Goal: Task Accomplishment & Management: Complete application form

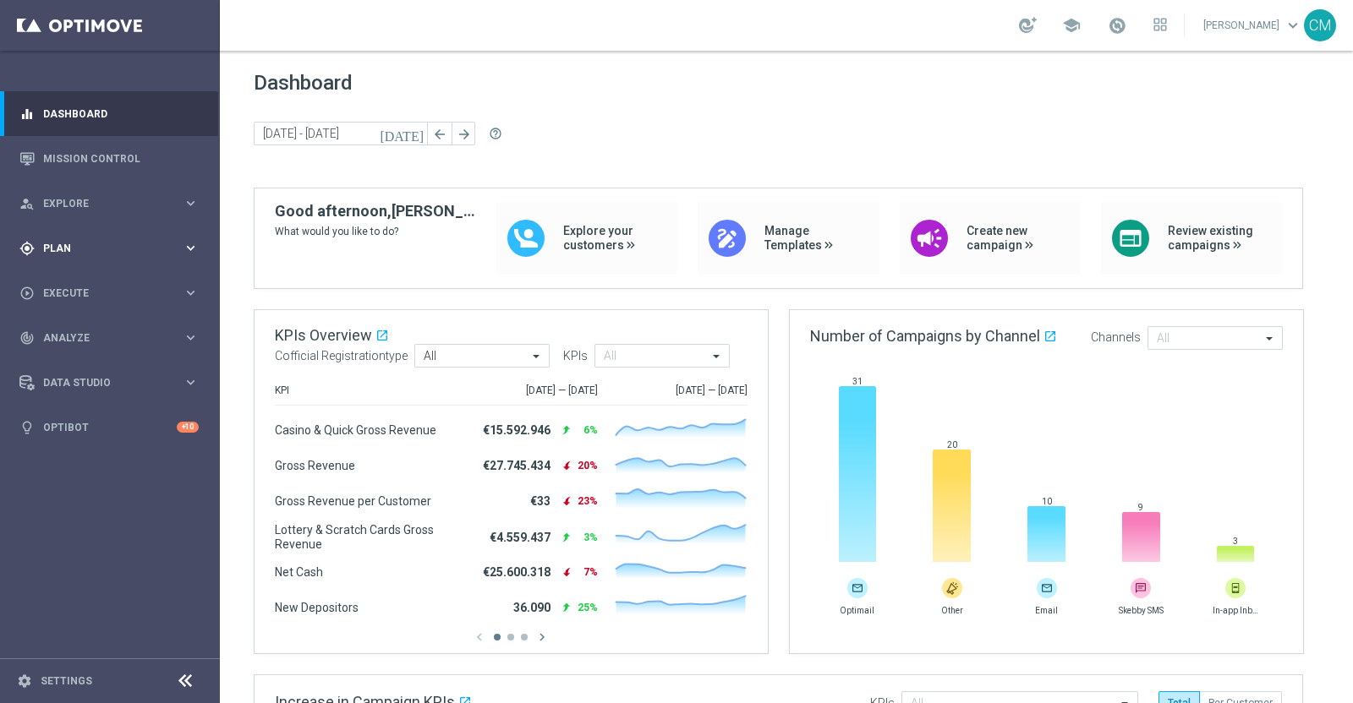
click at [74, 250] on span "Plan" at bounding box center [112, 248] width 139 height 10
click at [78, 331] on span "Templates" at bounding box center [105, 334] width 121 height 10
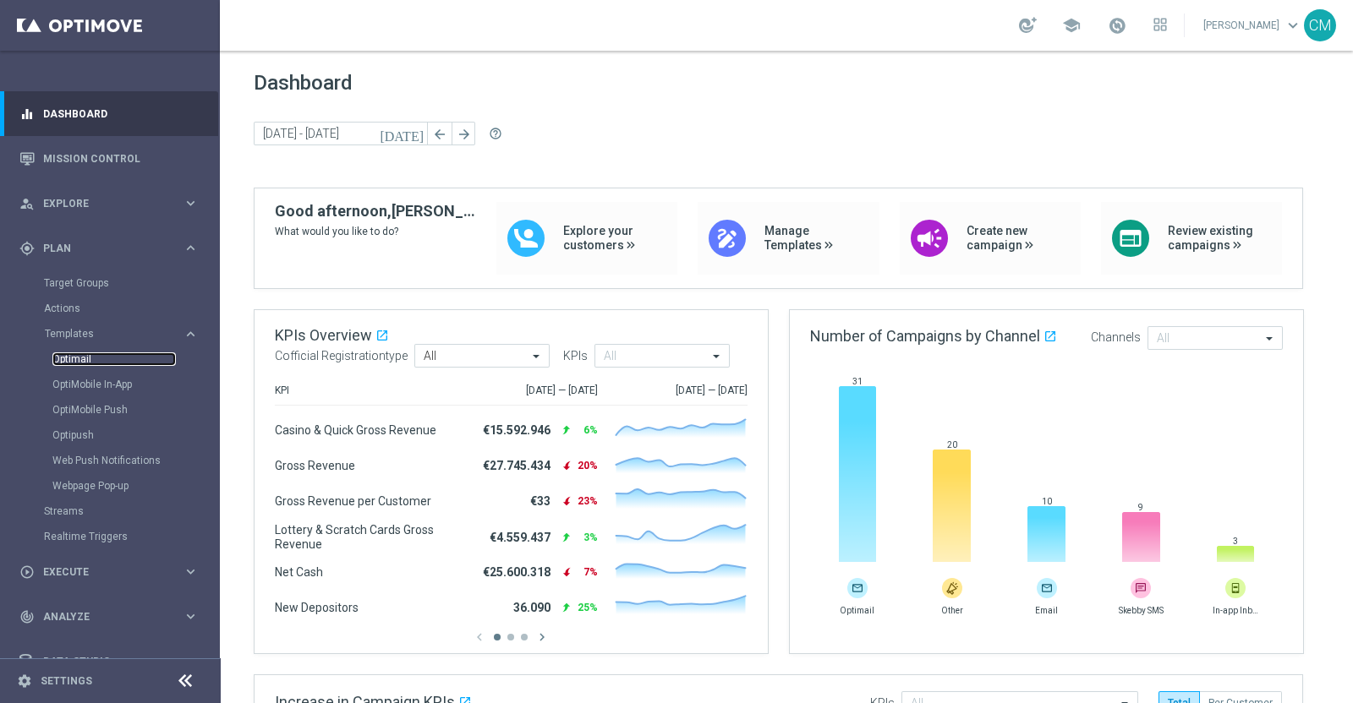
click at [76, 353] on link "Optimail" at bounding box center [113, 360] width 123 height 14
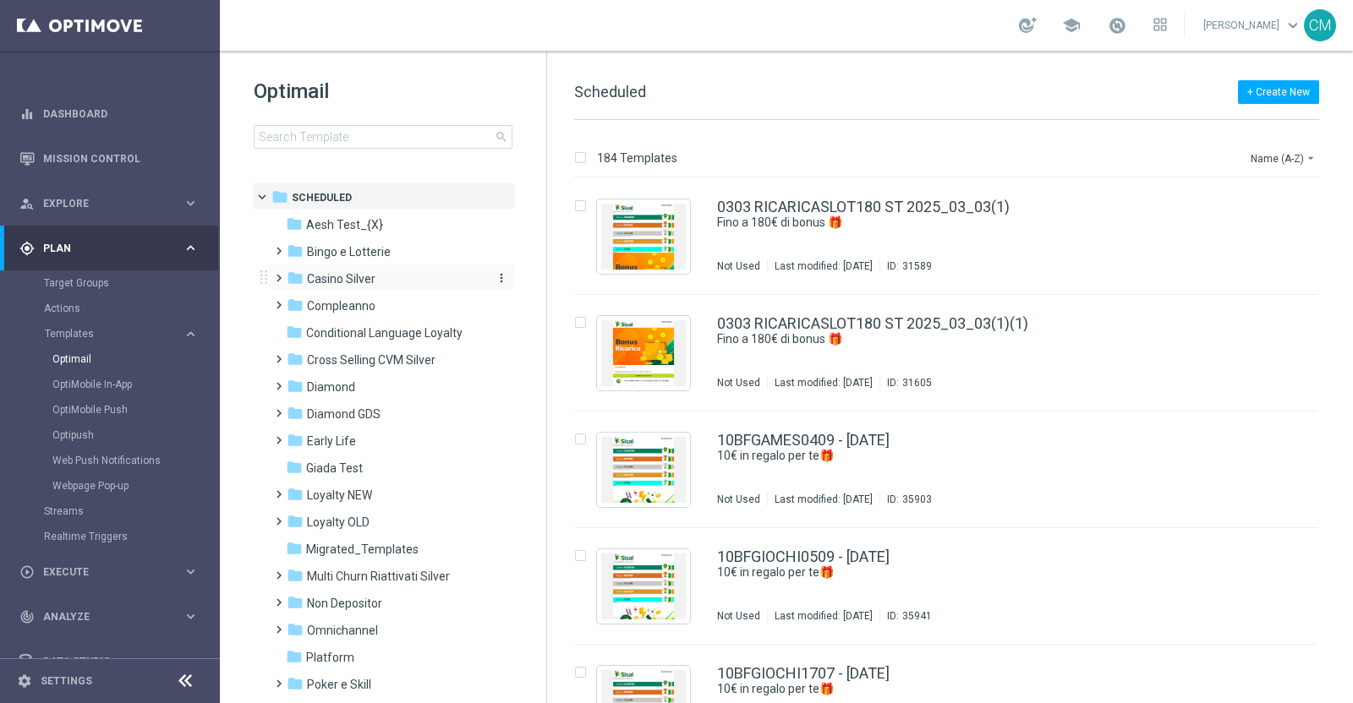
click at [325, 274] on span "Casino Silver" at bounding box center [341, 278] width 68 height 15
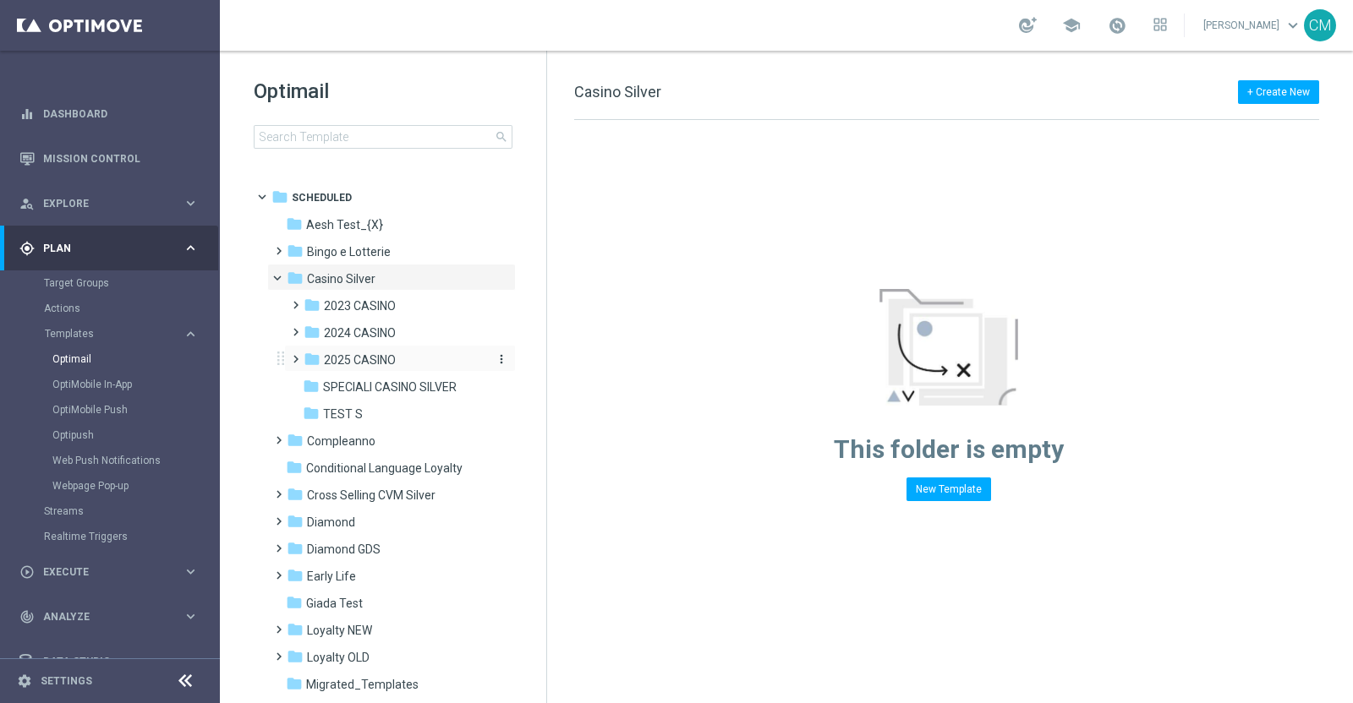
click at [358, 362] on span "2025 CASINO" at bounding box center [360, 360] width 72 height 15
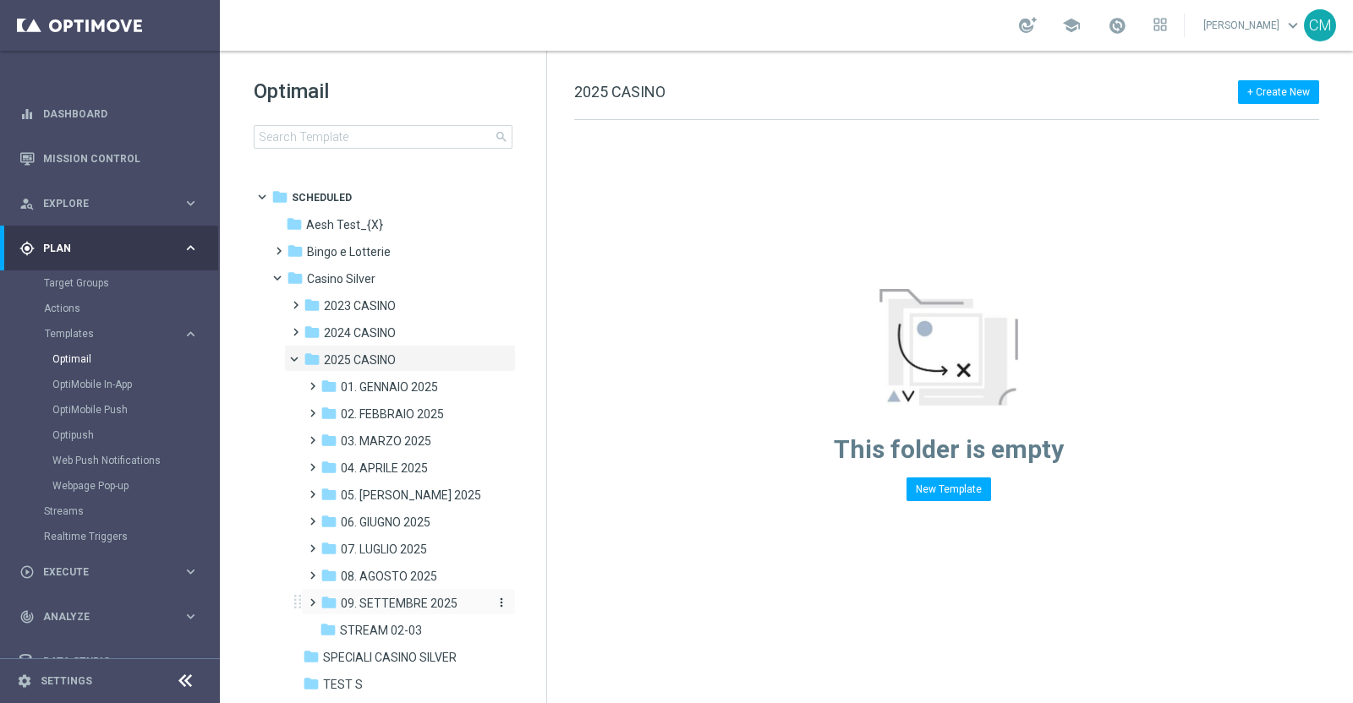
click at [401, 597] on span "09. SETTEMBRE 2025" at bounding box center [399, 603] width 117 height 15
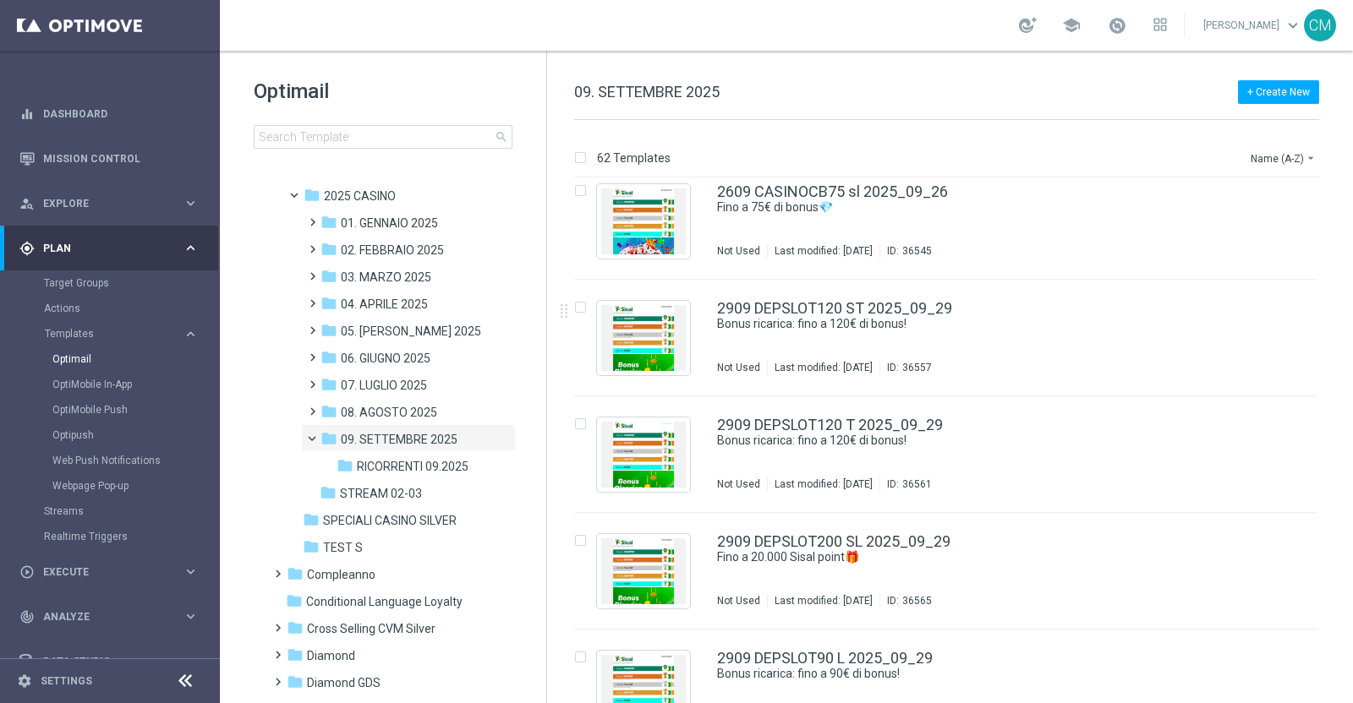
scroll to position [6665, 0]
click at [952, 342] on div "2909 DEPSLOT120 ST 2025_09_29 Bonus ricarica: fino a 120€ di bonus! Not Used La…" at bounding box center [981, 338] width 529 height 74
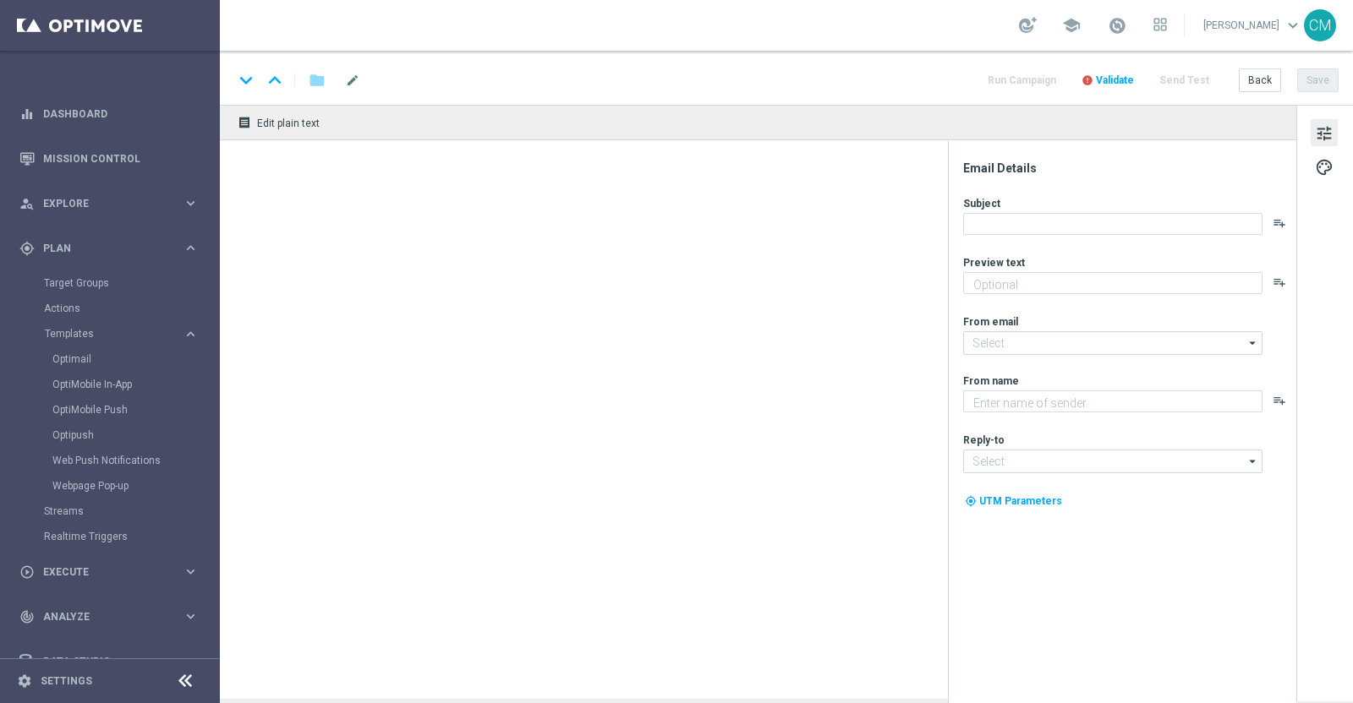
type textarea "Un bonus incredibile ti aspetta"
type input "[EMAIL_ADDRESS][DOMAIN_NAME]"
type textarea "Sisal"
type input "[EMAIL_ADDRESS][DOMAIN_NAME]"
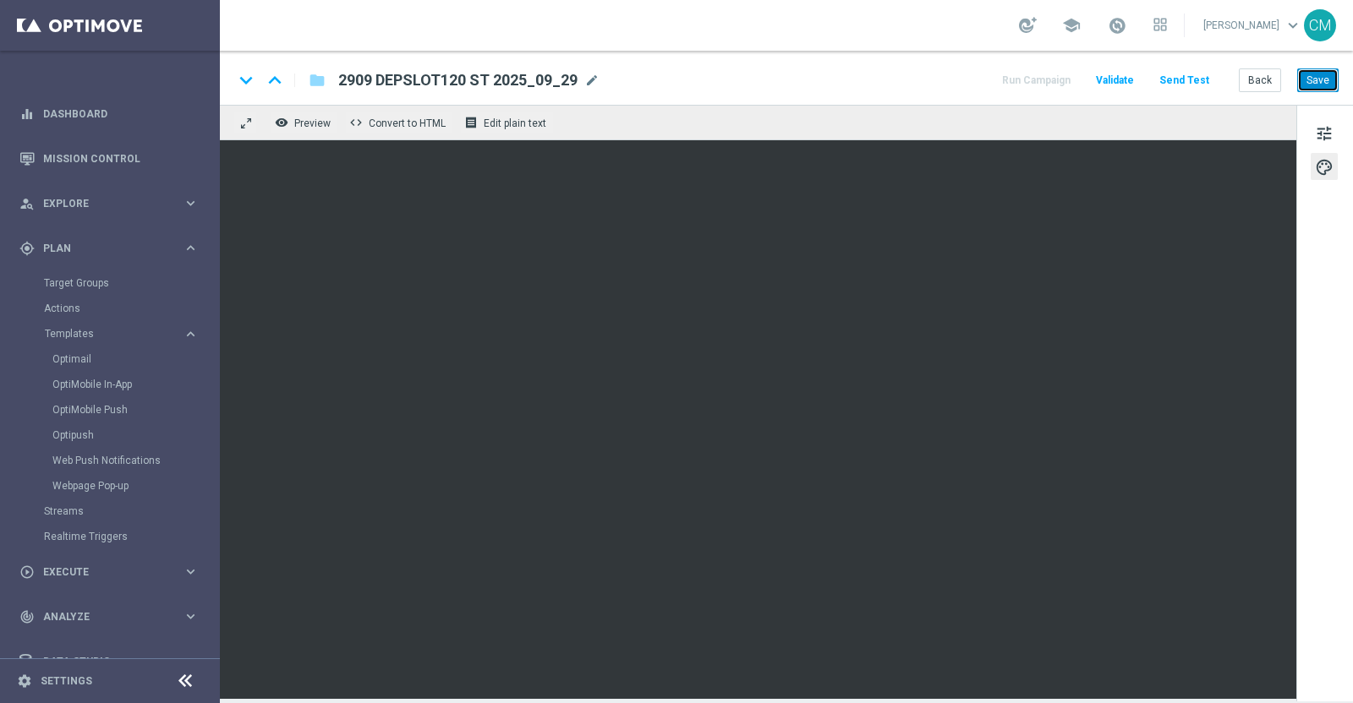
click at [1315, 89] on button "Save" at bounding box center [1317, 80] width 41 height 24
click at [1126, 25] on span at bounding box center [1117, 25] width 19 height 19
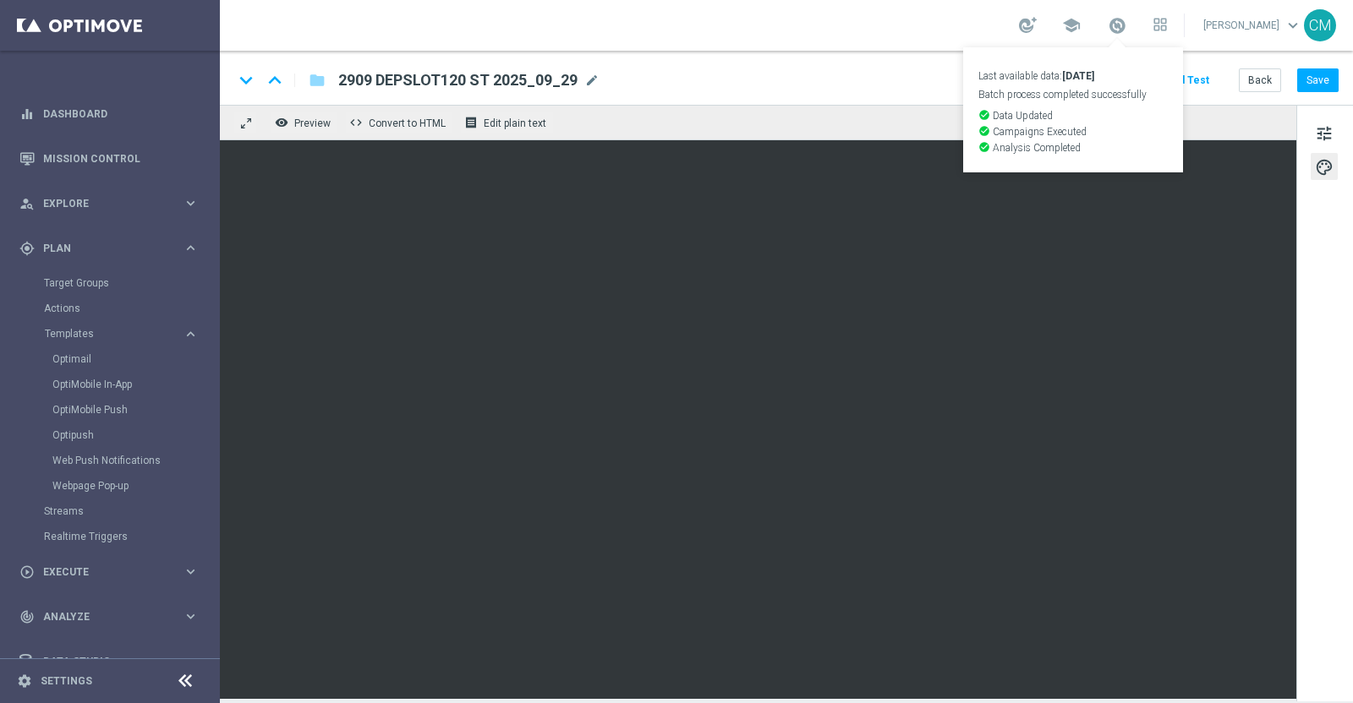
click at [1245, 94] on div "keyboard_arrow_down keyboard_arrow_up folder 2909 DEPSLOT120 ST 2025_09_29 2909…" at bounding box center [786, 78] width 1133 height 54
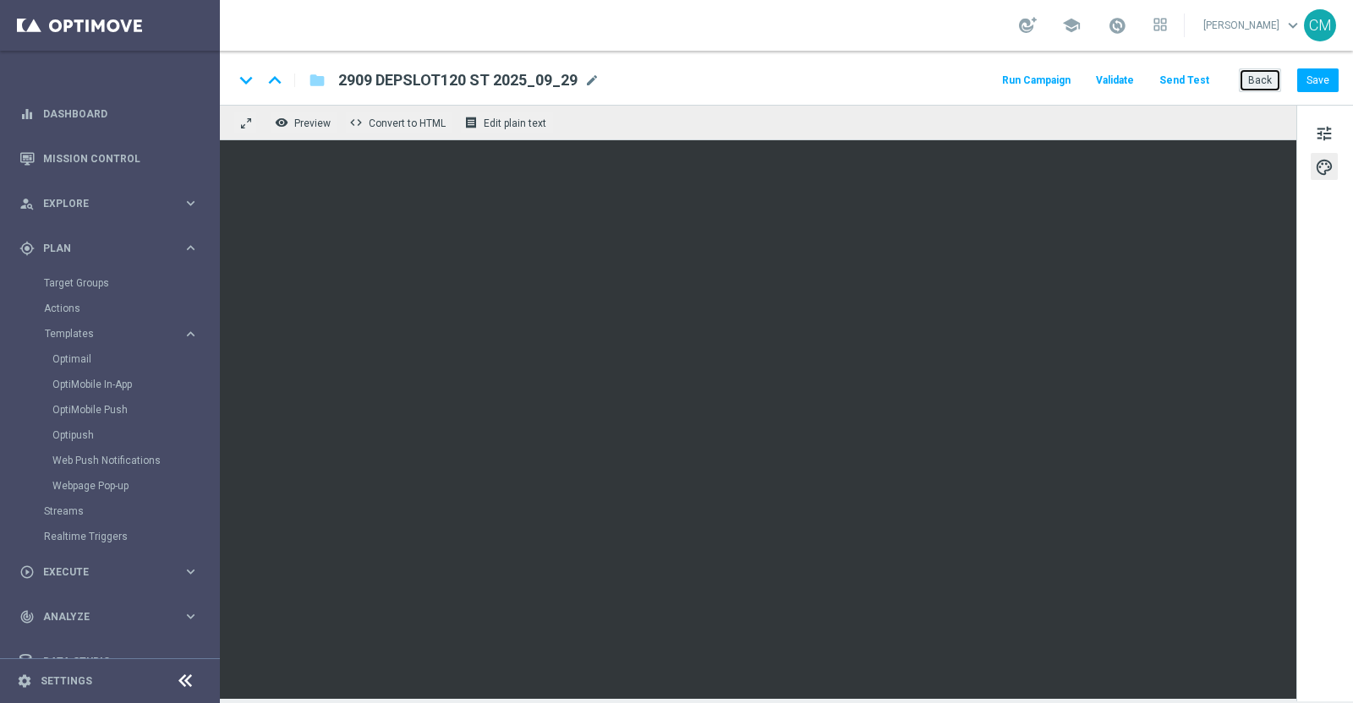
click at [1261, 83] on button "Back" at bounding box center [1260, 80] width 42 height 24
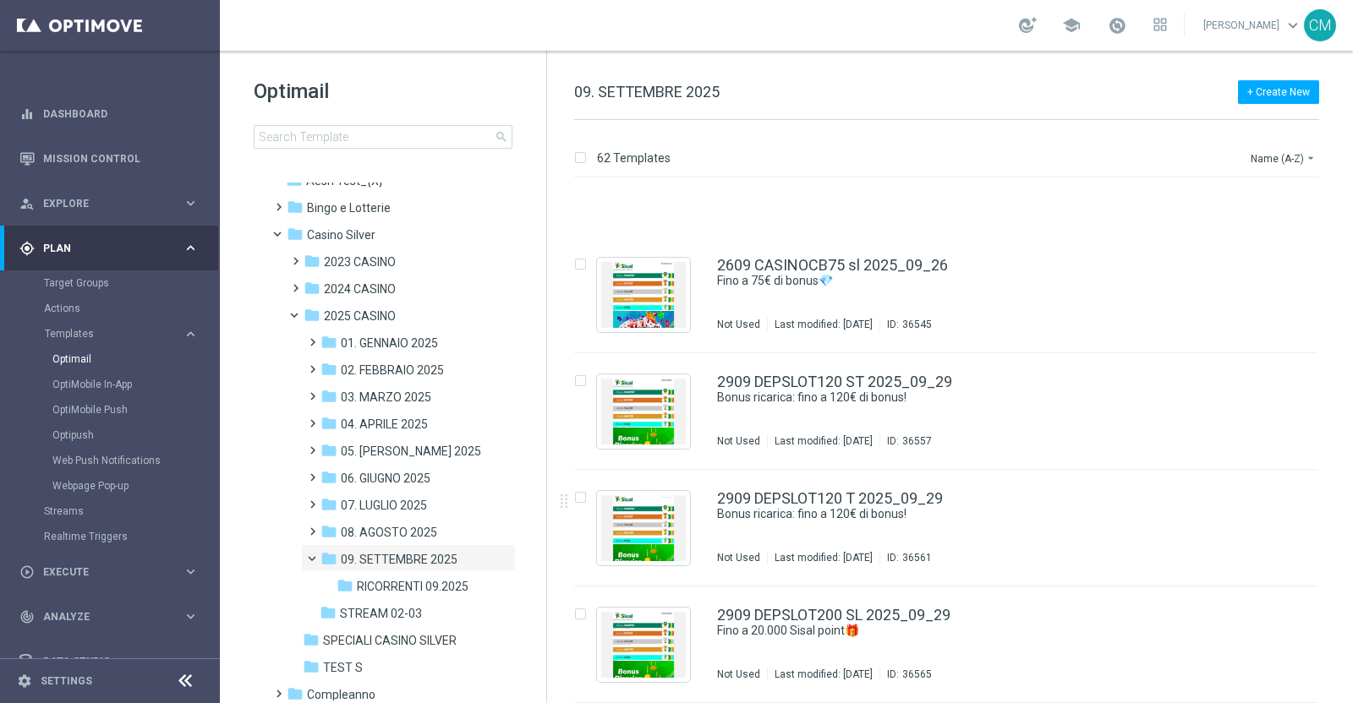
scroll to position [6708, 0]
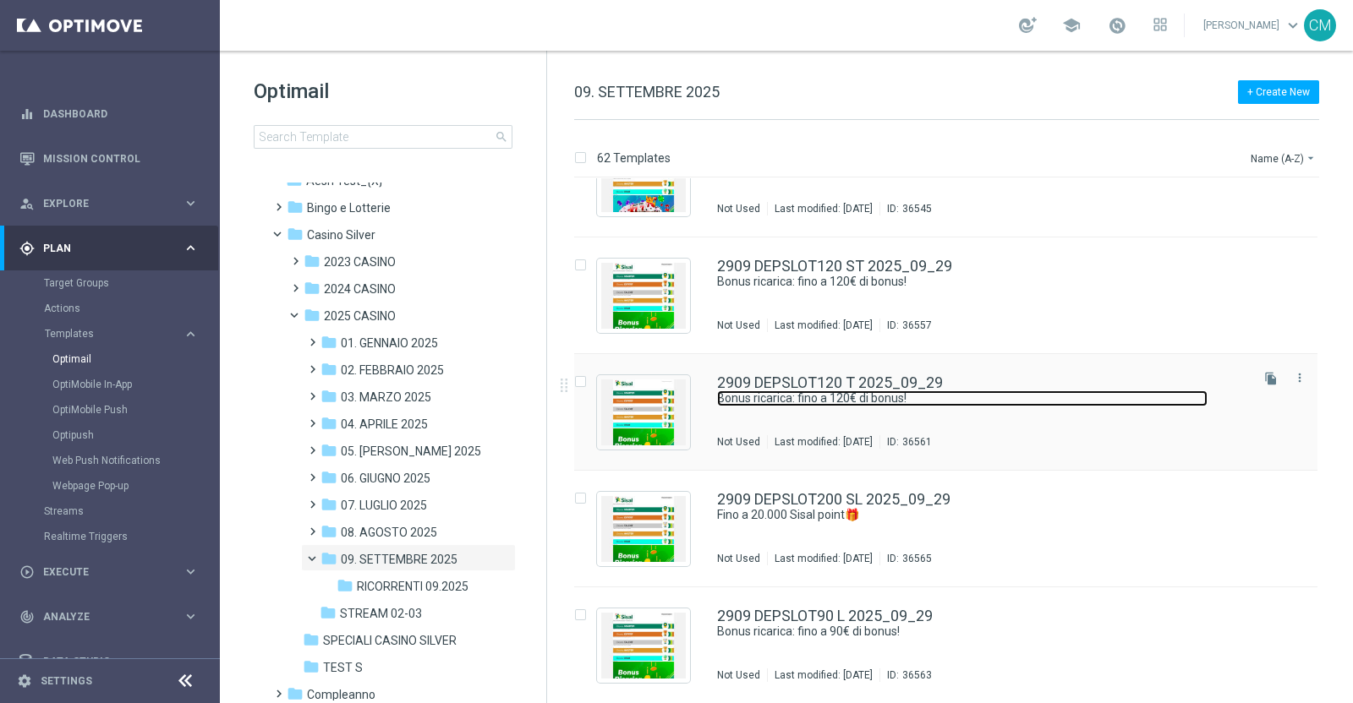
click at [1001, 395] on link "Bonus ricarica: fino a 120€ di bonus!" at bounding box center [962, 399] width 490 height 16
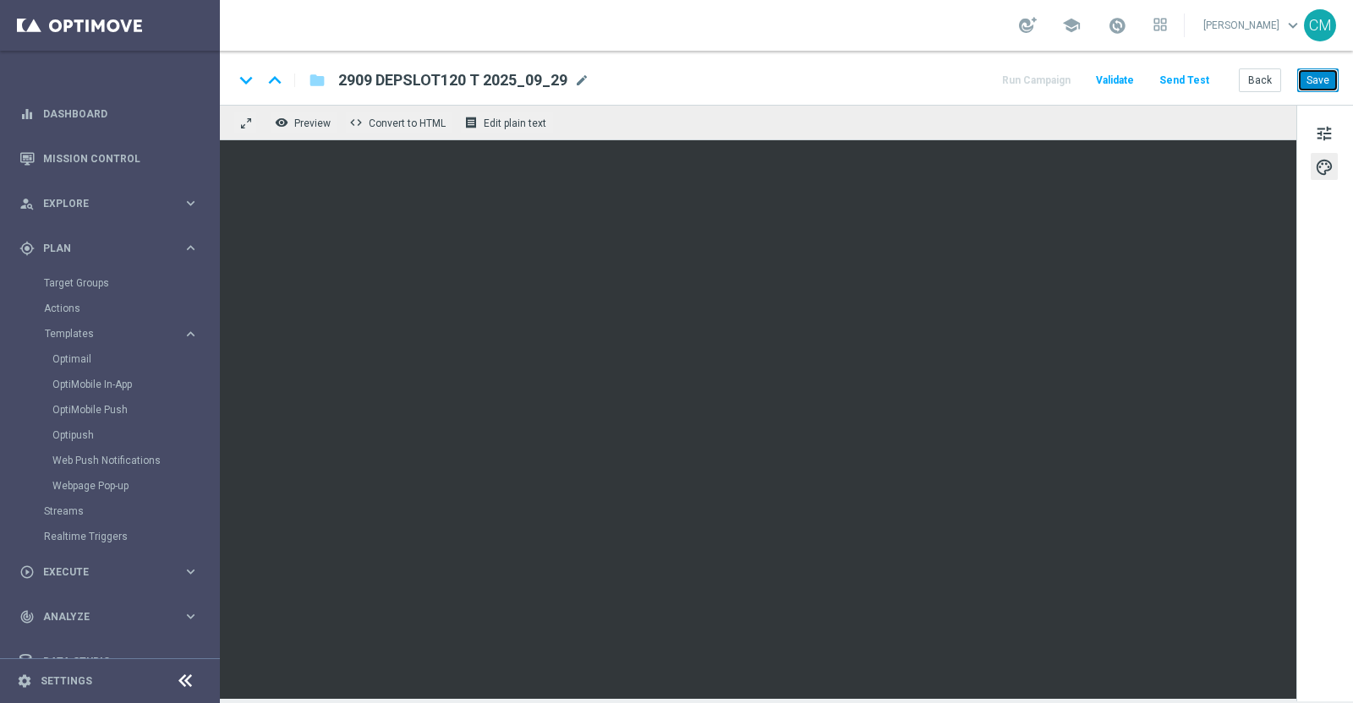
click at [1314, 86] on button "Save" at bounding box center [1317, 80] width 41 height 24
click at [246, 82] on icon "keyboard_arrow_down" at bounding box center [245, 80] width 25 height 25
click at [1327, 86] on button "Save" at bounding box center [1317, 80] width 41 height 24
click at [1313, 81] on button "Save" at bounding box center [1317, 80] width 41 height 24
click at [1332, 79] on button "Save" at bounding box center [1317, 80] width 41 height 24
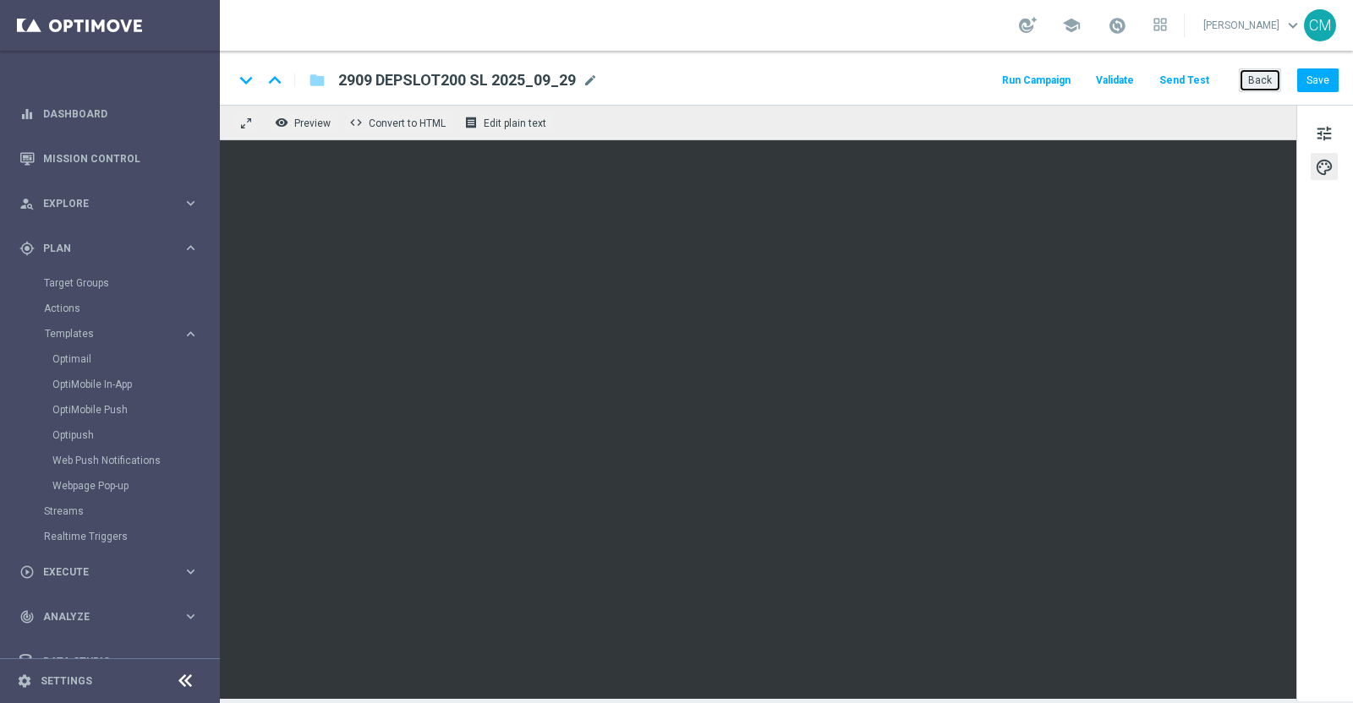
click at [1261, 74] on button "Back" at bounding box center [1260, 80] width 42 height 24
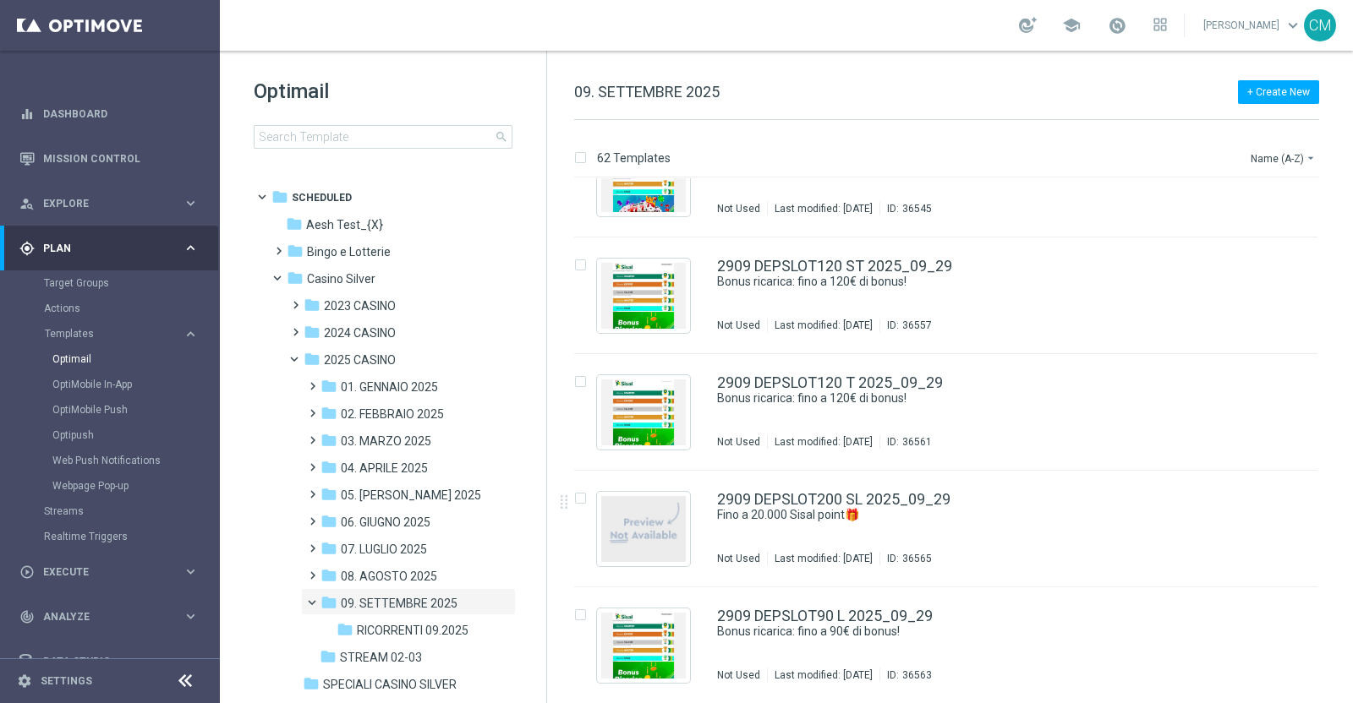
scroll to position [6708, 0]
click at [840, 649] on div "2909 DEPSLOT90 L 2025_09_29 Bonus ricarica: fino a 90€ di bonus! Not Used Last …" at bounding box center [981, 646] width 529 height 74
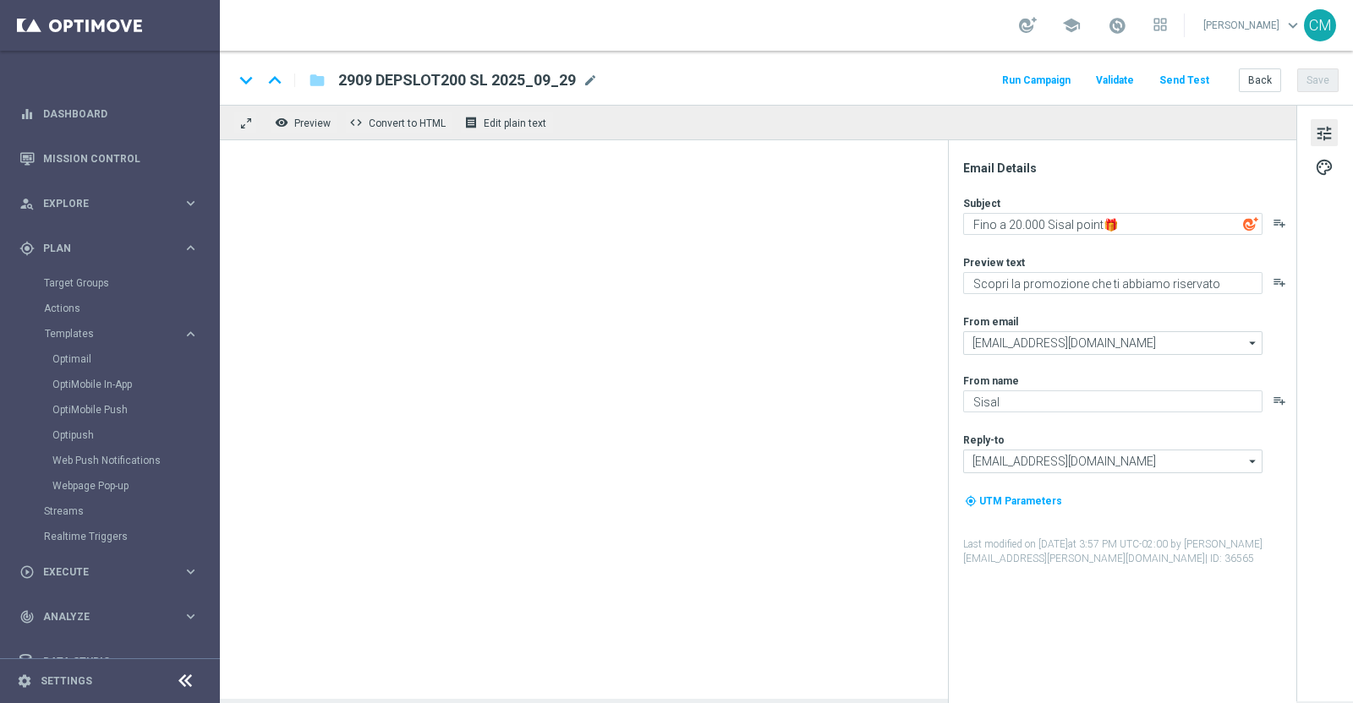
type textarea "Bonus ricarica: fino a 90€ di bonus!"
type textarea "Un bonus incredibile ti aspetta"
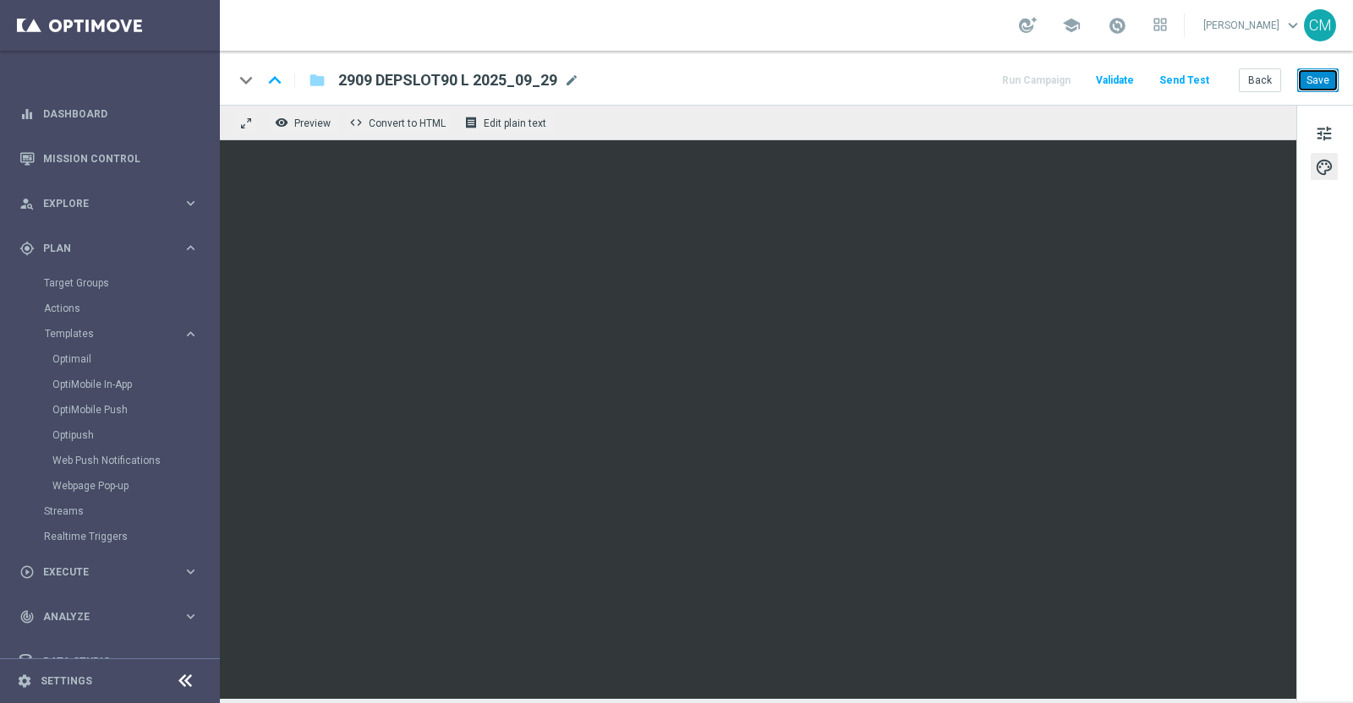
click at [1317, 84] on button "Save" at bounding box center [1317, 80] width 41 height 24
click at [1258, 70] on button "Back" at bounding box center [1260, 80] width 42 height 24
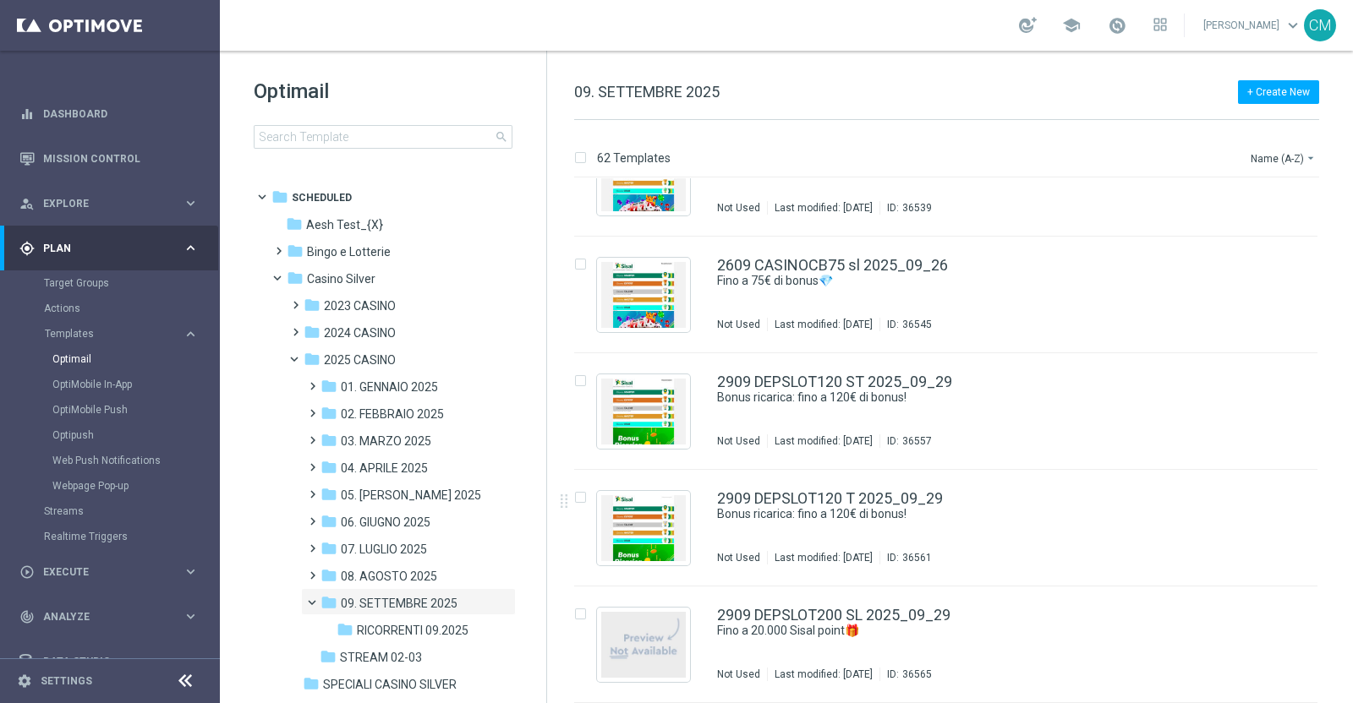
scroll to position [6708, 0]
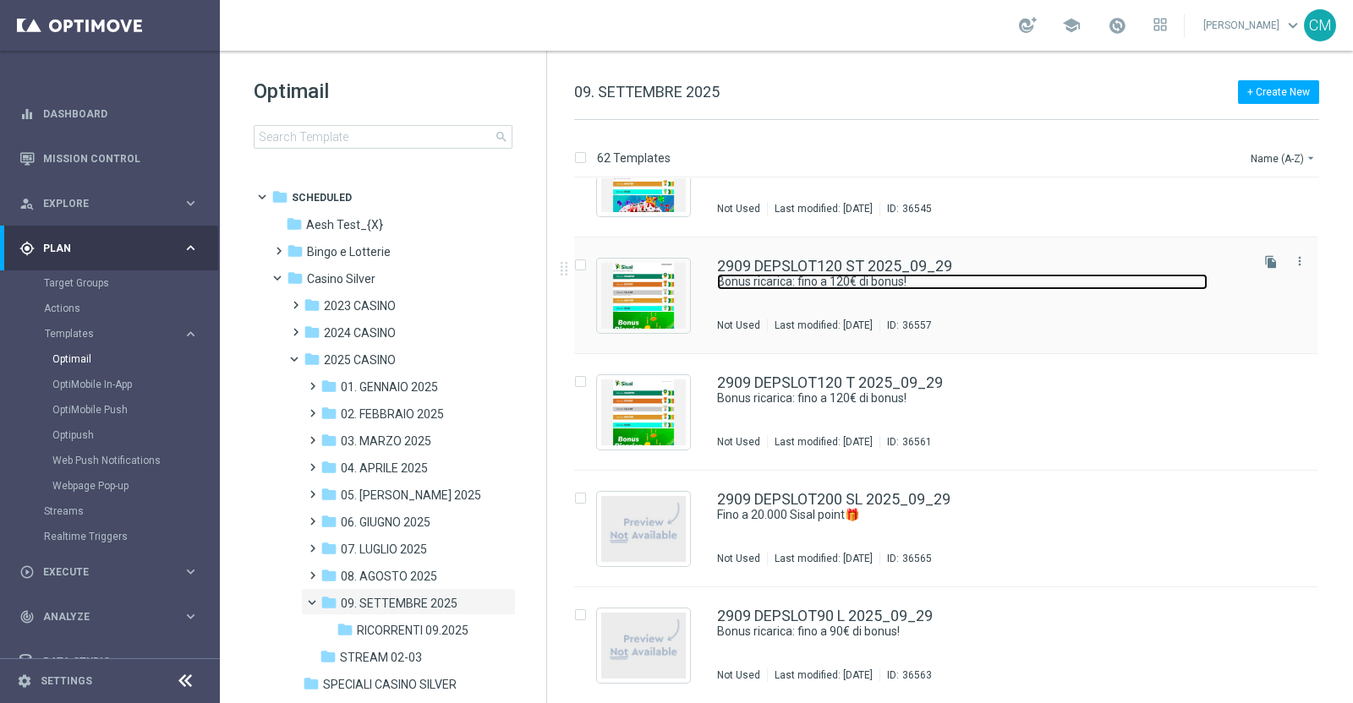
click at [989, 282] on link "Bonus ricarica: fino a 120€ di bonus!" at bounding box center [962, 282] width 490 height 16
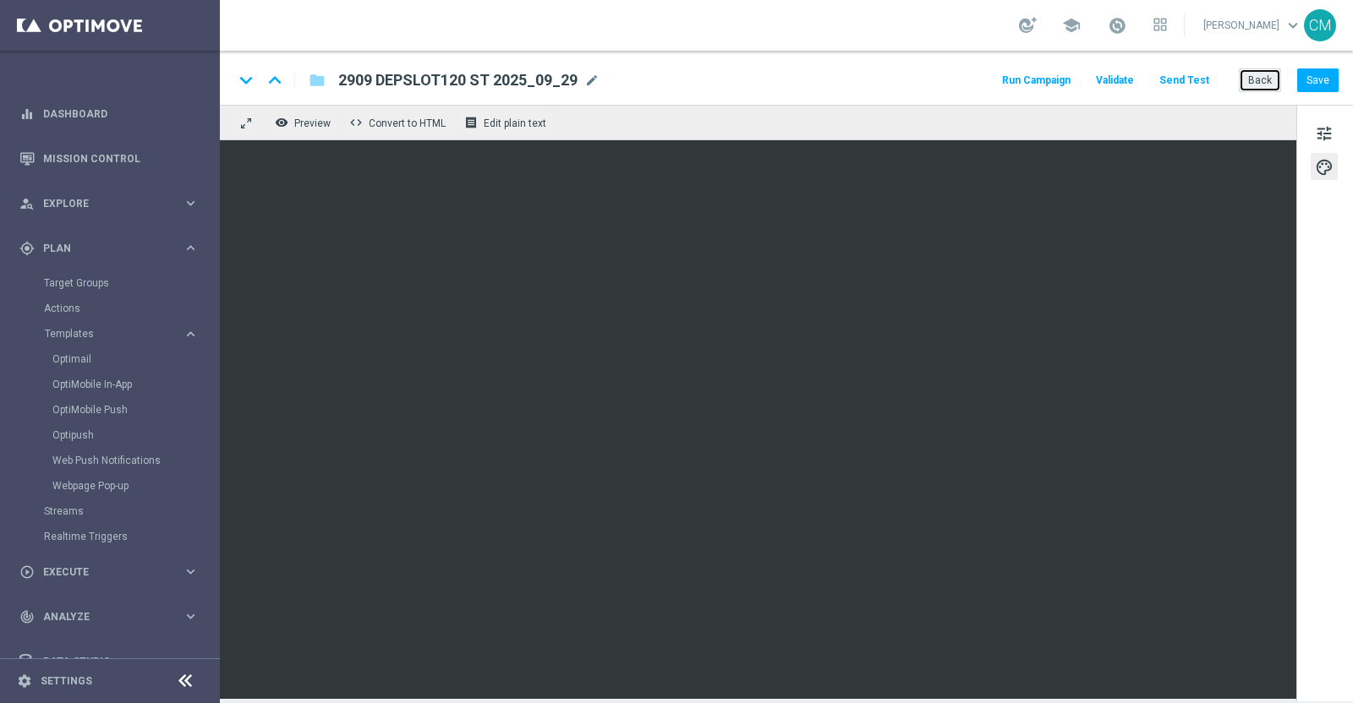
click at [1271, 90] on button "Back" at bounding box center [1260, 80] width 42 height 24
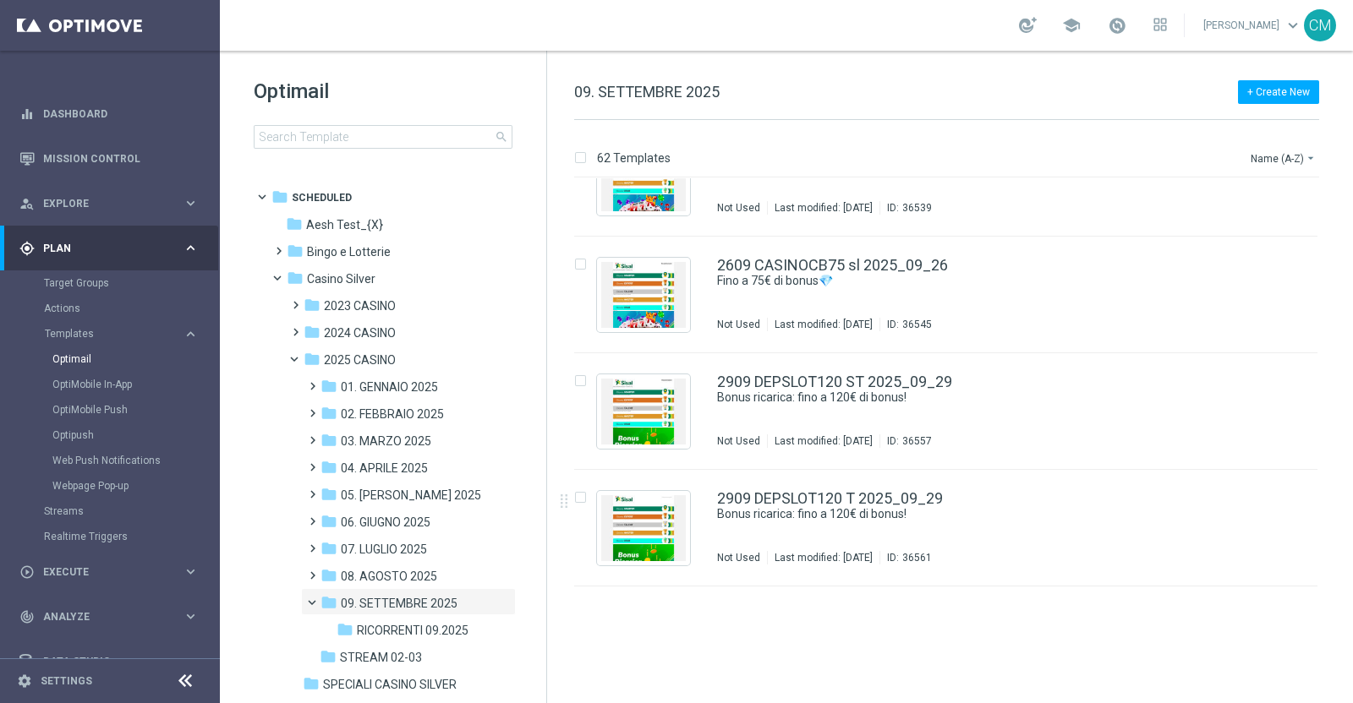
scroll to position [6708, 0]
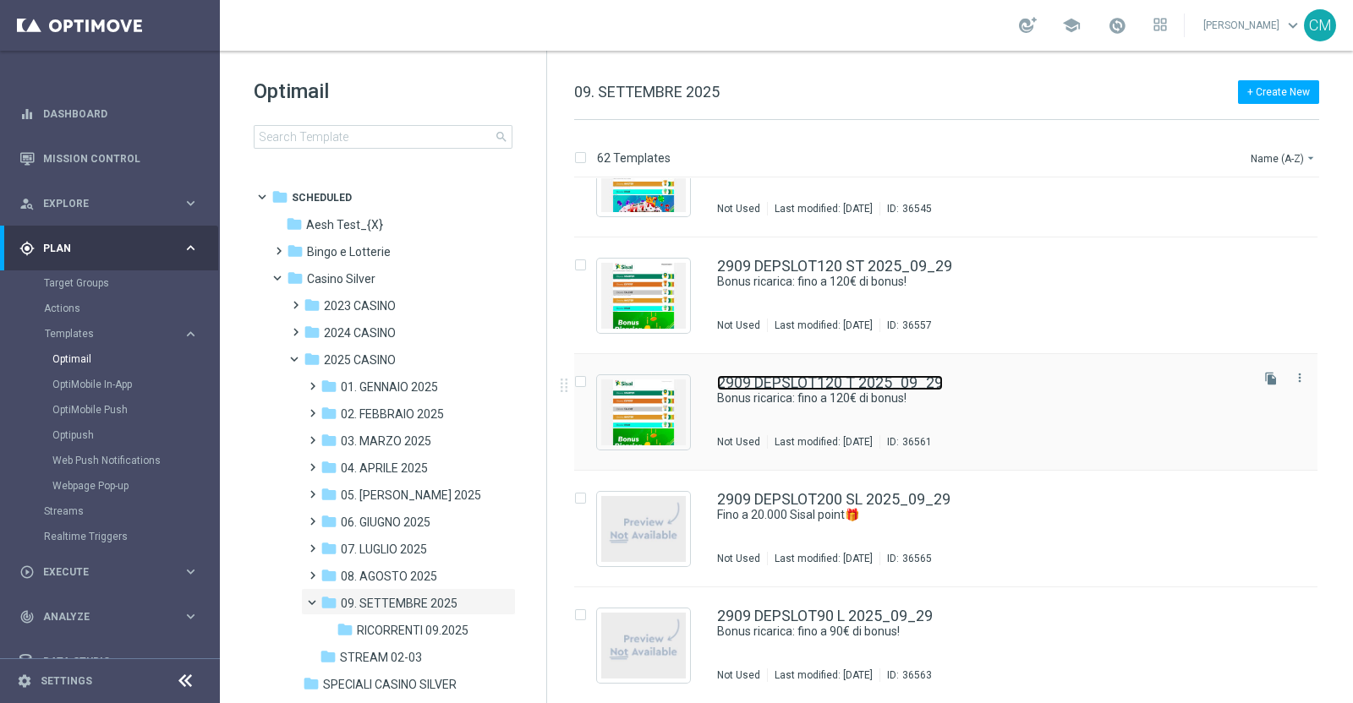
click at [913, 382] on link "2909 DEPSLOT120 T 2025_09_29" at bounding box center [830, 382] width 226 height 15
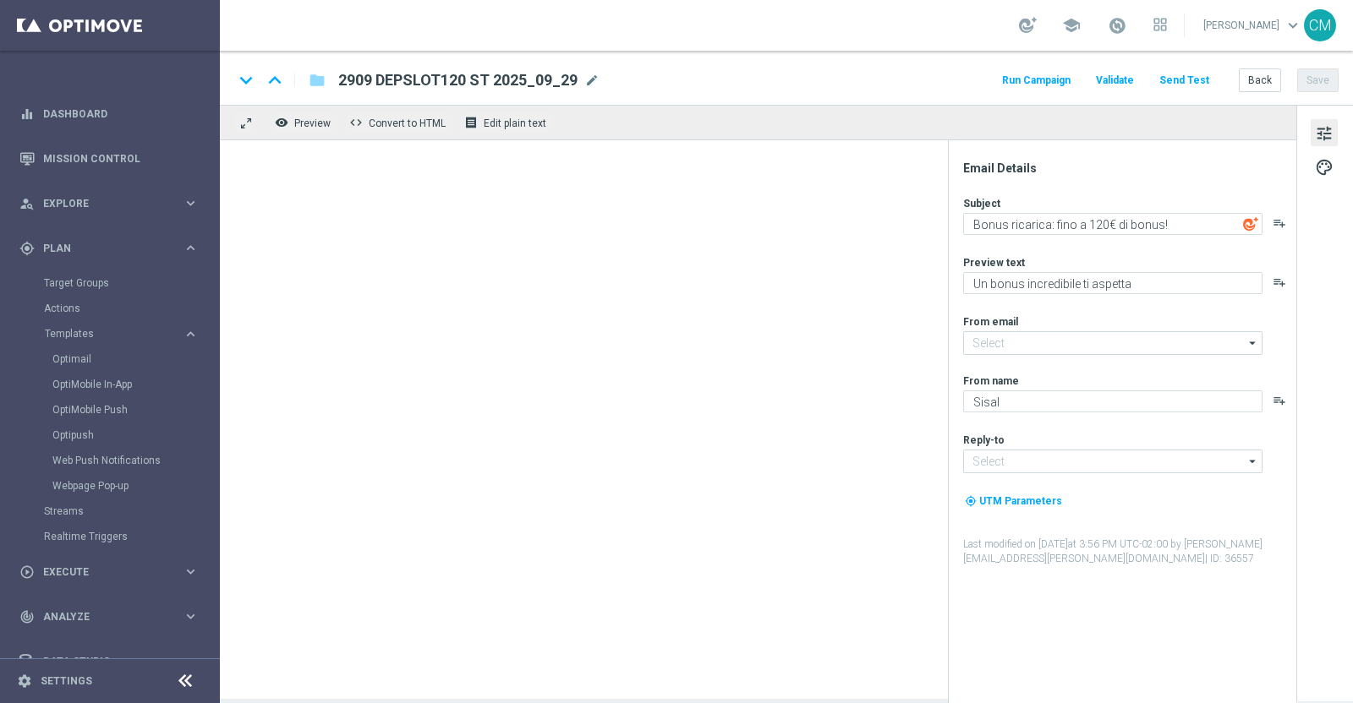
type input "[EMAIL_ADDRESS][DOMAIN_NAME]"
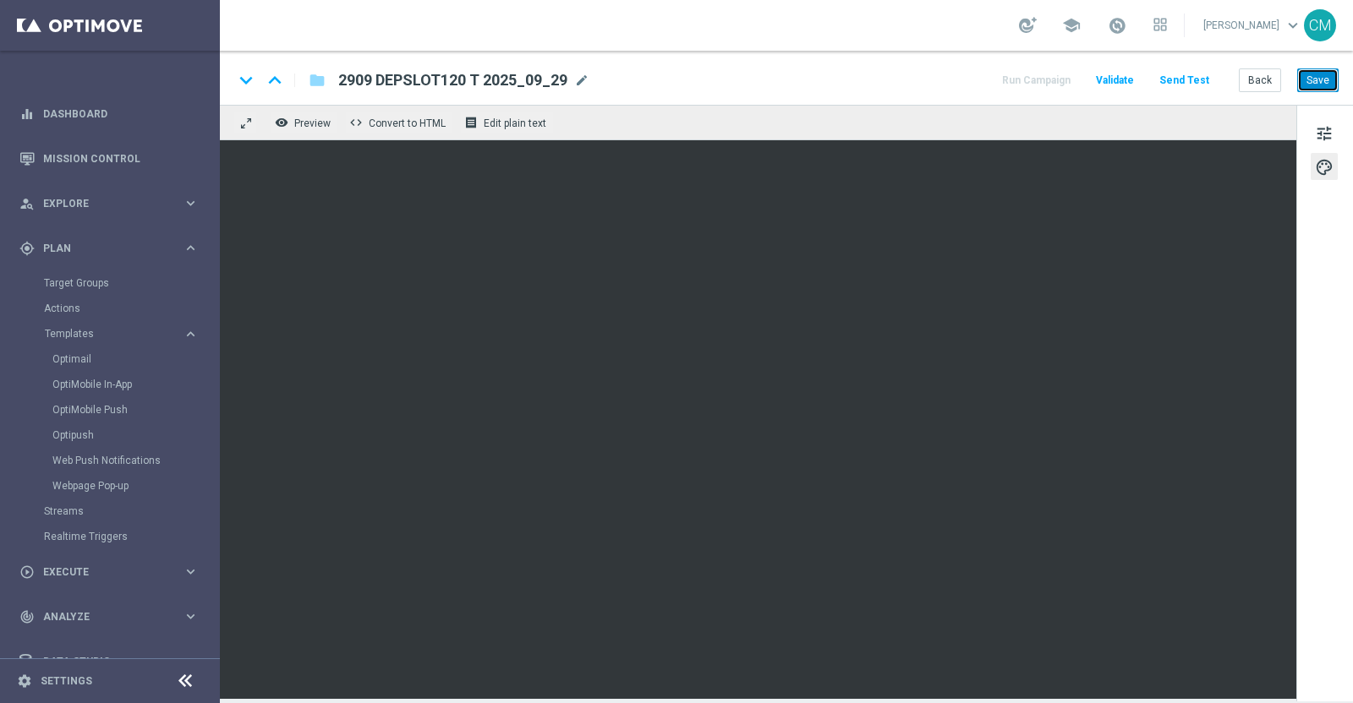
click at [1315, 74] on button "Save" at bounding box center [1317, 80] width 41 height 24
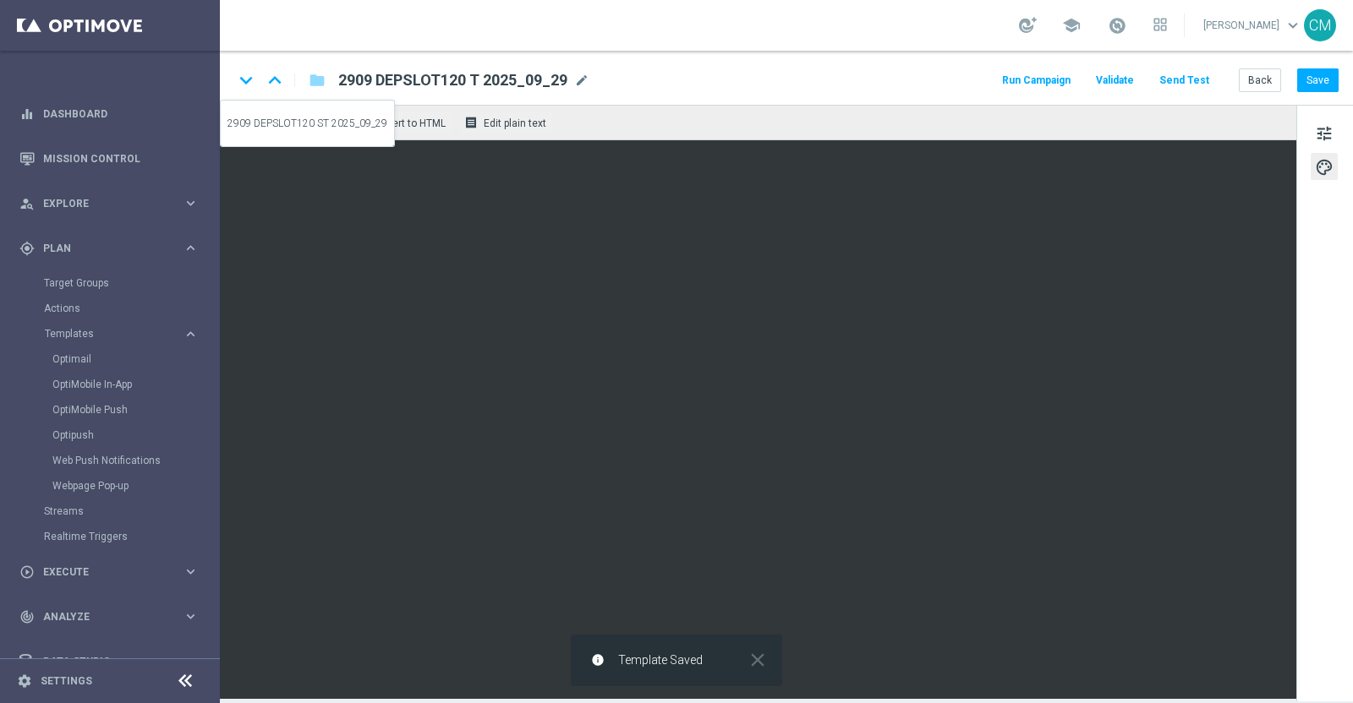
click at [272, 79] on icon "keyboard_arrow_up" at bounding box center [274, 80] width 25 height 25
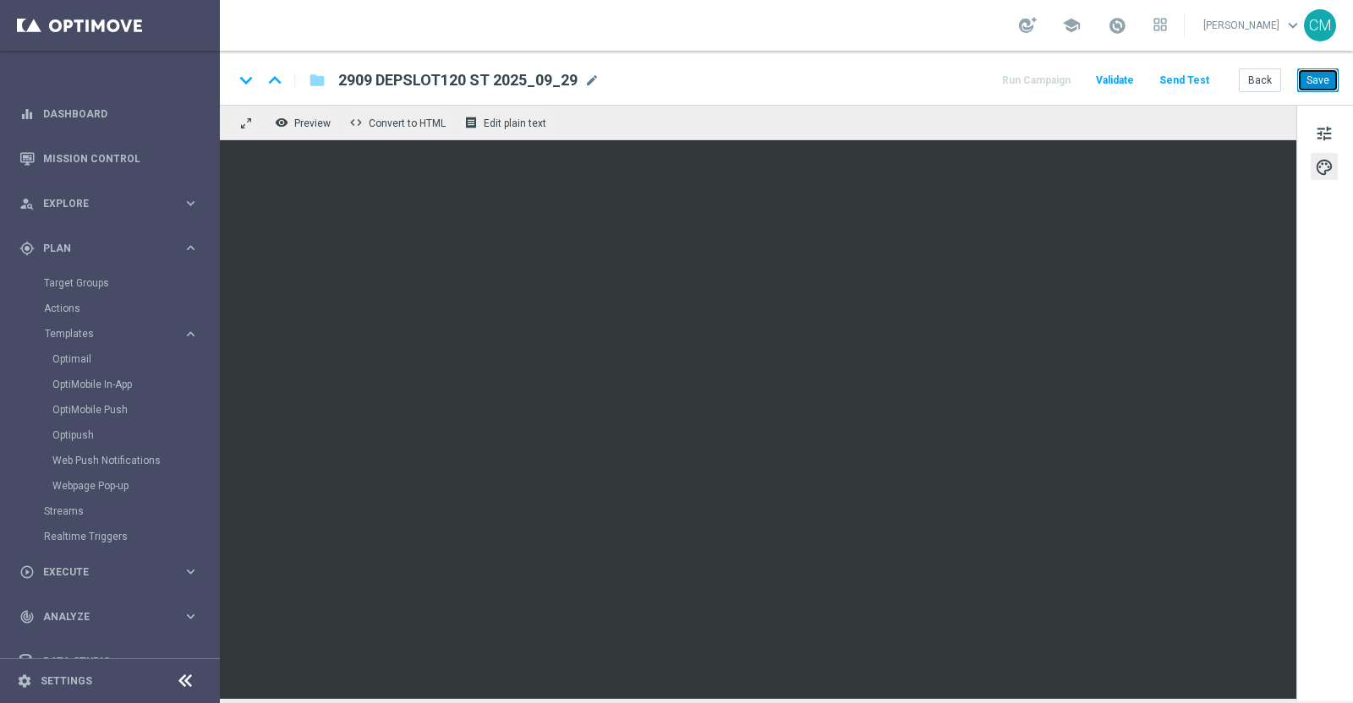
click at [1302, 78] on button "Save" at bounding box center [1317, 80] width 41 height 24
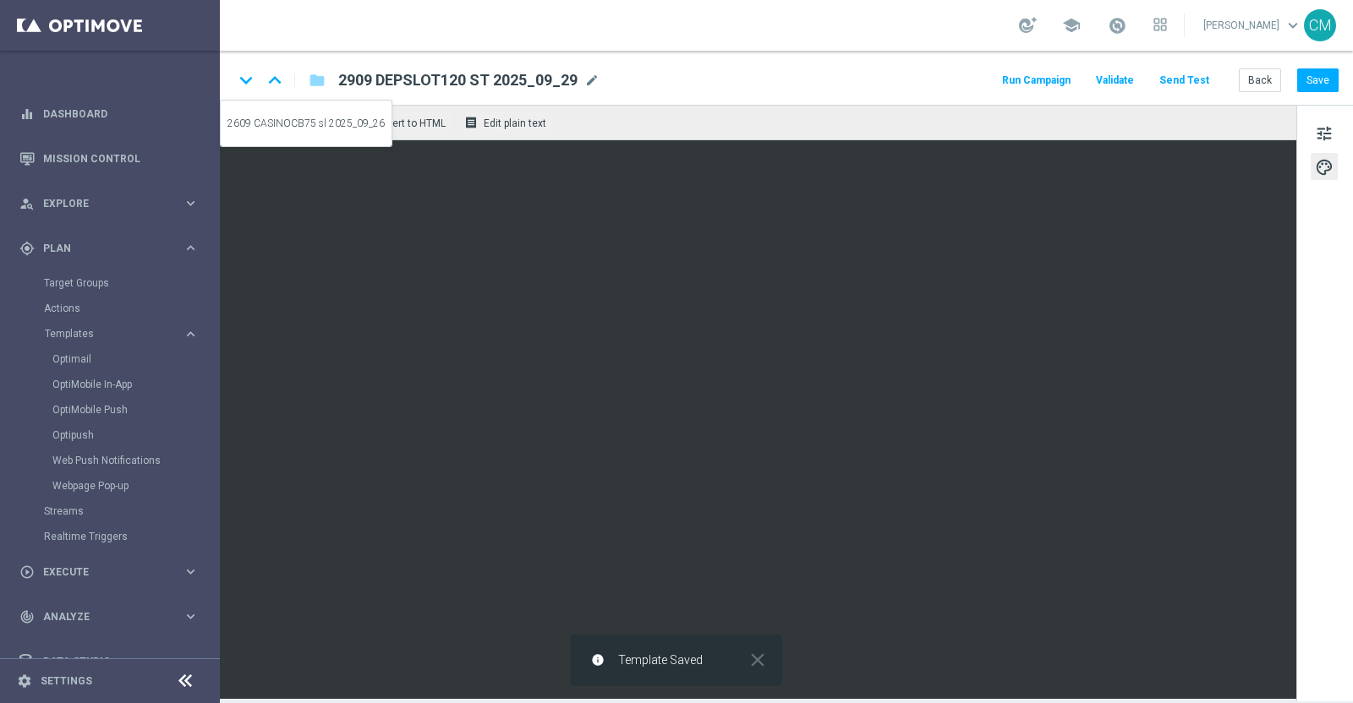
click at [274, 85] on icon "keyboard_arrow_up" at bounding box center [274, 80] width 25 height 25
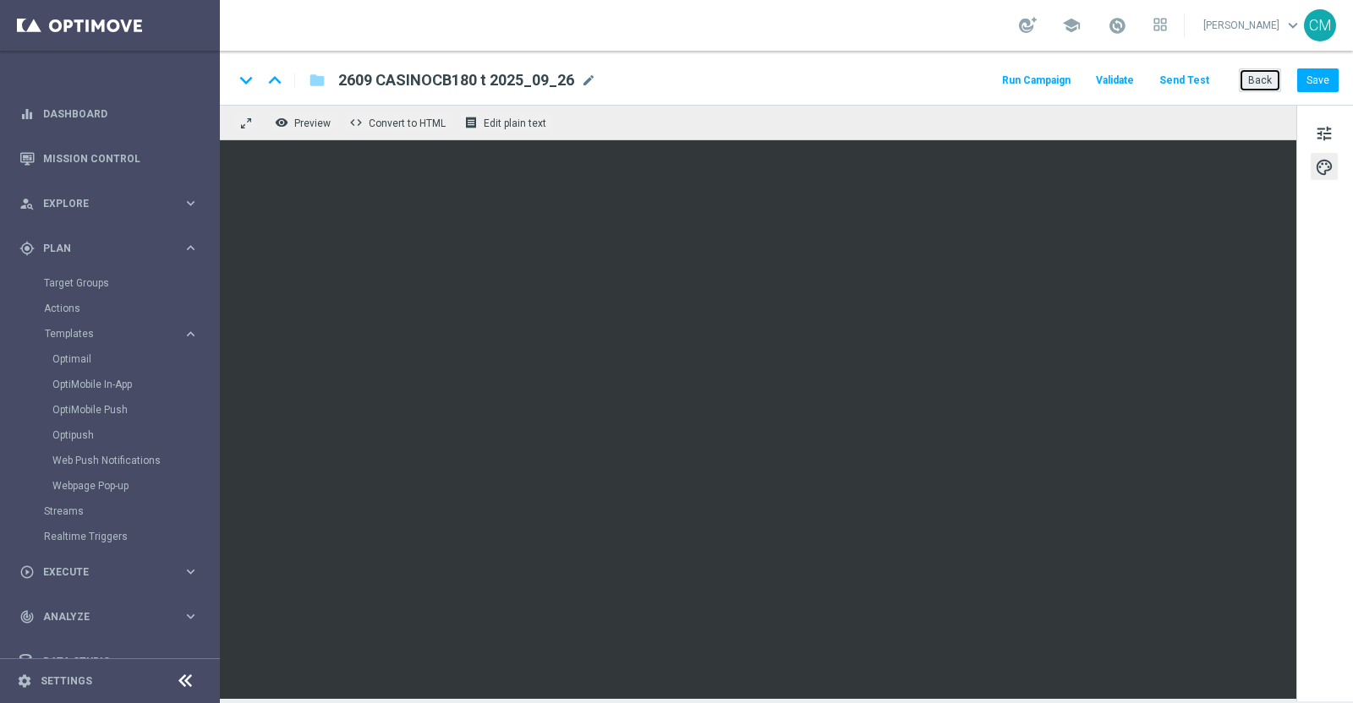
click at [1264, 74] on button "Back" at bounding box center [1260, 80] width 42 height 24
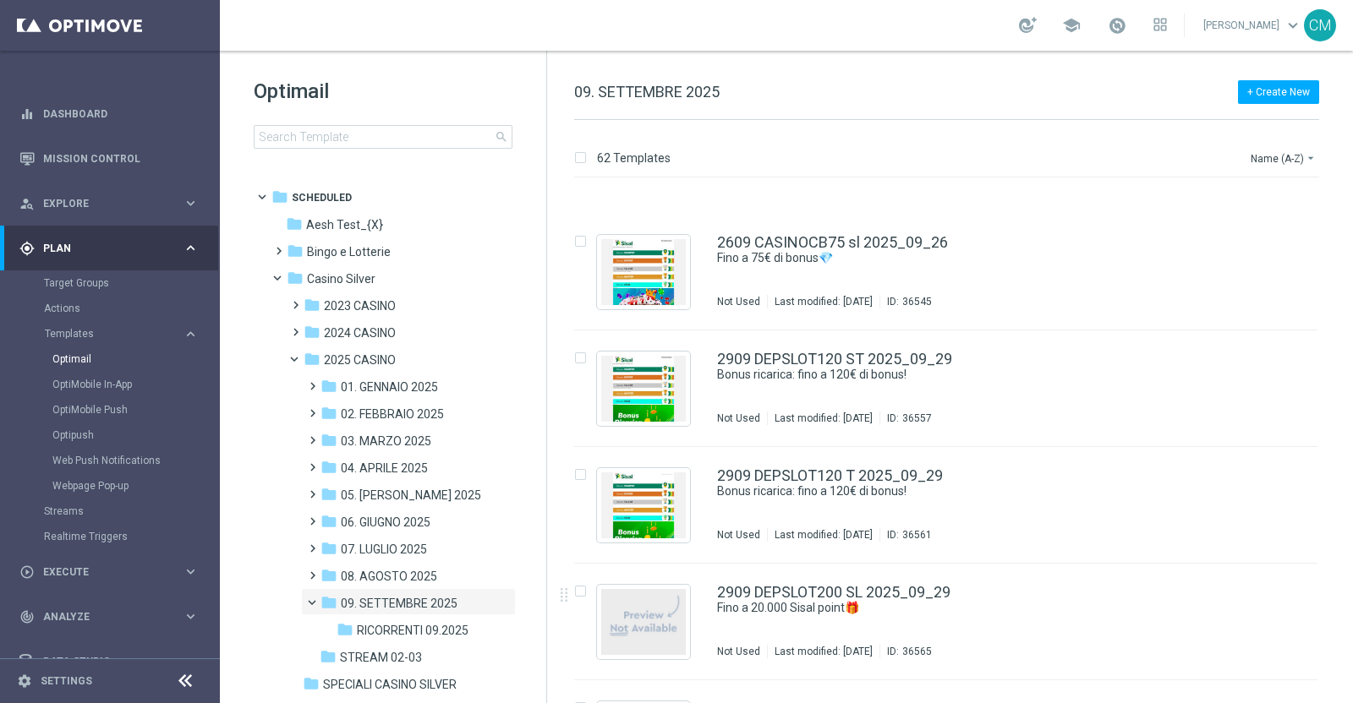
scroll to position [6708, 0]
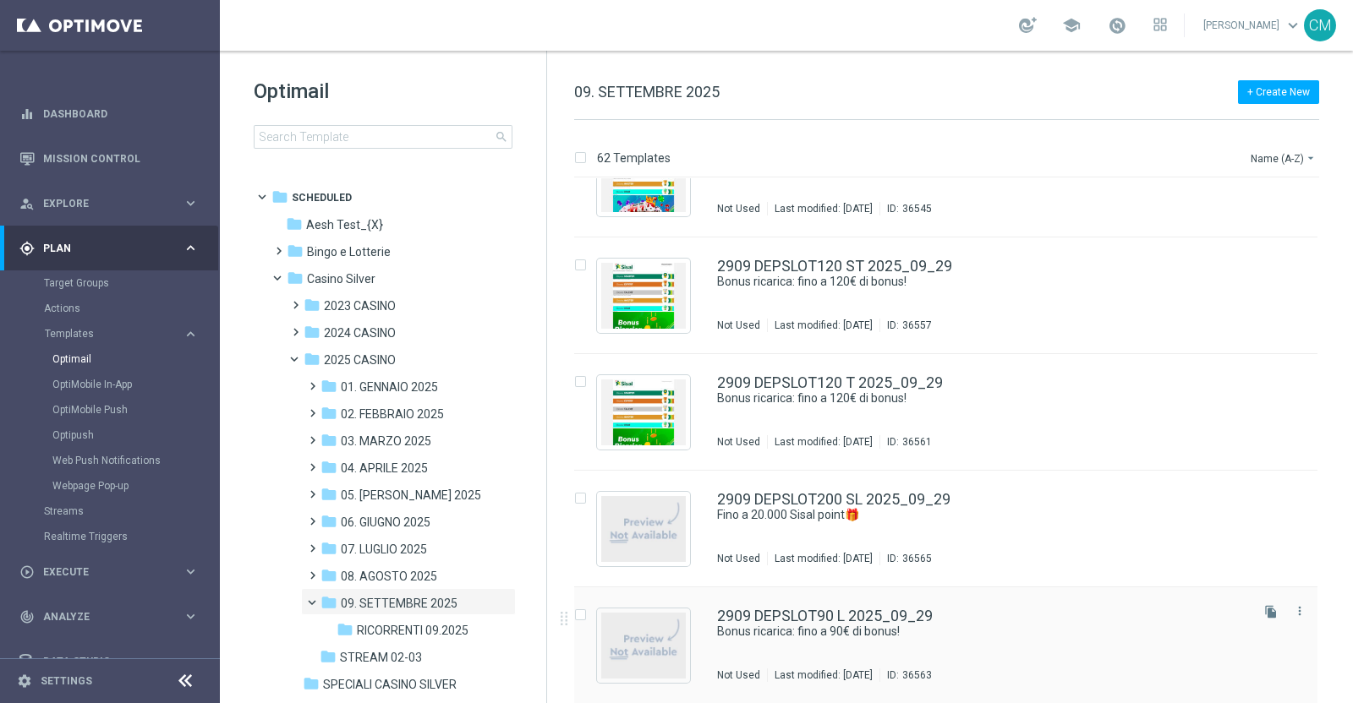
click at [815, 640] on div "2909 DEPSLOT90 L 2025_09_29 Bonus ricarica: fino a 90€ di bonus! Not Used Last …" at bounding box center [981, 646] width 529 height 74
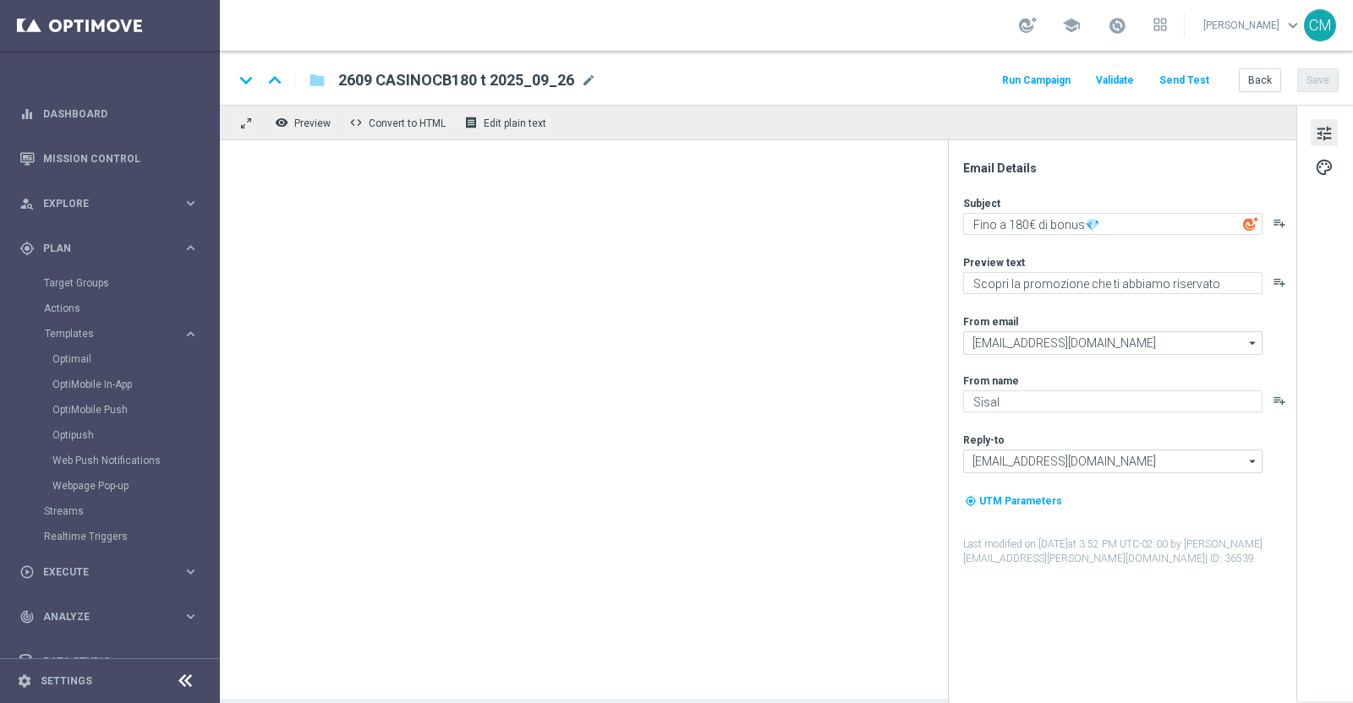
type textarea "Bonus ricarica: fino a 90€ di bonus!"
type textarea "Un bonus incredibile ti aspetta"
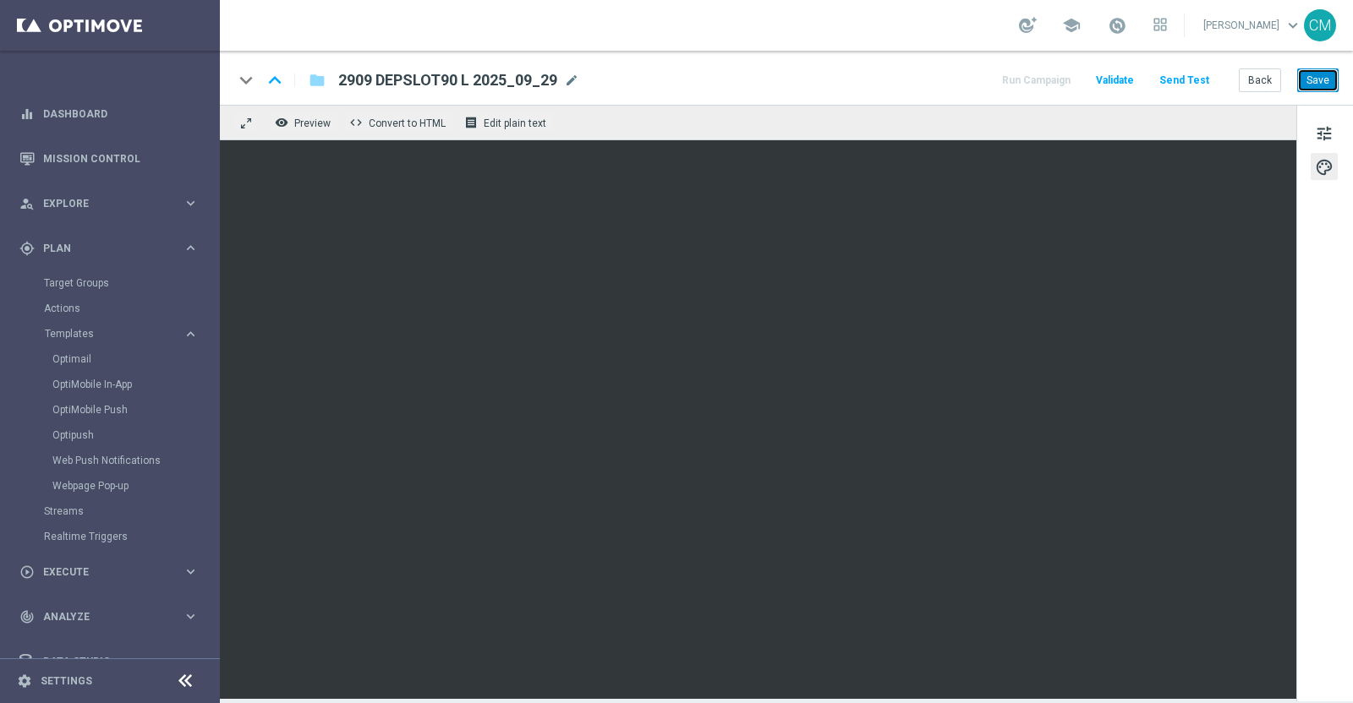
click at [1322, 69] on button "Save" at bounding box center [1317, 80] width 41 height 24
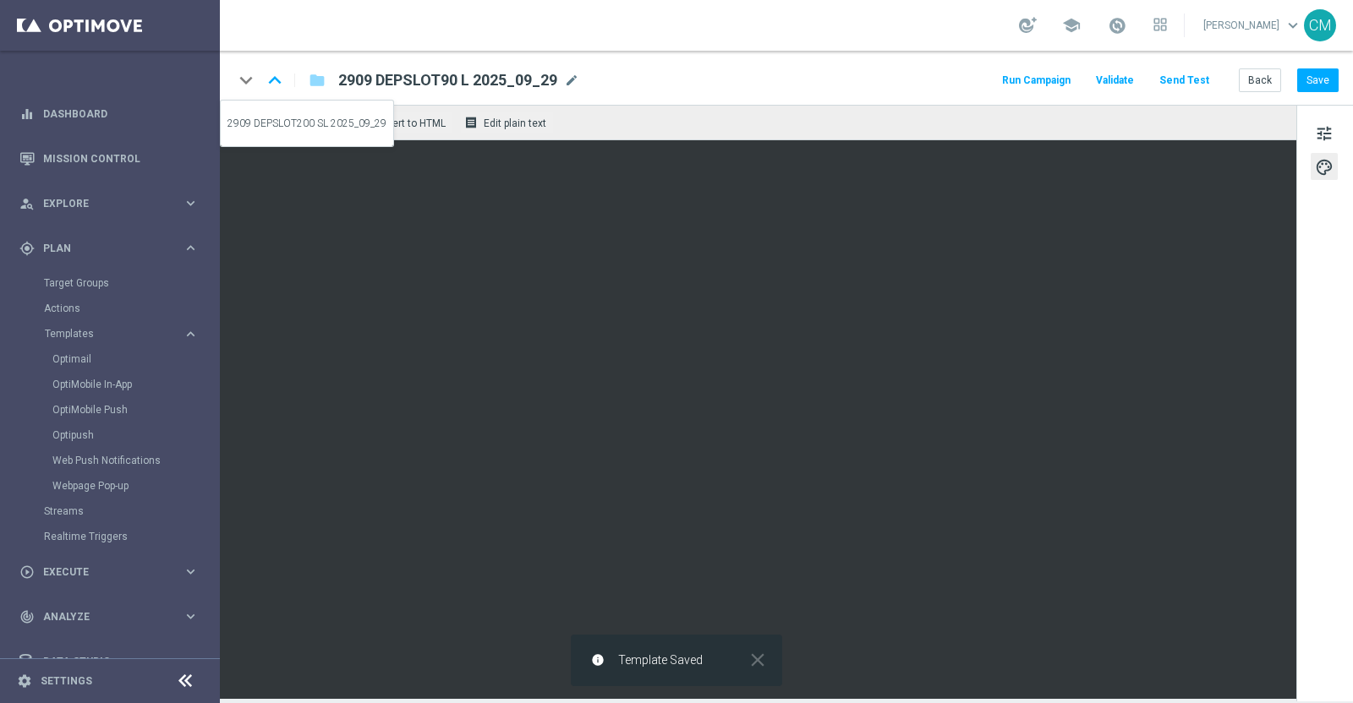
click at [277, 87] on icon "keyboard_arrow_up" at bounding box center [274, 80] width 25 height 25
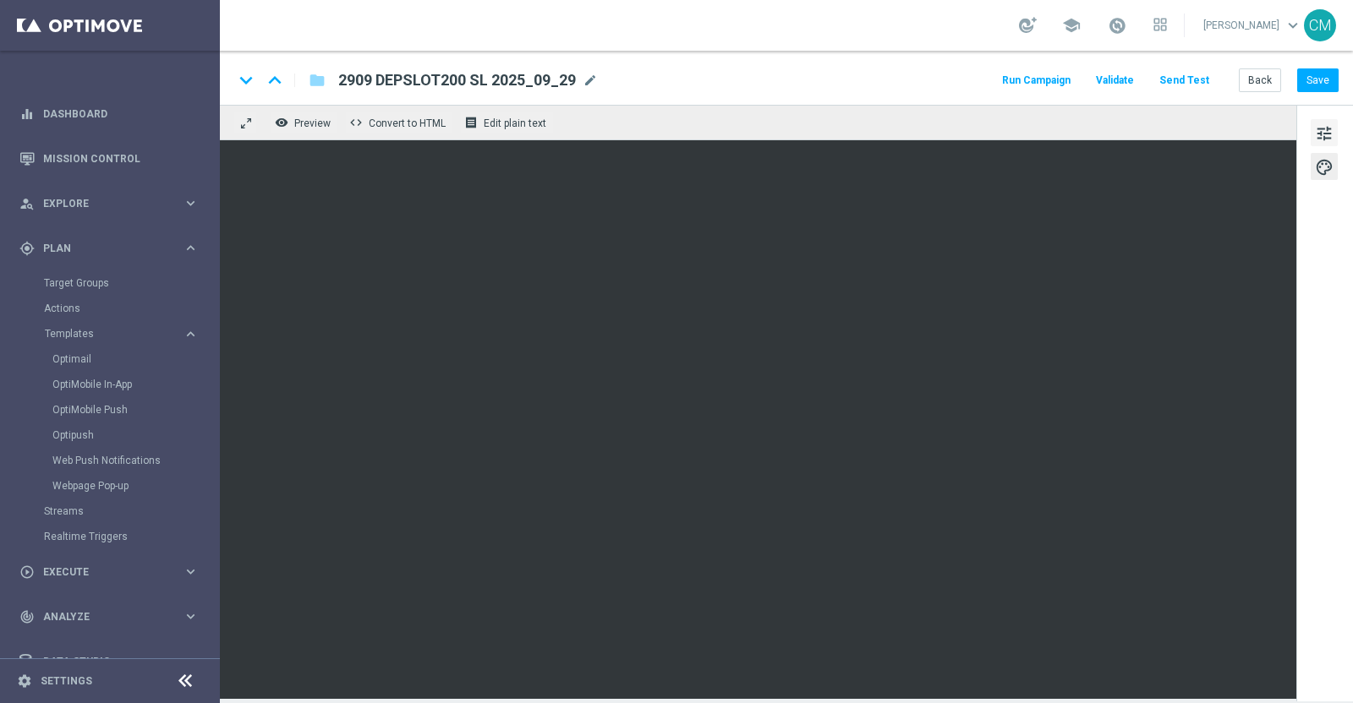
click at [1327, 133] on span "tune" at bounding box center [1324, 134] width 19 height 22
click at [1319, 69] on button "Save" at bounding box center [1317, 80] width 41 height 24
click at [1263, 79] on button "Back" at bounding box center [1260, 80] width 42 height 24
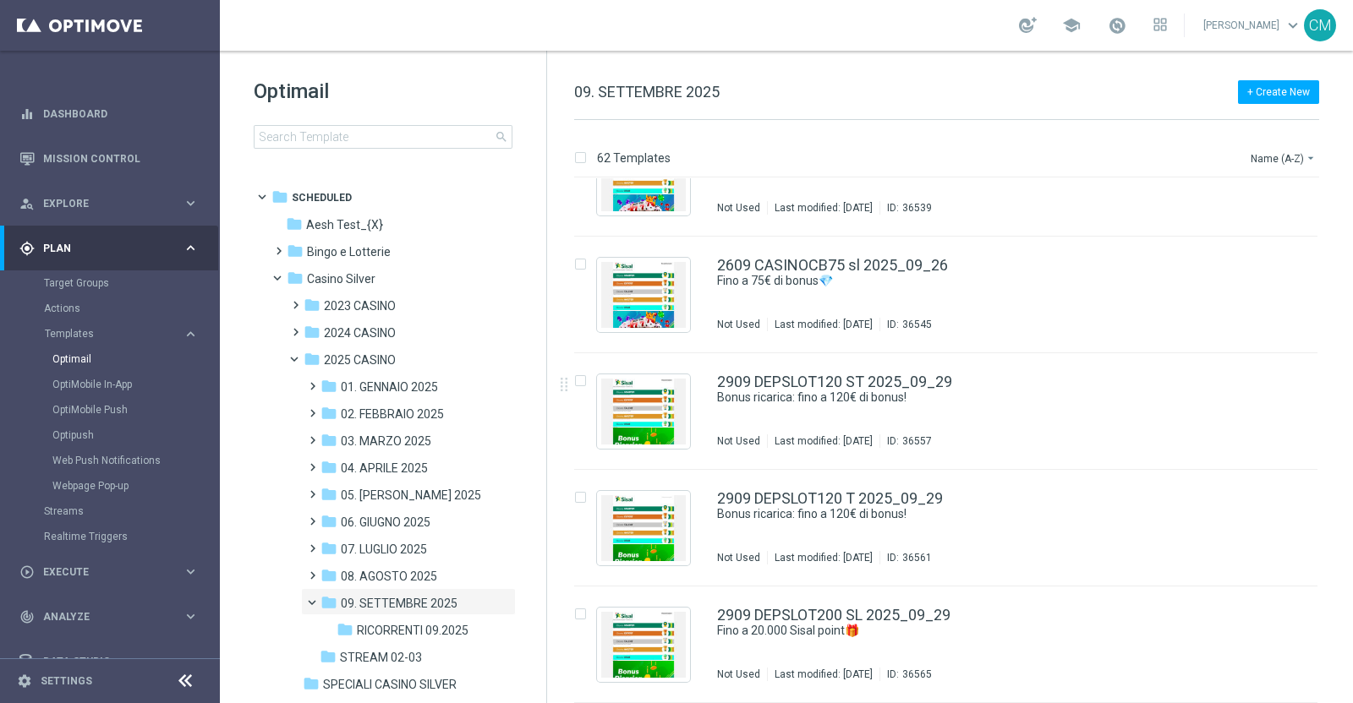
scroll to position [6708, 0]
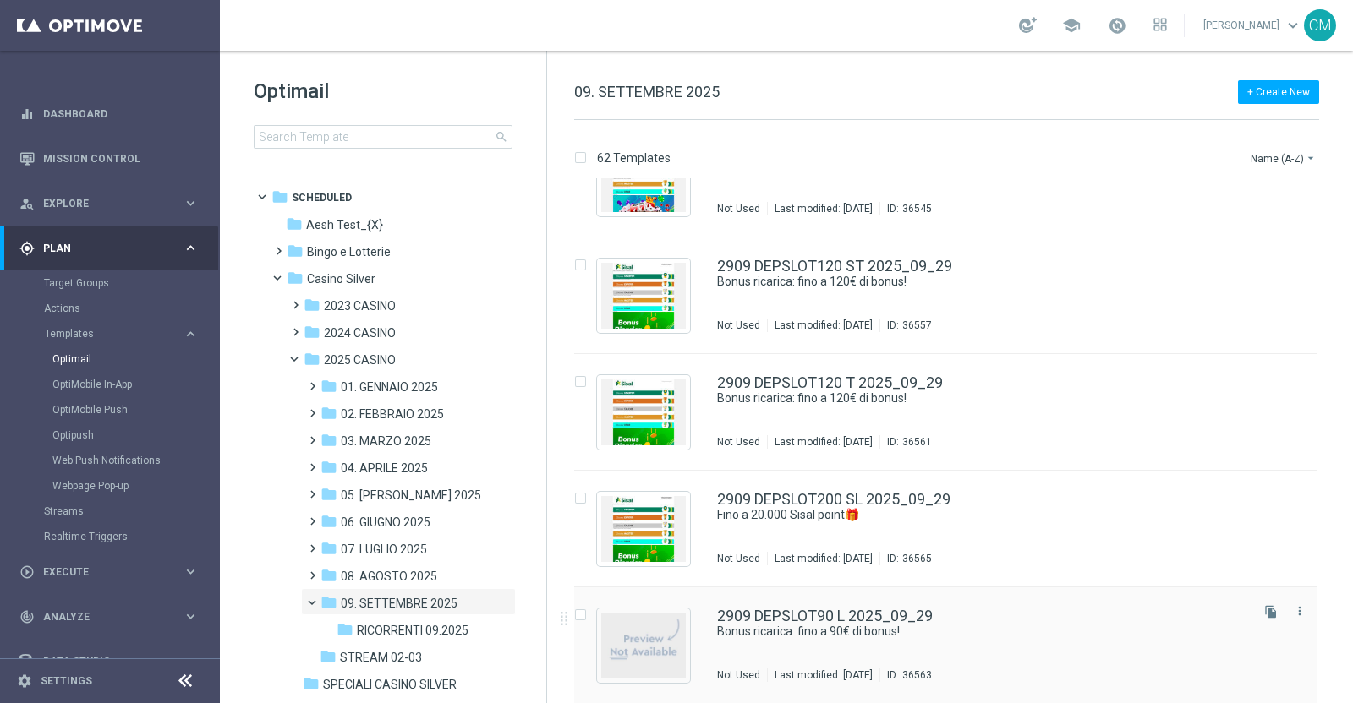
click at [801, 606] on div "2909 DEPSLOT90 L 2025_09_29 Bonus ricarica: fino a 90€ di bonus! Not Used Last …" at bounding box center [945, 646] width 743 height 117
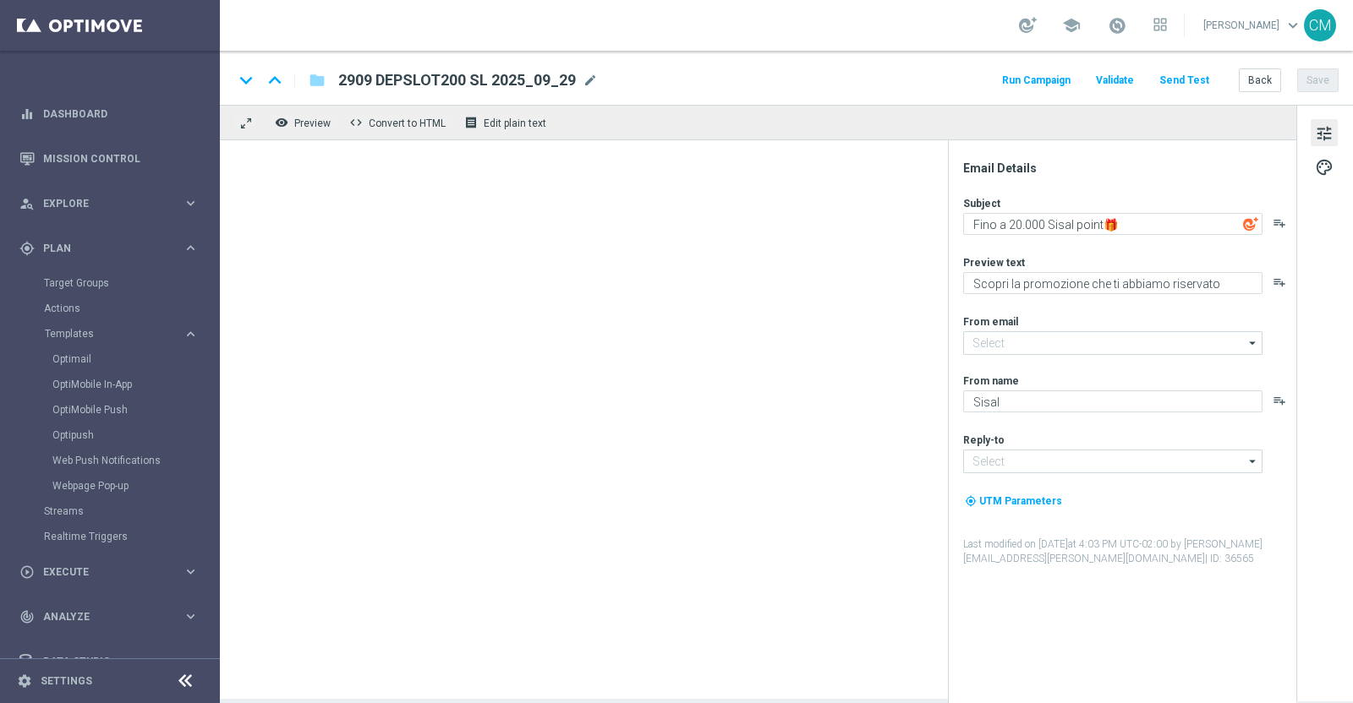
type textarea "Bonus ricarica: fino a 90€ di bonus!"
type textarea "Un bonus incredibile ti aspetta"
type input "[EMAIL_ADDRESS][DOMAIN_NAME]"
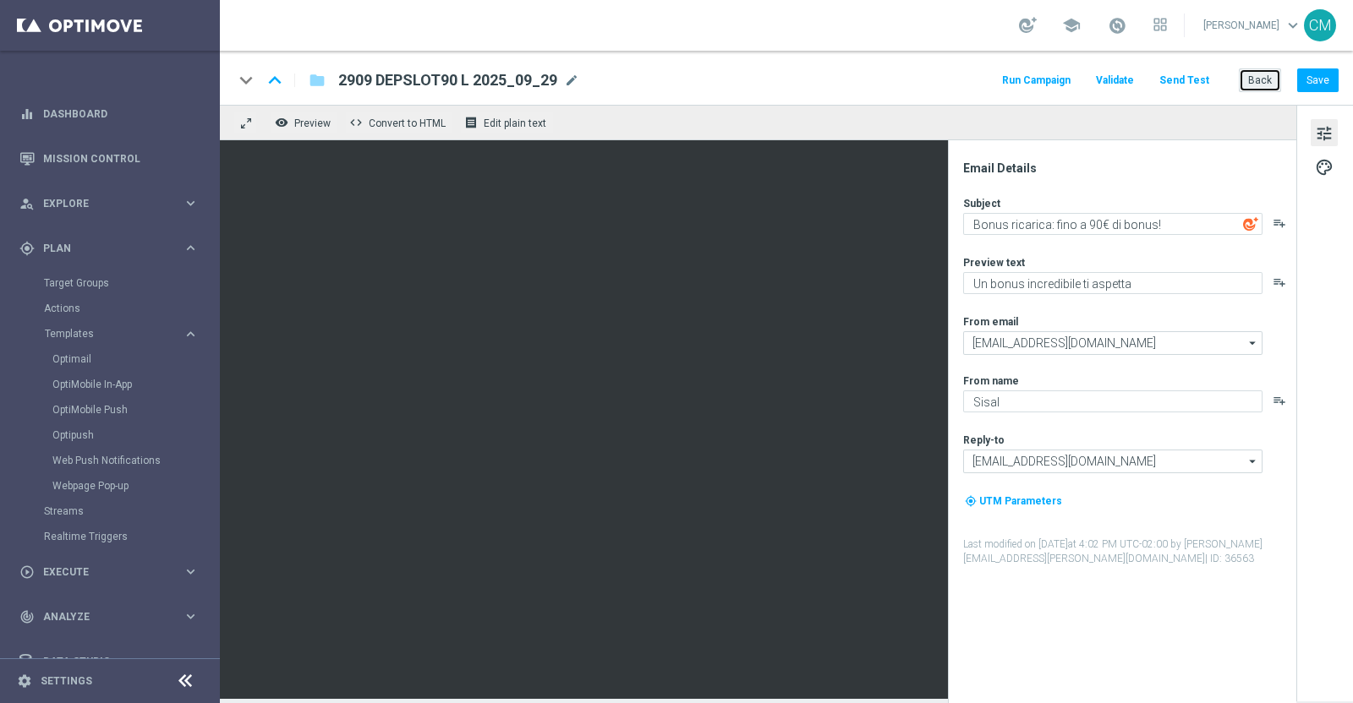
click at [1253, 79] on button "Back" at bounding box center [1260, 80] width 42 height 24
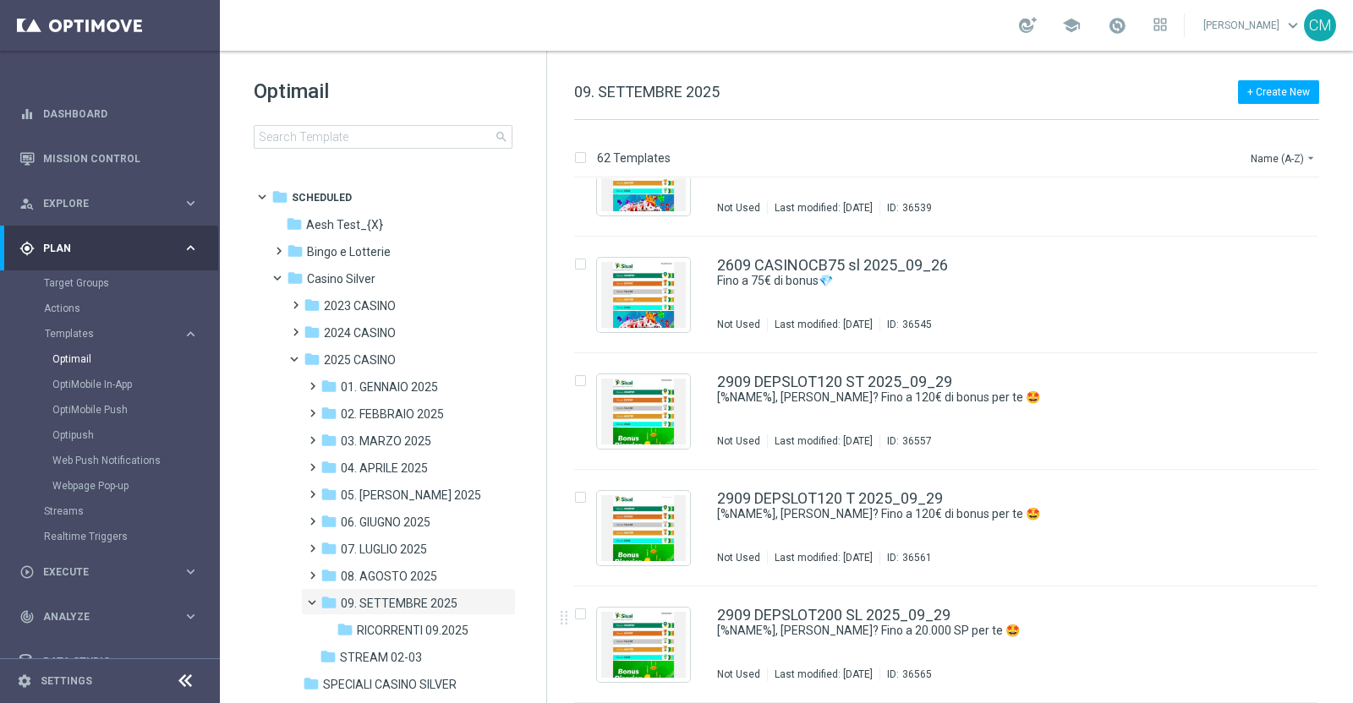
scroll to position [6708, 0]
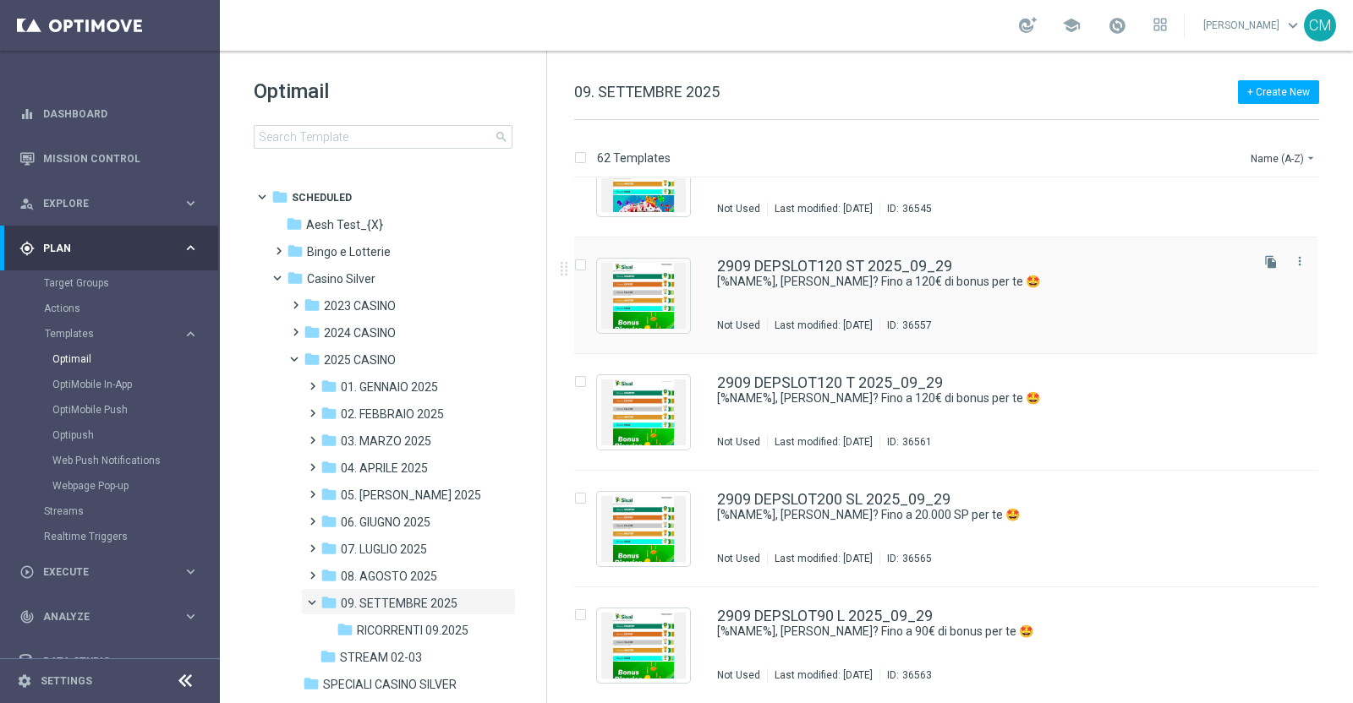
click at [1036, 309] on div "2909 DEPSLOT120 ST 2025_09_29 [%NAME%], hai saputo? Fino a 120€ di bonus per te…" at bounding box center [981, 296] width 529 height 74
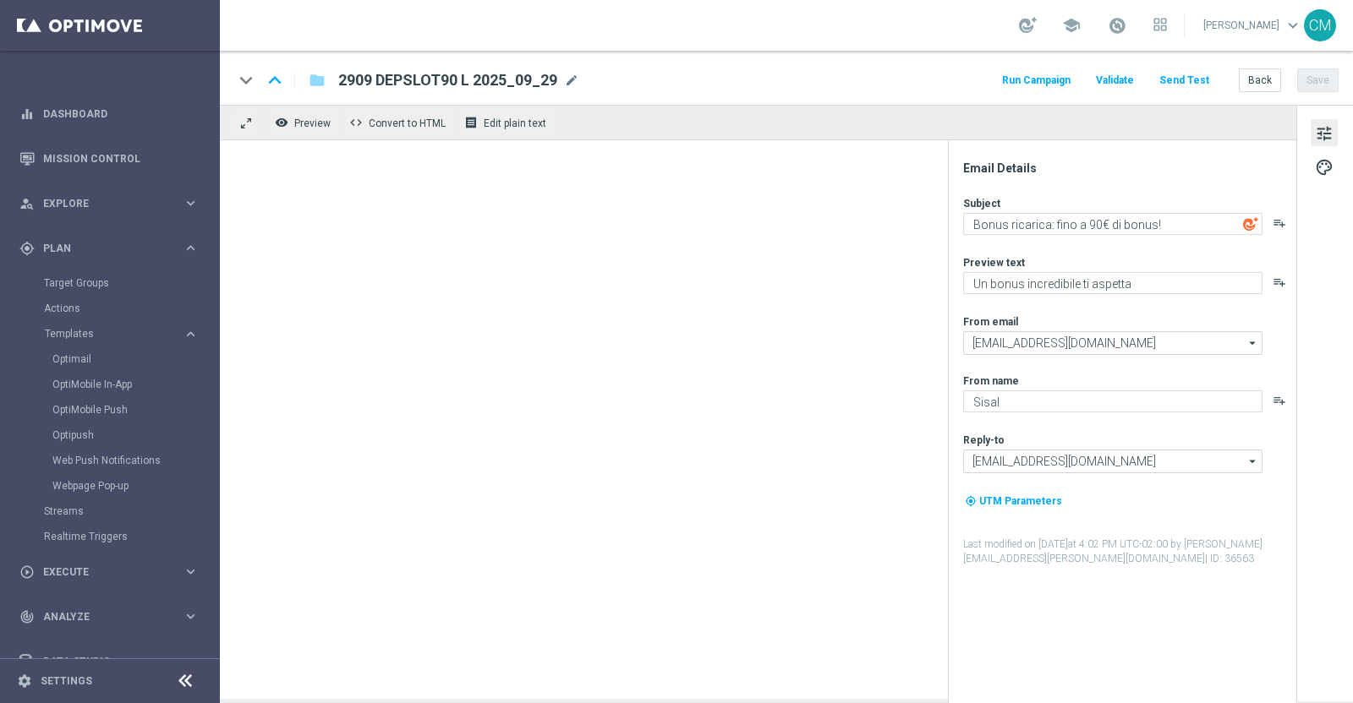
type textarea "[%NAME%], hai saputo? Fino a 120€ di bonus per te 🤩"
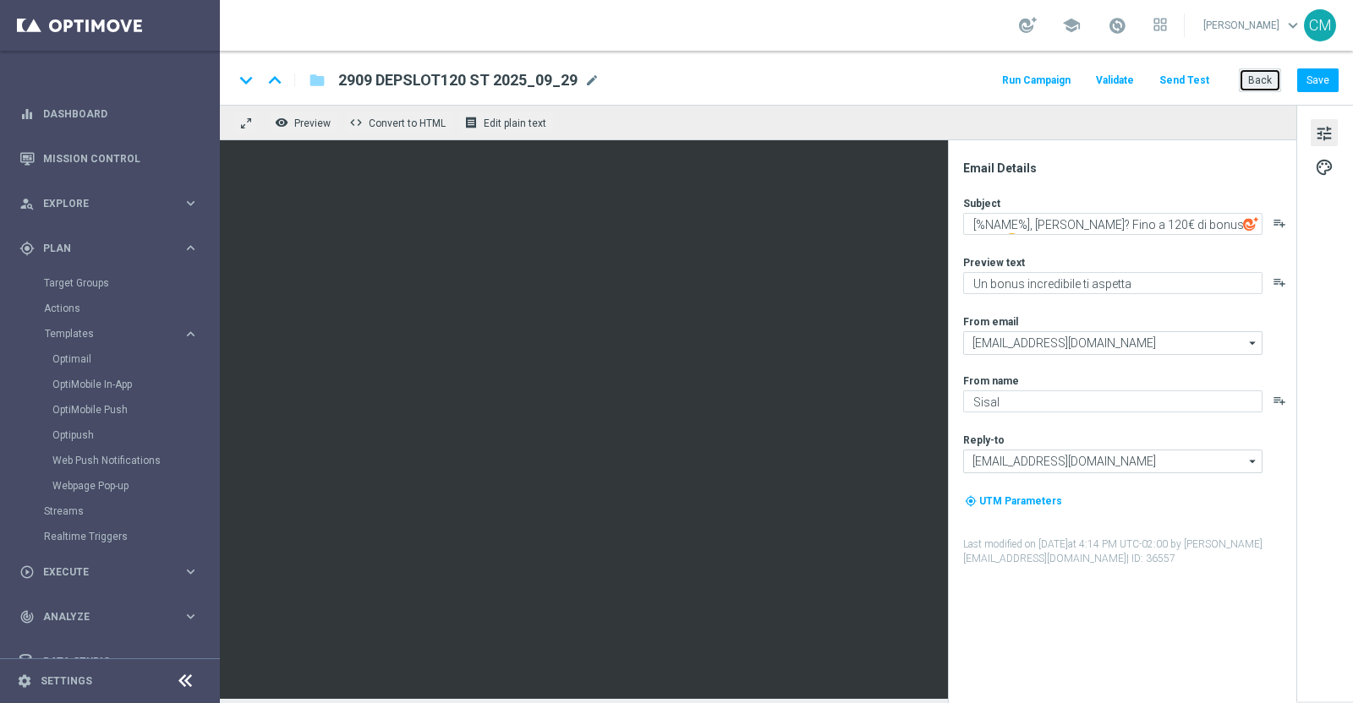
click at [1255, 78] on button "Back" at bounding box center [1260, 80] width 42 height 24
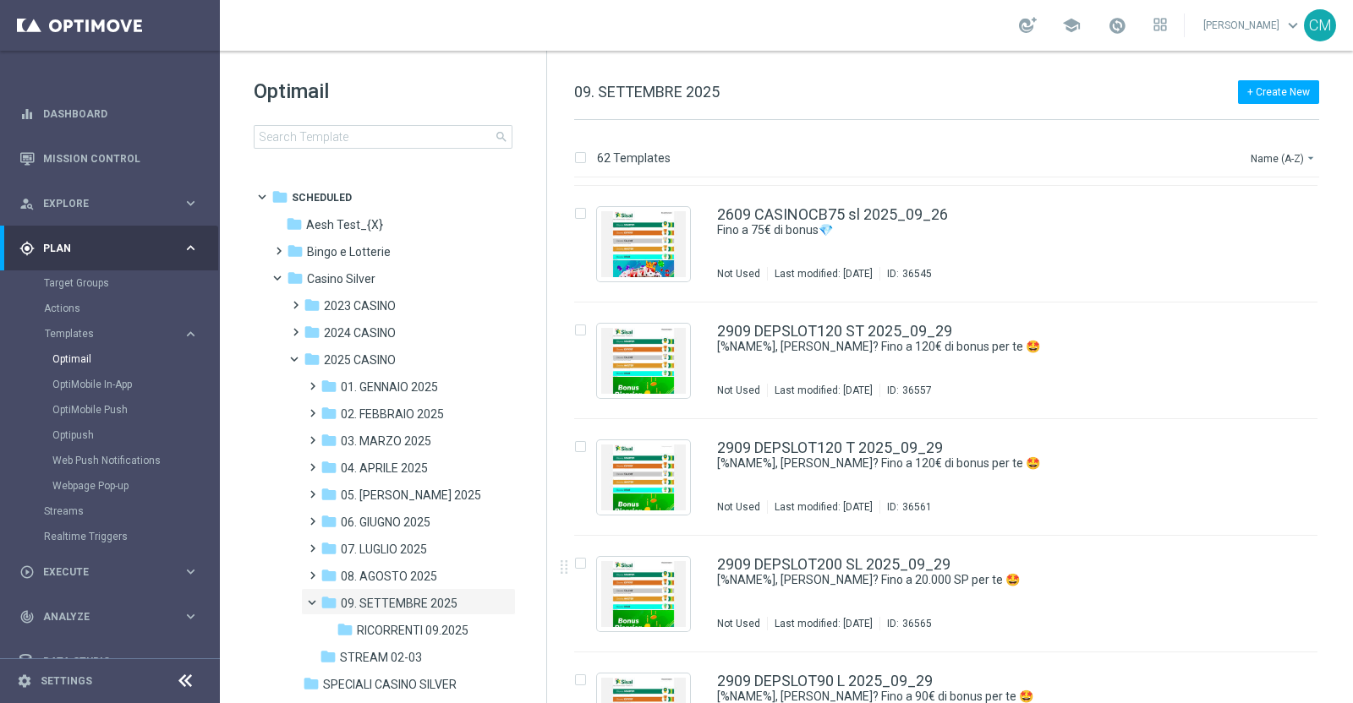
scroll to position [6708, 0]
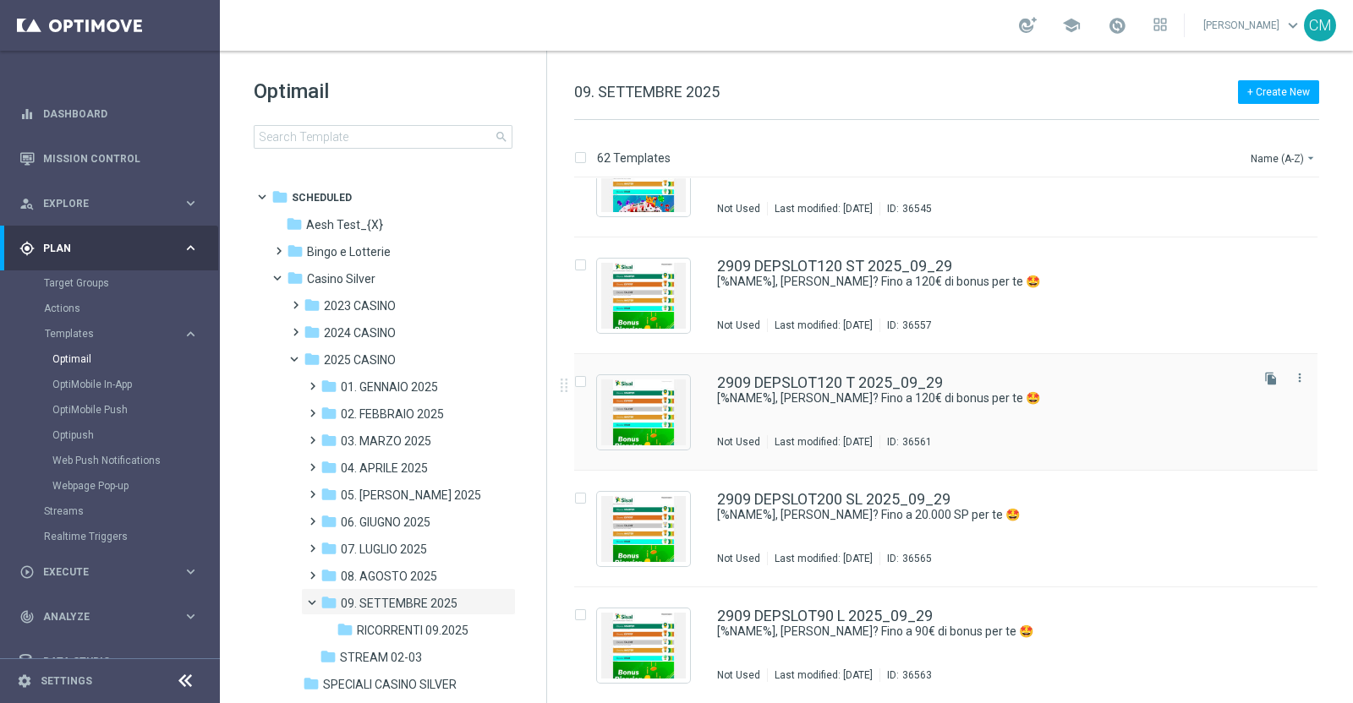
click at [1035, 407] on div "2909 DEPSLOT120 T 2025_09_29 [%NAME%], hai saputo? Fino a 120€ di bonus per te …" at bounding box center [981, 412] width 529 height 74
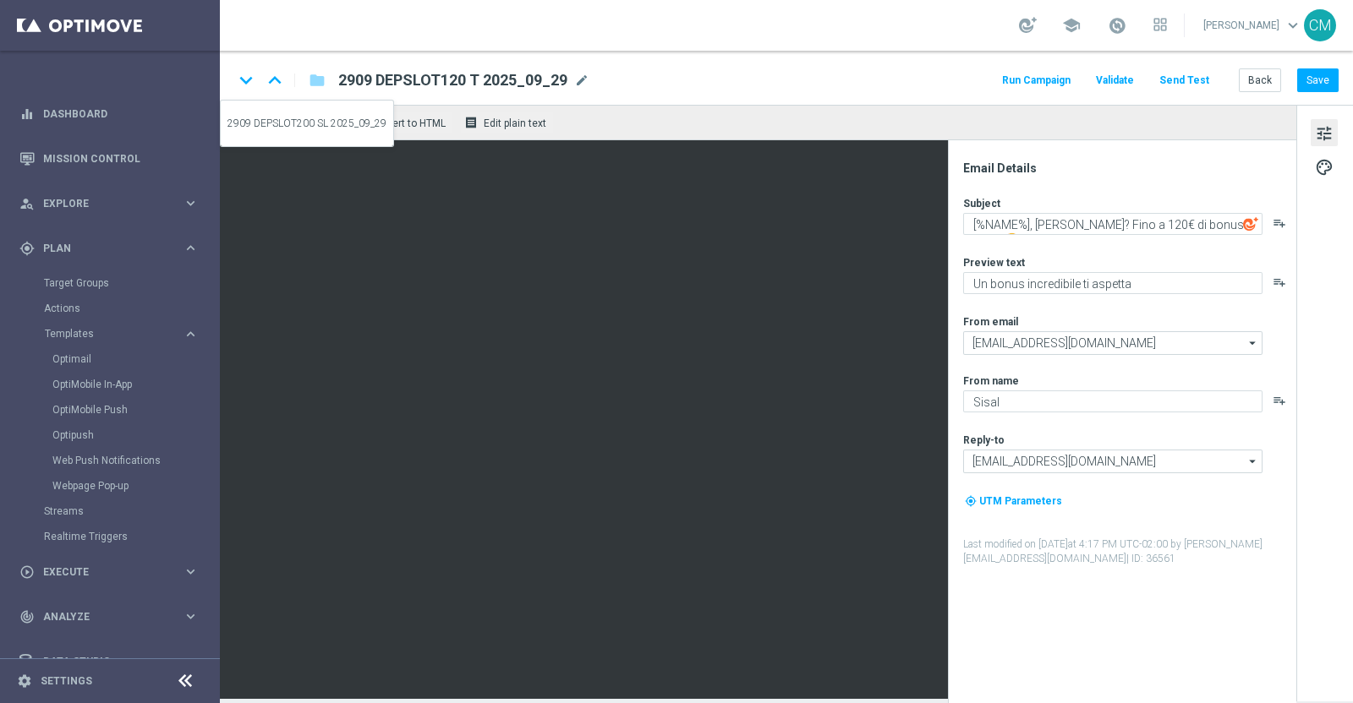
click at [251, 76] on icon "keyboard_arrow_down" at bounding box center [245, 80] width 25 height 25
type textarea "[%NAME%], hai saputo? Fino a 20.000 SP per te 🤩"
type textarea "Scopri la promozione che ti abbiamo riservato"
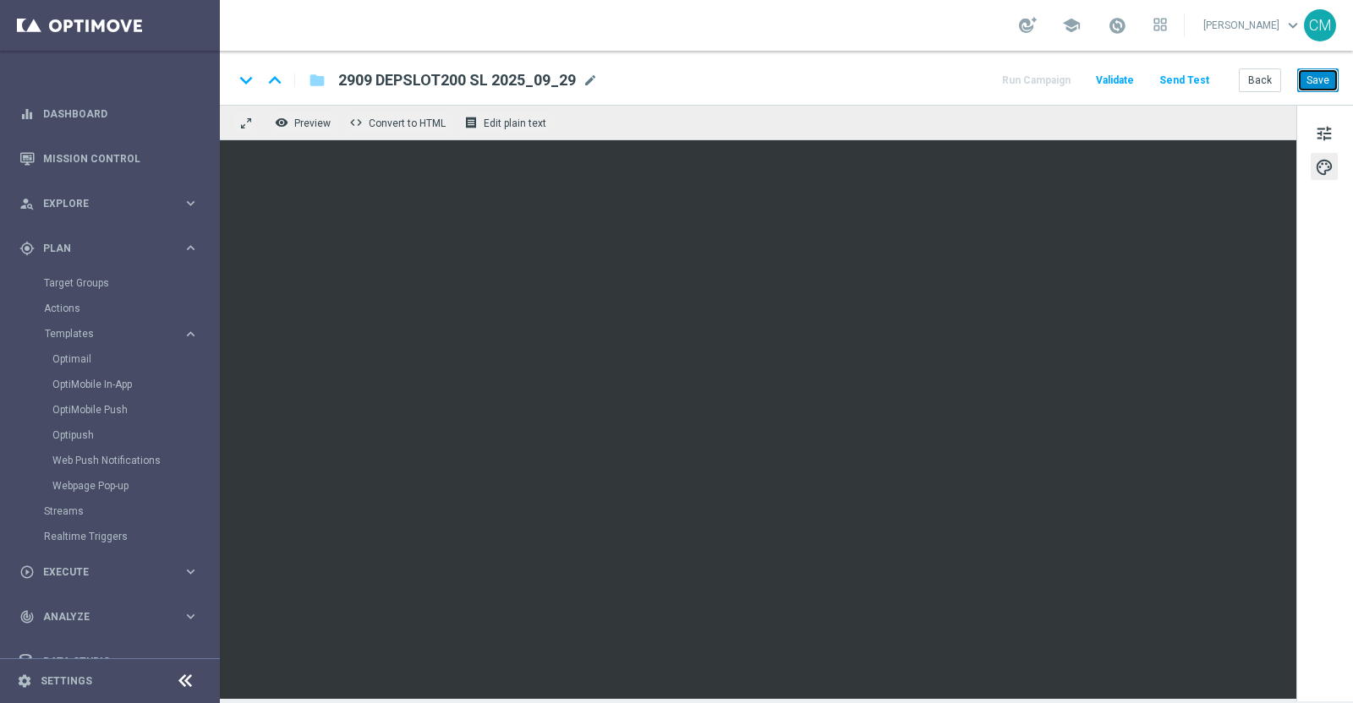
click at [1318, 76] on button "Save" at bounding box center [1317, 80] width 41 height 24
click at [256, 75] on icon "keyboard_arrow_down" at bounding box center [245, 80] width 25 height 25
click at [1328, 137] on span "tune" at bounding box center [1324, 134] width 19 height 22
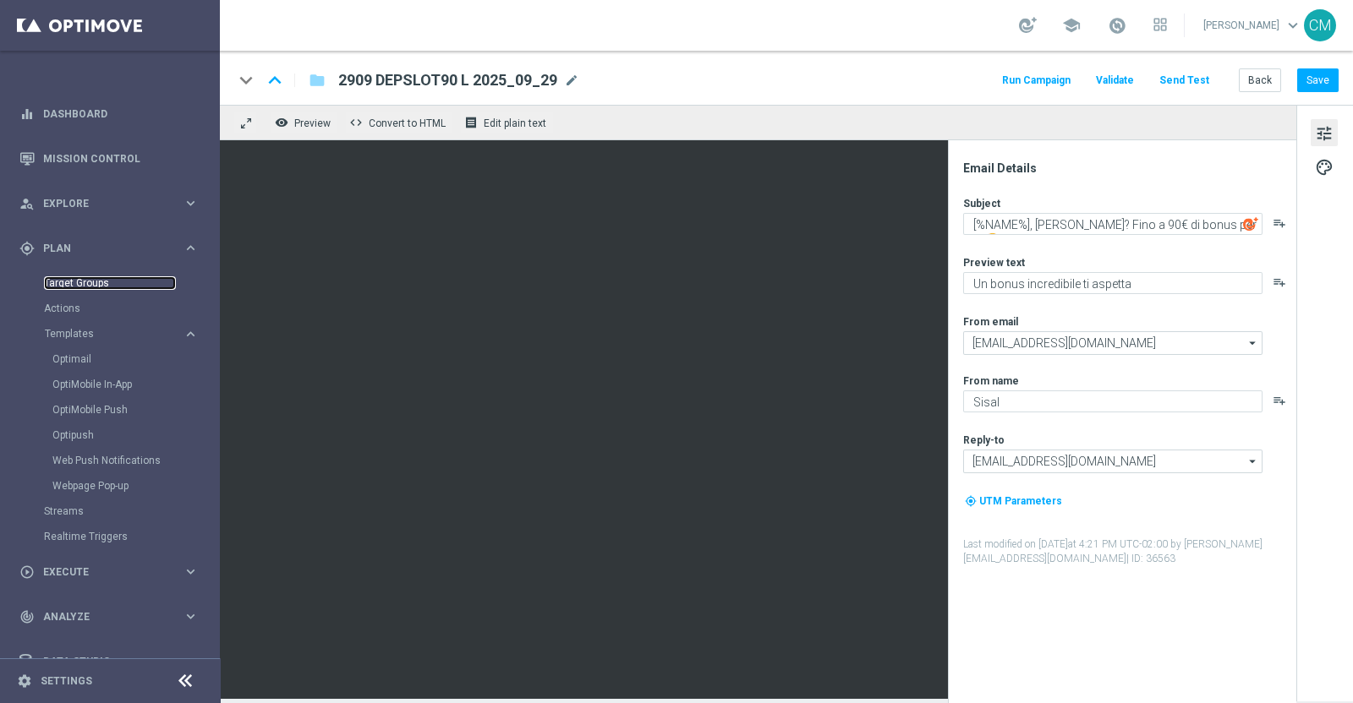
click at [72, 288] on link "Target Groups" at bounding box center [110, 283] width 132 height 14
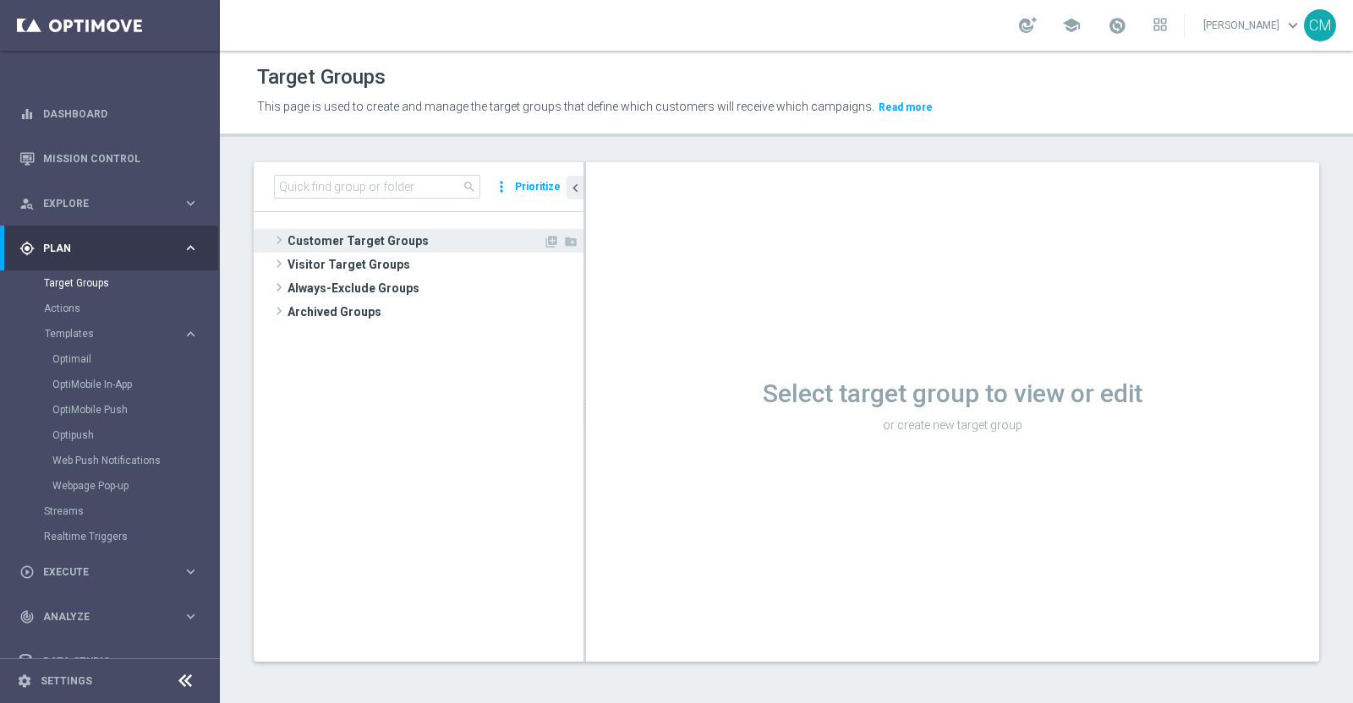
click at [402, 242] on span "Customer Target Groups" at bounding box center [414, 241] width 255 height 24
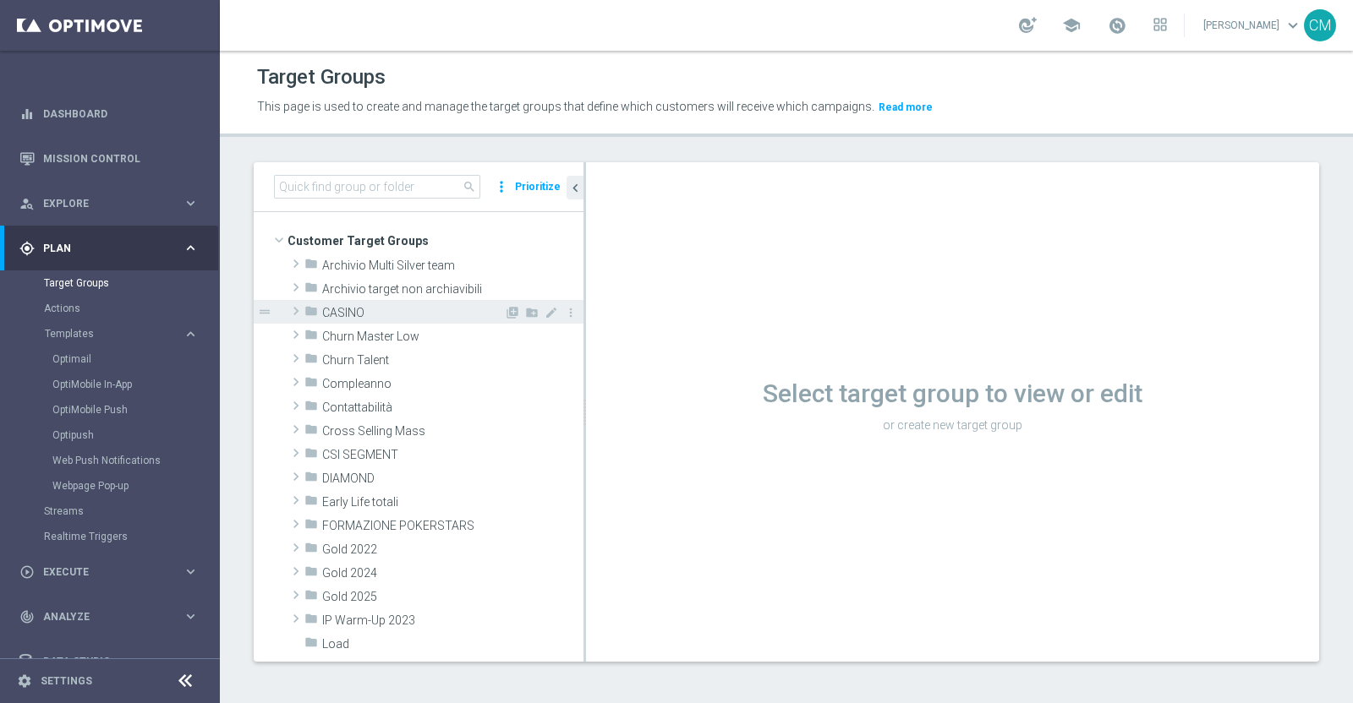
click at [392, 319] on div "folder CASINO" at bounding box center [404, 312] width 200 height 24
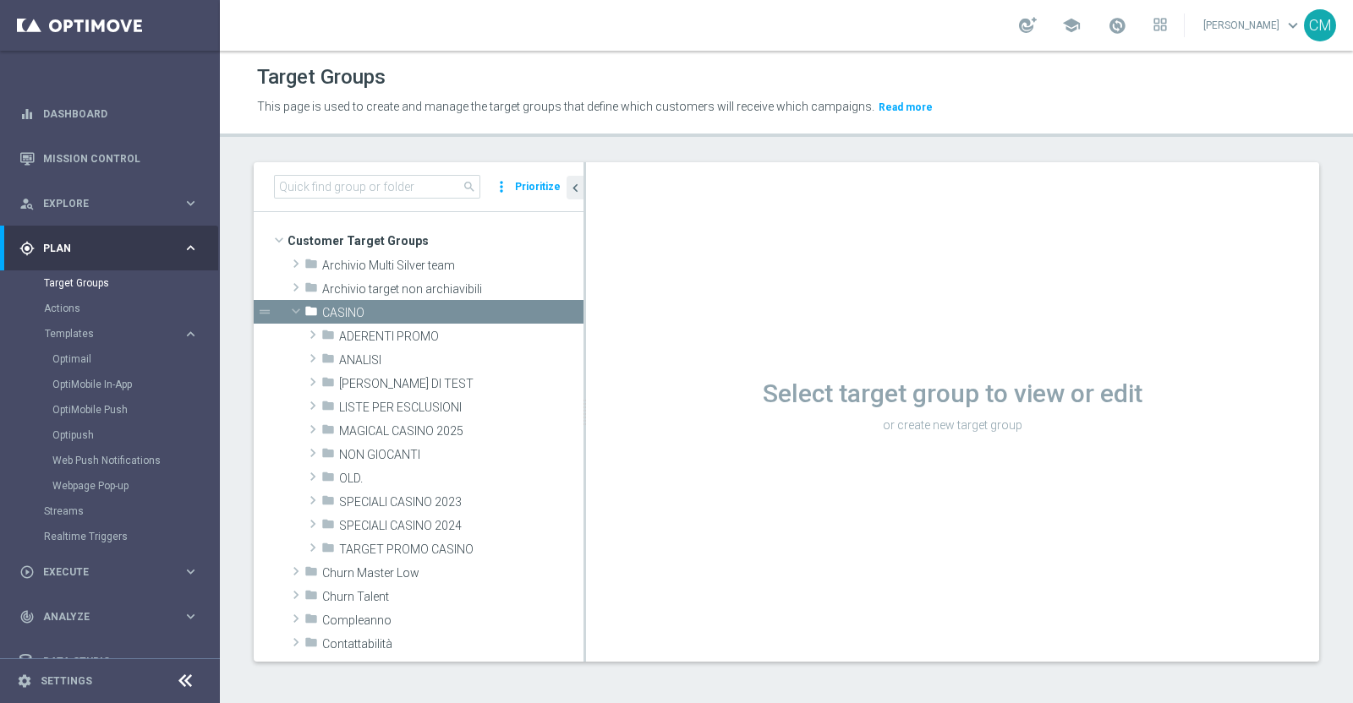
click at [83, 347] on div "Optimail" at bounding box center [135, 359] width 166 height 25
click at [80, 354] on link "Optimail" at bounding box center [113, 360] width 123 height 14
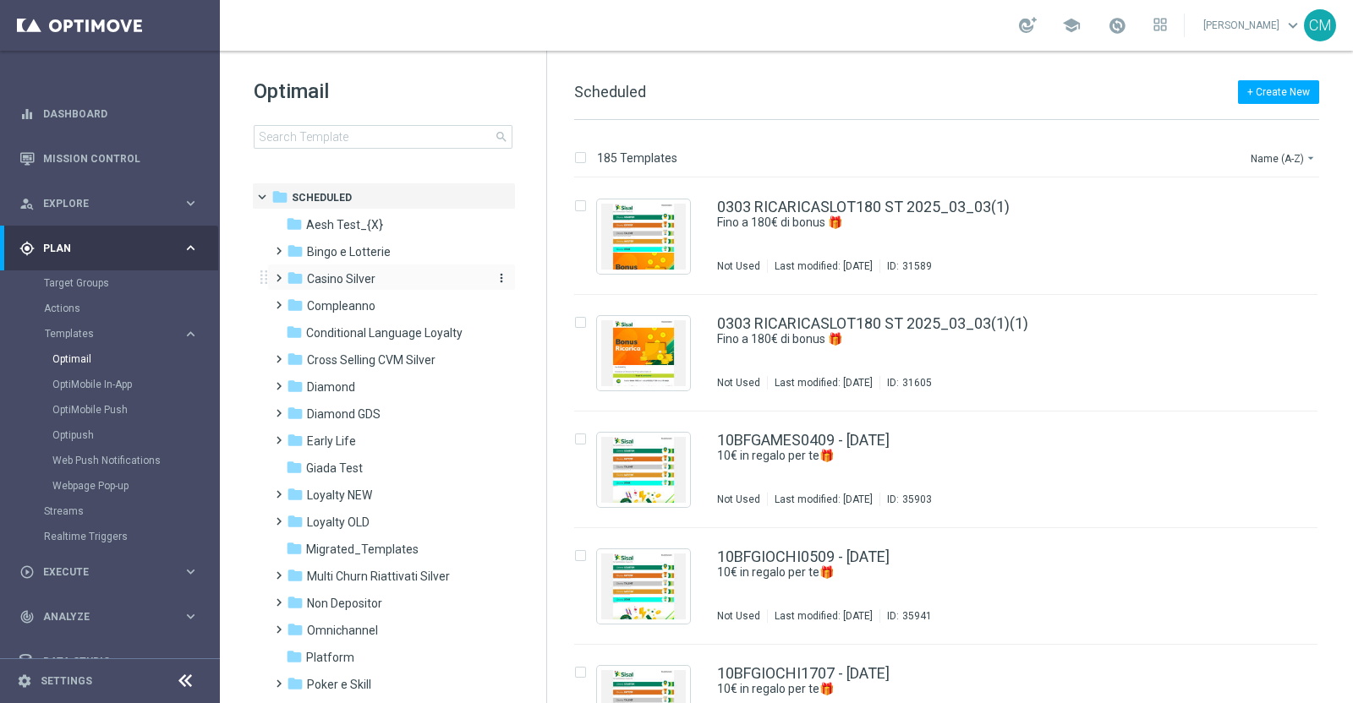
click at [330, 277] on span "Casino Silver" at bounding box center [341, 278] width 68 height 15
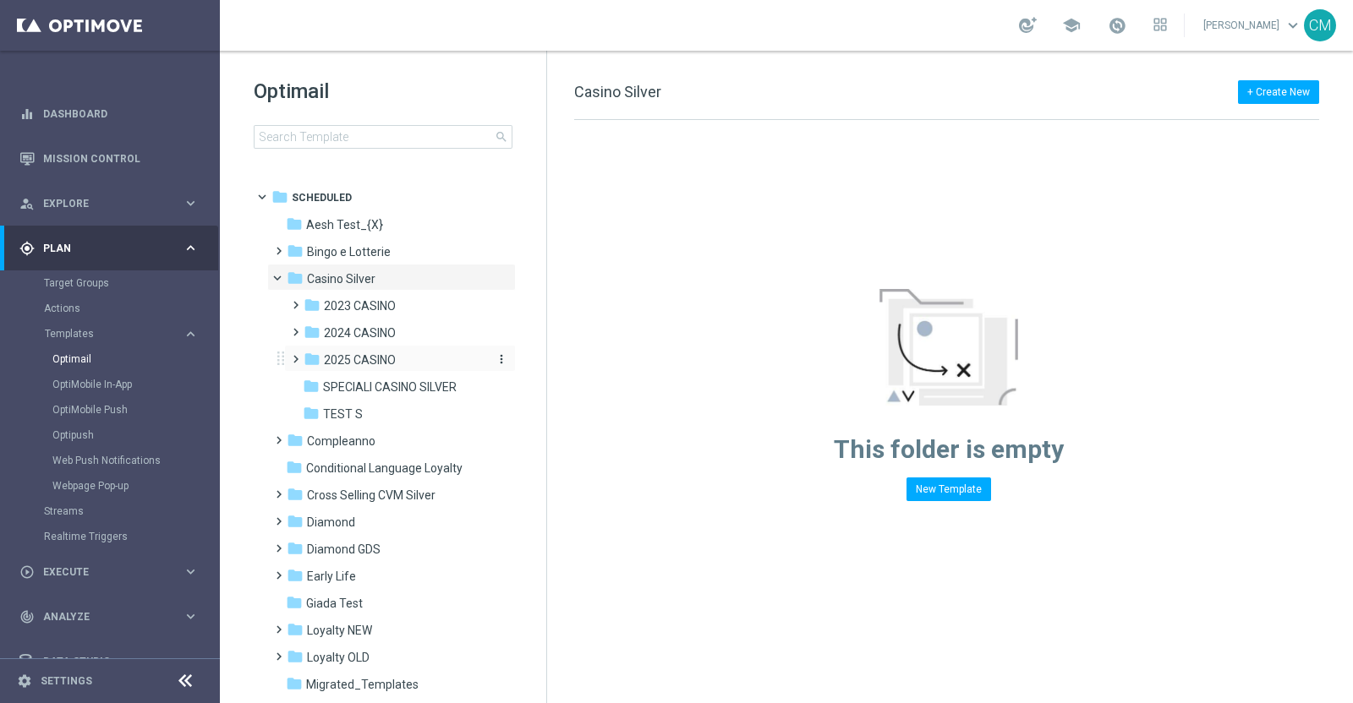
click at [364, 358] on span "2025 CASINO" at bounding box center [360, 360] width 72 height 15
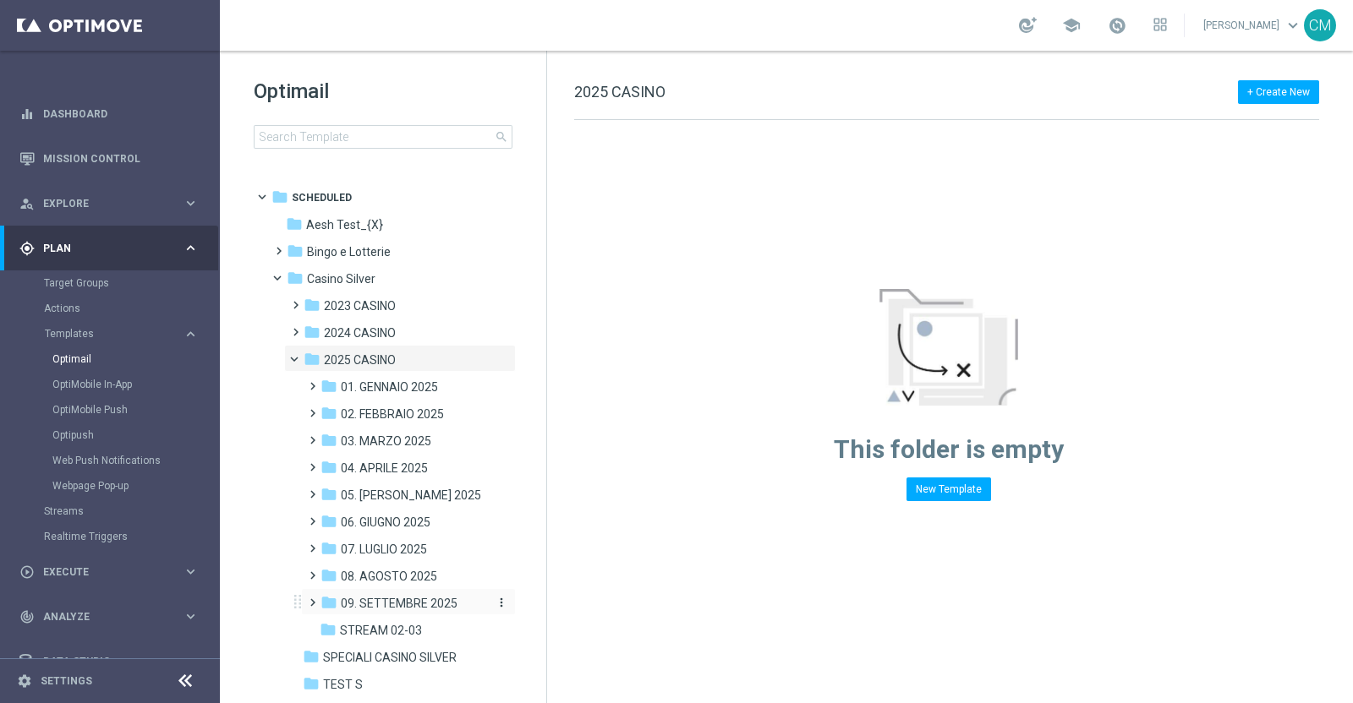
click at [391, 606] on span "09. SETTEMBRE 2025" at bounding box center [399, 603] width 117 height 15
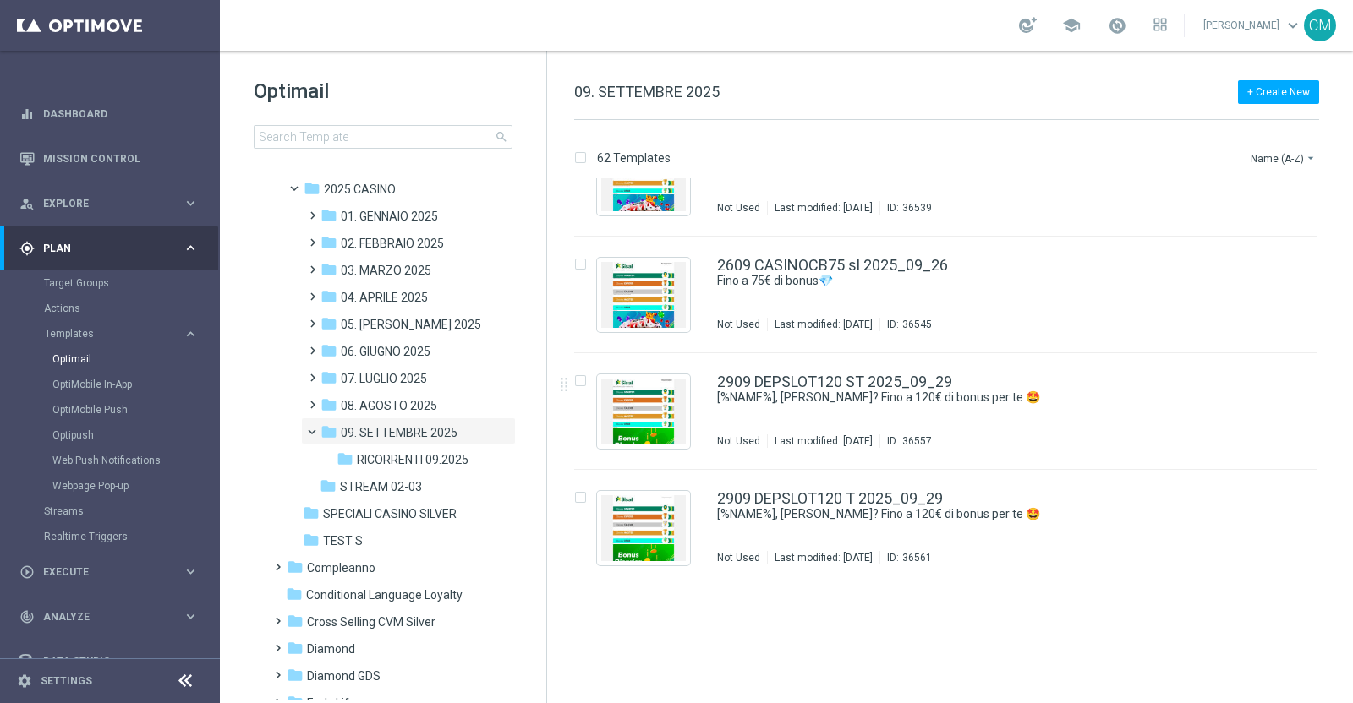
scroll to position [6708, 0]
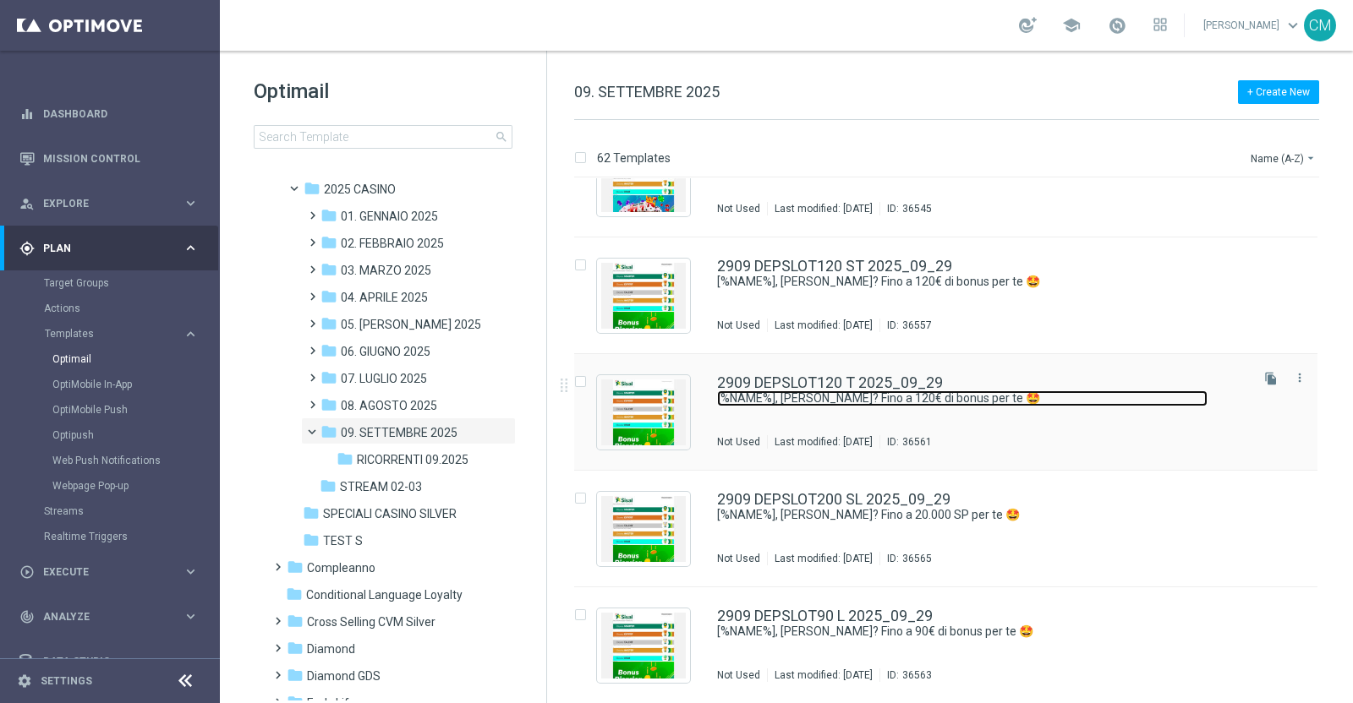
click at [1065, 403] on link "[%NAME%], hai saputo? Fino a 120€ di bonus per te 🤩" at bounding box center [962, 399] width 490 height 16
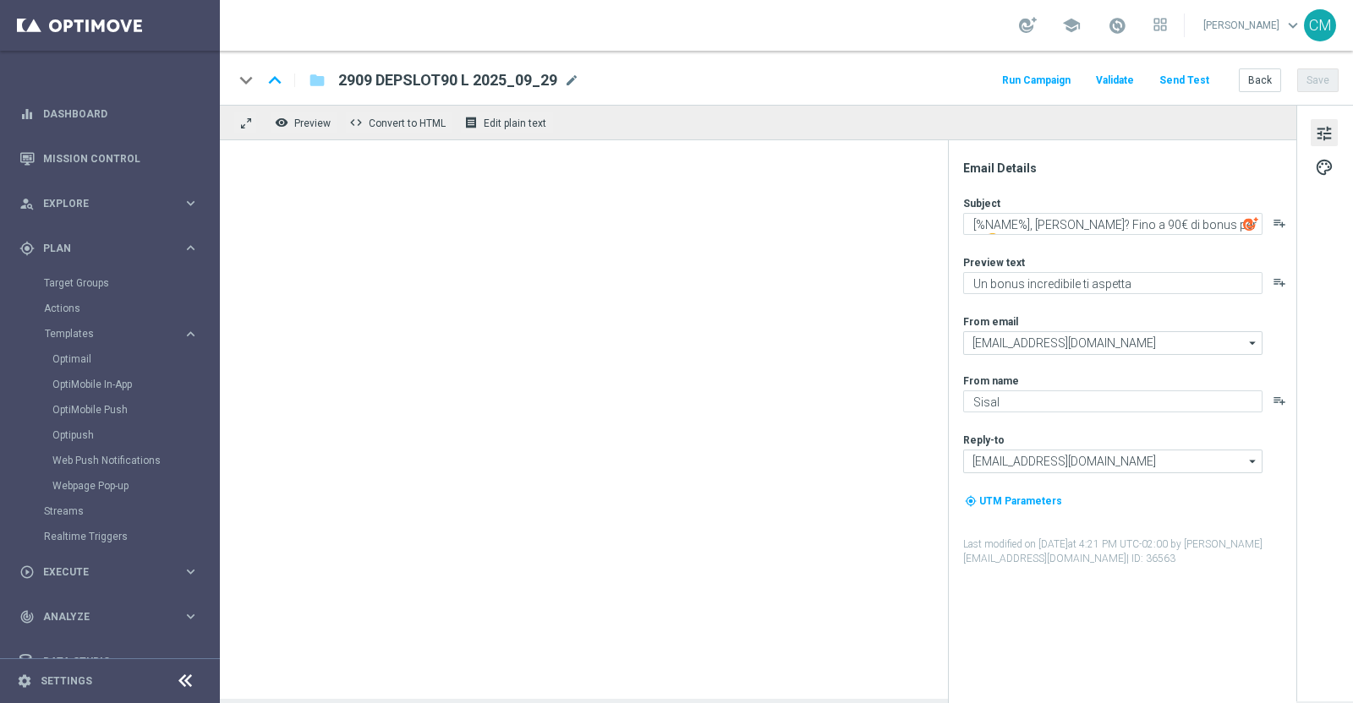
type textarea "[%NAME%], hai saputo? Fino a 120€ di bonus per te 🤩"
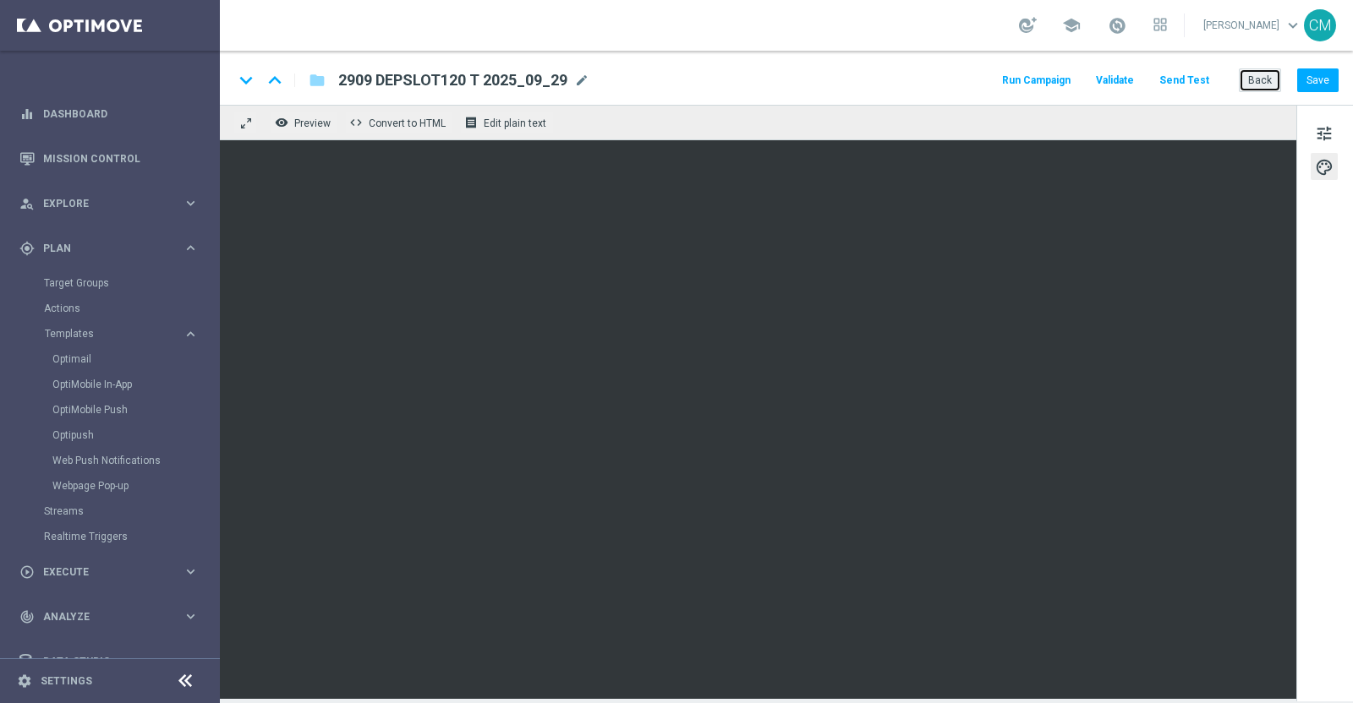
click at [1251, 70] on button "Back" at bounding box center [1260, 80] width 42 height 24
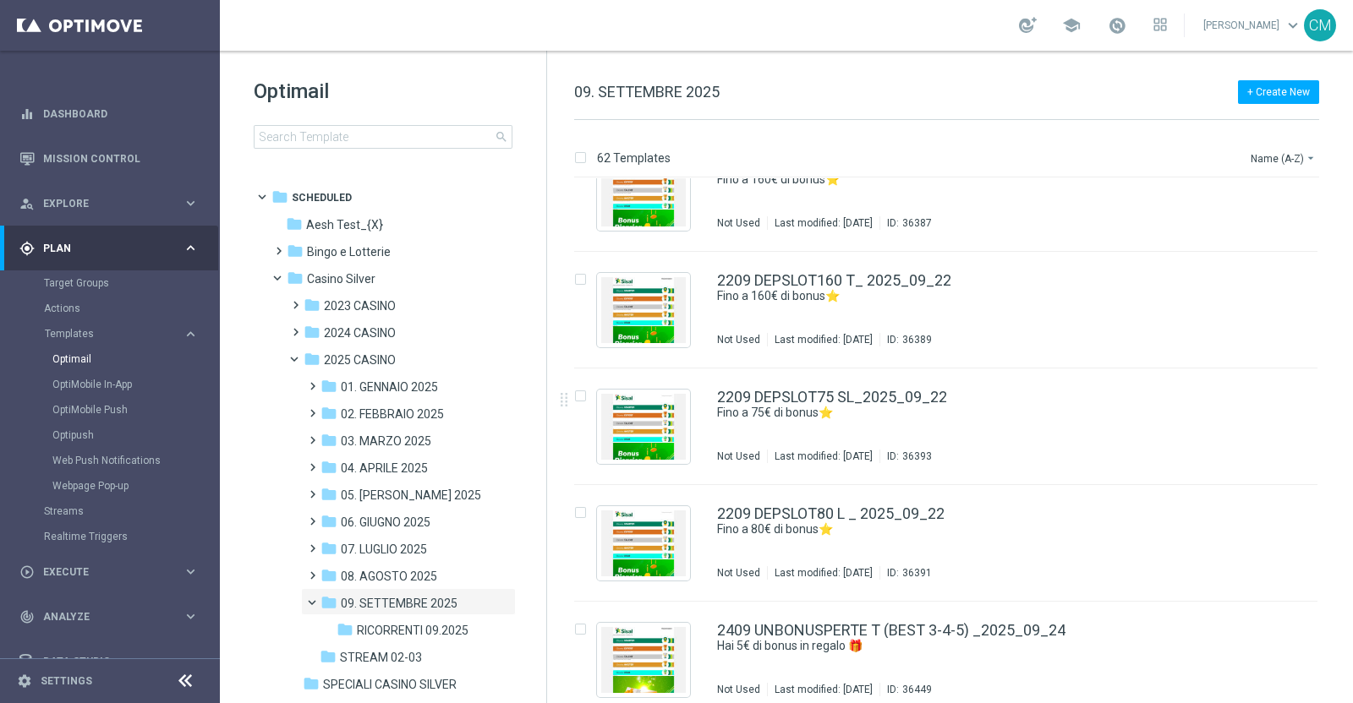
scroll to position [4876, 0]
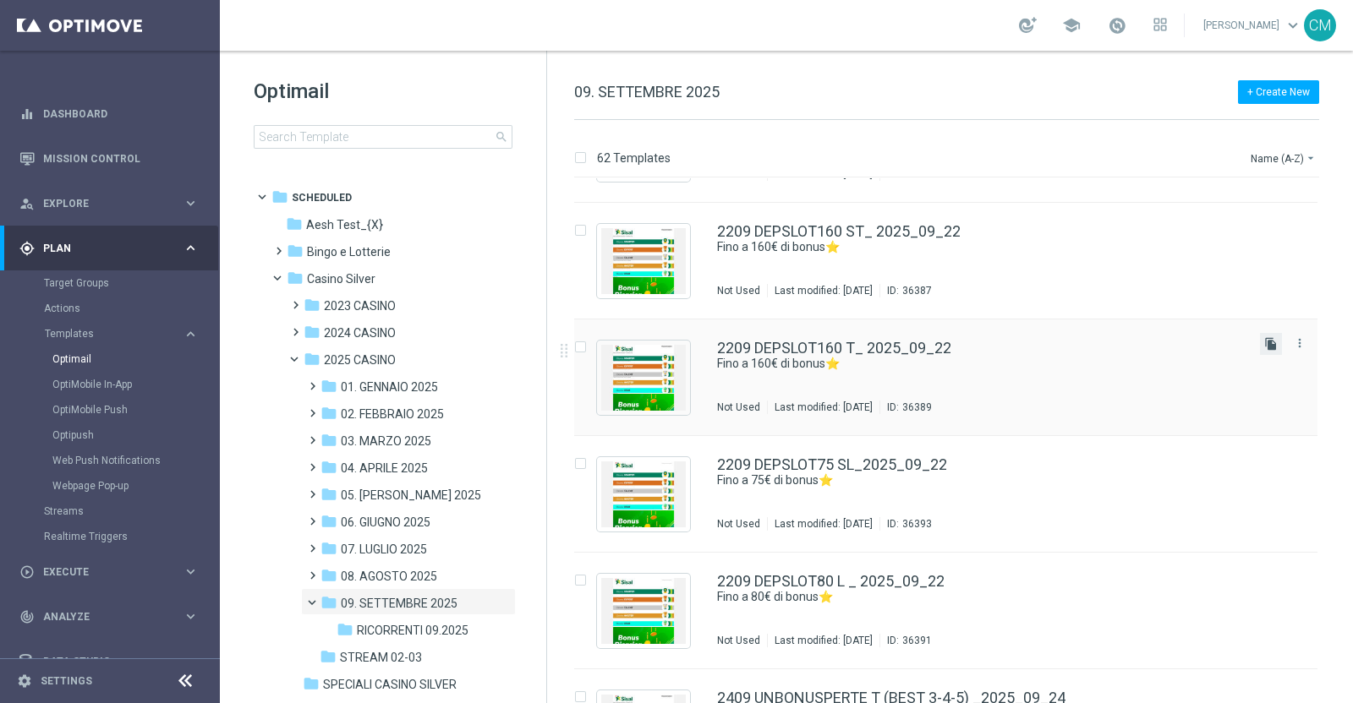
click at [1268, 337] on icon "file_copy" at bounding box center [1271, 344] width 14 height 14
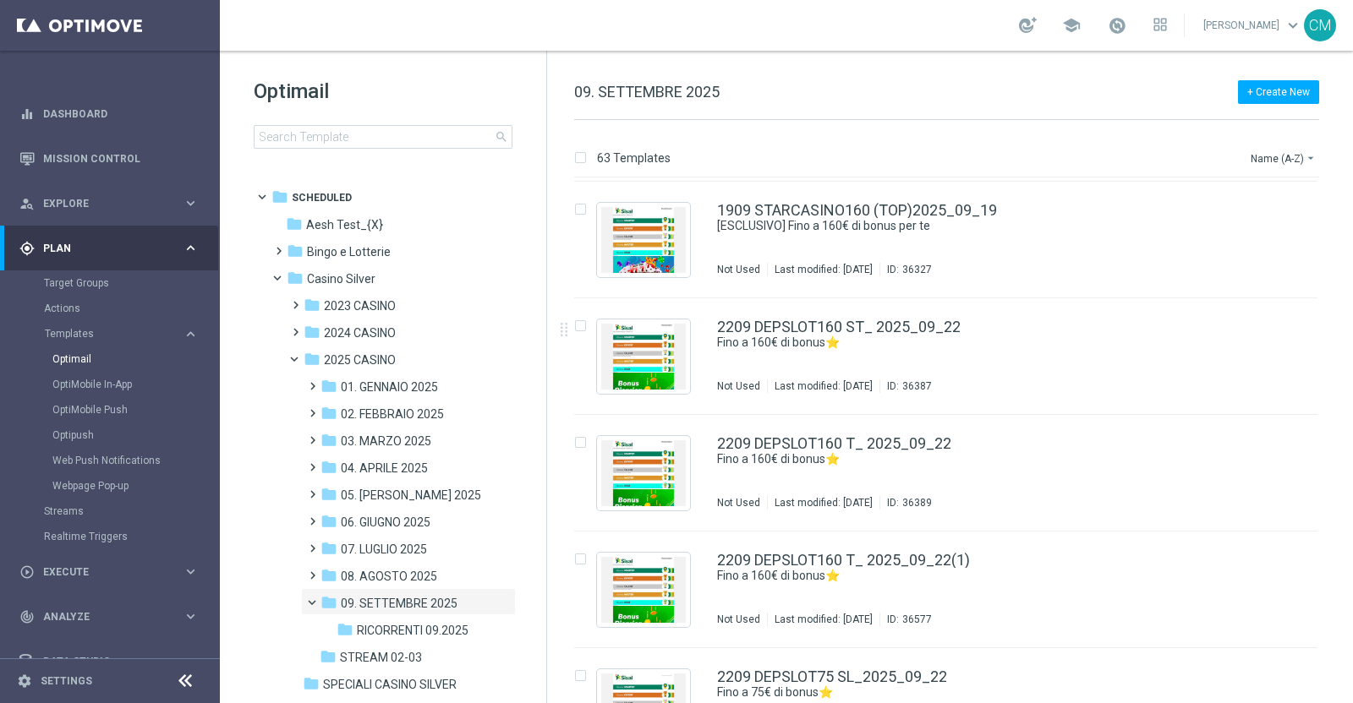
scroll to position [4778, 0]
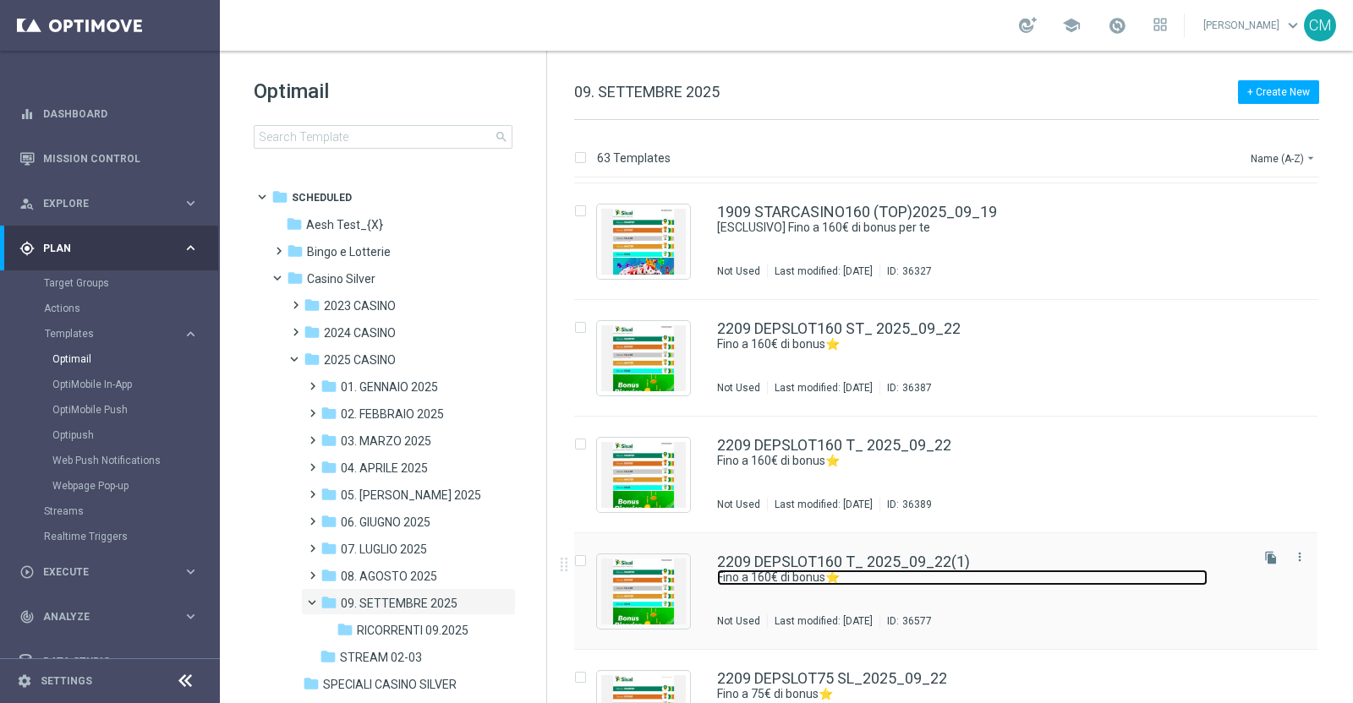
click at [1035, 572] on link "Fino a 160€ di bonus⭐" at bounding box center [962, 578] width 490 height 16
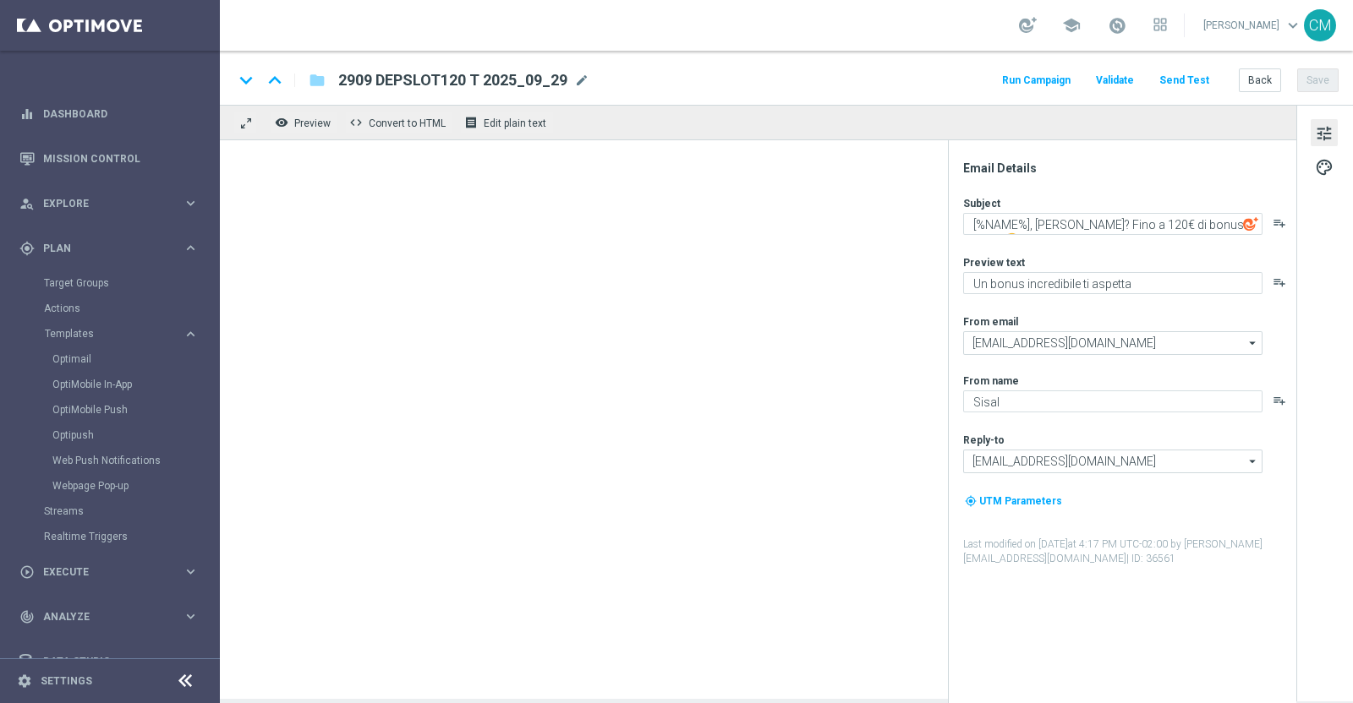
type textarea "Fino a 160€ di bonus⭐"
type textarea "Scopri la promozione che ti abbiamo riservato"
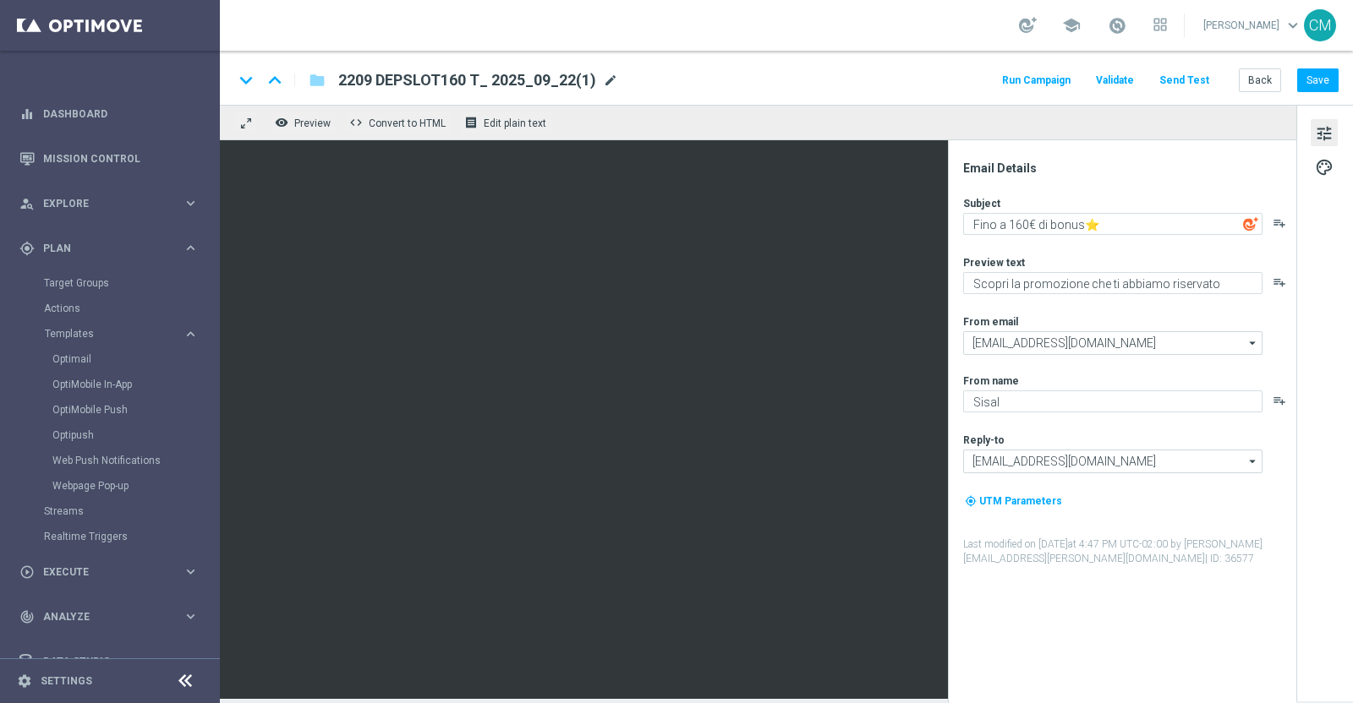
click at [604, 81] on span "mode_edit" at bounding box center [610, 80] width 15 height 15
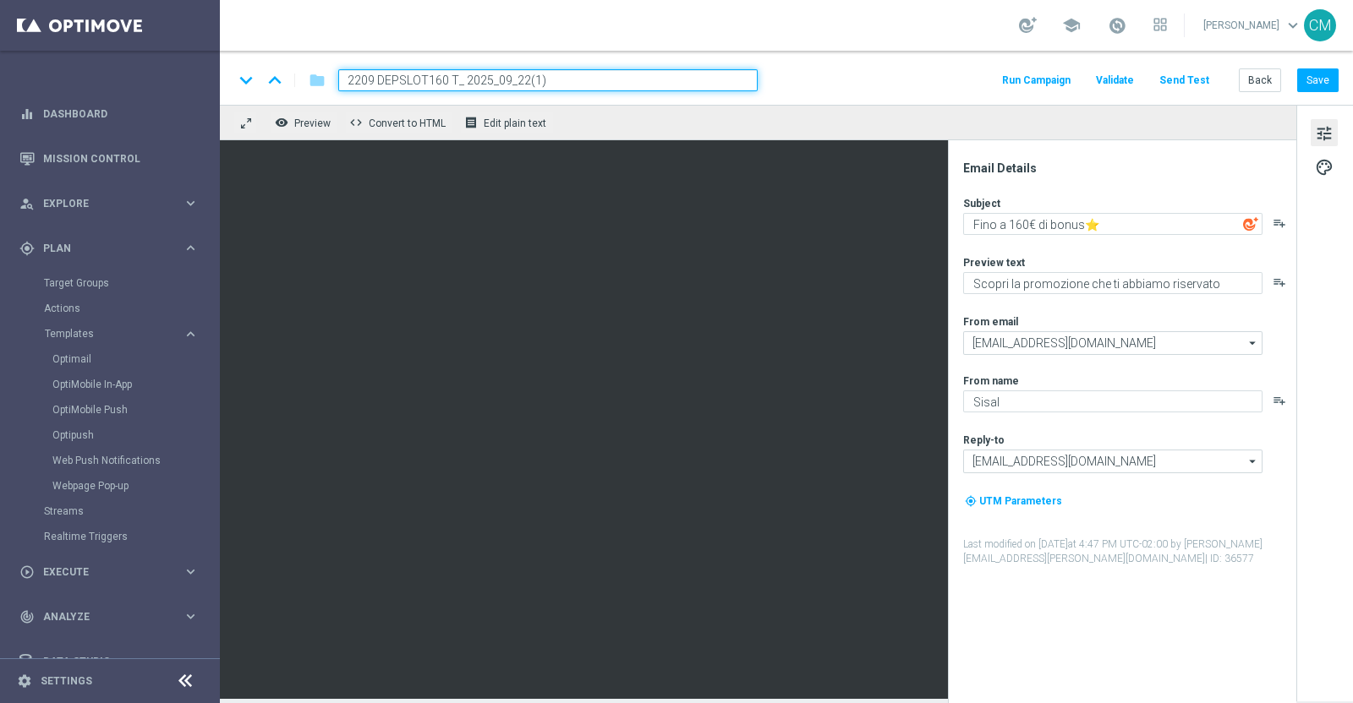
drag, startPoint x: 455, startPoint y: 79, endPoint x: 254, endPoint y: 57, distance: 201.5
click at [254, 57] on div "keyboard_arrow_down keyboard_arrow_up folder 2209 DEPSLOT160 T_ 2025_09_22(1) R…" at bounding box center [786, 78] width 1133 height 54
paste input "909 SLOTRIC M 160A"
click at [643, 78] on input "2909 SLOTRIC M 160A (MASTER_ 2025_09_22(1)" at bounding box center [547, 80] width 419 height 22
type input "2909 SLOTRIC M 160A (MASTER_ 2025_09_29"
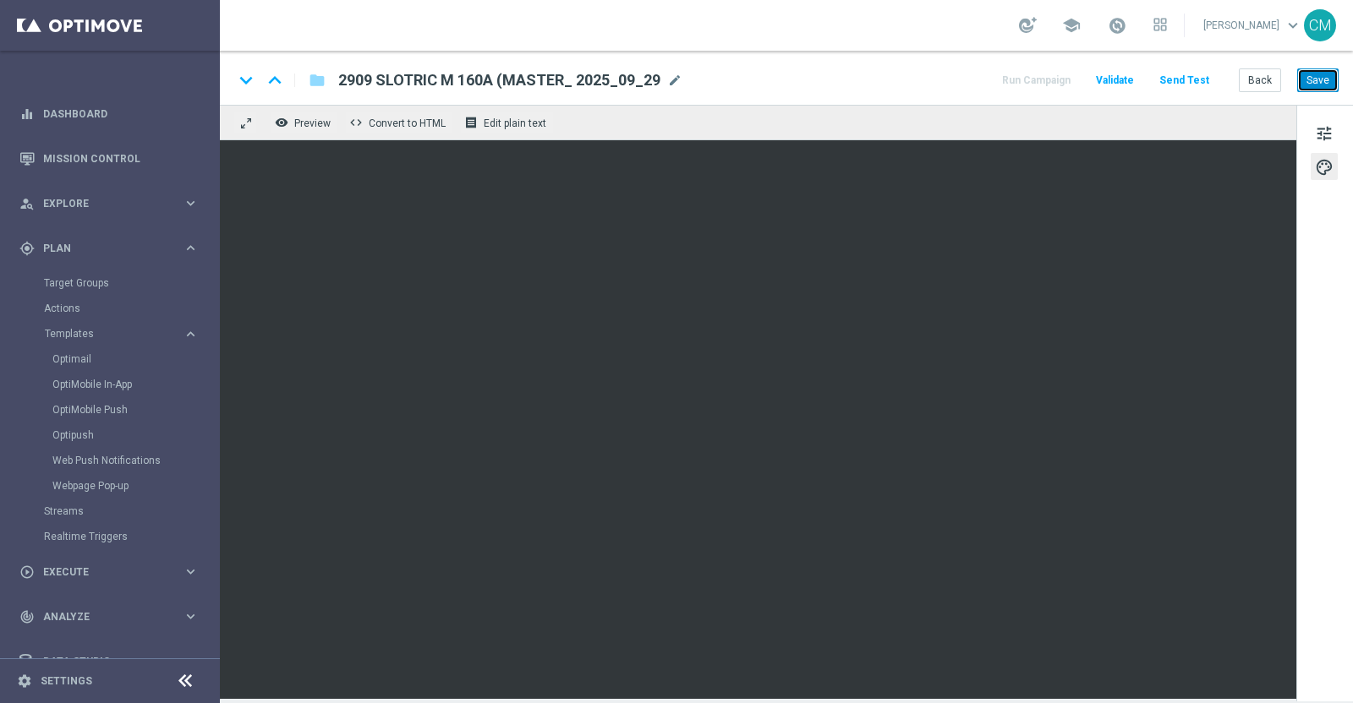
click at [1332, 69] on button "Save" at bounding box center [1317, 80] width 41 height 24
click at [1310, 70] on button "Save" at bounding box center [1317, 80] width 41 height 24
click at [1324, 134] on span "tune" at bounding box center [1324, 134] width 19 height 22
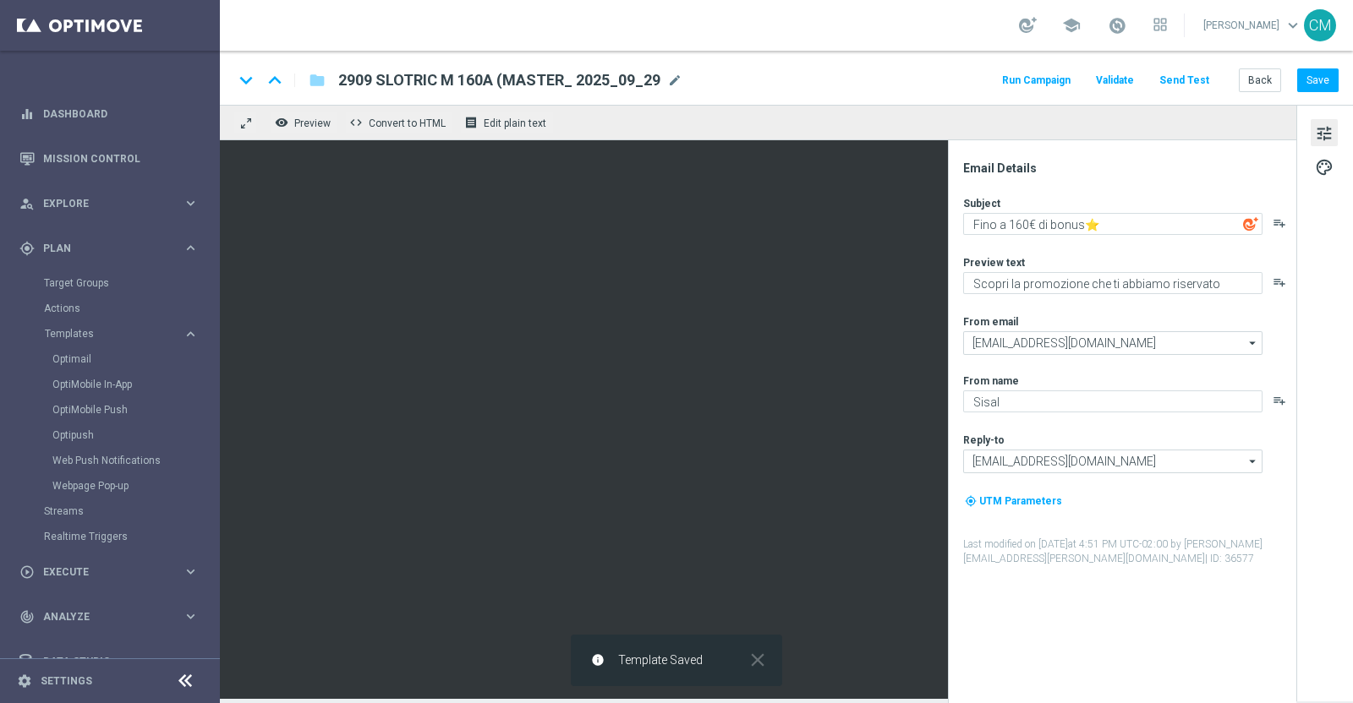
click at [675, 71] on div "2909 SLOTRIC M 160A (MASTER_ 2025_09_29 mode_edit" at bounding box center [510, 80] width 344 height 22
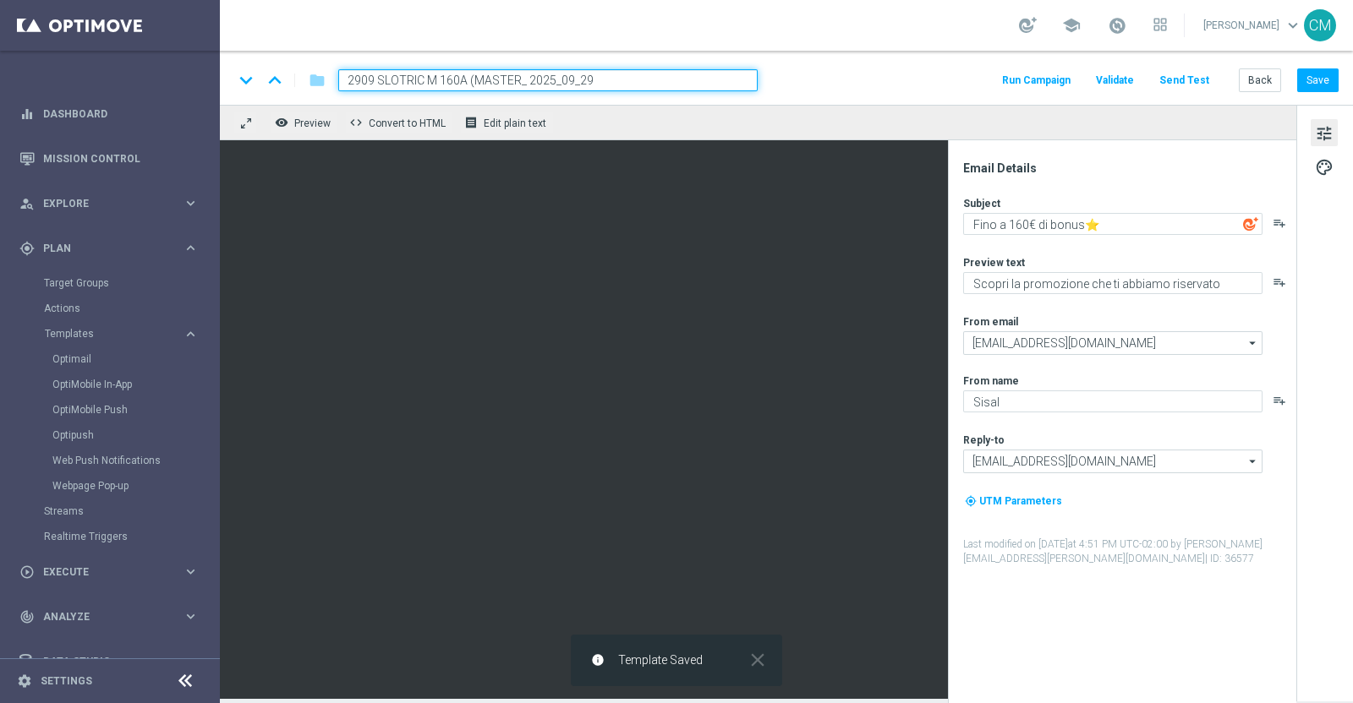
drag, startPoint x: 643, startPoint y: 77, endPoint x: 214, endPoint y: 52, distance: 429.3
click at [214, 52] on main "equalizer Dashboard Mission Control" at bounding box center [676, 351] width 1353 height 703
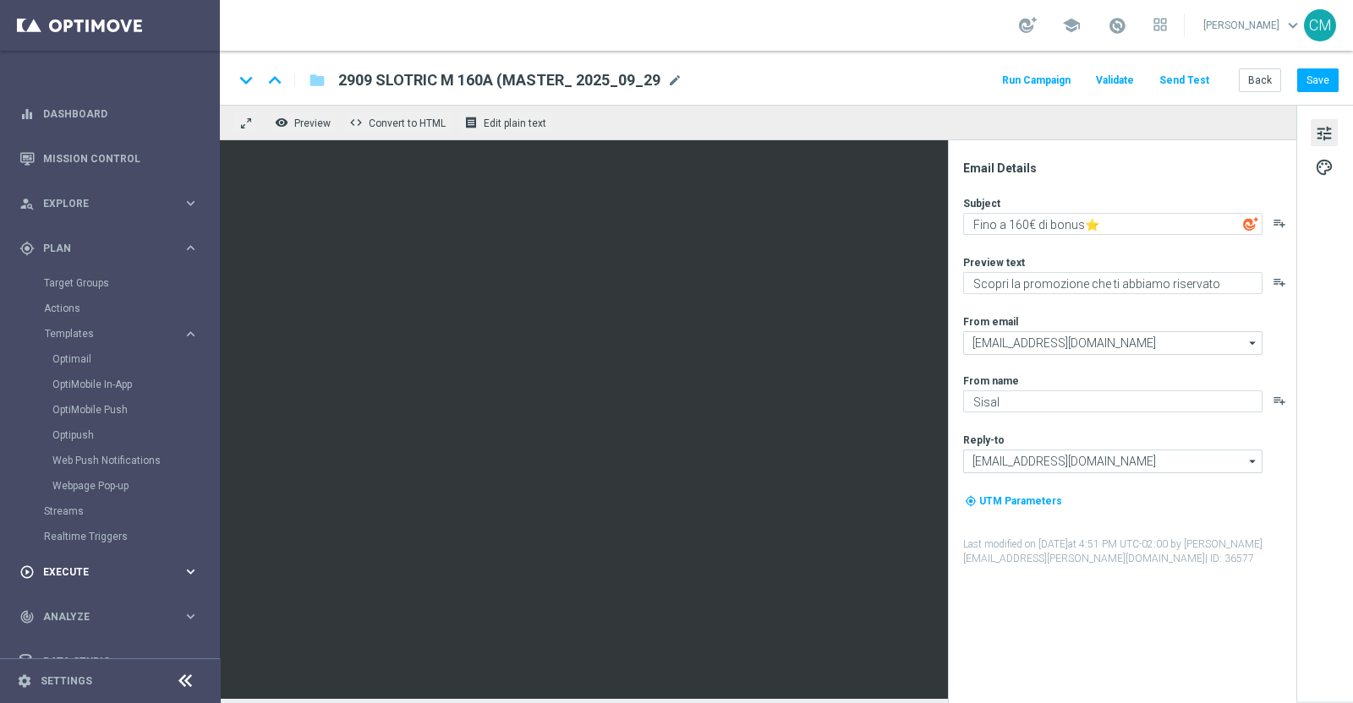
click at [86, 562] on div "play_circle_outline Execute keyboard_arrow_right" at bounding box center [109, 572] width 218 height 45
click at [110, 325] on link "Campaign Builder" at bounding box center [110, 328] width 132 height 14
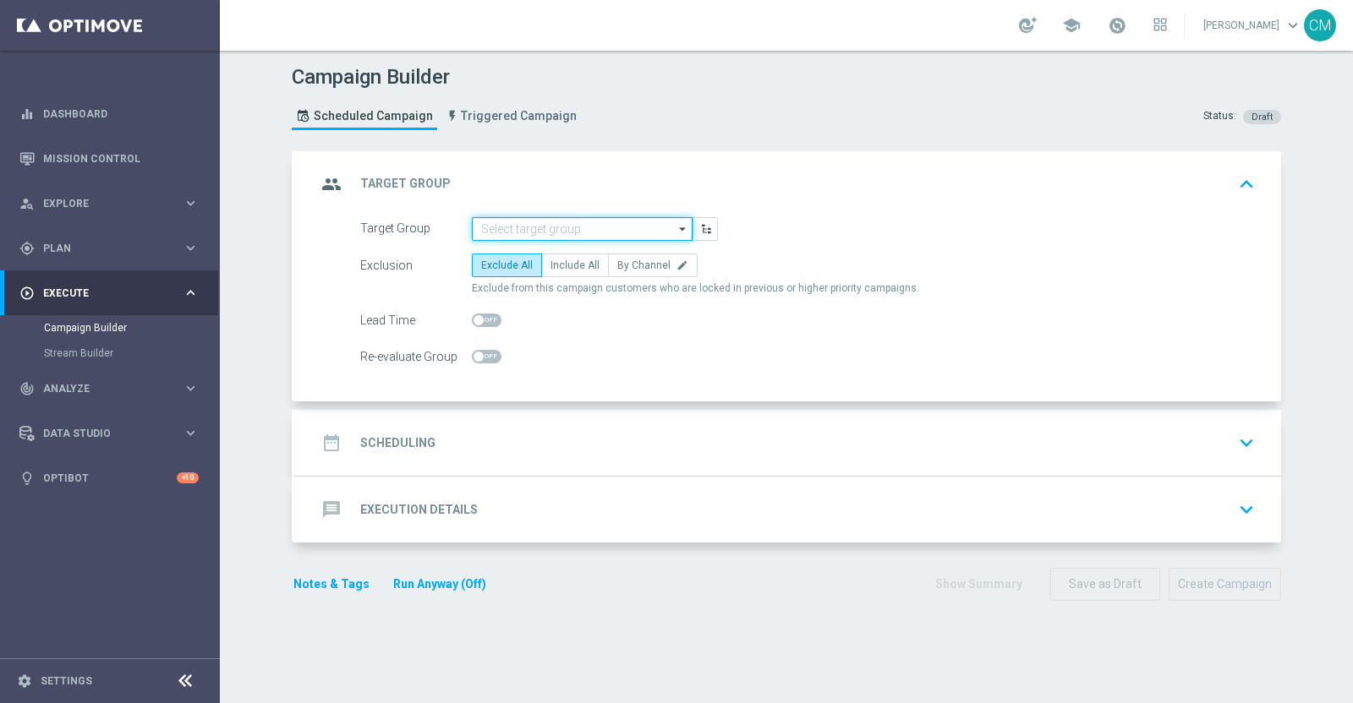
click at [473, 221] on input at bounding box center [582, 229] width 221 height 24
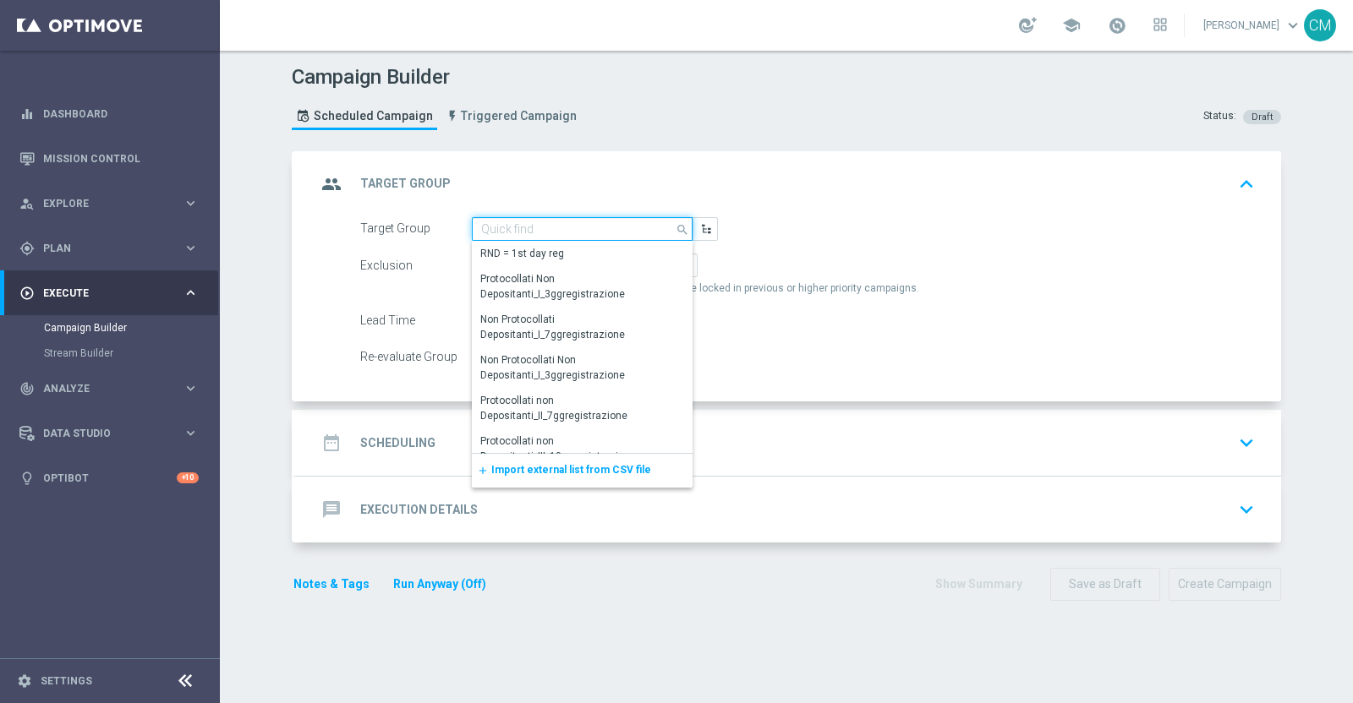
paste input "CASINO MASTER LOW MODA <40"
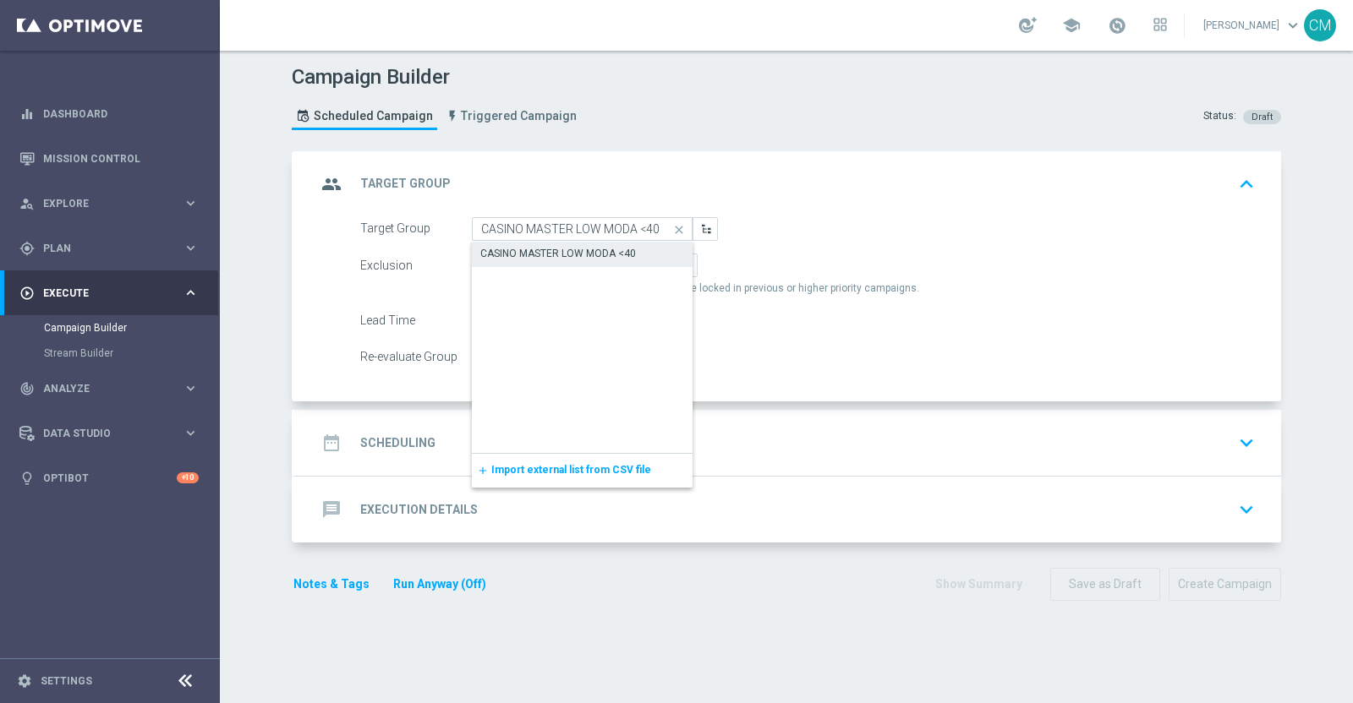
click at [518, 251] on div "CASINO MASTER LOW MODA <40" at bounding box center [558, 253] width 156 height 15
type input "CASINO MASTER LOW MODA <40"
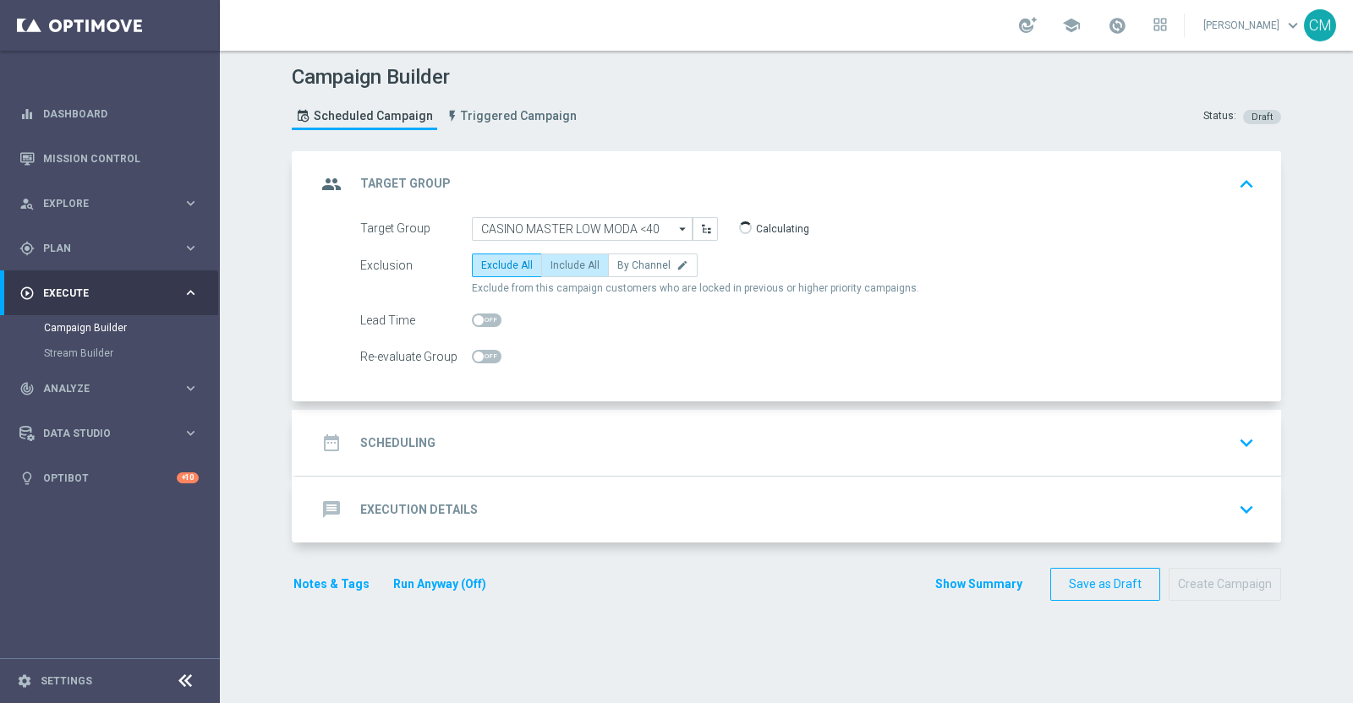
click at [575, 264] on span "Include All" at bounding box center [574, 266] width 49 height 12
click at [561, 264] on input "Include All" at bounding box center [555, 268] width 11 height 11
radio input "true"
click at [568, 423] on div "date_range Scheduling keyboard_arrow_down" at bounding box center [788, 443] width 985 height 66
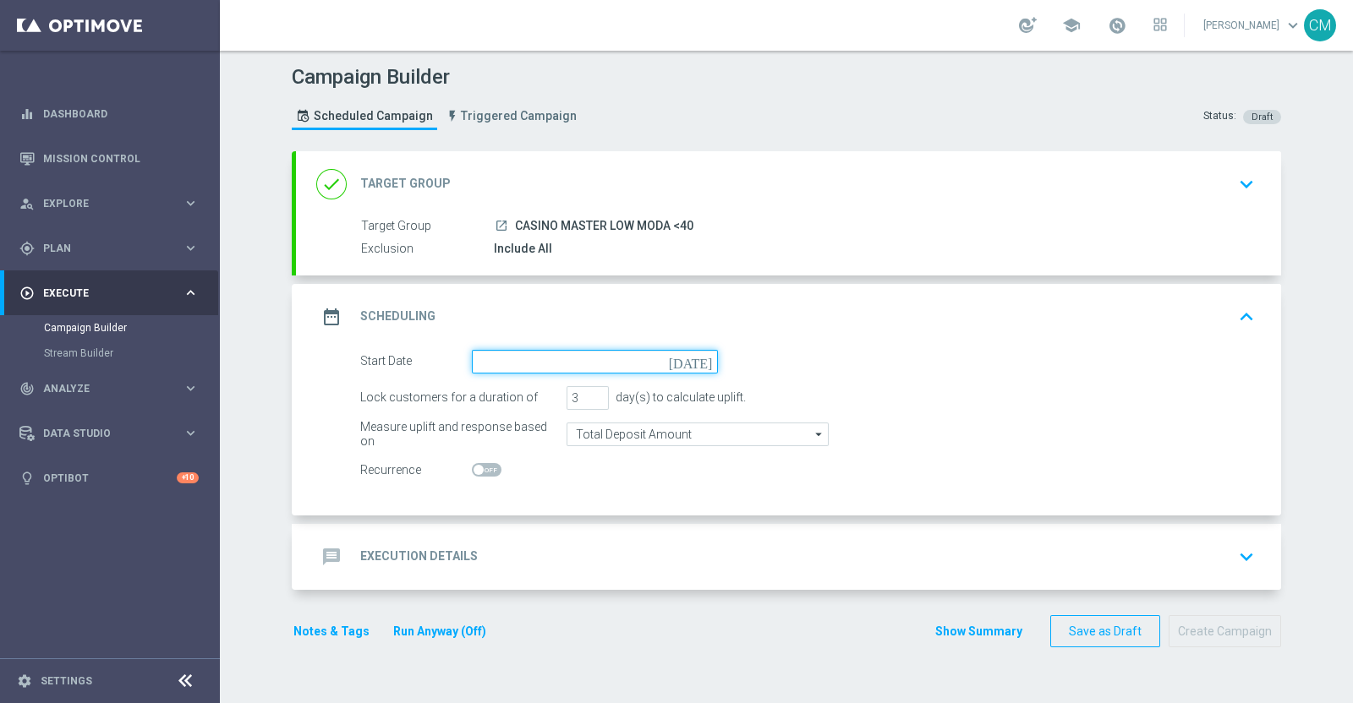
click at [528, 353] on input at bounding box center [595, 362] width 246 height 24
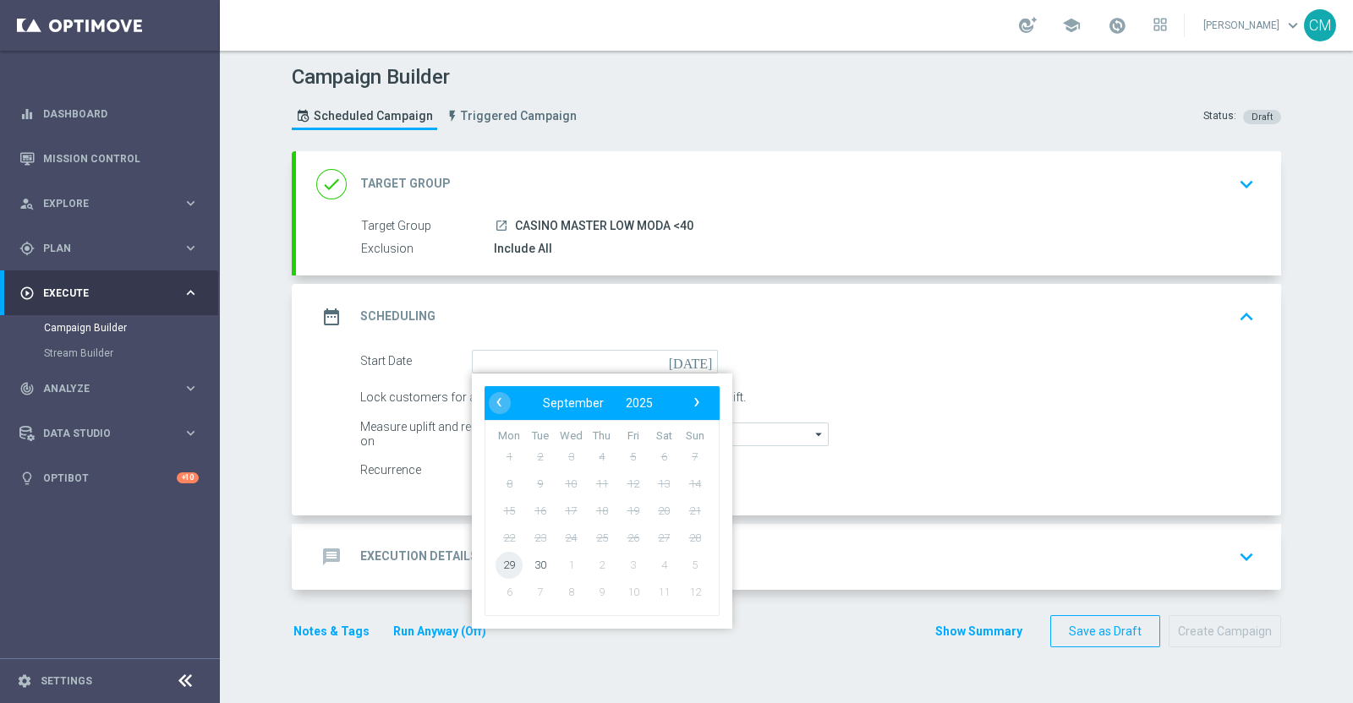
click at [501, 563] on span "29" at bounding box center [508, 564] width 27 height 27
type input "29 Sep 2025"
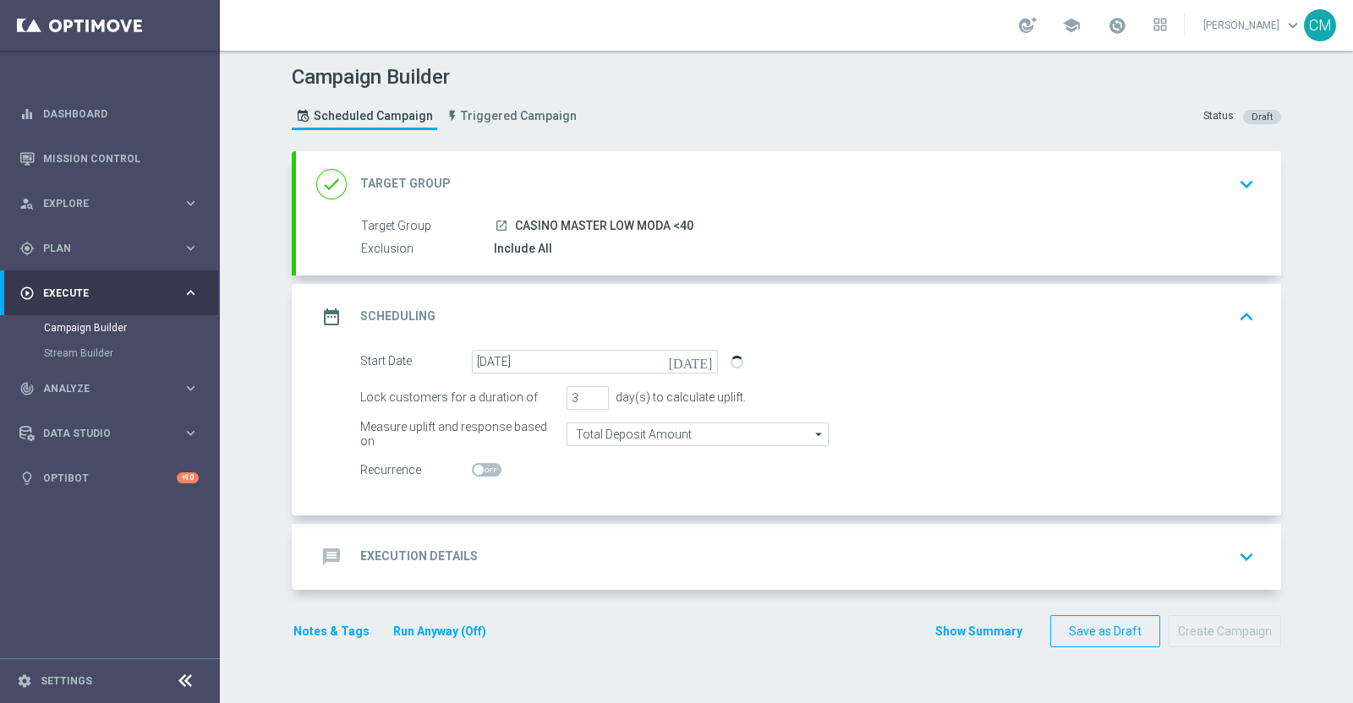
click at [503, 562] on div "message Execution Details keyboard_arrow_down" at bounding box center [788, 557] width 944 height 32
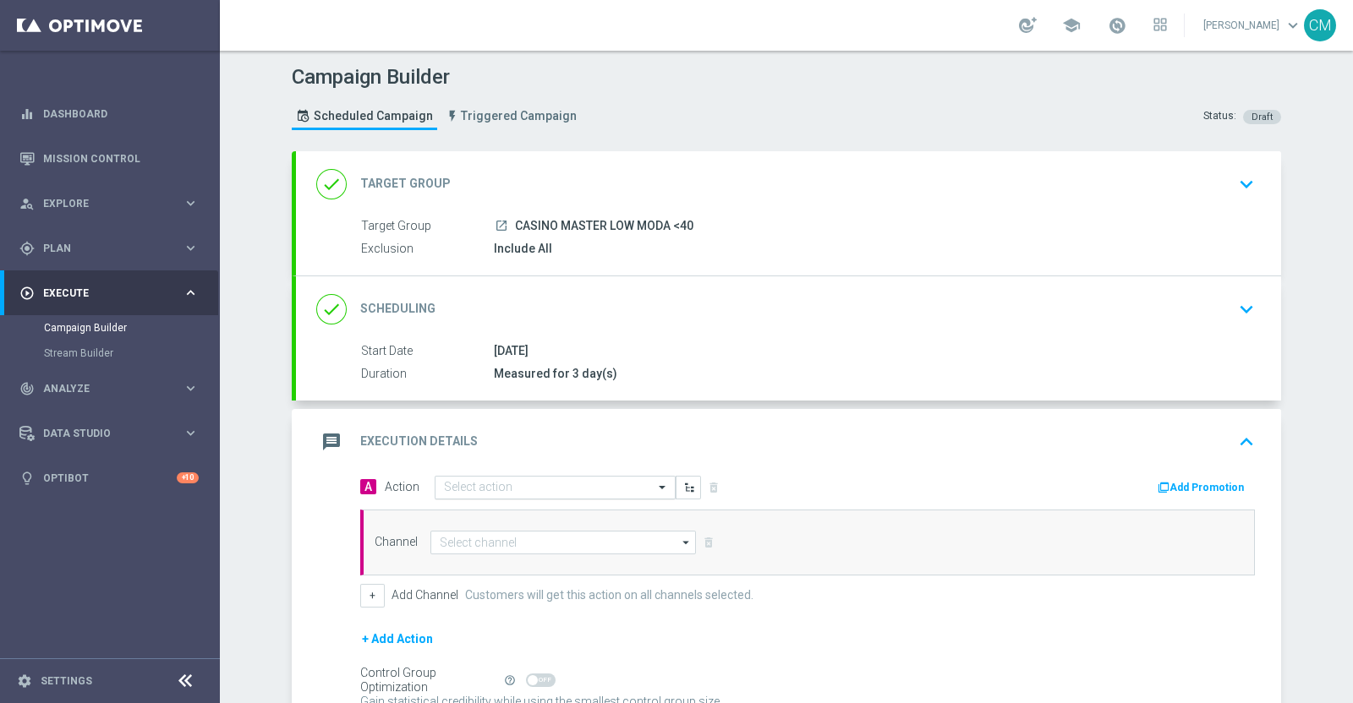
click at [473, 481] on input "text" at bounding box center [538, 488] width 189 height 14
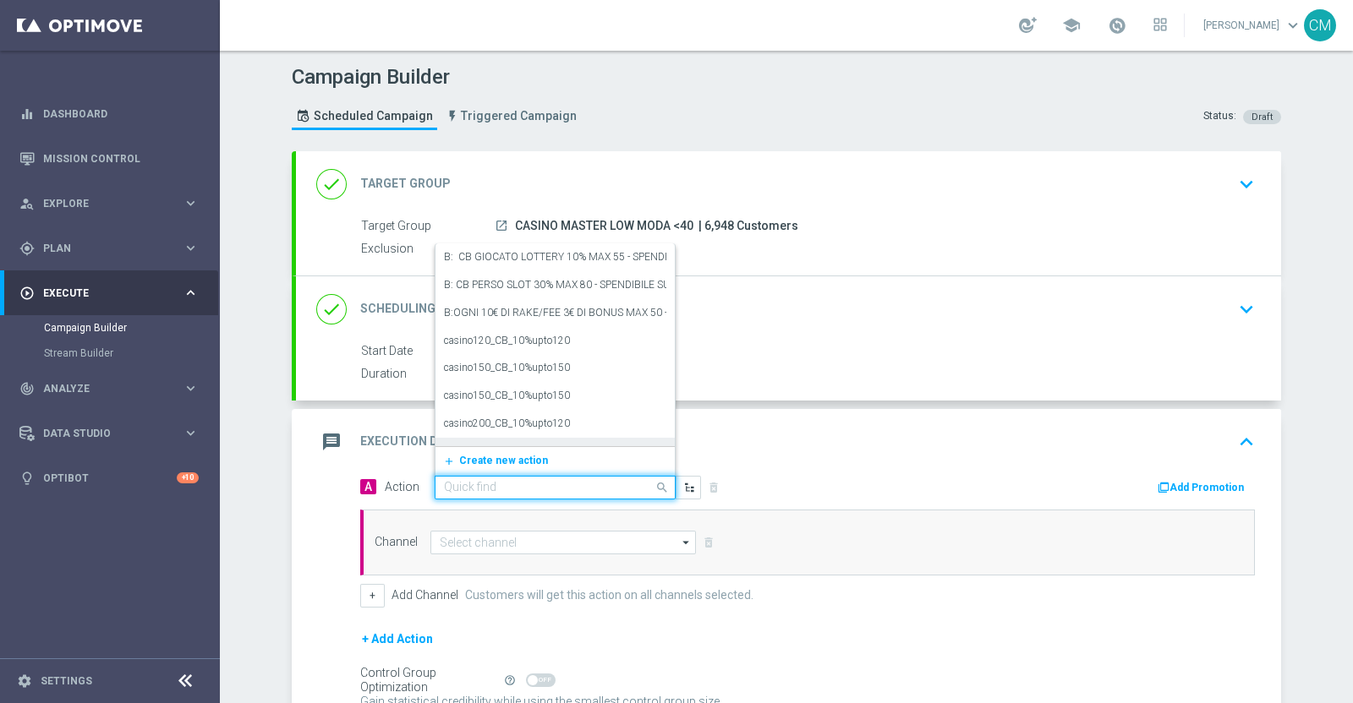
paste input "dep 25€ per 20% fino a 160€"
type input "dep 25€ per 20% fino a 160€"
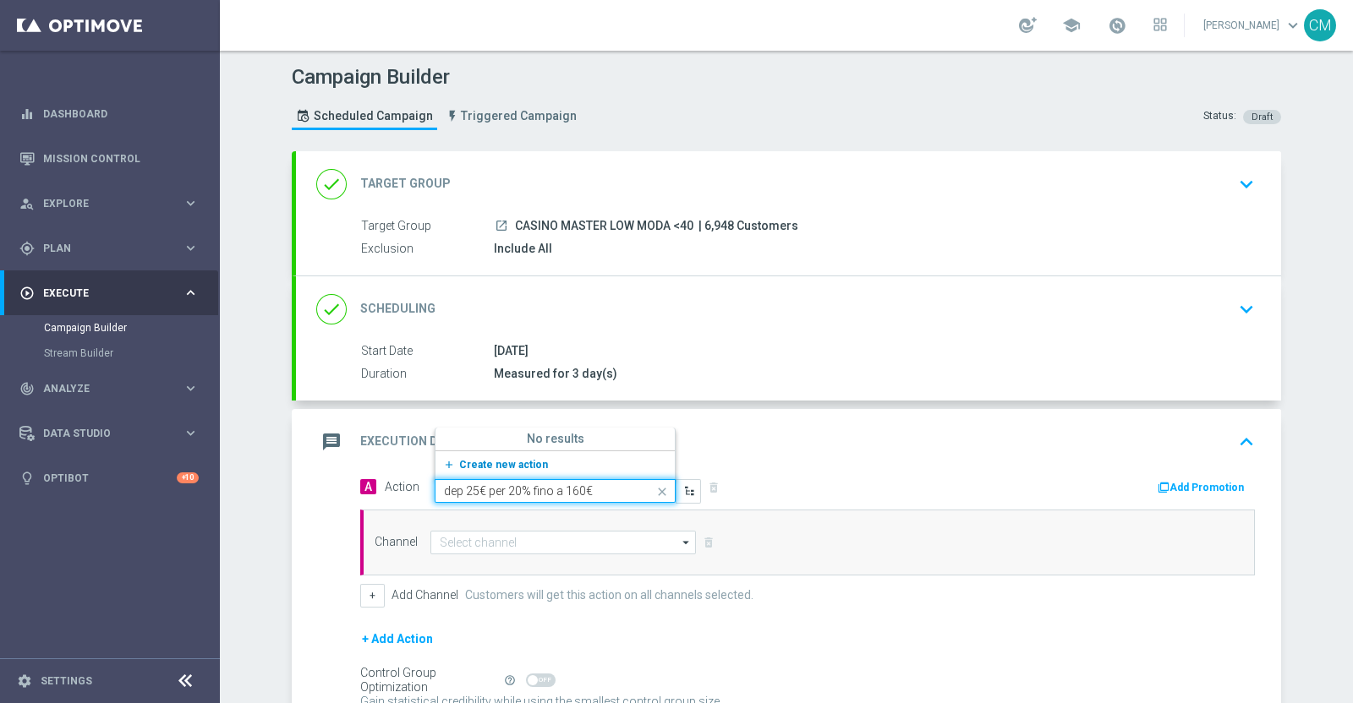
click at [487, 461] on span "Create new action" at bounding box center [503, 465] width 89 height 12
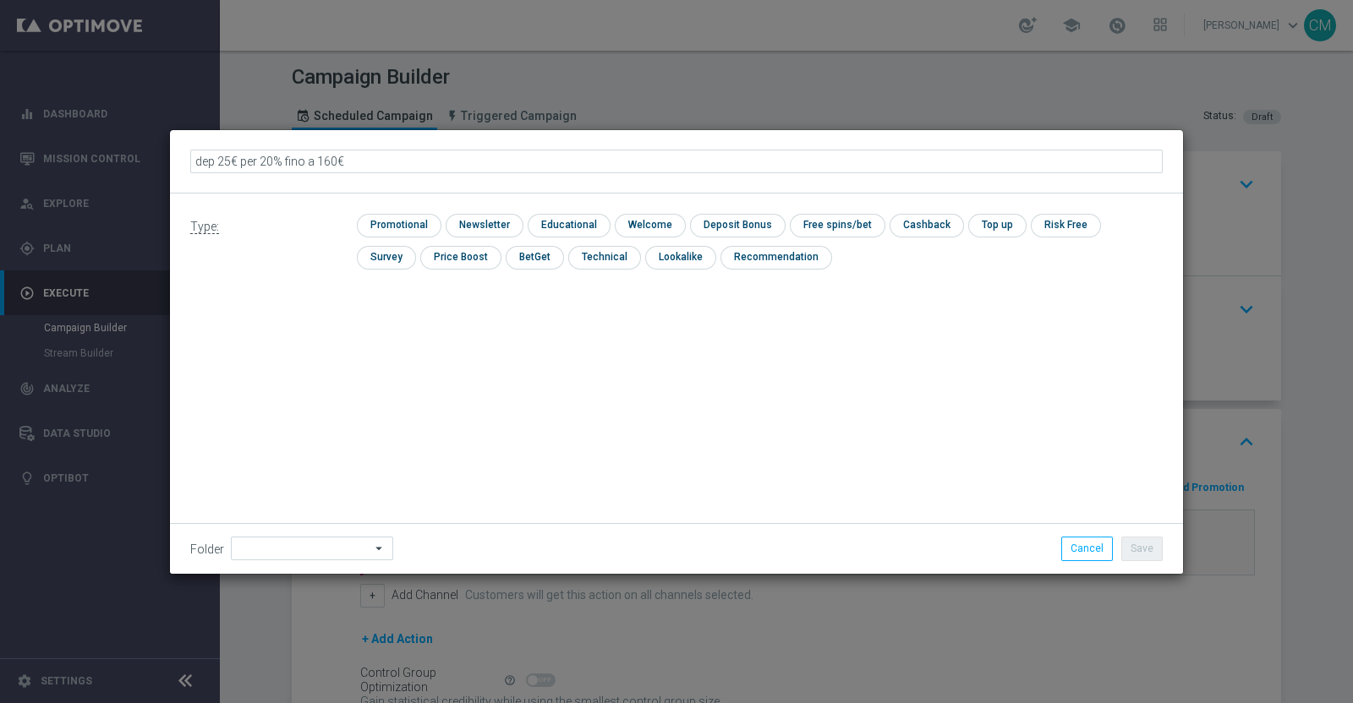
type input "dep 25€ per 20% fino a 160€ A"
click at [413, 226] on input "checkbox" at bounding box center [397, 225] width 80 height 23
checkbox input "true"
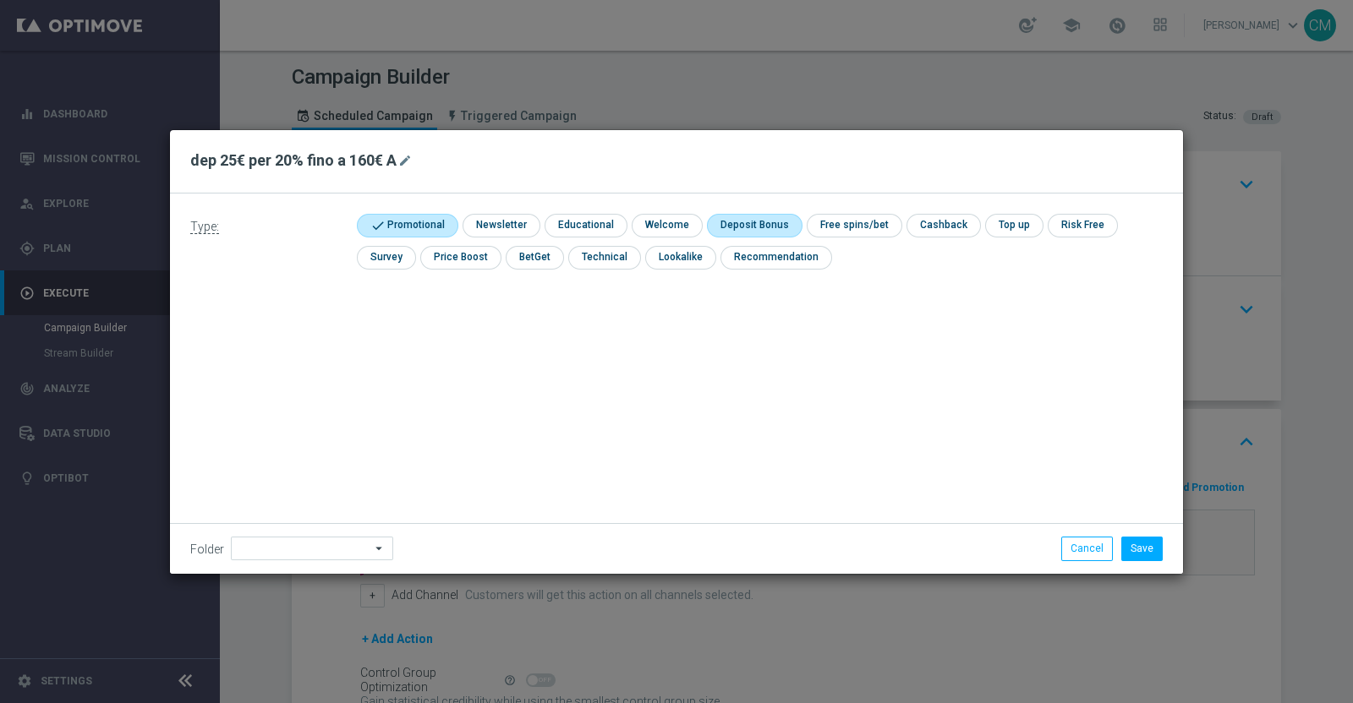
click at [752, 219] on input "checkbox" at bounding box center [752, 225] width 90 height 23
checkbox input "true"
click at [1132, 555] on button "Save" at bounding box center [1141, 549] width 41 height 24
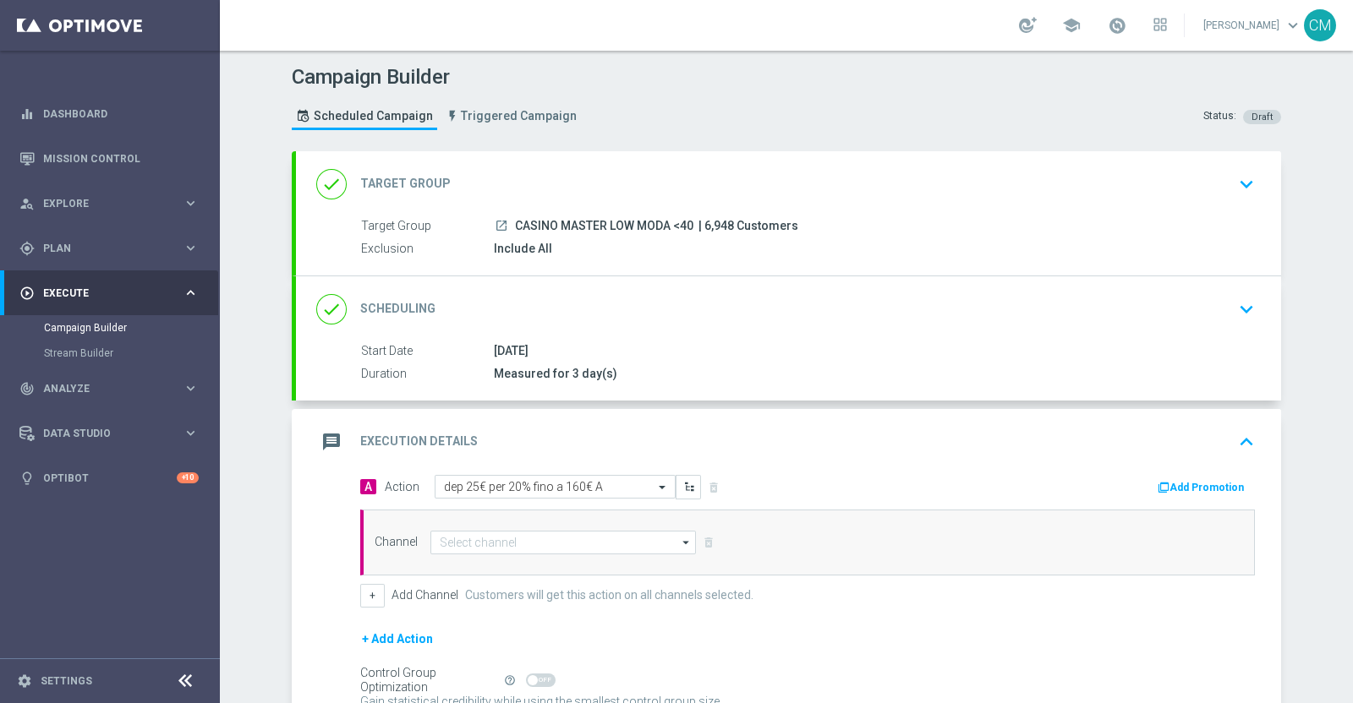
click at [1230, 481] on button "Add Promotion" at bounding box center [1203, 488] width 94 height 19
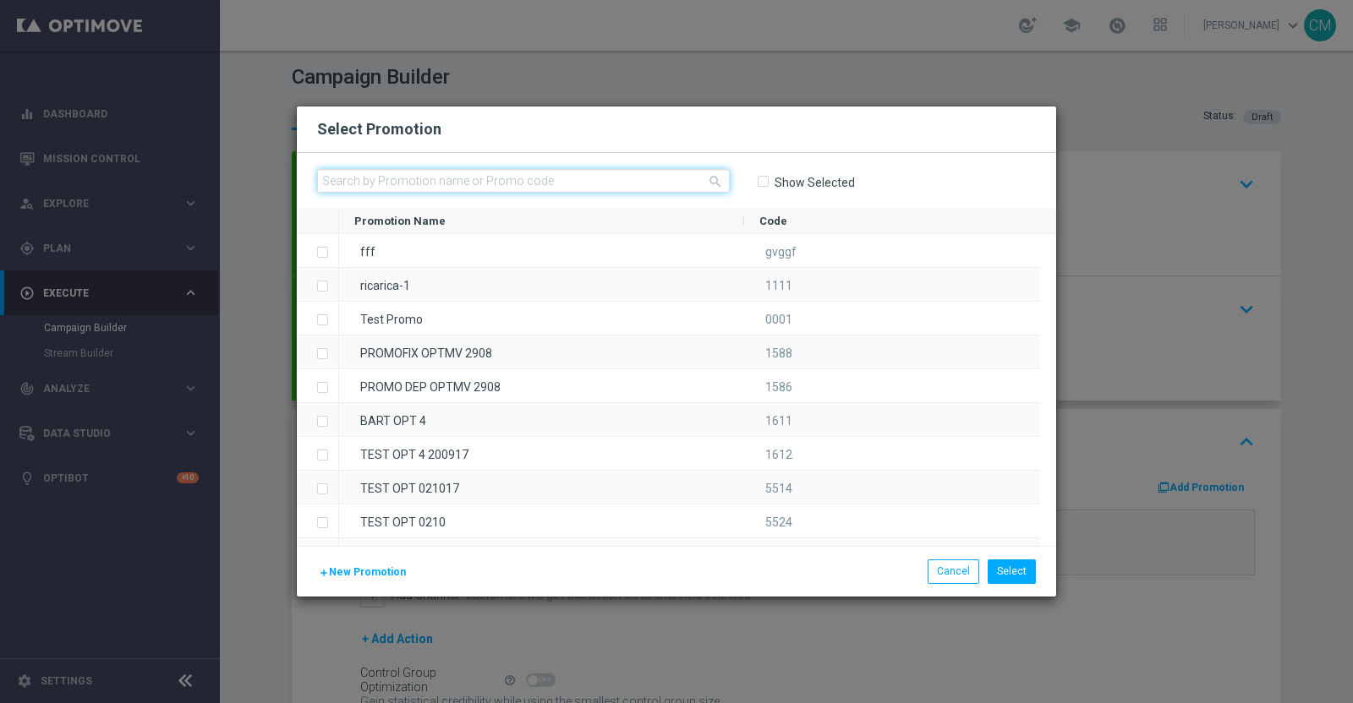
click at [570, 177] on input "text" at bounding box center [523, 181] width 413 height 24
paste input "2909 SLOTRIC M 160A"
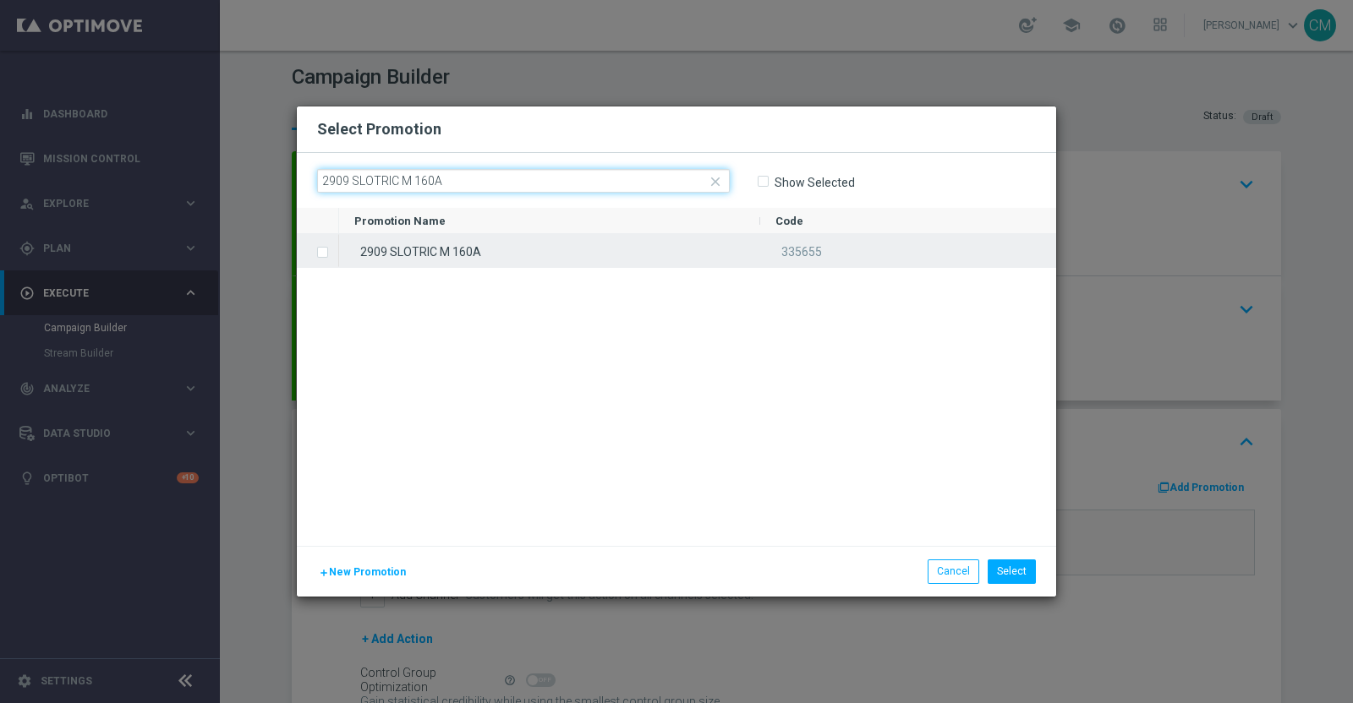
type input "2909 SLOTRIC M 160A"
click at [534, 240] on div "2909 SLOTRIC M 160A" at bounding box center [549, 250] width 421 height 33
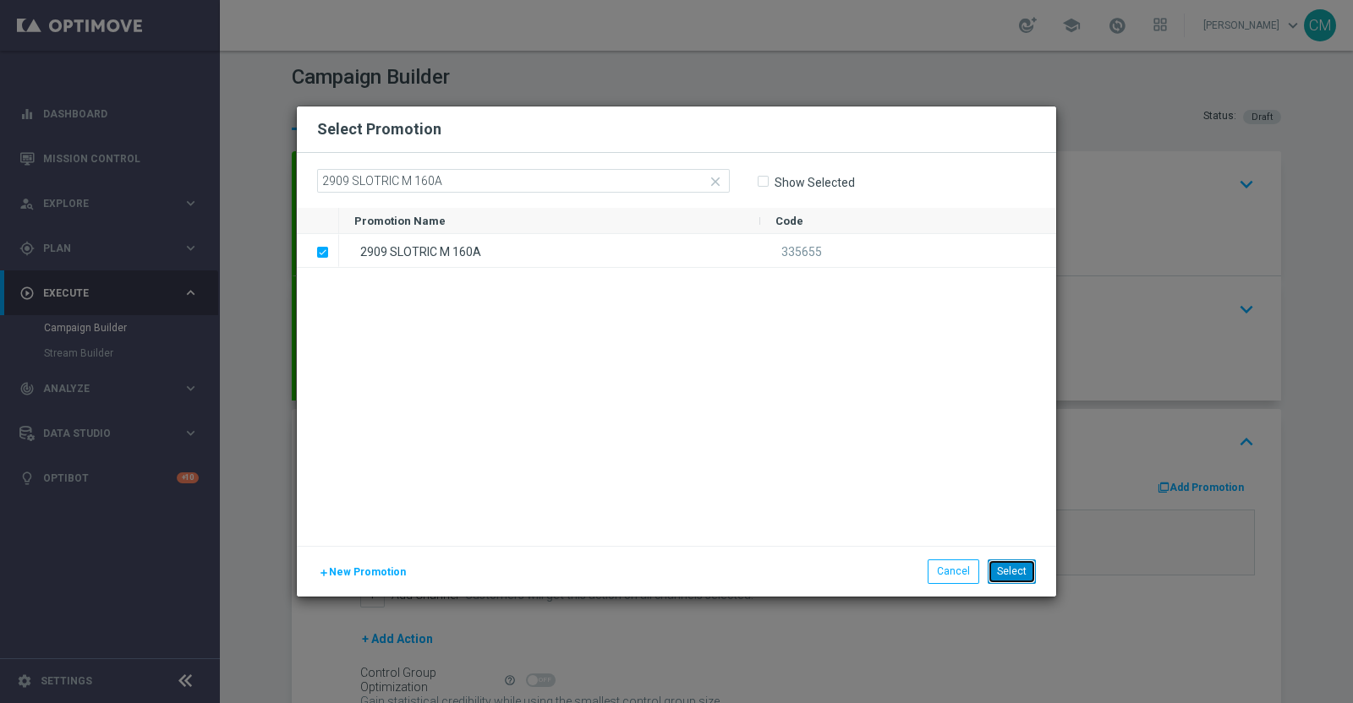
click at [1012, 560] on button "Select" at bounding box center [1011, 572] width 48 height 24
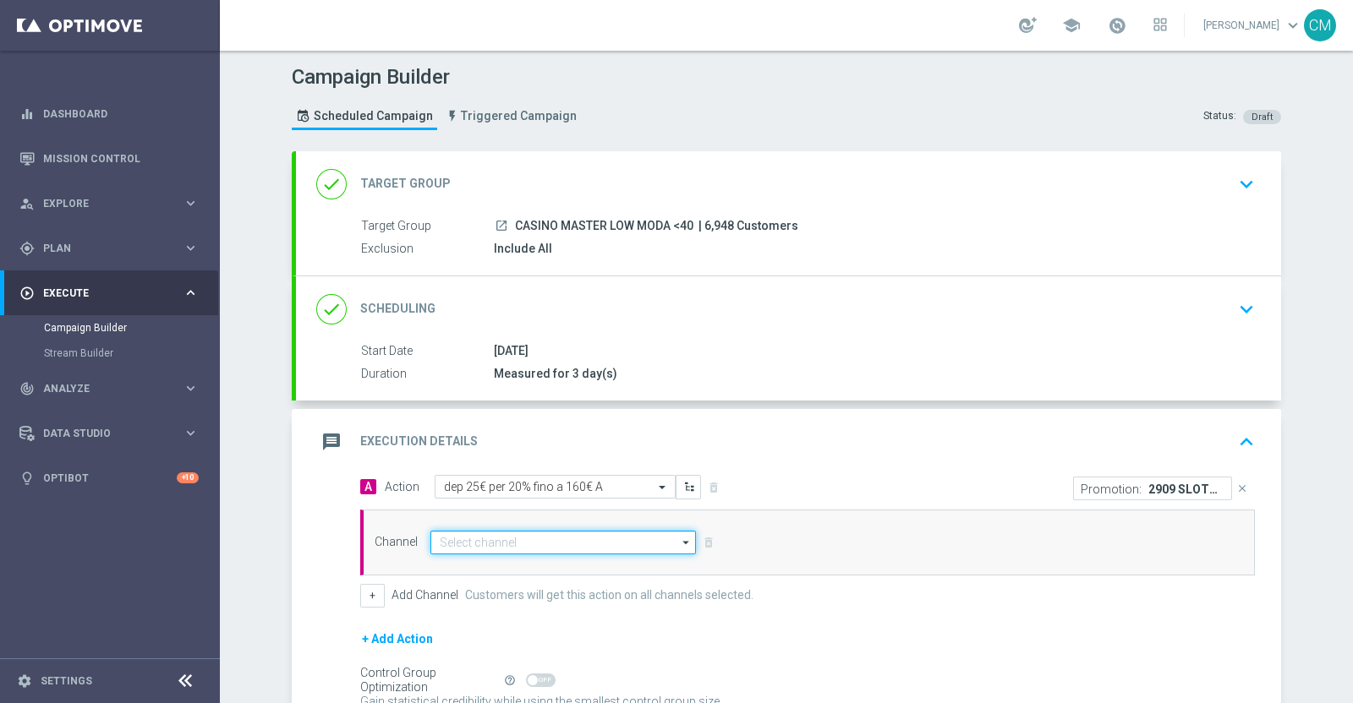
click at [519, 531] on input at bounding box center [562, 543] width 265 height 24
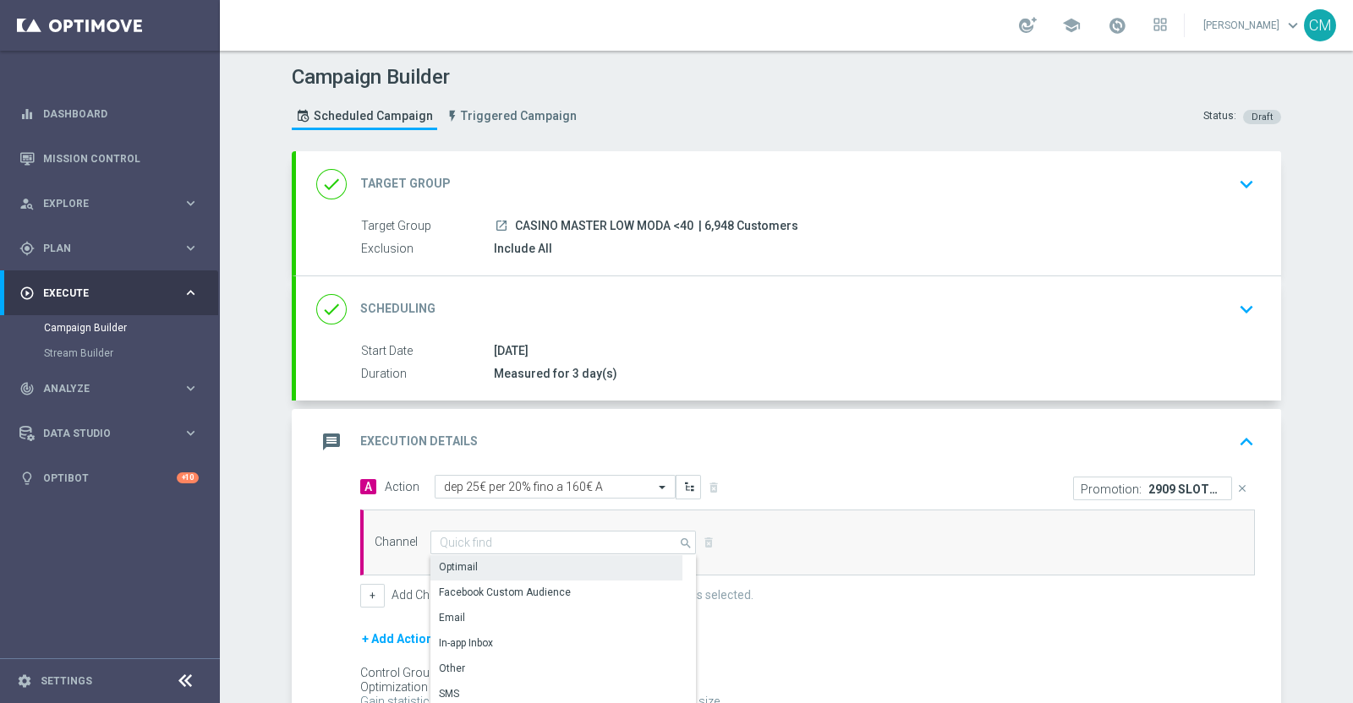
click at [503, 561] on div "Optimail" at bounding box center [556, 567] width 252 height 24
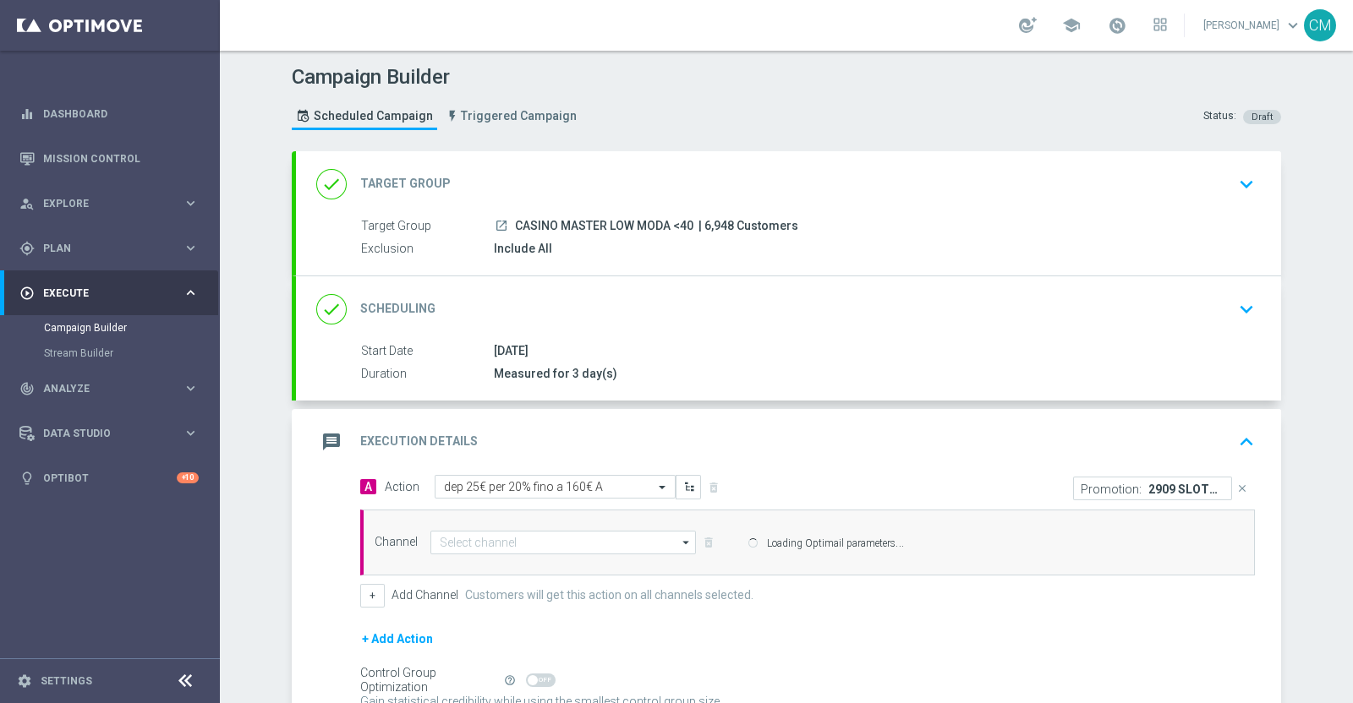
type input "Optimail"
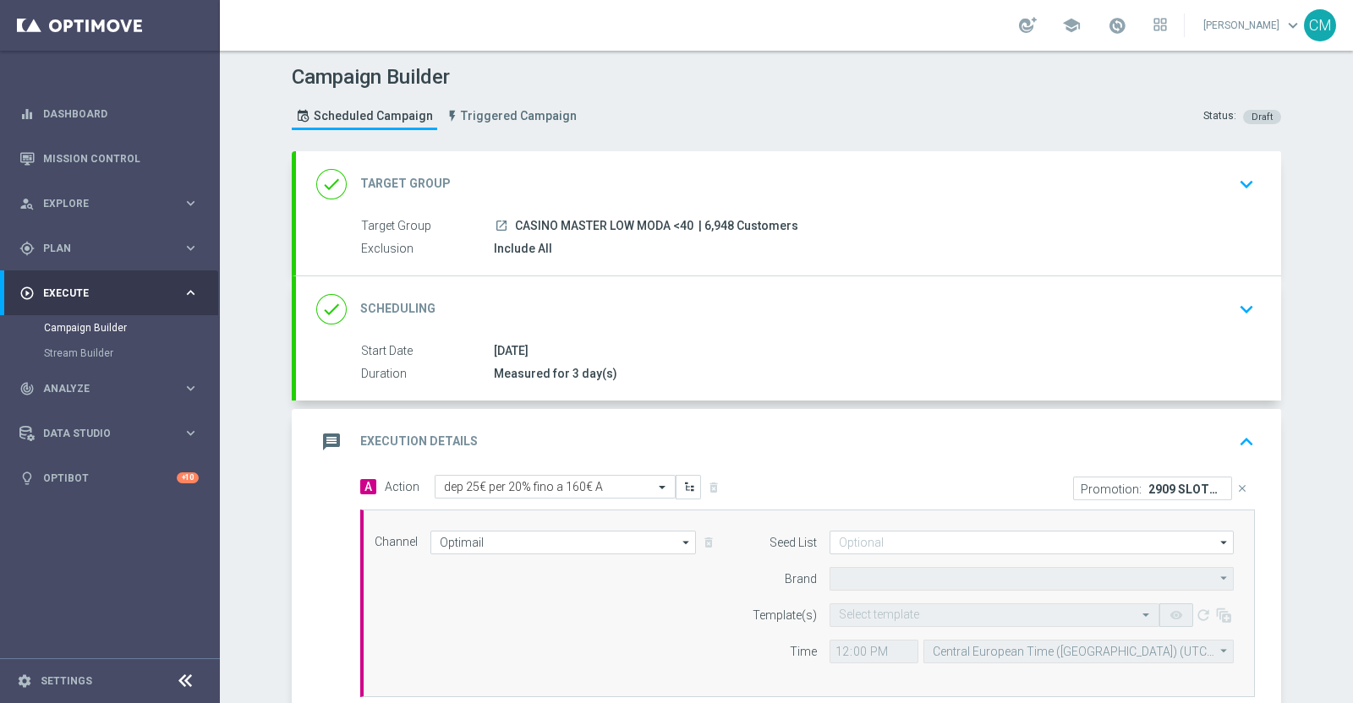
type input "Sisal Marketing"
click at [925, 599] on form "Seed List arrow_drop_down Drag here to set row groups Drag here to set column l…" at bounding box center [988, 597] width 490 height 133
click at [917, 604] on div "Select template" at bounding box center [994, 616] width 330 height 24
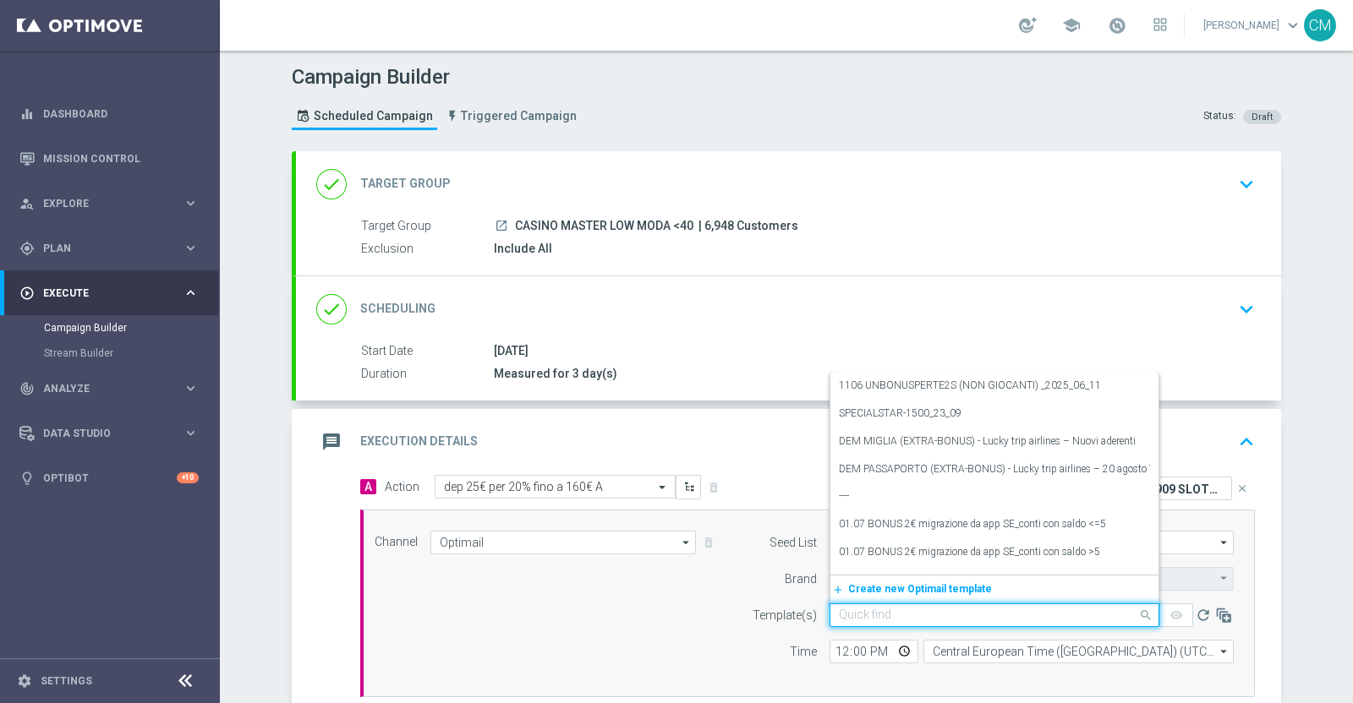
paste input "2909 SLOTRIC M 160A"
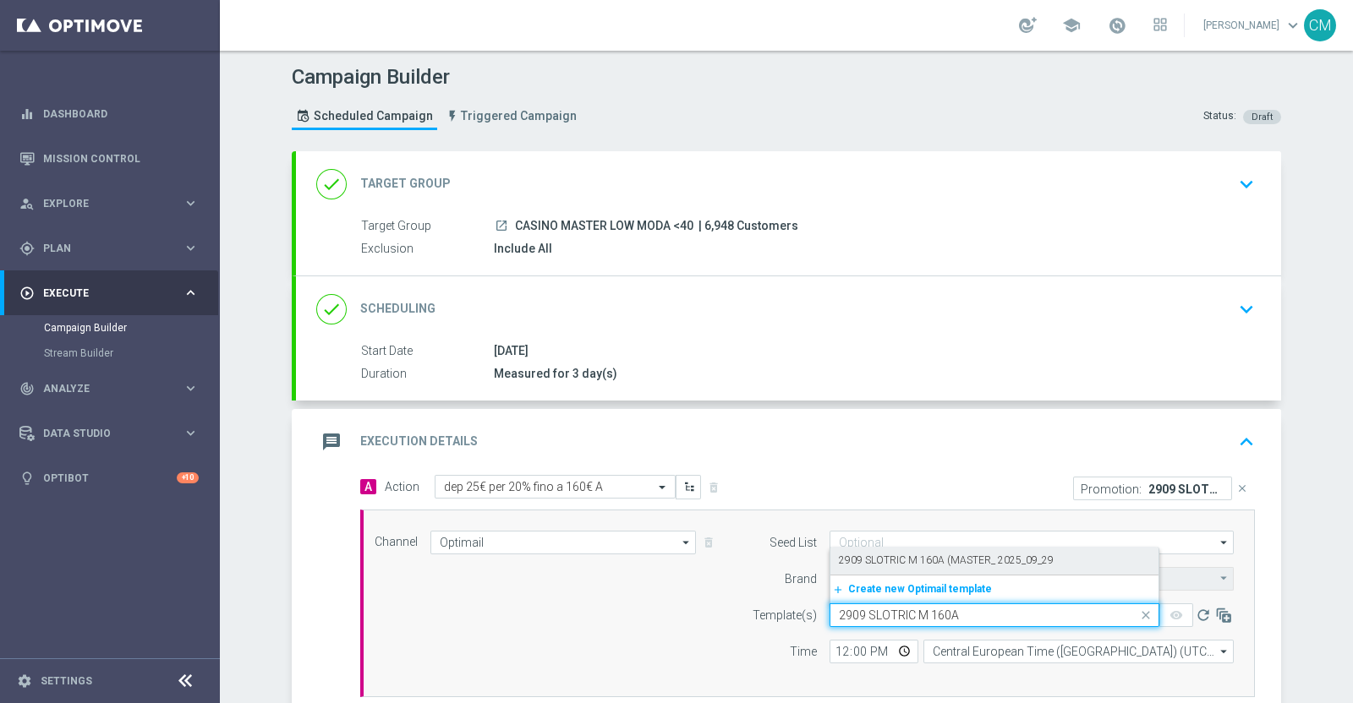
click at [903, 555] on label "2909 SLOTRIC M 160A (MASTER_ 2025_09_29" at bounding box center [946, 561] width 215 height 14
type input "2909 SLOTRIC M 160A"
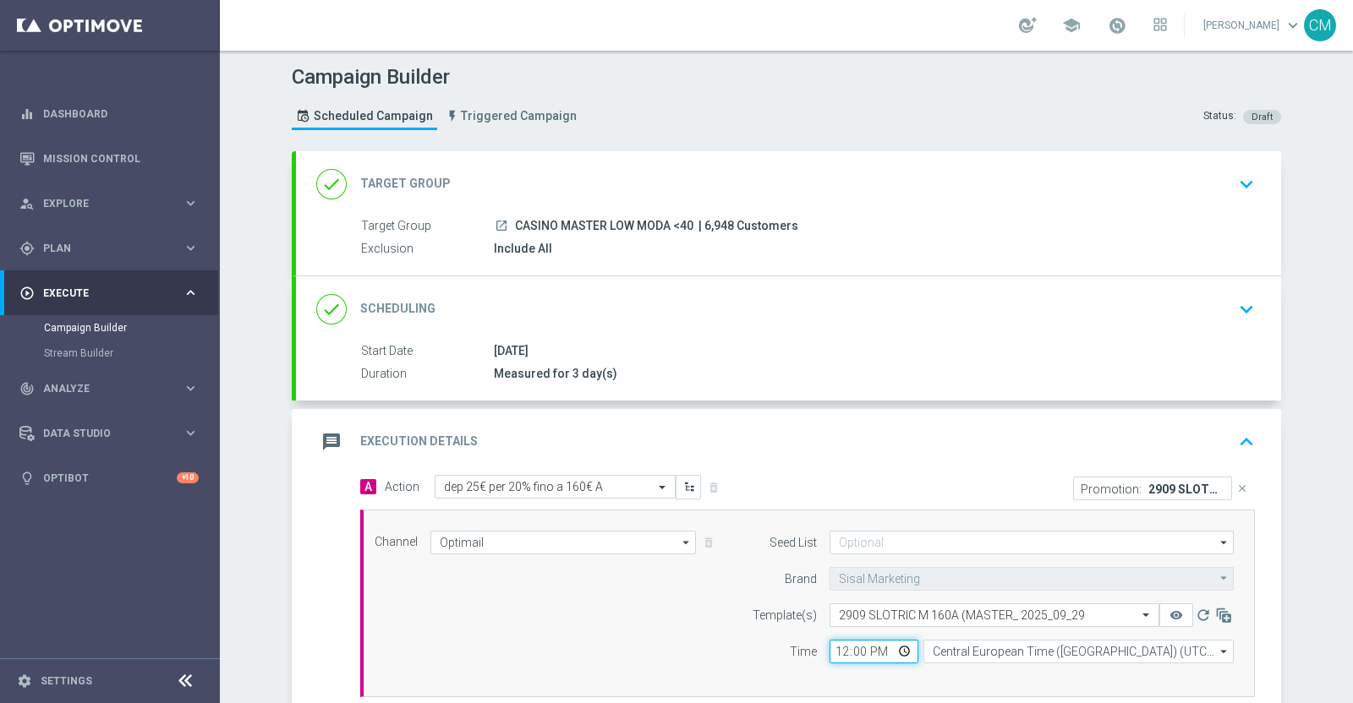
click at [834, 644] on input "12:00" at bounding box center [873, 652] width 89 height 24
type input "17:40"
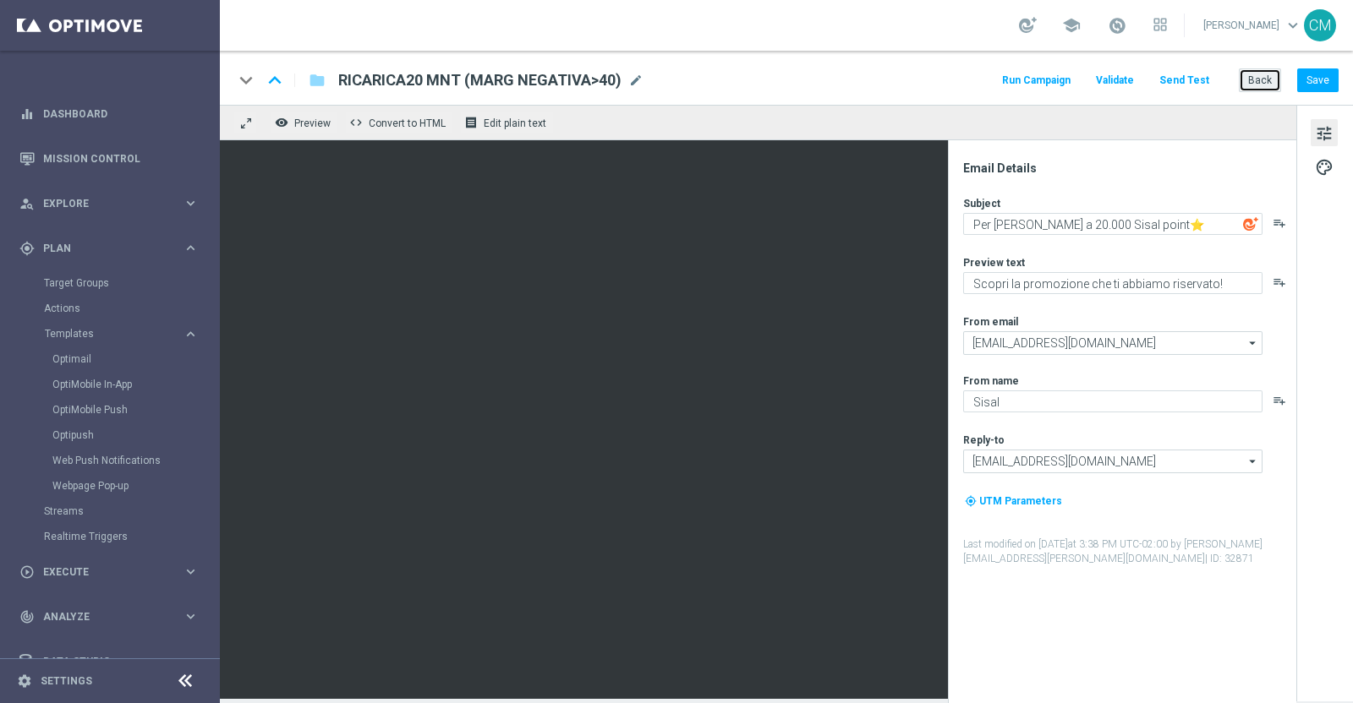
click at [1280, 81] on button "Back" at bounding box center [1260, 80] width 42 height 24
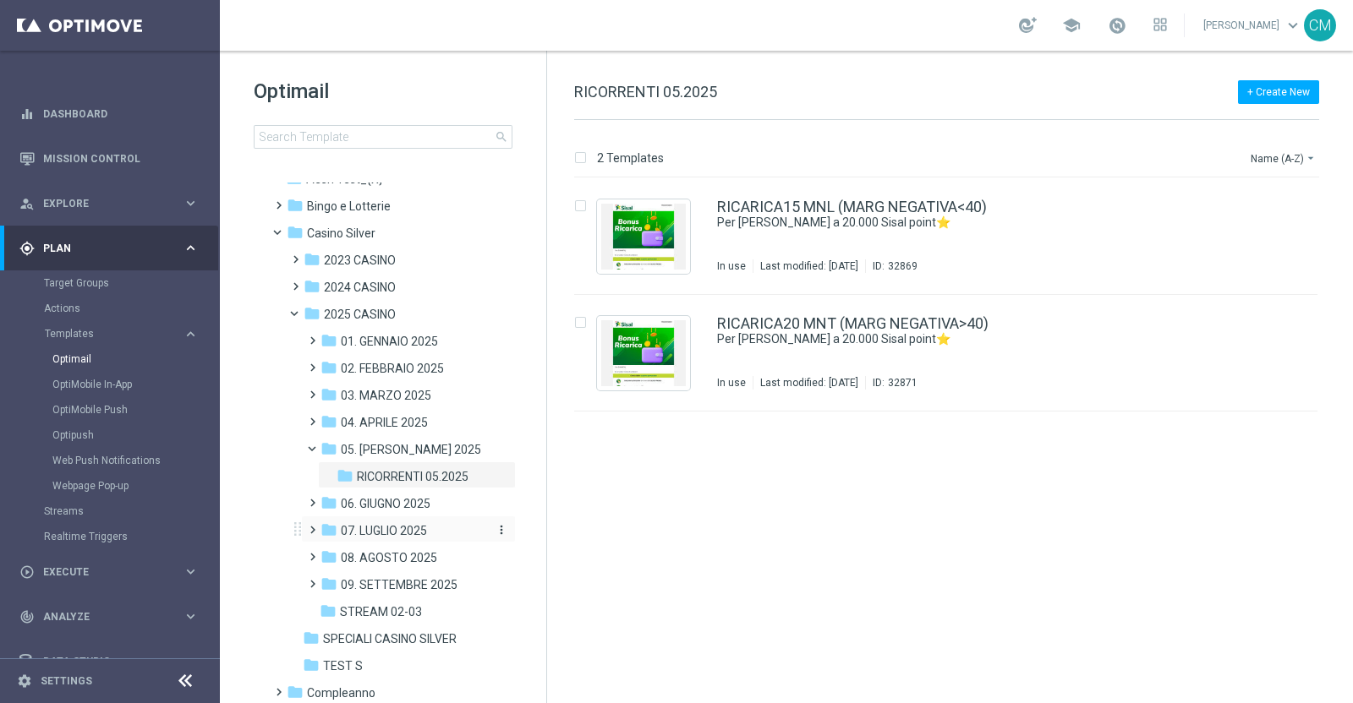
scroll to position [44, 0]
click at [400, 581] on span "09. SETTEMBRE 2025" at bounding box center [399, 586] width 117 height 15
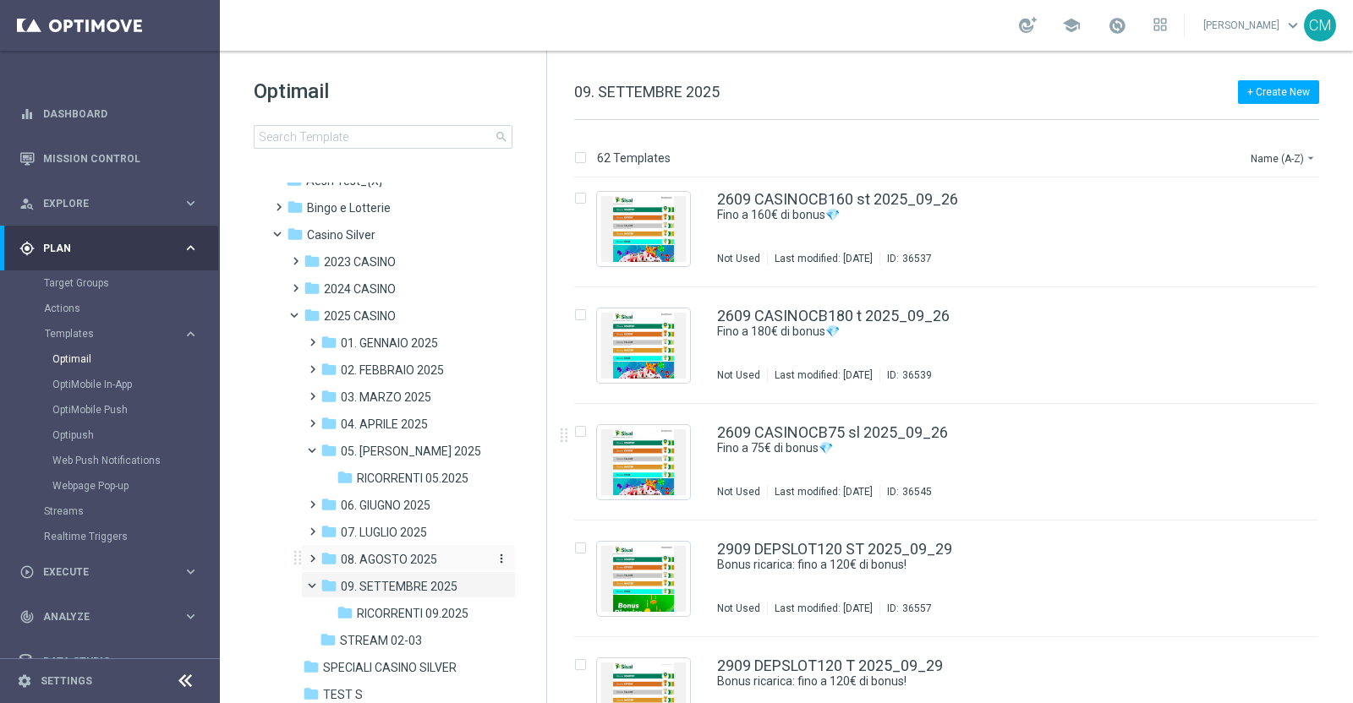
scroll to position [6424, 0]
click at [900, 429] on link "2609 CASINOCB75 sl 2025_09_26" at bounding box center [832, 432] width 231 height 15
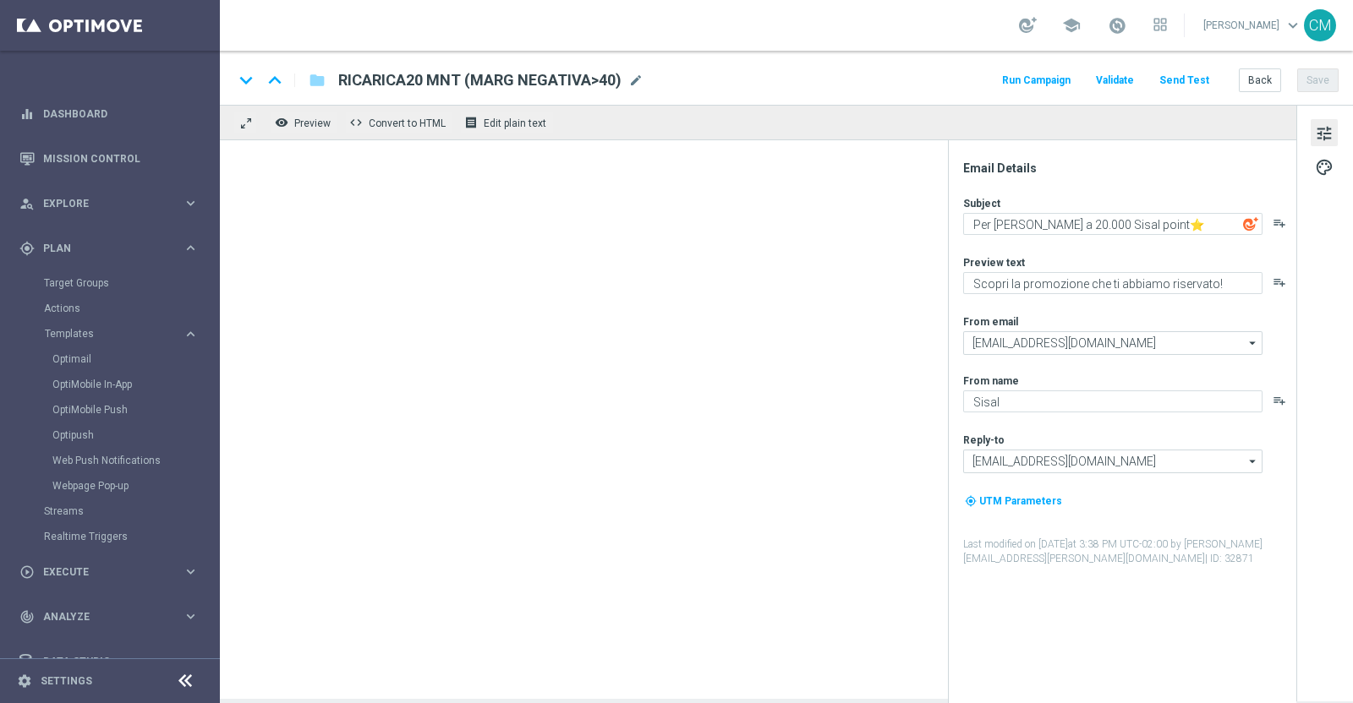
type textarea "Fino a 75€ di bonus💎"
type textarea "Scopri la promozione che ti abbiamo riservato"
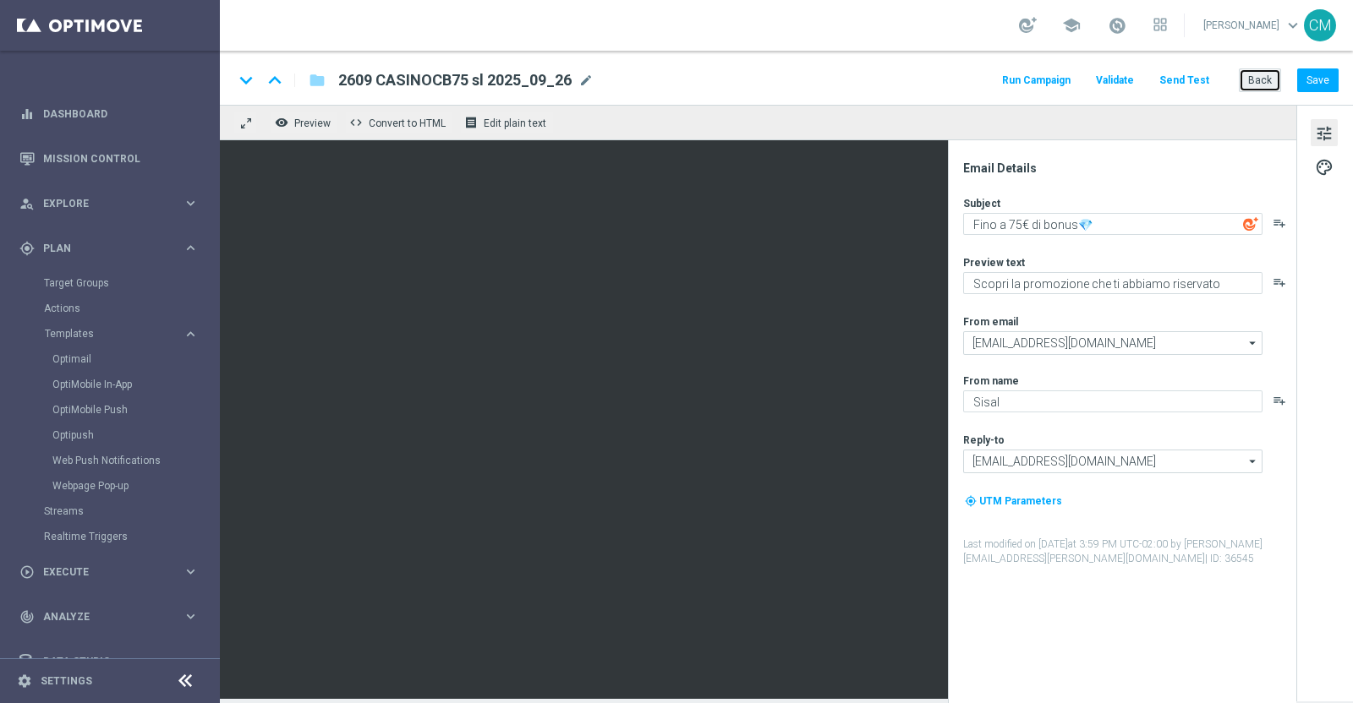
click at [1255, 78] on button "Back" at bounding box center [1260, 80] width 42 height 24
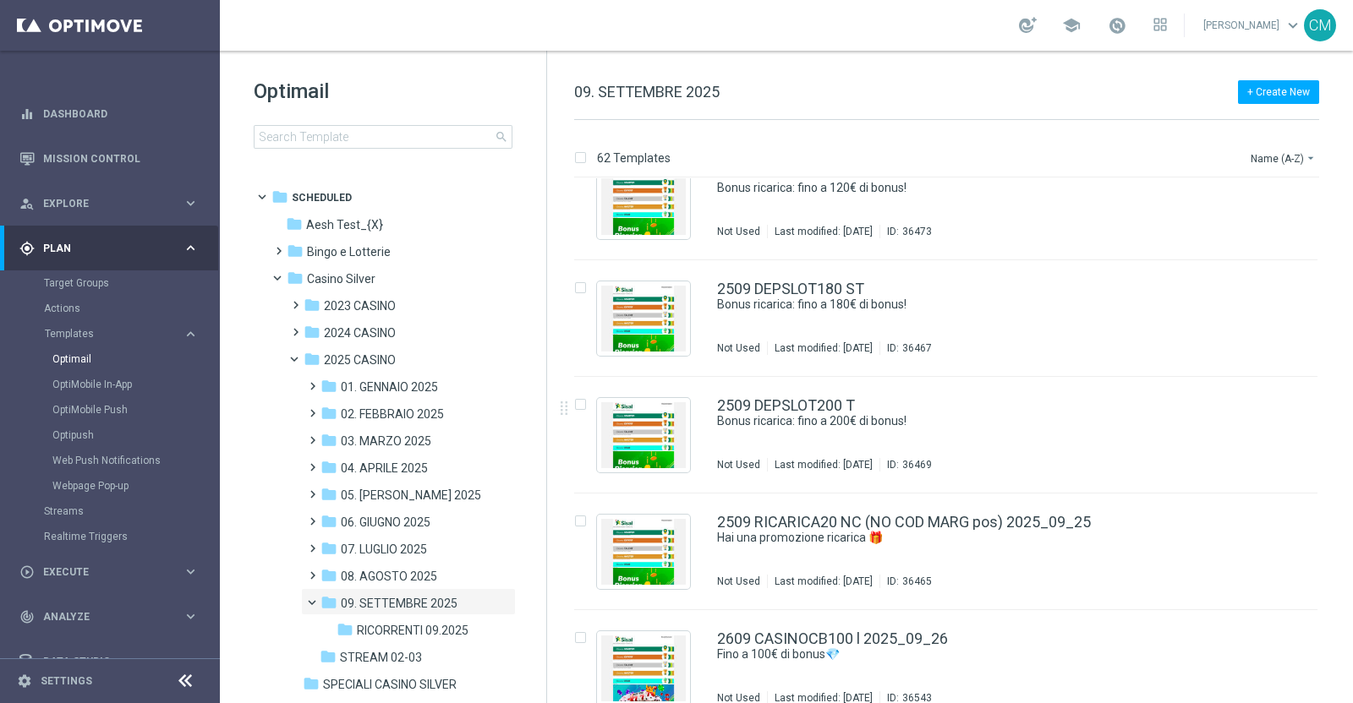
scroll to position [5866, 0]
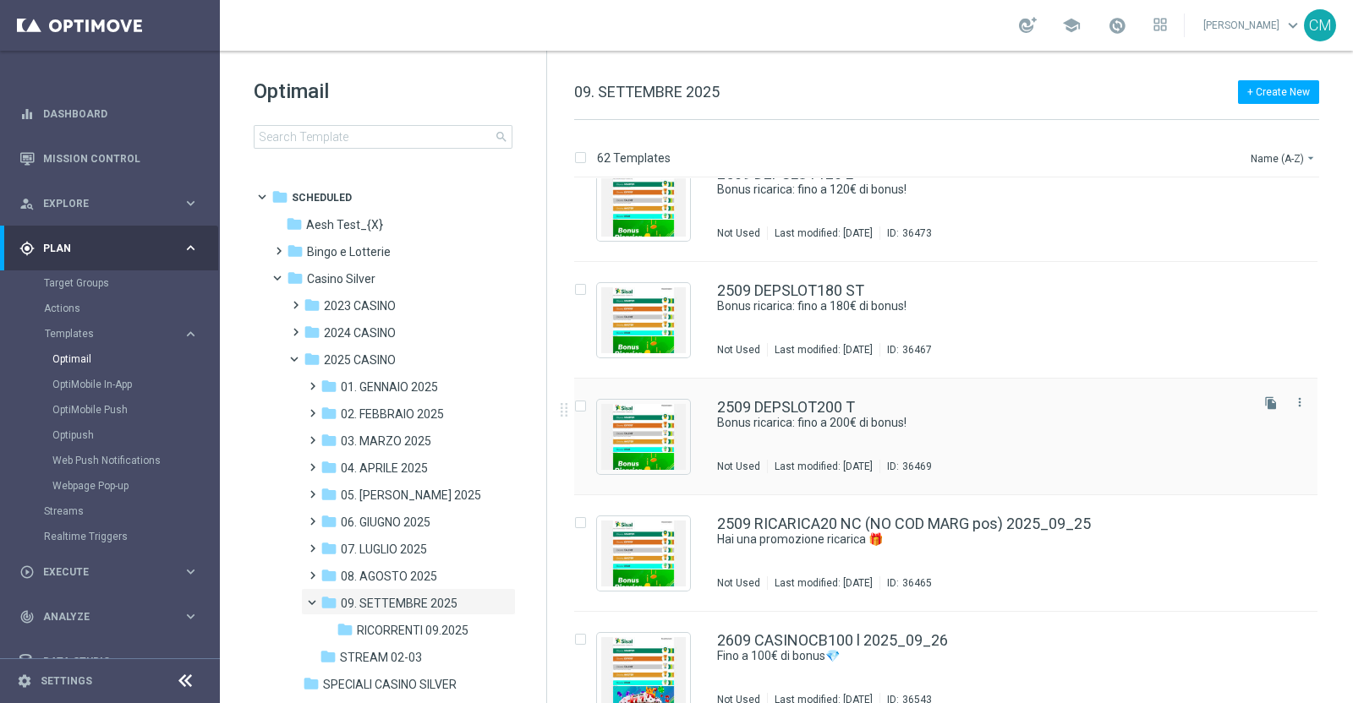
click at [889, 409] on div "2509 DEPSLOT200 T" at bounding box center [981, 407] width 529 height 15
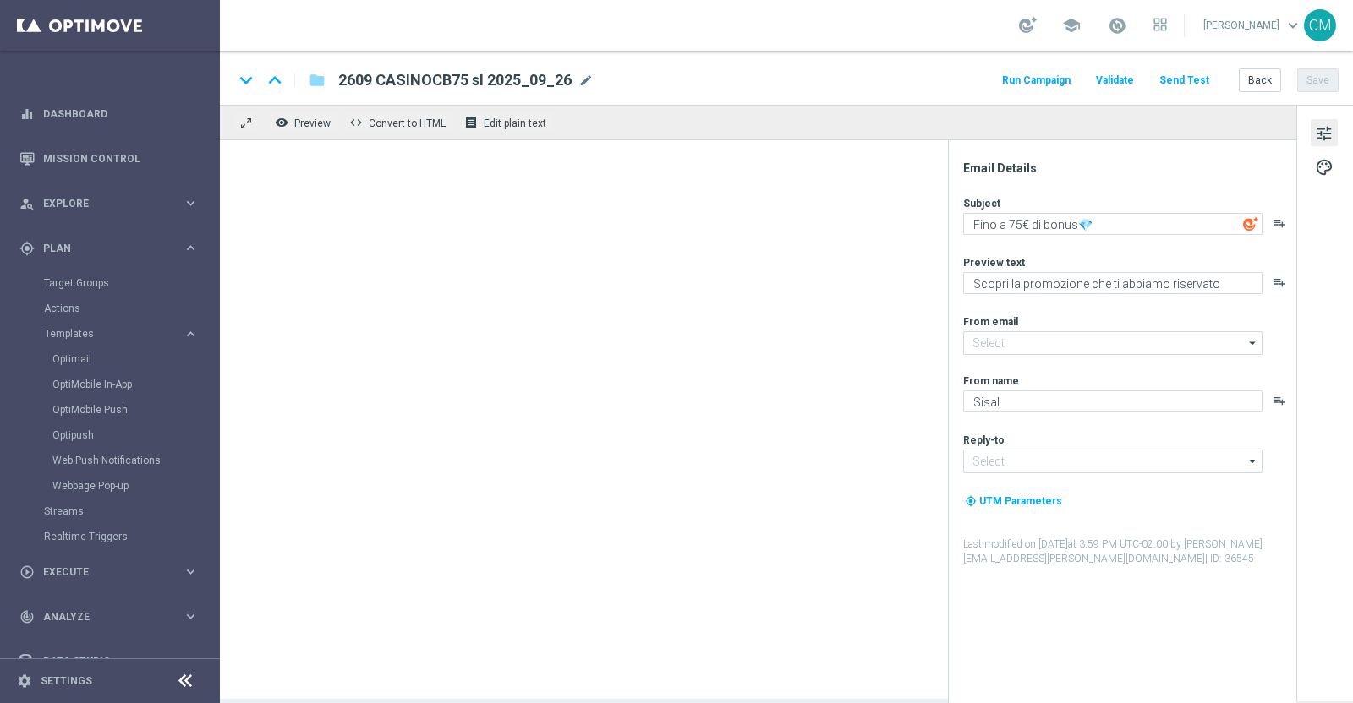
type input "[EMAIL_ADDRESS][DOMAIN_NAME]"
type textarea "Bonus ricarica: fino a 200€ di bonus!"
type textarea "Un bonus incredibile ti aspetta"
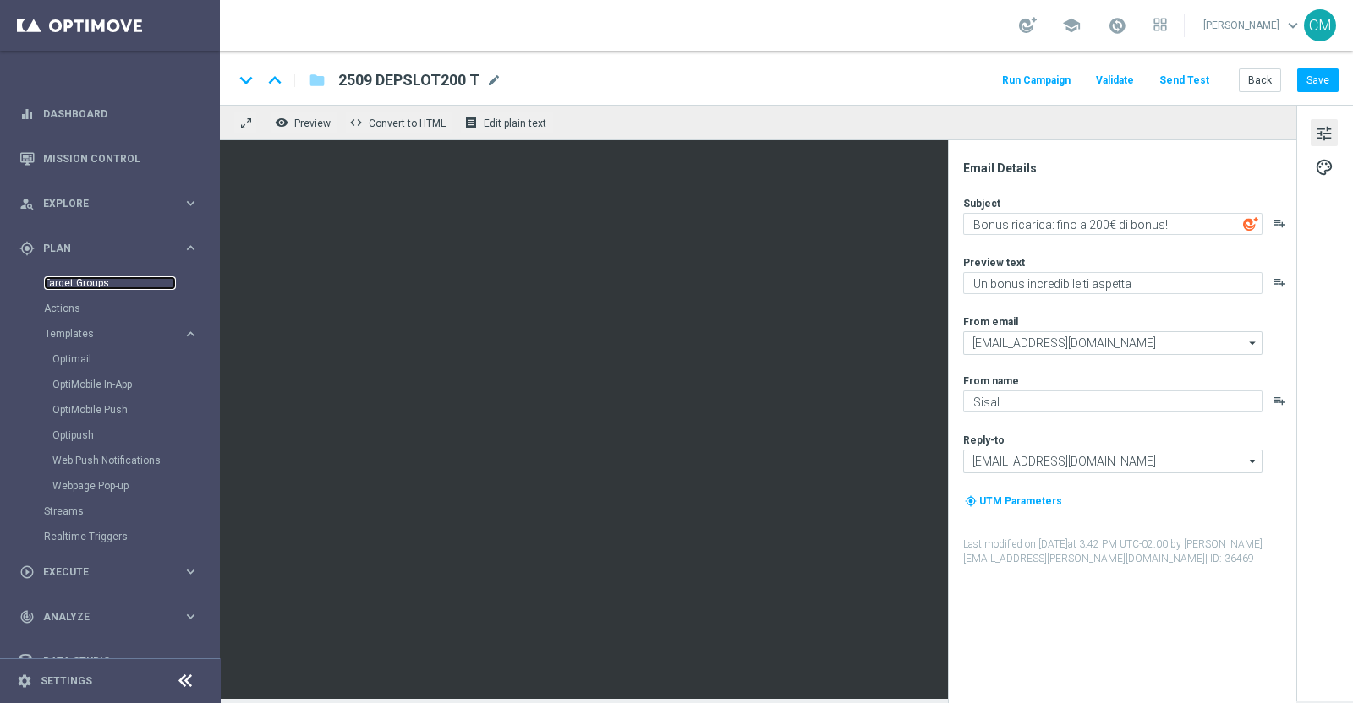
click at [59, 289] on link "Target Groups" at bounding box center [110, 283] width 132 height 14
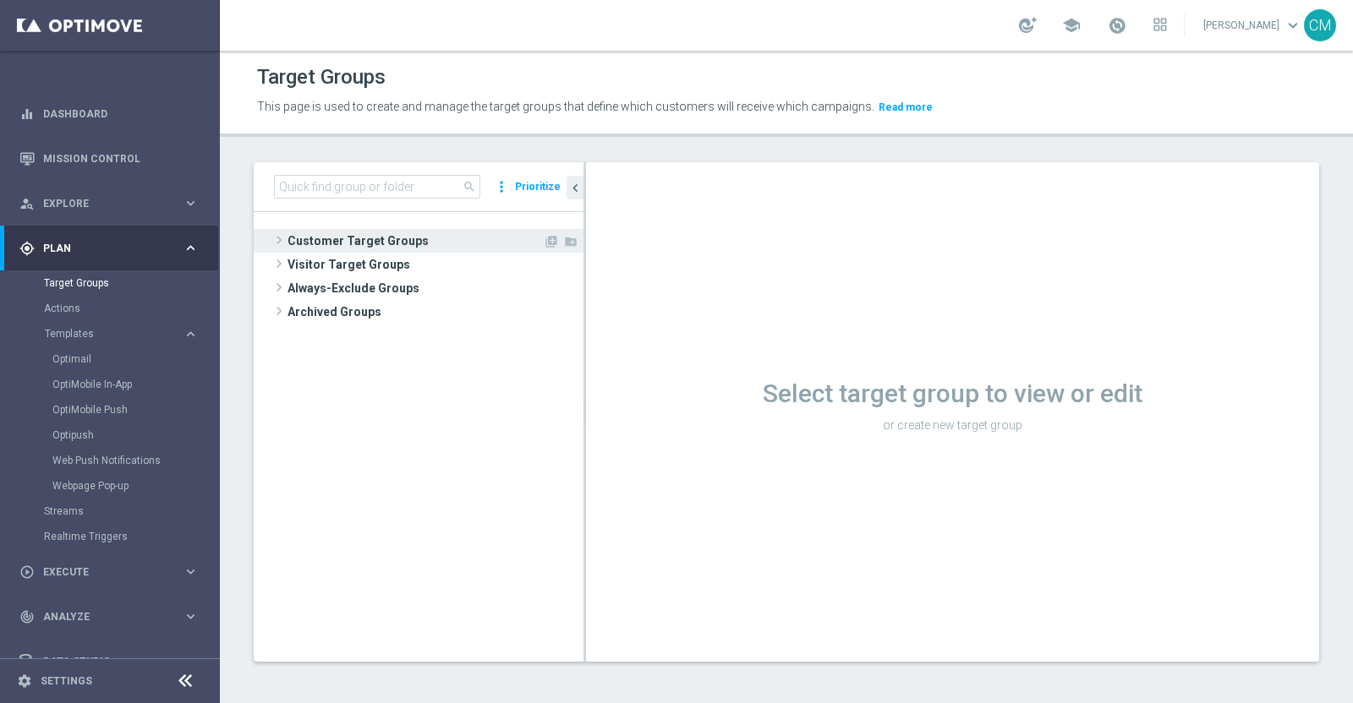
click at [385, 232] on span "Customer Target Groups" at bounding box center [414, 241] width 255 height 24
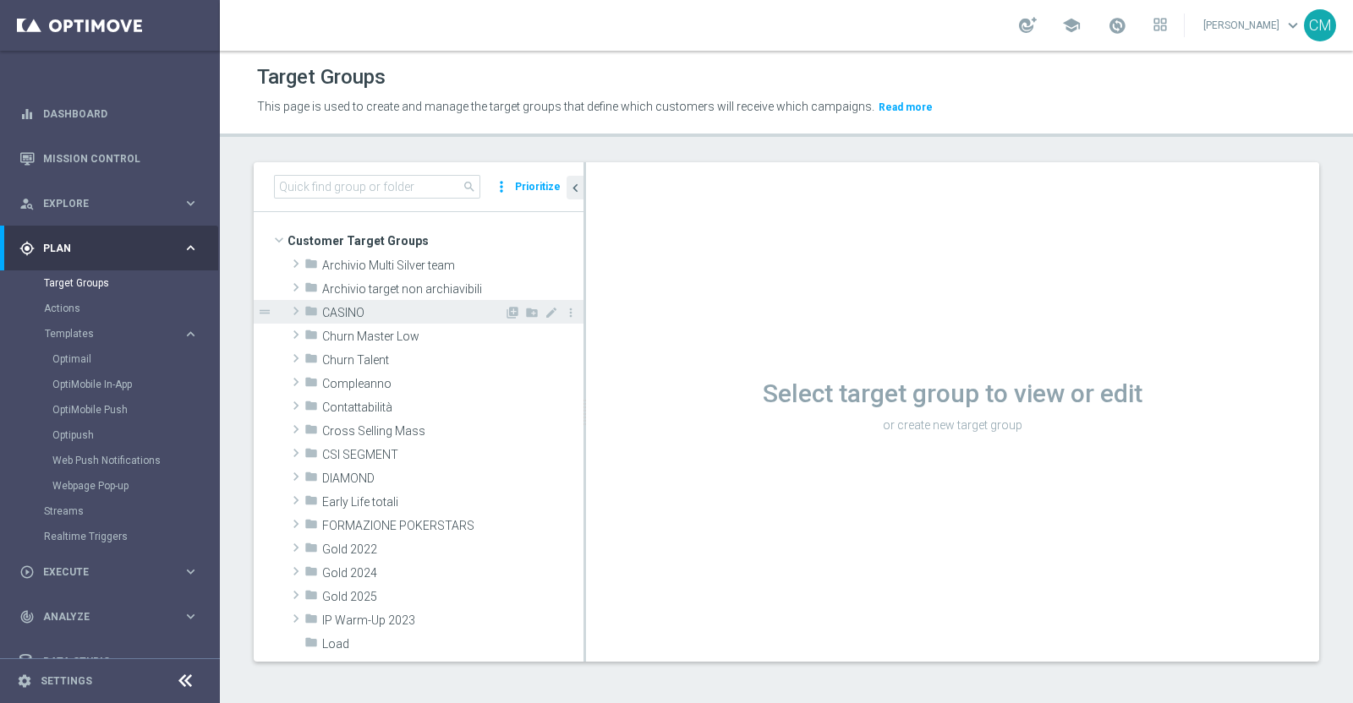
click at [359, 313] on span "CASINO" at bounding box center [413, 313] width 182 height 14
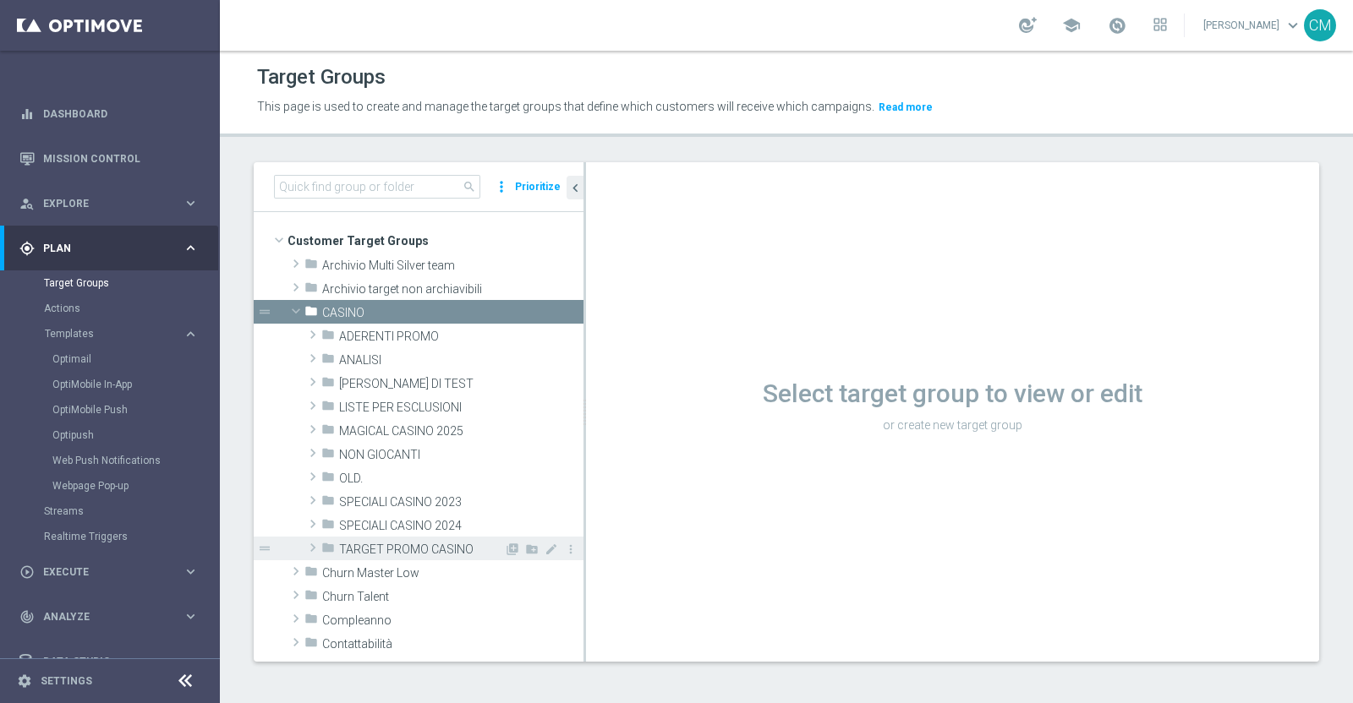
click at [393, 550] on span "TARGET PROMO CASINO" at bounding box center [421, 550] width 165 height 14
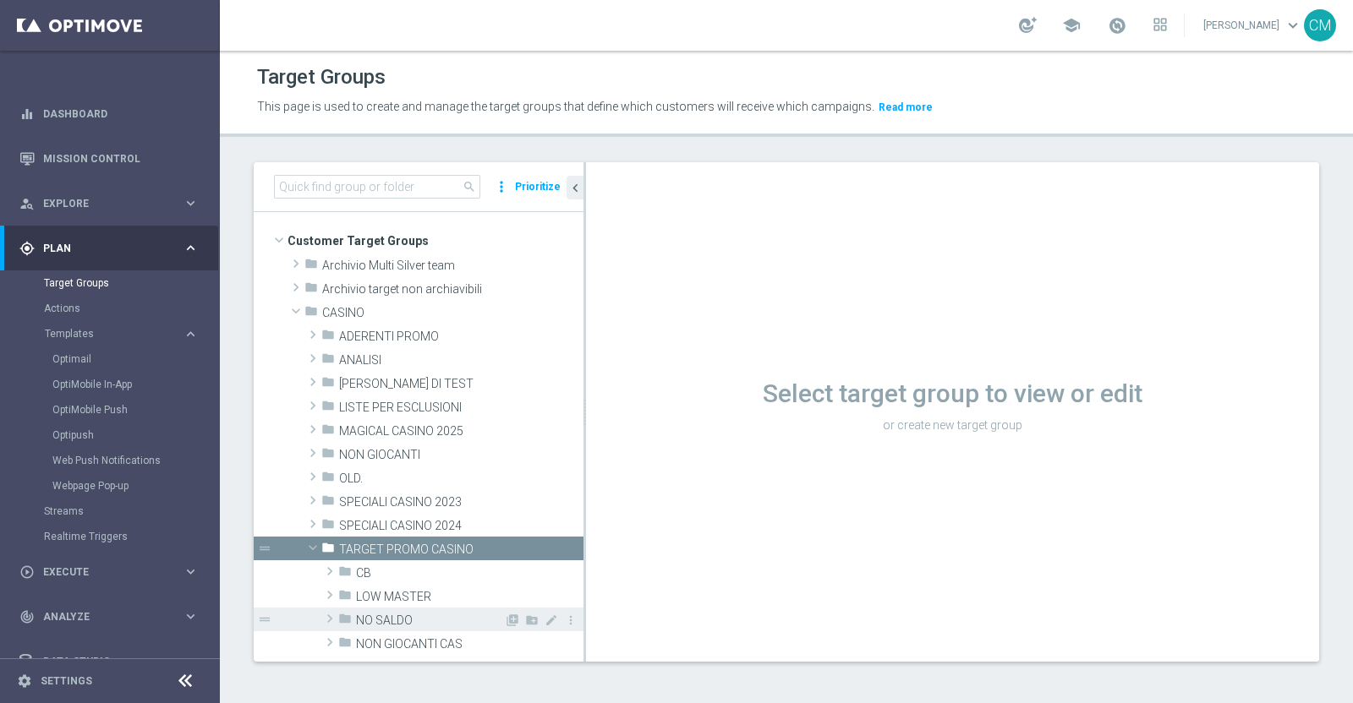
click at [407, 610] on div "folder NO SALDO" at bounding box center [421, 620] width 166 height 24
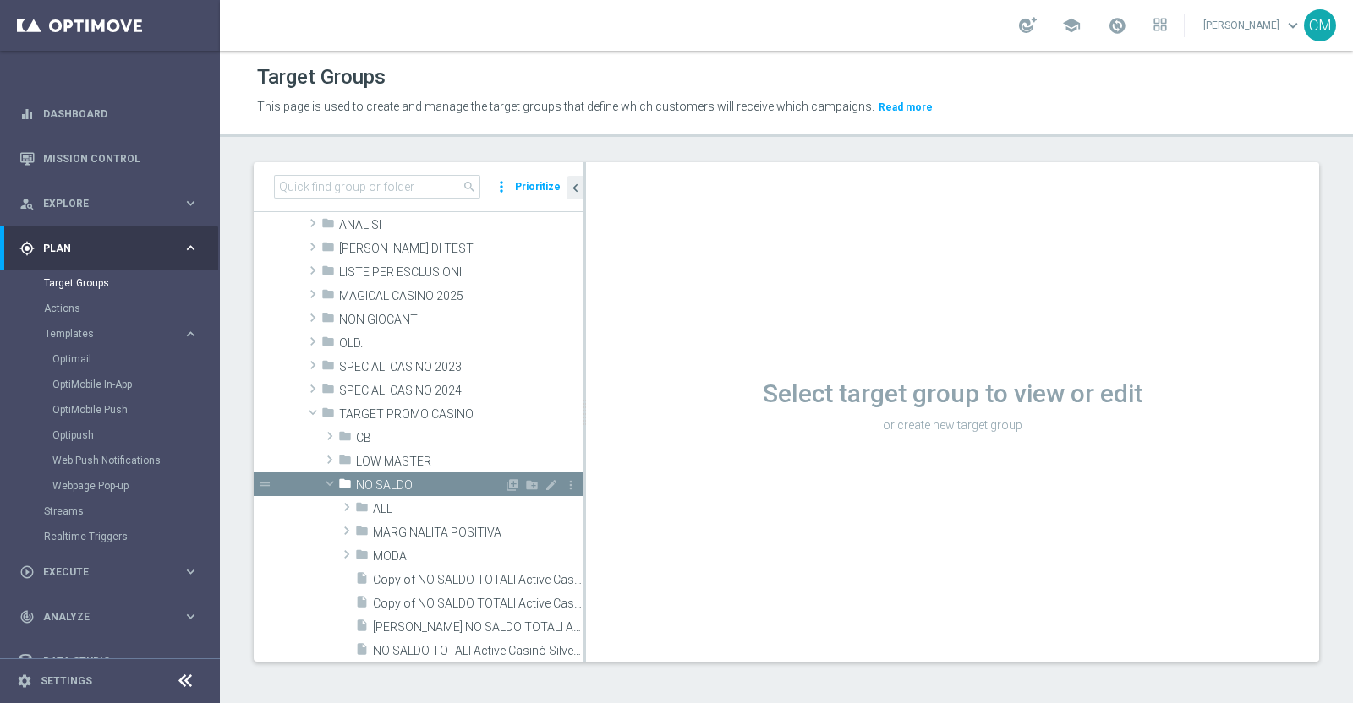
scroll to position [141, 0]
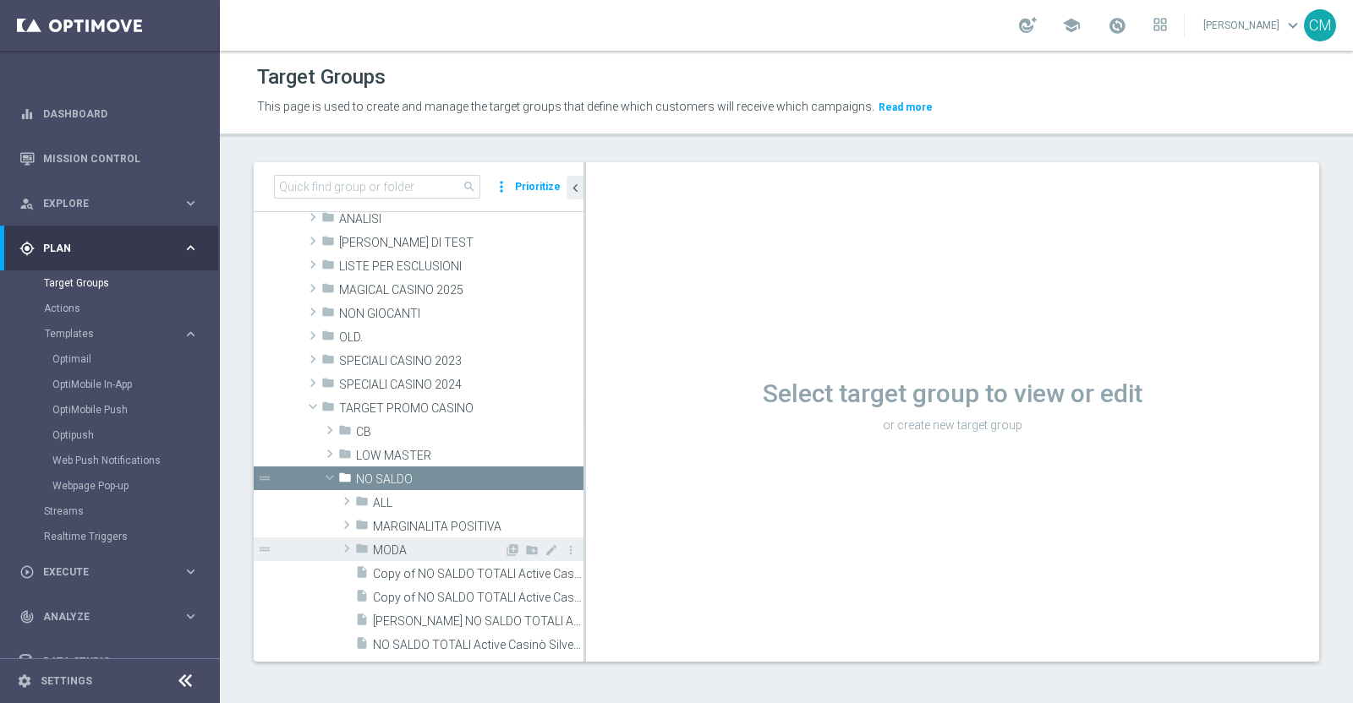
click at [407, 550] on span "MODA" at bounding box center [438, 551] width 131 height 14
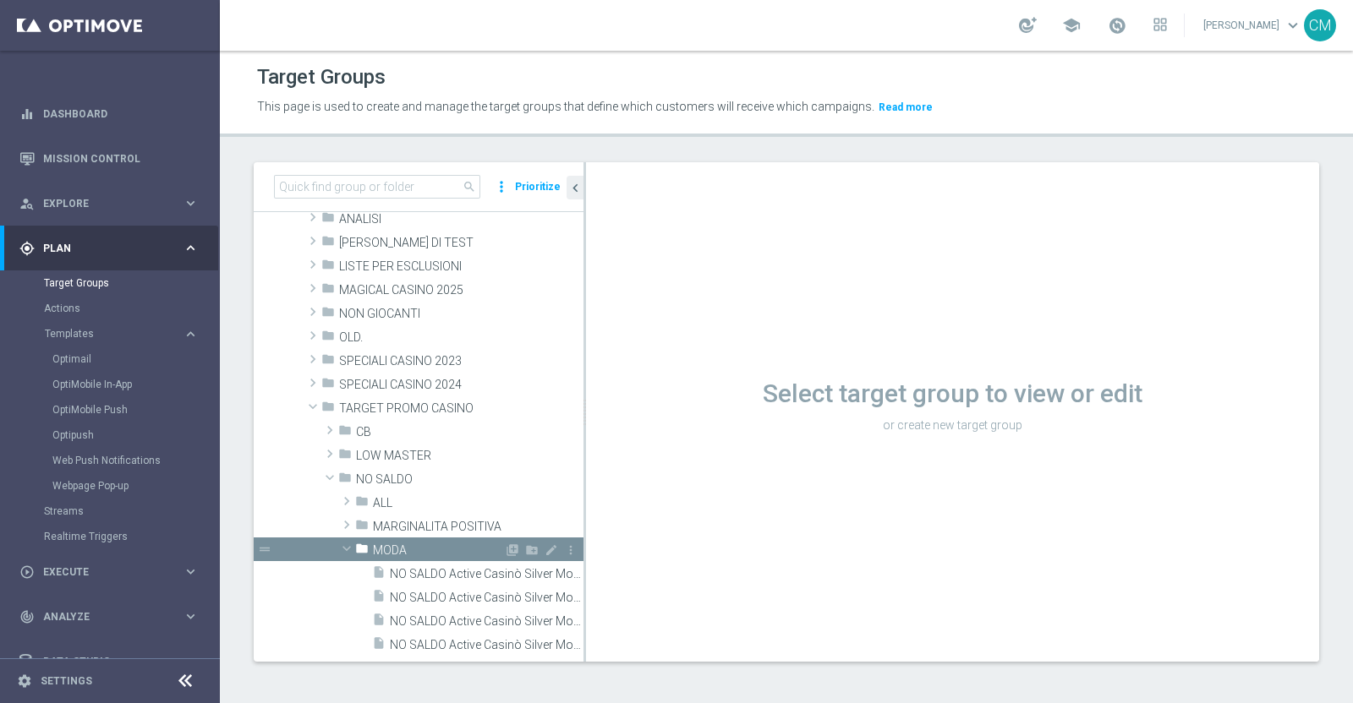
scroll to position [222, 0]
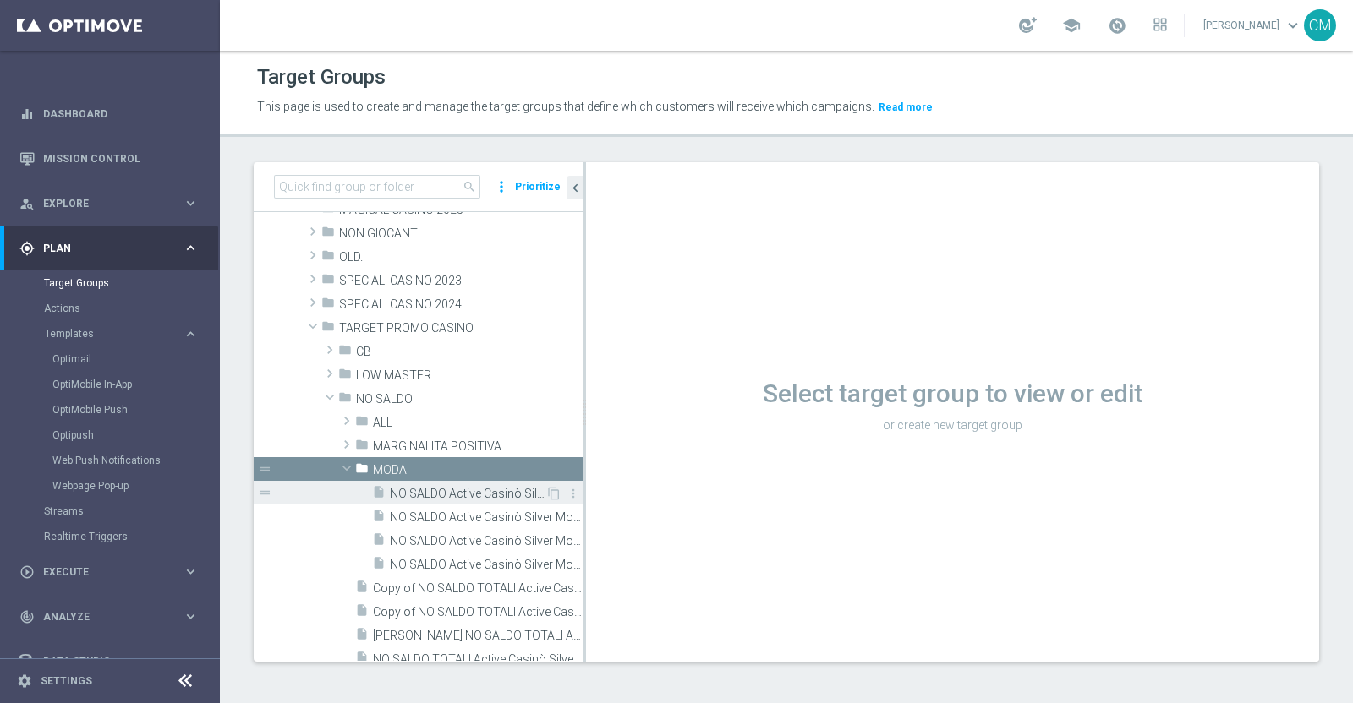
click at [418, 490] on span "NO SALDO Active Casinò Silver Moda >60" at bounding box center [468, 494] width 156 height 14
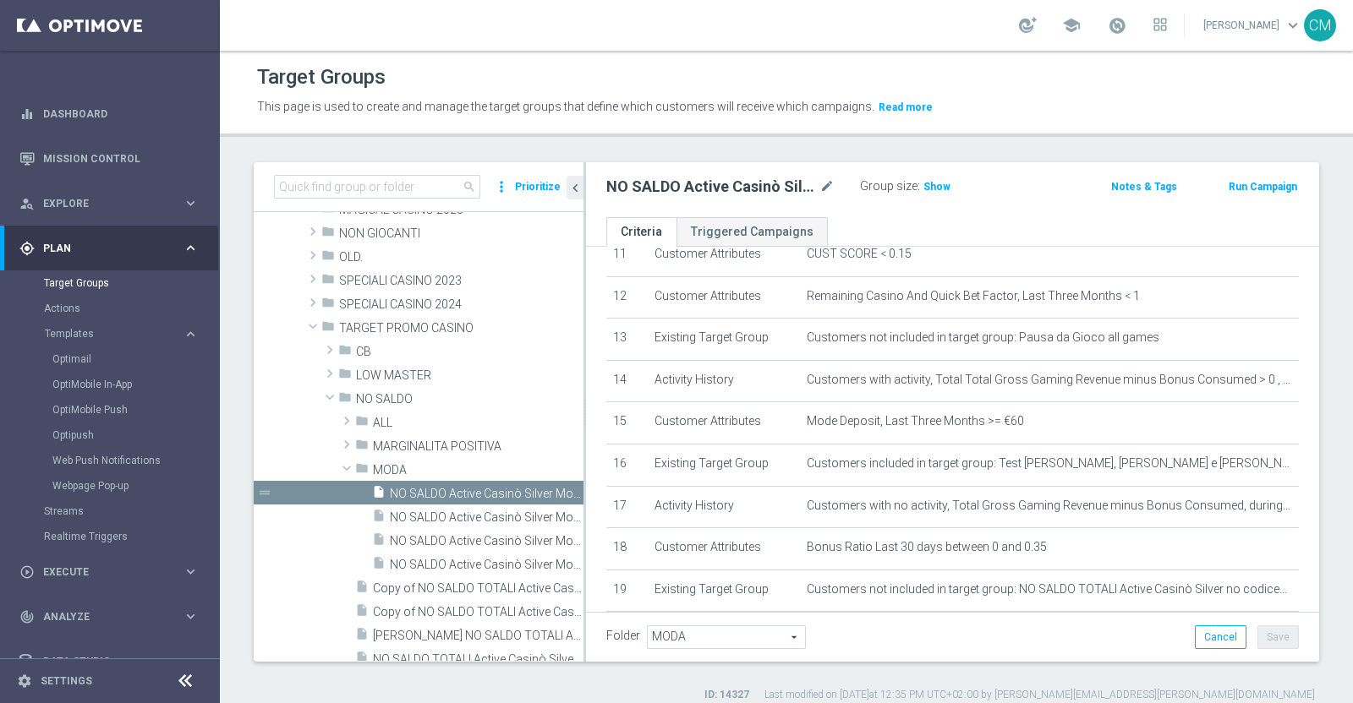
scroll to position [579, 0]
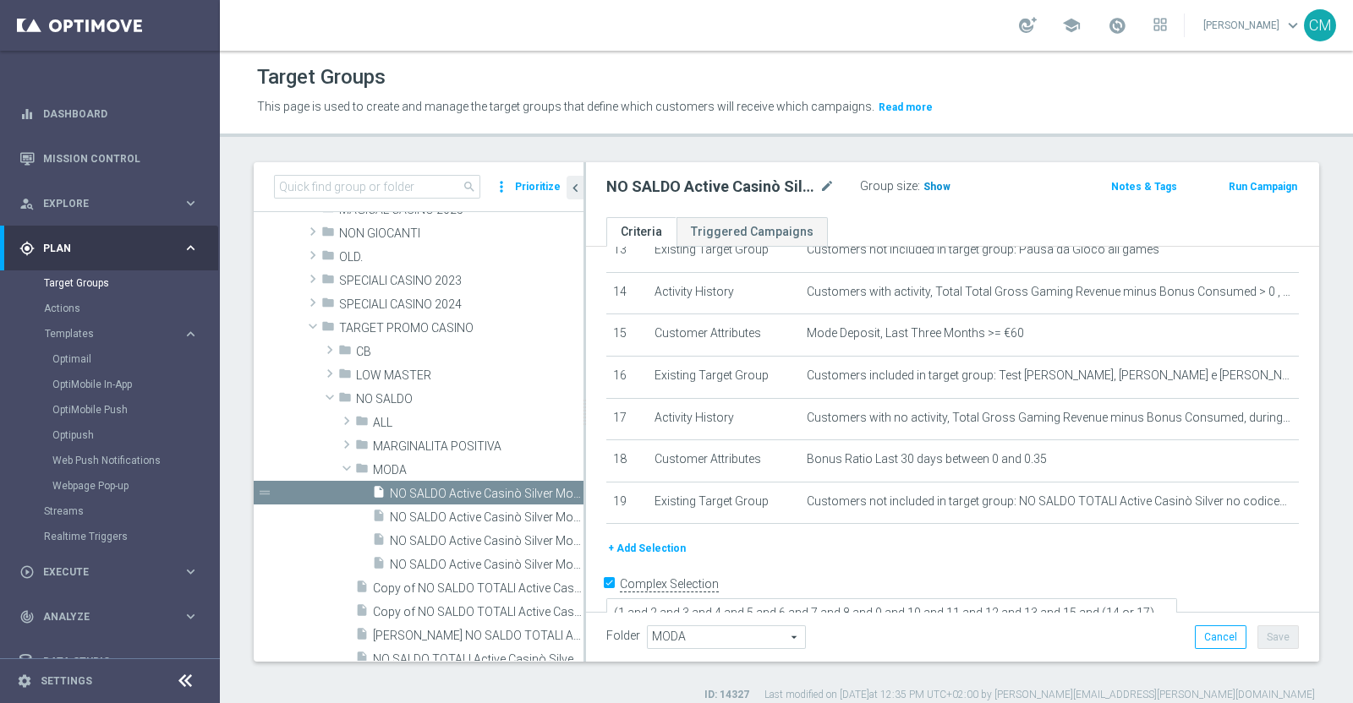
click at [928, 192] on span "Show" at bounding box center [936, 187] width 27 height 12
click at [463, 512] on span "NO SALDO Active Casinò Silver Moda 0-15€" at bounding box center [468, 518] width 156 height 14
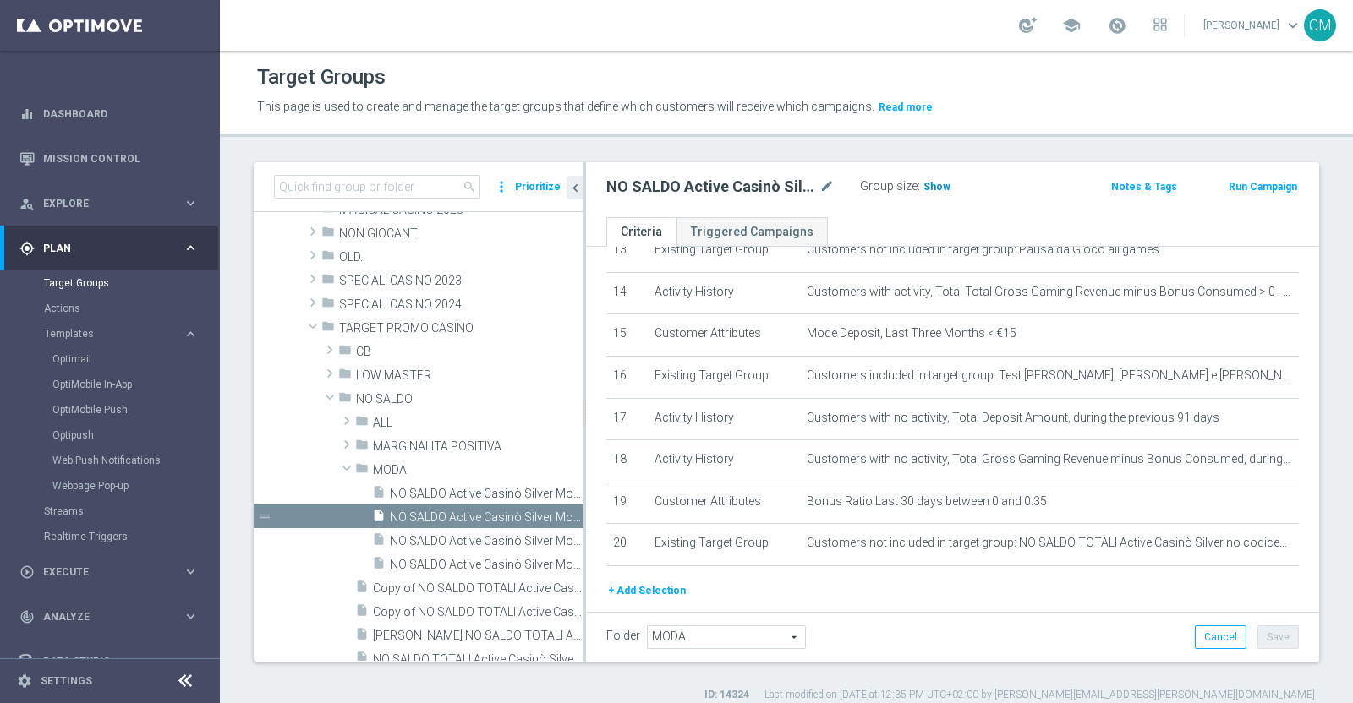
click at [924, 191] on span "Show" at bounding box center [936, 187] width 27 height 12
click at [450, 537] on span "NO SALDO Active Casinò Silver Moda 15-29,99" at bounding box center [468, 541] width 156 height 14
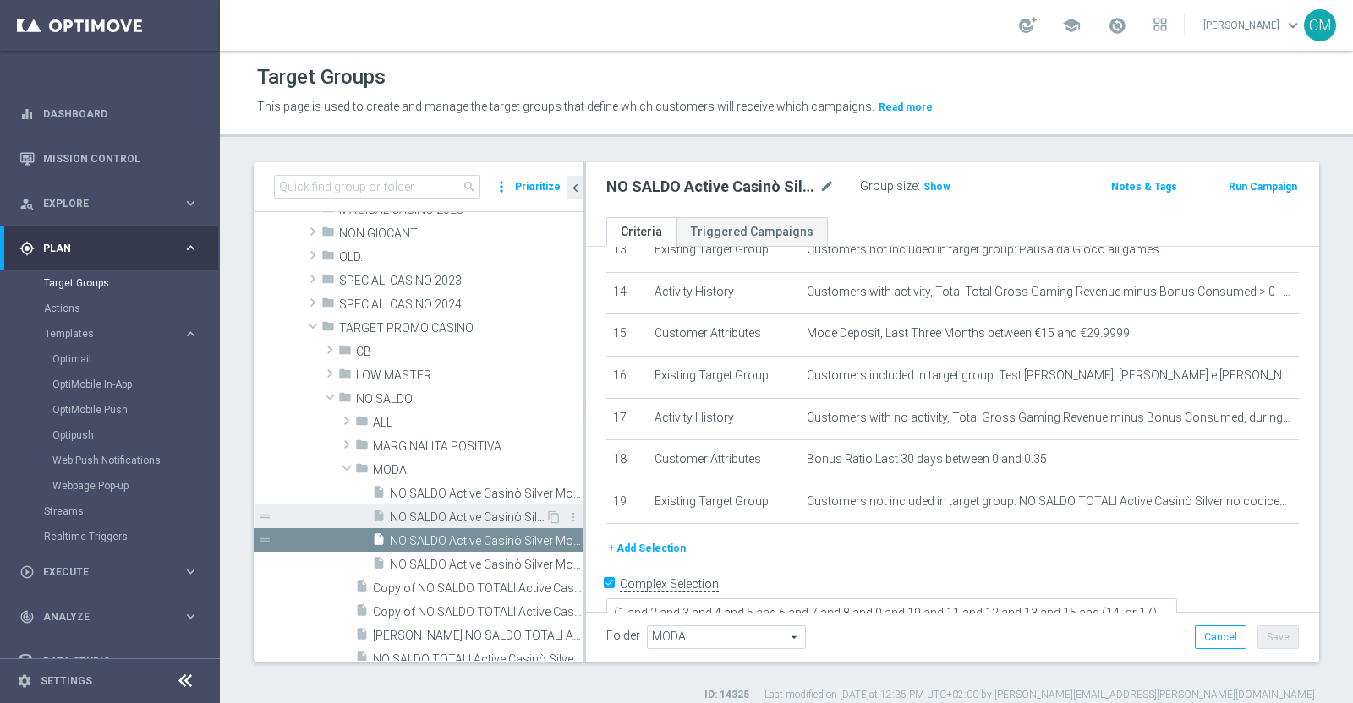
click at [440, 526] on div "insert_drive_file NO SALDO Active Casinò Silver Moda 0-15€" at bounding box center [458, 517] width 173 height 24
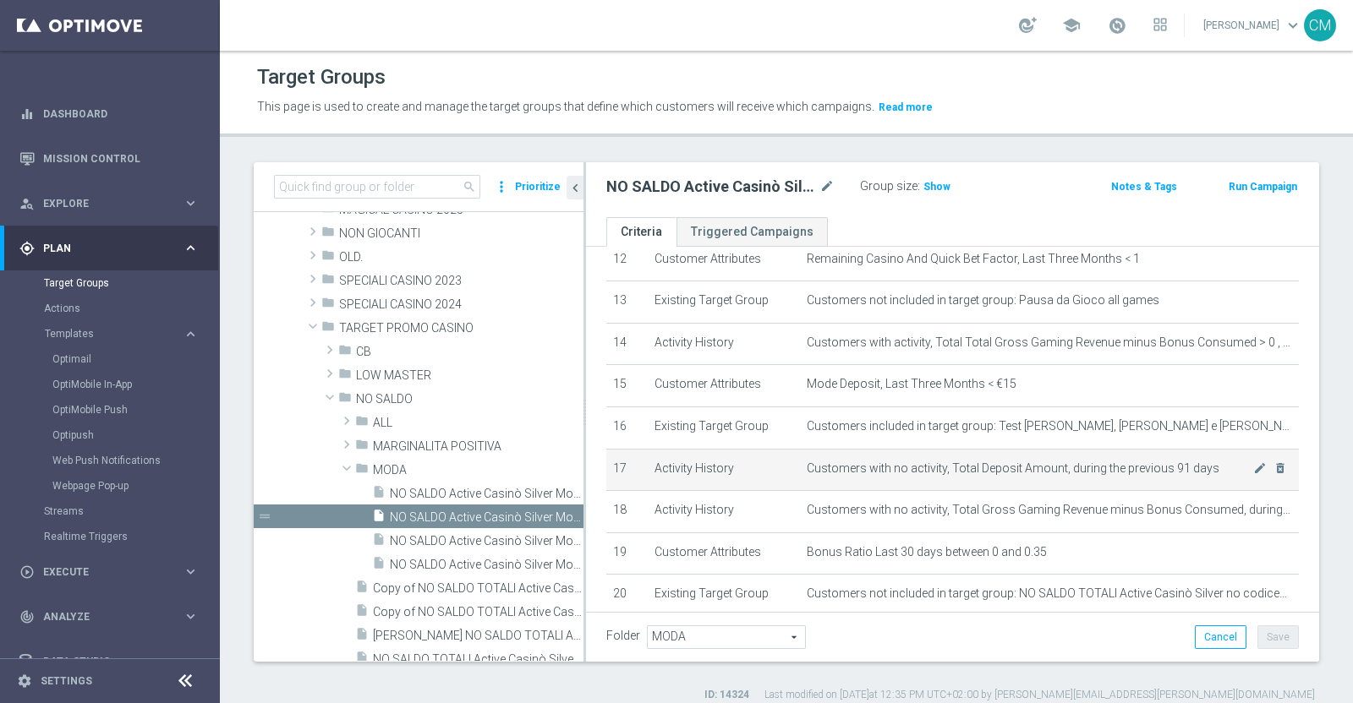
scroll to position [528, 0]
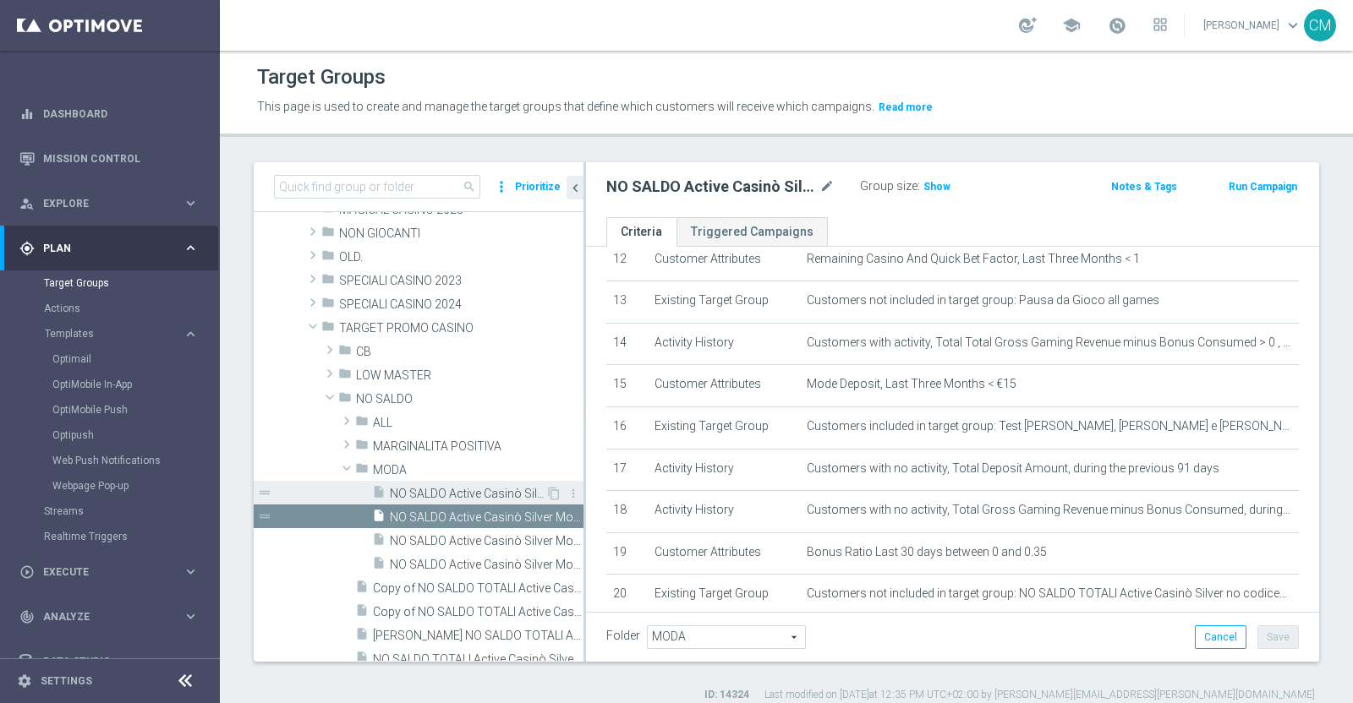
click at [478, 496] on span "NO SALDO Active Casinò Silver Moda >60" at bounding box center [468, 494] width 156 height 14
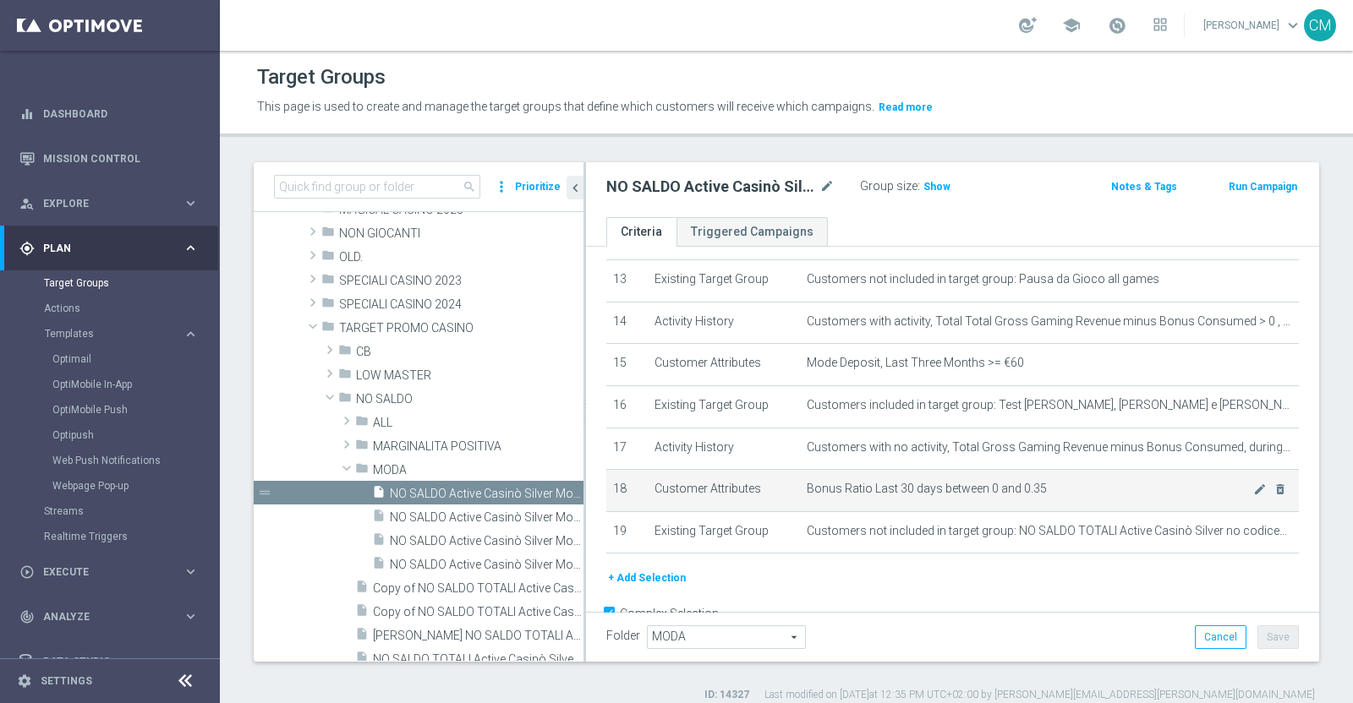
scroll to position [562, 0]
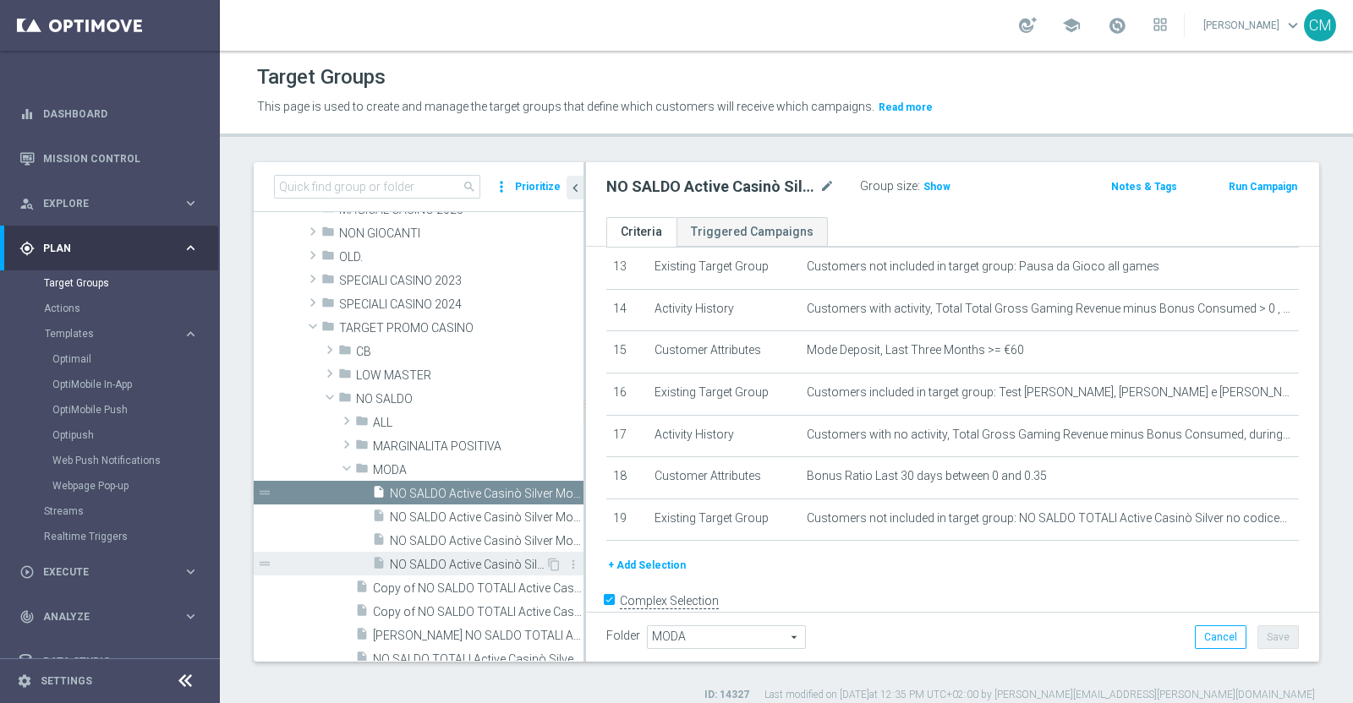
click at [457, 558] on span "NO SALDO Active Casinò Silver Moda 30-59,99" at bounding box center [468, 565] width 156 height 14
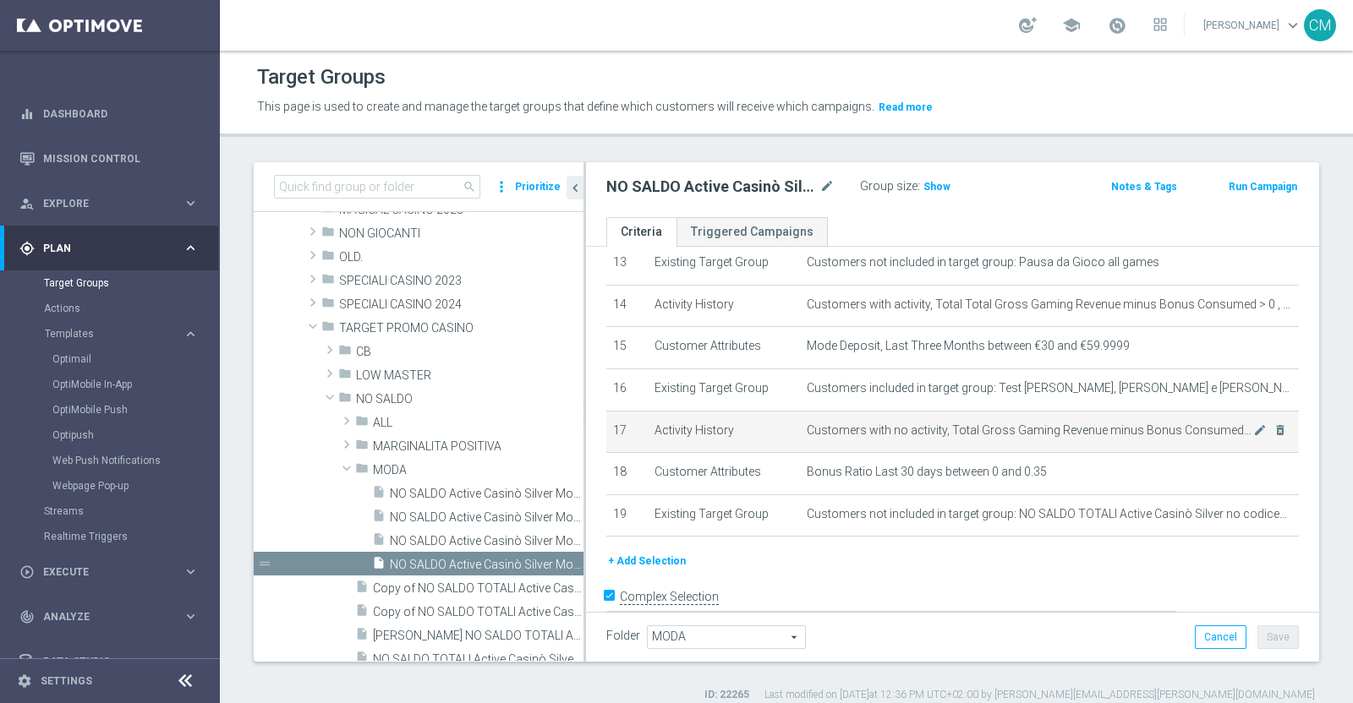
scroll to position [566, 0]
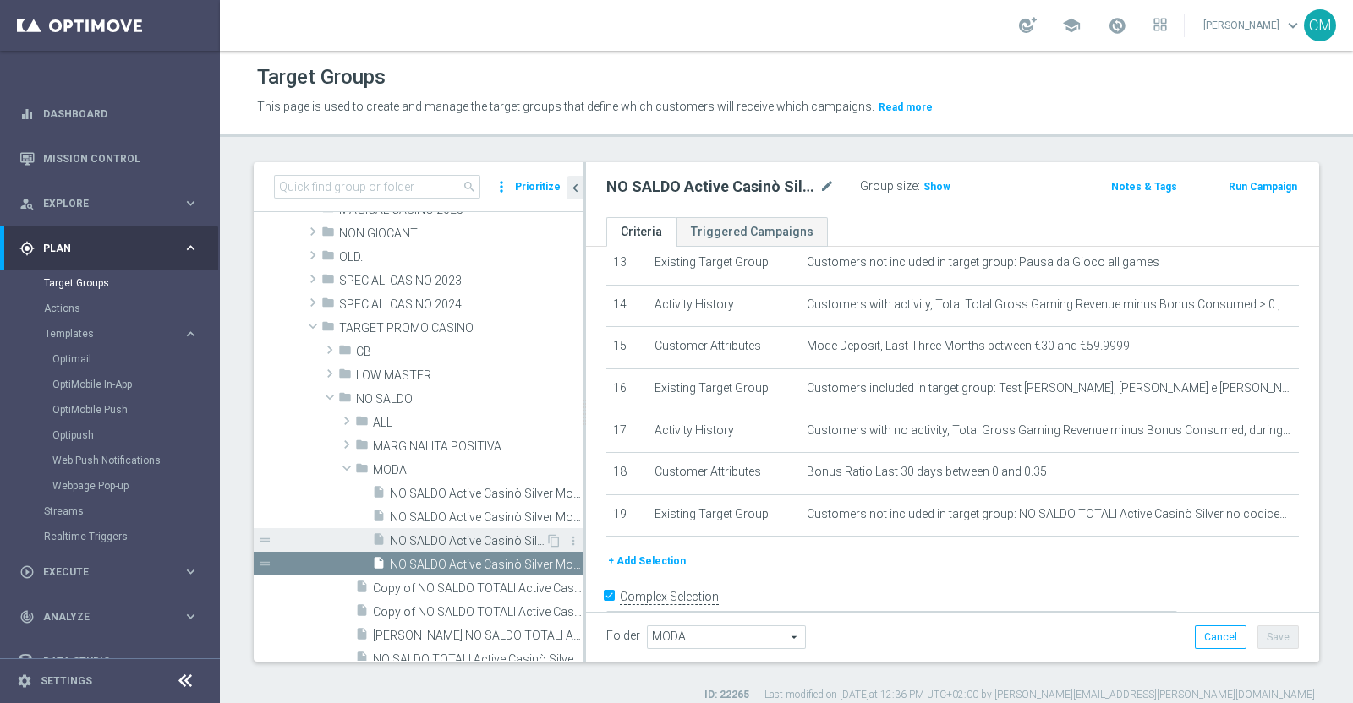
click at [473, 546] on span "NO SALDO Active Casinò Silver Moda 15-29,99" at bounding box center [468, 541] width 156 height 14
type textarea "(1 and 2 and 3 and 4 and 5 and 6 and 7 and 8 and 9 and 10 and 11 and 12 and 13 …"
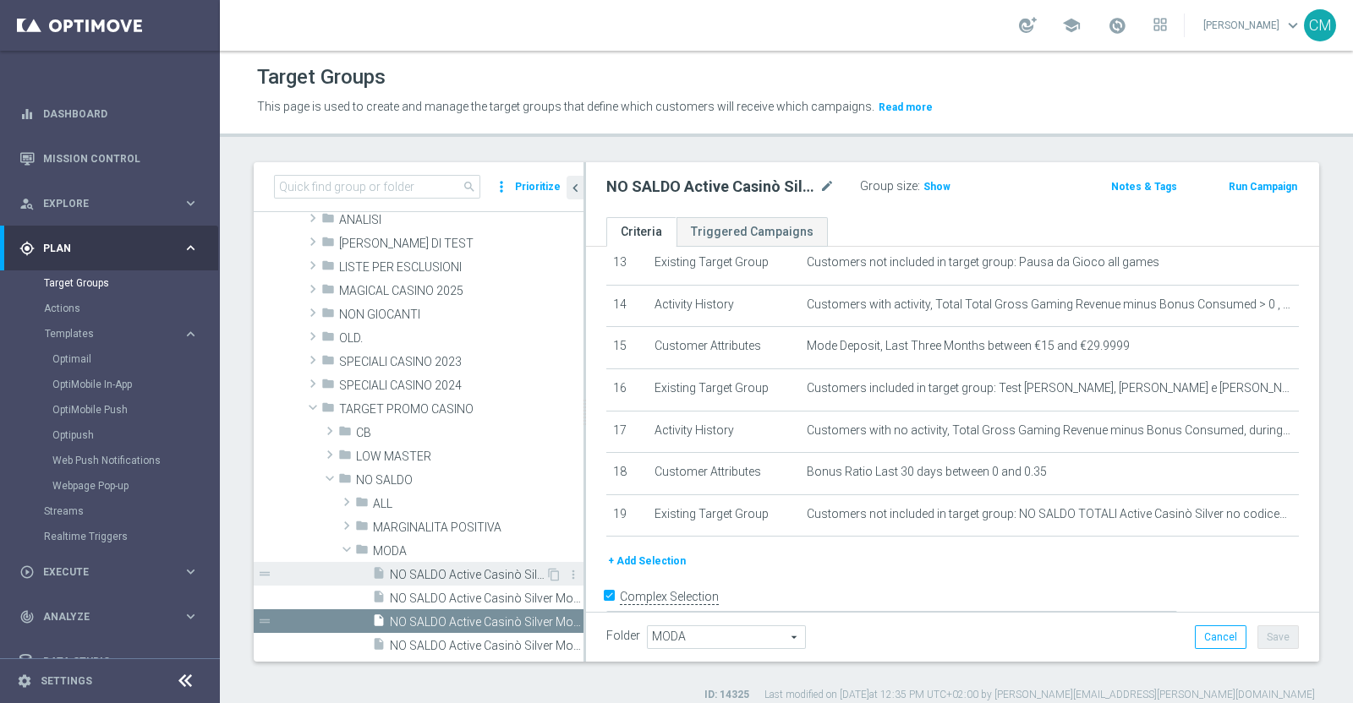
scroll to position [139, 0]
click at [409, 451] on span "LOW MASTER" at bounding box center [430, 458] width 148 height 14
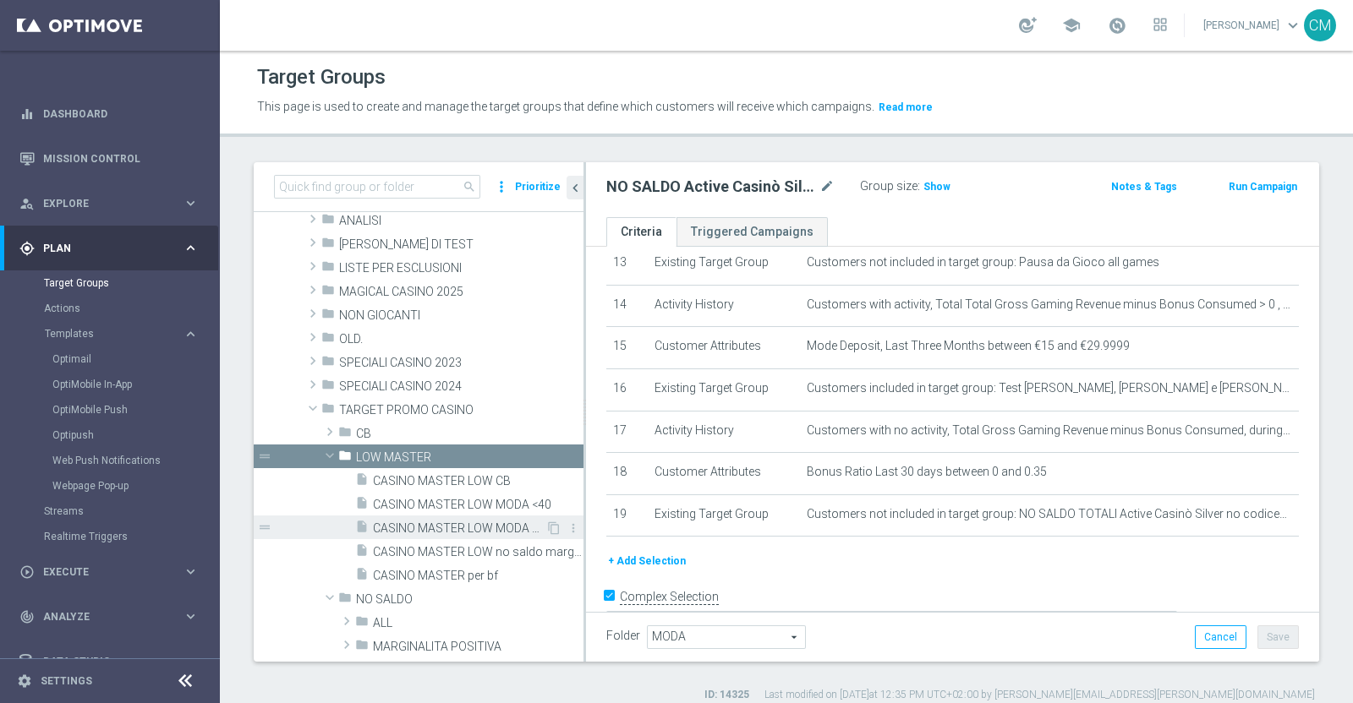
click at [462, 522] on span "CASINO MASTER LOW MODA >=40" at bounding box center [459, 529] width 172 height 14
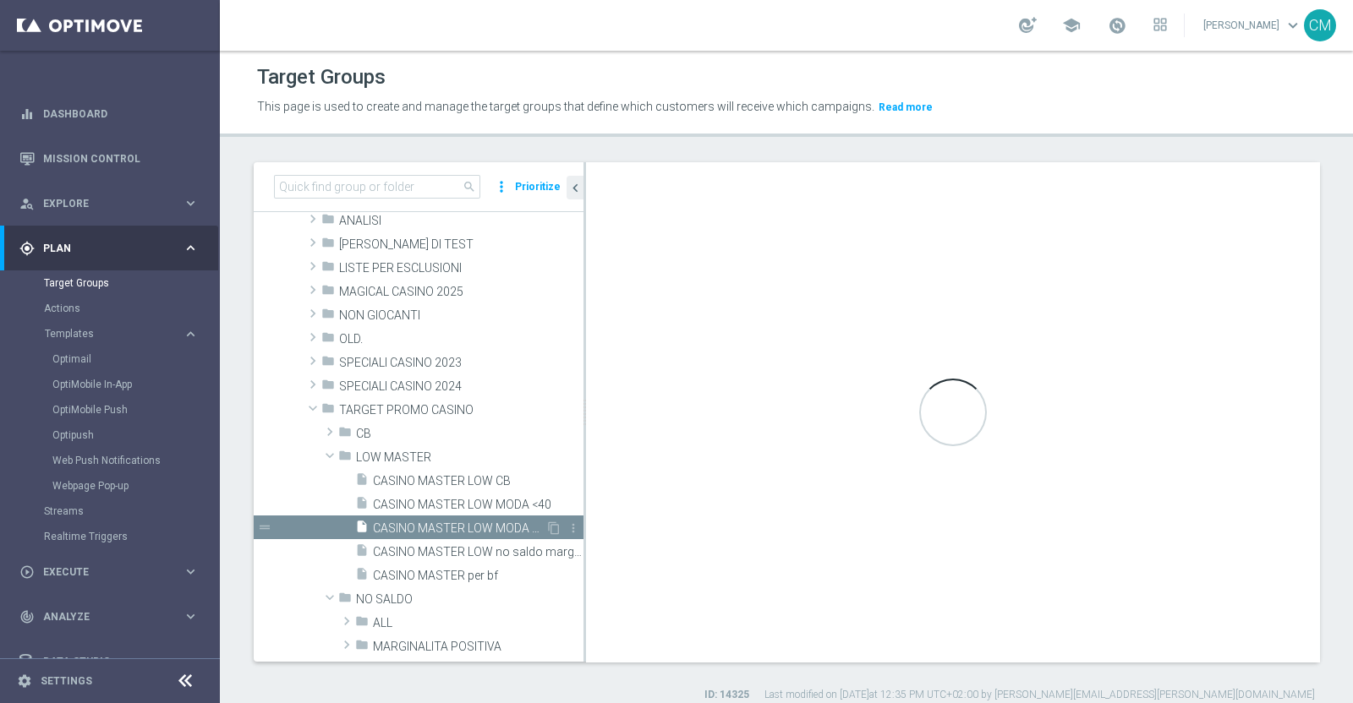
checkbox input "false"
type input "LOW MASTER"
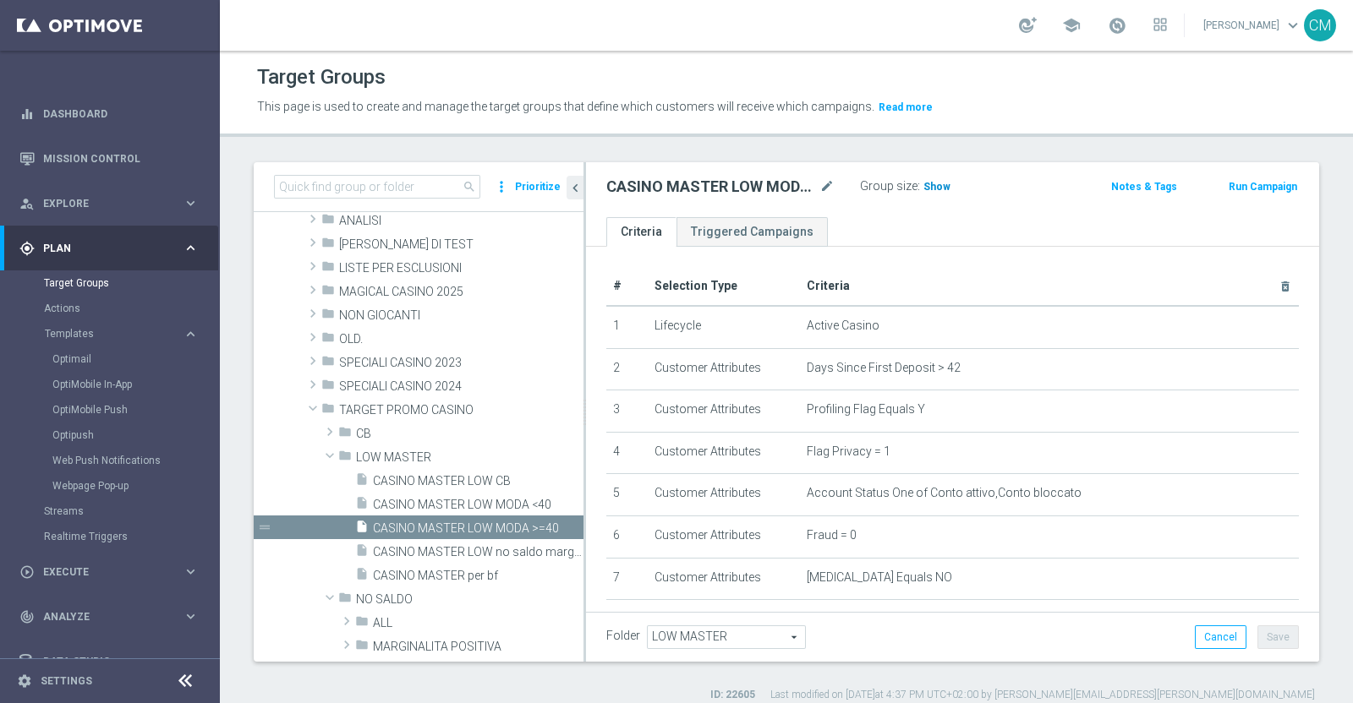
click at [942, 181] on span "Show" at bounding box center [936, 187] width 27 height 12
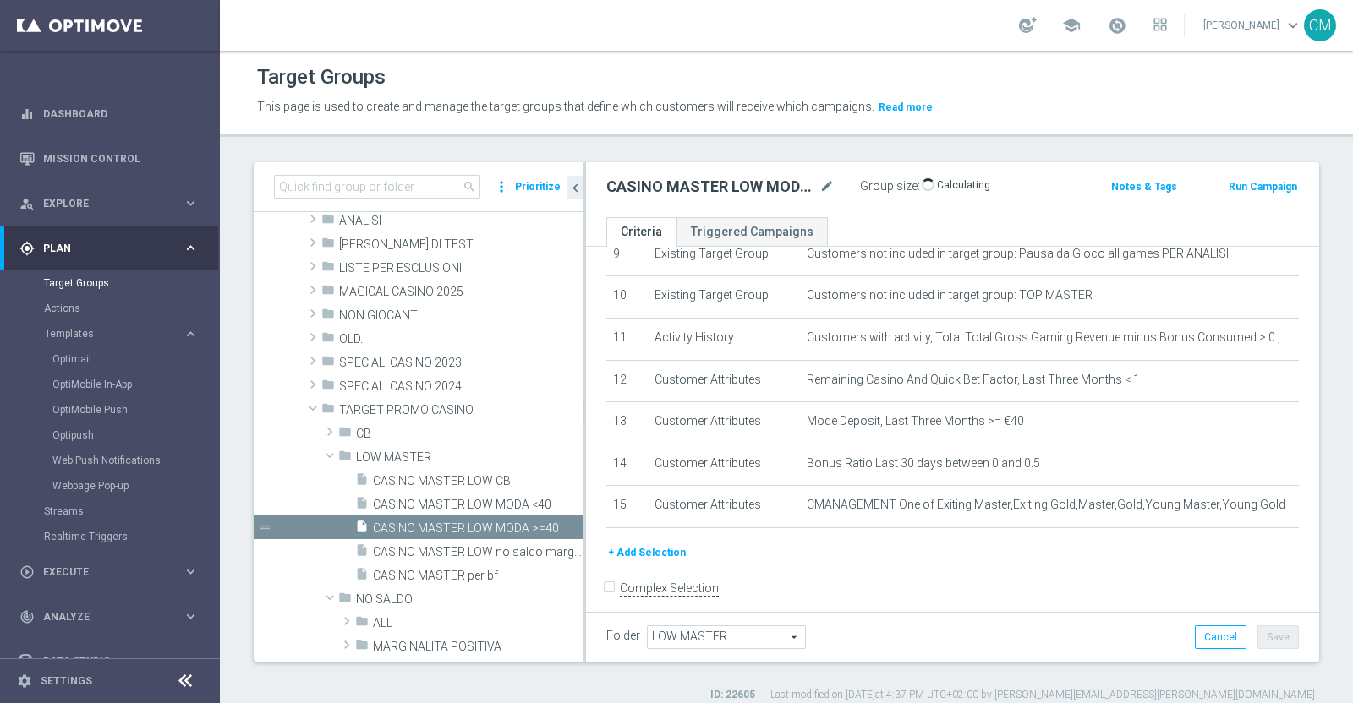
scroll to position [411, 0]
click at [834, 189] on icon "mode_edit" at bounding box center [826, 187] width 15 height 20
click at [114, 568] on span "Execute" at bounding box center [112, 572] width 139 height 10
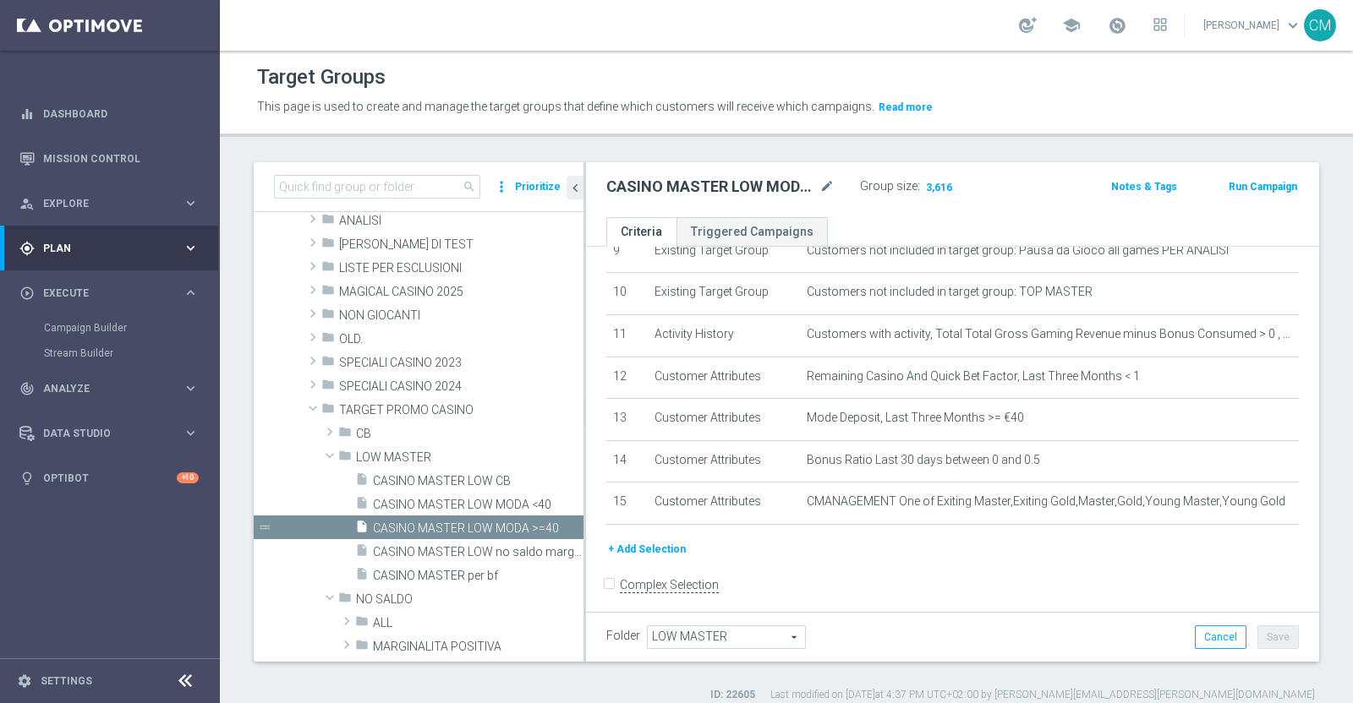
click at [110, 335] on div "Campaign Builder" at bounding box center [131, 327] width 174 height 25
click at [85, 321] on link "Campaign Builder" at bounding box center [110, 328] width 132 height 14
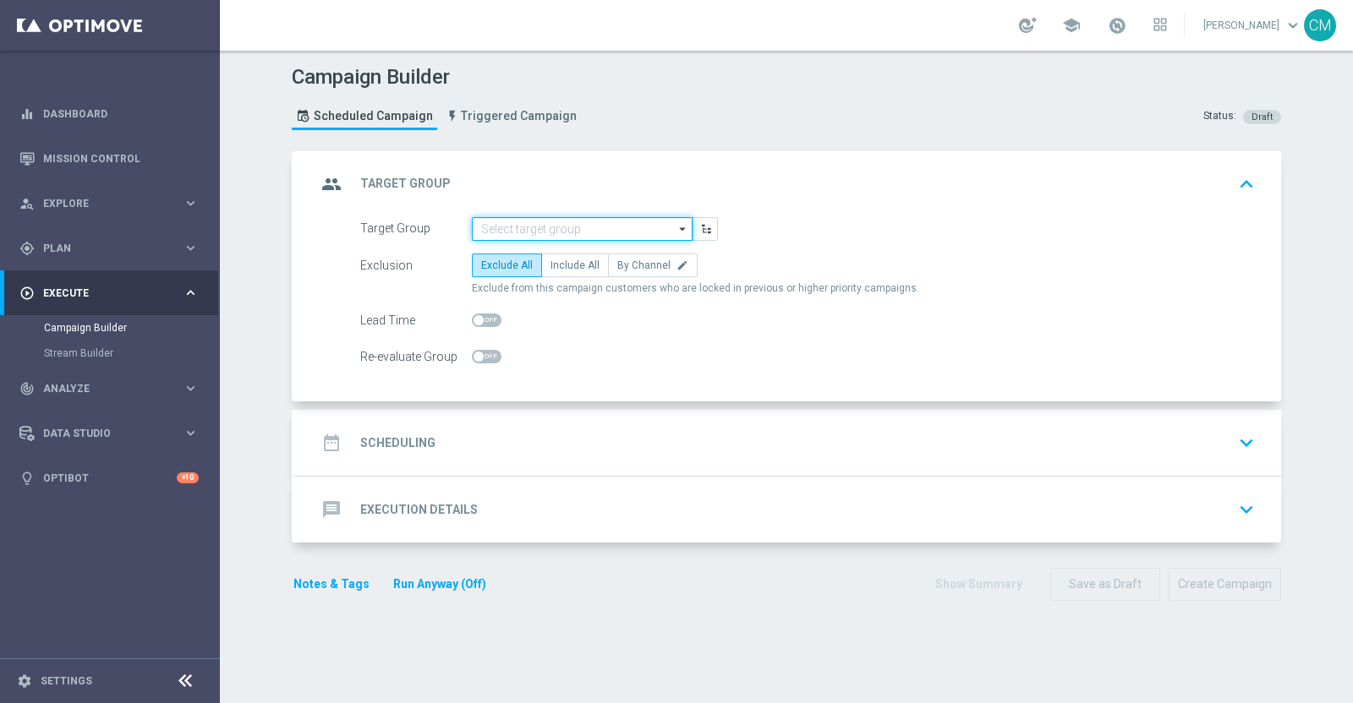
click at [533, 218] on input at bounding box center [582, 229] width 221 height 24
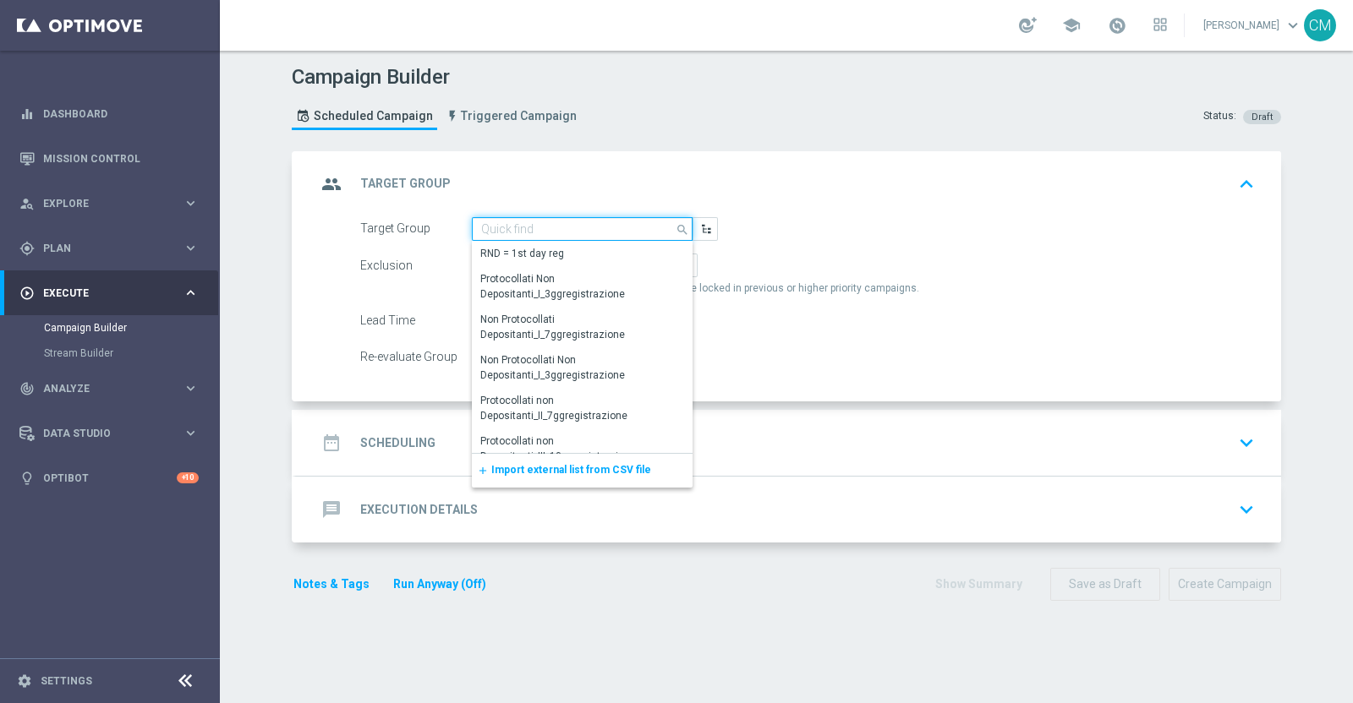
paste input "CASINO MASTER LOW MODA >=40"
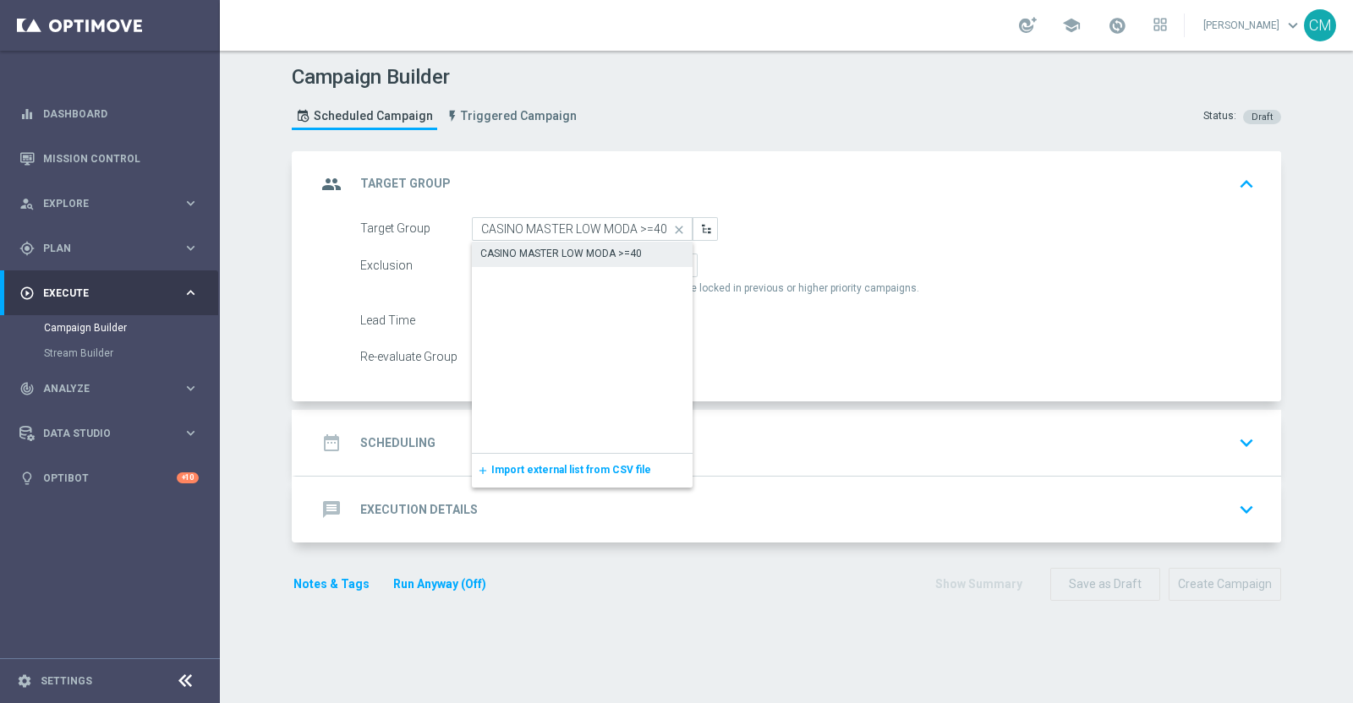
click at [554, 257] on div "CASINO MASTER LOW MODA >=40" at bounding box center [560, 253] width 161 height 15
type input "CASINO MASTER LOW MODA >=40"
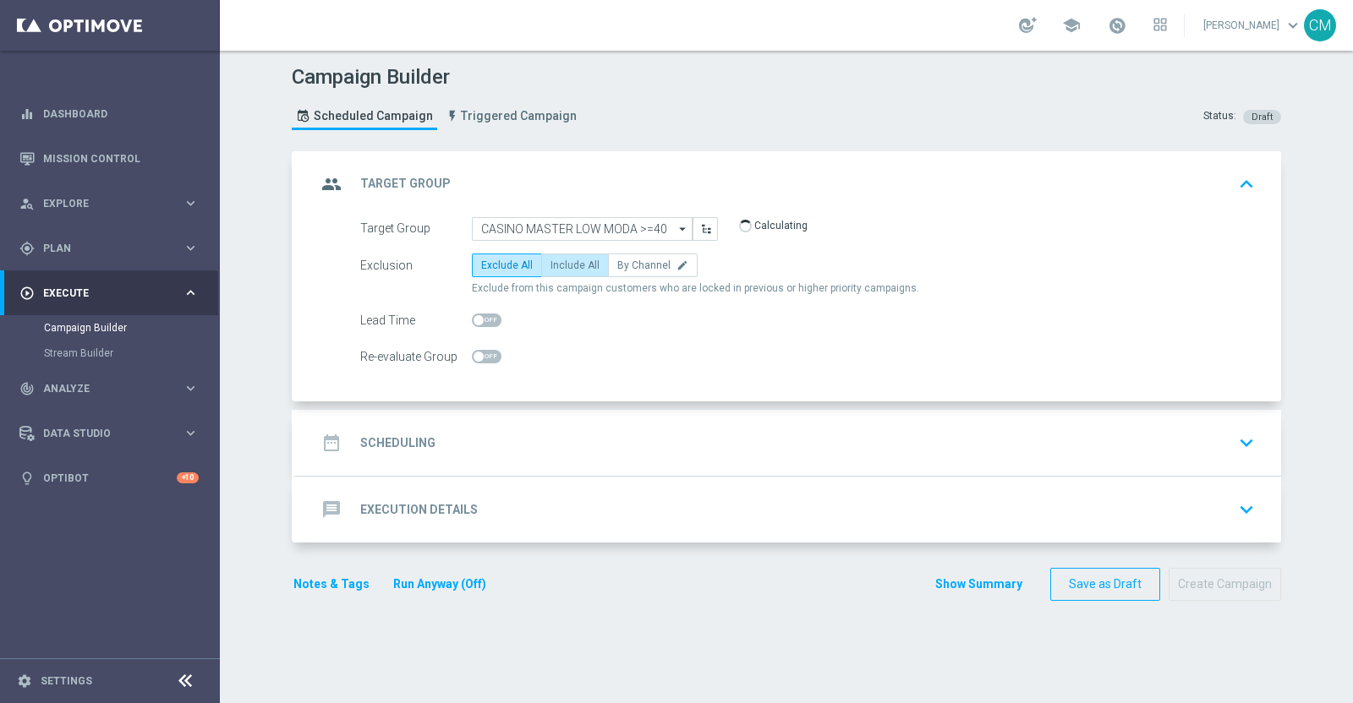
click at [567, 267] on span "Include All" at bounding box center [574, 266] width 49 height 12
click at [561, 267] on input "Include All" at bounding box center [555, 268] width 11 height 11
radio input "true"
click at [550, 432] on div "date_range Scheduling keyboard_arrow_down" at bounding box center [788, 443] width 944 height 32
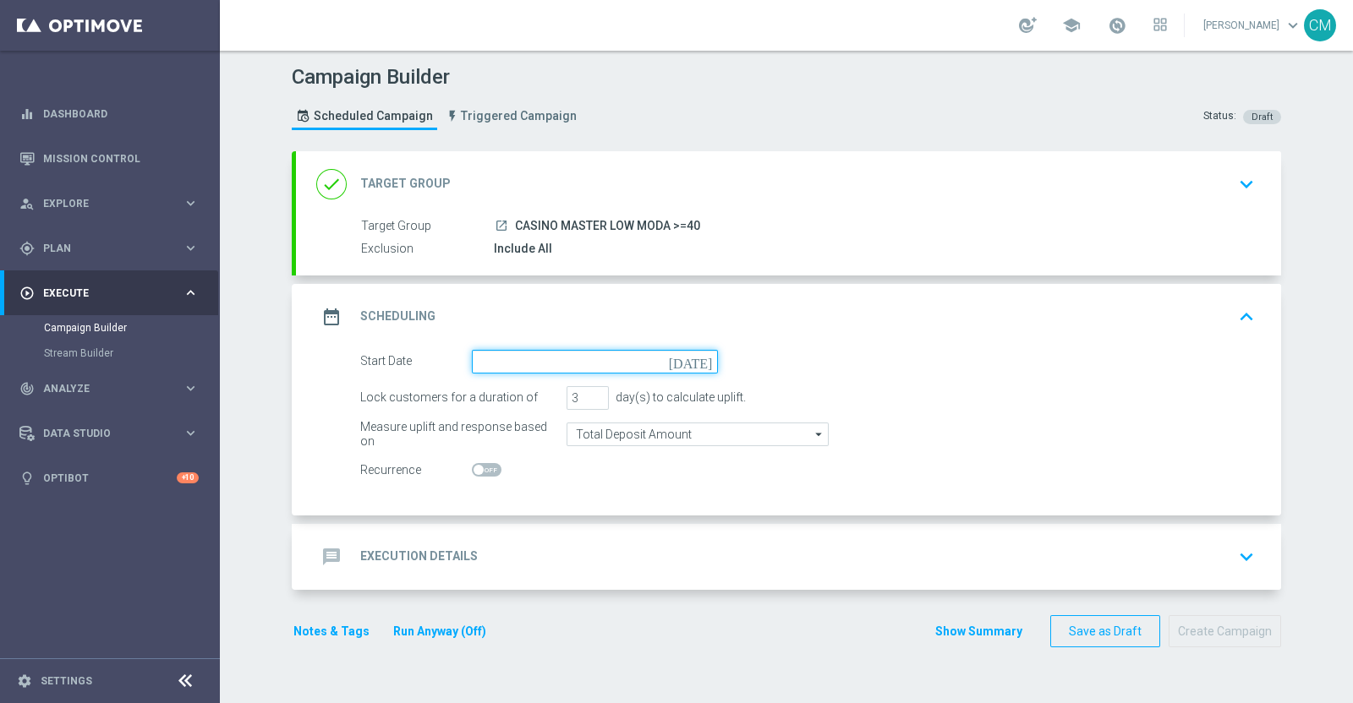
click at [498, 364] on input at bounding box center [595, 362] width 246 height 24
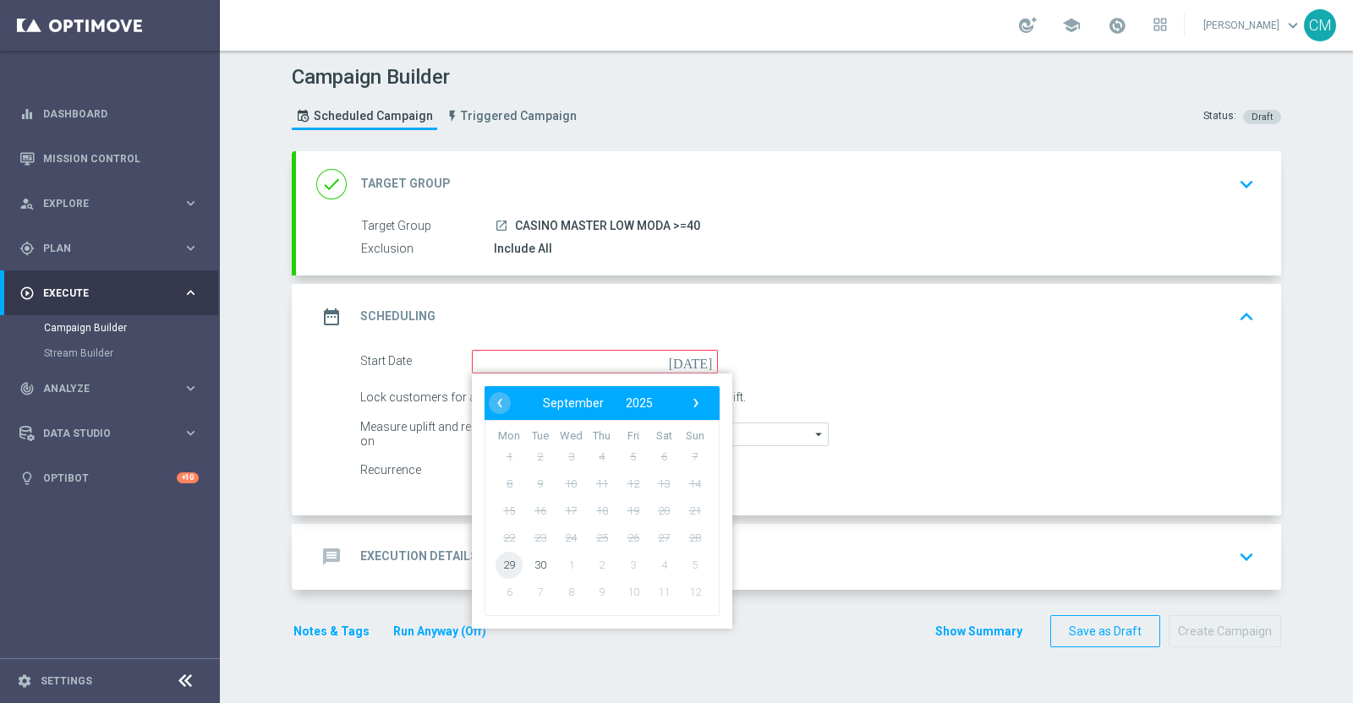
click at [503, 558] on span "29" at bounding box center [508, 564] width 27 height 27
type input "29 Sep 2025"
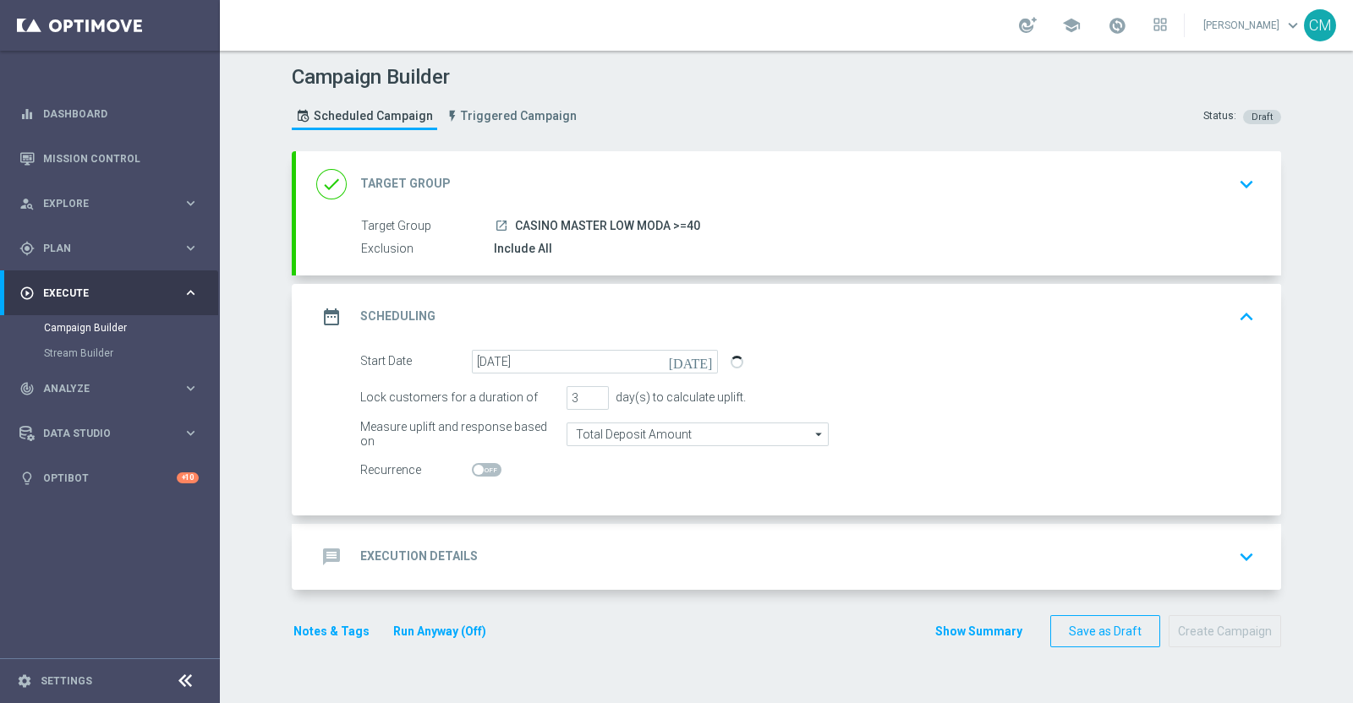
click at [596, 546] on div "message Execution Details keyboard_arrow_down" at bounding box center [788, 557] width 944 height 32
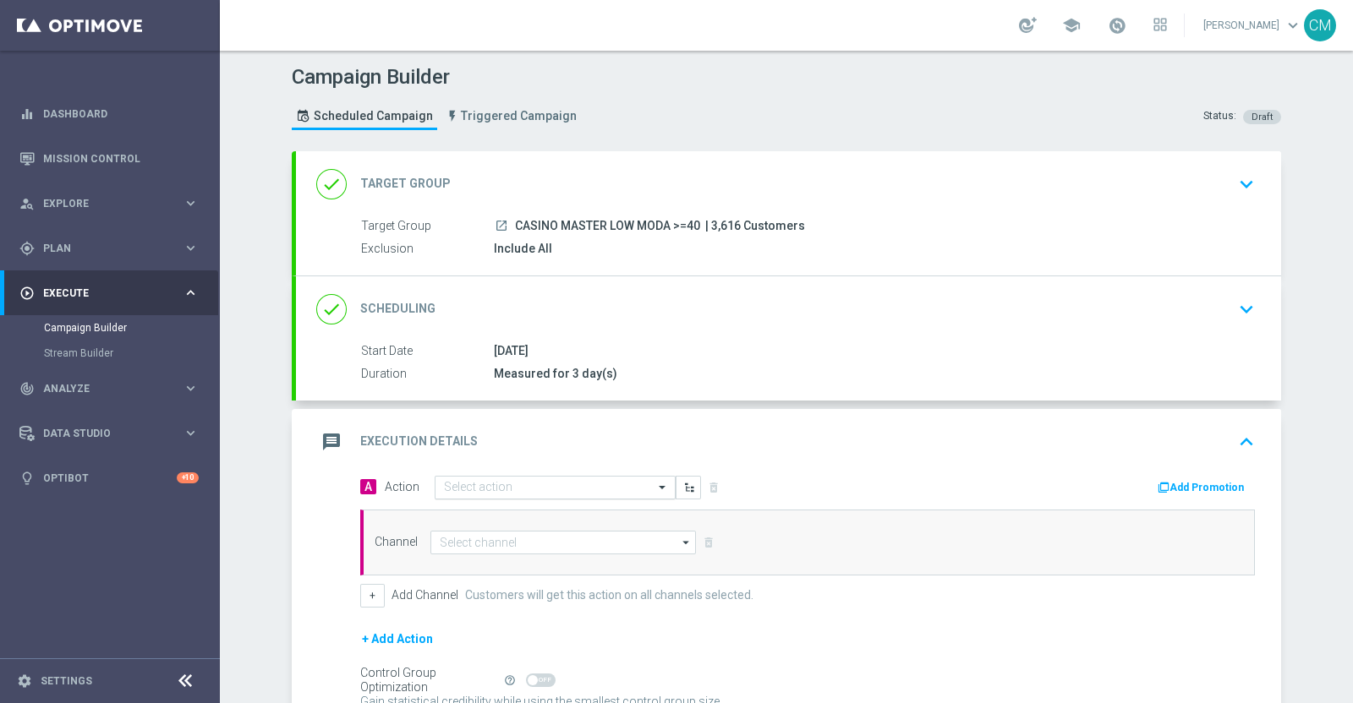
click at [460, 484] on input "text" at bounding box center [538, 488] width 189 height 14
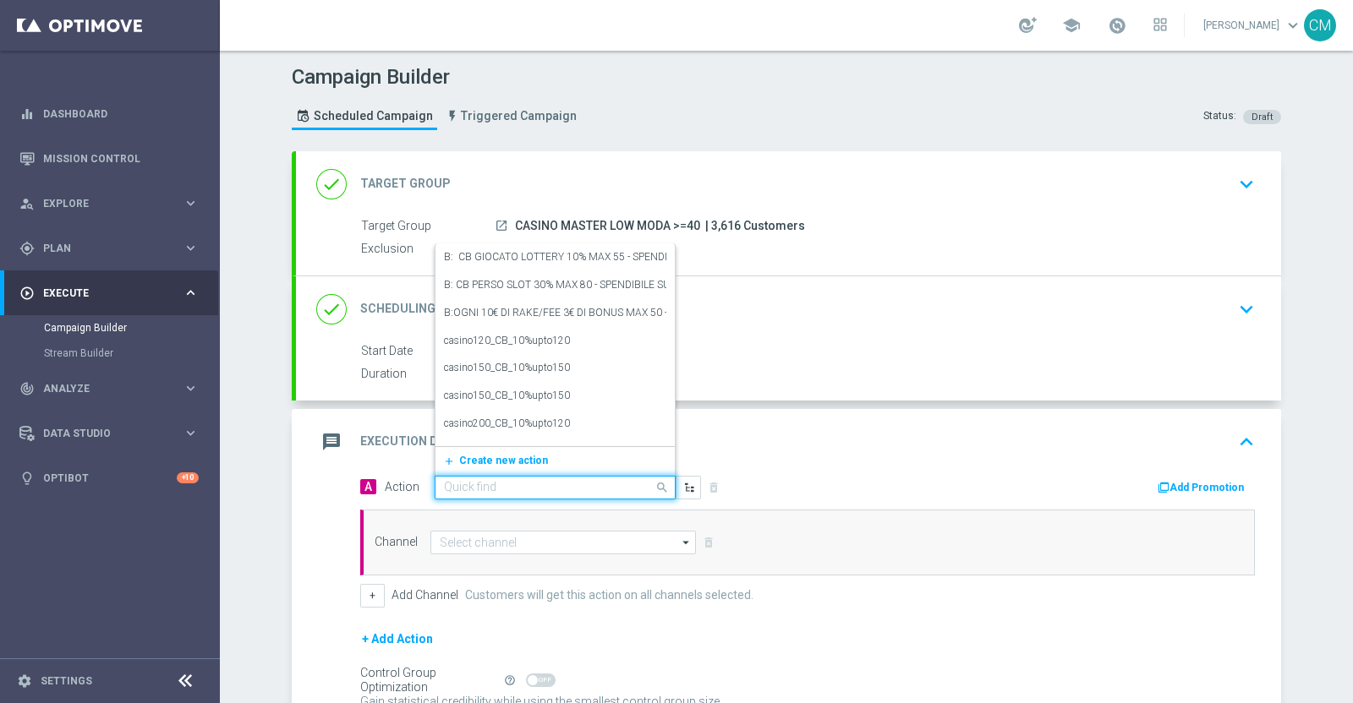
paste input "dep 50€ per 15% fino a 180€"
type input "dep 50€ per 15% fino a 180€"
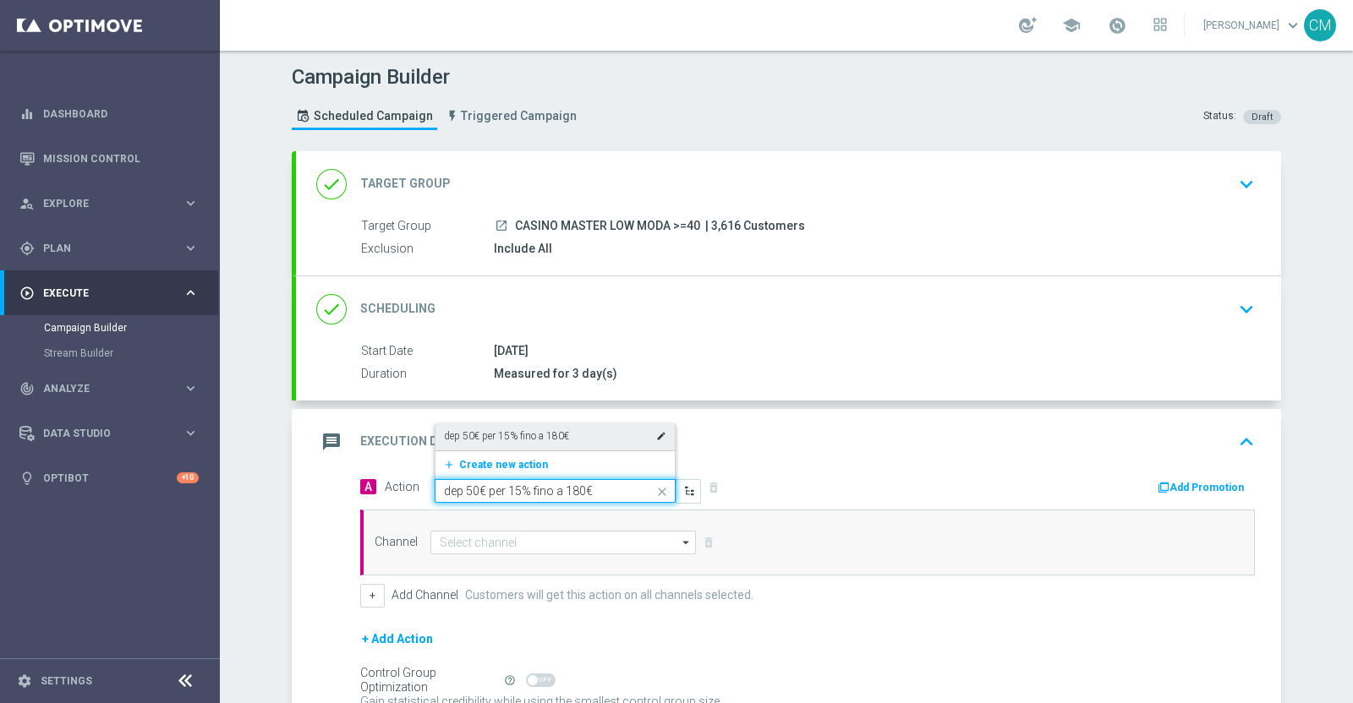
click at [484, 443] on div "dep 50€ per 15% fino a 180€ edit" at bounding box center [555, 437] width 222 height 28
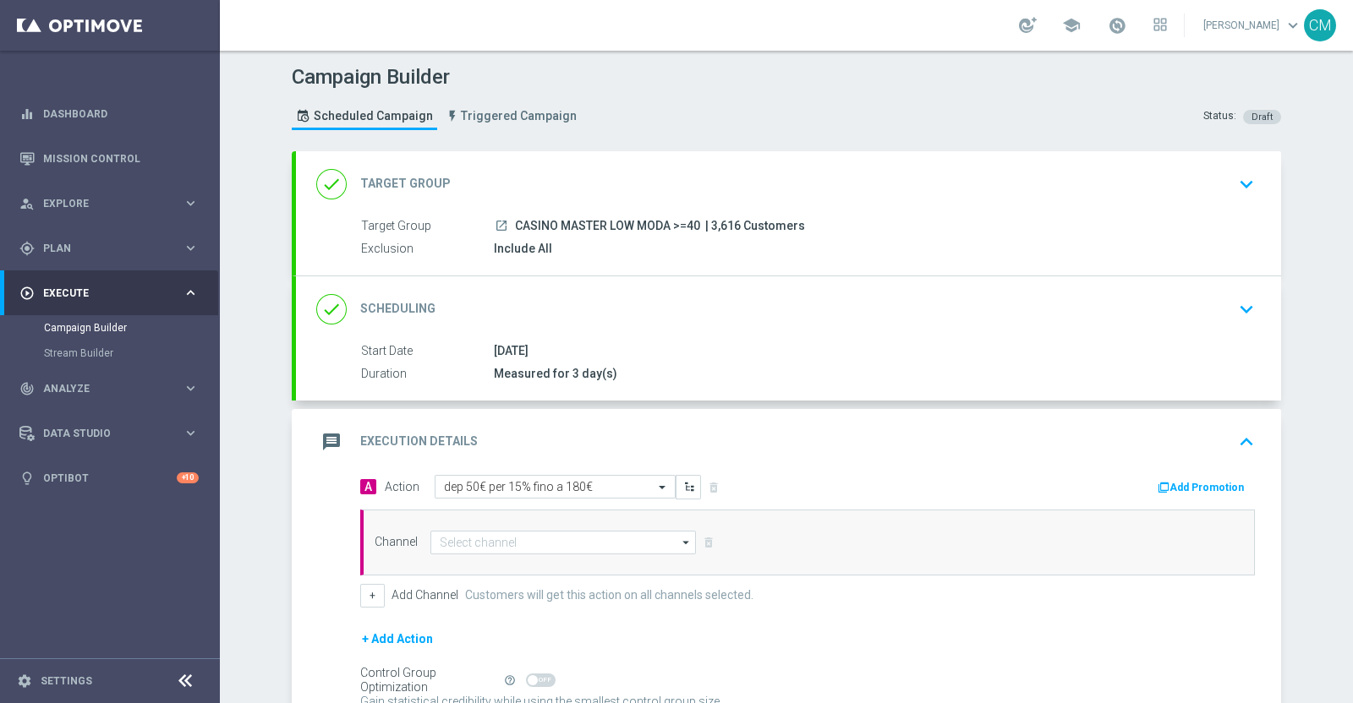
click at [1161, 479] on button "Add Promotion" at bounding box center [1203, 488] width 94 height 19
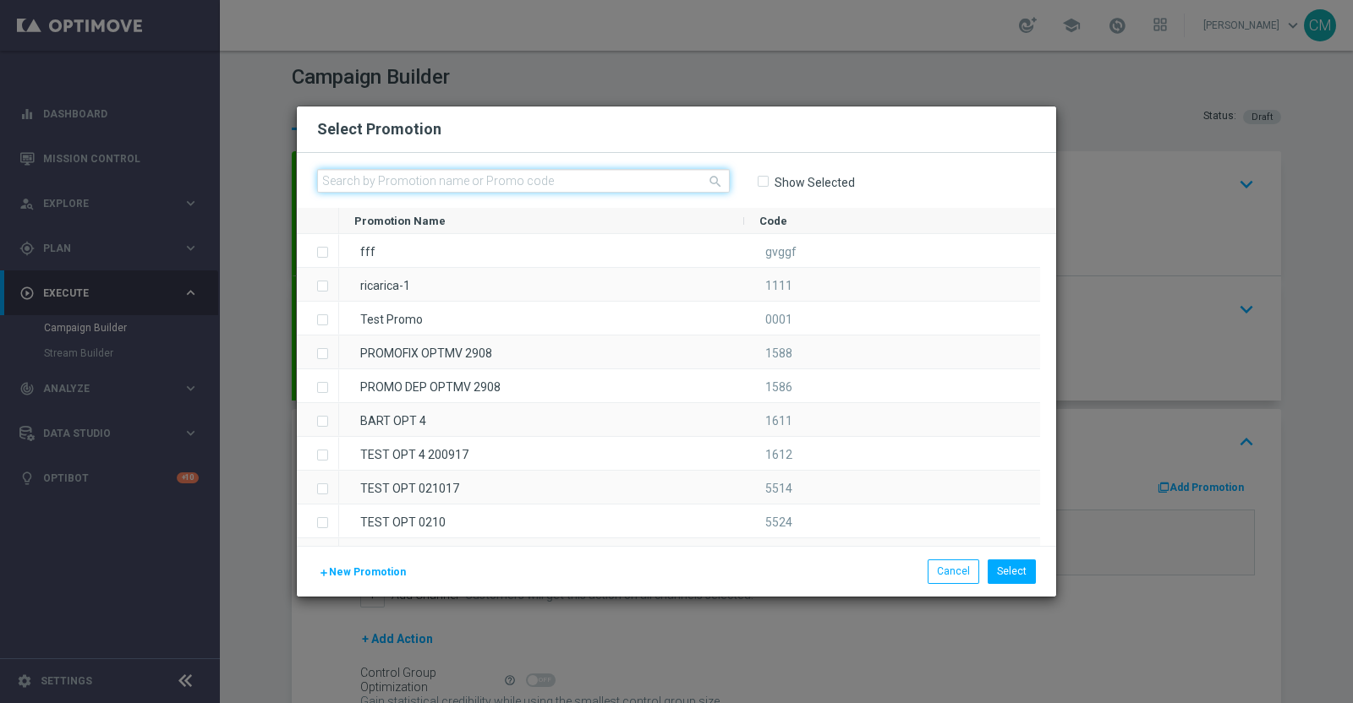
click at [448, 177] on input "text" at bounding box center [523, 181] width 413 height 24
paste input "2909 SLOTRIC M 180"
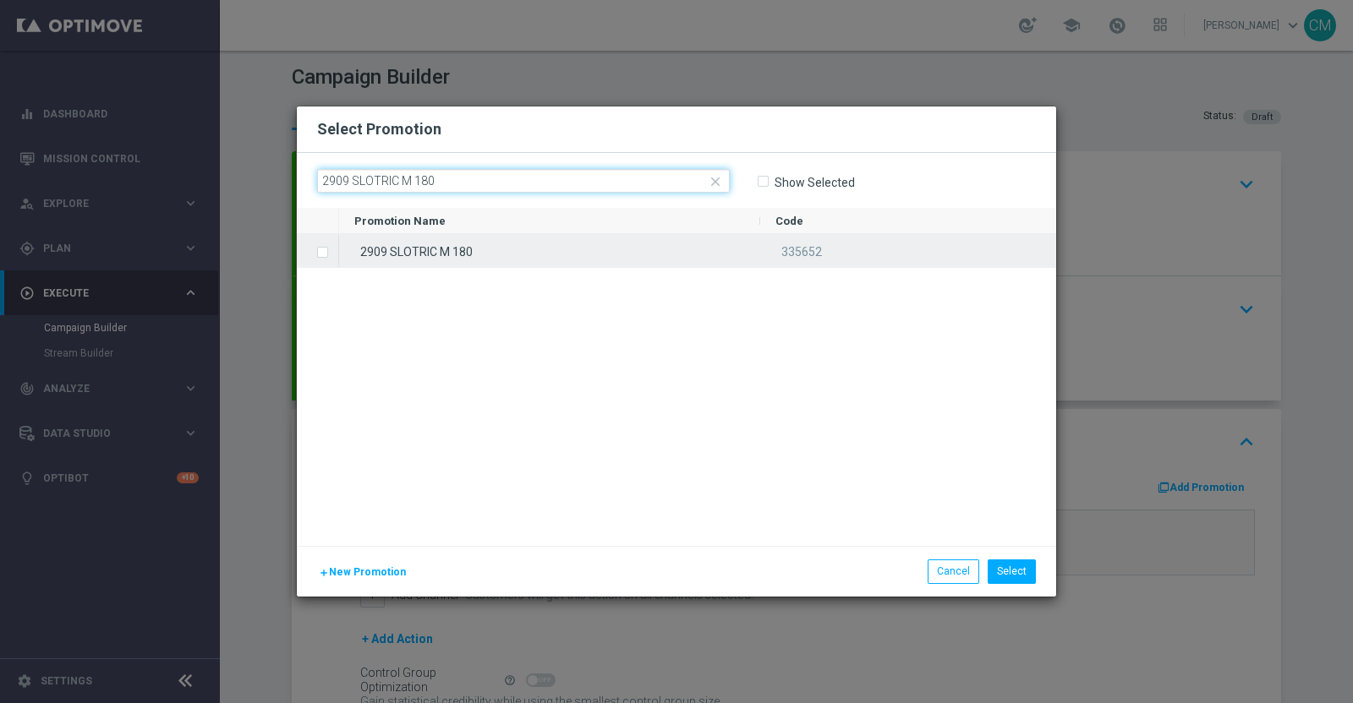
type input "2909 SLOTRIC M 180"
click at [483, 251] on div "2909 SLOTRIC M 180" at bounding box center [549, 250] width 421 height 33
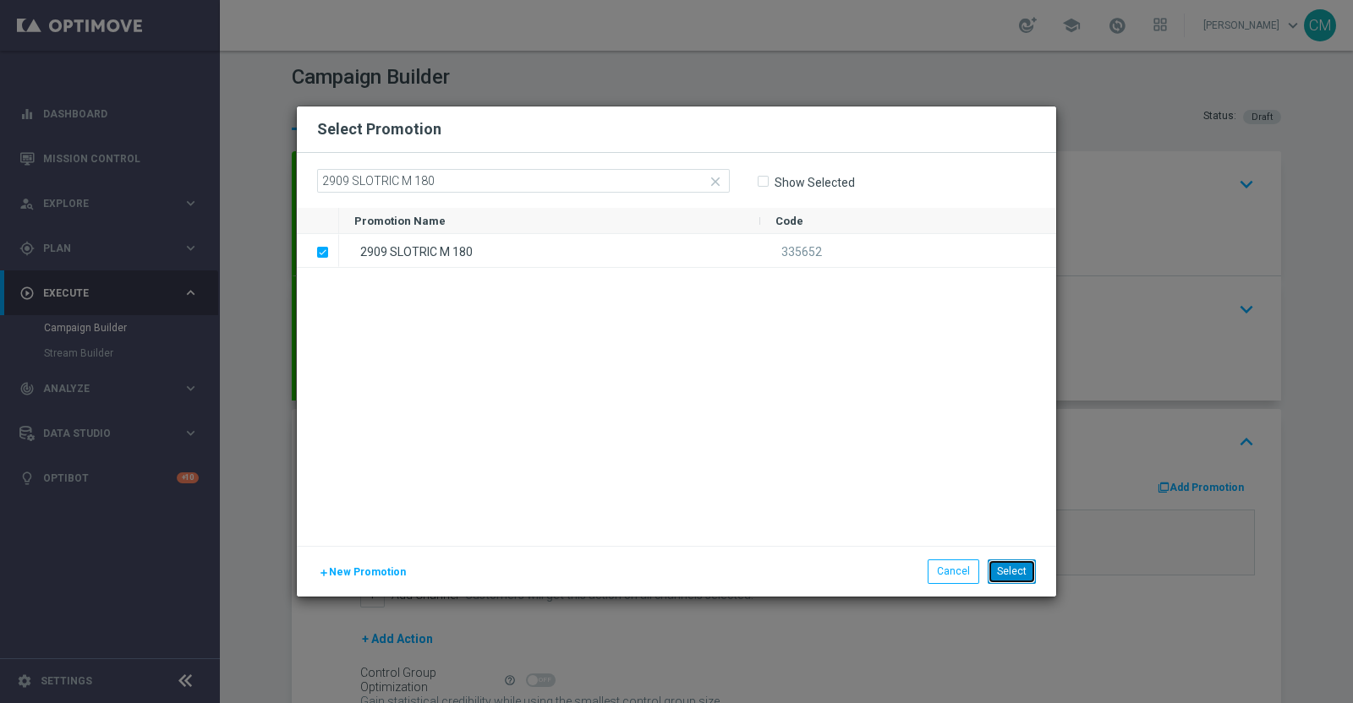
click at [995, 565] on button "Select" at bounding box center [1011, 572] width 48 height 24
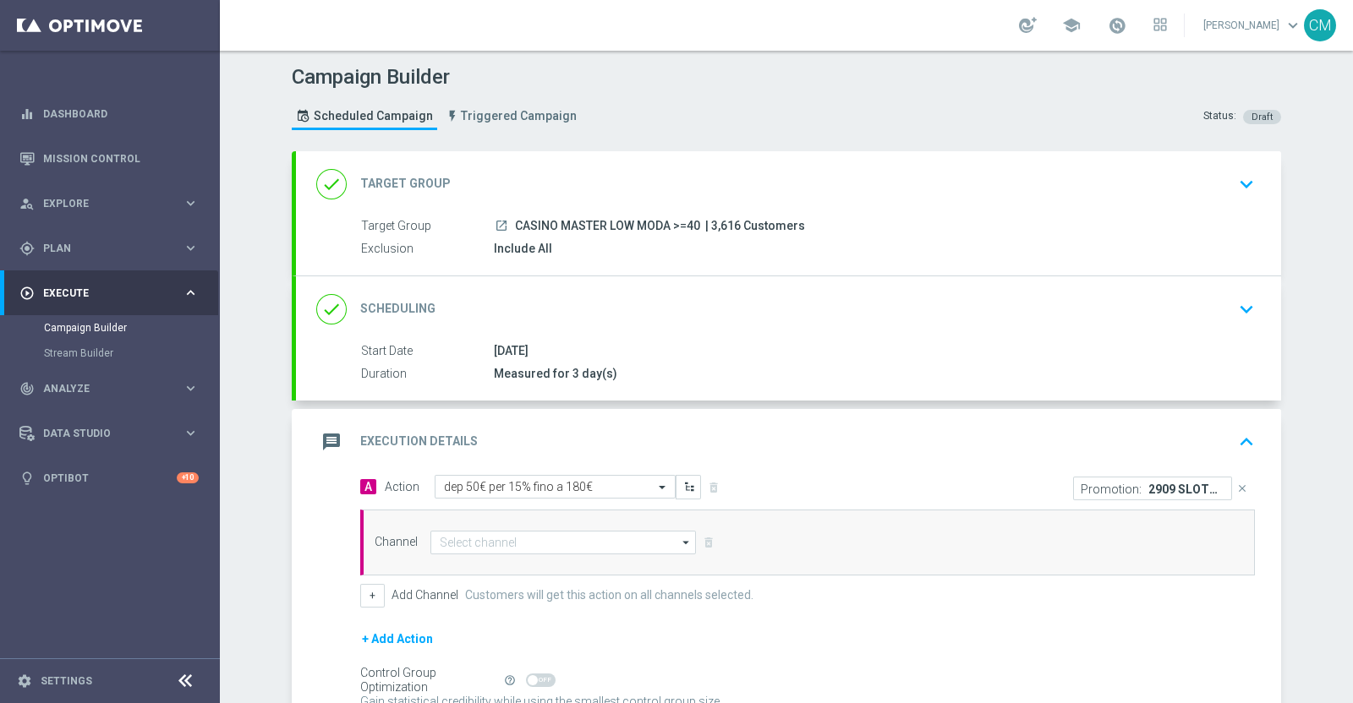
click at [614, 525] on div "Channel arrow_drop_down Drag here to set row groups Drag here to set column lab…" at bounding box center [807, 543] width 894 height 66
click at [604, 531] on input at bounding box center [562, 543] width 265 height 24
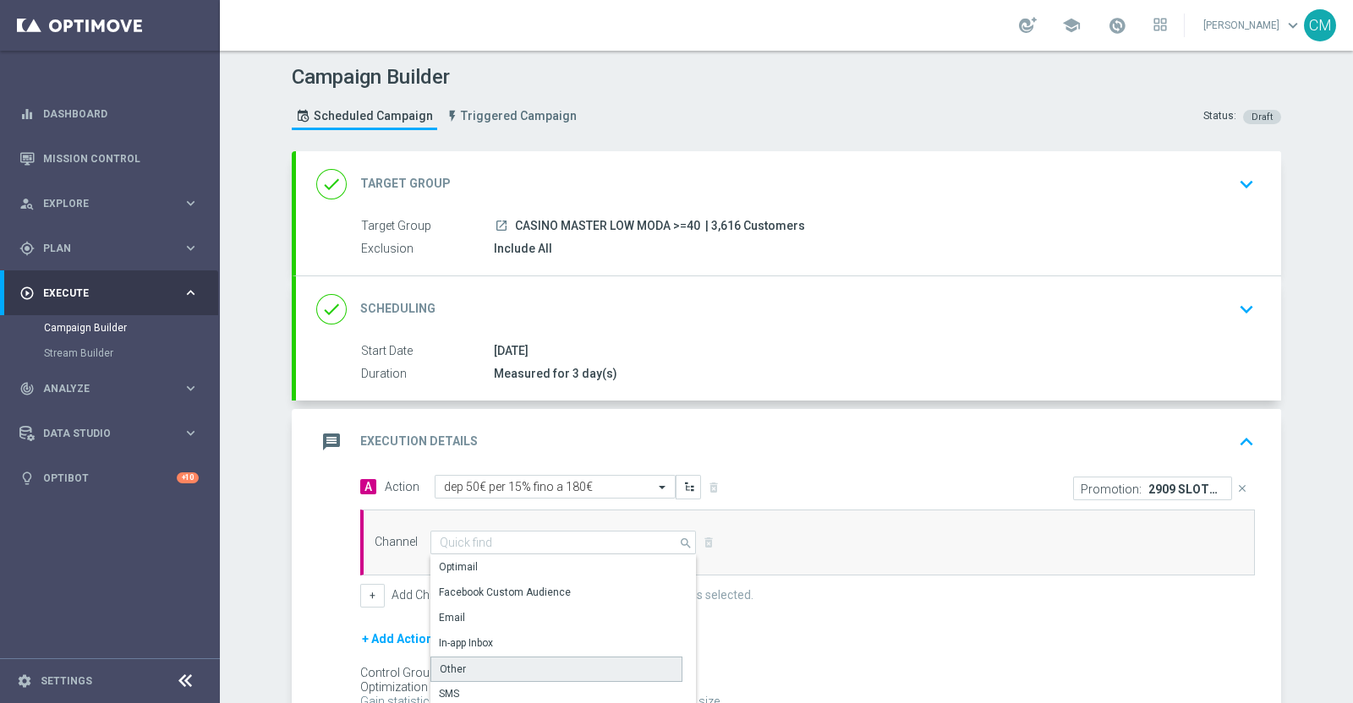
click at [506, 669] on div "Other" at bounding box center [556, 669] width 252 height 25
type input "Other"
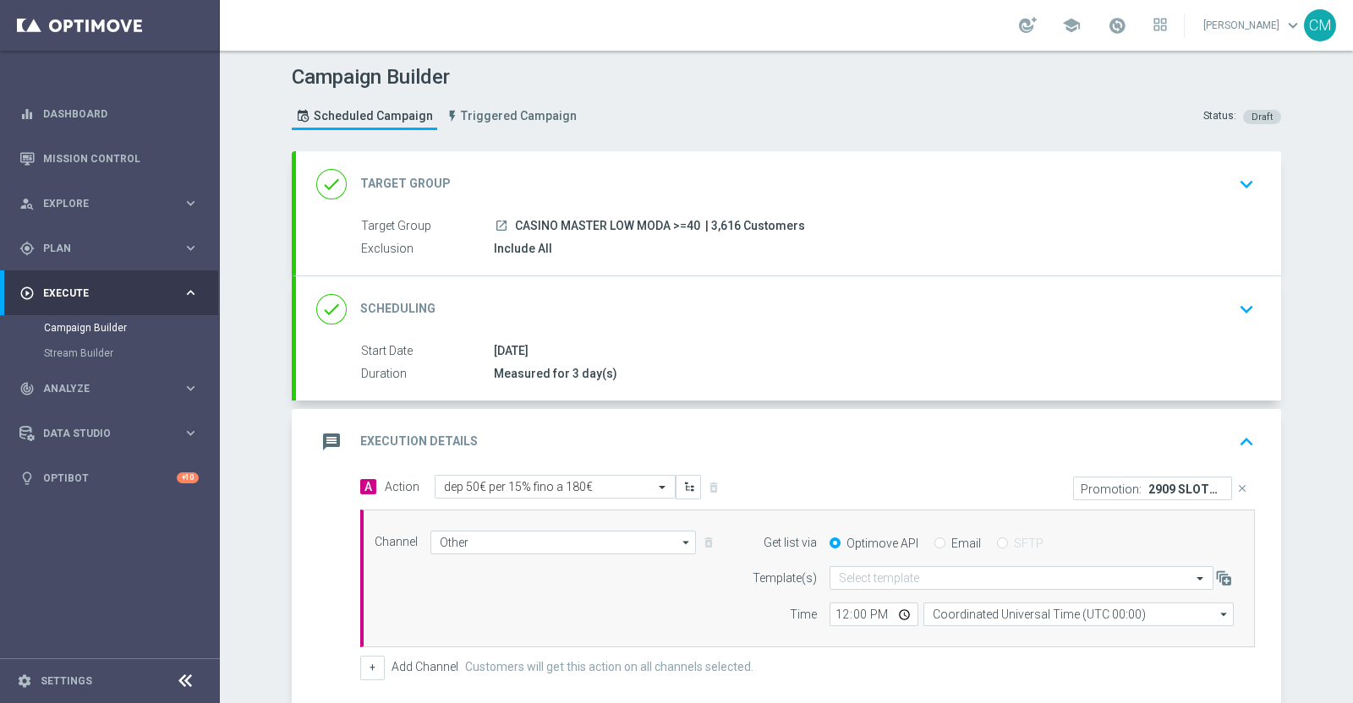
click at [934, 548] on div "Email" at bounding box center [957, 543] width 46 height 15
click at [934, 545] on input "Email" at bounding box center [939, 544] width 11 height 11
radio input "true"
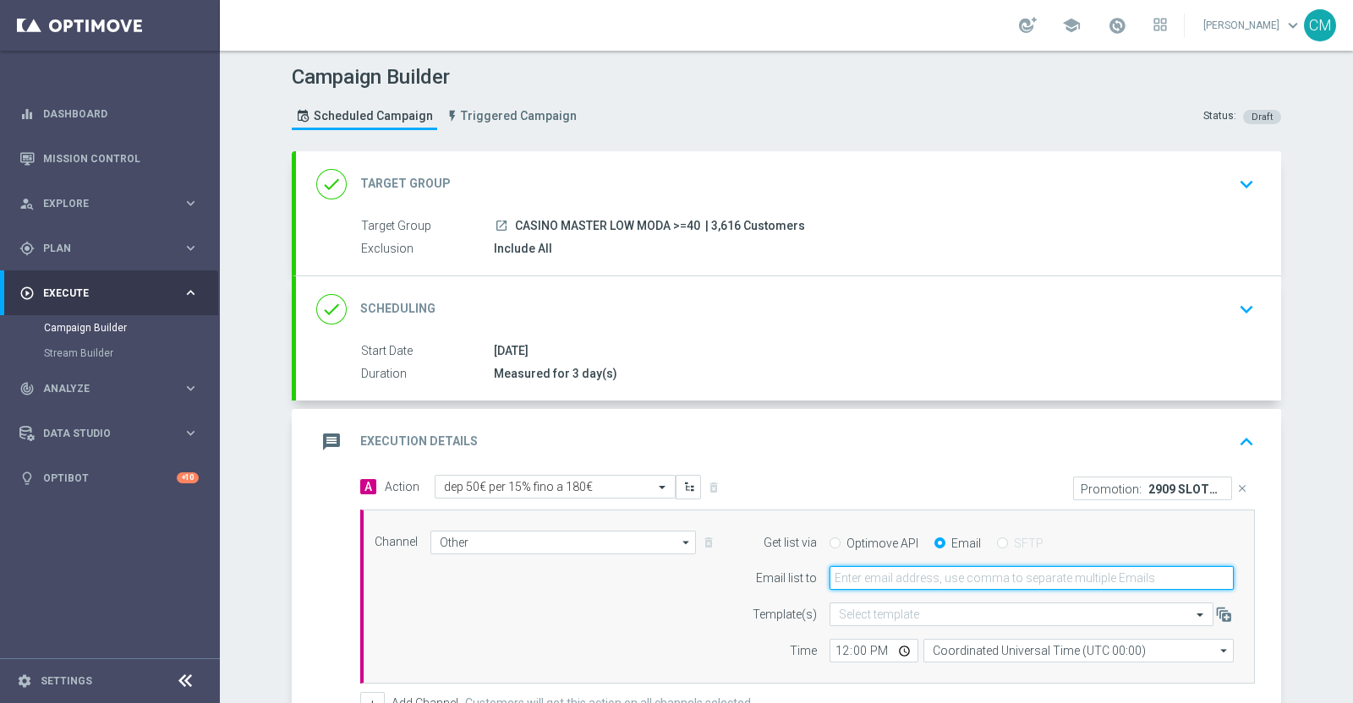
click at [900, 569] on input "email" at bounding box center [1031, 578] width 404 height 24
type input "cecilia.mascelli@sisal.it"
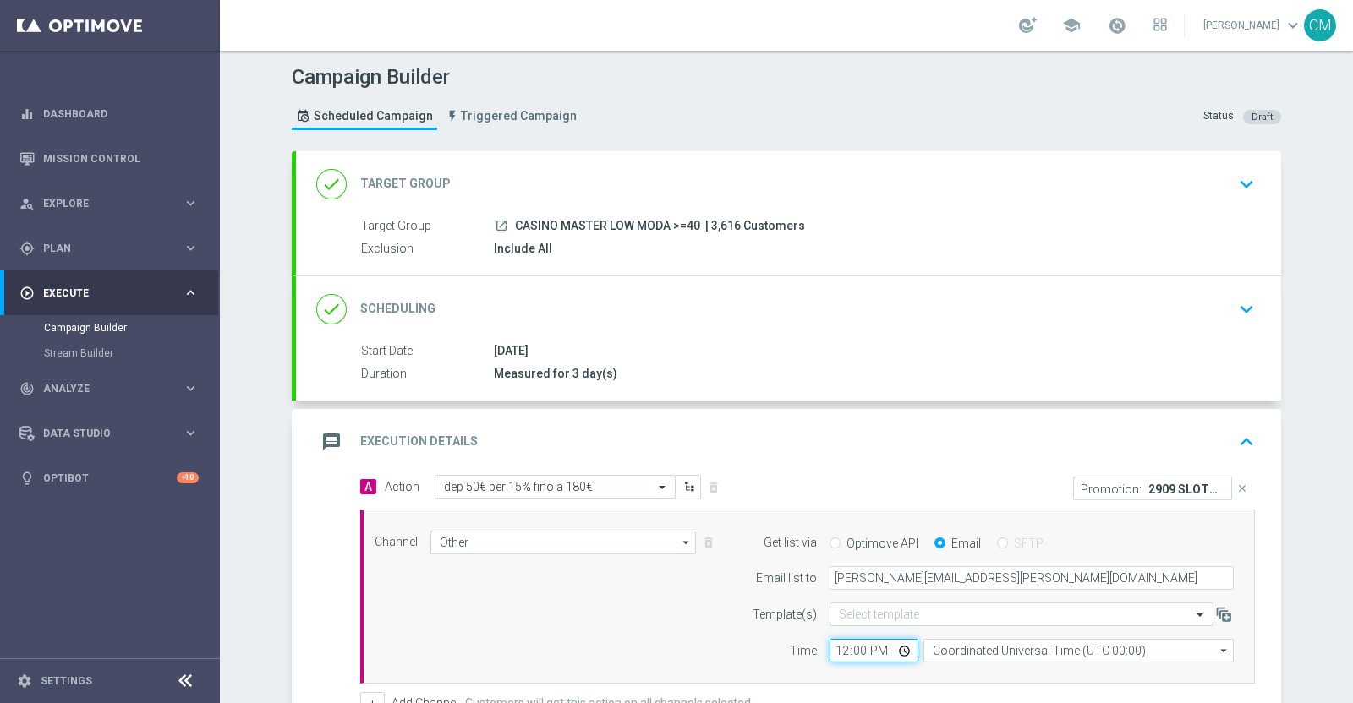
click at [834, 643] on input "12:00" at bounding box center [873, 651] width 89 height 24
type input "17:00"
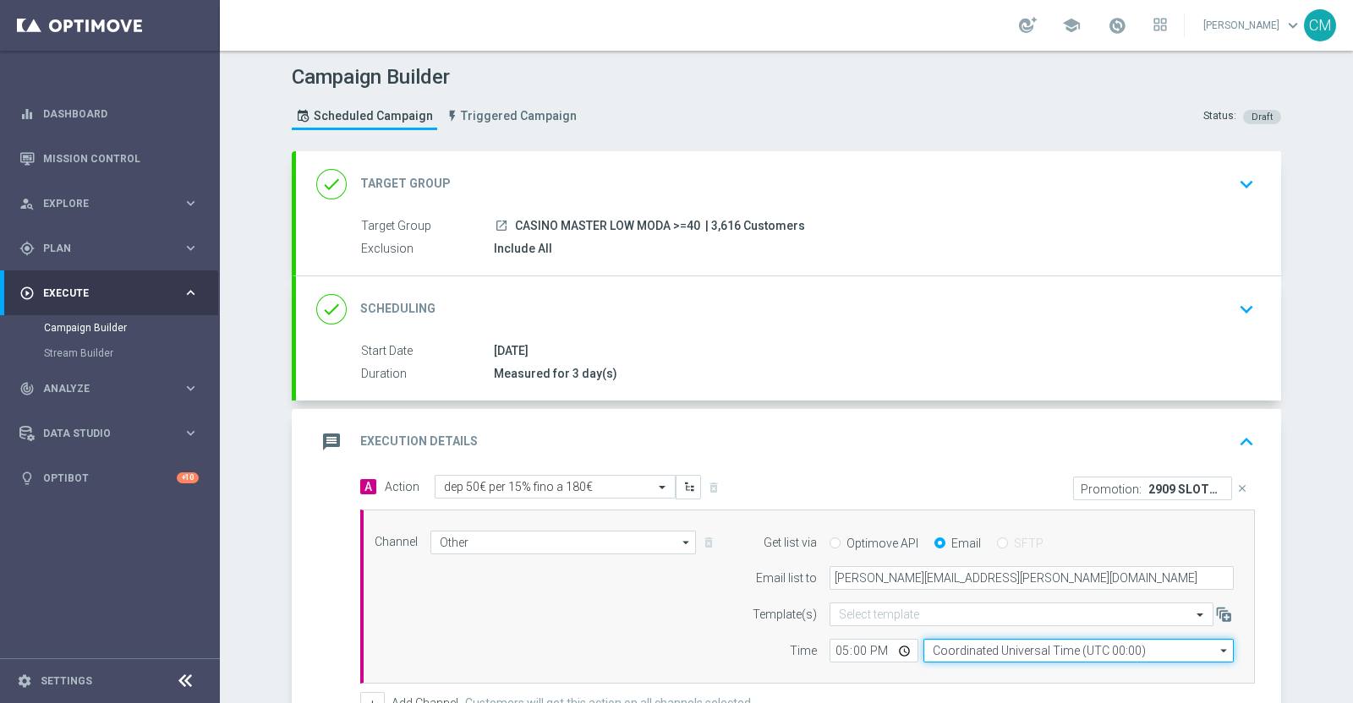
click at [931, 651] on input "Coordinated Universal Time (UTC 00:00)" at bounding box center [1078, 651] width 310 height 24
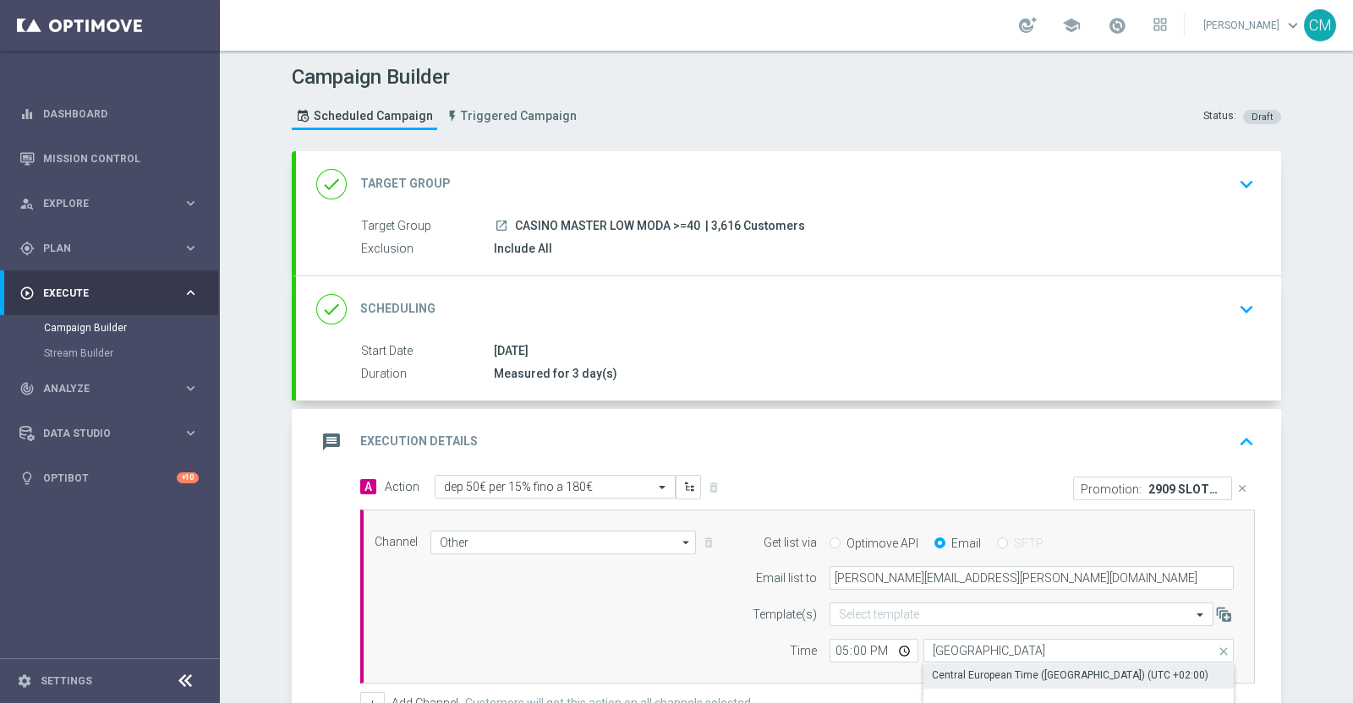
click at [988, 679] on div "Central European Time (Paris) (UTC +02:00)" at bounding box center [1070, 675] width 276 height 15
type input "Central European Time (Paris) (UTC +02:00)"
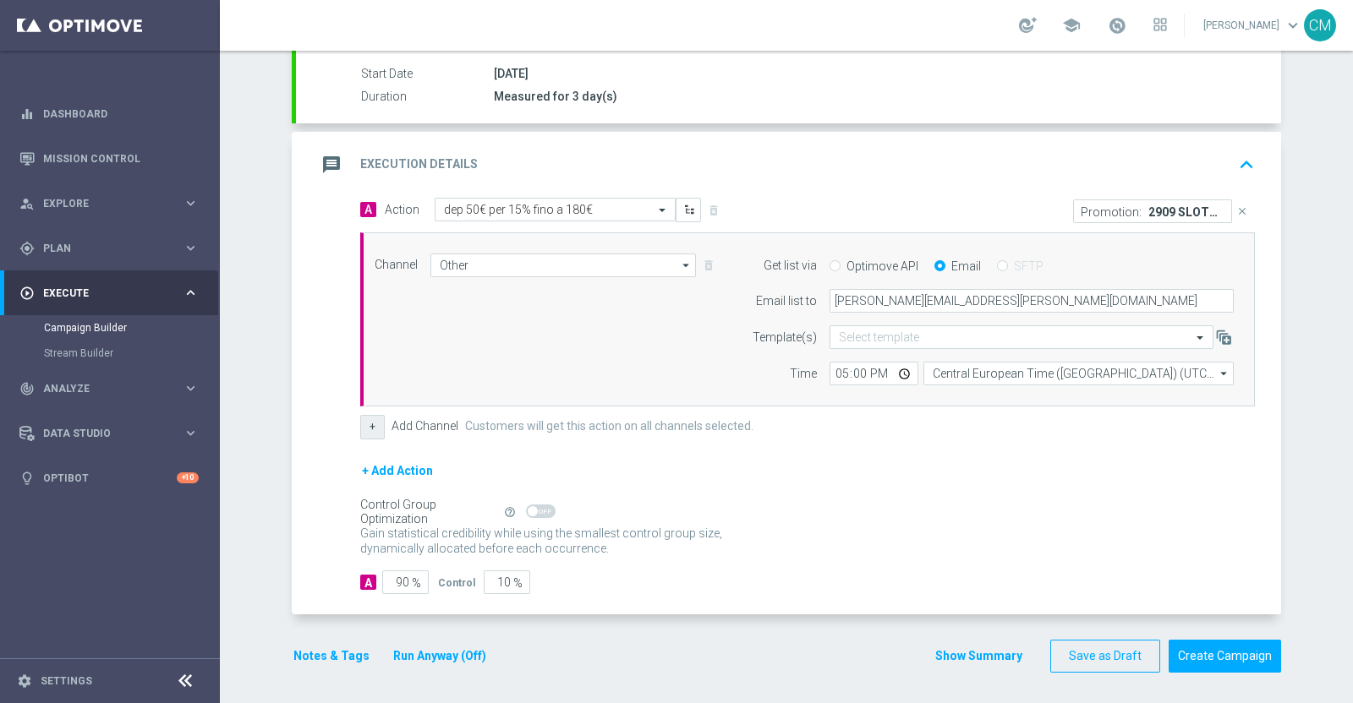
click at [368, 416] on button "+" at bounding box center [372, 427] width 25 height 24
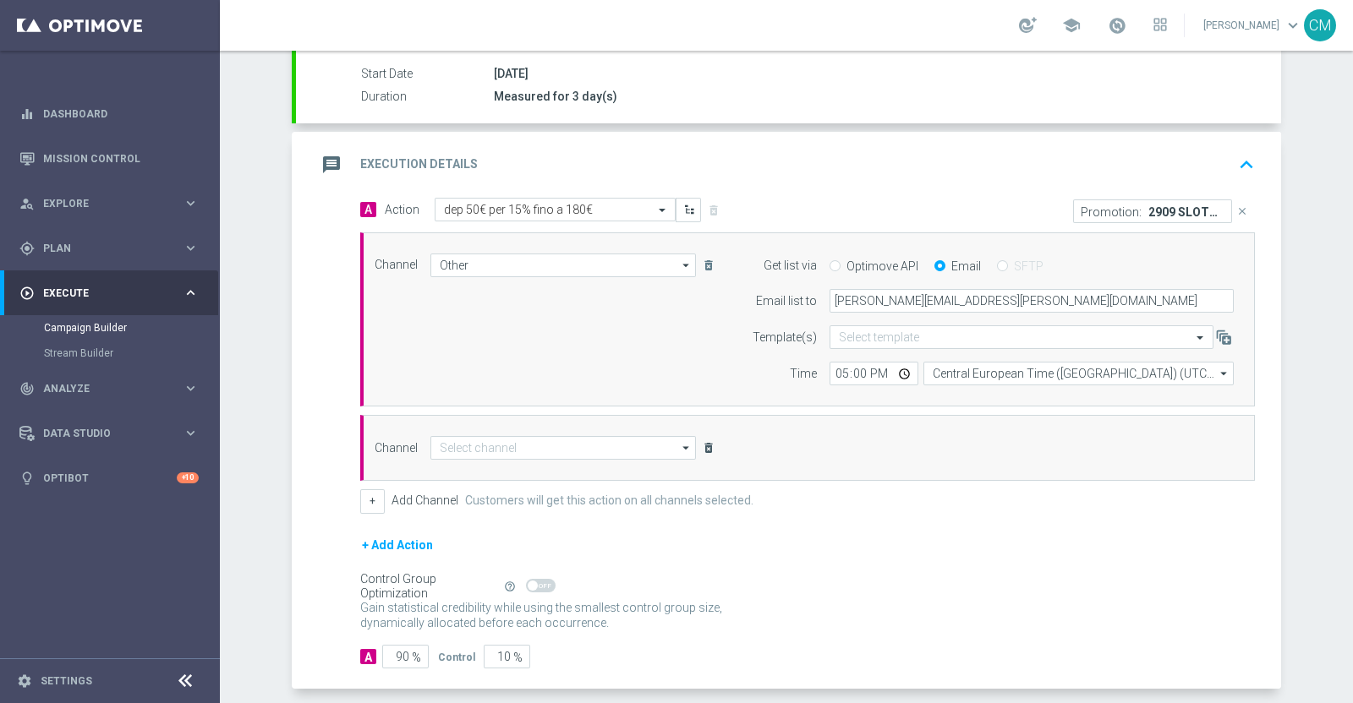
click at [703, 448] on icon "delete_forever" at bounding box center [709, 448] width 14 height 14
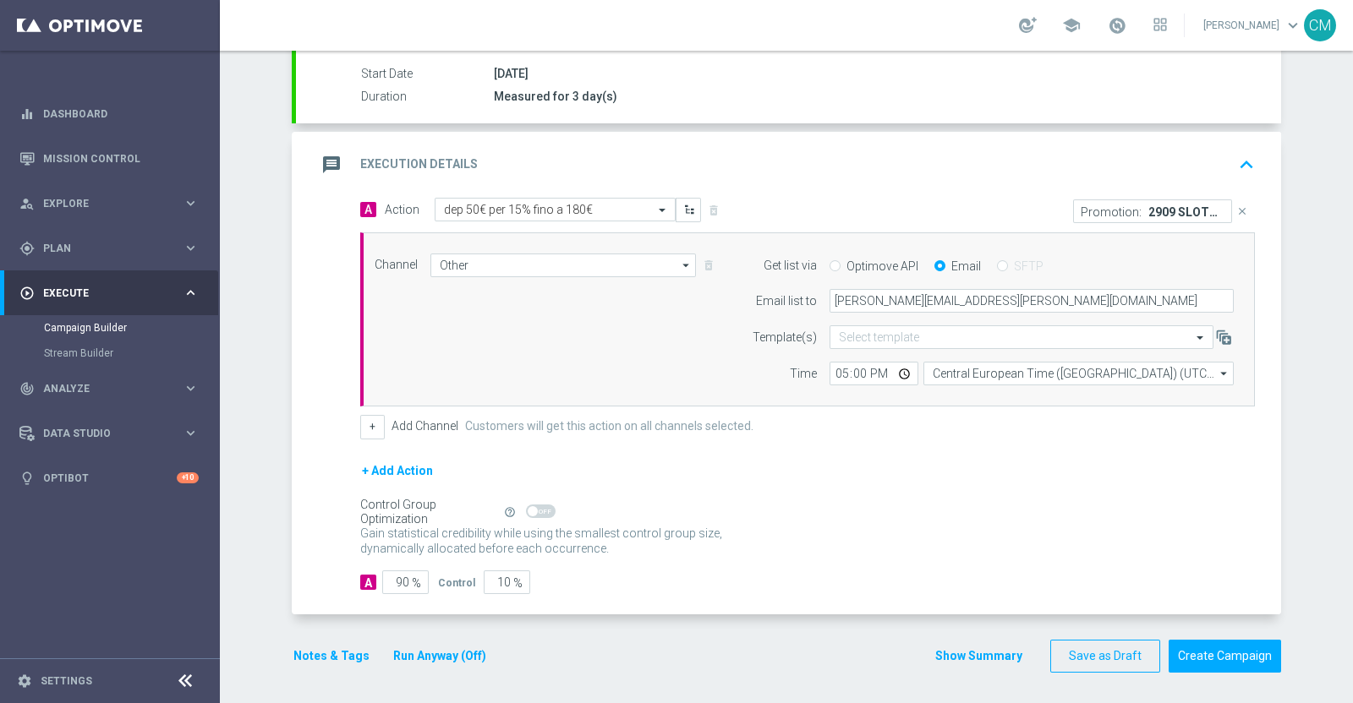
click at [997, 647] on button "Show Summary" at bounding box center [978, 656] width 89 height 19
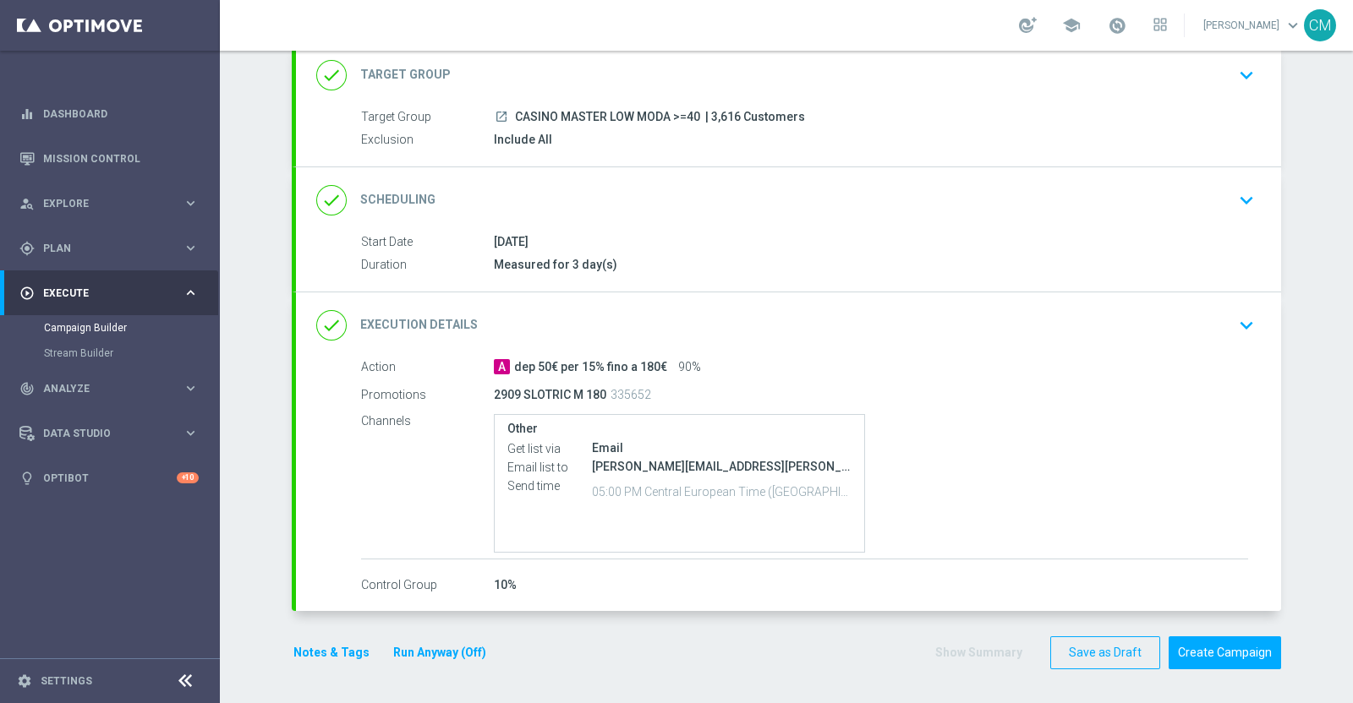
scroll to position [107, 0]
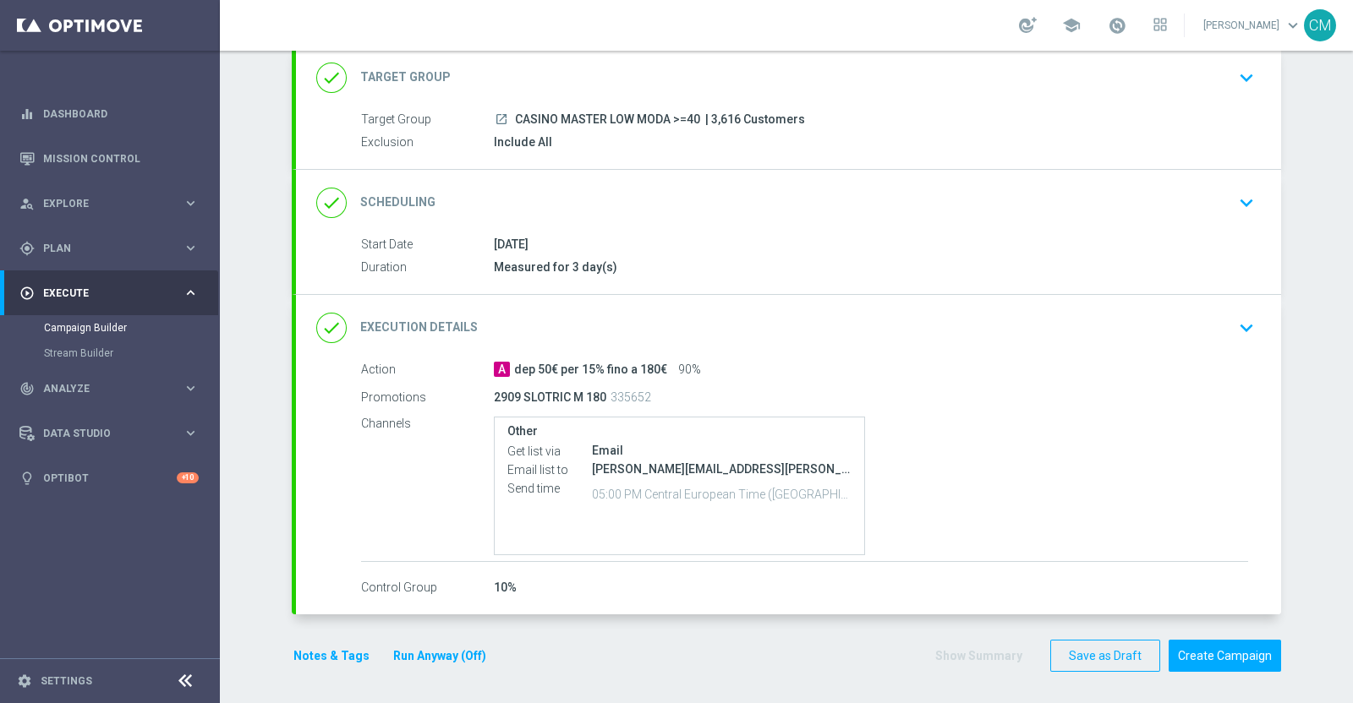
click at [318, 654] on button "Notes & Tags" at bounding box center [331, 656] width 79 height 21
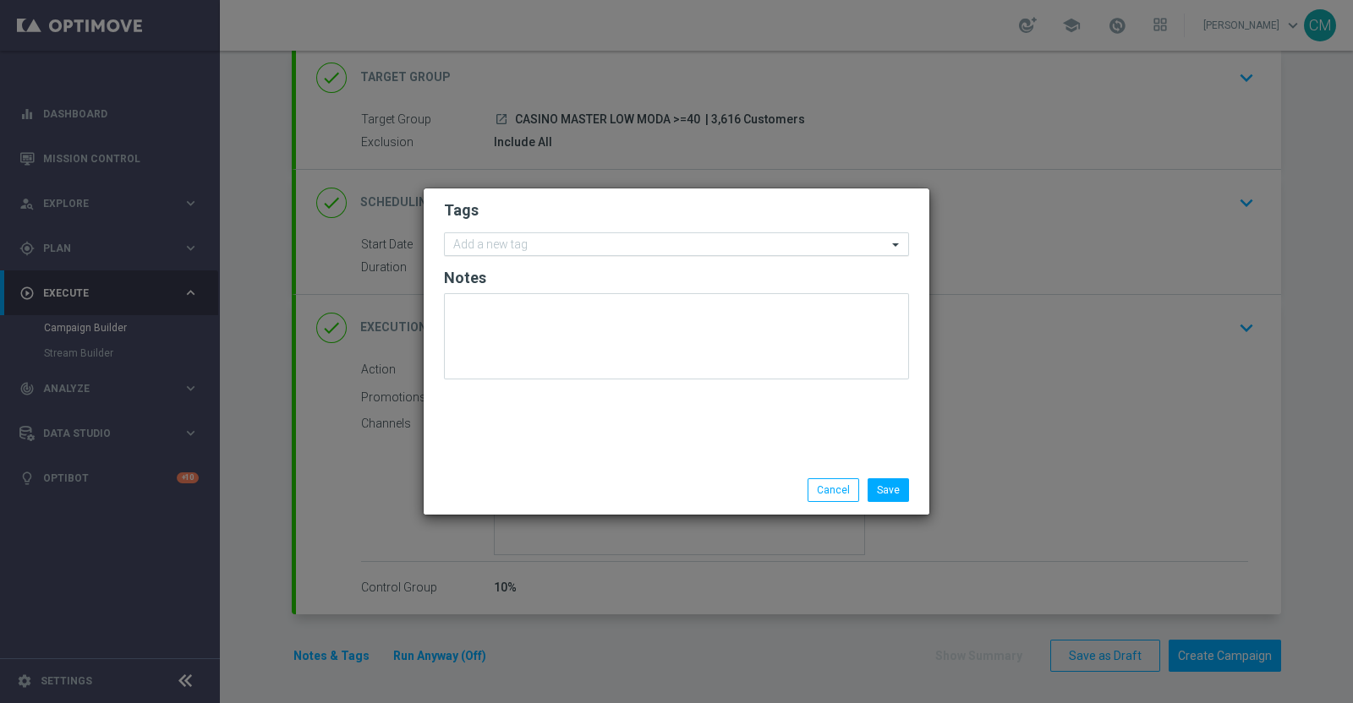
click at [522, 231] on form "Tags Add a new tag Notes" at bounding box center [676, 294] width 465 height 196
click at [522, 236] on div "Add a new tag" at bounding box center [666, 244] width 442 height 21
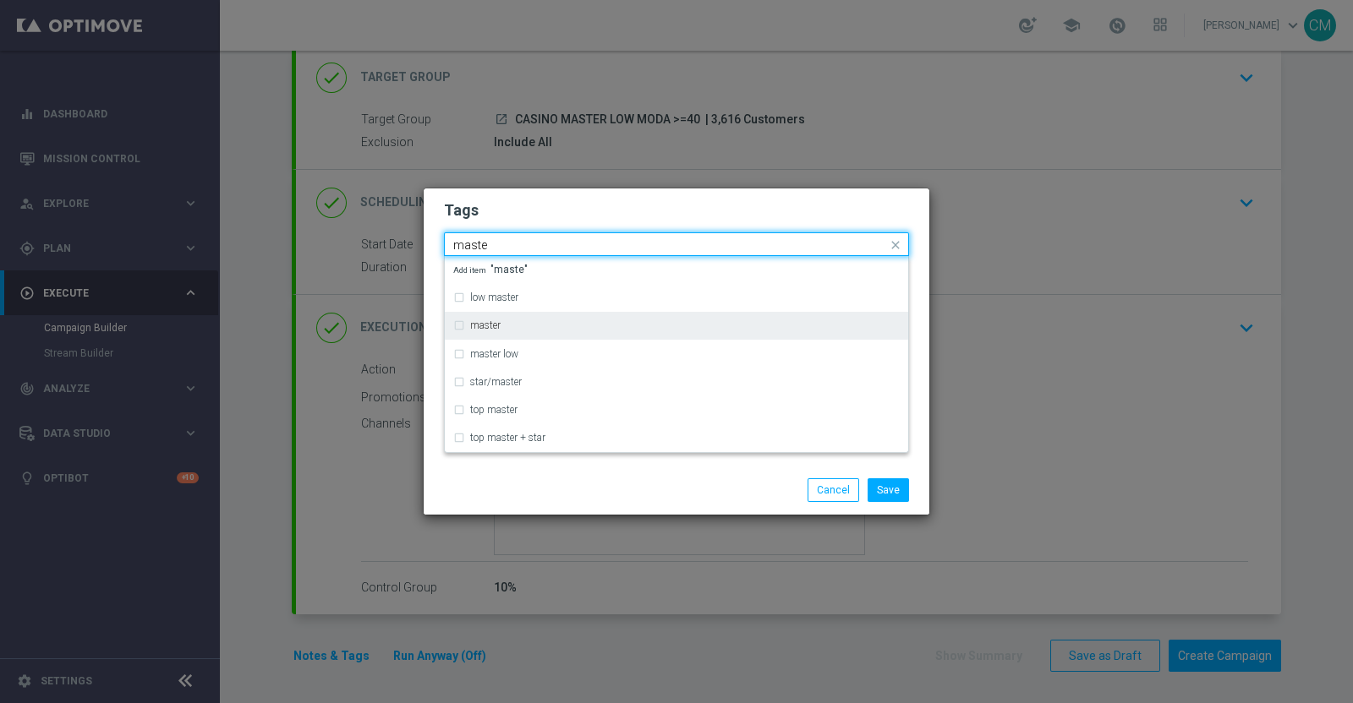
click at [512, 327] on div "master" at bounding box center [684, 325] width 429 height 10
type input "maste"
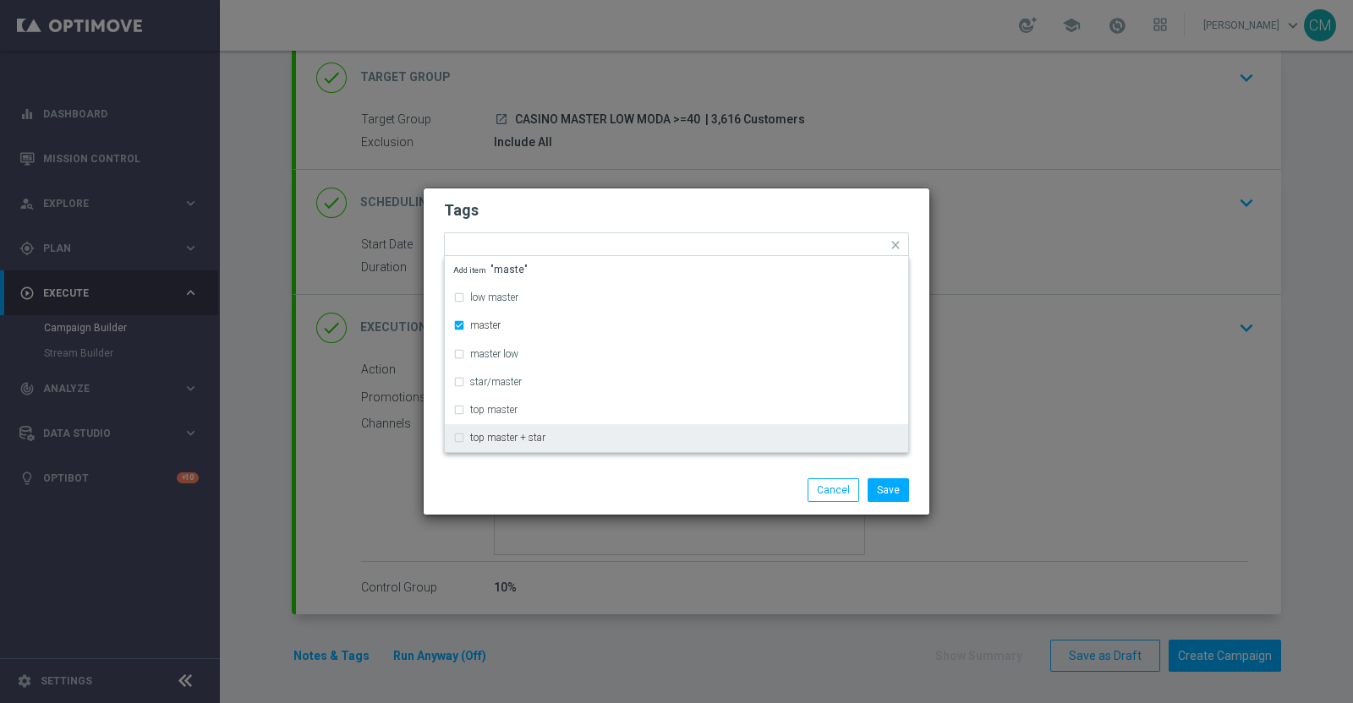
click at [546, 482] on div "Save Cancel" at bounding box center [676, 491] width 490 height 24
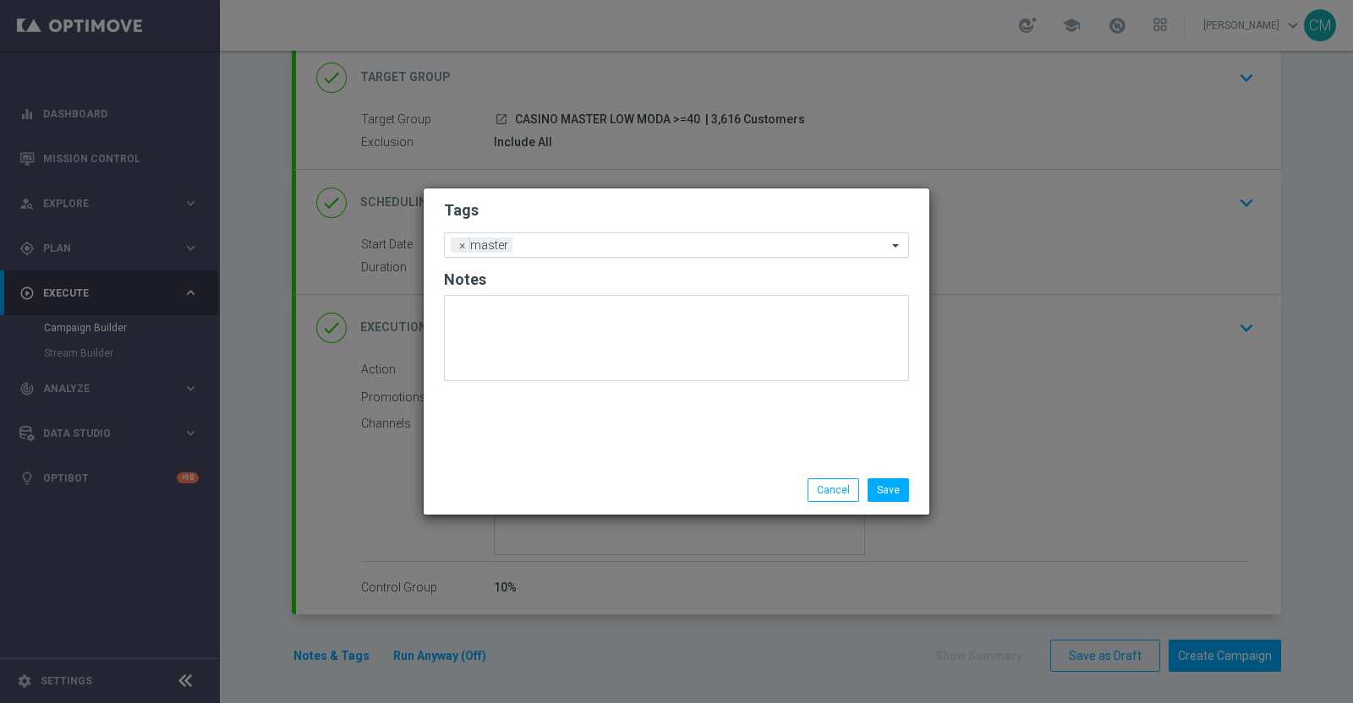
click at [591, 246] on input "text" at bounding box center [703, 246] width 368 height 14
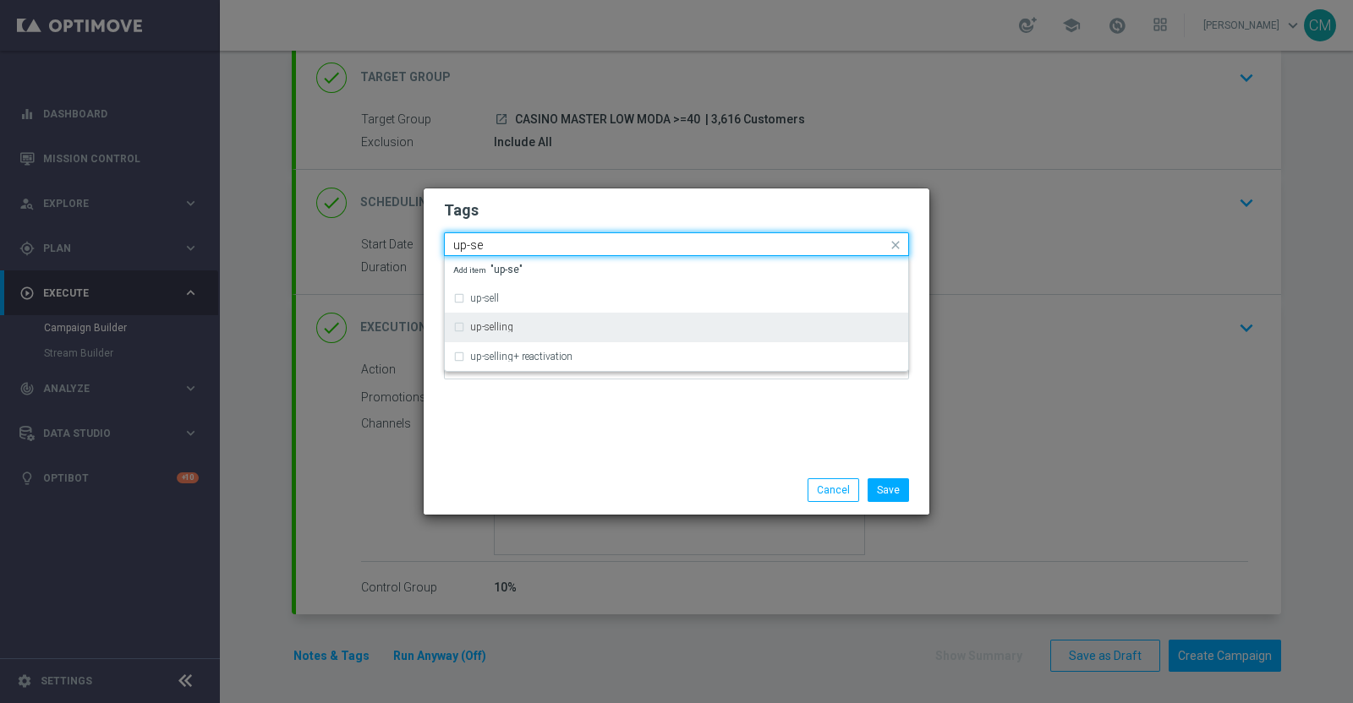
click at [541, 325] on div "up-selling" at bounding box center [684, 327] width 429 height 10
type input "up-se"
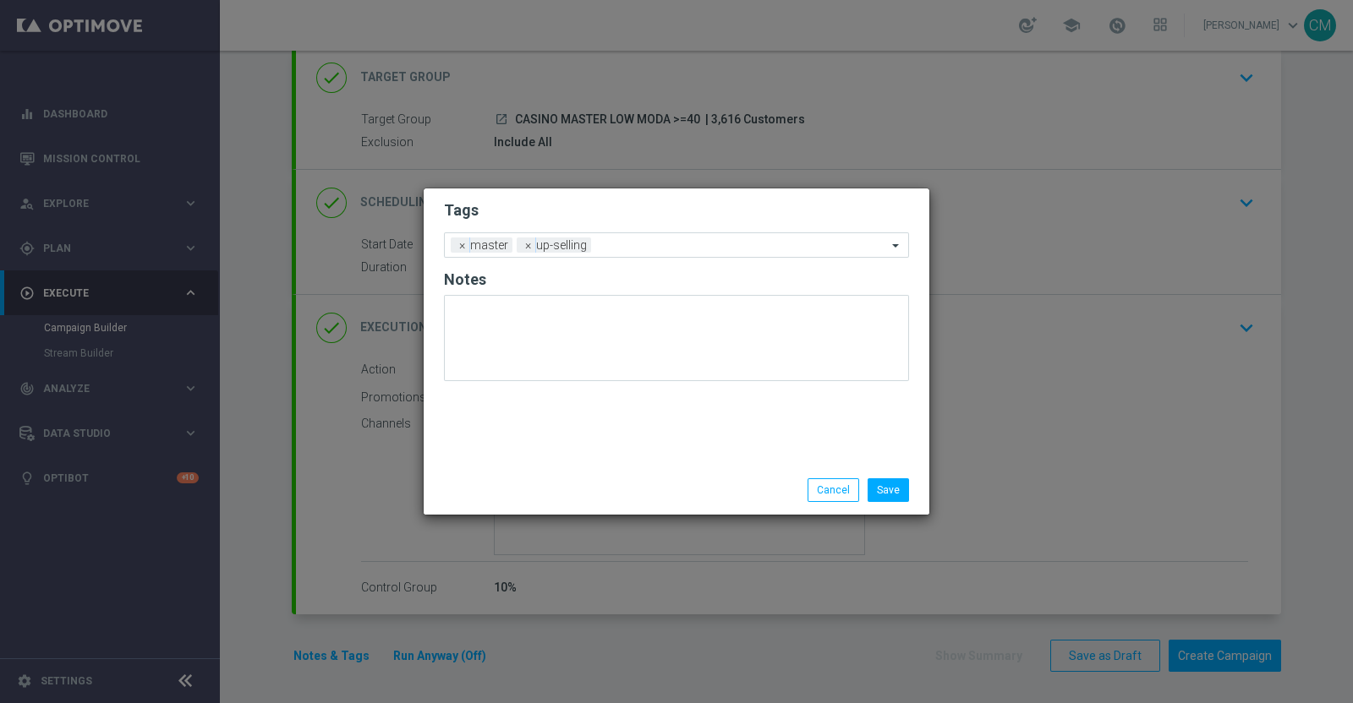
click at [550, 449] on div "Tags Add a new tag × master × up-selling Notes" at bounding box center [677, 327] width 506 height 277
click at [609, 239] on input "text" at bounding box center [742, 246] width 289 height 14
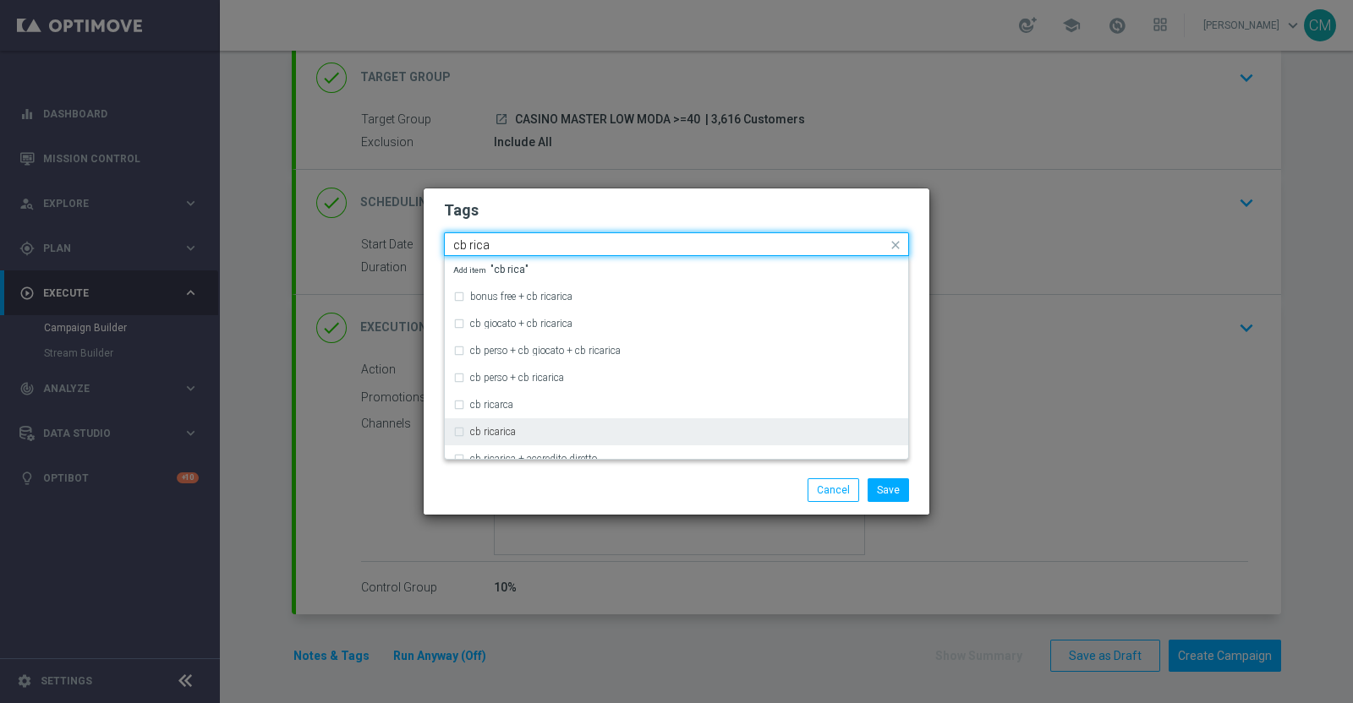
click at [539, 424] on div "cb ricarica" at bounding box center [676, 431] width 446 height 27
type input "cb rica"
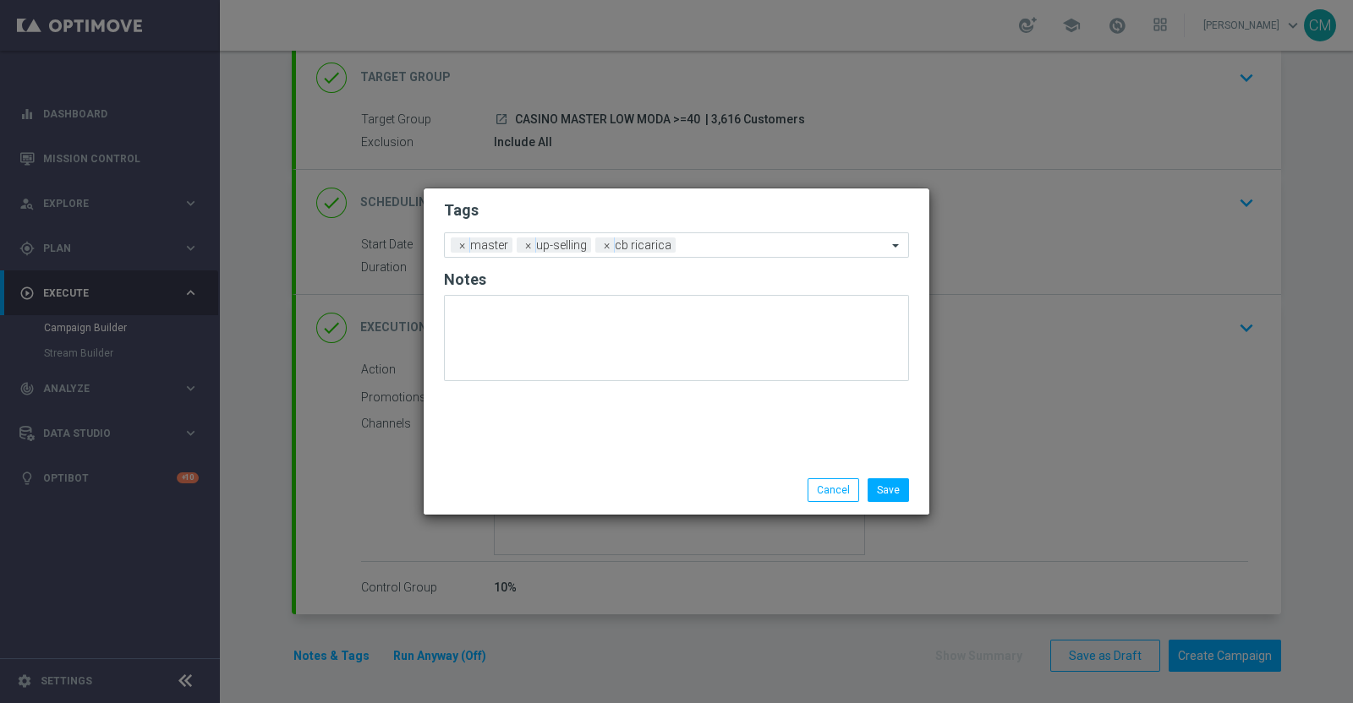
click at [562, 499] on div "Save Cancel" at bounding box center [676, 491] width 490 height 24
click at [717, 239] on input "text" at bounding box center [784, 246] width 205 height 14
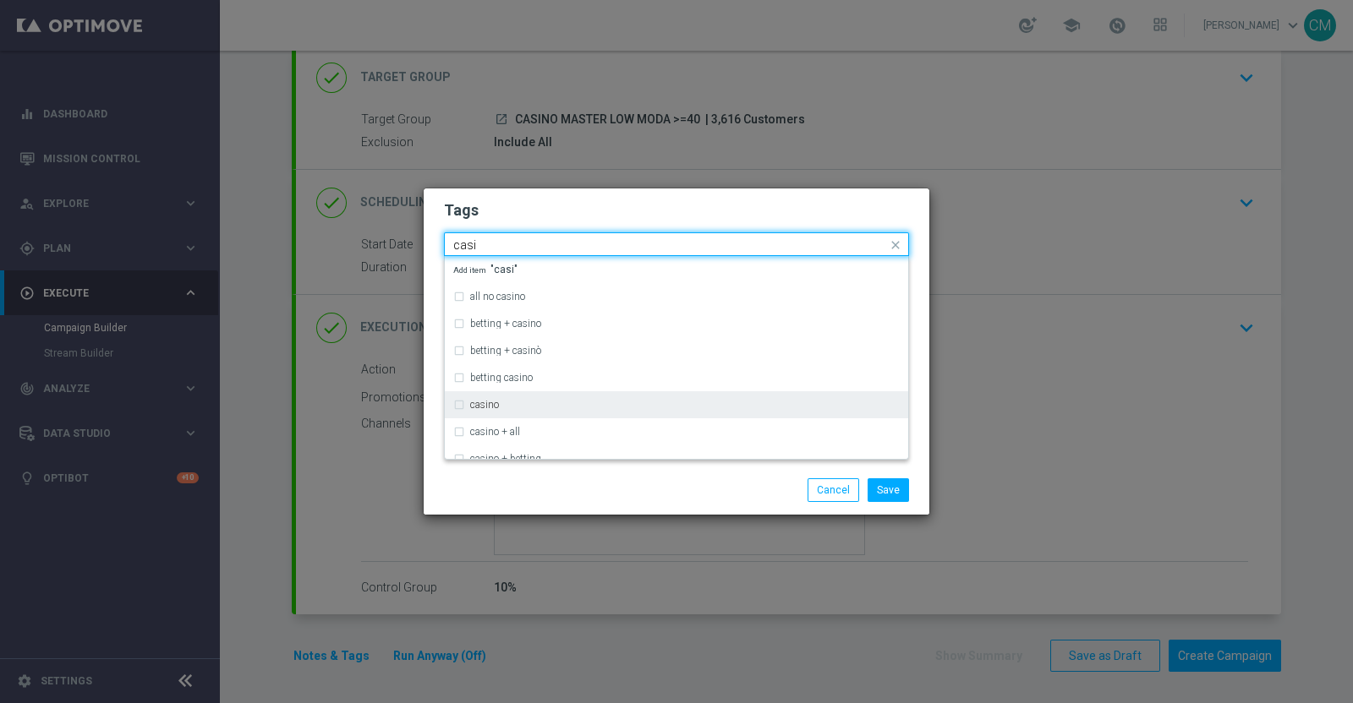
click at [557, 400] on div "casino" at bounding box center [684, 405] width 429 height 10
type input "casi"
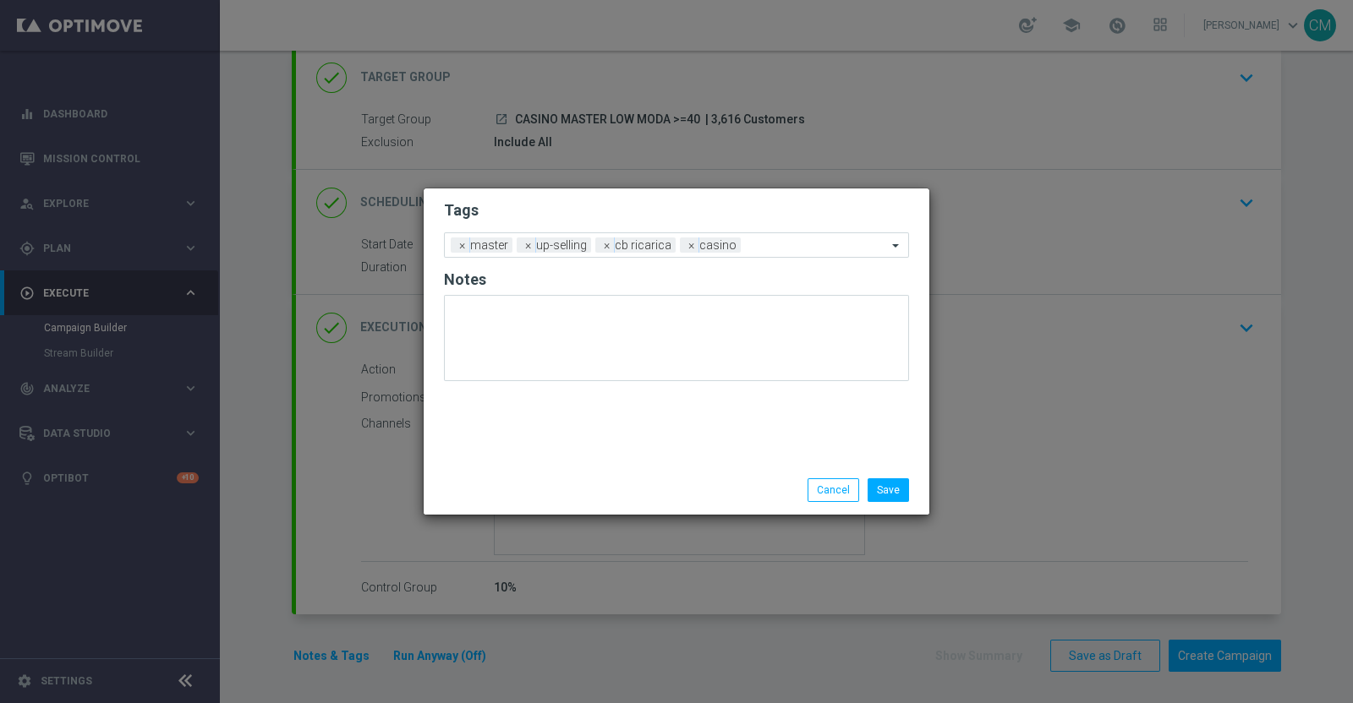
click at [657, 495] on div "Save Cancel" at bounding box center [757, 491] width 327 height 24
click at [772, 243] on input "text" at bounding box center [816, 246] width 139 height 14
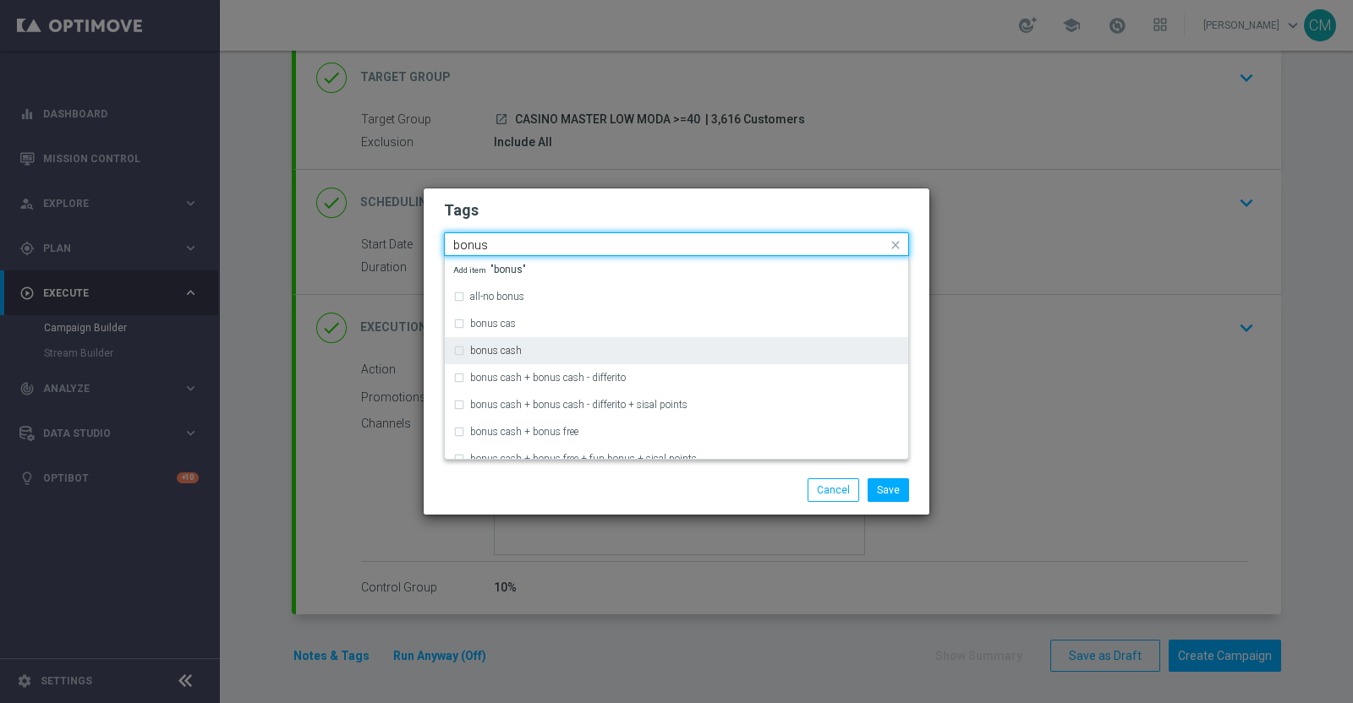
click at [589, 340] on div "bonus cash" at bounding box center [676, 350] width 446 height 27
type input "bonus"
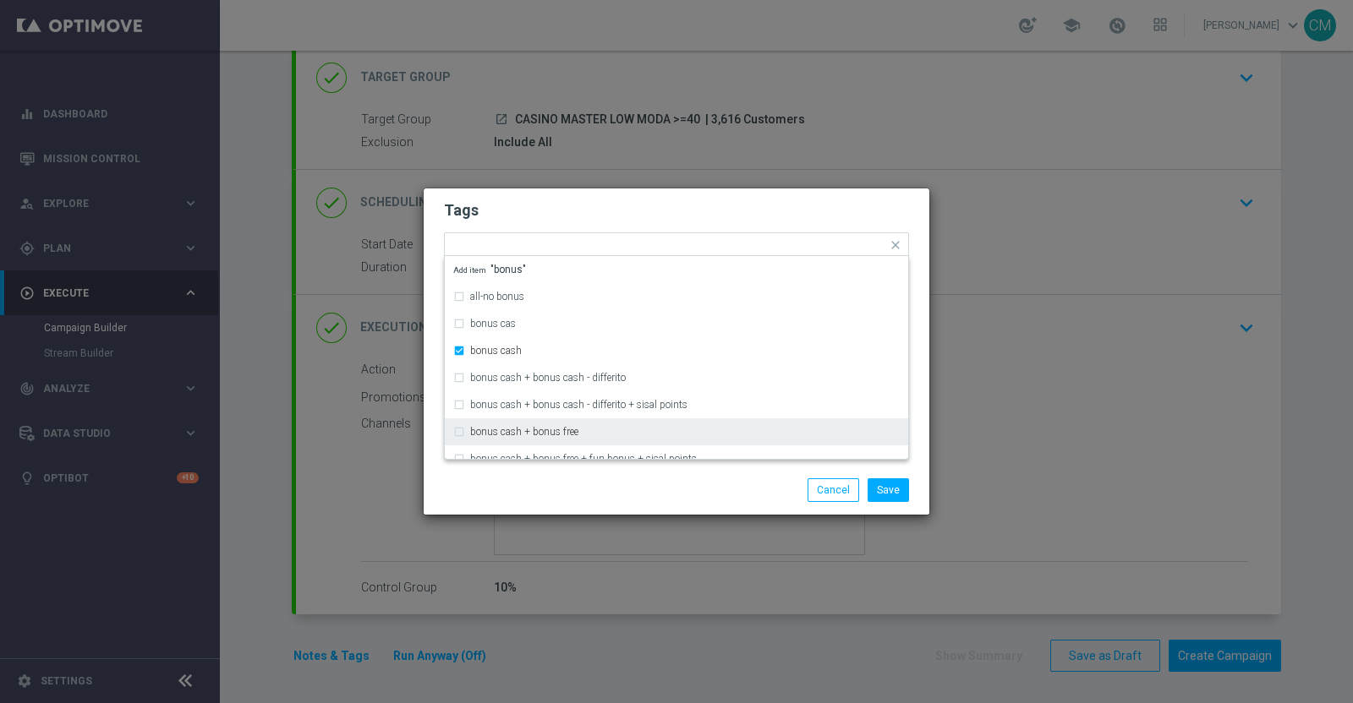
click at [626, 492] on div "Save Cancel" at bounding box center [757, 491] width 327 height 24
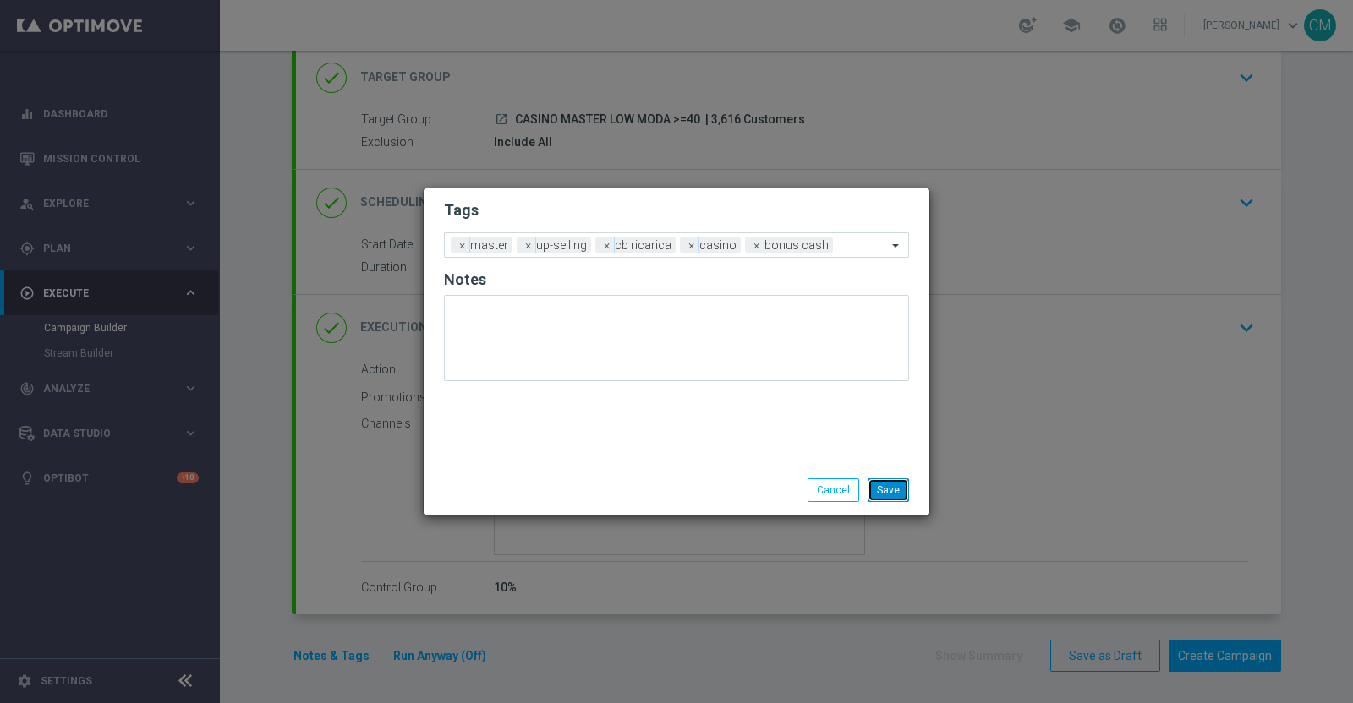
click at [888, 495] on button "Save" at bounding box center [887, 491] width 41 height 24
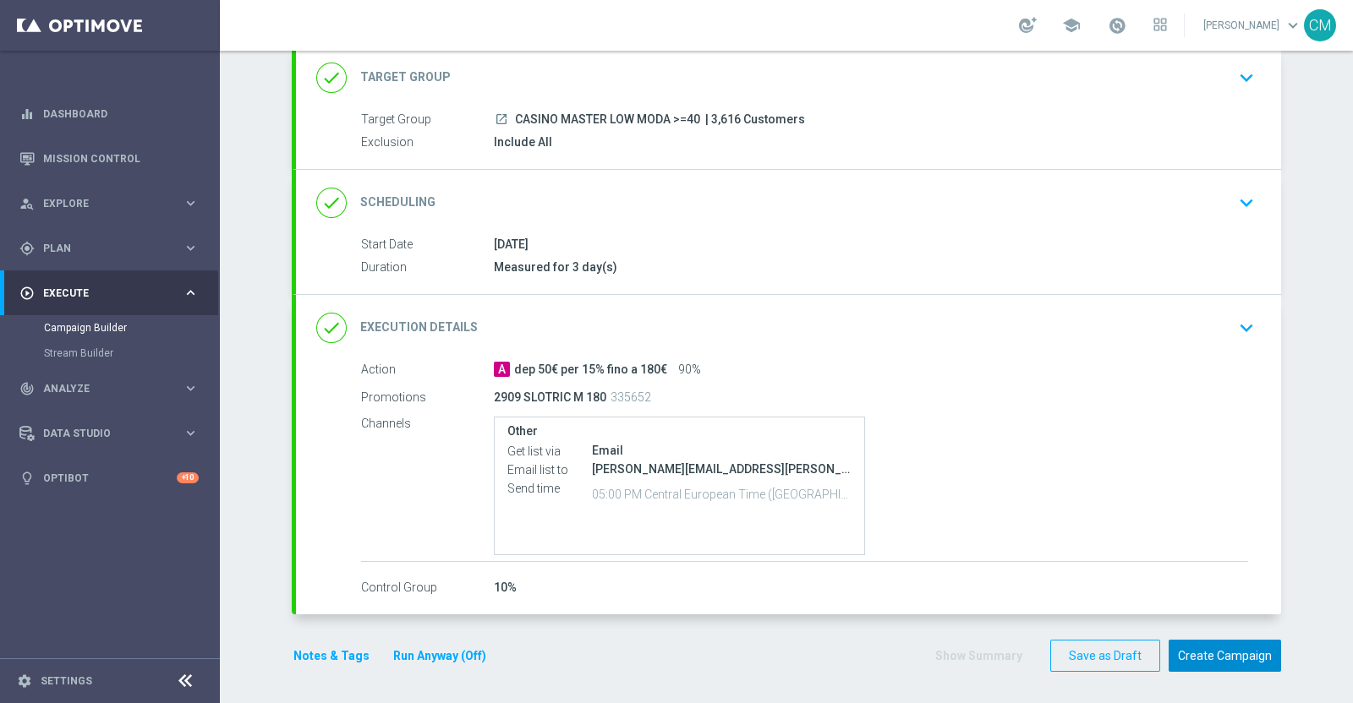
click at [1209, 649] on button "Create Campaign" at bounding box center [1224, 656] width 112 height 33
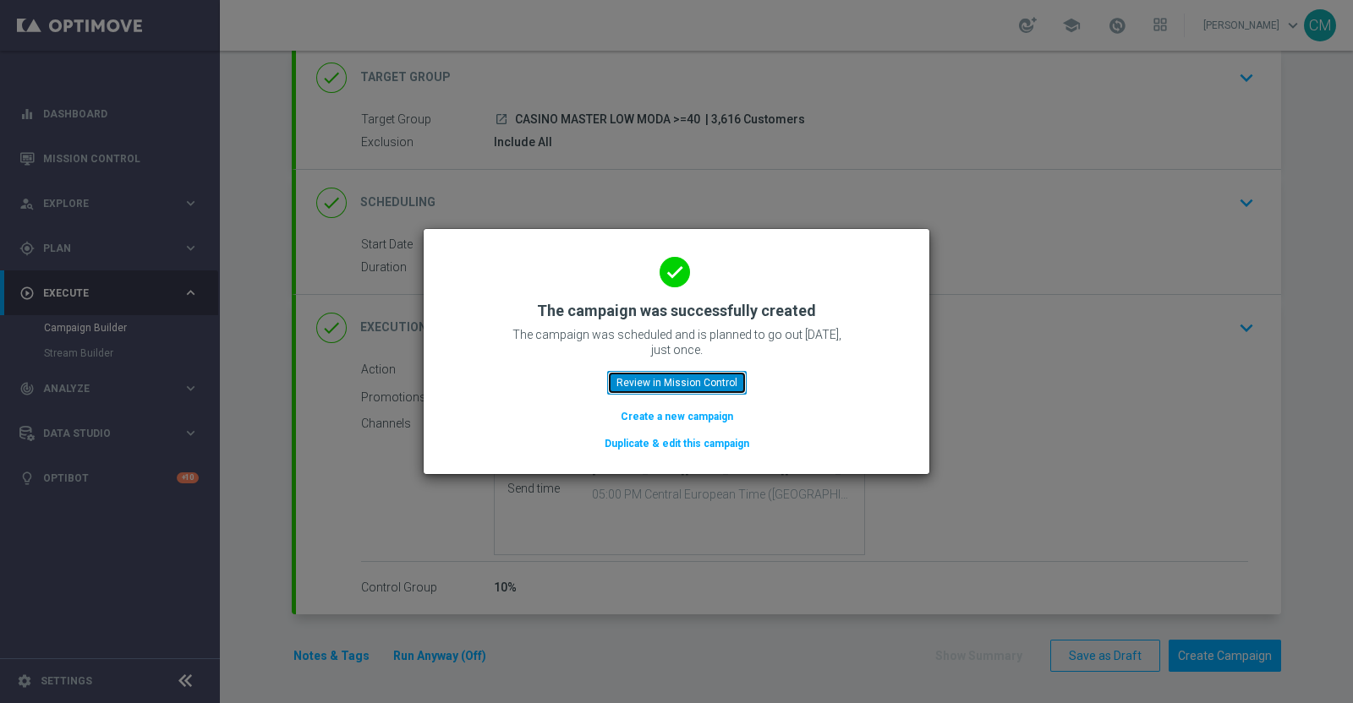
click at [665, 389] on button "Review in Mission Control" at bounding box center [676, 383] width 139 height 24
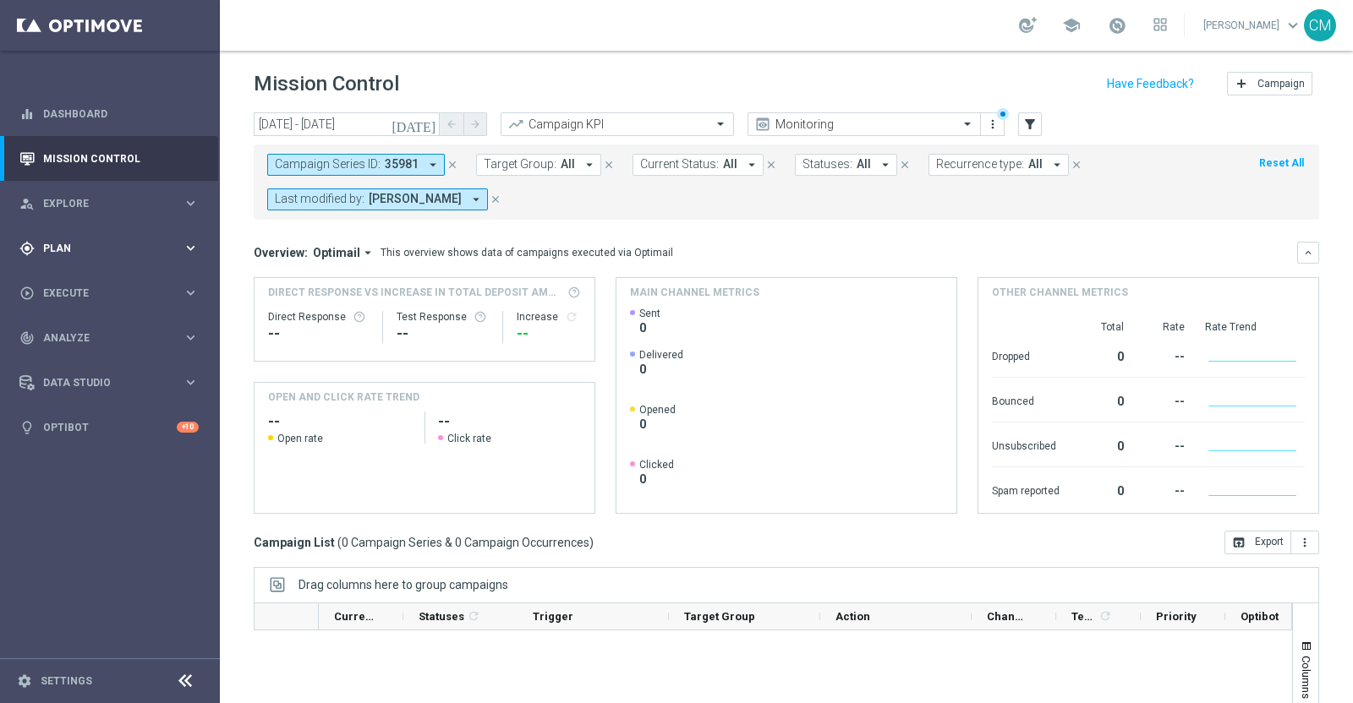
click at [56, 254] on div "gps_fixed Plan" at bounding box center [100, 248] width 163 height 15
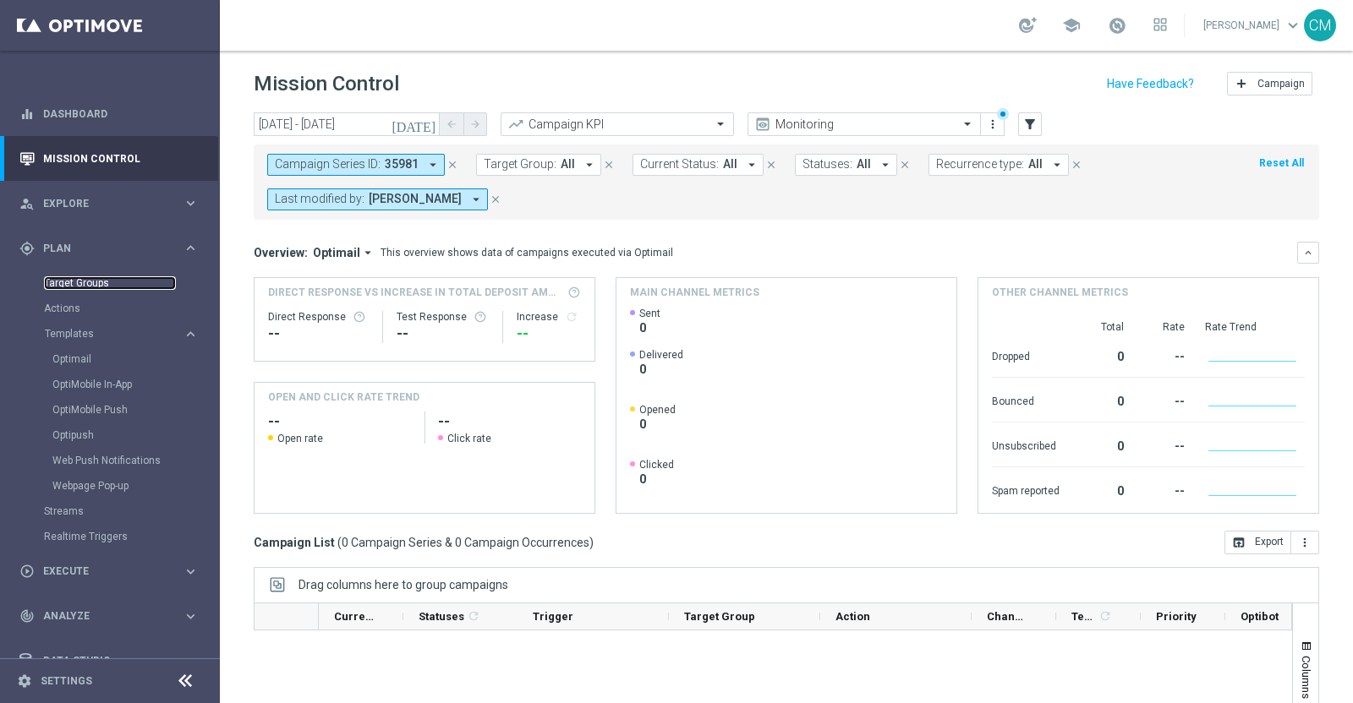
click at [75, 287] on link "Target Groups" at bounding box center [110, 283] width 132 height 14
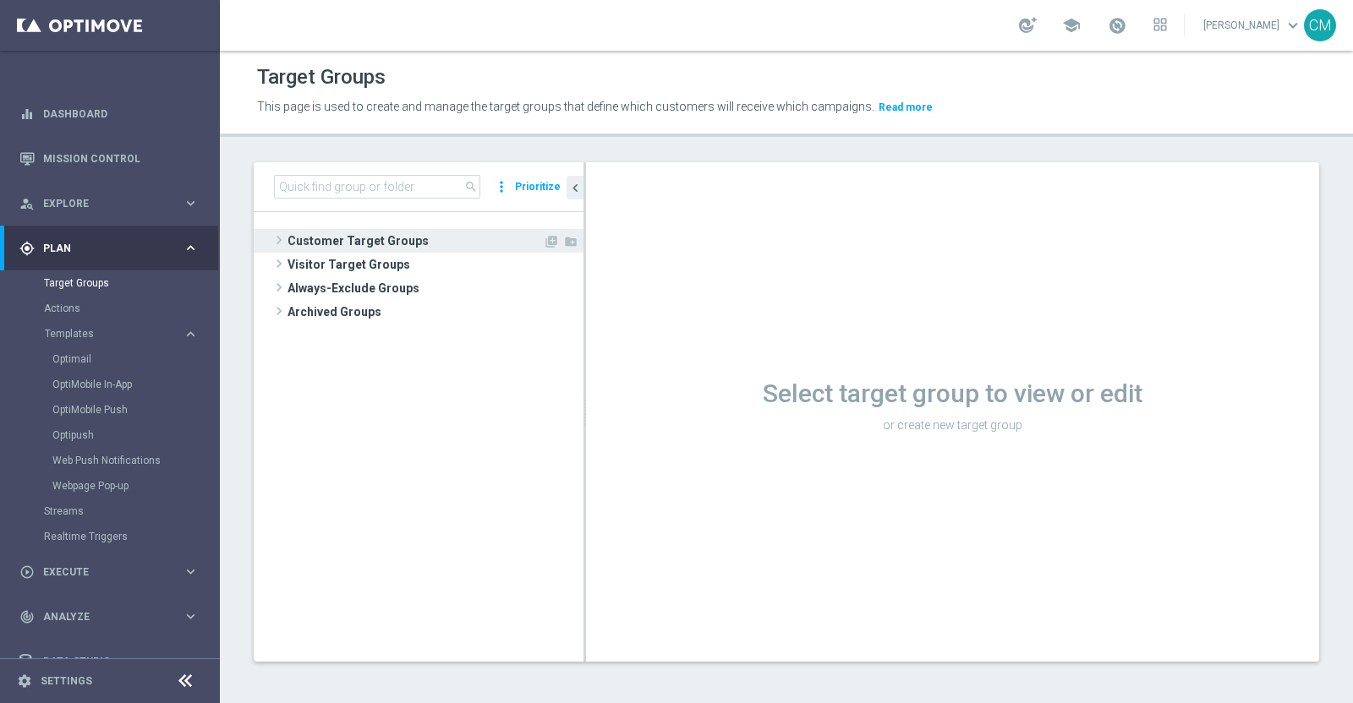
click at [405, 231] on span "Customer Target Groups" at bounding box center [414, 241] width 255 height 24
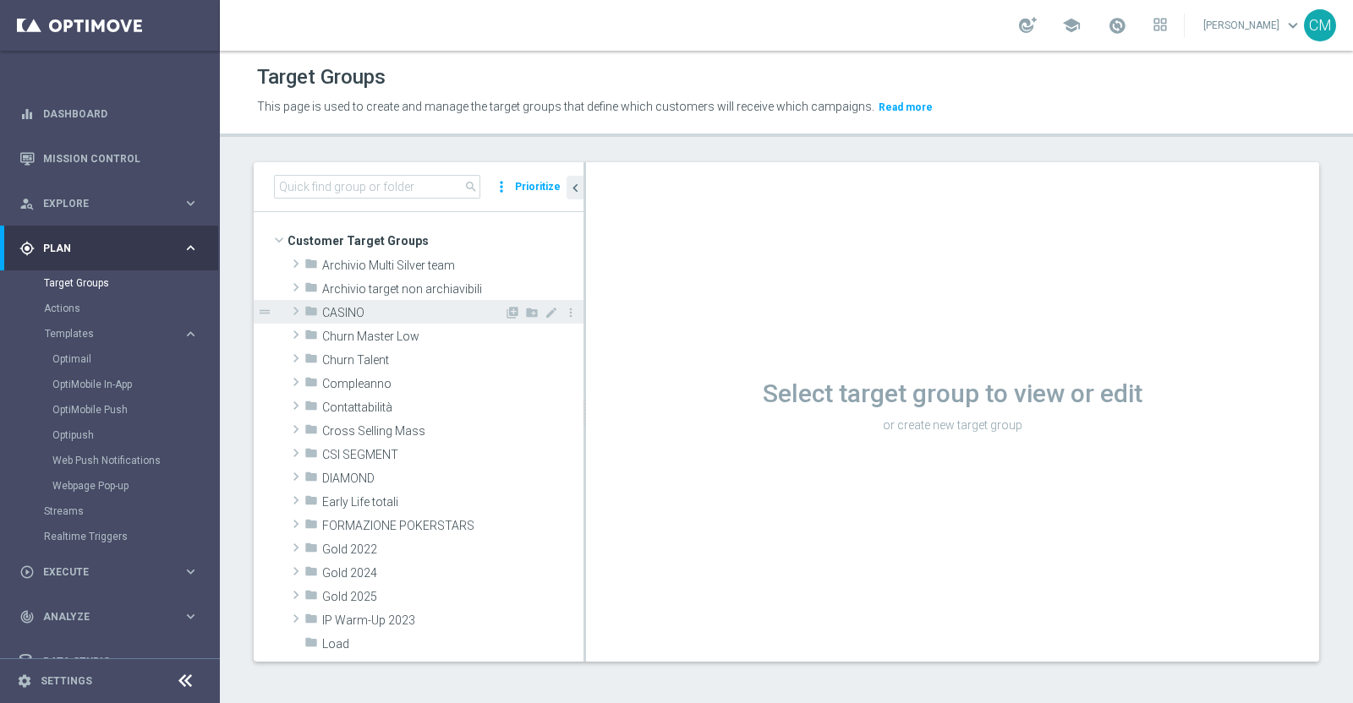
click at [382, 318] on span "CASINO" at bounding box center [413, 313] width 182 height 14
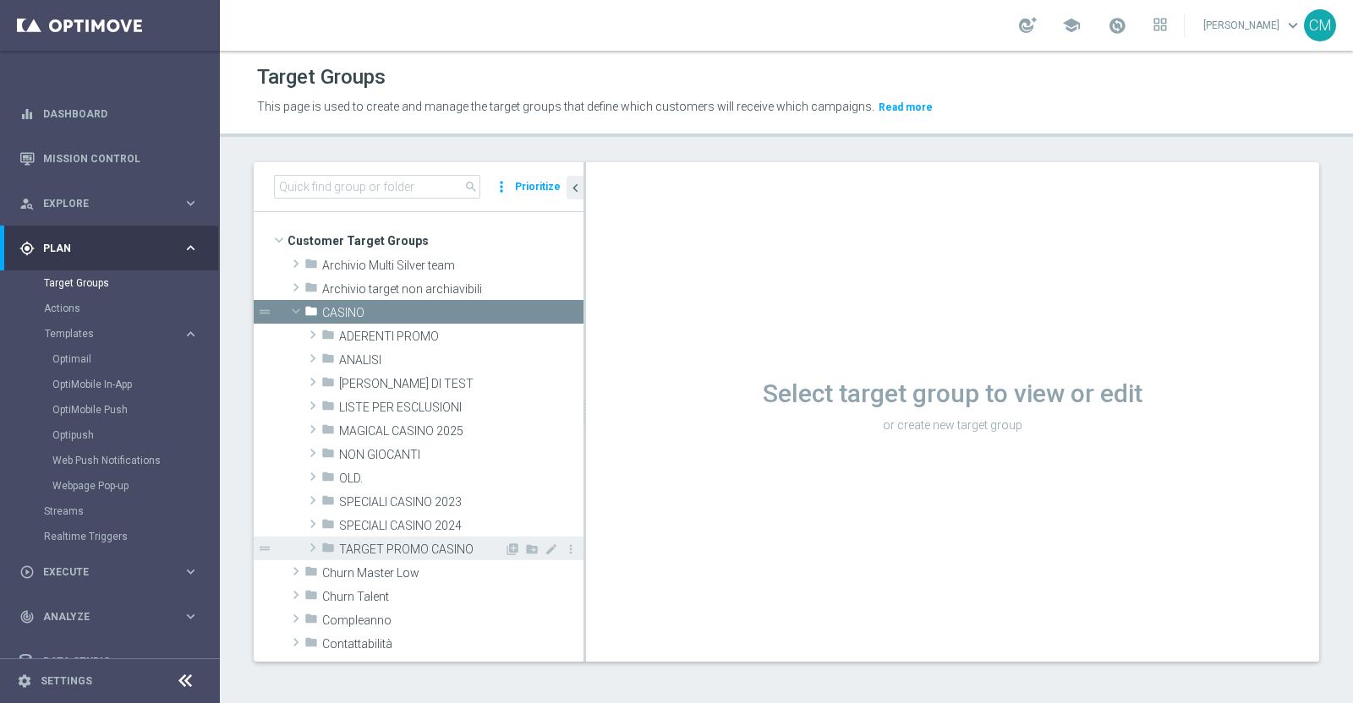
click at [393, 551] on span "TARGET PROMO CASINO" at bounding box center [421, 550] width 165 height 14
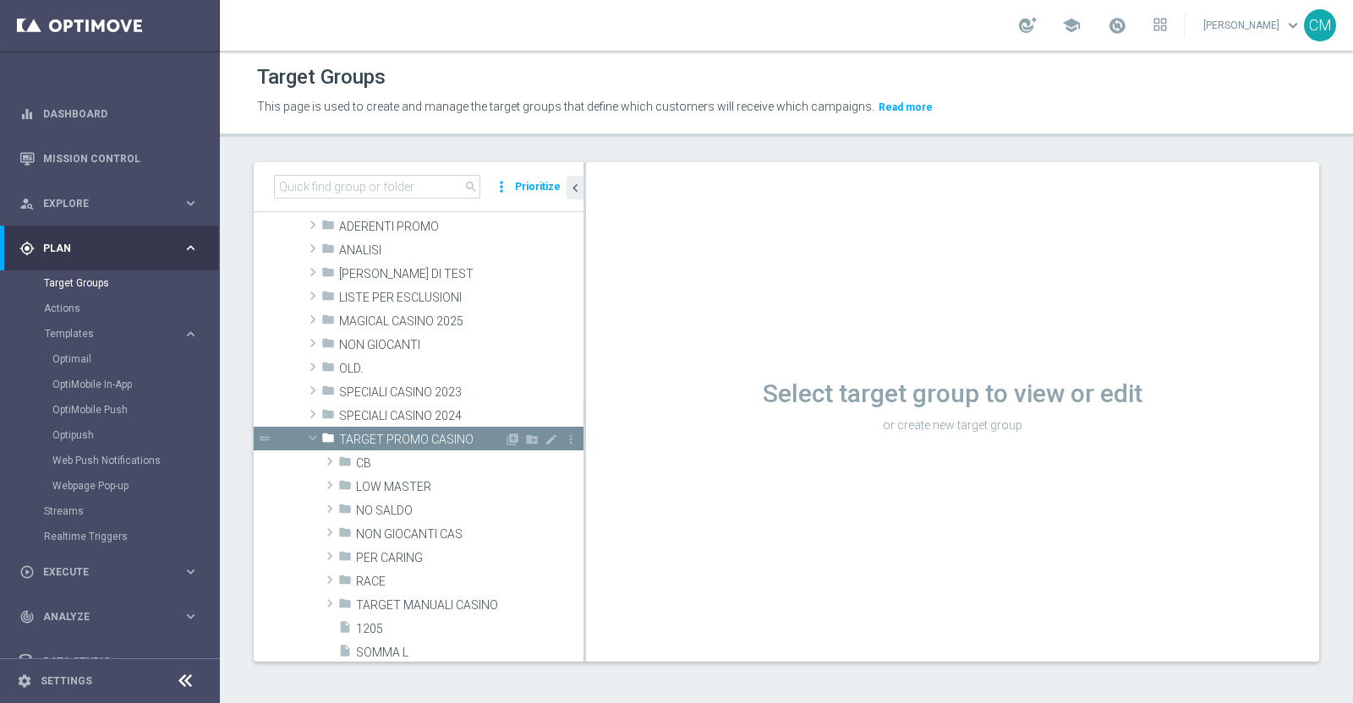
scroll to position [112, 0]
click at [380, 486] on span "LOW MASTER" at bounding box center [430, 486] width 148 height 14
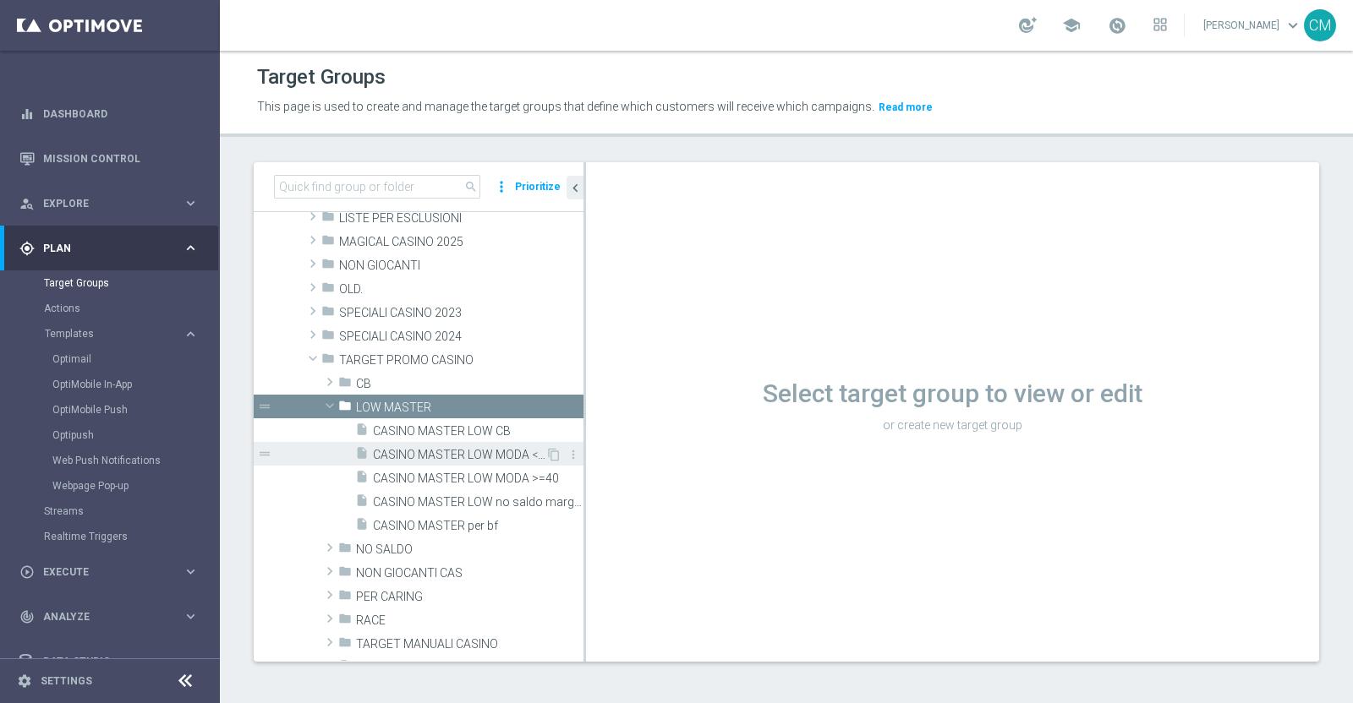
scroll to position [194, 0]
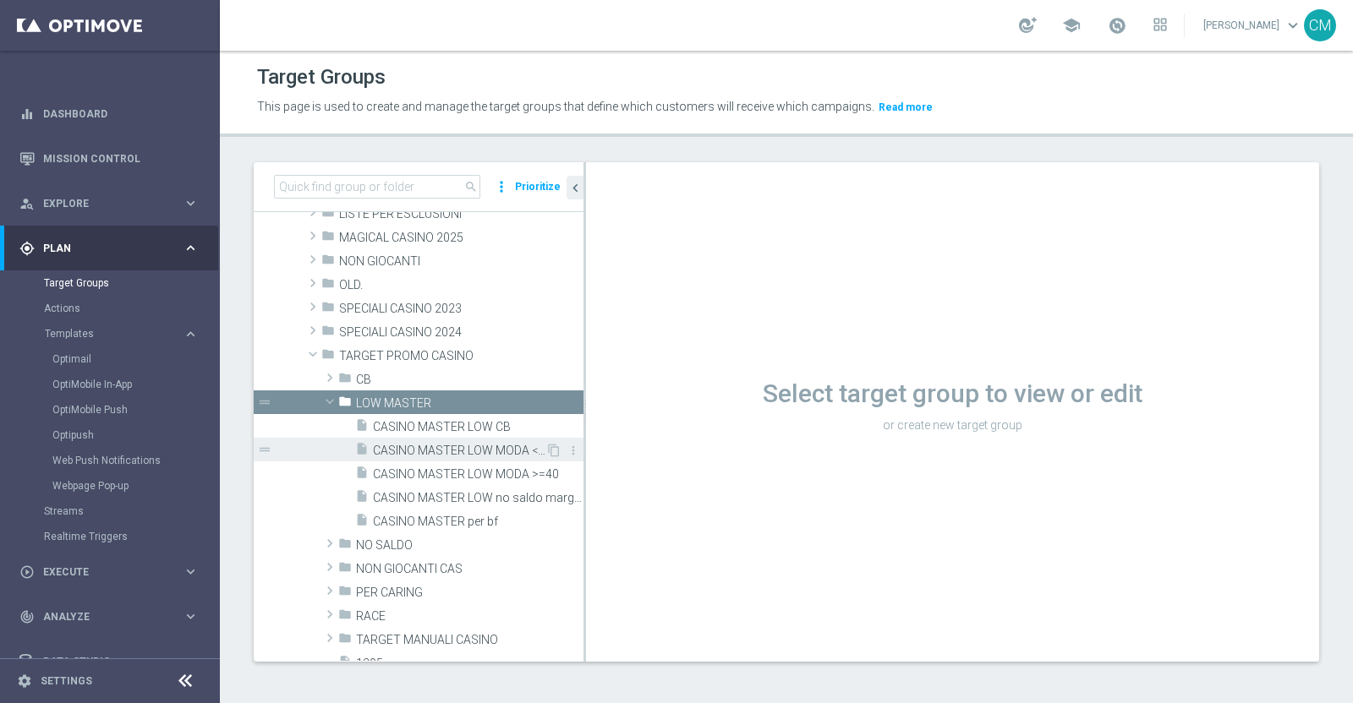
click at [461, 446] on span "CASINO MASTER LOW MODA <40" at bounding box center [459, 451] width 172 height 14
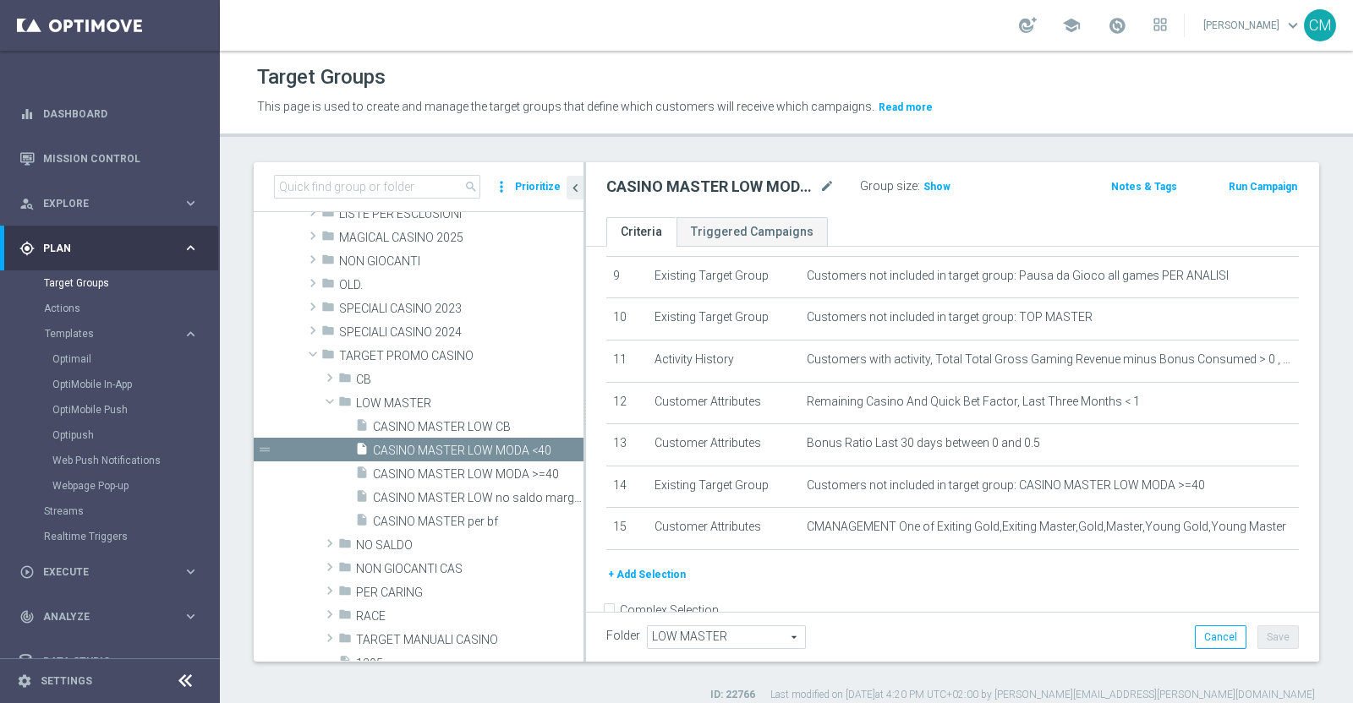
scroll to position [411, 0]
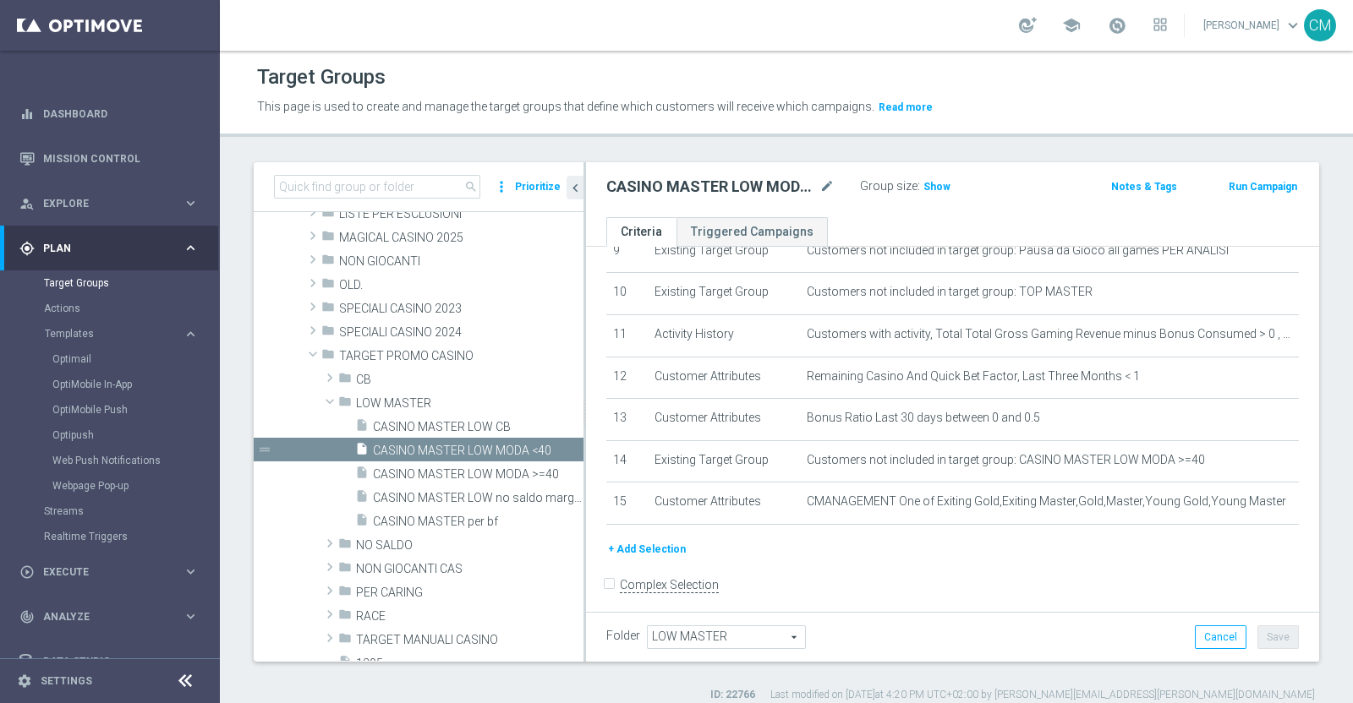
click at [646, 546] on button "+ Add Selection" at bounding box center [646, 549] width 81 height 19
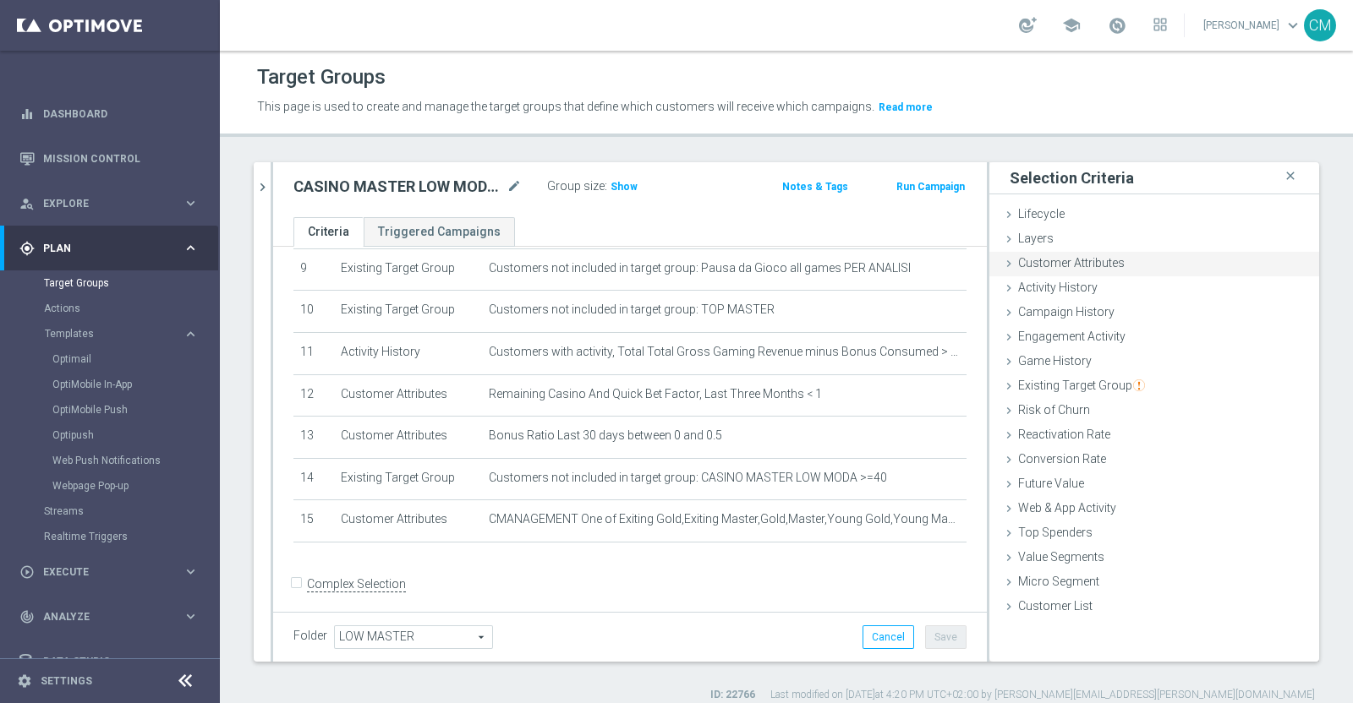
click at [1068, 256] on span "Customer Attributes" at bounding box center [1071, 263] width 107 height 14
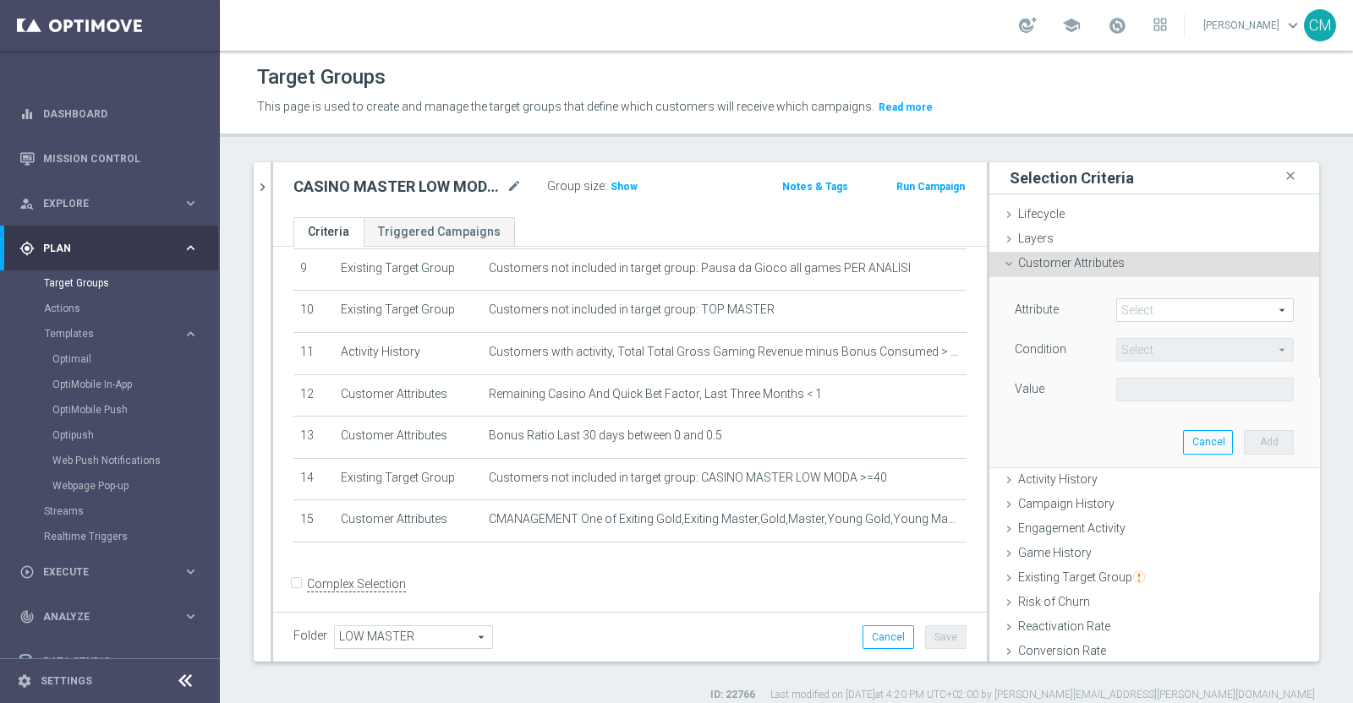
click at [1129, 309] on span at bounding box center [1205, 310] width 176 height 22
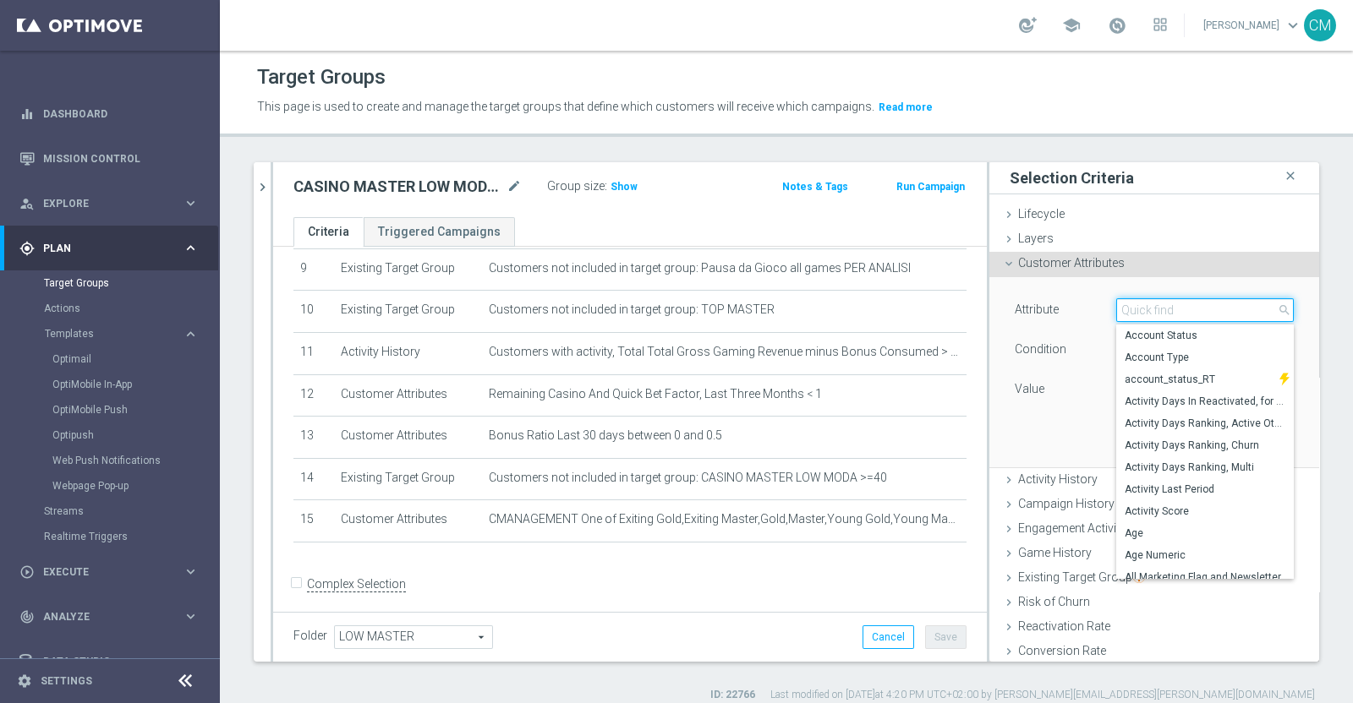
click at [1129, 309] on input "search" at bounding box center [1205, 310] width 178 height 24
type input "flag"
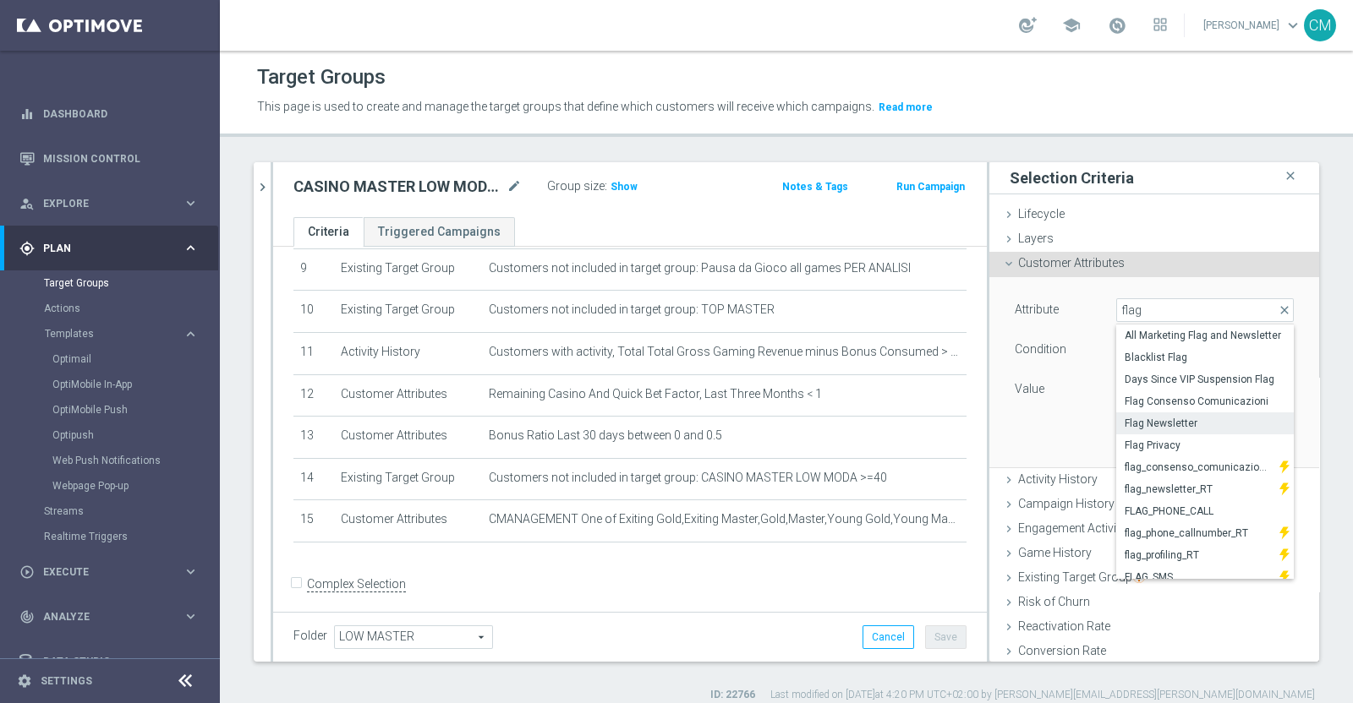
click at [1168, 417] on span "Flag Newsletter" at bounding box center [1204, 424] width 161 height 14
type input "Flag Newsletter"
type input "="
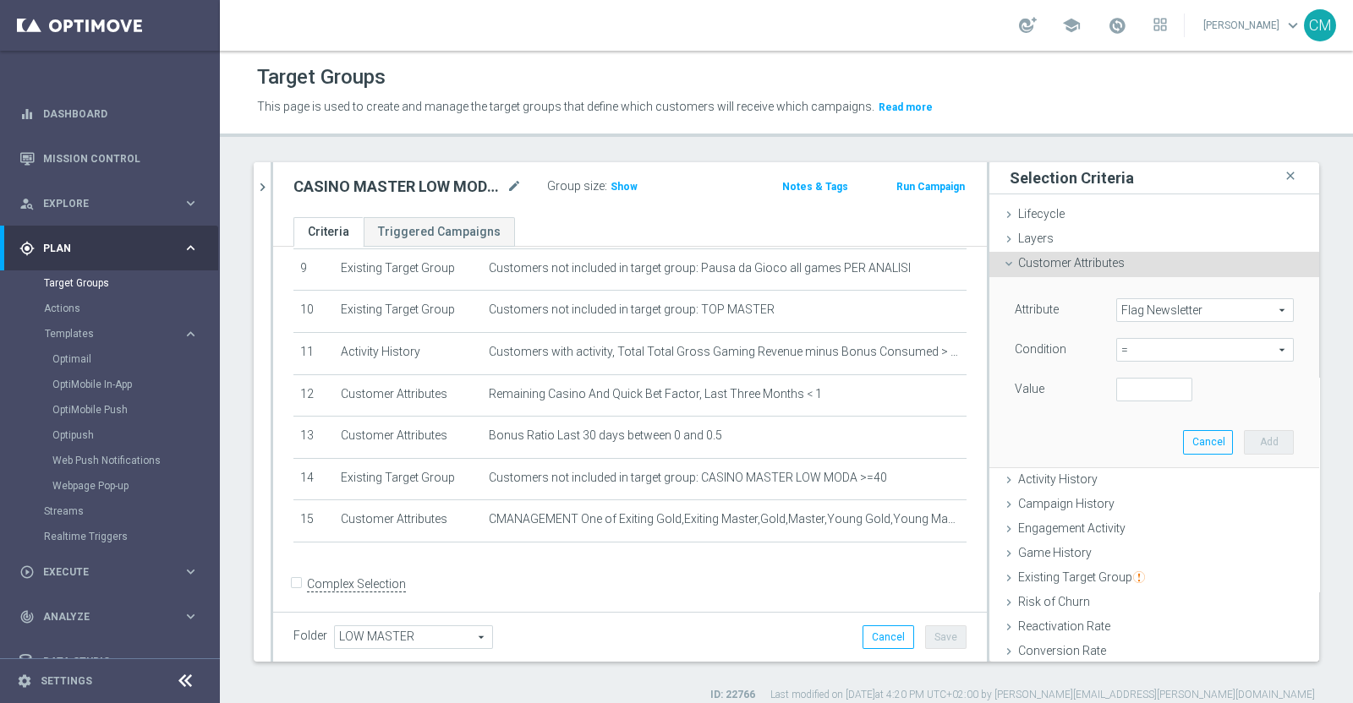
click at [1192, 351] on span "=" at bounding box center [1205, 350] width 176 height 22
click at [1056, 357] on div "Condition" at bounding box center [1052, 351] width 101 height 27
click at [1159, 350] on span "=" at bounding box center [1205, 350] width 176 height 22
click at [1124, 439] on span "=" at bounding box center [1204, 442] width 161 height 14
click at [1106, 407] on div "Attribute Flag Newsletter Flag Newsletter arrow_drop_down search Condition = = …" at bounding box center [1154, 371] width 304 height 189
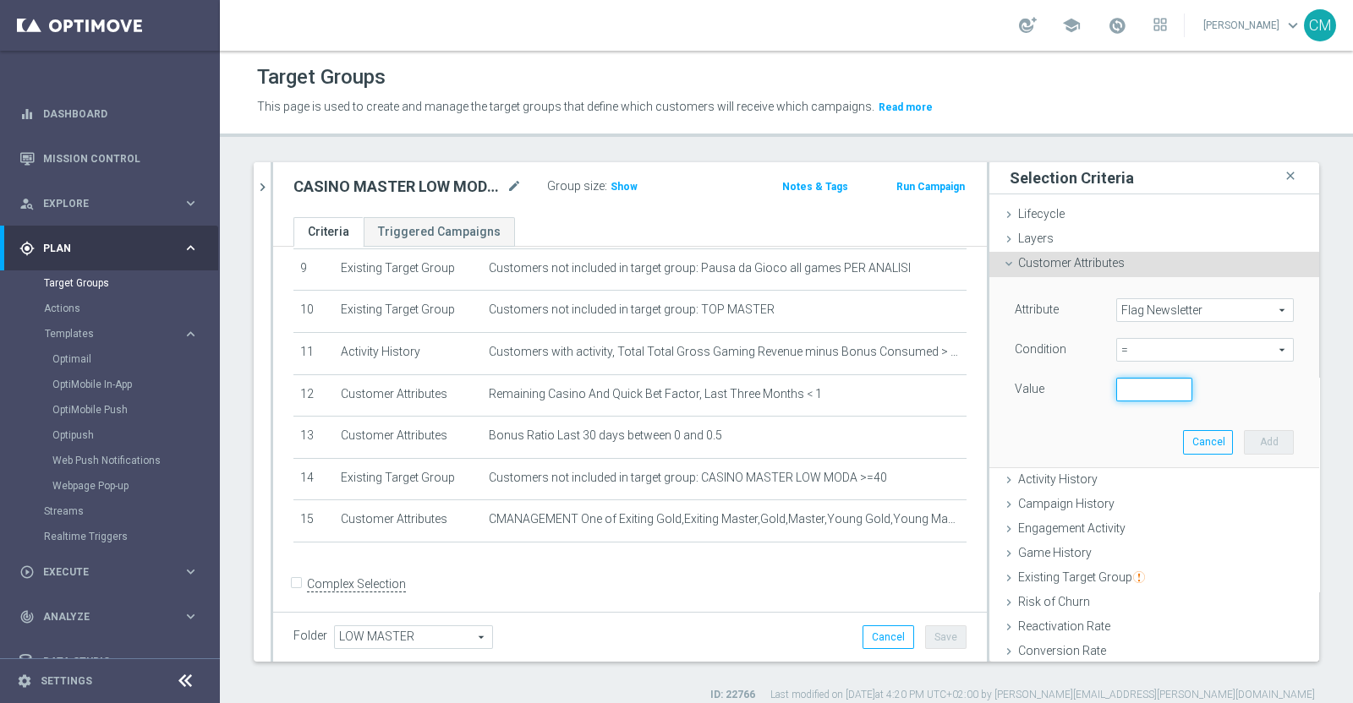
click at [1116, 391] on input "number" at bounding box center [1154, 390] width 76 height 24
type input "1"
click at [1251, 440] on button "Add" at bounding box center [1269, 442] width 50 height 24
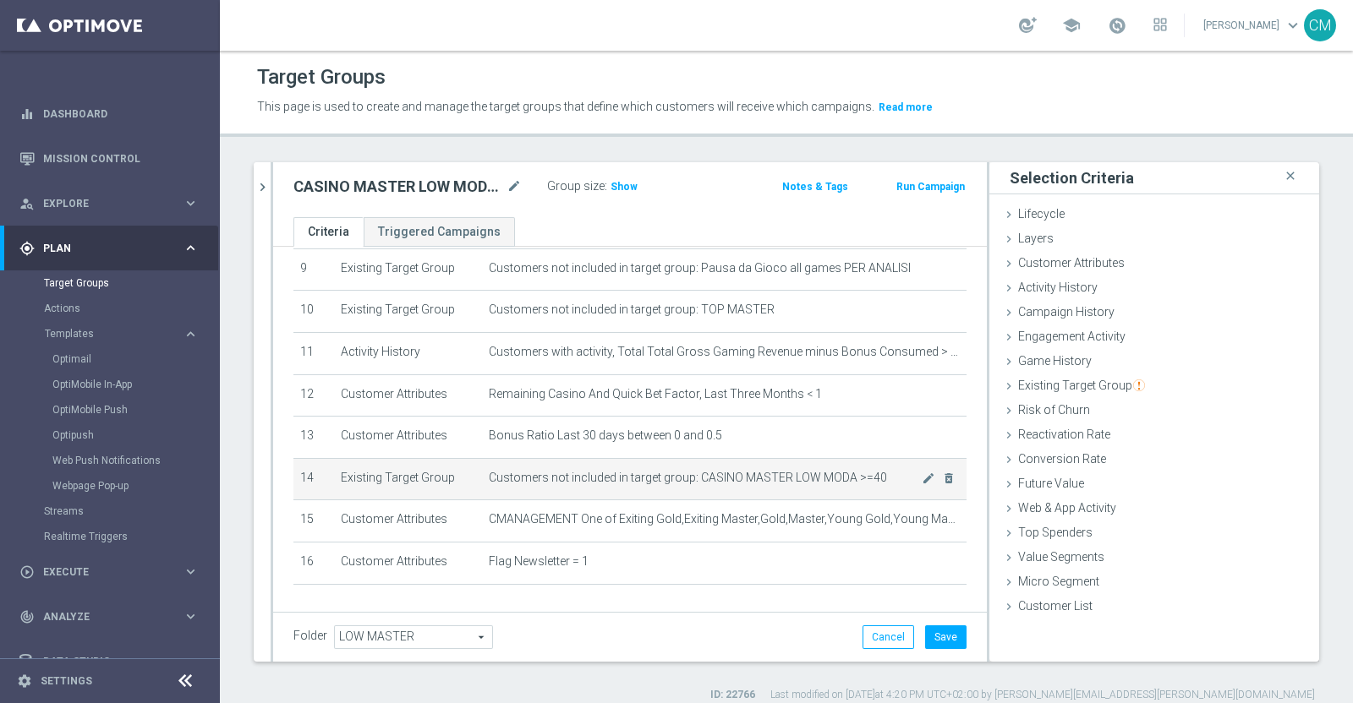
scroll to position [435, 0]
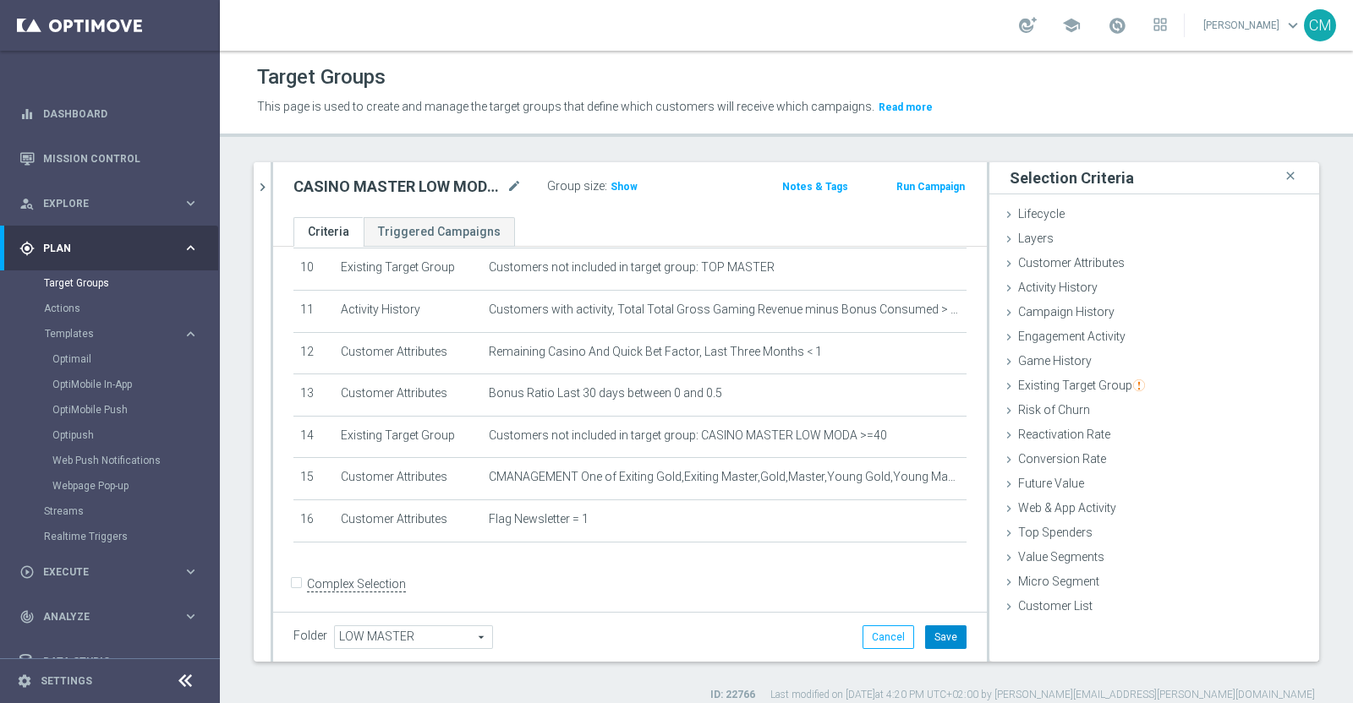
click at [930, 637] on button "Save" at bounding box center [945, 638] width 41 height 24
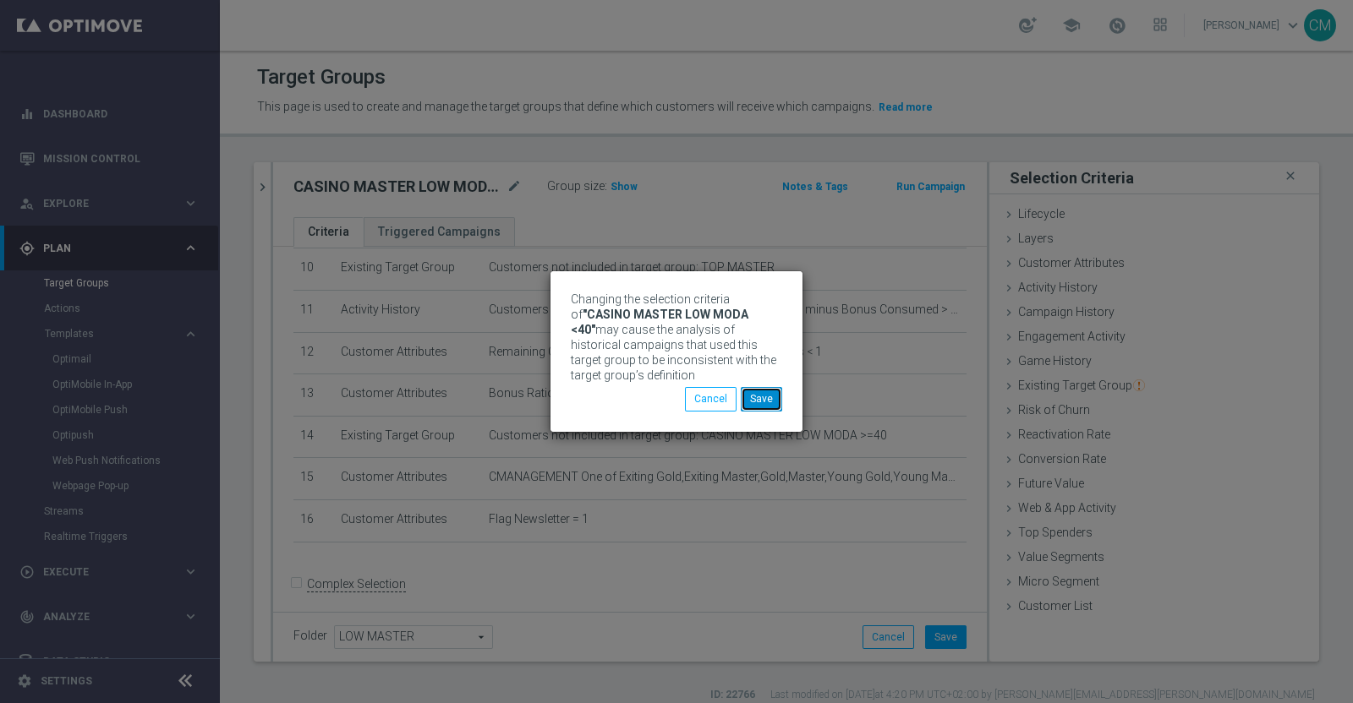
click at [772, 399] on button "Save" at bounding box center [761, 399] width 41 height 24
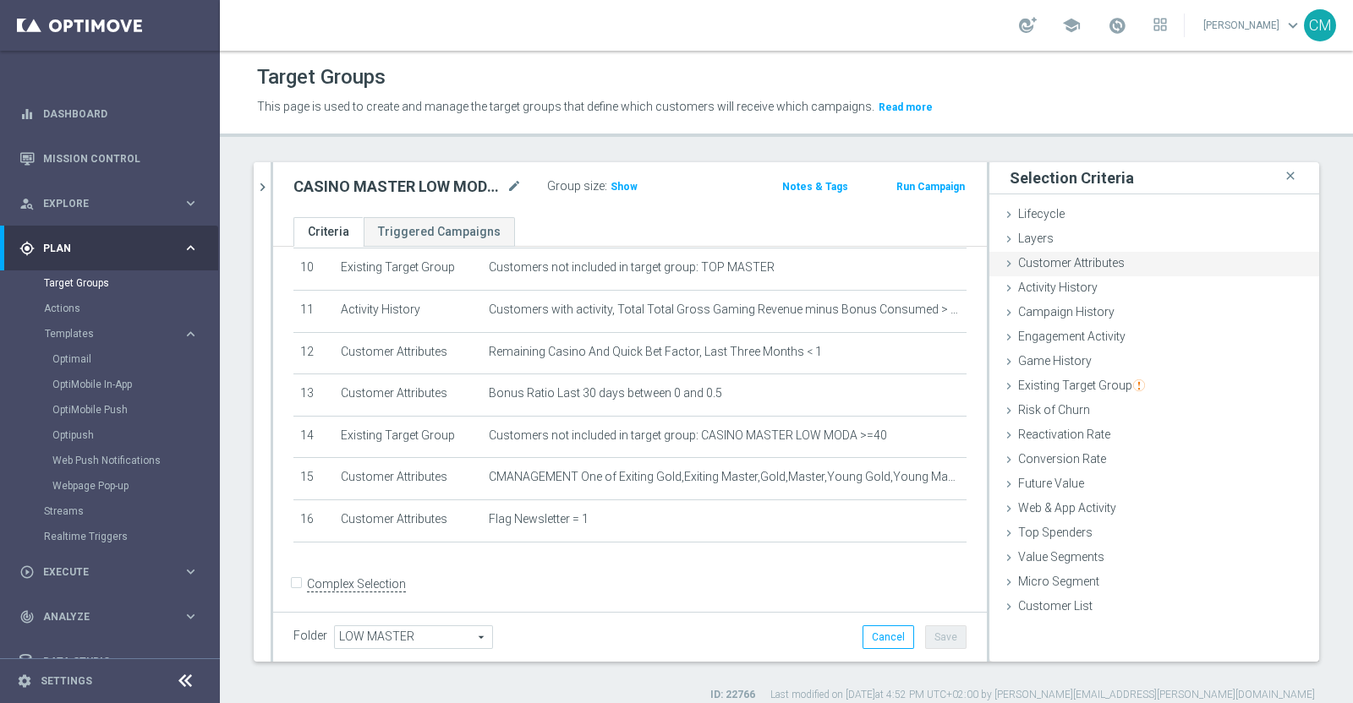
click at [1099, 261] on span "Customer Attributes" at bounding box center [1071, 263] width 107 height 14
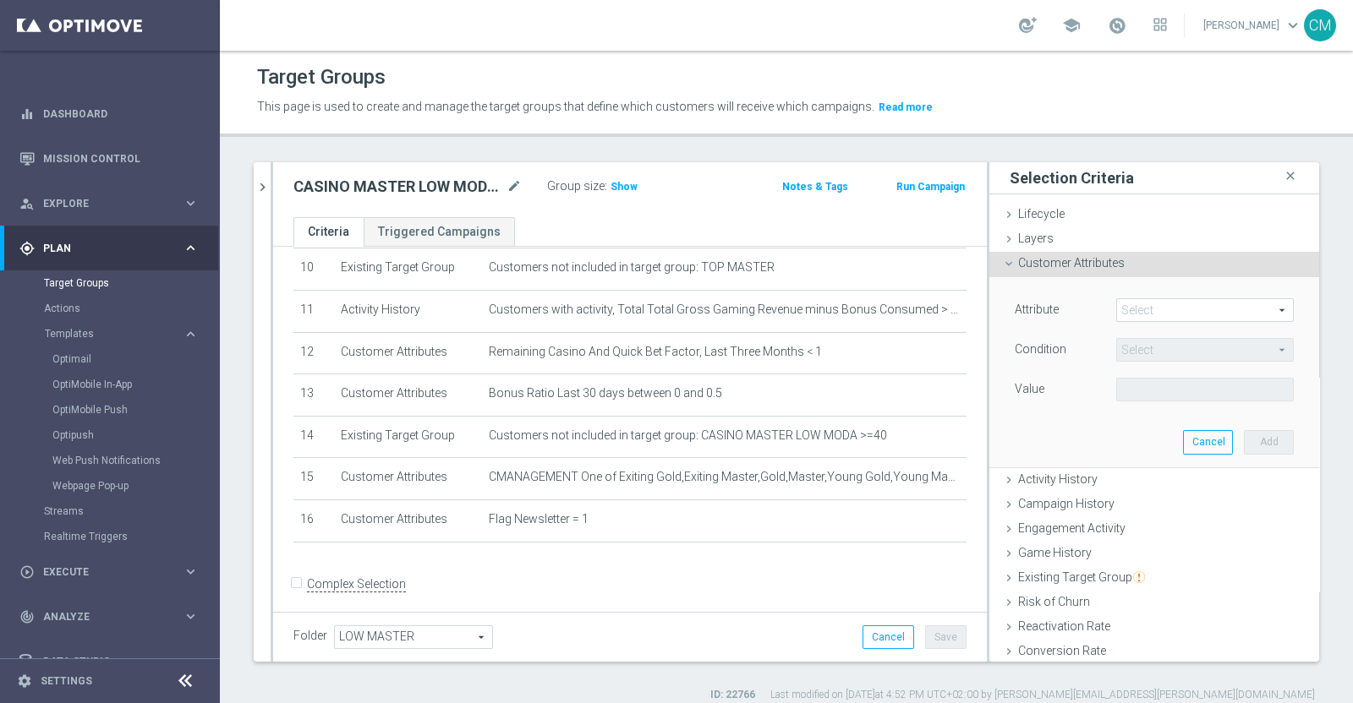
click at [1153, 314] on span at bounding box center [1205, 310] width 176 height 22
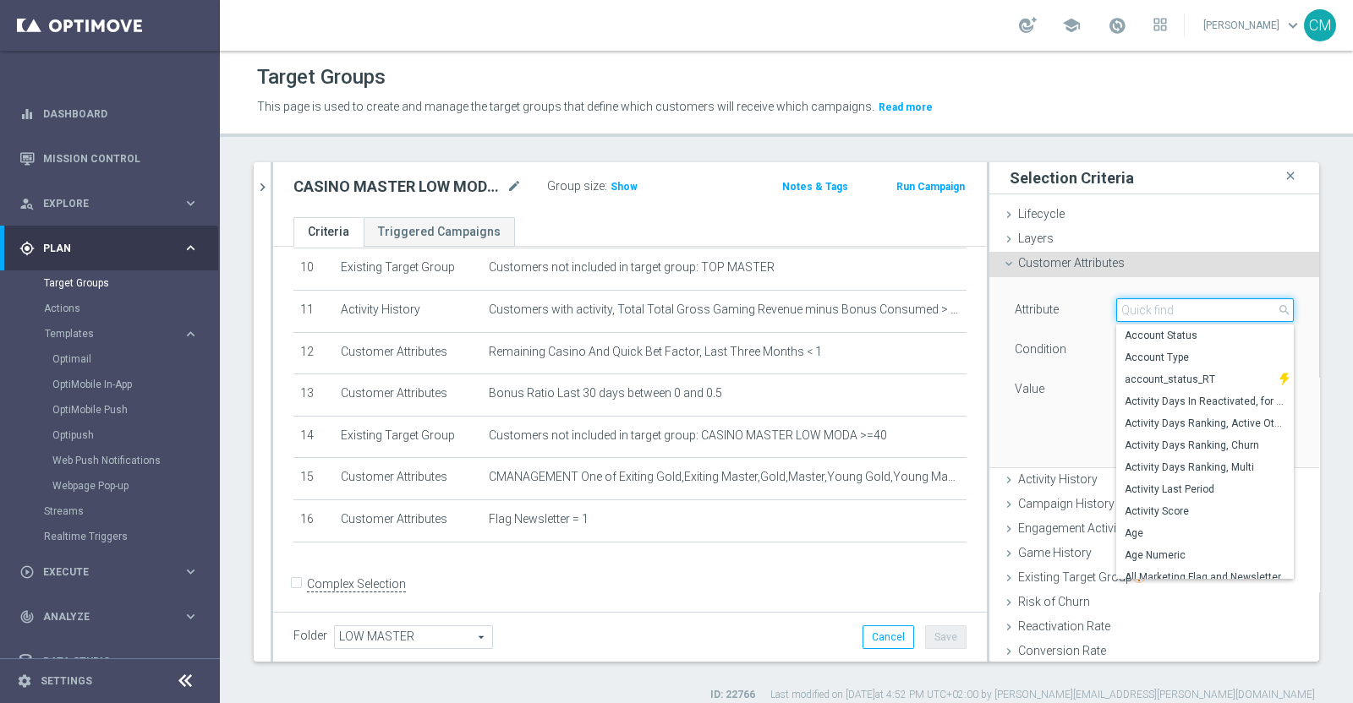
click at [1153, 314] on input "search" at bounding box center [1205, 310] width 178 height 24
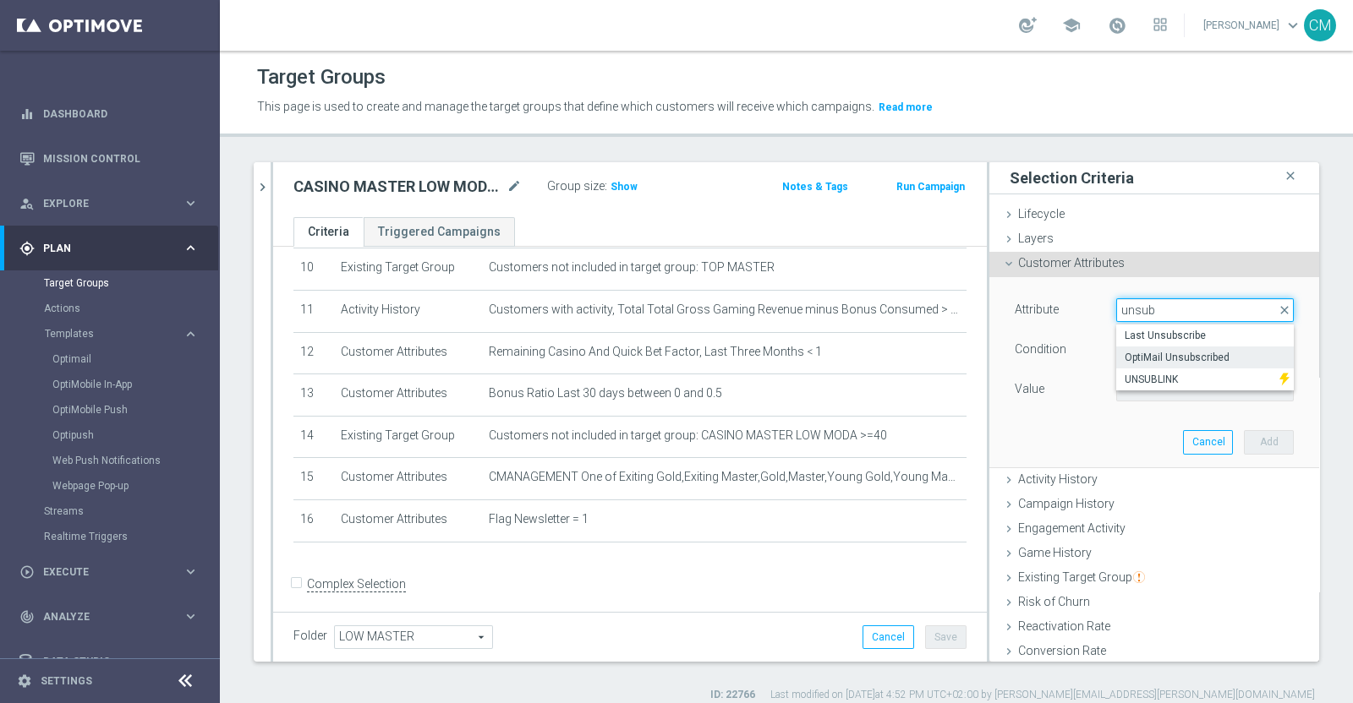
type input "unsub"
click at [1165, 348] on label "OptiMail Unsubscribed" at bounding box center [1205, 358] width 178 height 22
type input "OptiMail Unsubscribed"
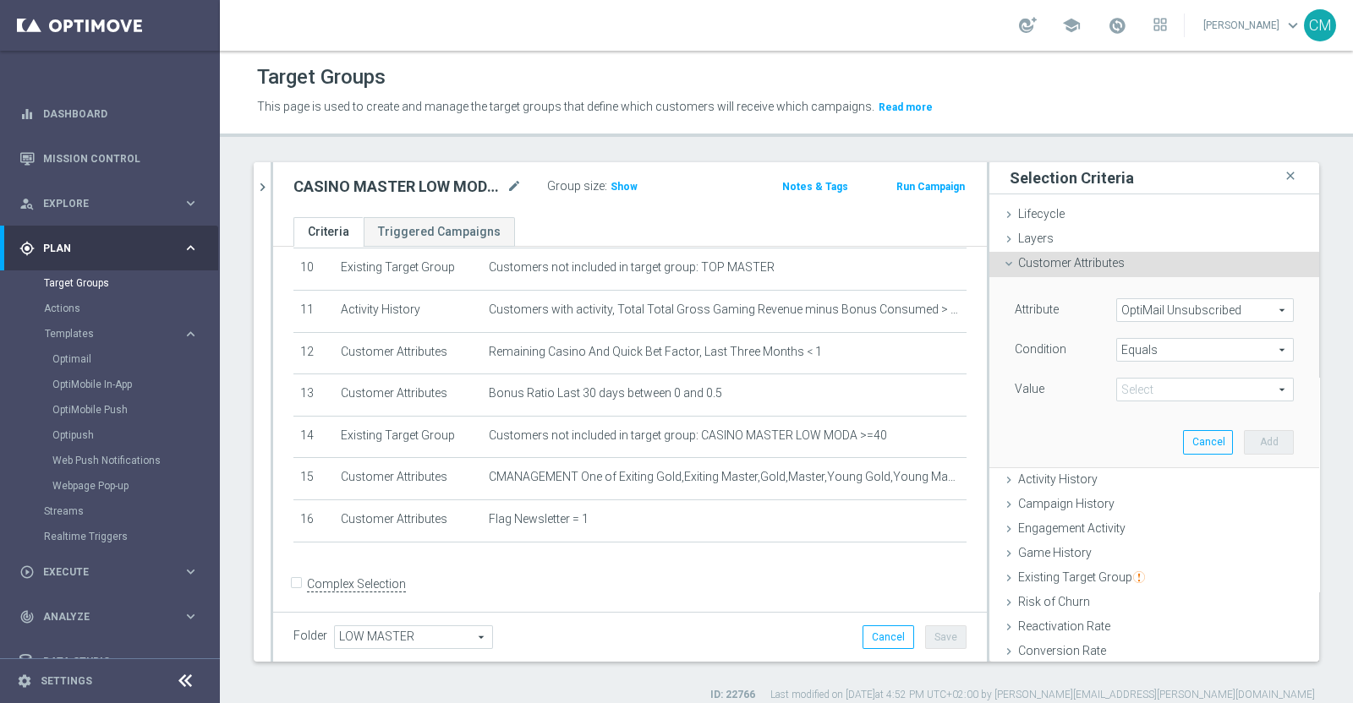
click at [1129, 387] on span at bounding box center [1205, 390] width 176 height 22
click at [1117, 353] on span "Equals" at bounding box center [1205, 350] width 176 height 22
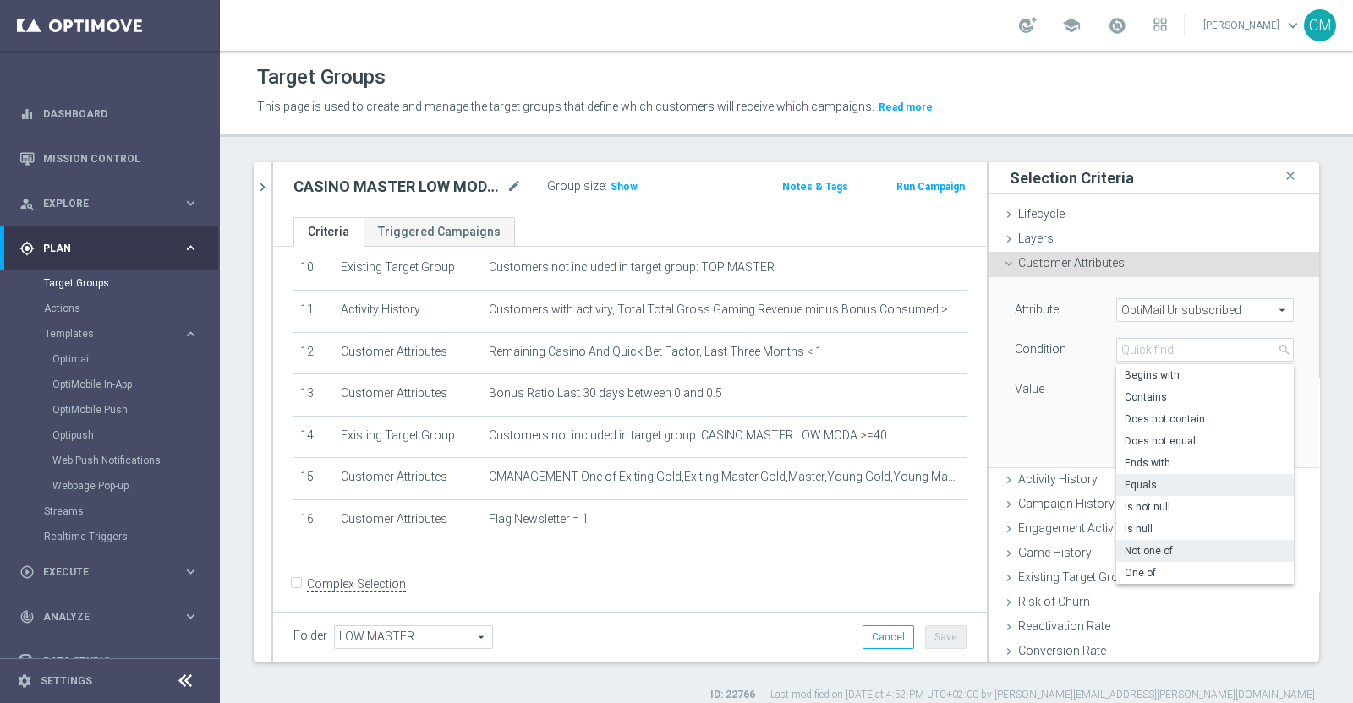
click at [1170, 545] on span "Not one of" at bounding box center [1204, 551] width 161 height 14
type input "Not one of"
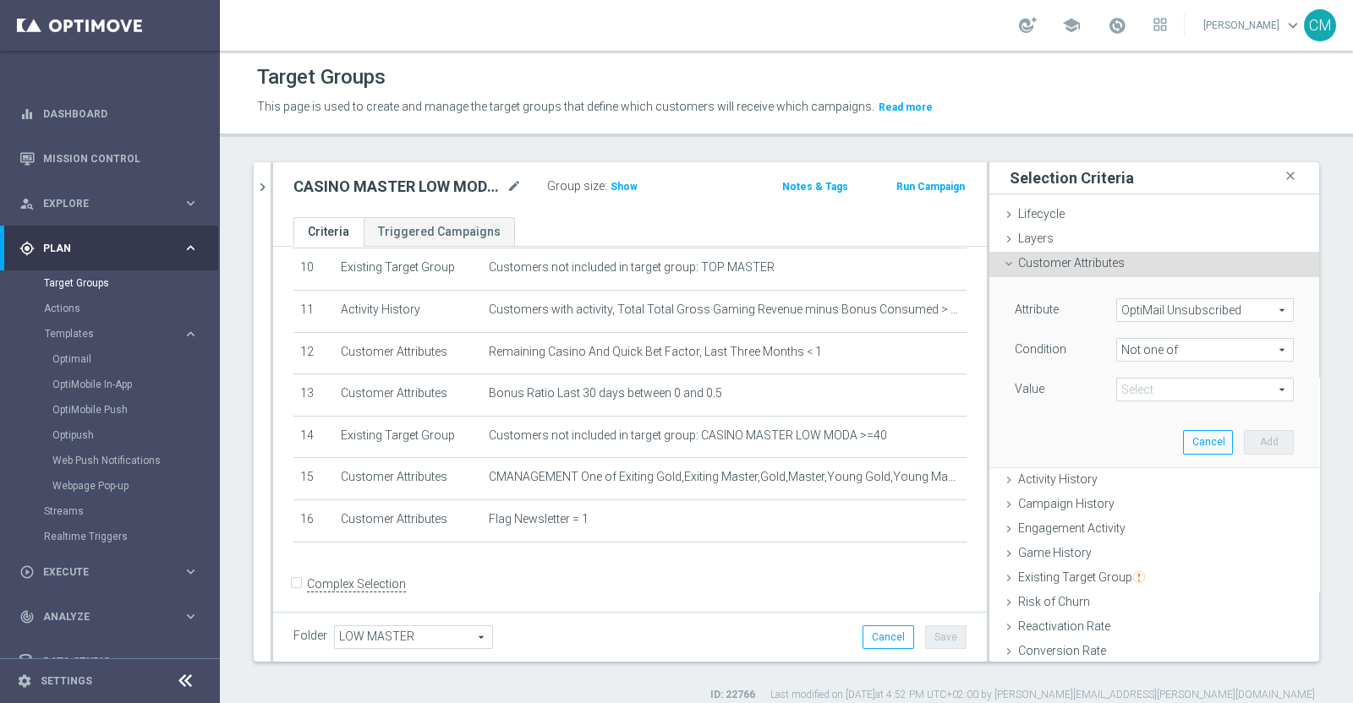
click at [1158, 386] on span at bounding box center [1205, 390] width 176 height 22
click at [1157, 430] on span "Sisal Marketing" at bounding box center [1217, 437] width 154 height 14
click at [1140, 432] on input "Sisal Marketing" at bounding box center [1134, 437] width 11 height 11
checkbox input "true"
type input "Sisal Marketing"
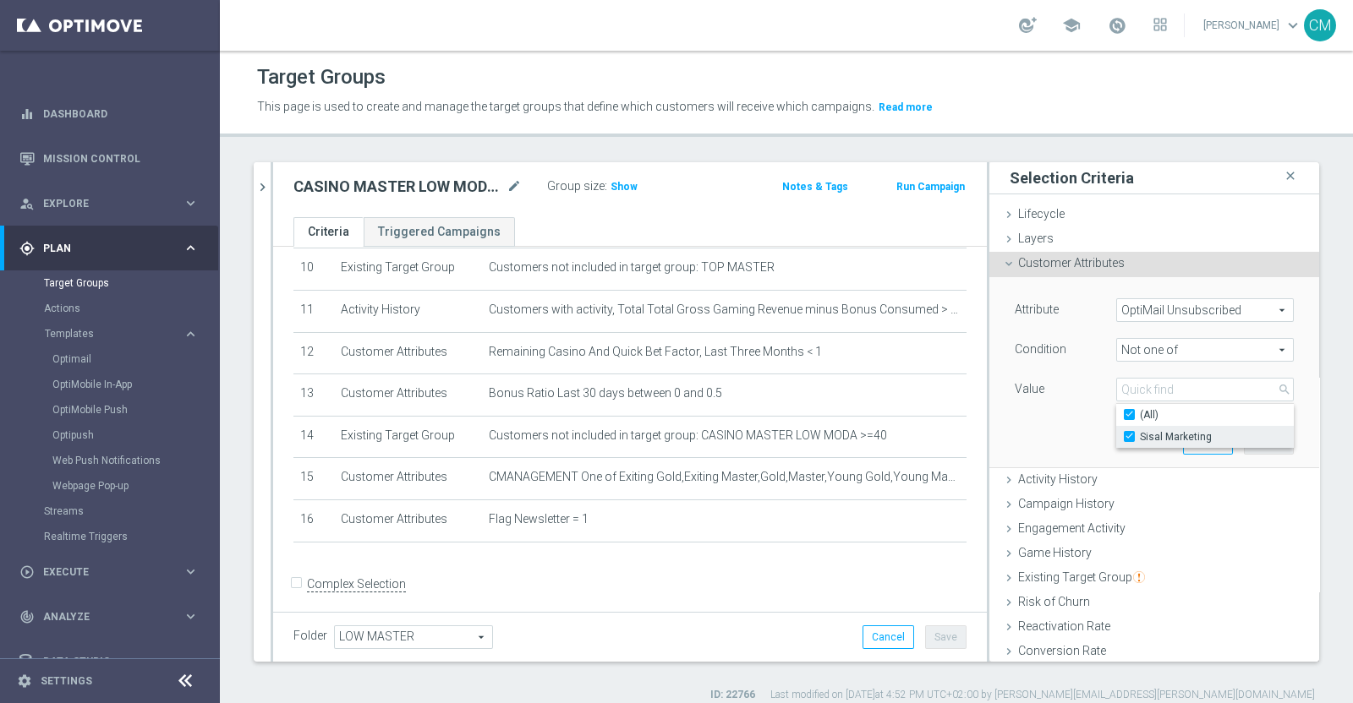
checkbox input "true"
click at [1002, 444] on div "Attribute OptiMail Unsubscribed OptiMail Unsubscribed arrow_drop_down search Co…" at bounding box center [1154, 371] width 304 height 189
click at [1244, 444] on button "Add" at bounding box center [1269, 442] width 50 height 24
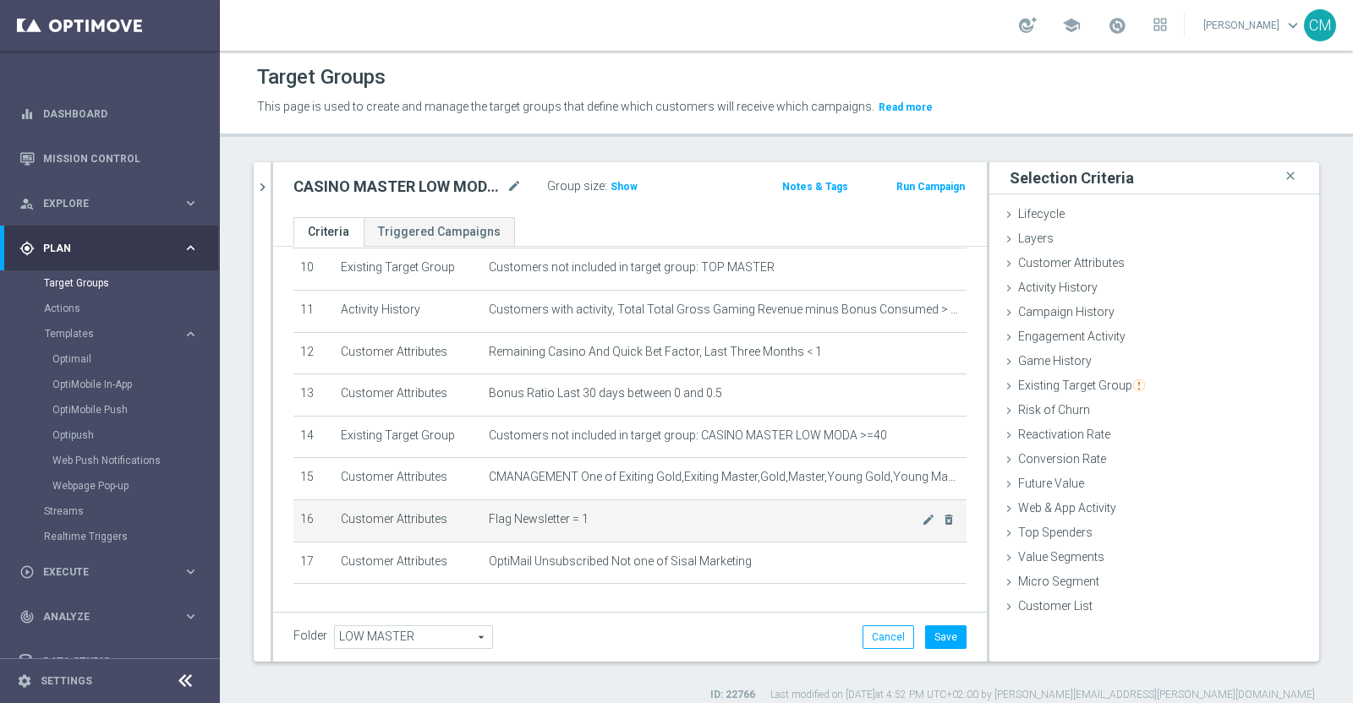
scroll to position [477, 0]
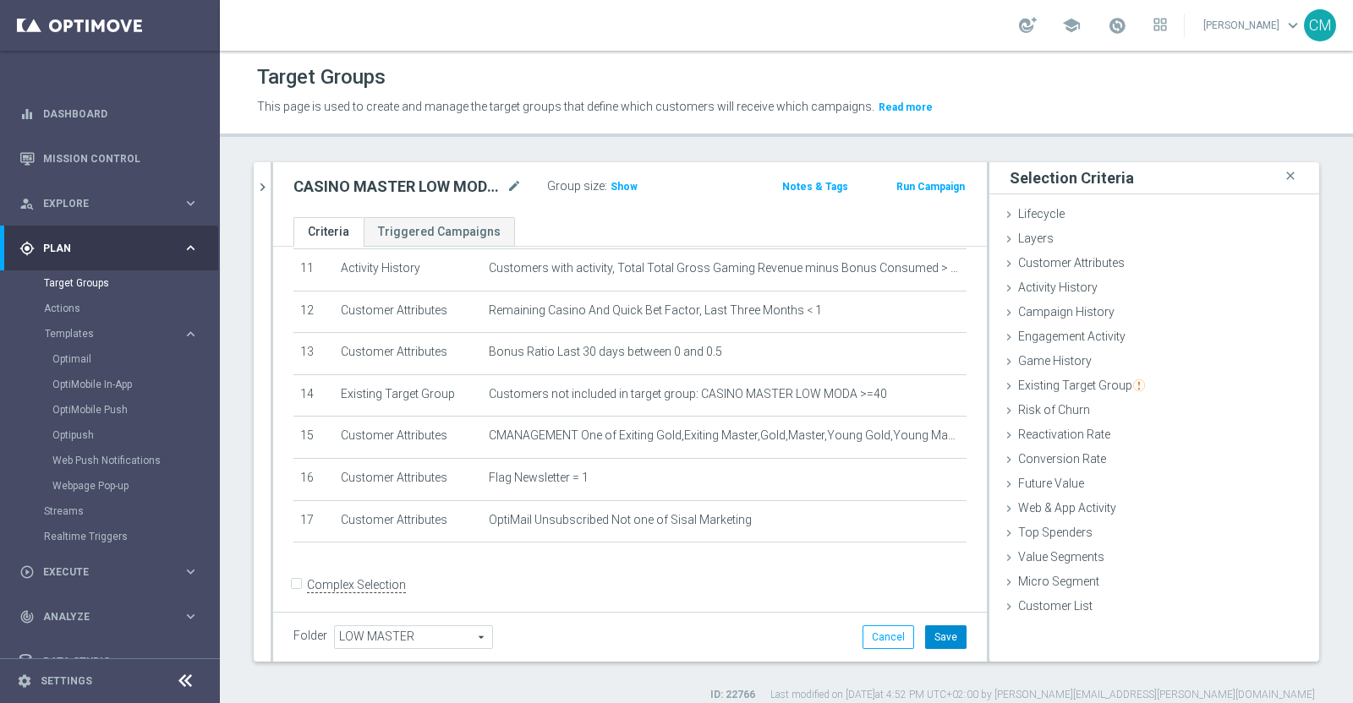
click at [932, 631] on button "Save" at bounding box center [945, 638] width 41 height 24
click at [630, 186] on body "equalizer Dashboard Mission Control" at bounding box center [676, 351] width 1353 height 703
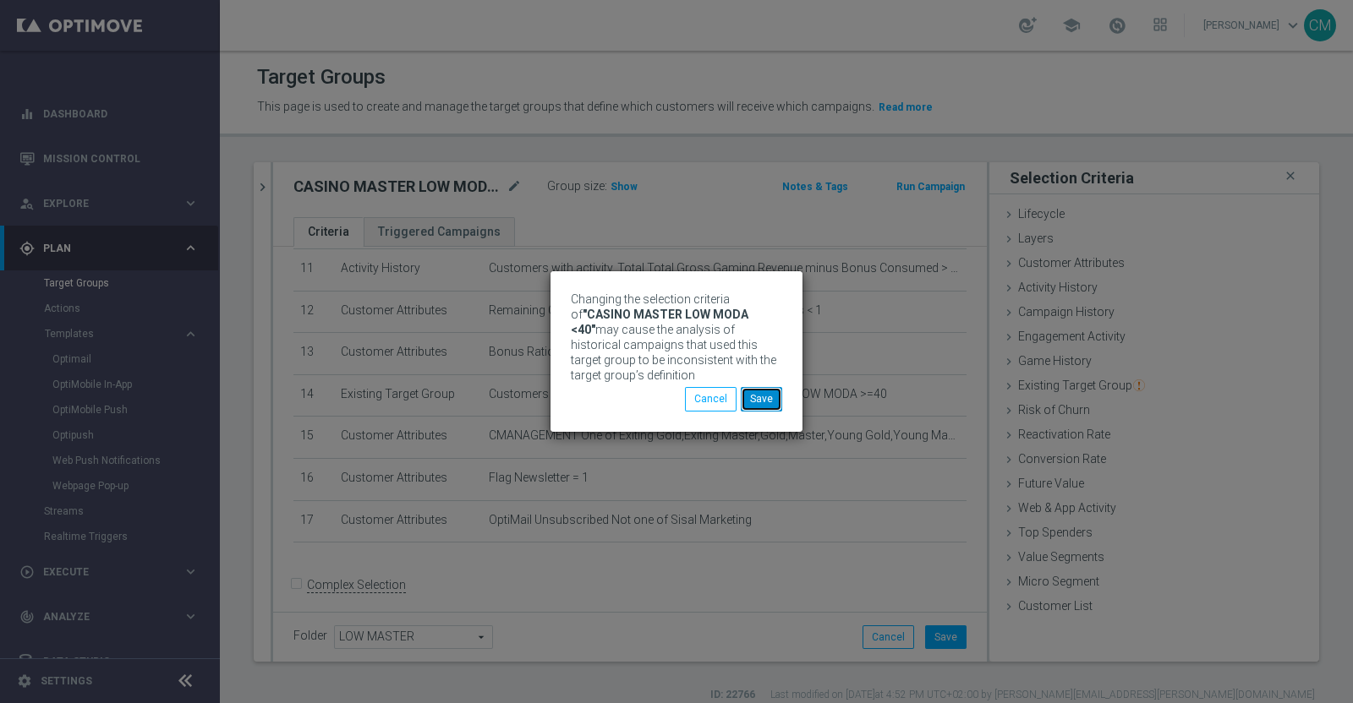
click at [775, 402] on button "Save" at bounding box center [761, 399] width 41 height 24
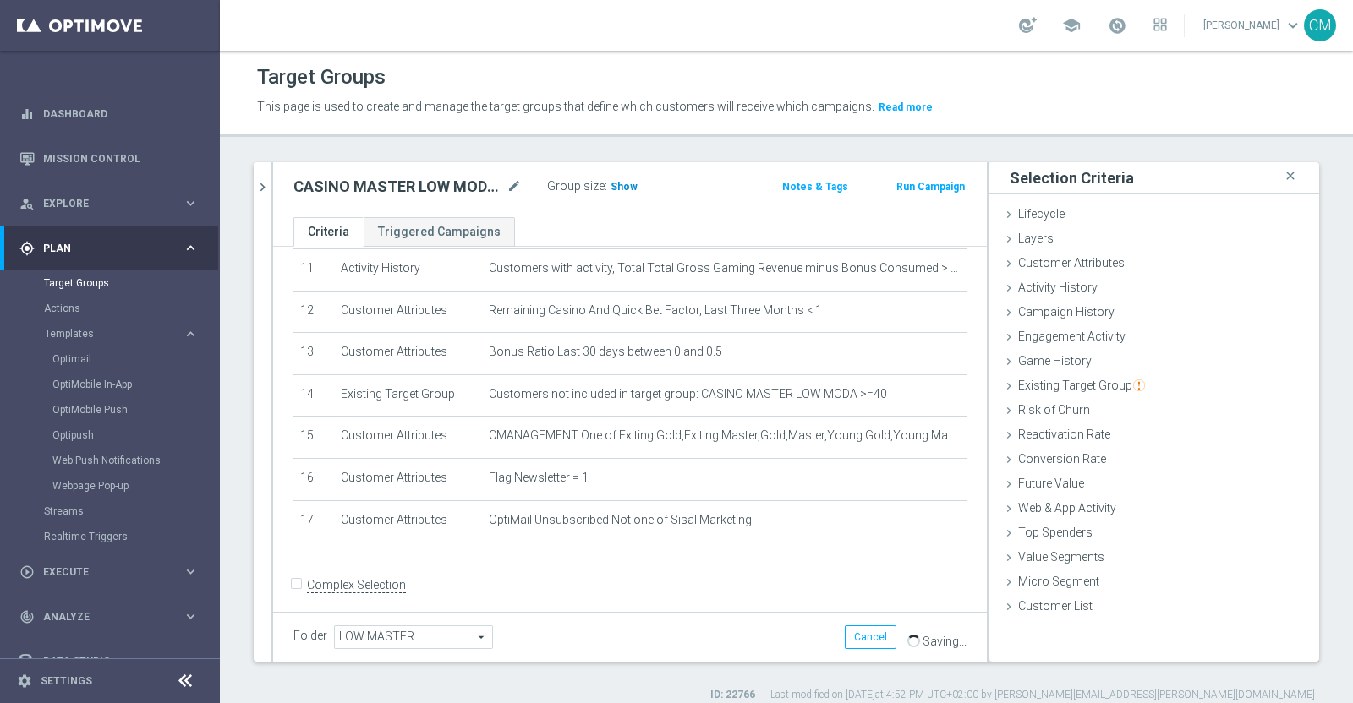
click at [610, 188] on span "Show" at bounding box center [623, 187] width 27 height 12
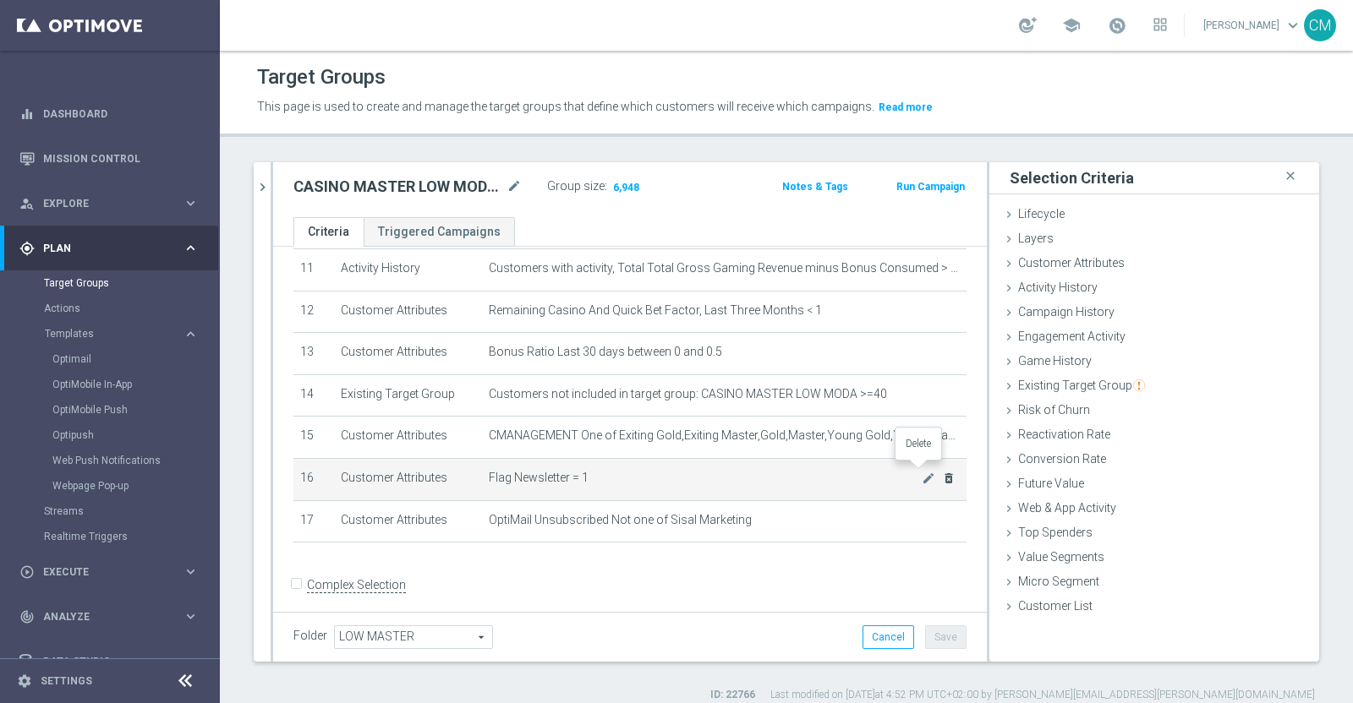
click at [942, 472] on icon "delete_forever" at bounding box center [949, 479] width 14 height 14
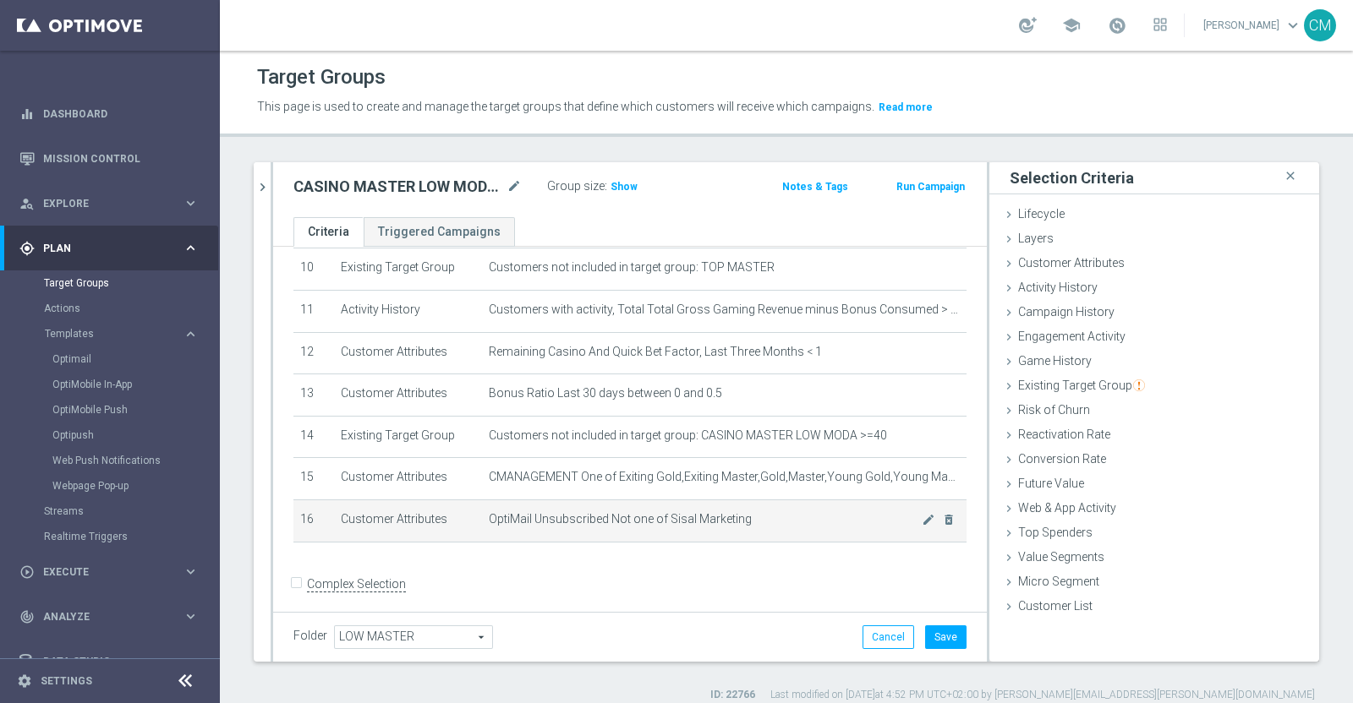
click at [917, 520] on td "OptiMail Unsubscribed Not one of Sisal Marketing mode_edit delete_forever" at bounding box center [724, 521] width 484 height 42
click at [942, 515] on icon "delete_forever" at bounding box center [949, 520] width 14 height 14
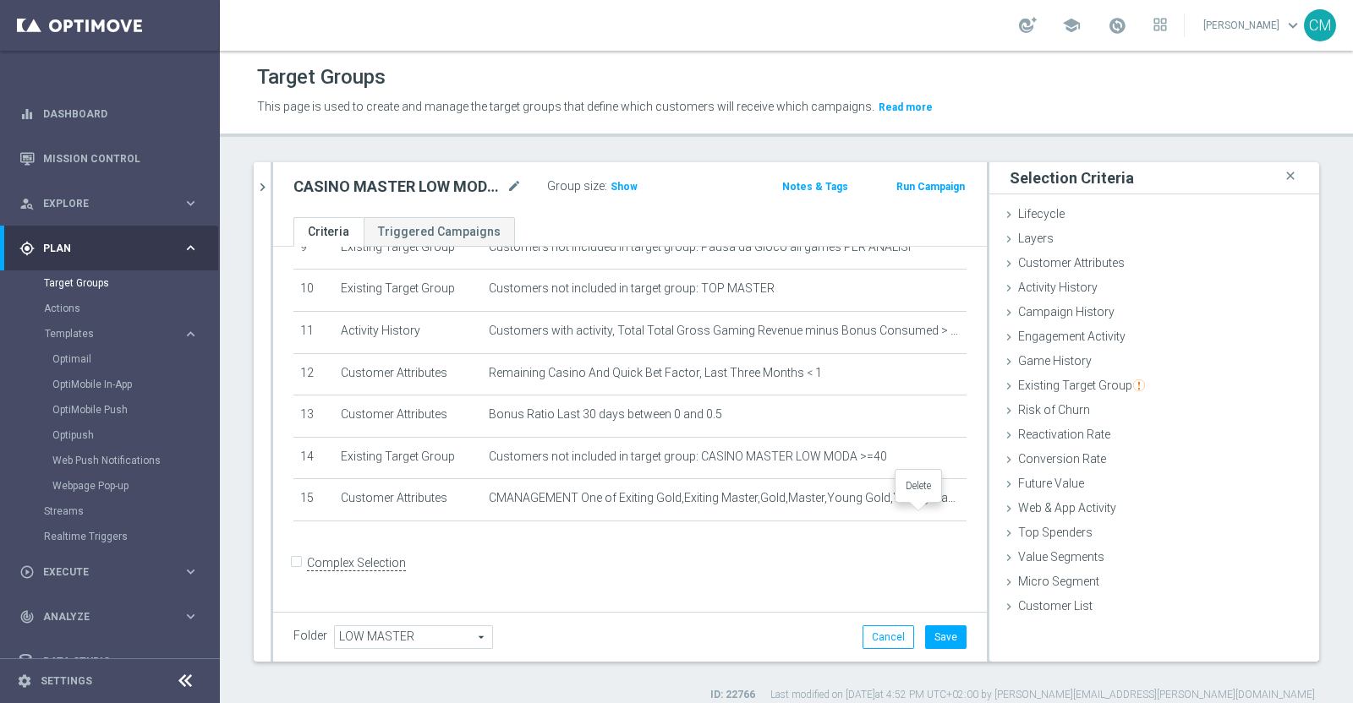
scroll to position [393, 0]
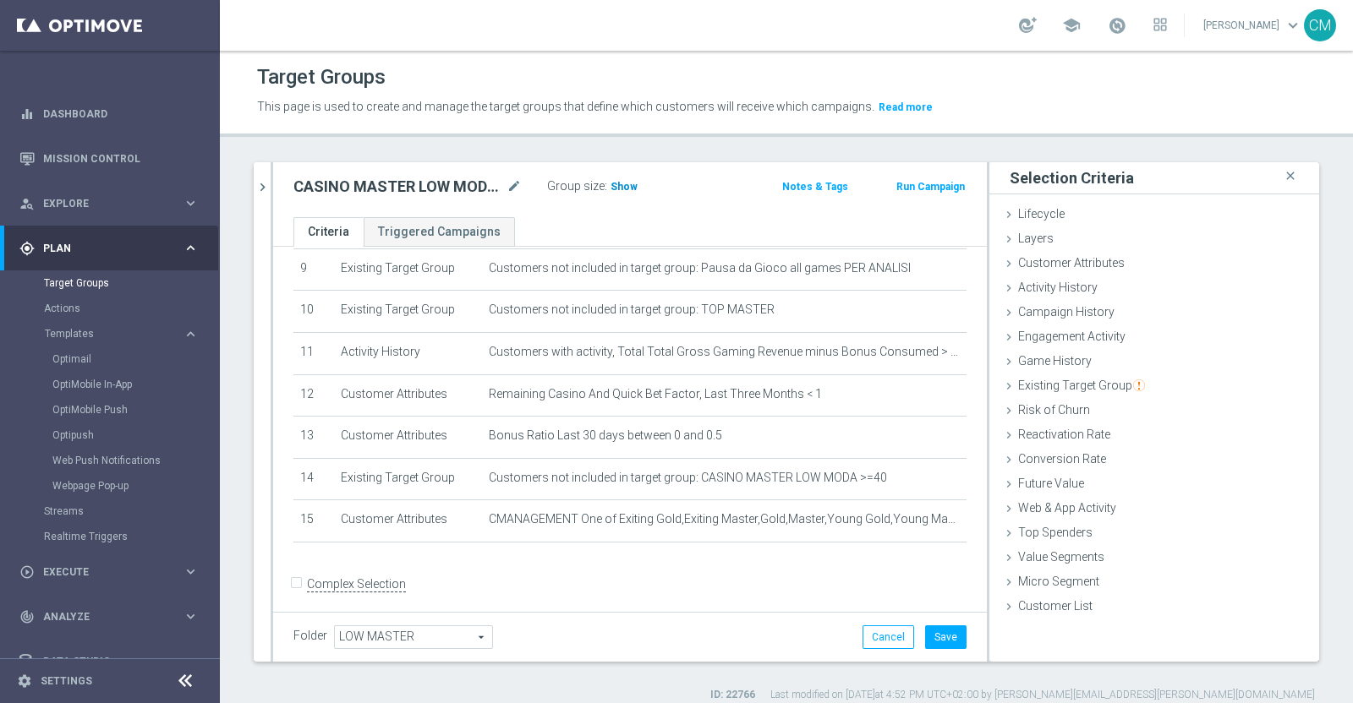
click at [615, 185] on span "Show" at bounding box center [623, 187] width 27 height 12
click at [871, 627] on button "Cancel" at bounding box center [888, 638] width 52 height 24
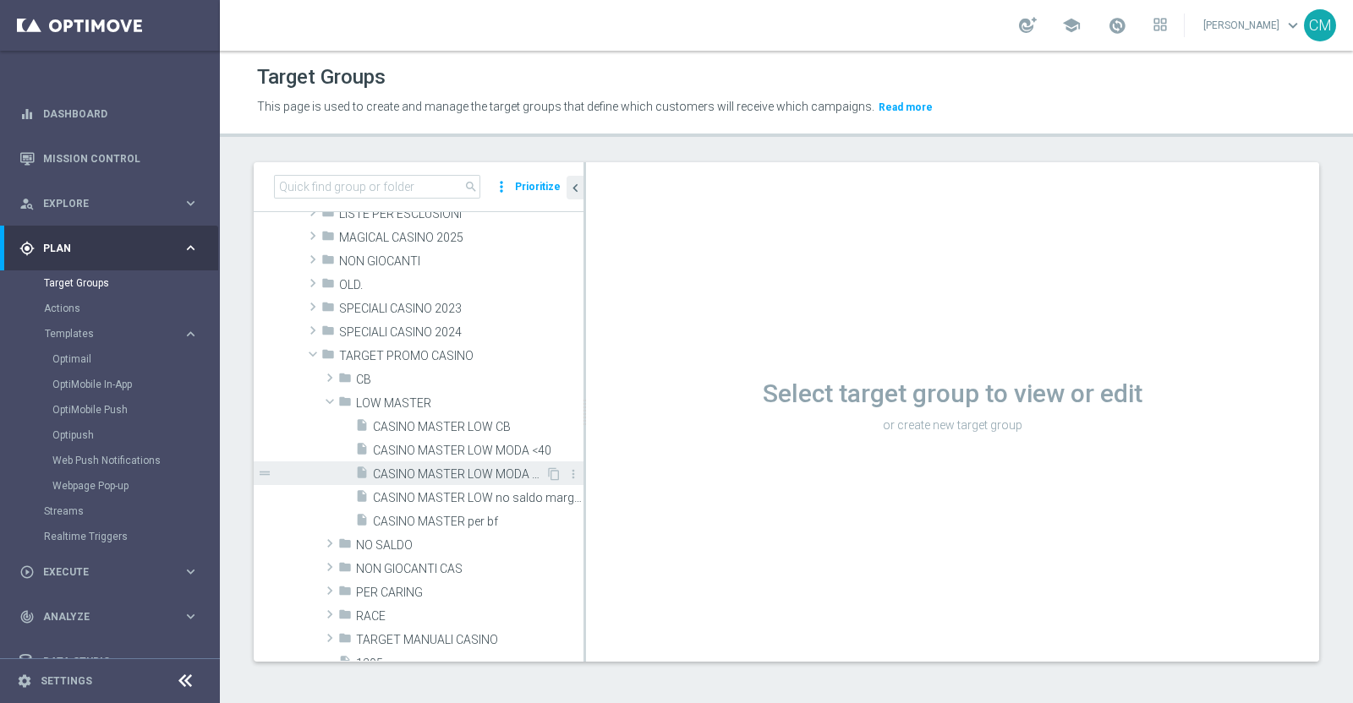
click at [464, 472] on span "CASINO MASTER LOW MODA >=40" at bounding box center [459, 475] width 172 height 14
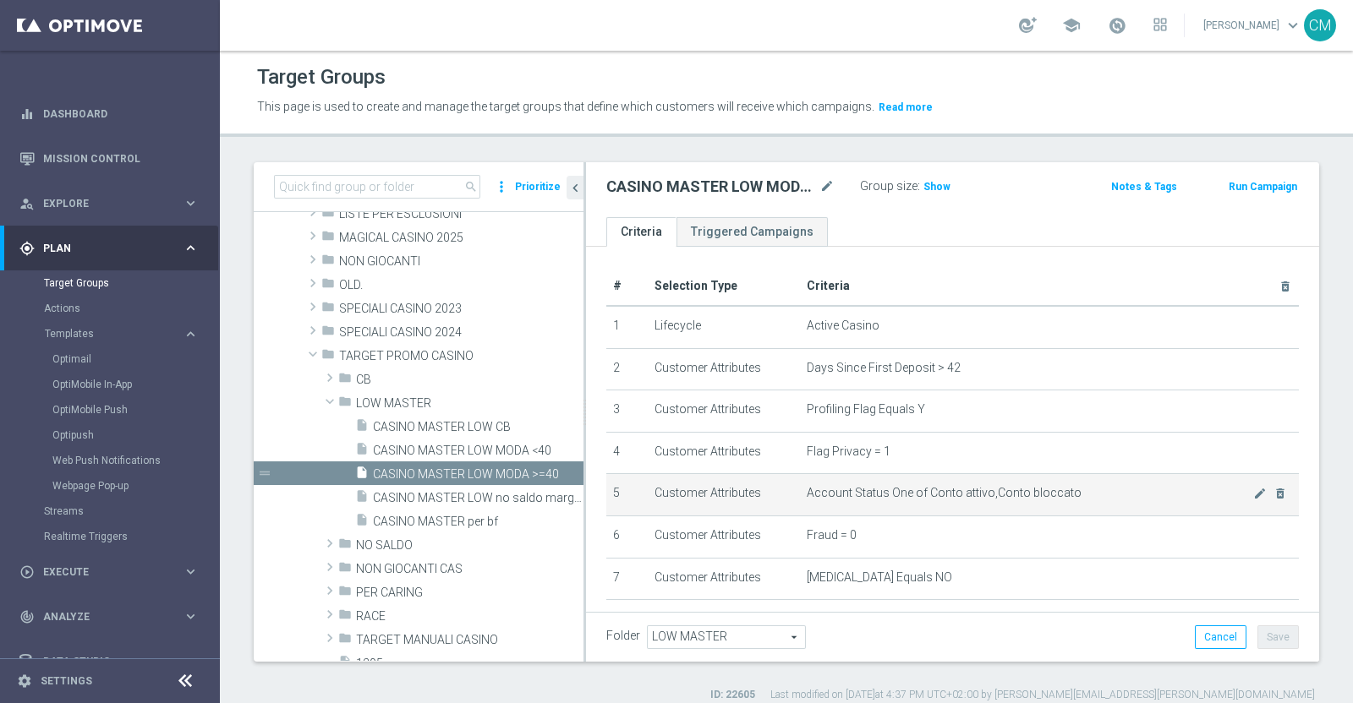
scroll to position [411, 0]
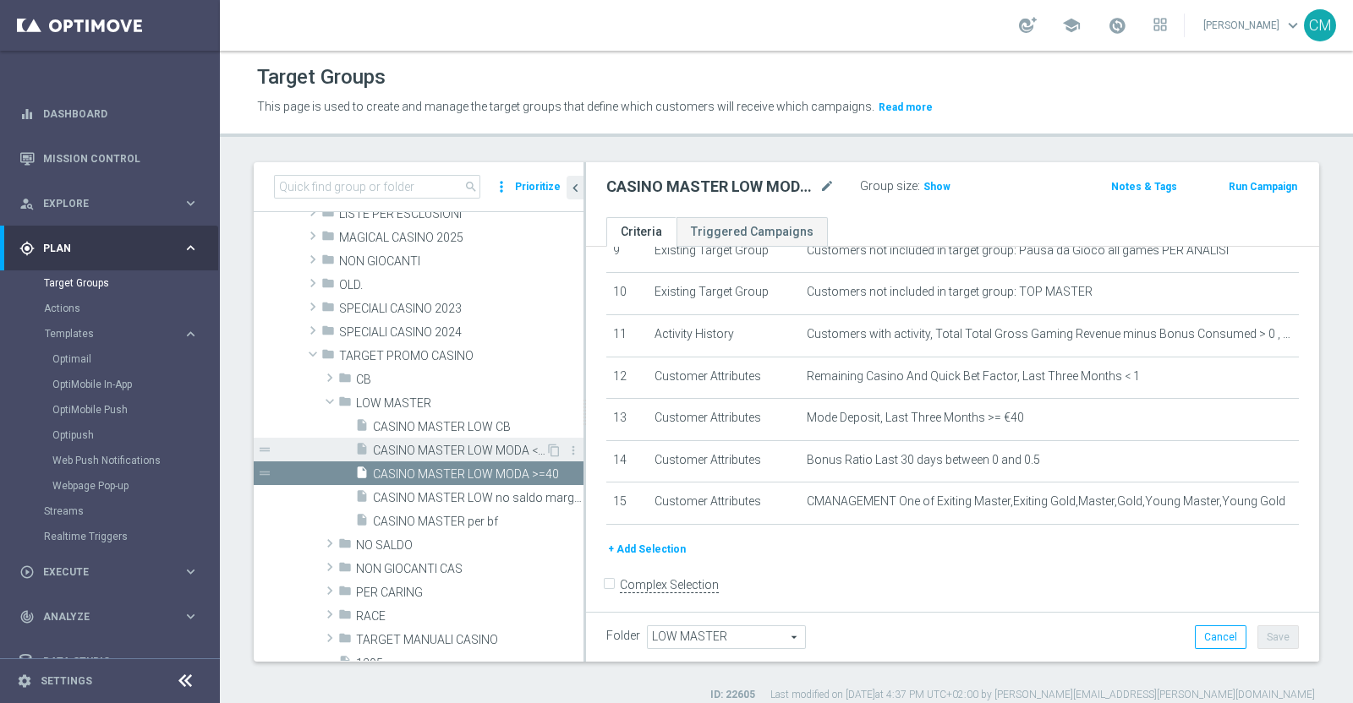
click at [422, 451] on span "CASINO MASTER LOW MODA <40" at bounding box center [459, 451] width 172 height 14
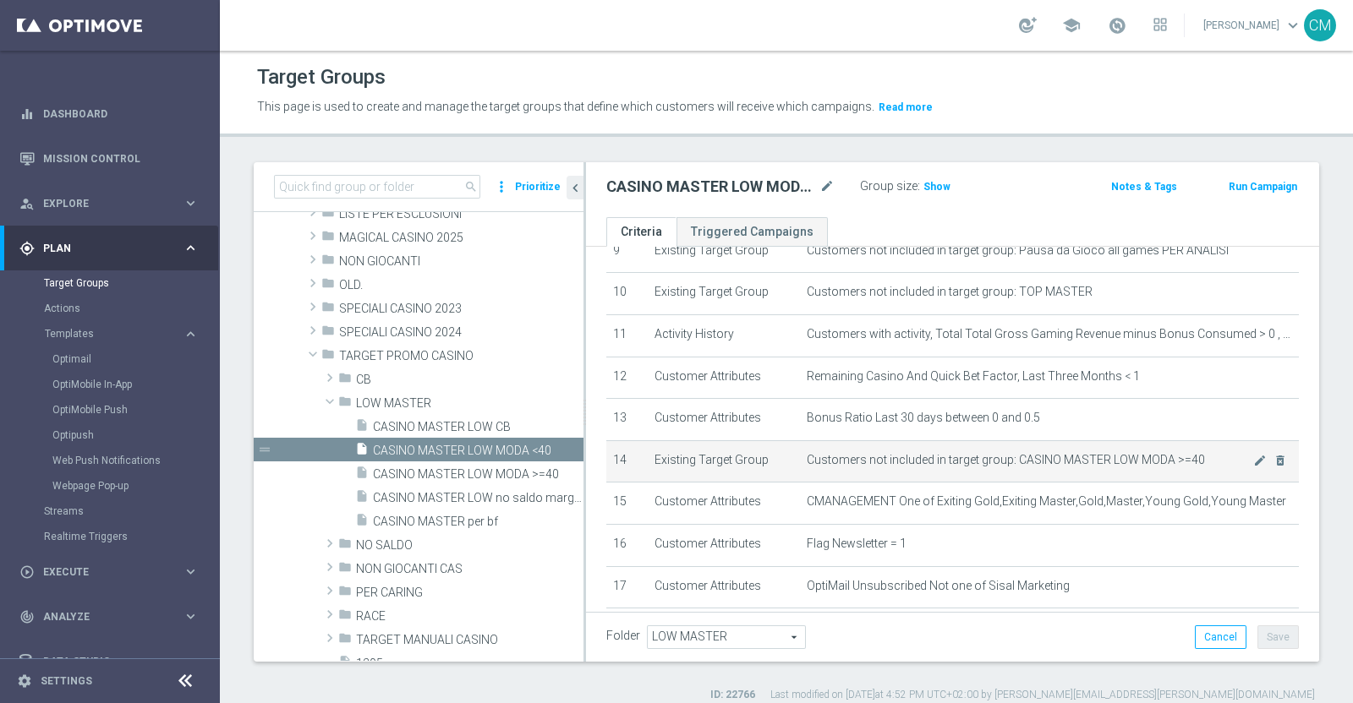
scroll to position [495, 0]
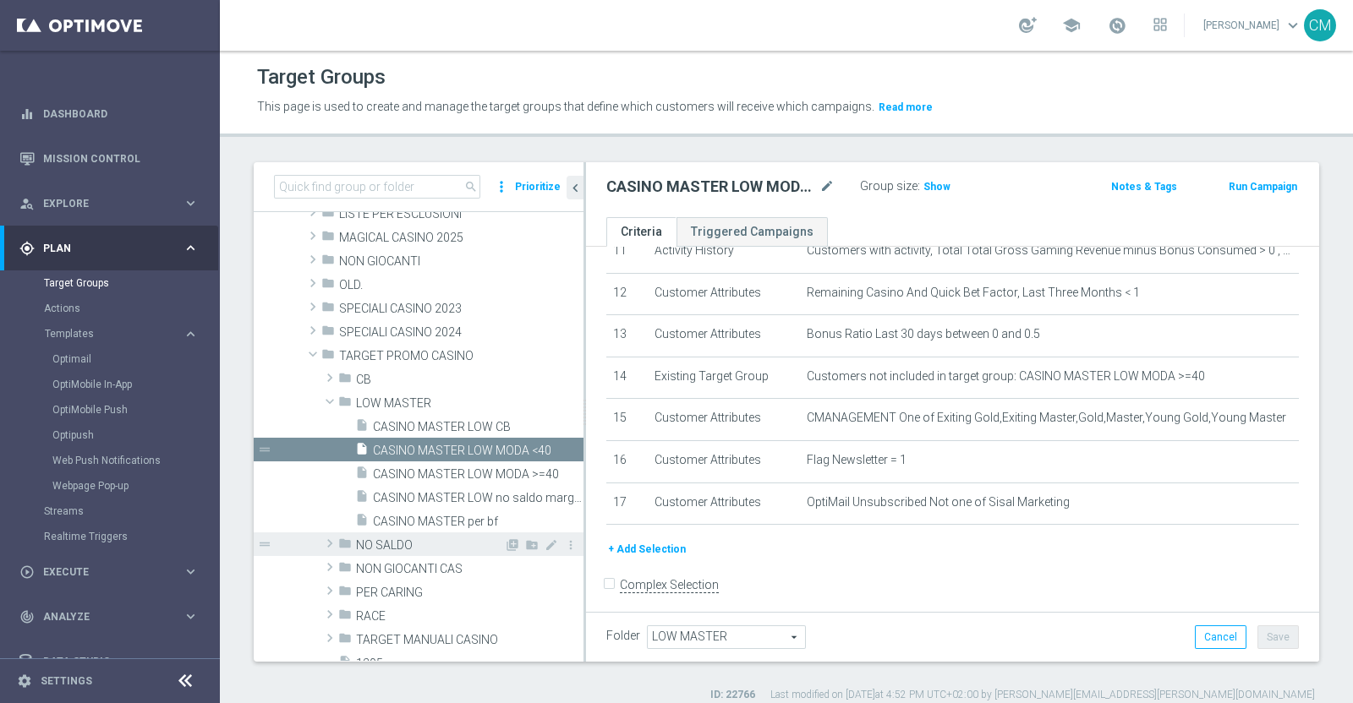
click at [406, 544] on span "NO SALDO" at bounding box center [430, 546] width 148 height 14
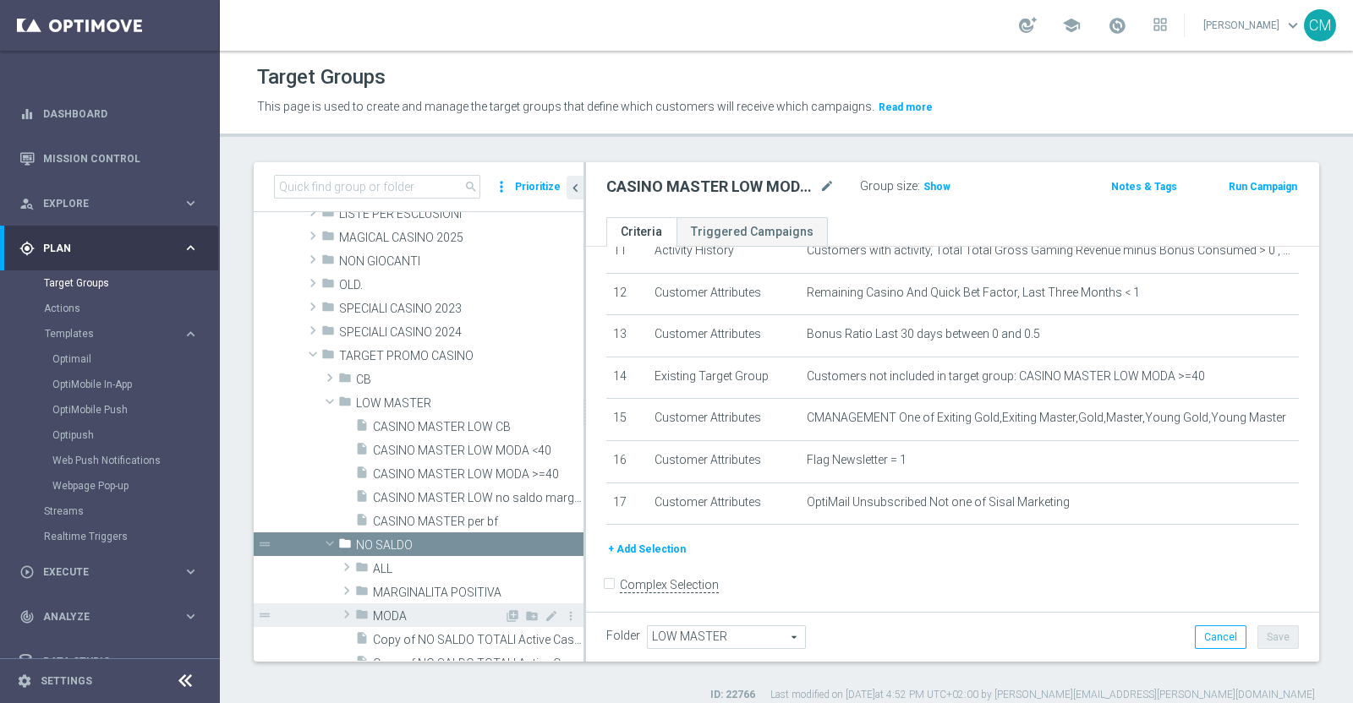
click at [442, 611] on span "MODA" at bounding box center [438, 617] width 131 height 14
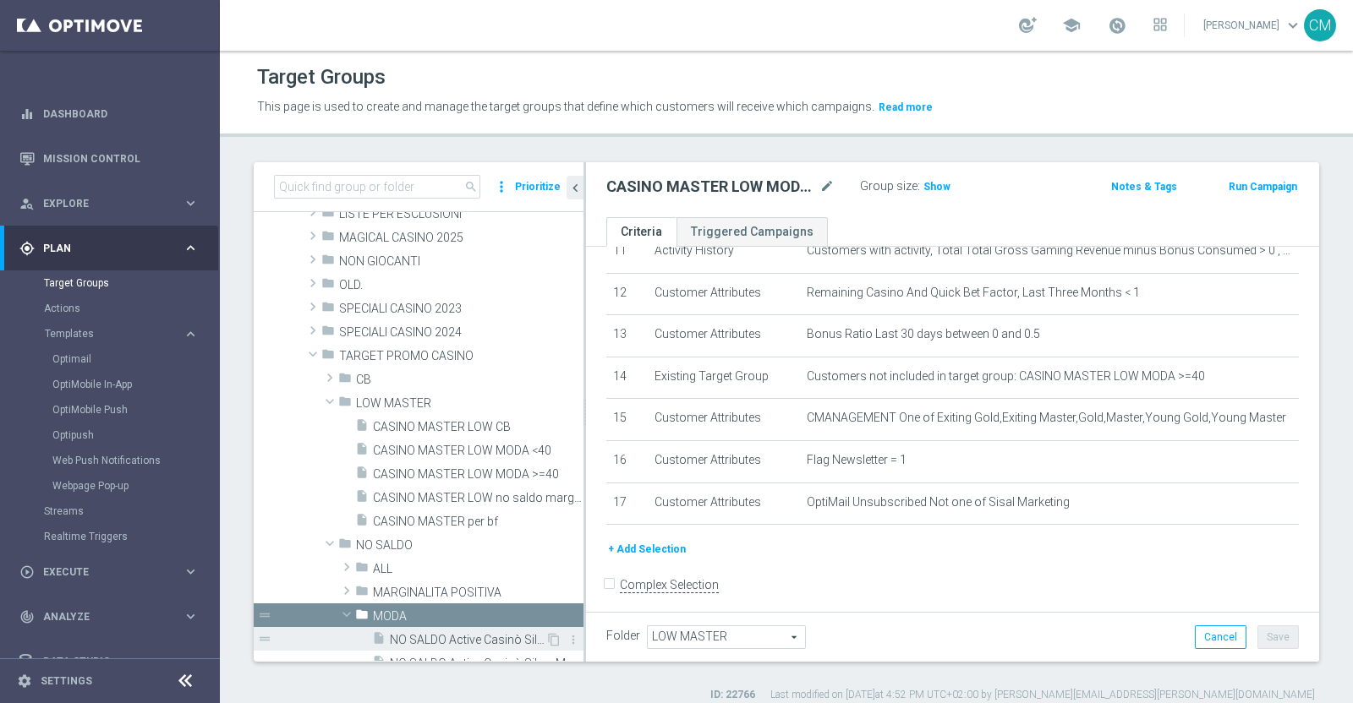
scroll to position [310, 0]
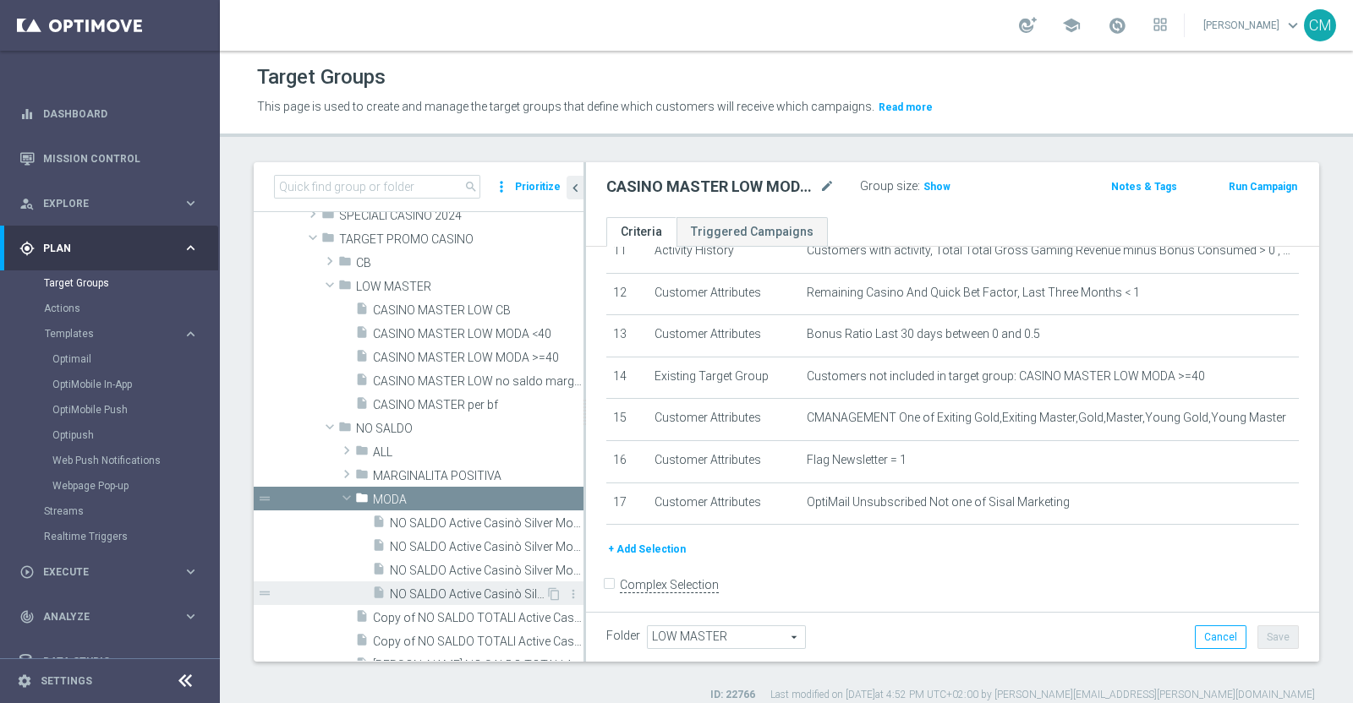
click at [445, 594] on span "NO SALDO Active Casinò Silver Moda 30-59,99" at bounding box center [468, 595] width 156 height 14
checkbox input "true"
type input "MODA"
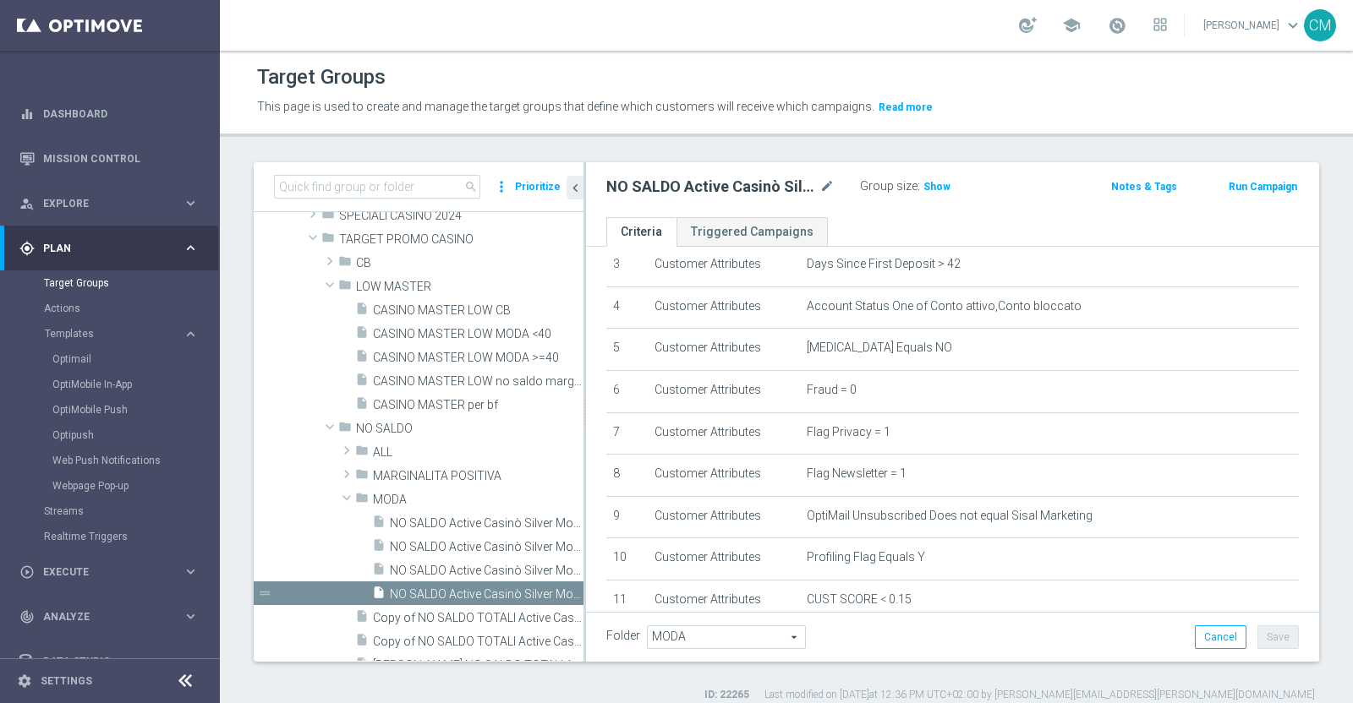
scroll to position [148, 0]
click at [475, 332] on span "CASINO MASTER LOW MODA <40" at bounding box center [459, 334] width 172 height 14
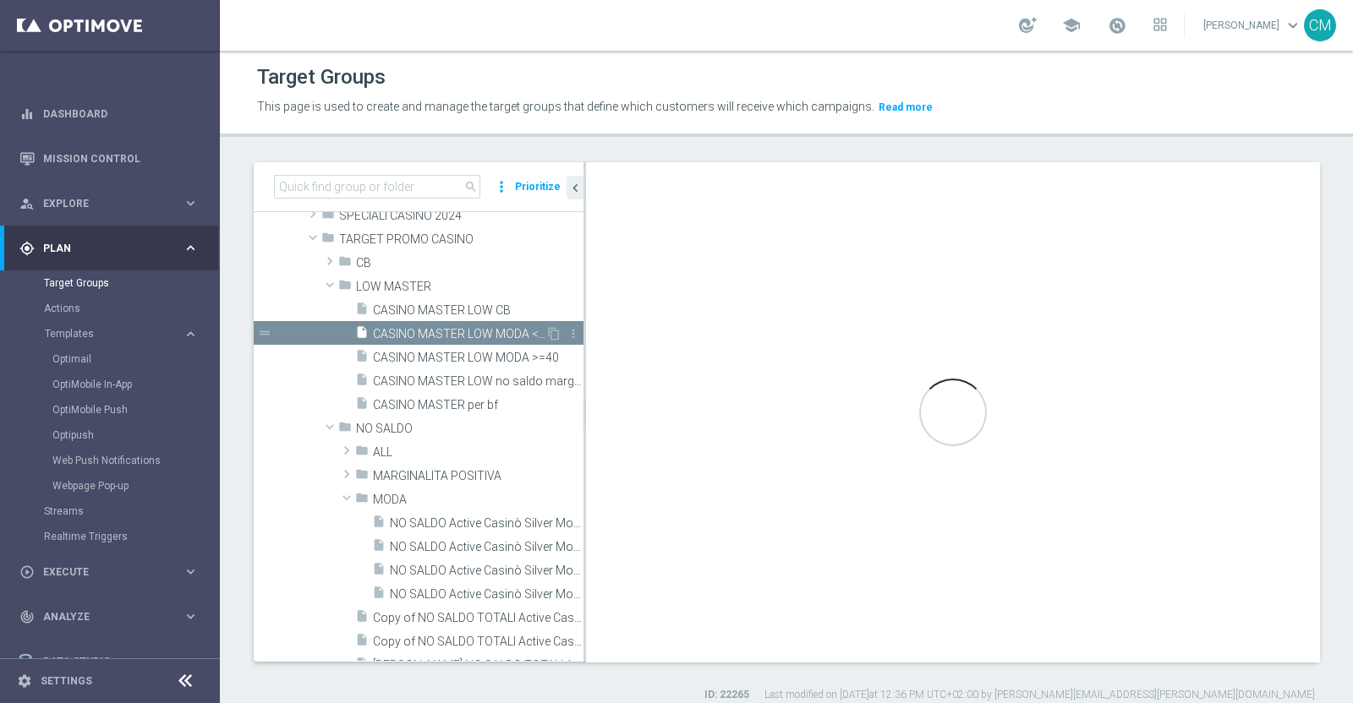
checkbox input "false"
type input "LOW MASTER"
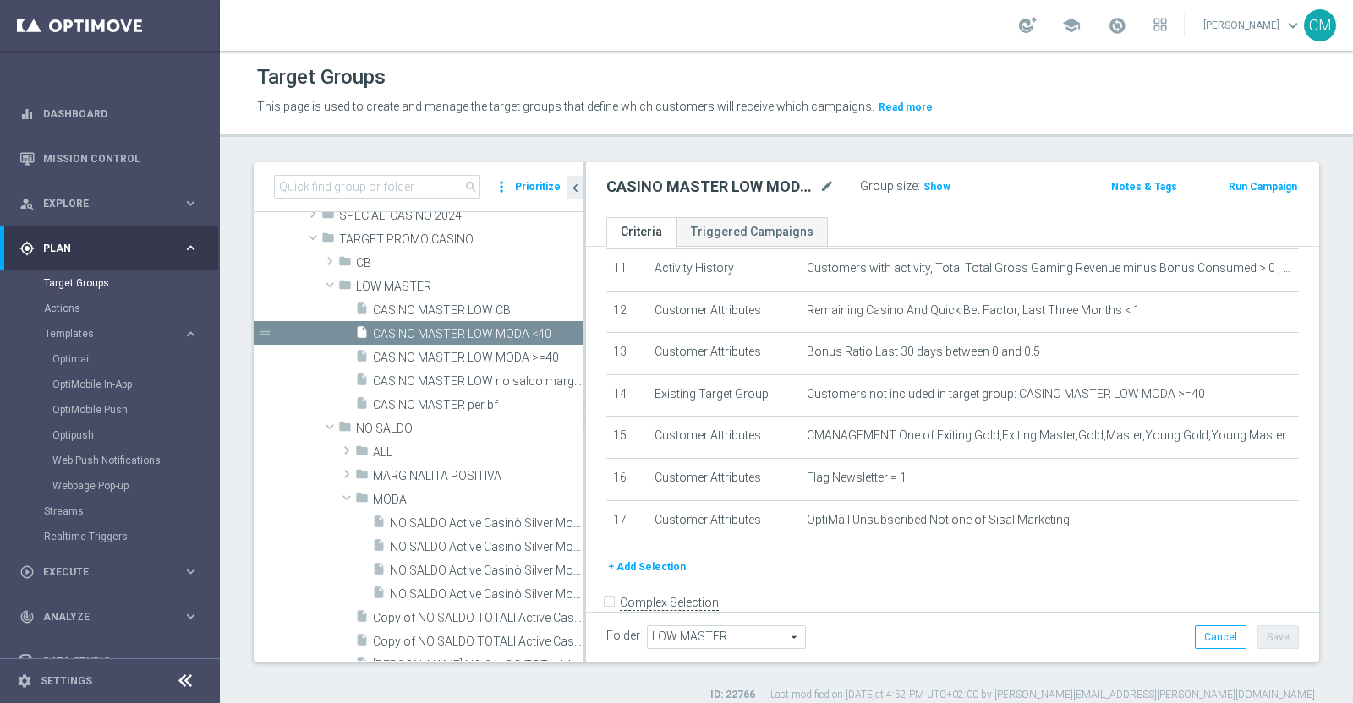
scroll to position [478, 0]
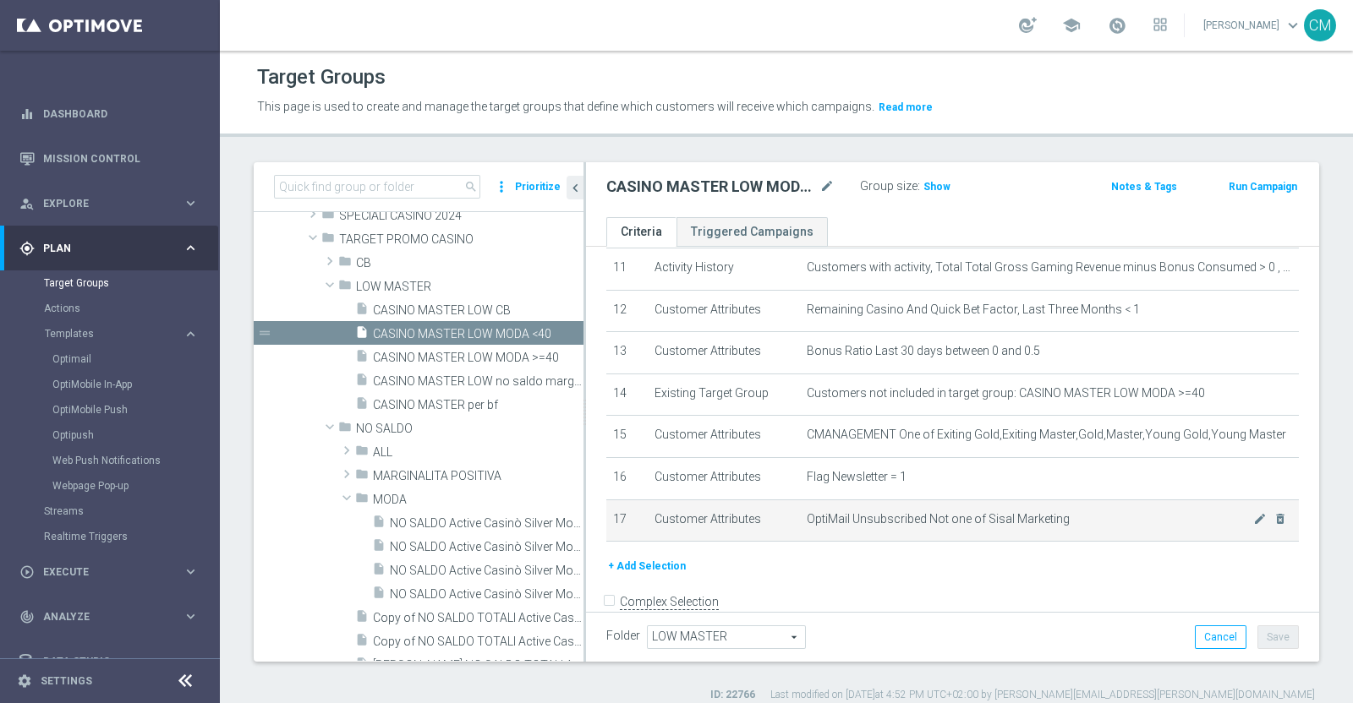
click at [1220, 512] on span "OptiMail Unsubscribed Not one of Sisal Marketing" at bounding box center [1030, 519] width 446 height 14
click at [1253, 517] on icon "mode_edit" at bounding box center [1260, 519] width 14 height 14
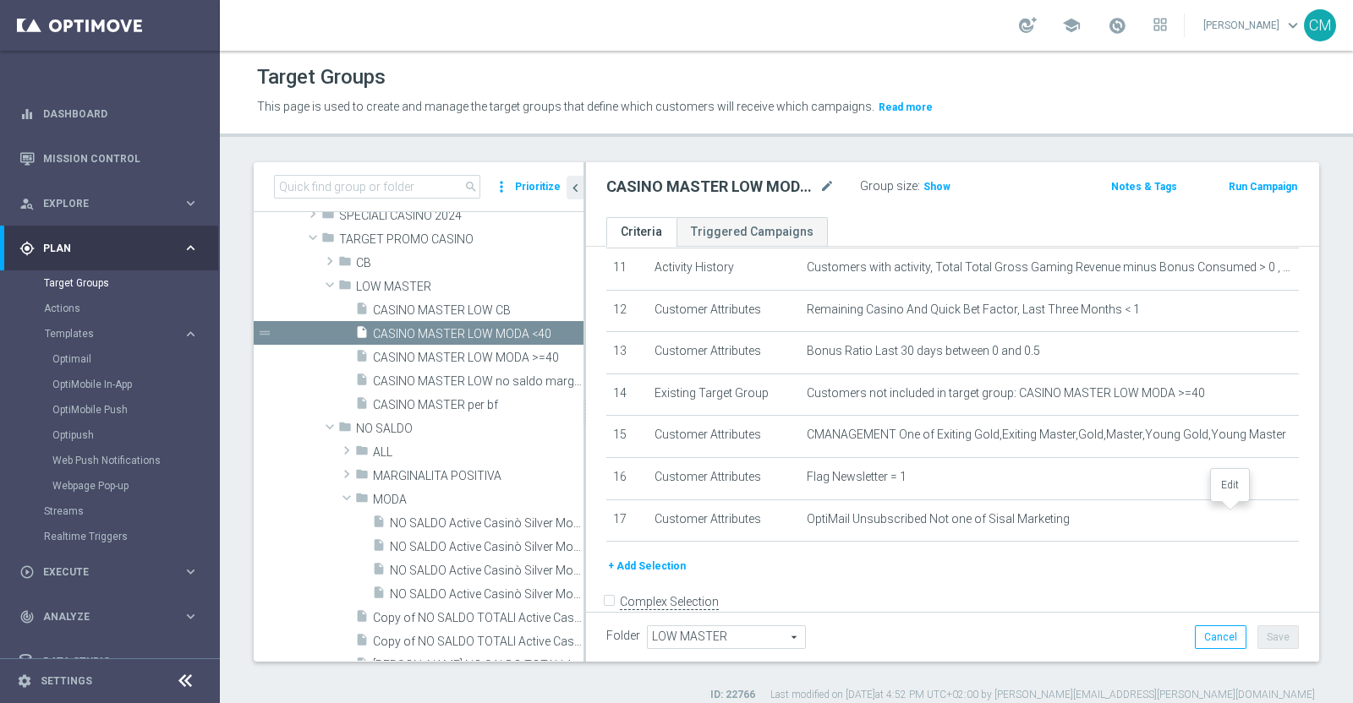
scroll to position [477, 0]
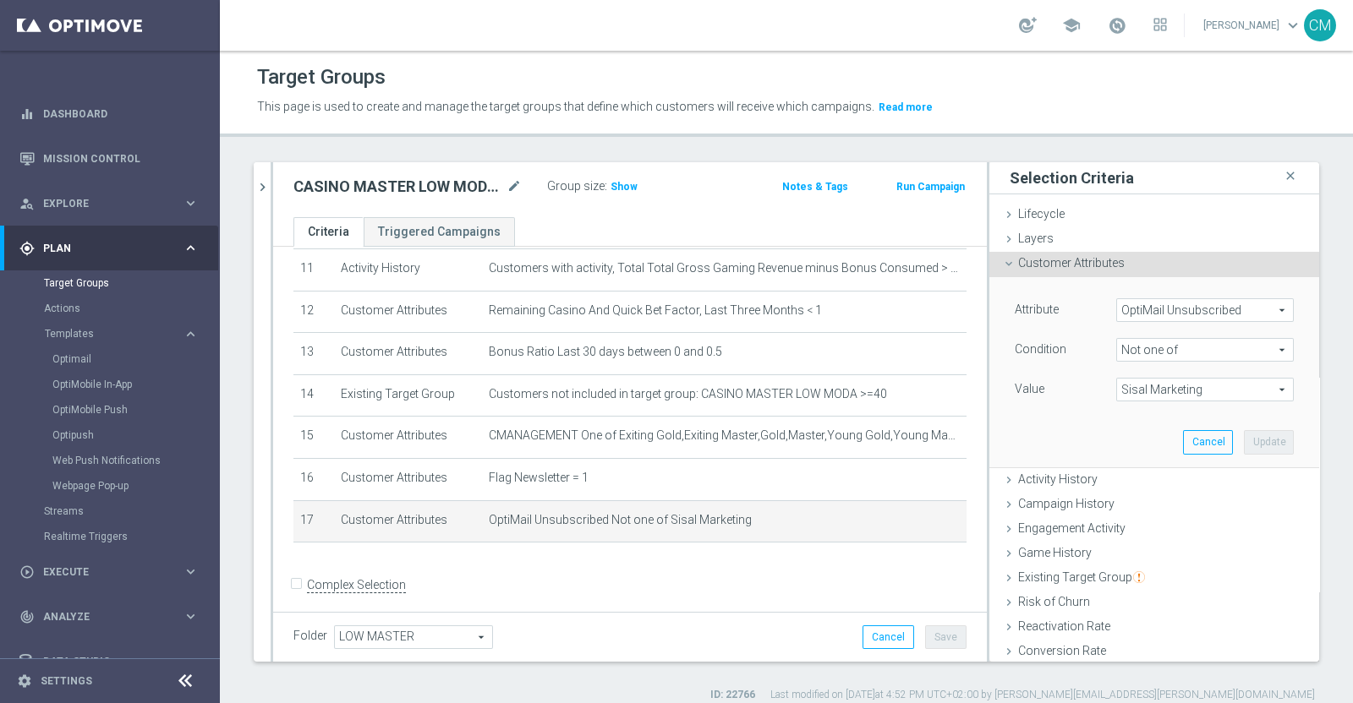
click at [1167, 344] on span "Not one of" at bounding box center [1205, 350] width 176 height 22
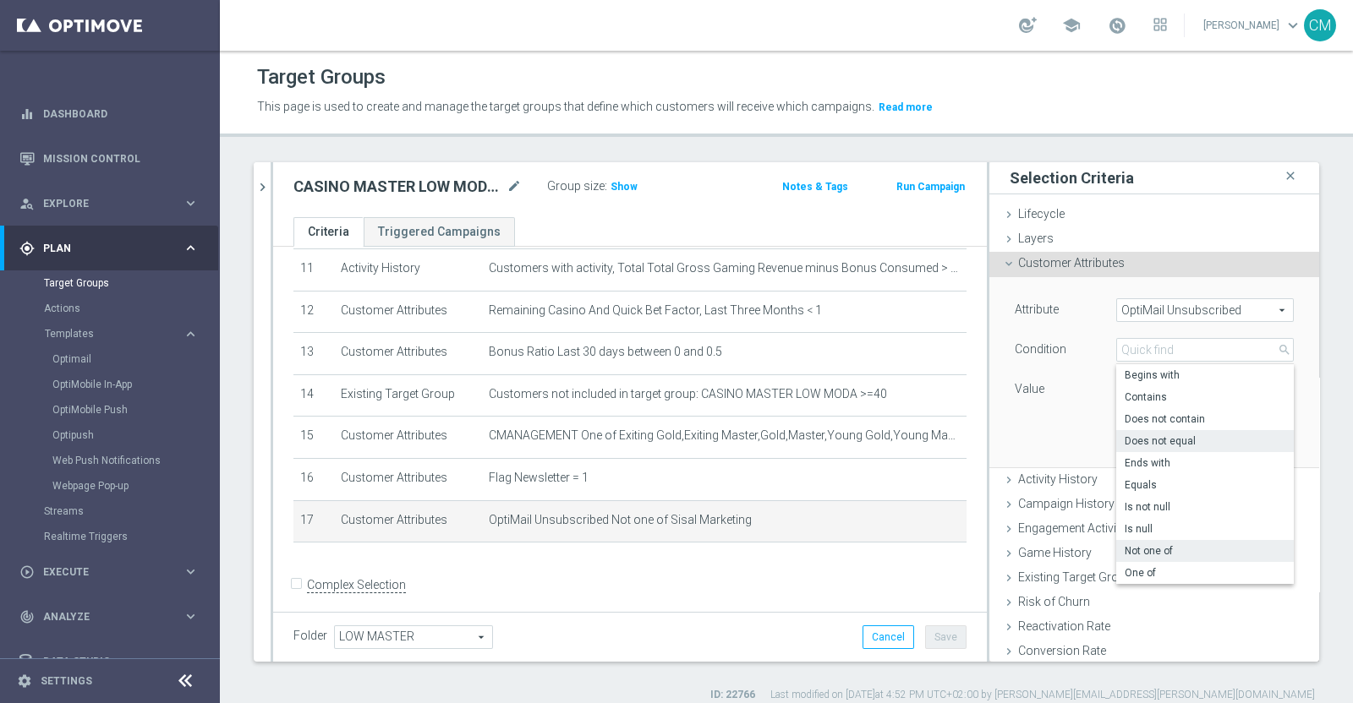
click at [1157, 437] on span "Does not equal" at bounding box center [1204, 442] width 161 height 14
type input "Does not equal"
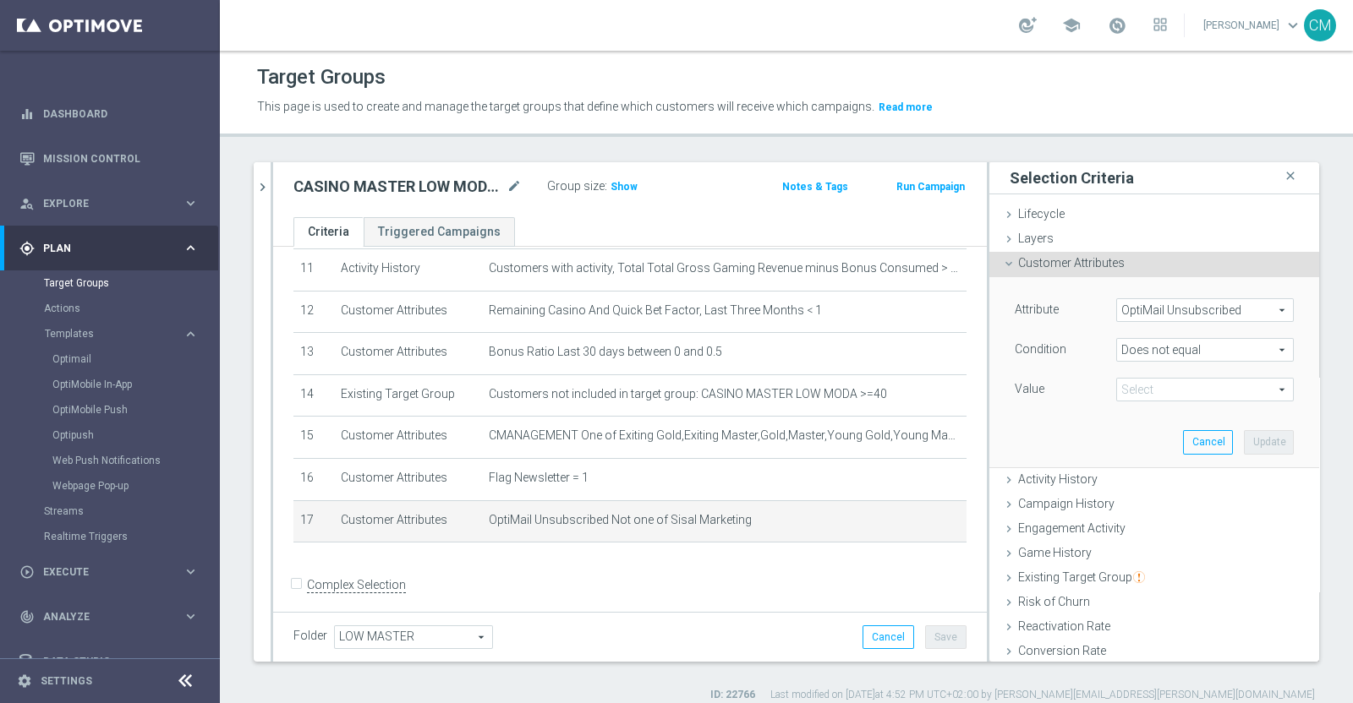
click at [1171, 379] on span at bounding box center [1205, 390] width 176 height 22
click at [1145, 418] on span "Sisal Marketing" at bounding box center [1204, 415] width 161 height 14
type input "Sisal Marketing"
click at [1244, 438] on button "Update" at bounding box center [1269, 442] width 50 height 24
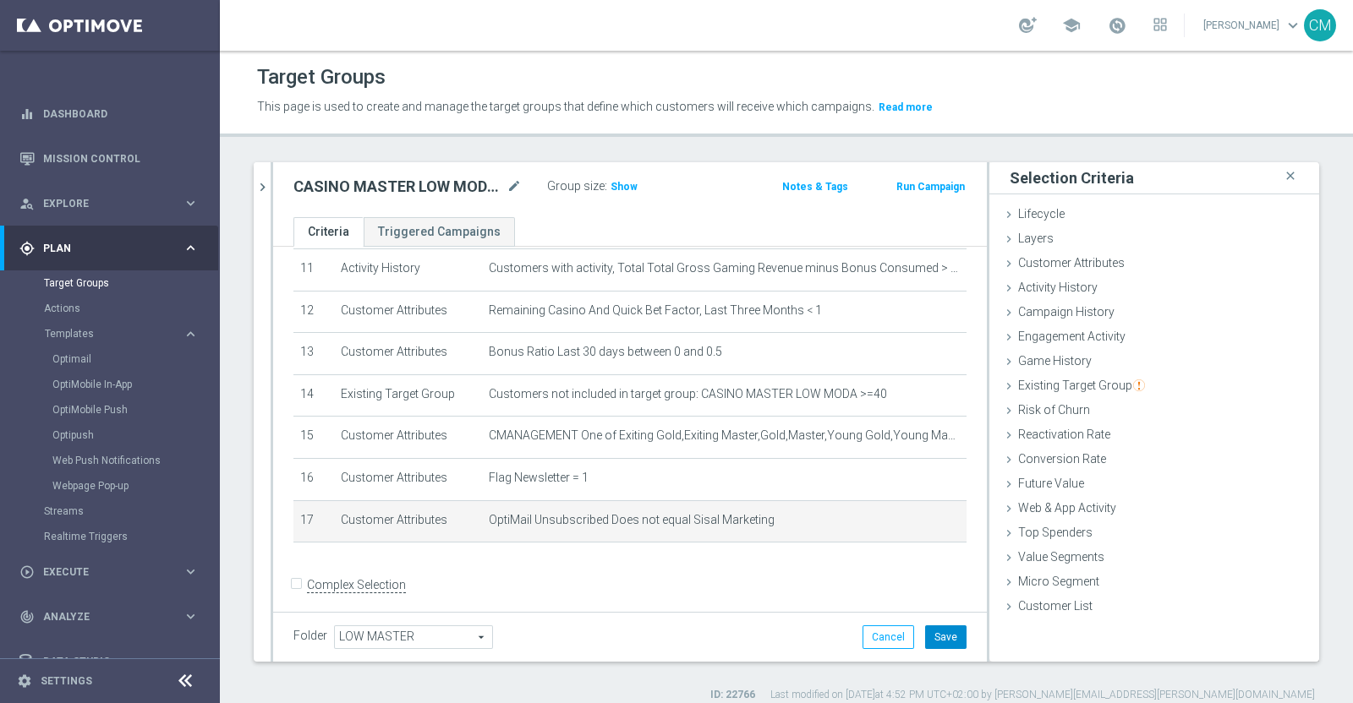
click at [943, 637] on button "Save" at bounding box center [945, 638] width 41 height 24
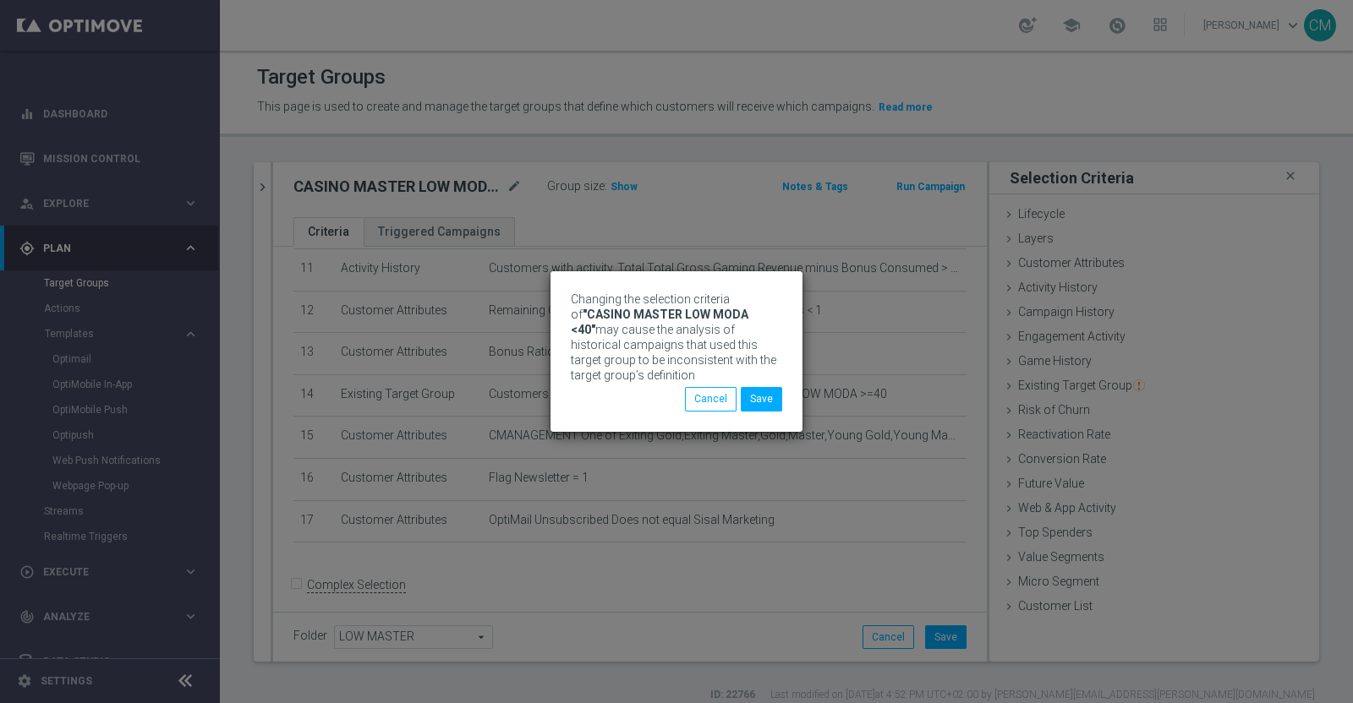
click at [784, 402] on div "Changing the selection criteria of "CASINO MASTER LOW MODA <40" may cause the a…" at bounding box center [676, 351] width 252 height 160
click at [777, 401] on button "Save" at bounding box center [761, 399] width 41 height 24
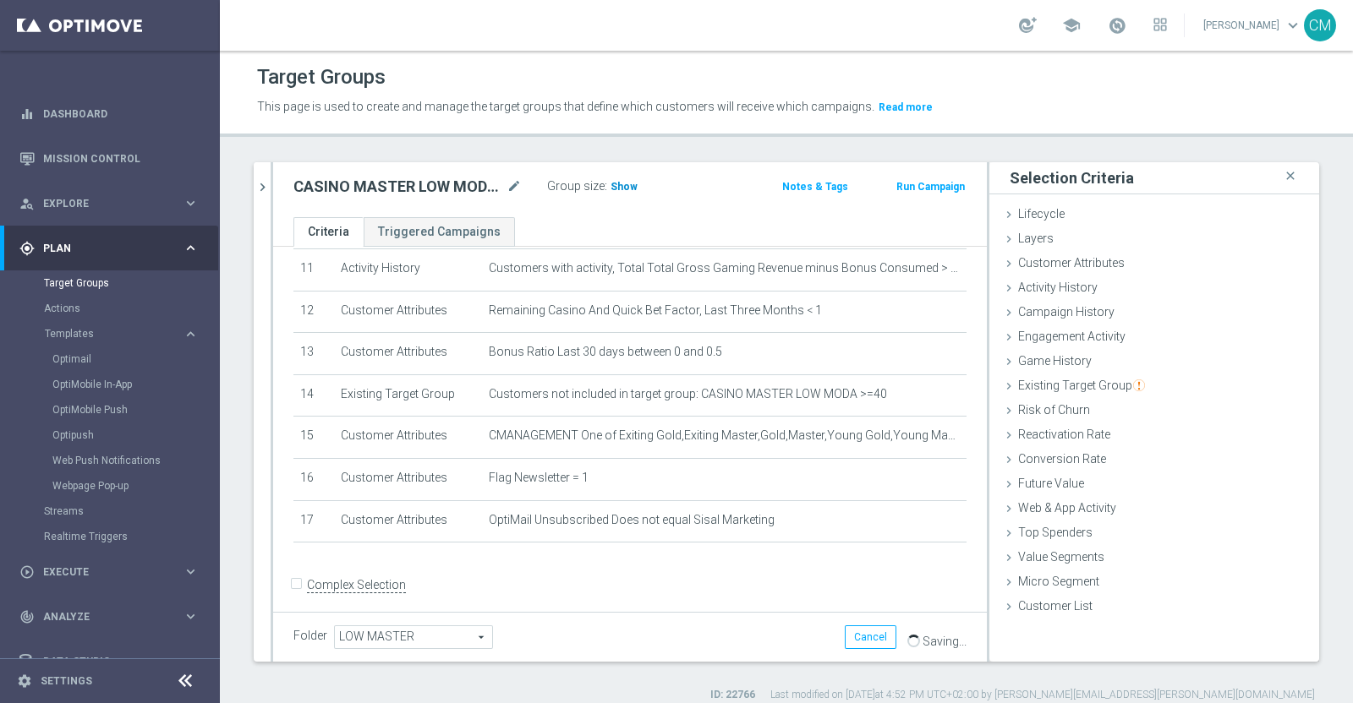
click at [615, 190] on span "Show" at bounding box center [623, 187] width 27 height 12
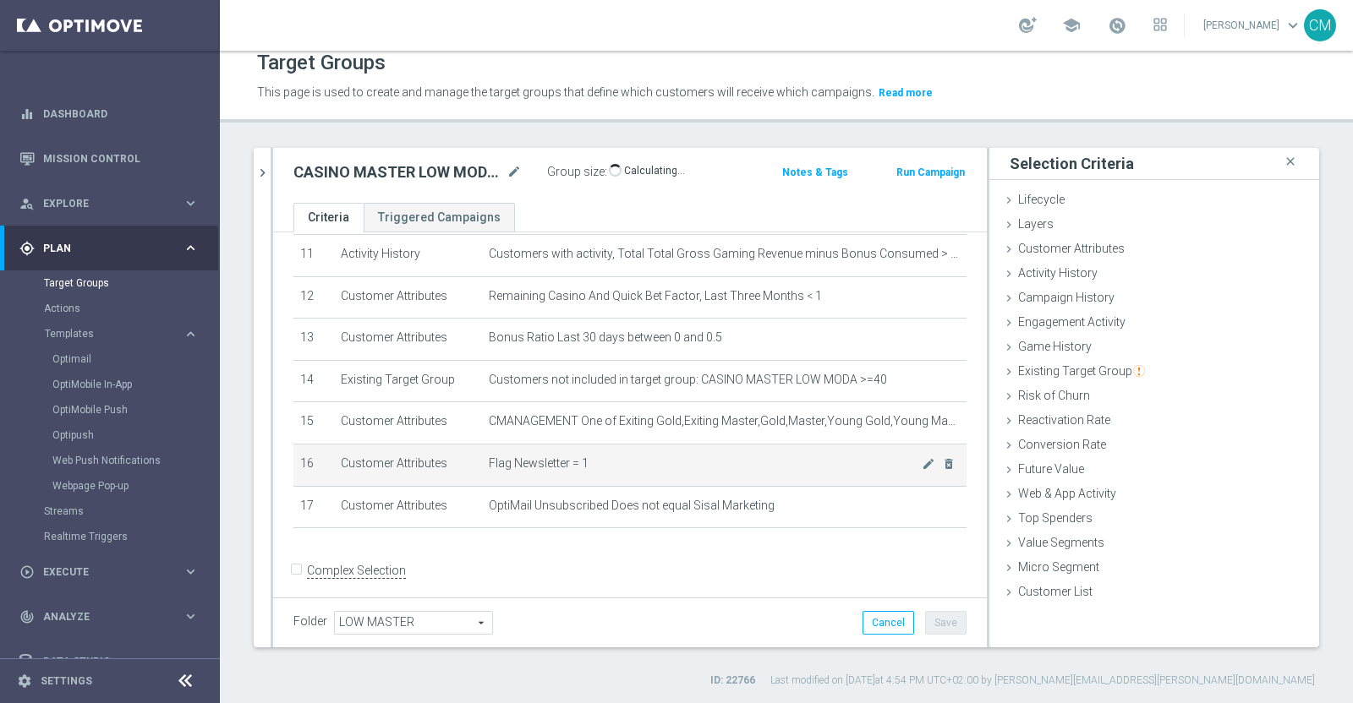
scroll to position [435, 0]
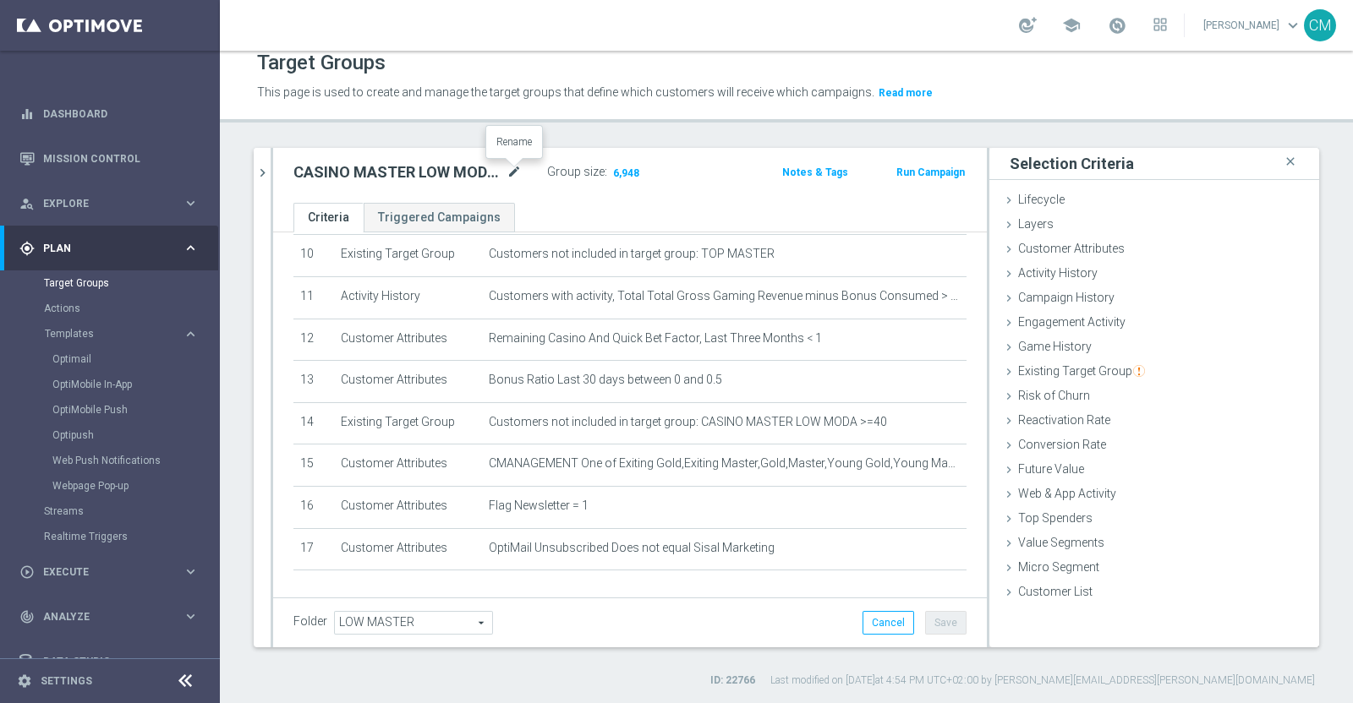
click at [511, 176] on icon "mode_edit" at bounding box center [513, 172] width 15 height 20
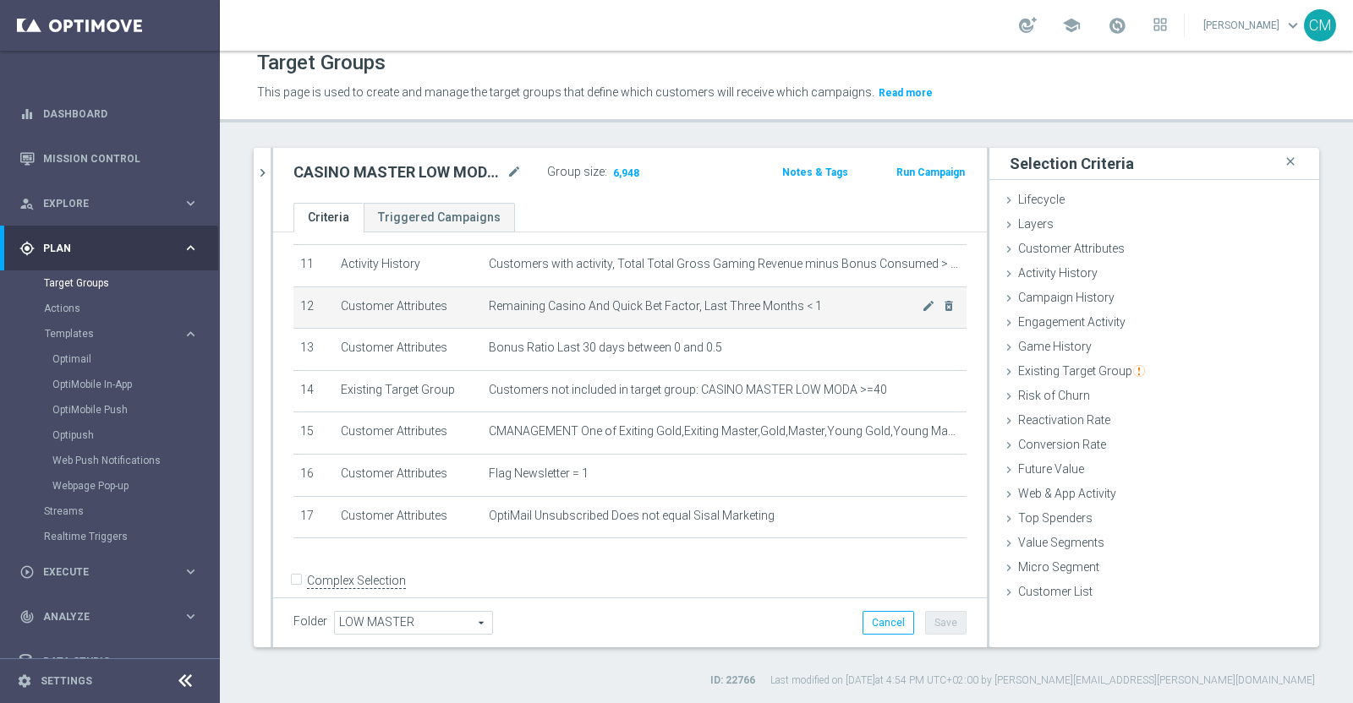
scroll to position [477, 0]
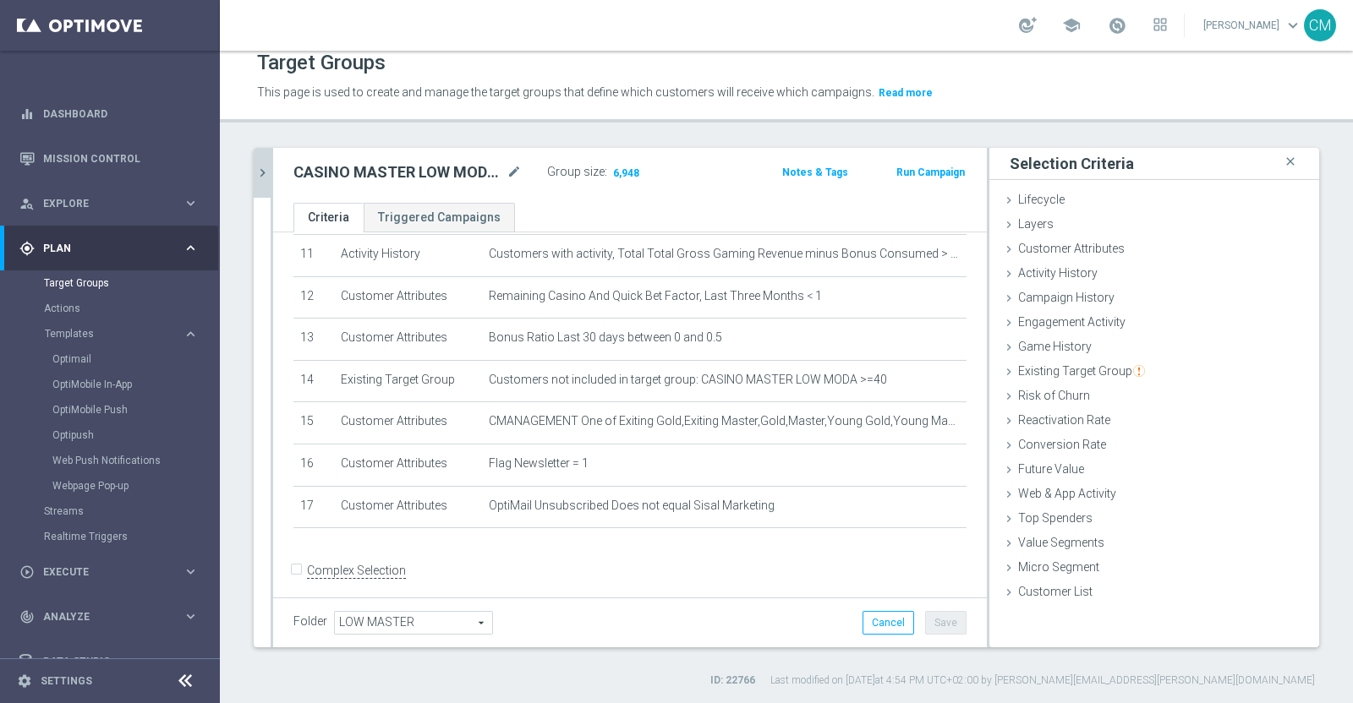
click at [263, 185] on button "chevron_right" at bounding box center [262, 173] width 17 height 50
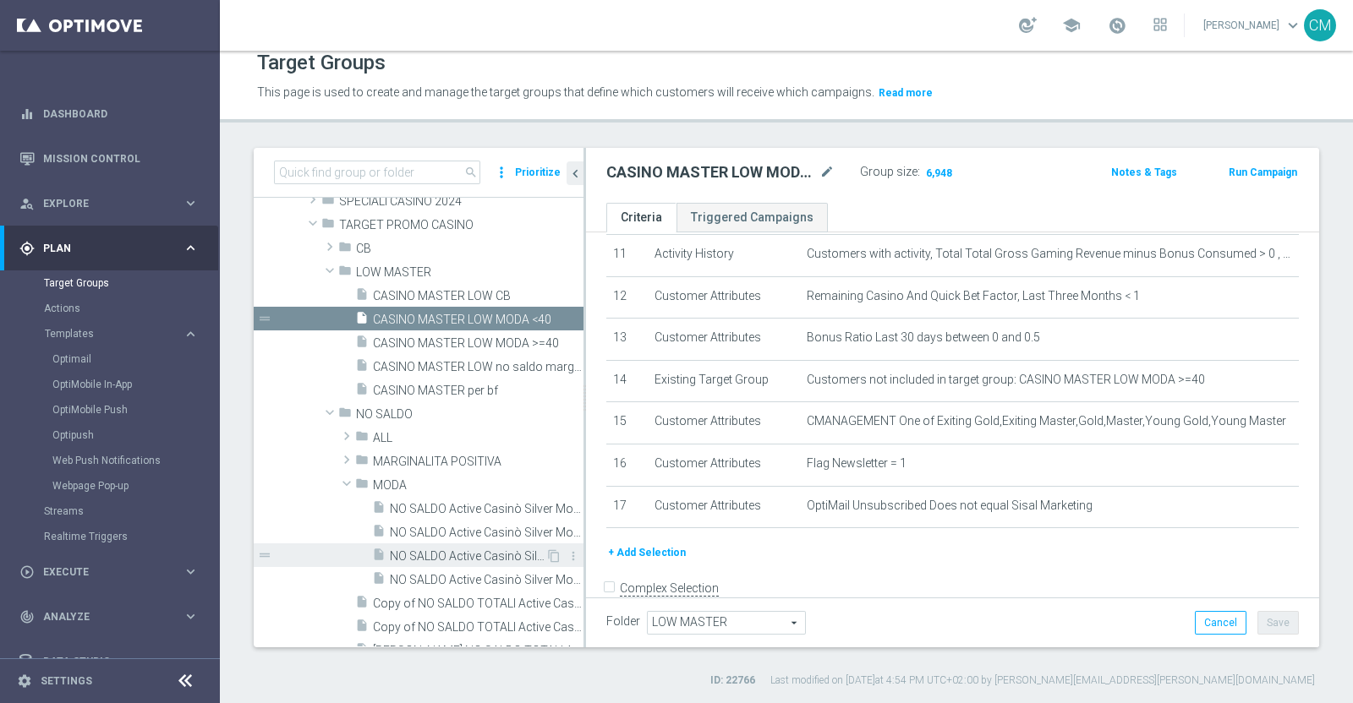
click at [414, 555] on span "NO SALDO Active Casinò Silver Moda 15-29,99" at bounding box center [468, 557] width 156 height 14
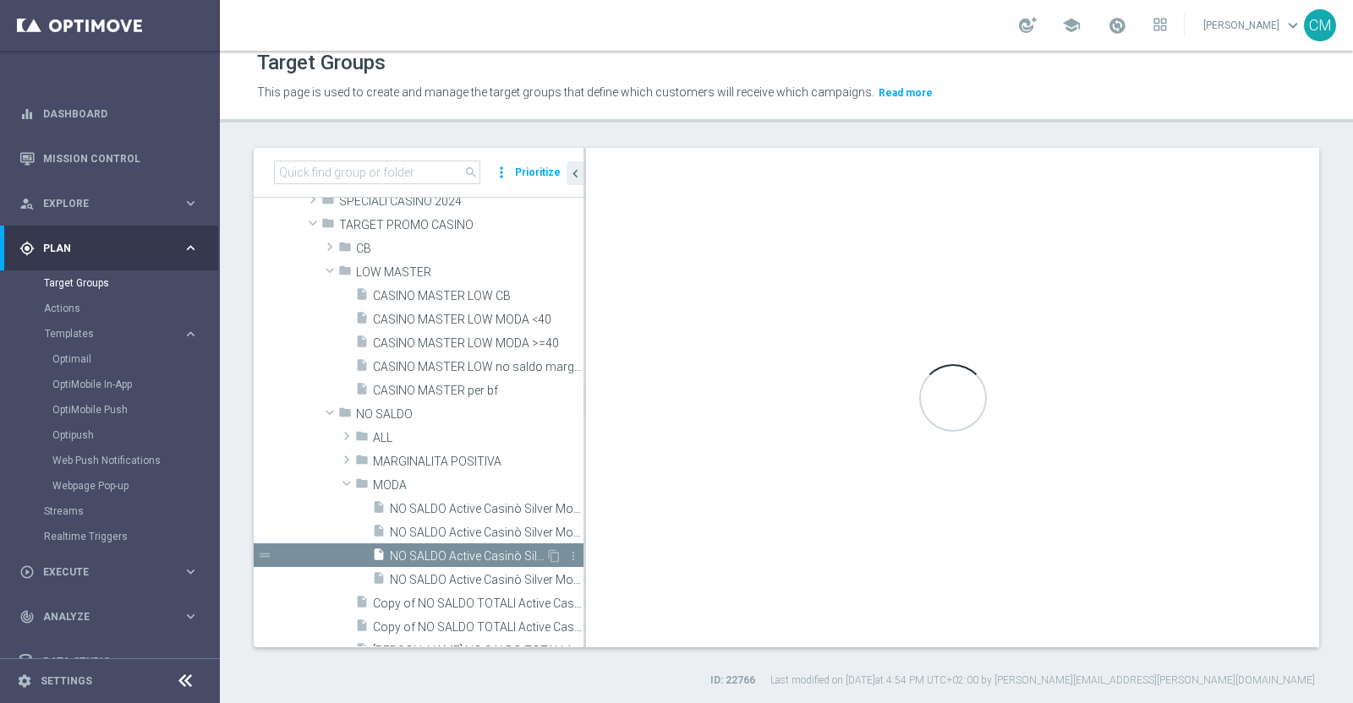
checkbox input "true"
type input "MODA"
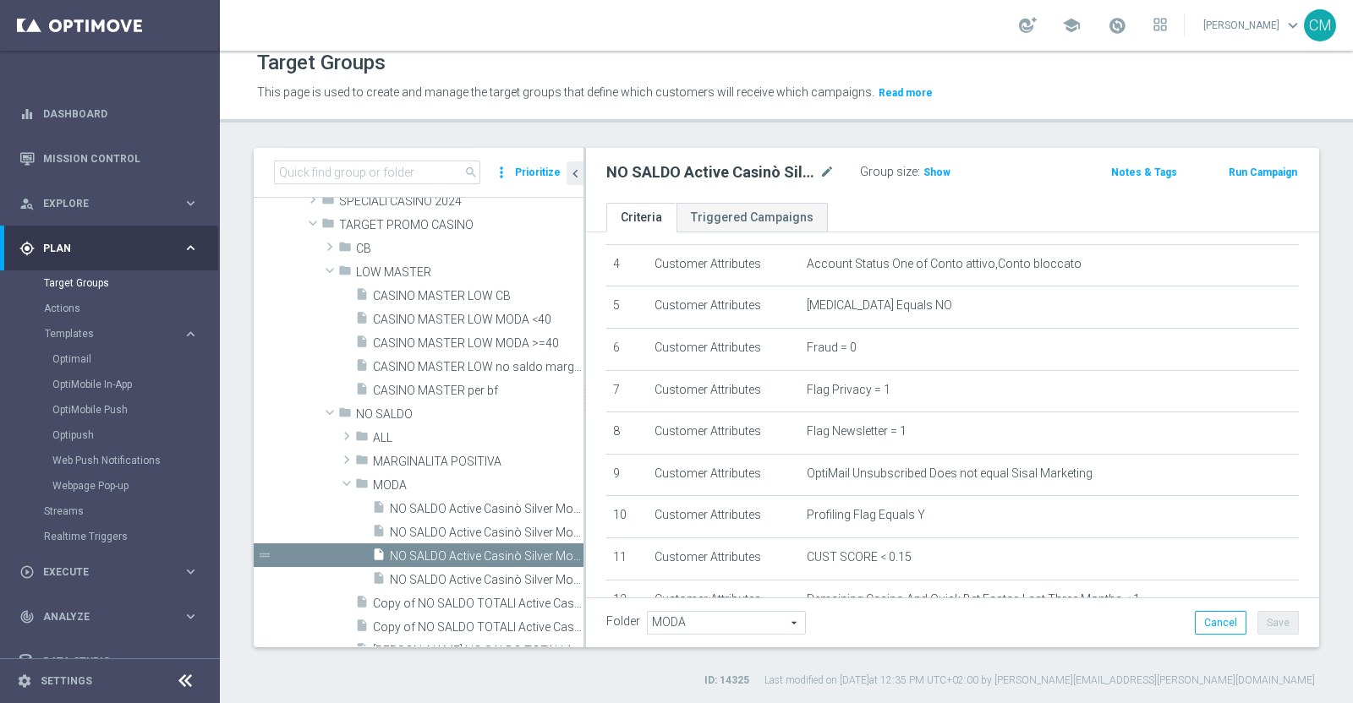
scroll to position [165, 0]
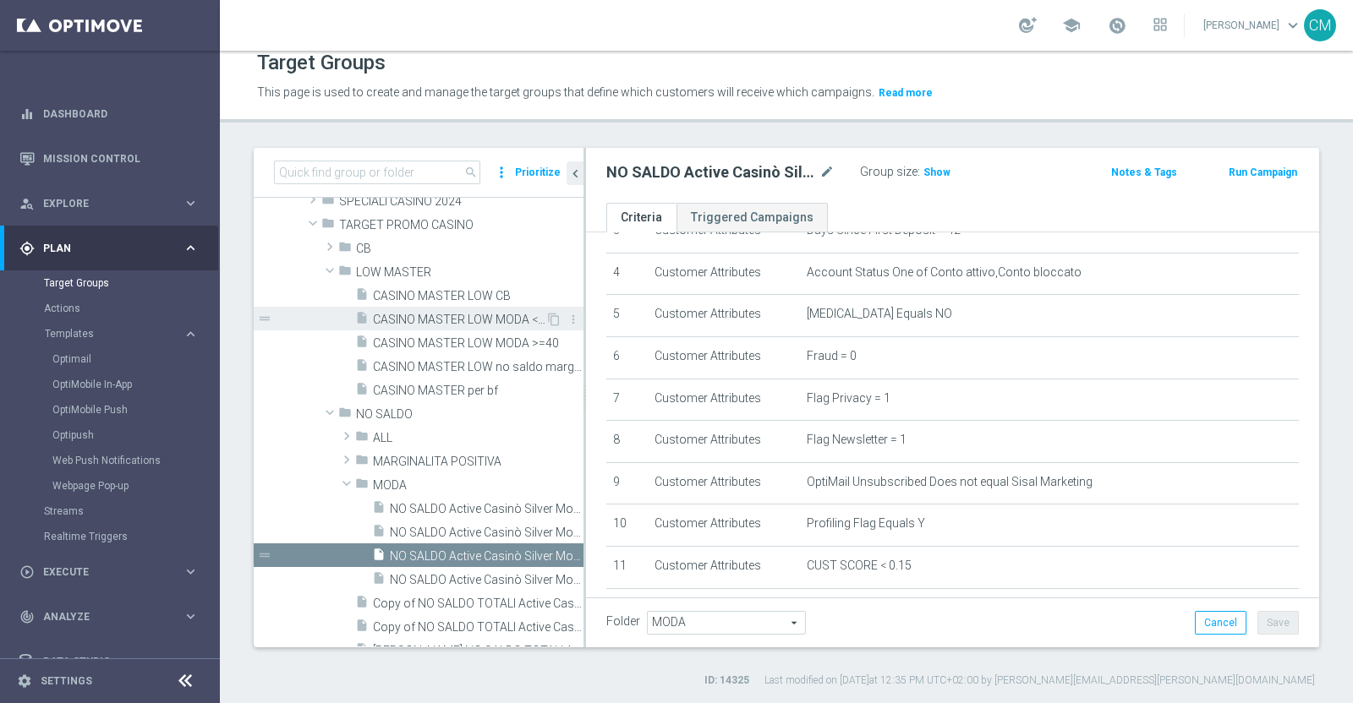
click at [451, 317] on span "CASINO MASTER LOW MODA <40" at bounding box center [459, 320] width 172 height 14
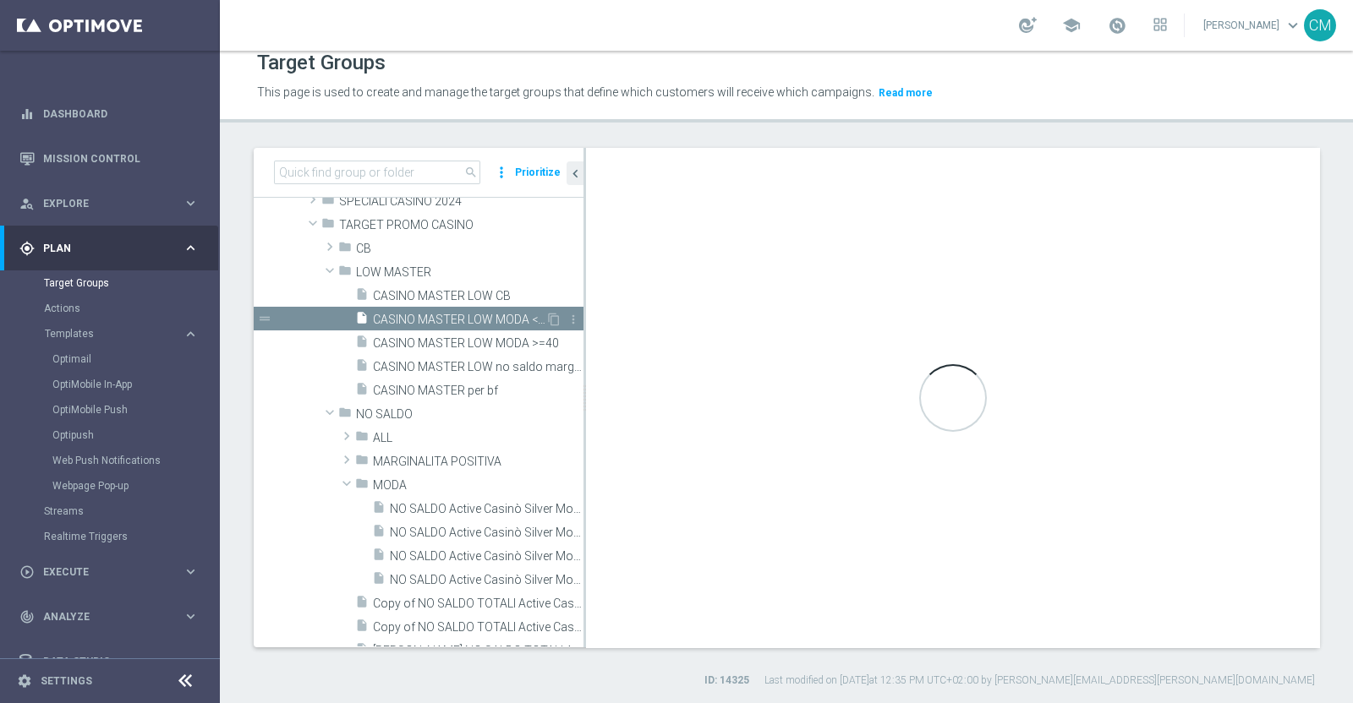
checkbox input "false"
type input "LOW MASTER"
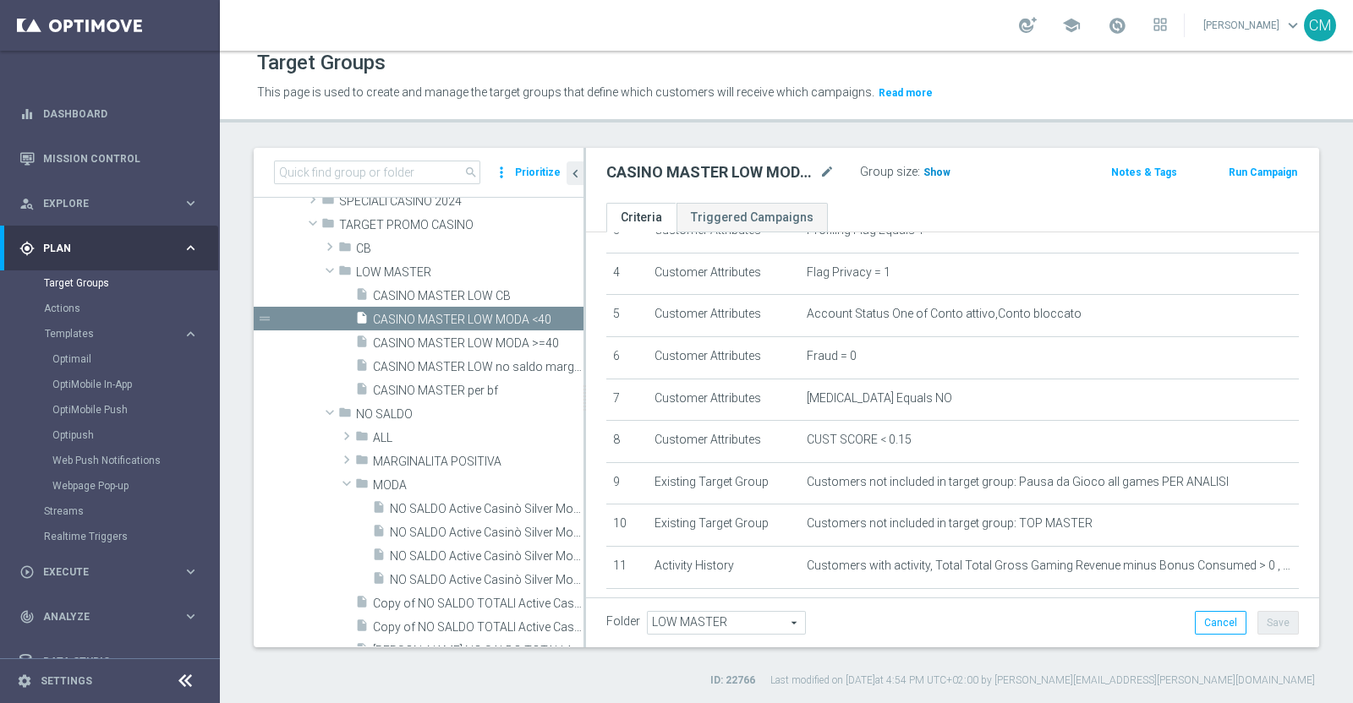
click at [932, 170] on span "Show" at bounding box center [936, 173] width 27 height 12
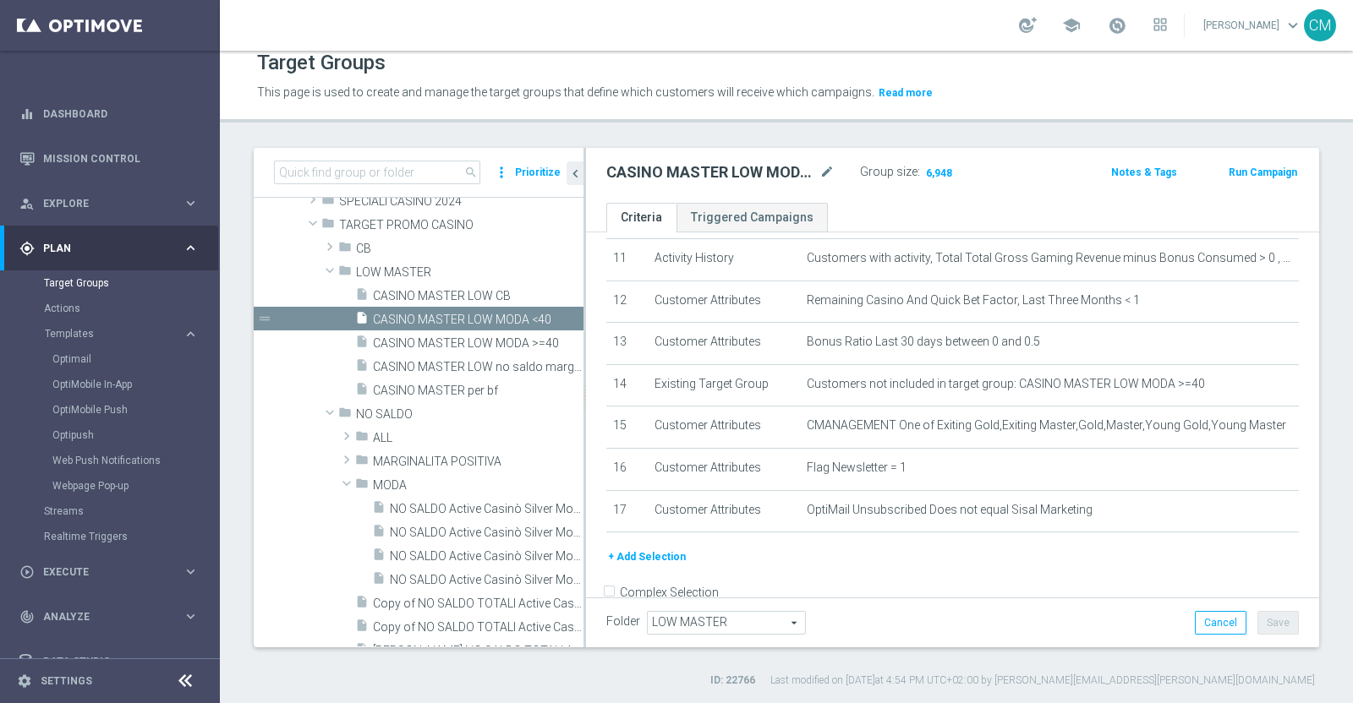
scroll to position [495, 0]
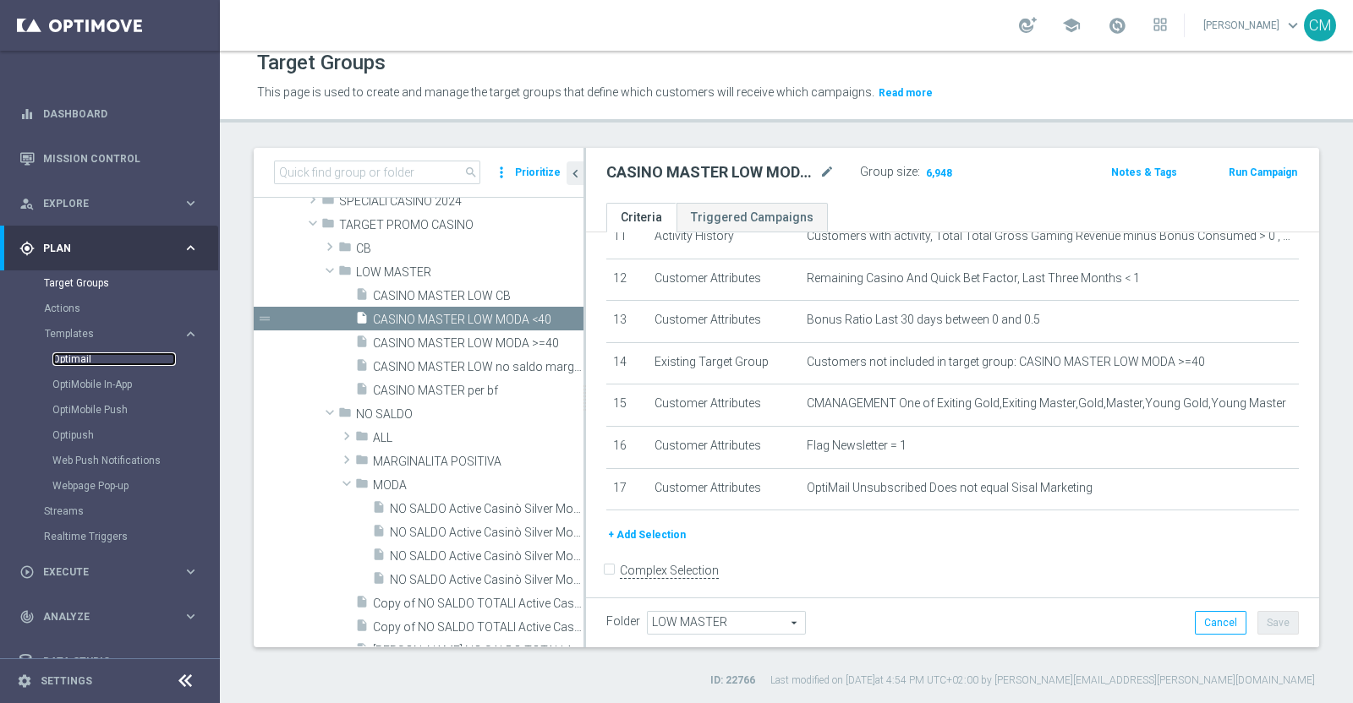
click at [85, 354] on link "Optimail" at bounding box center [113, 360] width 123 height 14
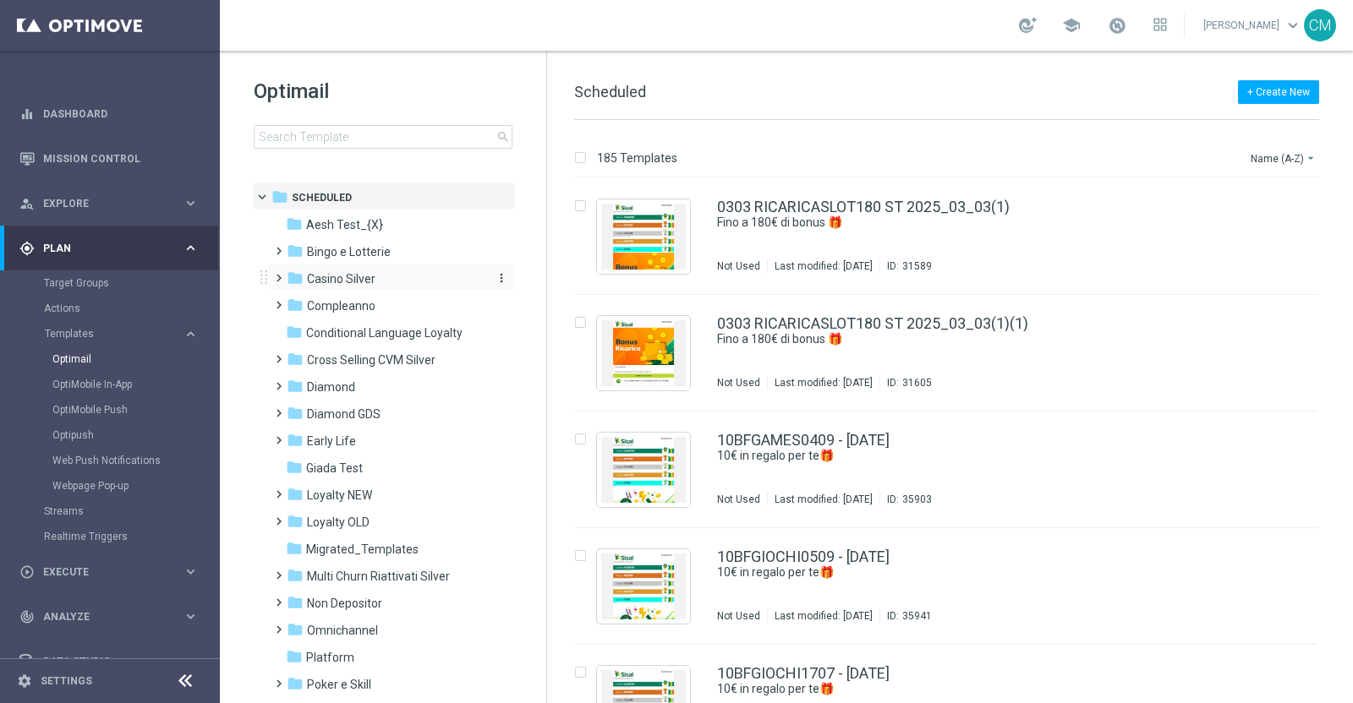
click at [334, 285] on span "Casino Silver" at bounding box center [341, 278] width 68 height 15
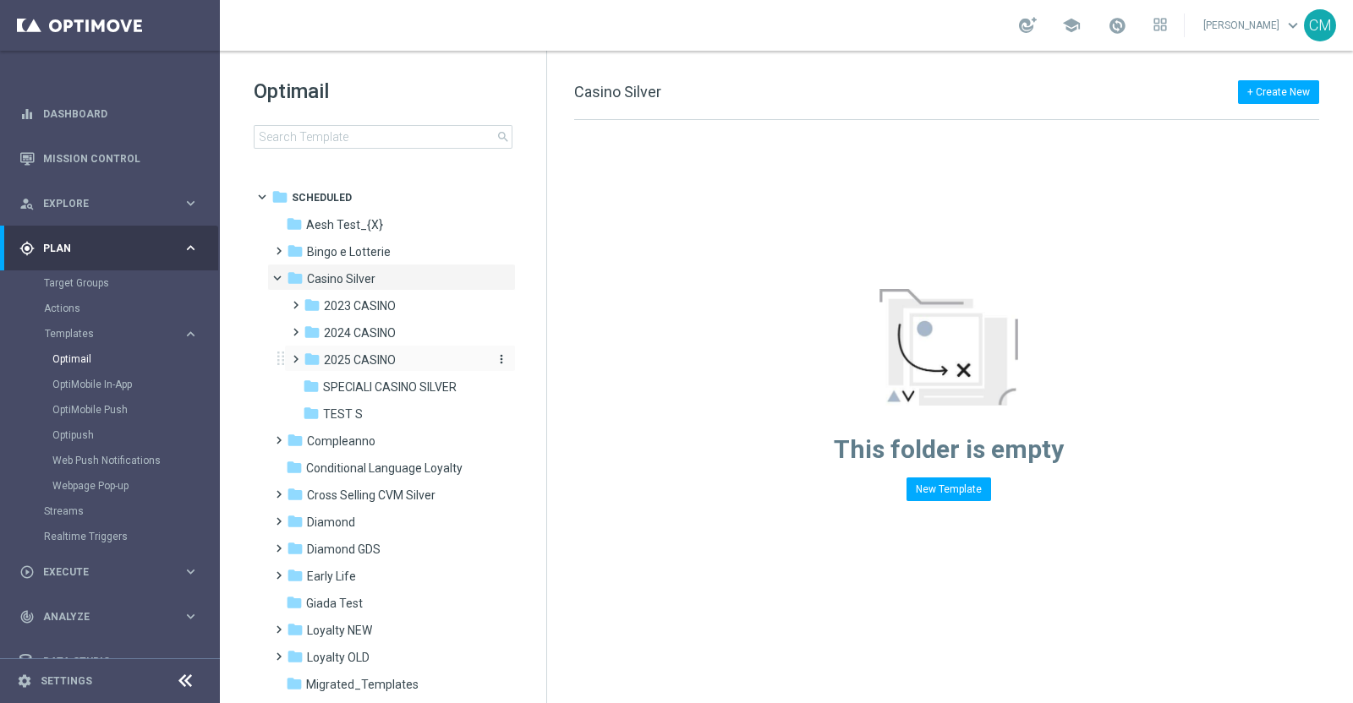
click at [348, 356] on span "2025 CASINO" at bounding box center [360, 360] width 72 height 15
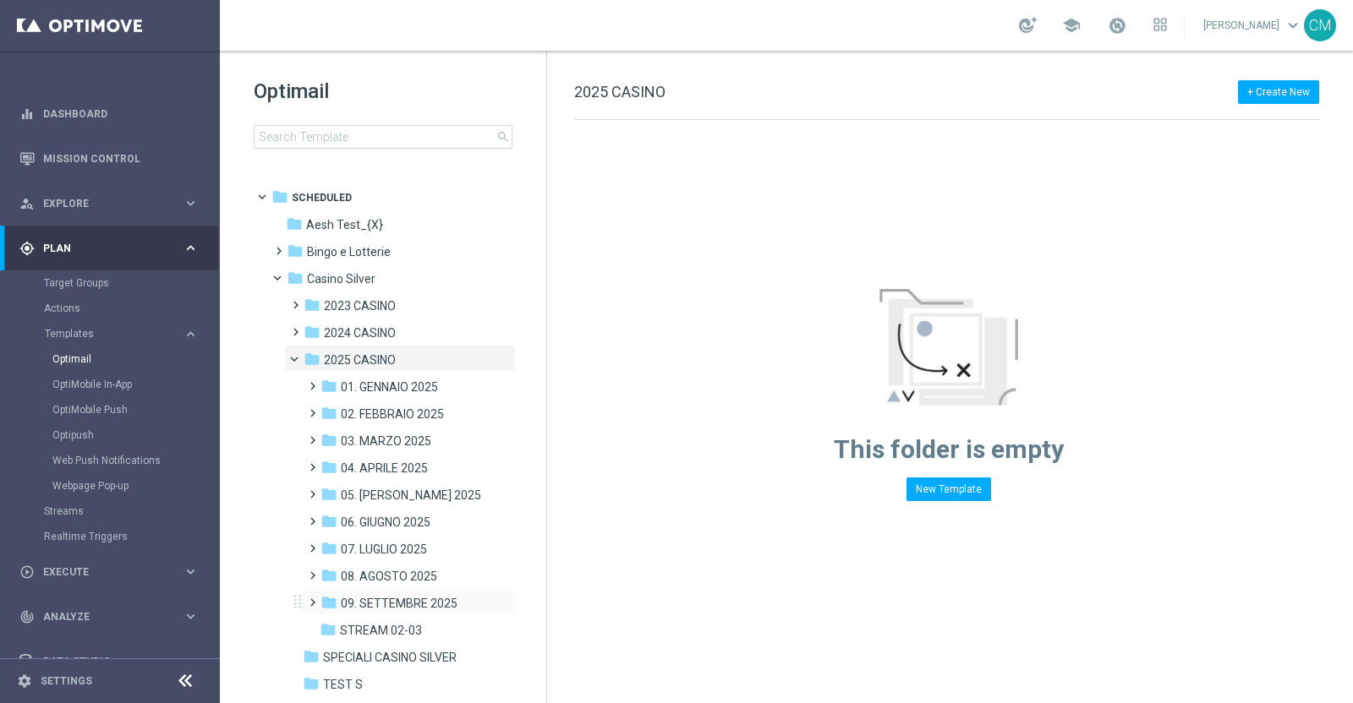
click at [382, 591] on div "folder 09. SETTEMBRE 2025 more_vert" at bounding box center [408, 601] width 215 height 27
click at [382, 600] on span "09. SETTEMBRE 2025" at bounding box center [399, 603] width 117 height 15
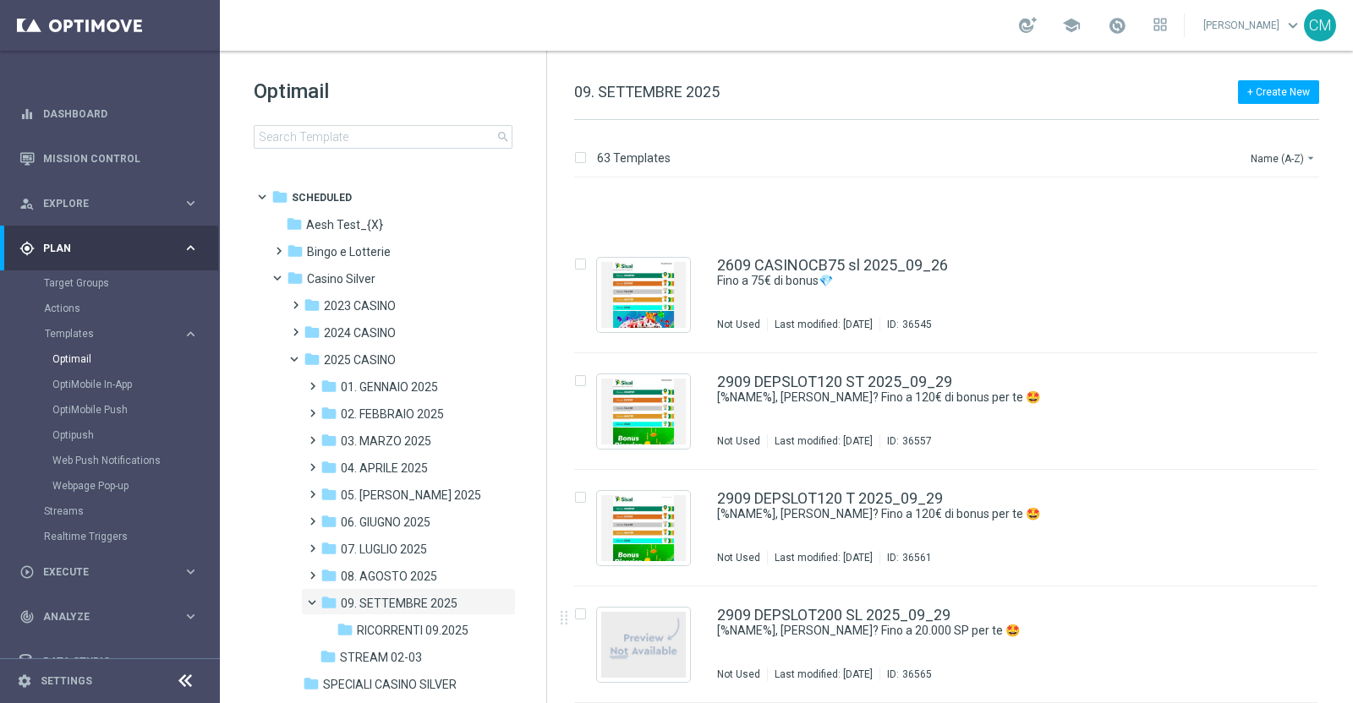
scroll to position [6825, 0]
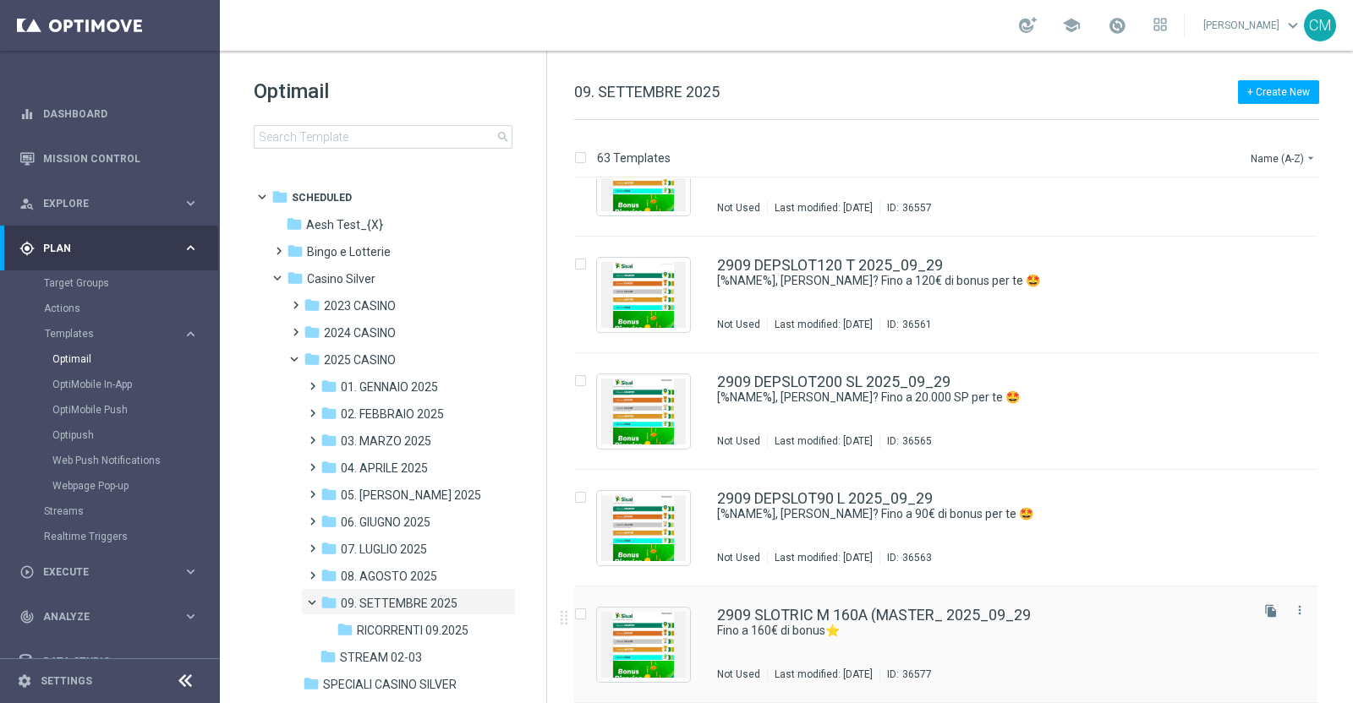
click at [939, 648] on div "2909 SLOTRIC M 160A (MASTER_ 2025_09_29 Fino a 160€ di bonus⭐ Not Used Last mod…" at bounding box center [981, 645] width 529 height 74
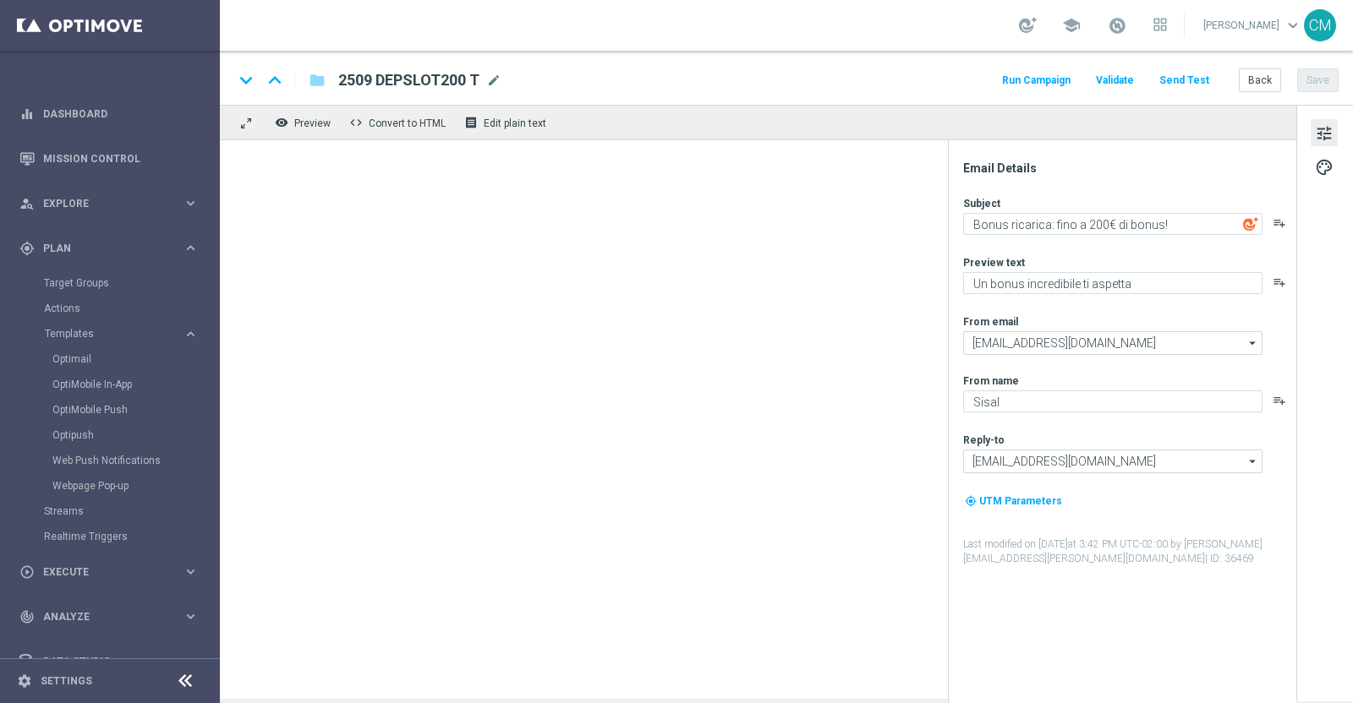
type textarea "Fino a 160€ di bonus⭐"
type textarea "Scopri la promozione che ti abbiamo riservato"
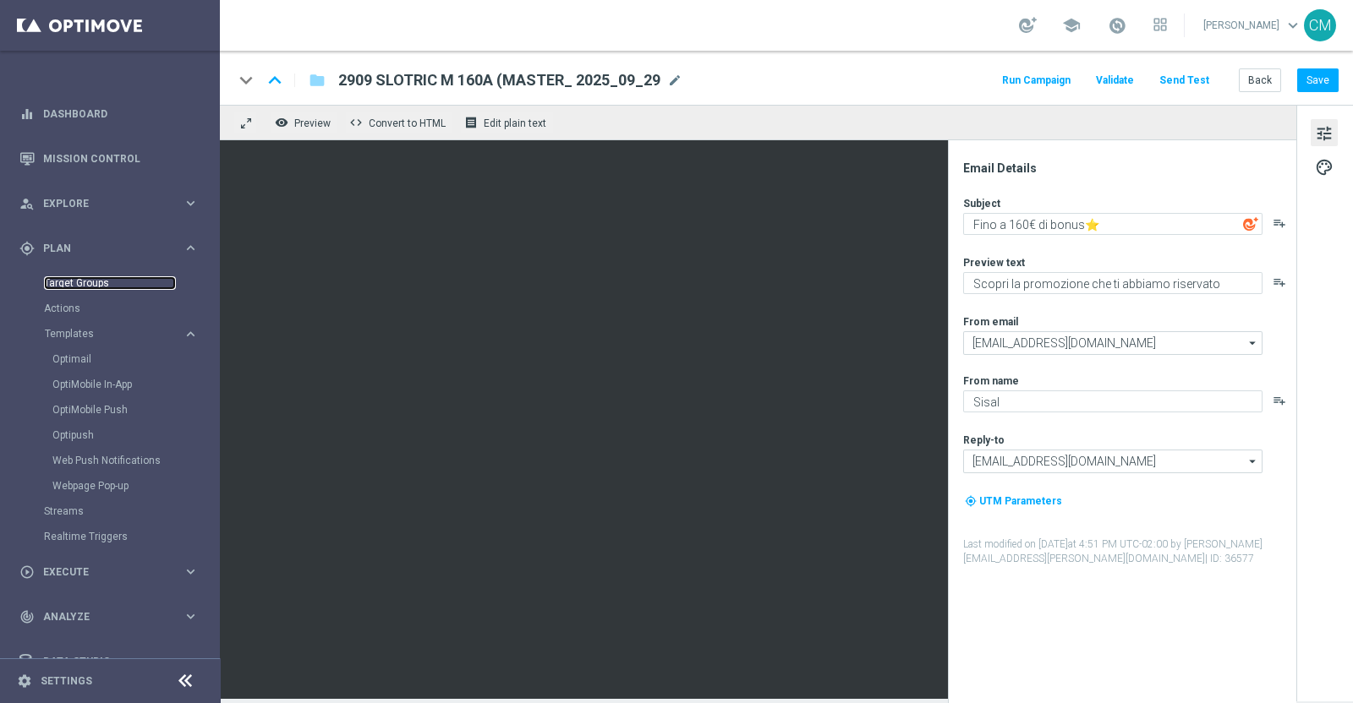
click at [103, 281] on link "Target Groups" at bounding box center [110, 283] width 132 height 14
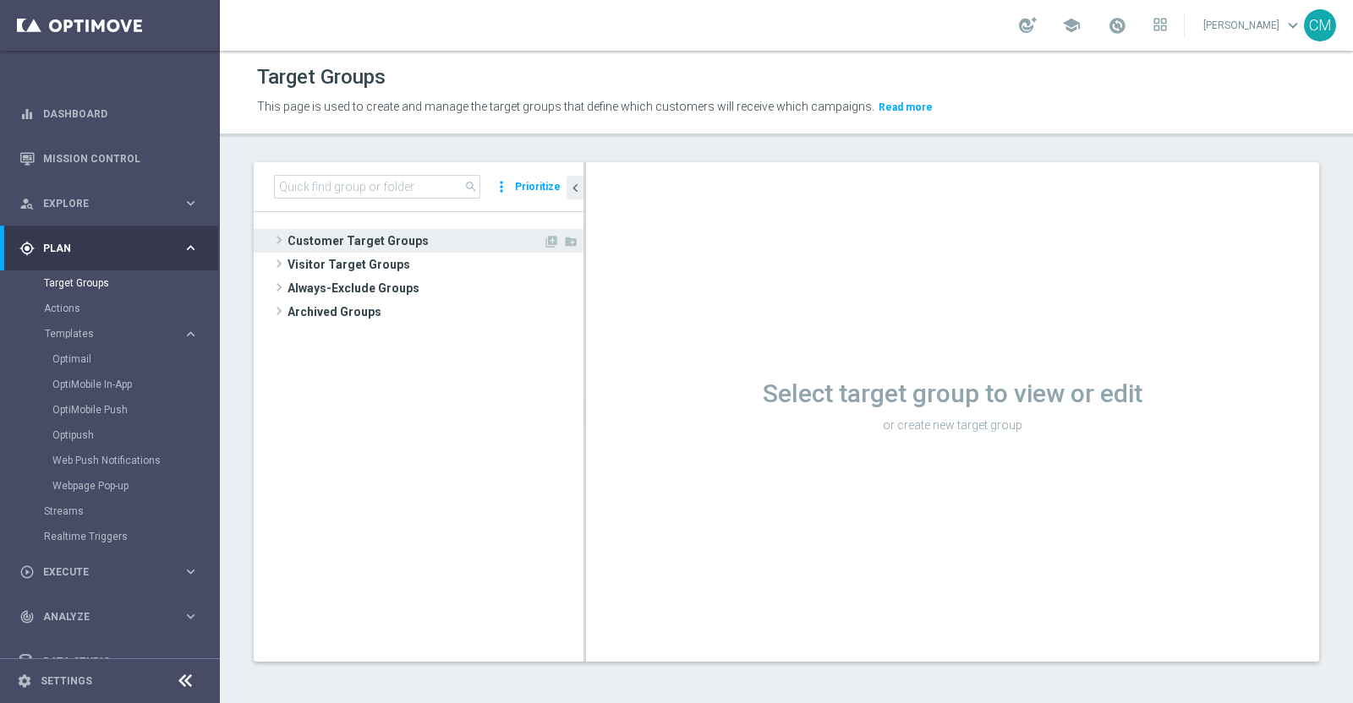
click at [397, 234] on span "Customer Target Groups" at bounding box center [414, 241] width 255 height 24
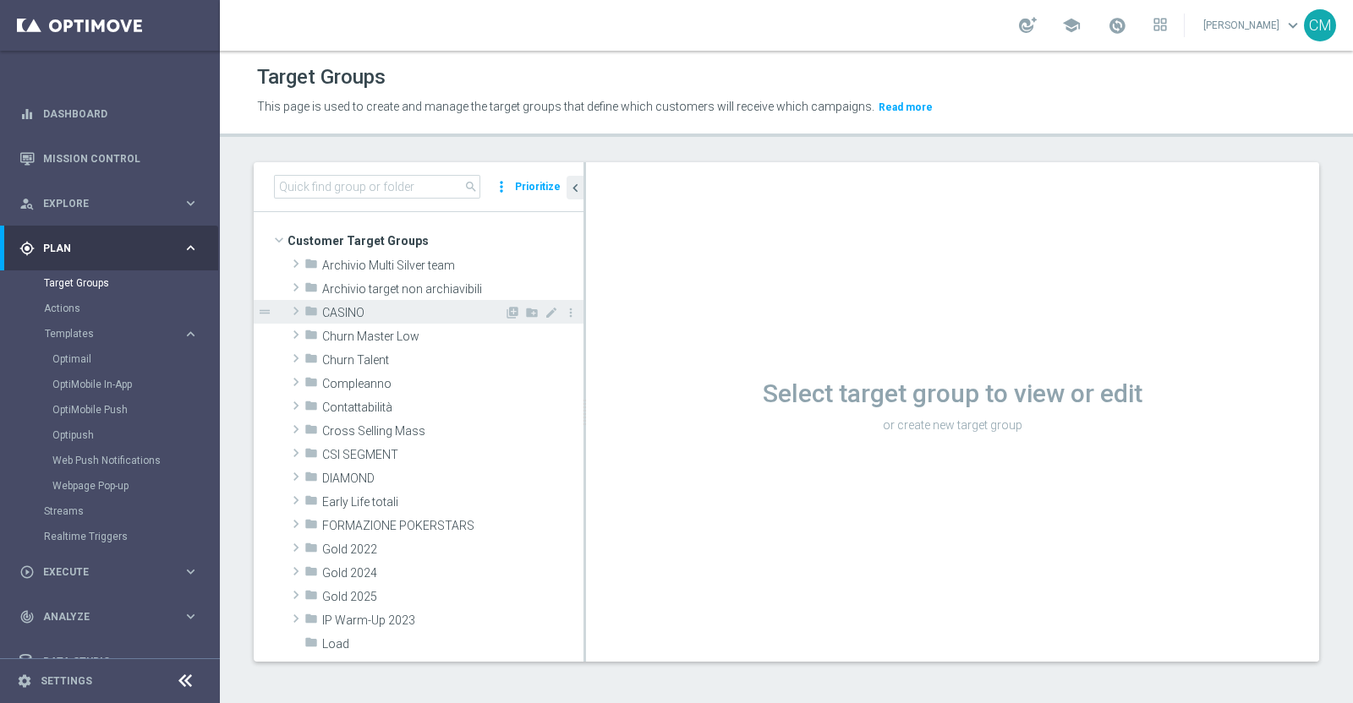
click at [351, 309] on span "CASINO" at bounding box center [413, 313] width 182 height 14
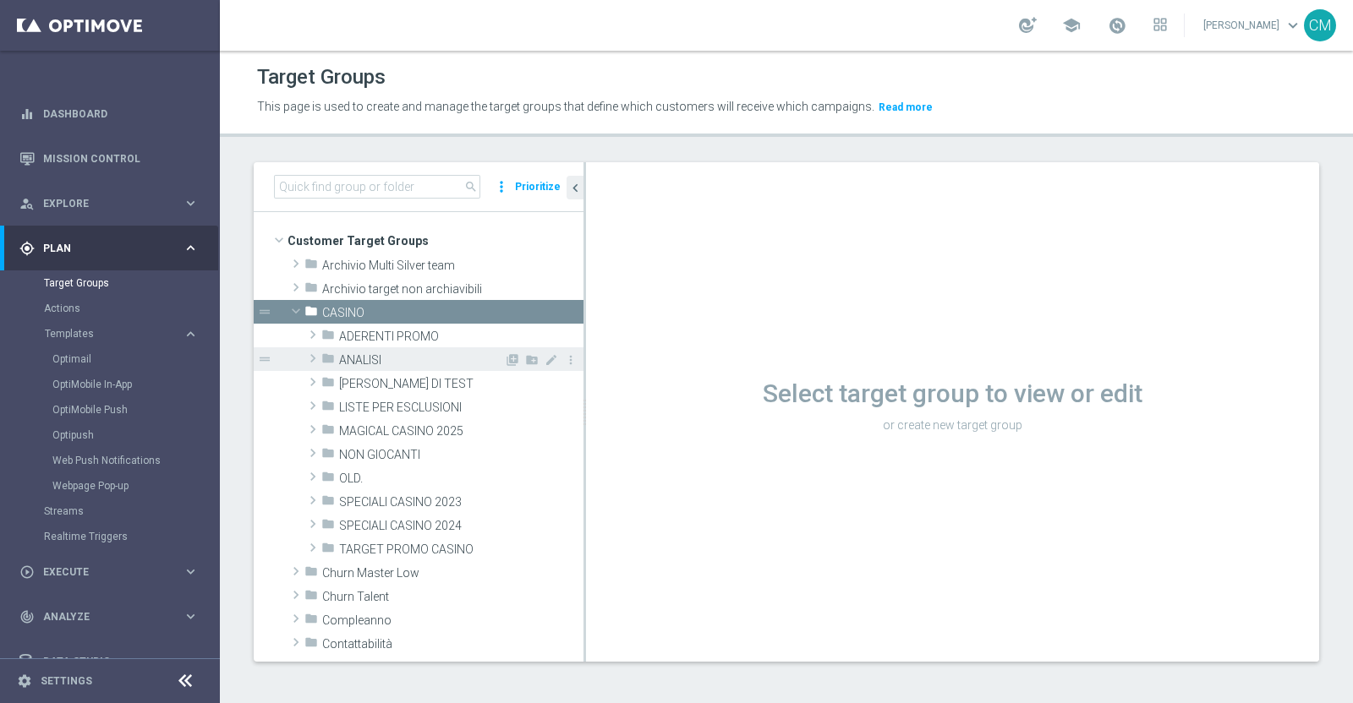
click at [377, 362] on span "ANALISI" at bounding box center [421, 360] width 165 height 14
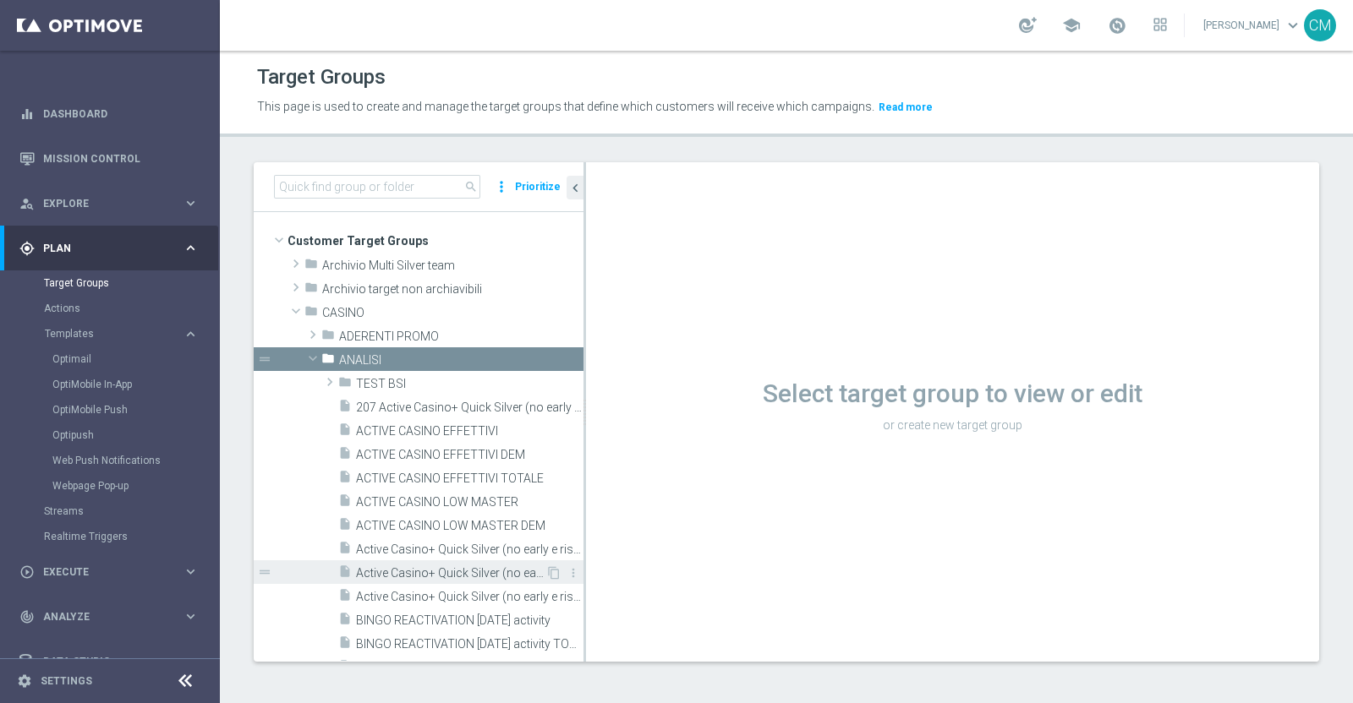
click at [461, 567] on span "Active Casino+ Quick Silver (no early e risk) CONTA DEM/Marginalità NEGATIVA <40" at bounding box center [450, 573] width 189 height 14
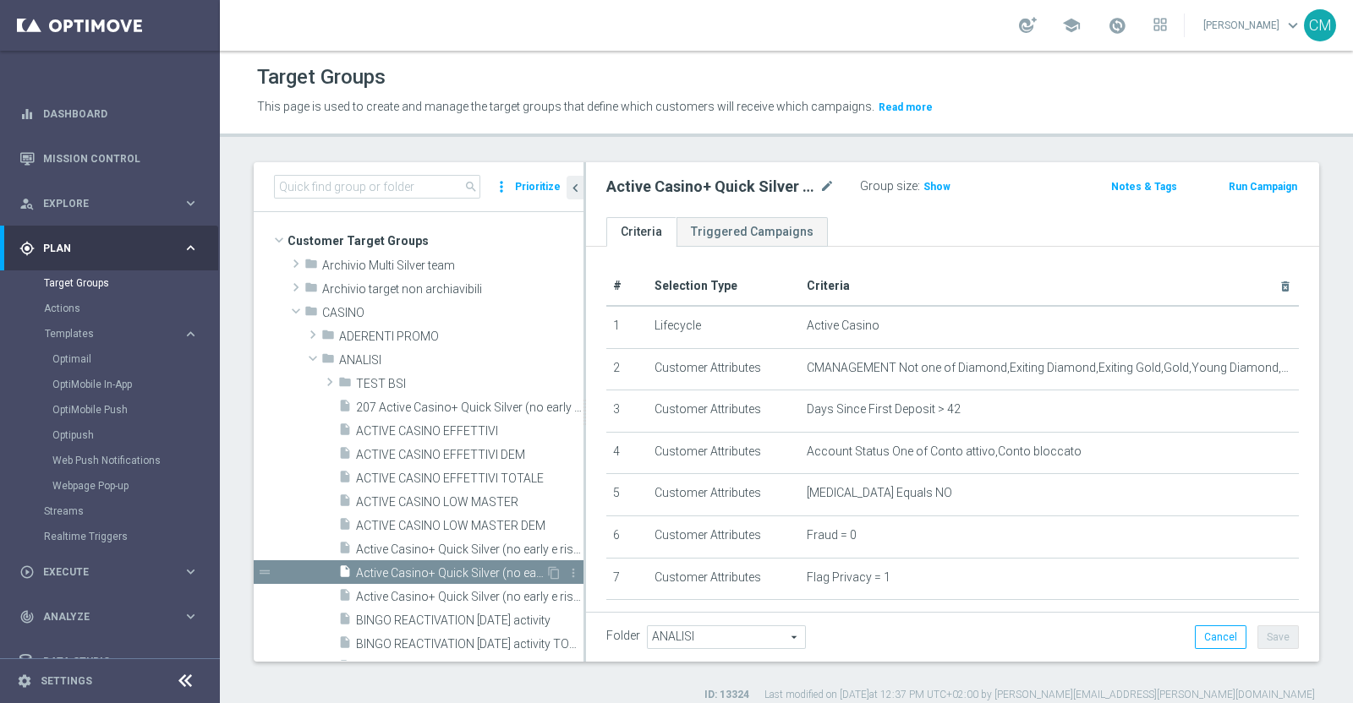
click at [446, 572] on span "Active Casino+ Quick Silver (no early e risk) CONTA DEM/Marginalità NEGATIVA <40" at bounding box center [450, 573] width 189 height 14
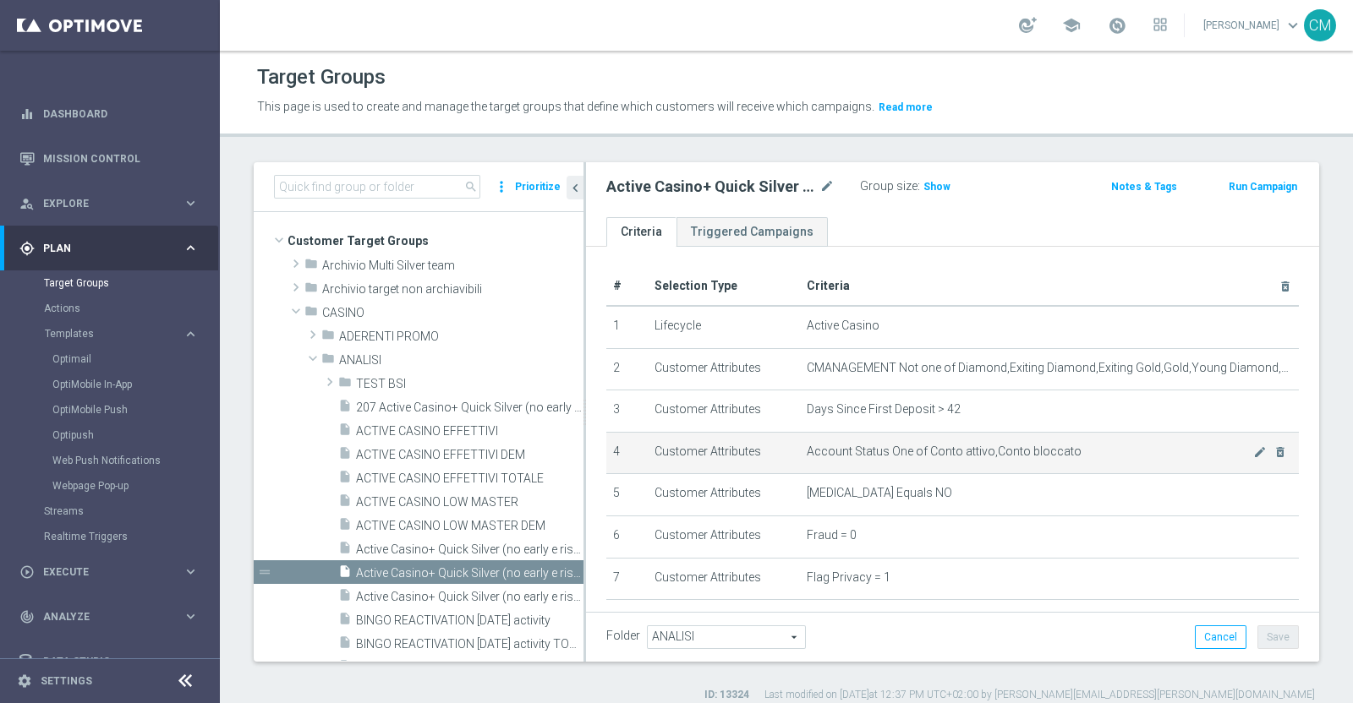
click at [840, 448] on span "Account Status One of Conto attivo,Conto bloccato" at bounding box center [1030, 452] width 446 height 14
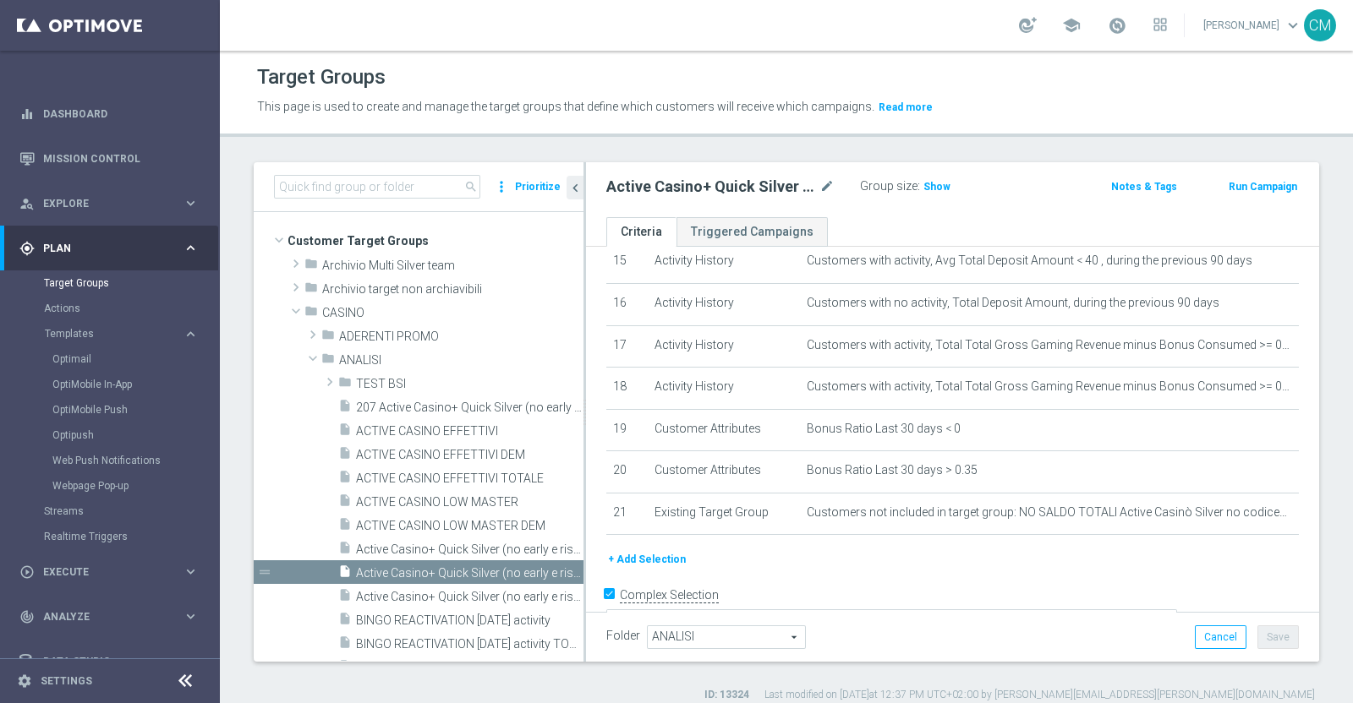
scroll to position [663, 0]
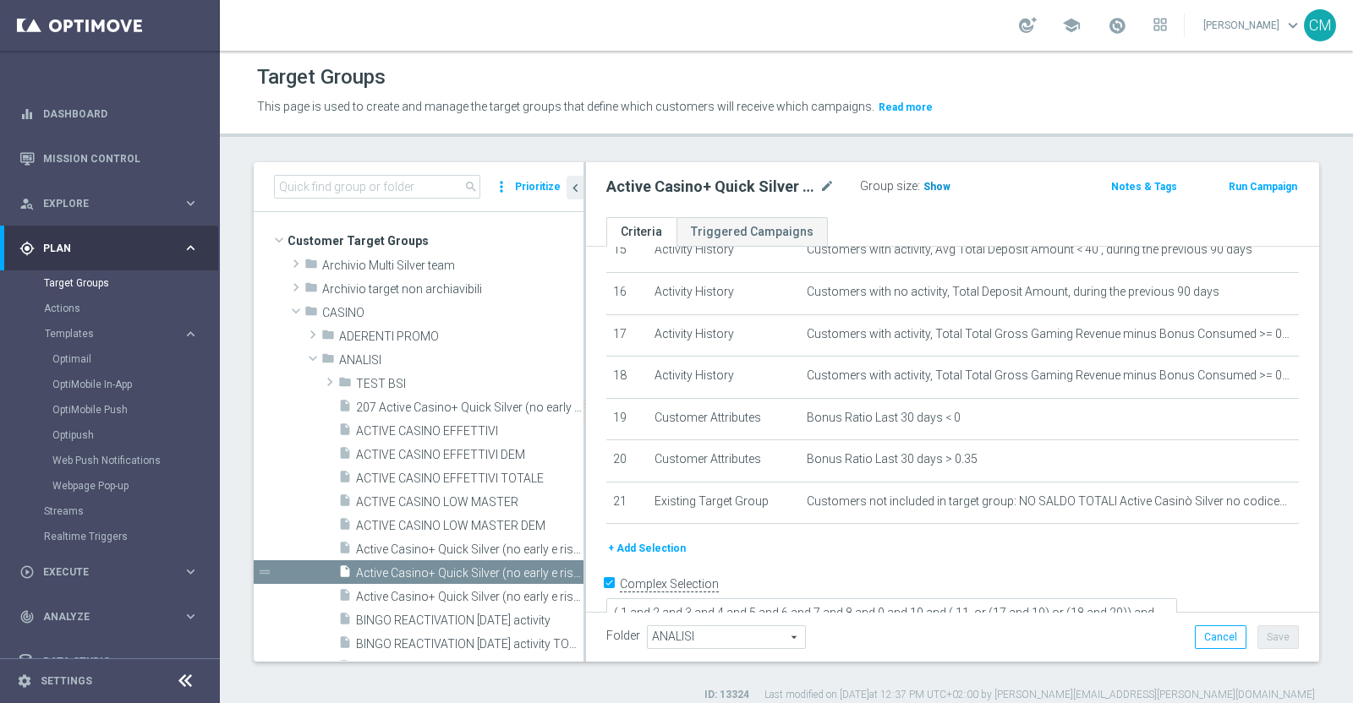
click at [937, 185] on span "Show" at bounding box center [936, 187] width 27 height 12
click at [447, 590] on span "Active Casino+ Quick Silver (no early e risk) CONTA DEM/Marginalità NEGATIVA >40" at bounding box center [450, 597] width 189 height 14
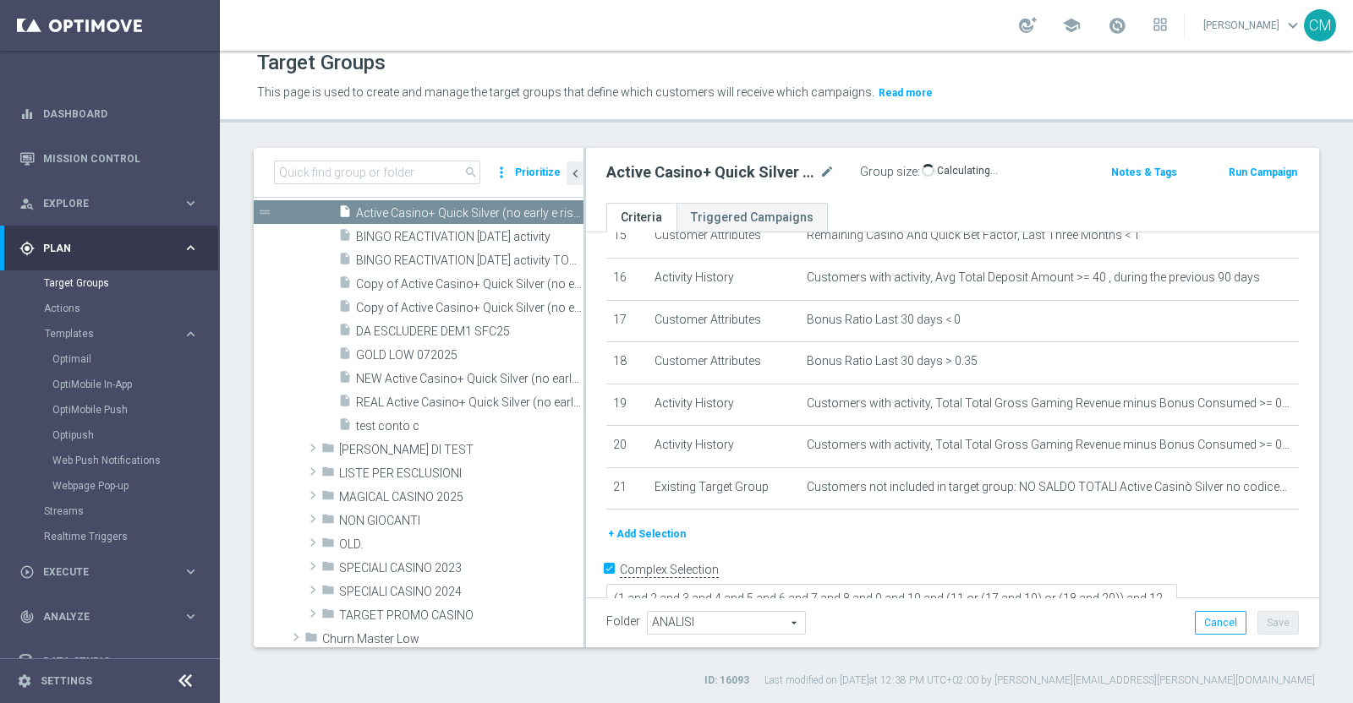
scroll to position [403, 0]
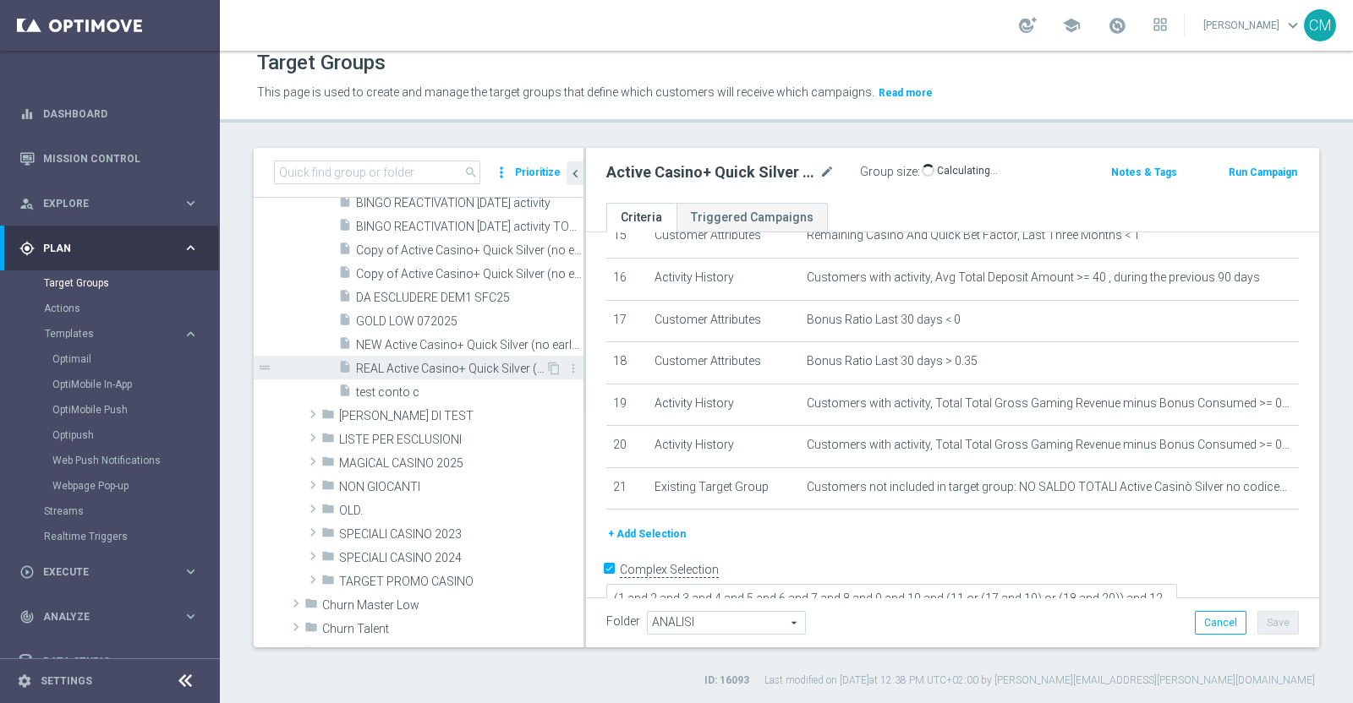
click at [478, 362] on span "REAL Active Casino+ Quick Silver (no early e risk) CONTA SOLO LOGIN" at bounding box center [450, 369] width 189 height 14
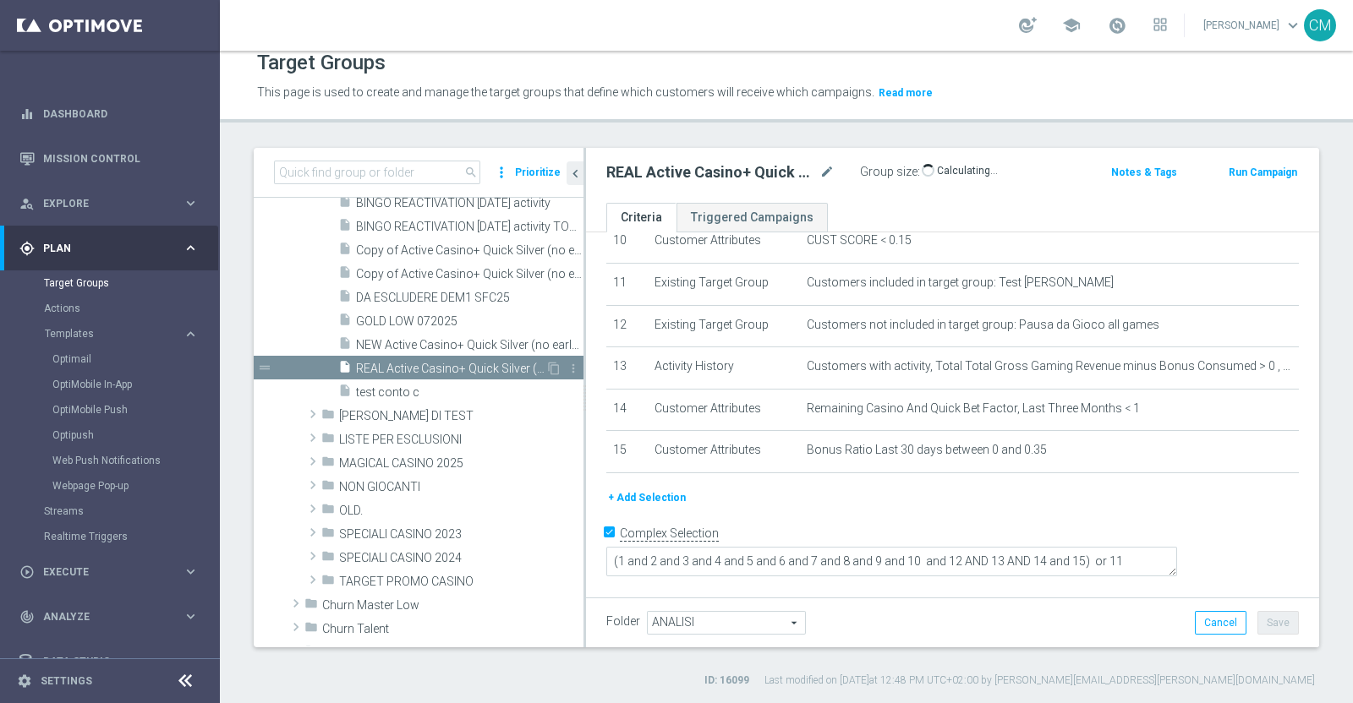
scroll to position [413, 0]
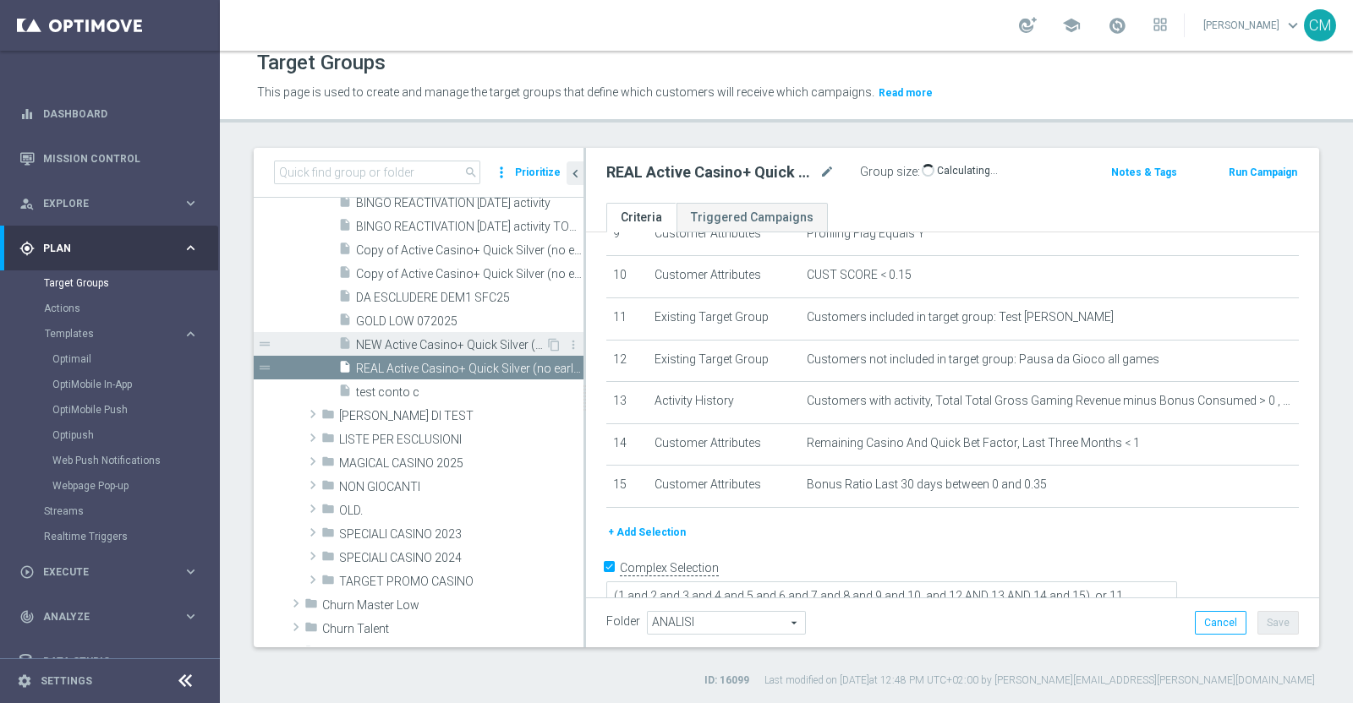
click at [440, 338] on span "NEW Active Casino+ Quick Silver (no early e risk) CONTA SOLO LOGIN" at bounding box center [450, 345] width 189 height 14
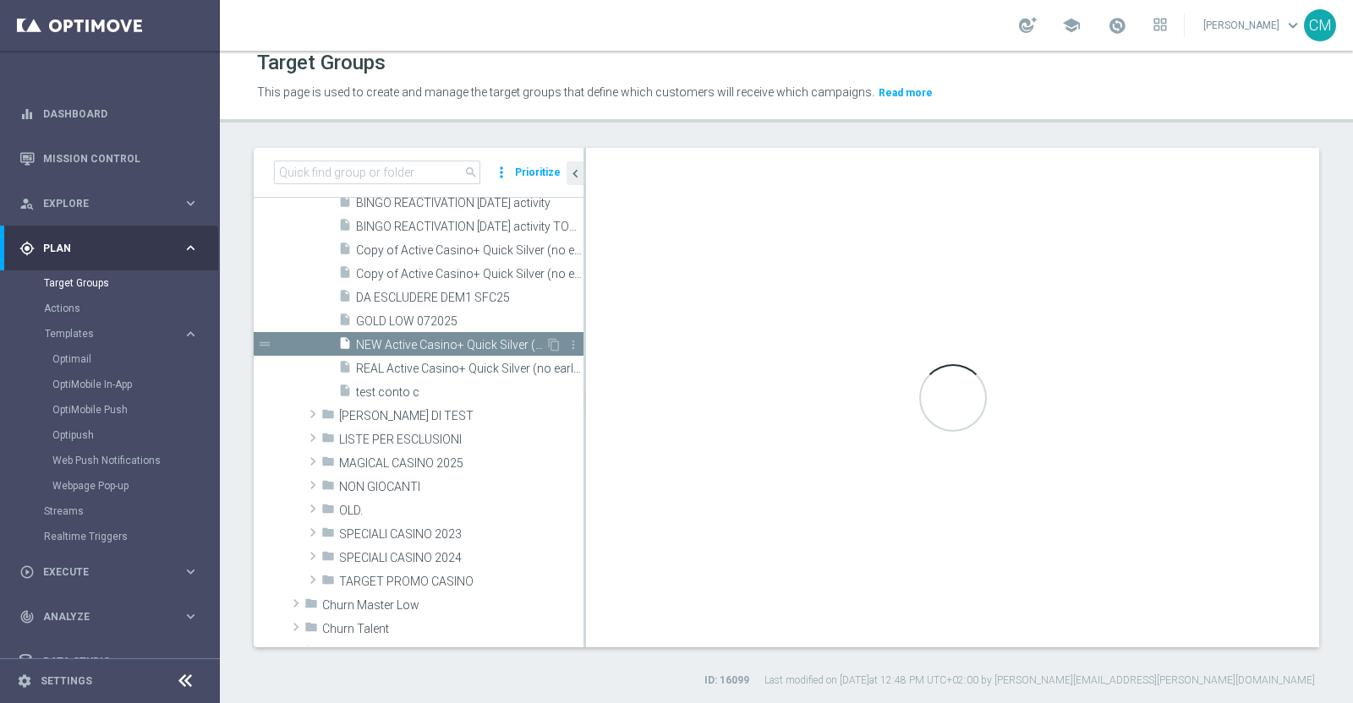
type textarea "(1 and (2 or 13) and 3 and 4 and 5 and 6 and 7 and 8 and 9 and 10 and 12 and 14…"
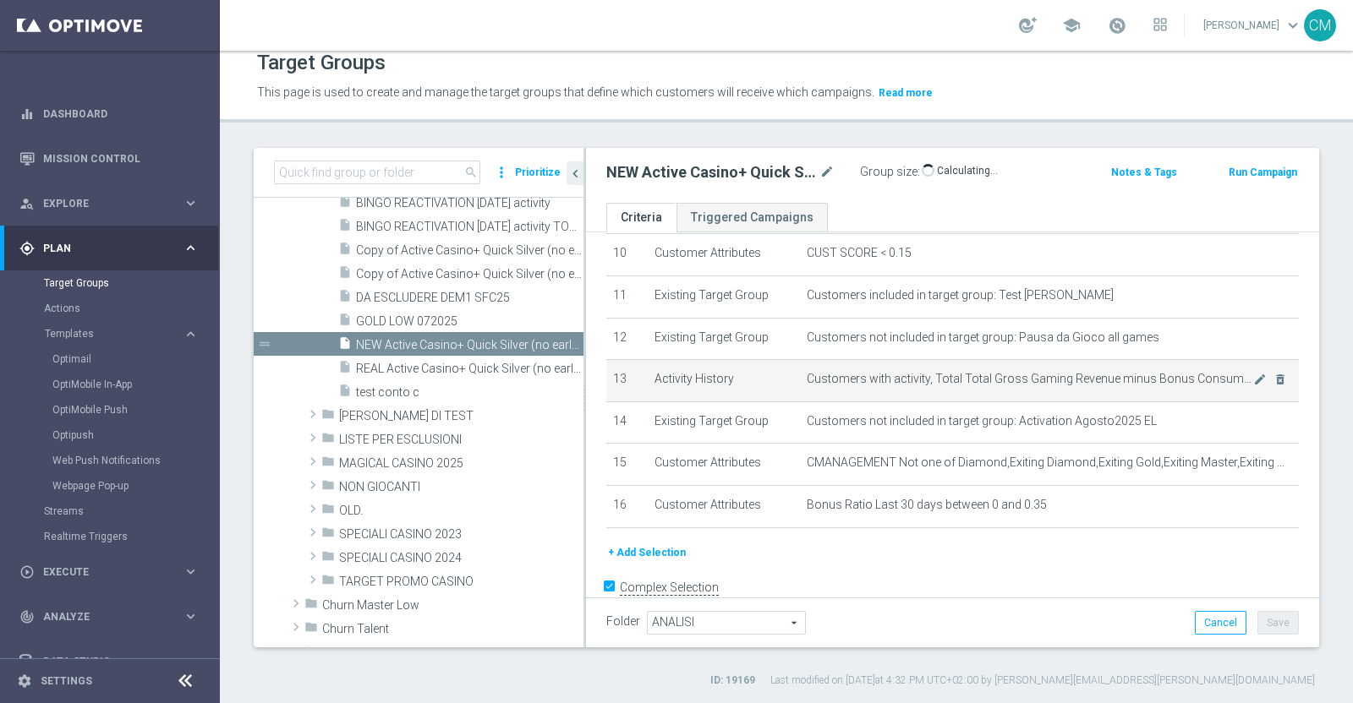
scroll to position [434, 0]
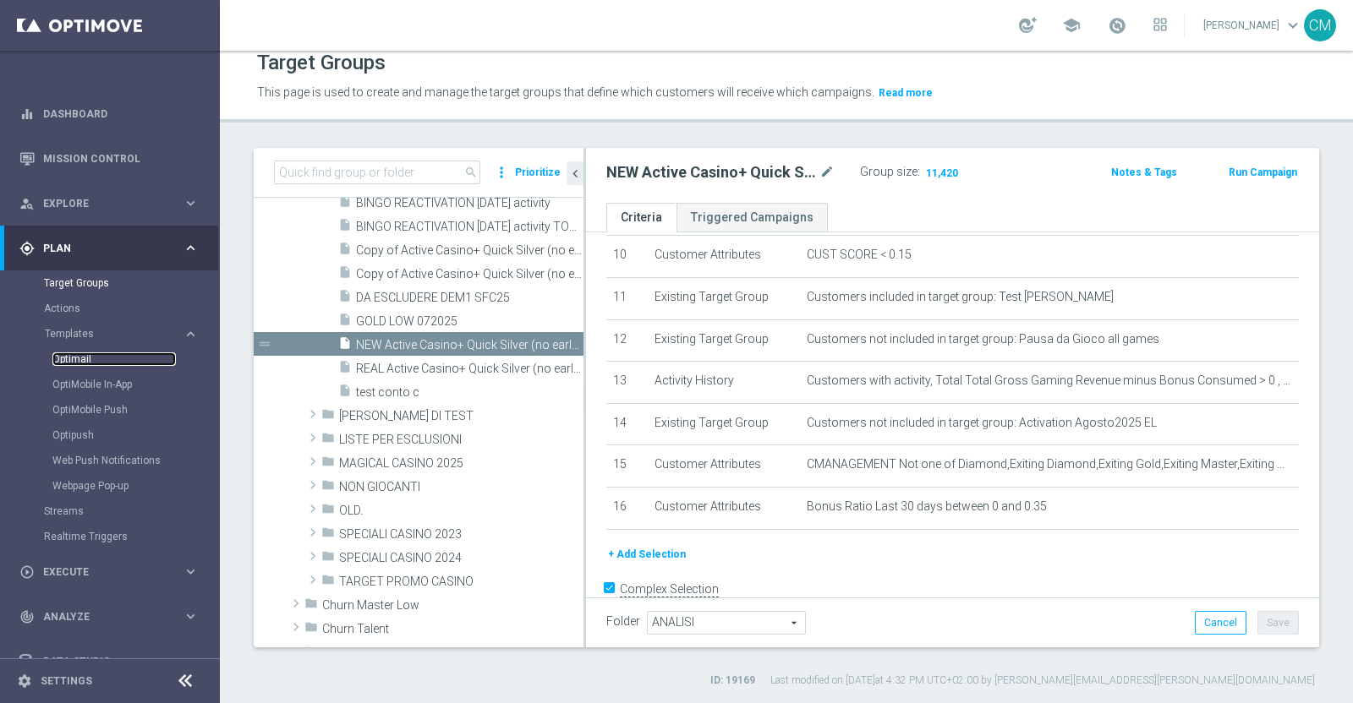
click at [88, 360] on link "Optimail" at bounding box center [113, 360] width 123 height 14
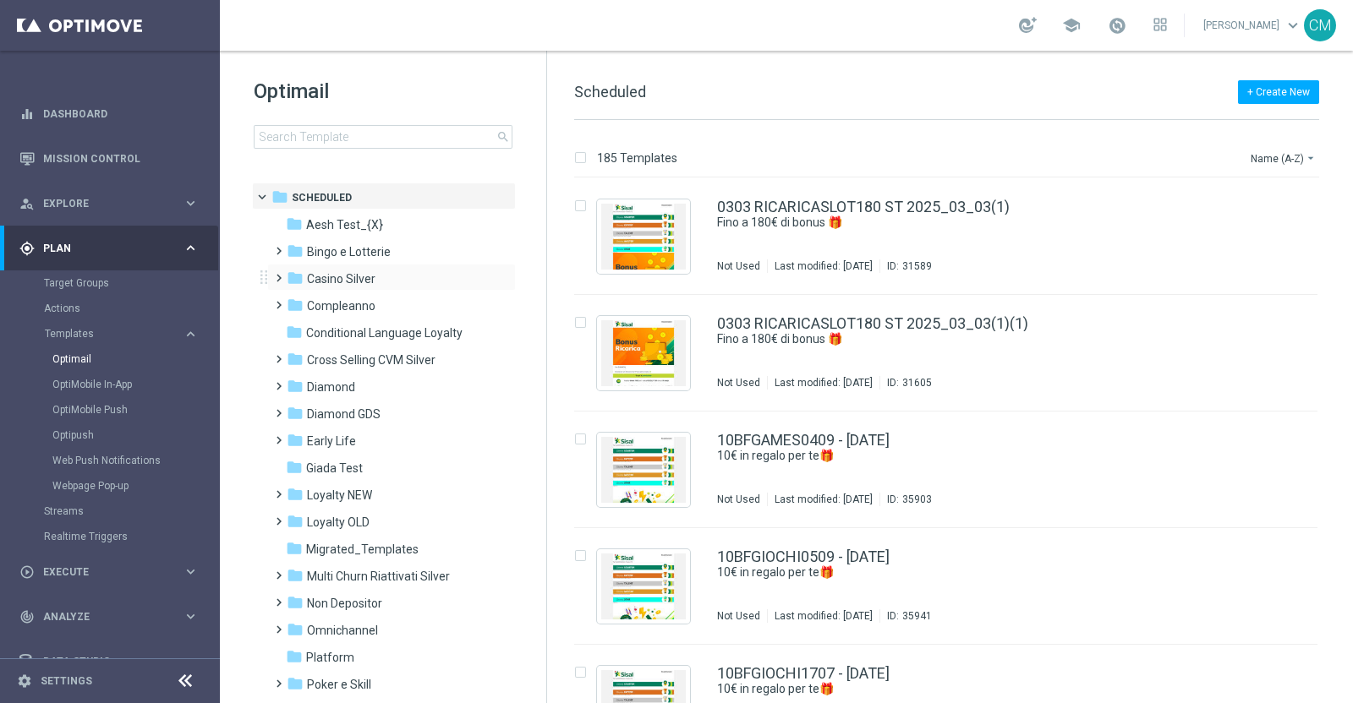
click at [342, 289] on div "folder Casino Silver more_vert" at bounding box center [391, 277] width 249 height 27
click at [325, 280] on span "Casino Silver" at bounding box center [341, 278] width 68 height 15
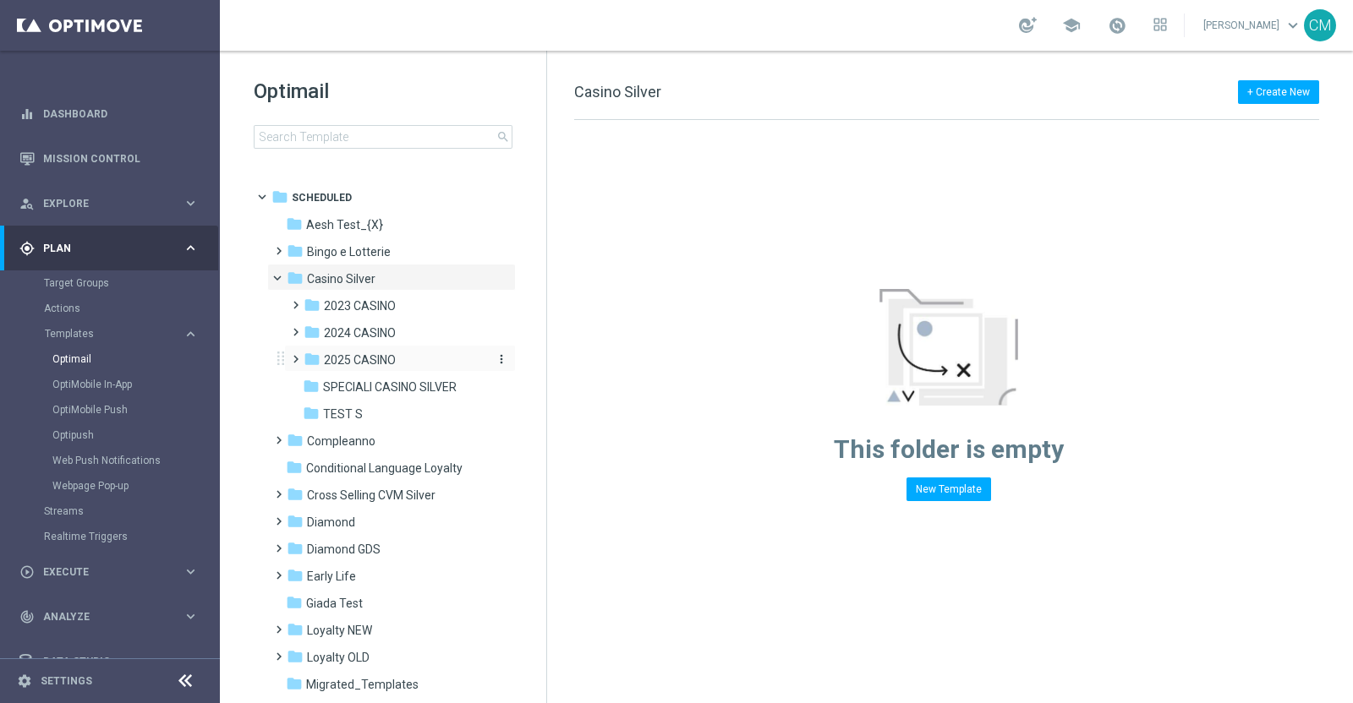
click at [351, 351] on div "folder 2025 CASINO" at bounding box center [394, 360] width 180 height 19
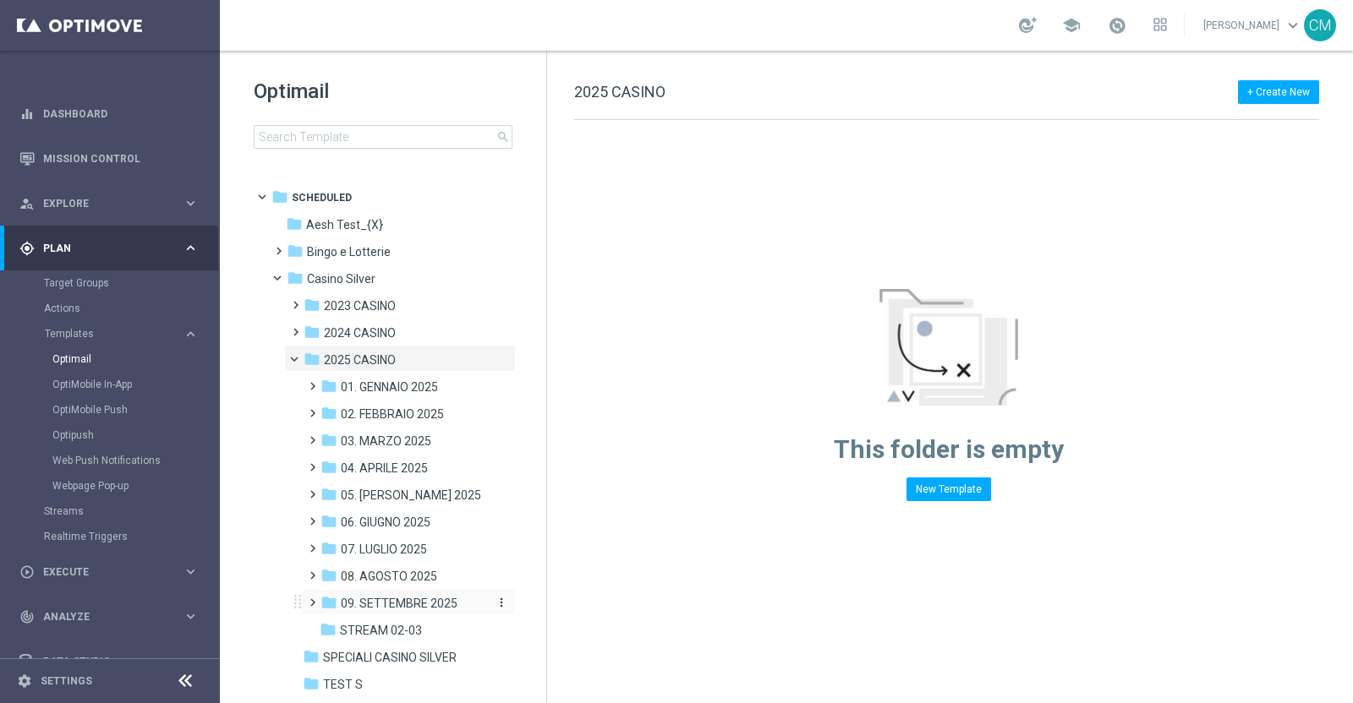
click at [363, 597] on span "09. SETTEMBRE 2025" at bounding box center [399, 603] width 117 height 15
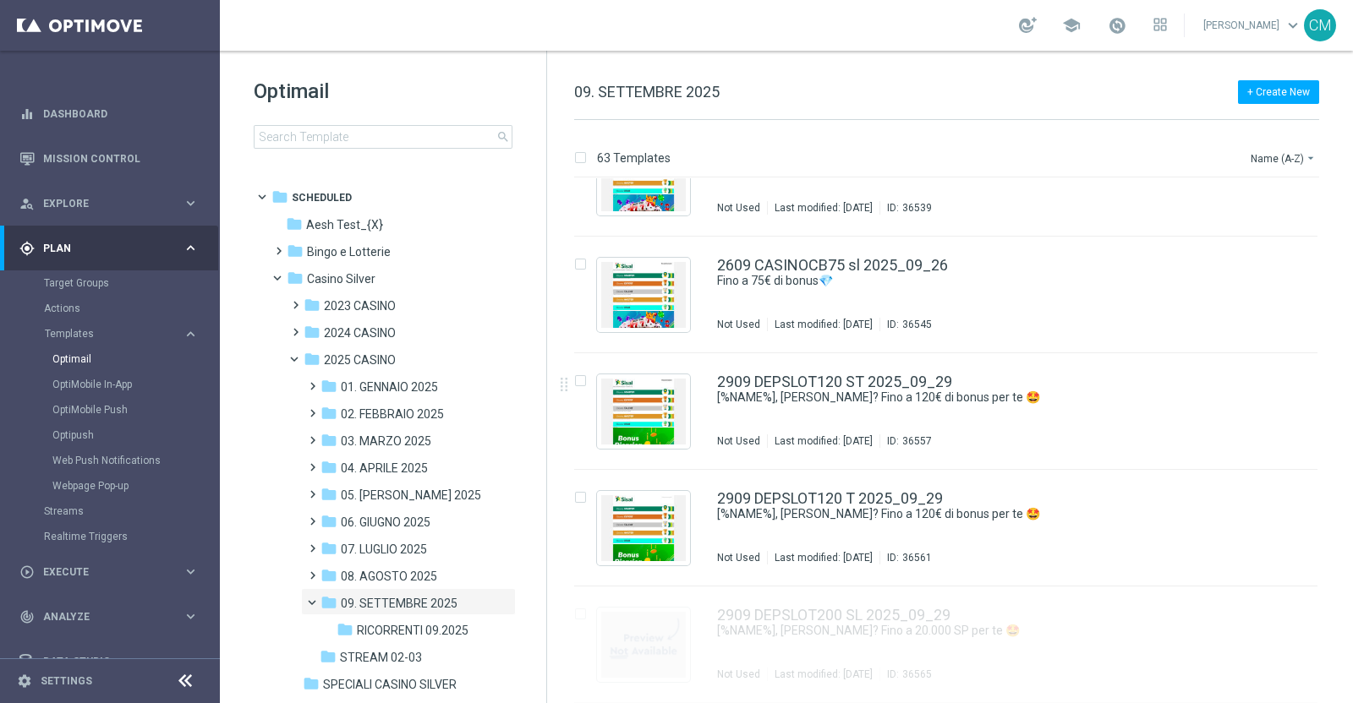
scroll to position [6825, 0]
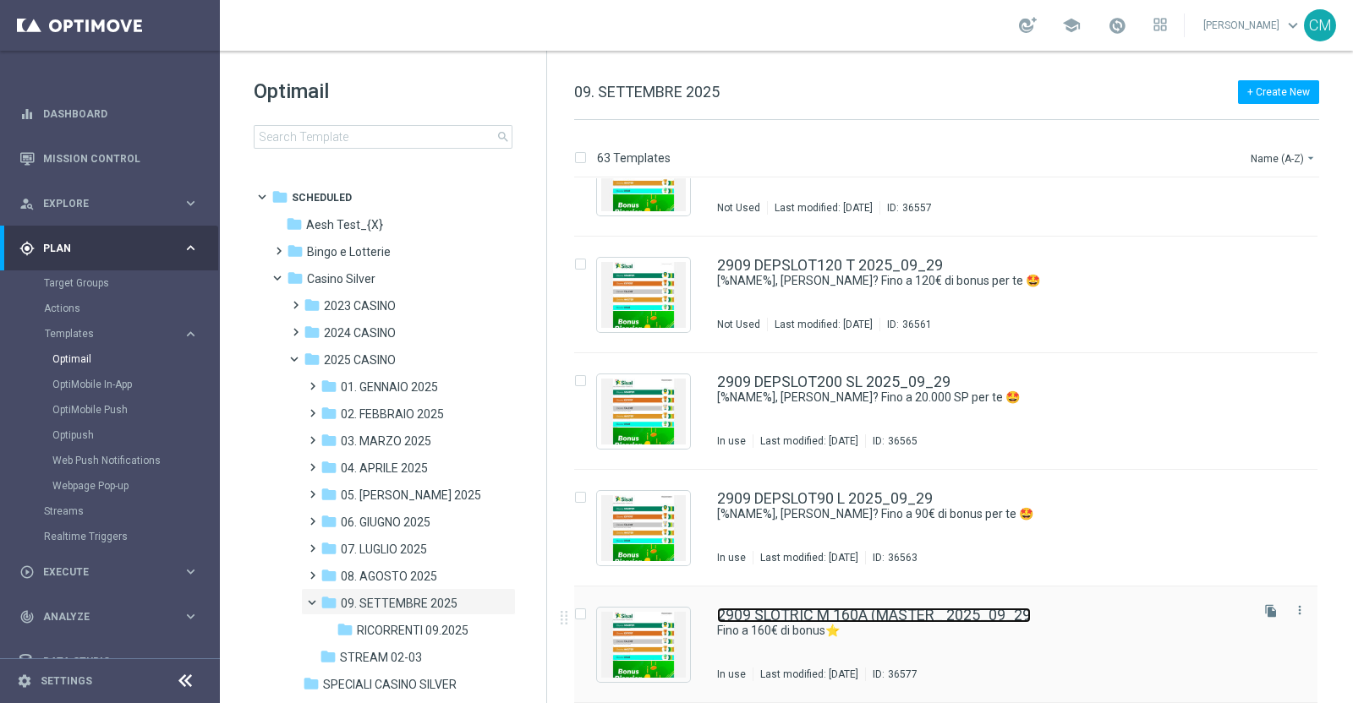
click at [987, 615] on link "2909 SLOTRIC M 160A (MASTER_ 2025_09_29" at bounding box center [874, 615] width 314 height 15
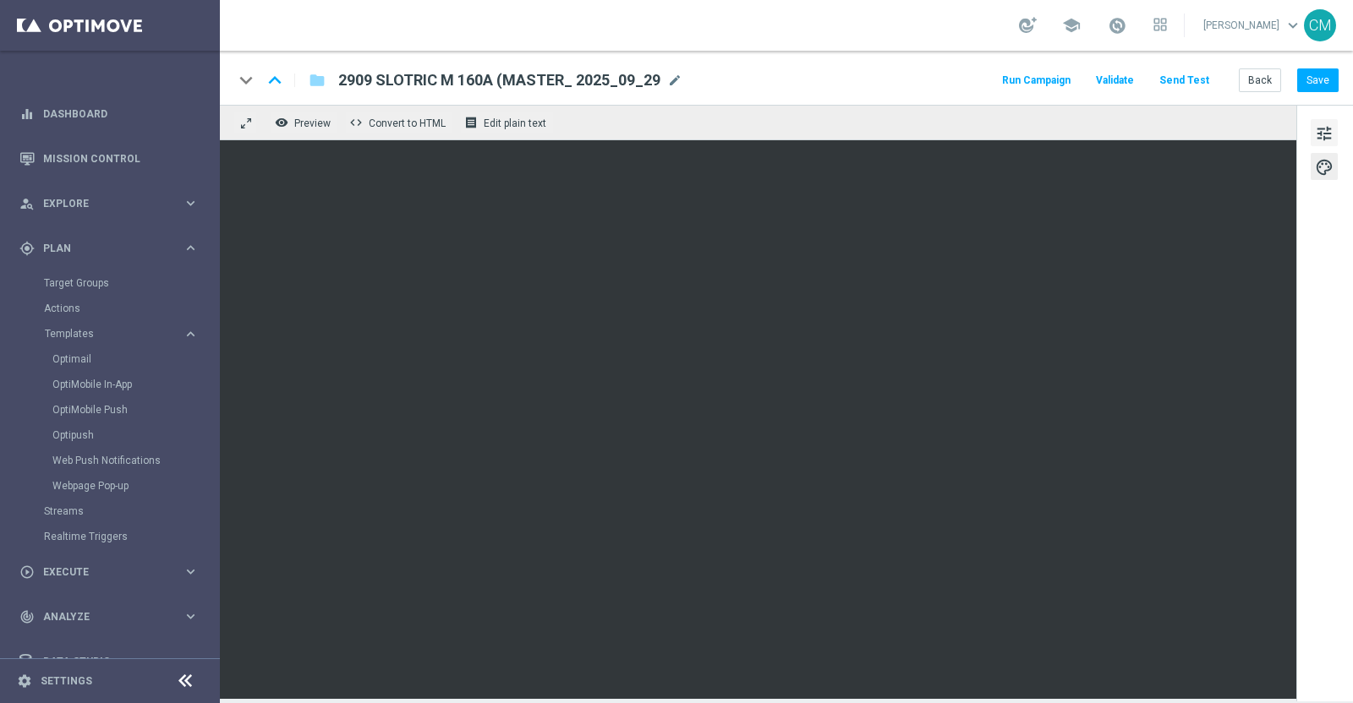
click at [1319, 134] on span "tune" at bounding box center [1324, 134] width 19 height 22
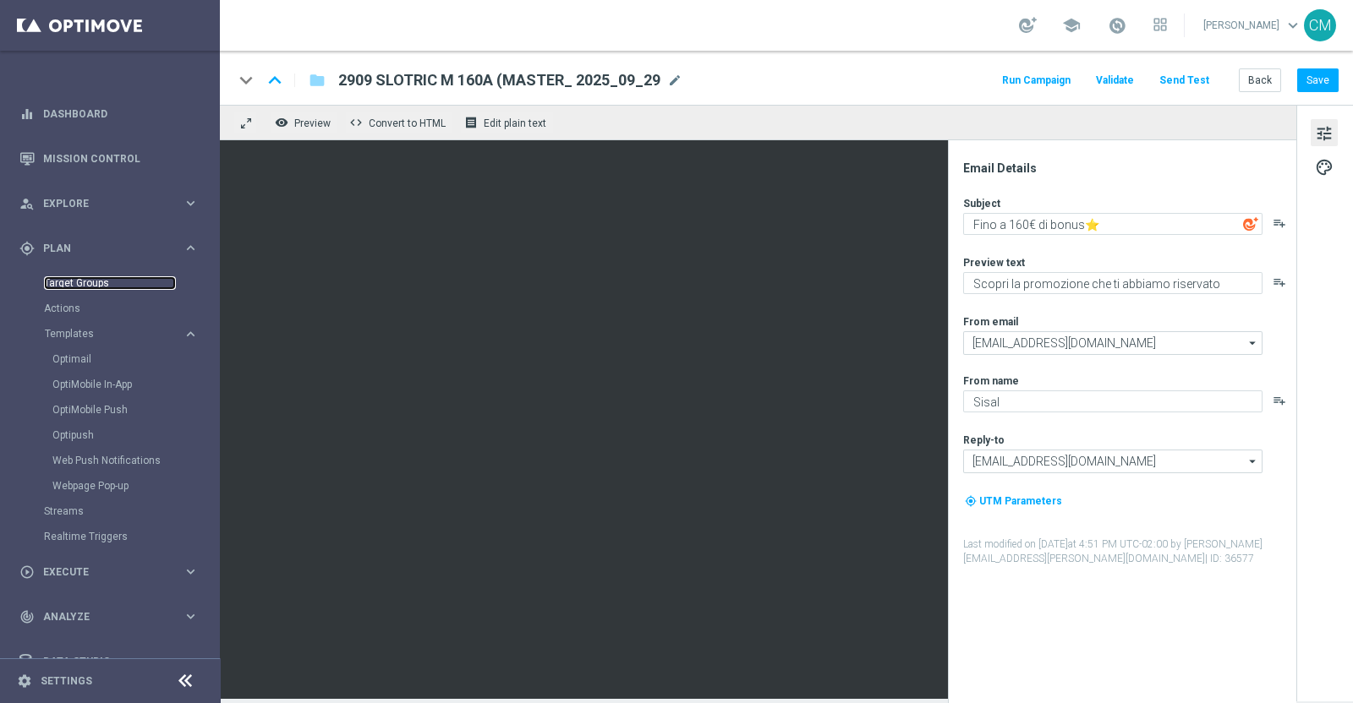
click at [76, 286] on link "Target Groups" at bounding box center [110, 283] width 132 height 14
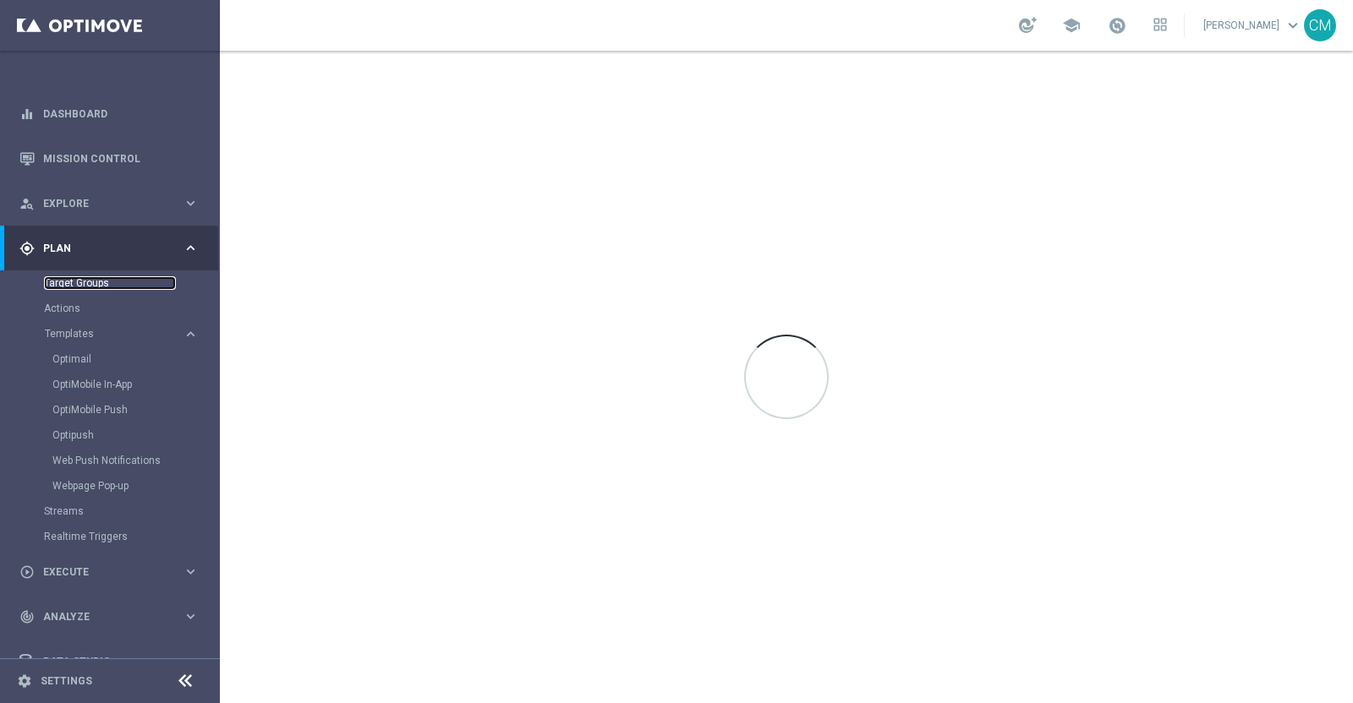
click at [76, 286] on link "Target Groups" at bounding box center [110, 283] width 132 height 14
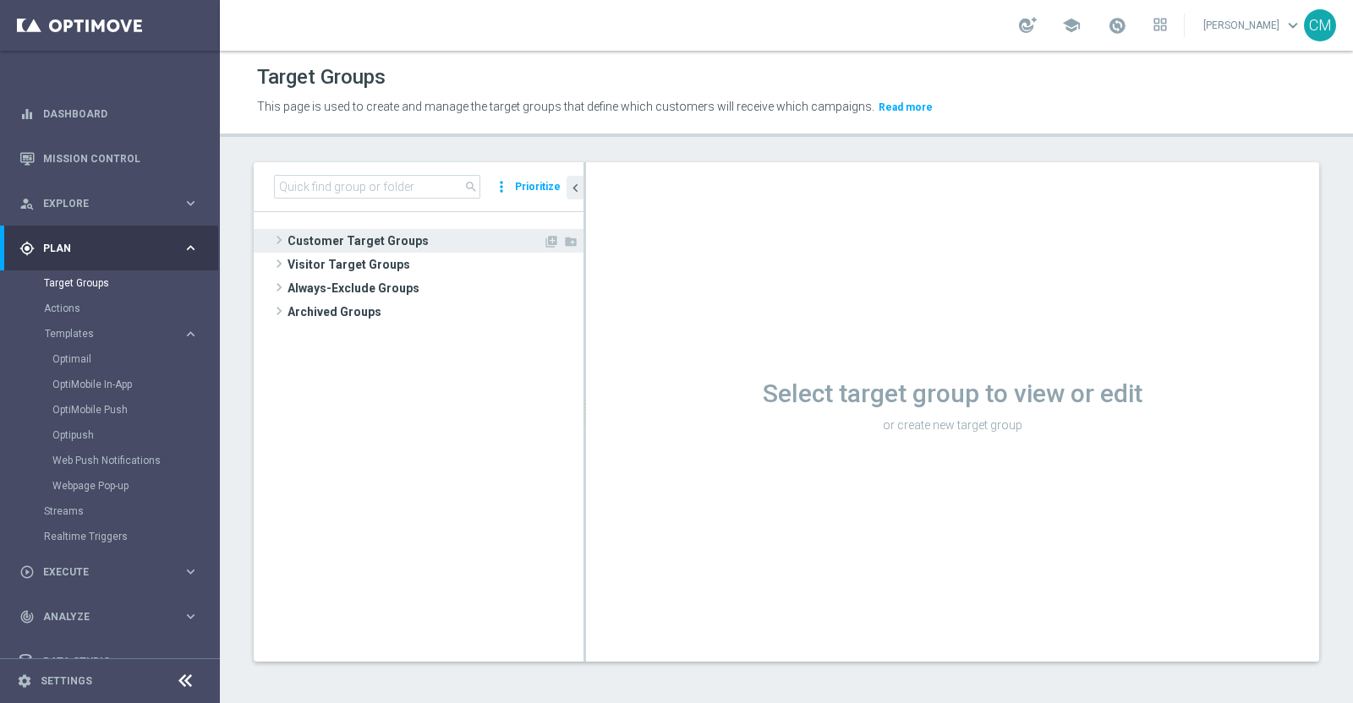
click at [325, 238] on span "Customer Target Groups" at bounding box center [414, 241] width 255 height 24
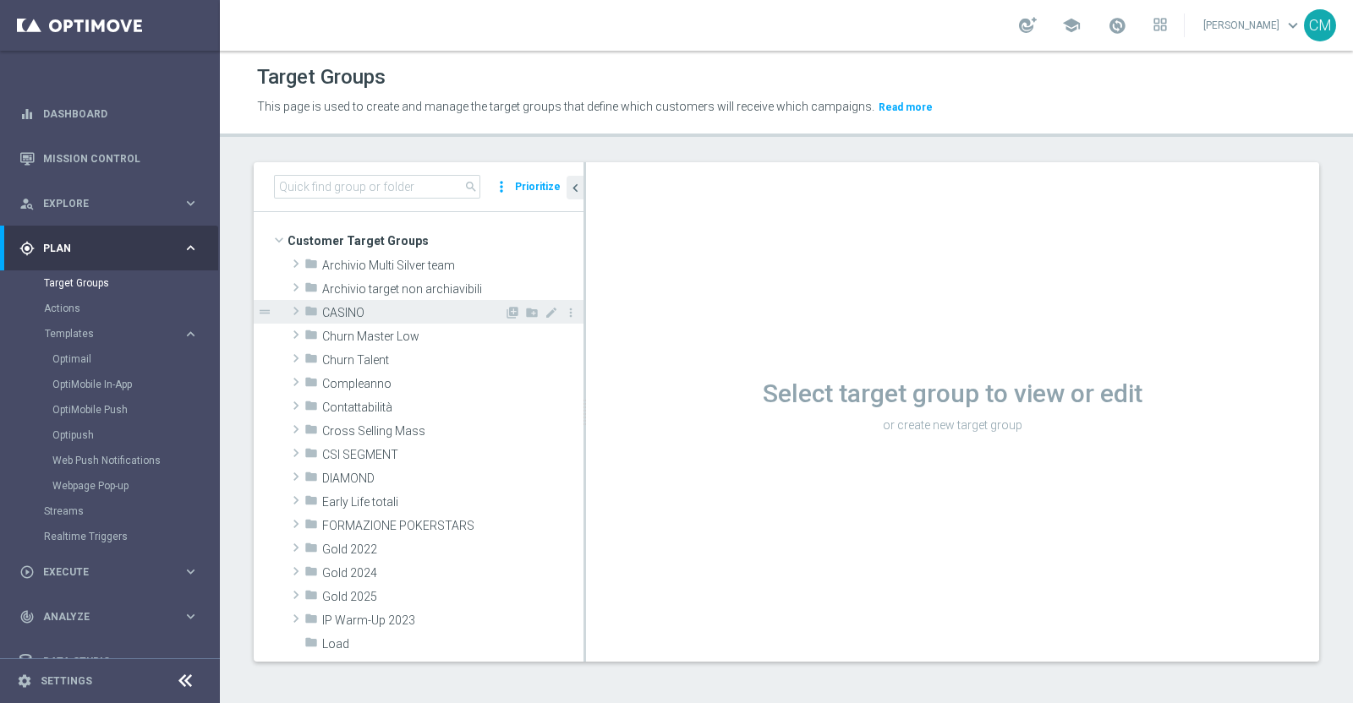
click at [371, 310] on span "CASINO" at bounding box center [413, 313] width 182 height 14
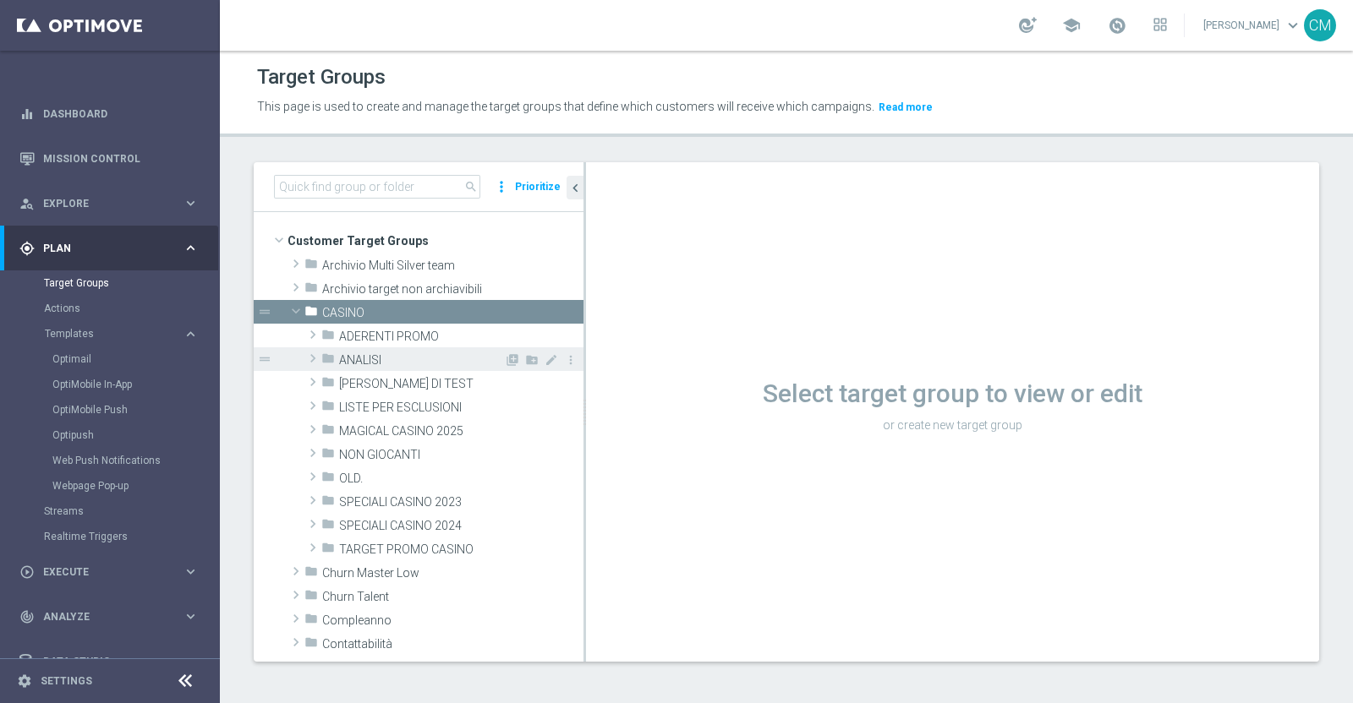
click at [371, 354] on span "ANALISI" at bounding box center [421, 360] width 165 height 14
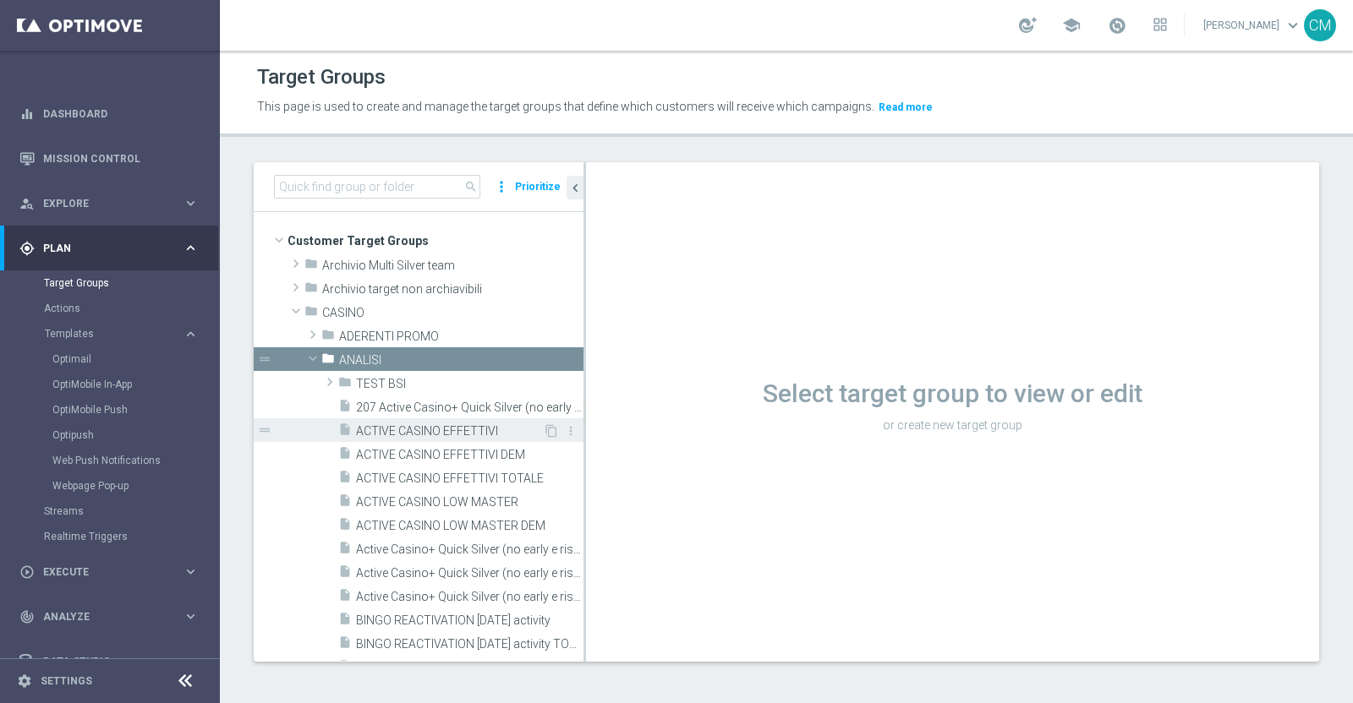
click at [452, 431] on span "ACTIVE CASINO EFFETTIVI" at bounding box center [449, 431] width 187 height 14
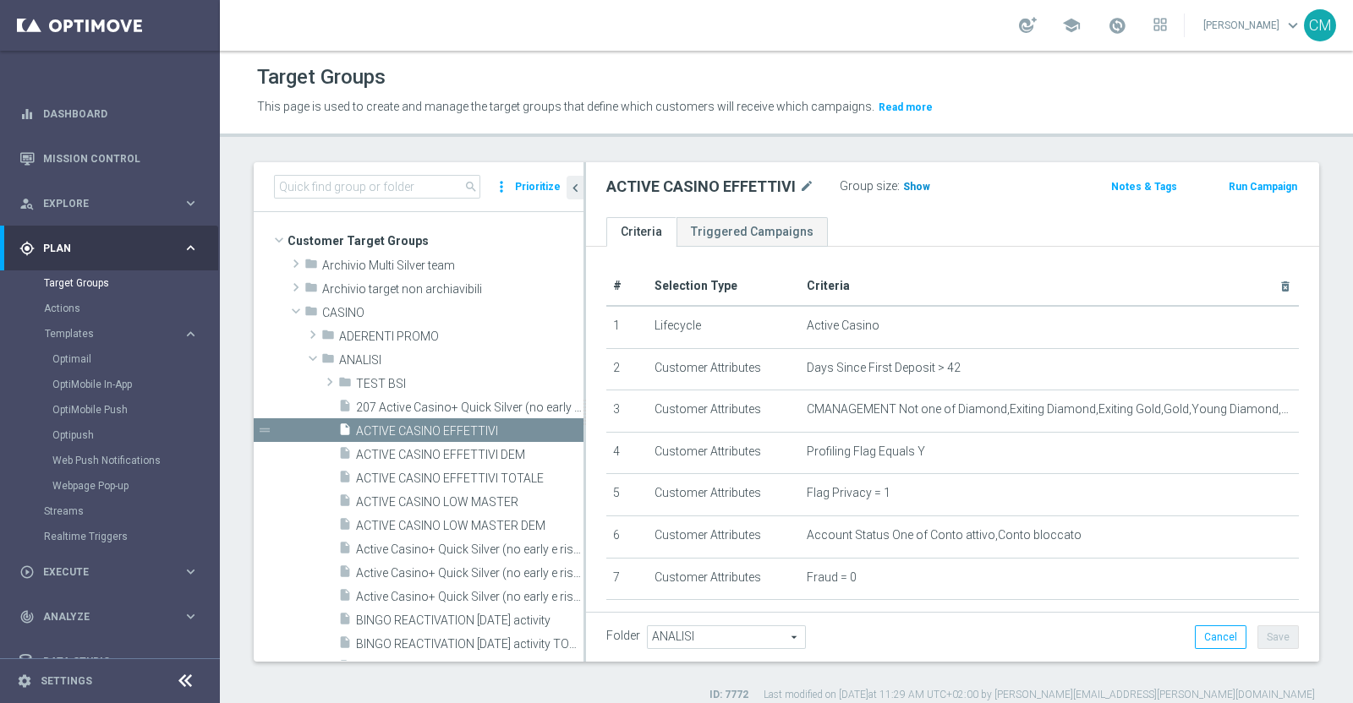
click at [917, 181] on span "Show" at bounding box center [916, 187] width 27 height 12
click at [911, 189] on span "51,086" at bounding box center [922, 189] width 36 height 16
click at [491, 504] on span "ACTIVE CASINO LOW MASTER" at bounding box center [449, 502] width 187 height 14
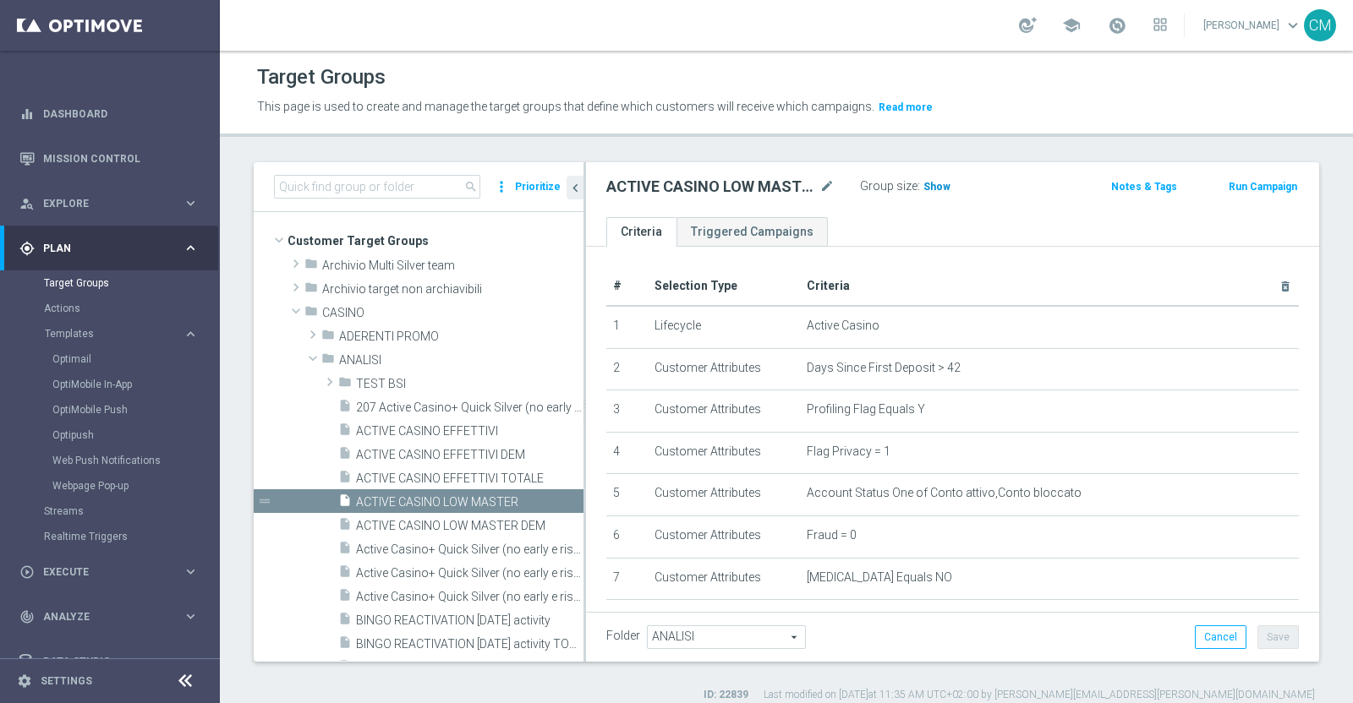
click at [932, 194] on h3 "Show" at bounding box center [937, 187] width 30 height 19
click at [946, 183] on span "15,568" at bounding box center [942, 189] width 36 height 16
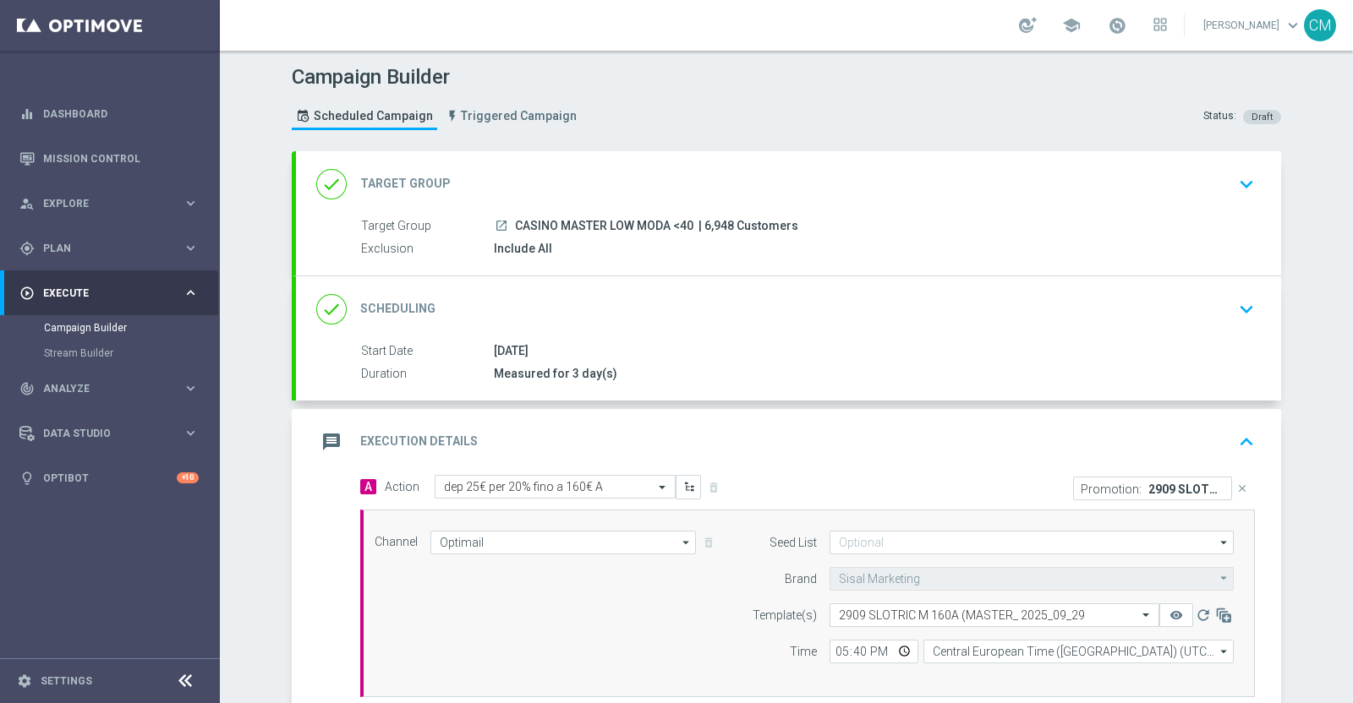
scroll to position [209, 0]
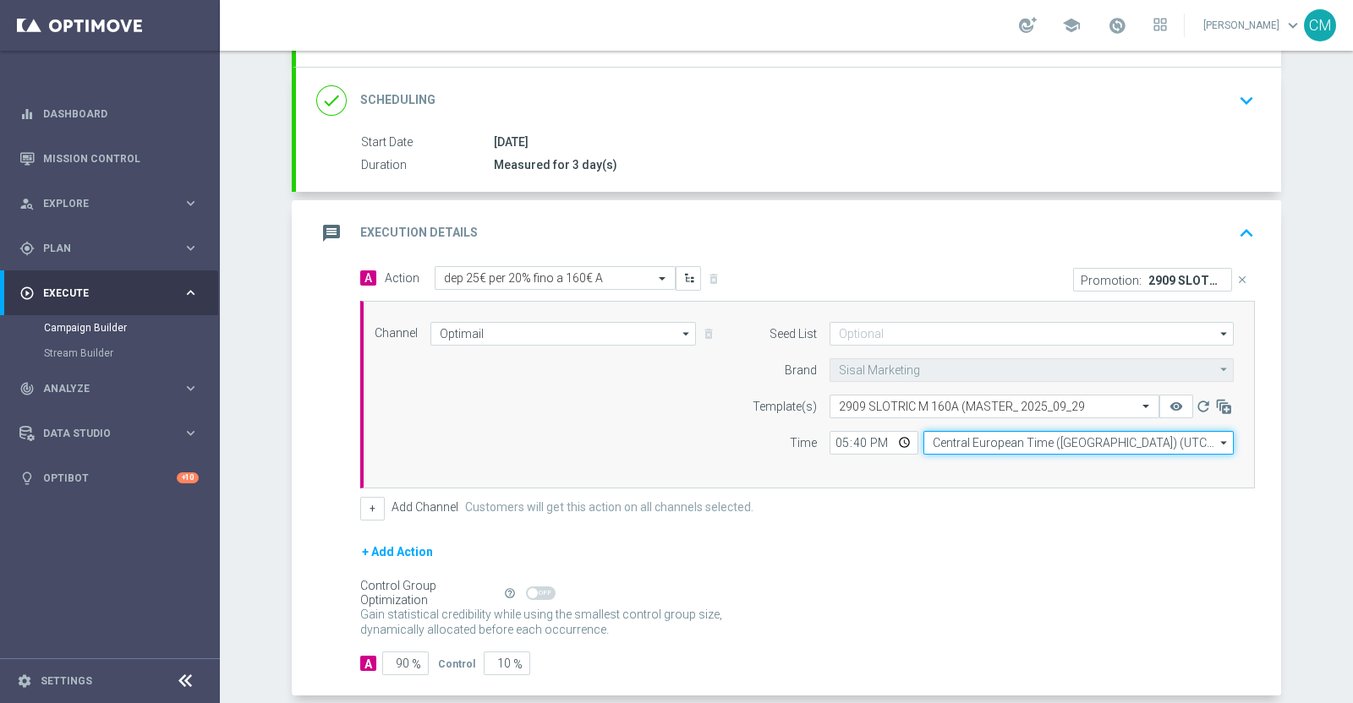
click at [981, 433] on input "Central European Time ([GEOGRAPHIC_DATA]) (UTC +02:00)" at bounding box center [1078, 443] width 310 height 24
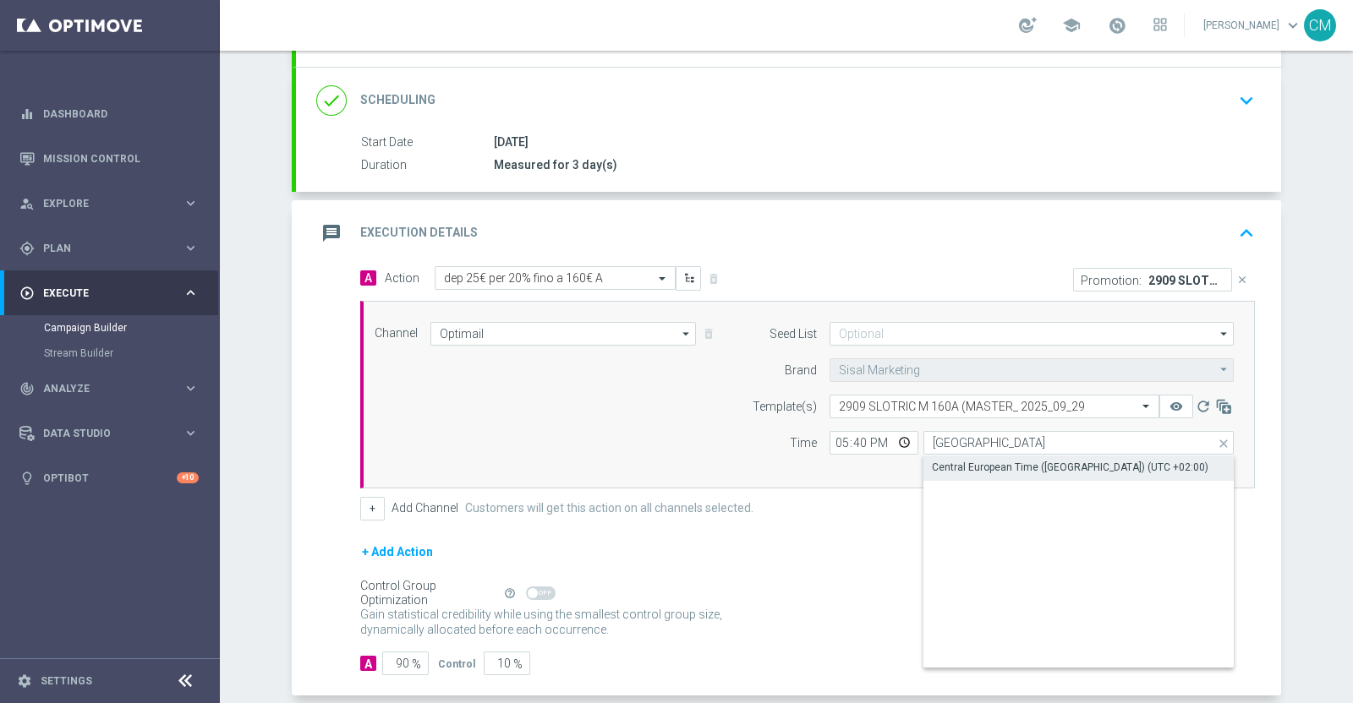
click at [993, 462] on div "Central European Time ([GEOGRAPHIC_DATA]) (UTC +02:00)" at bounding box center [1070, 467] width 276 height 15
type input "Central European Time ([GEOGRAPHIC_DATA]) (UTC +02:00)"
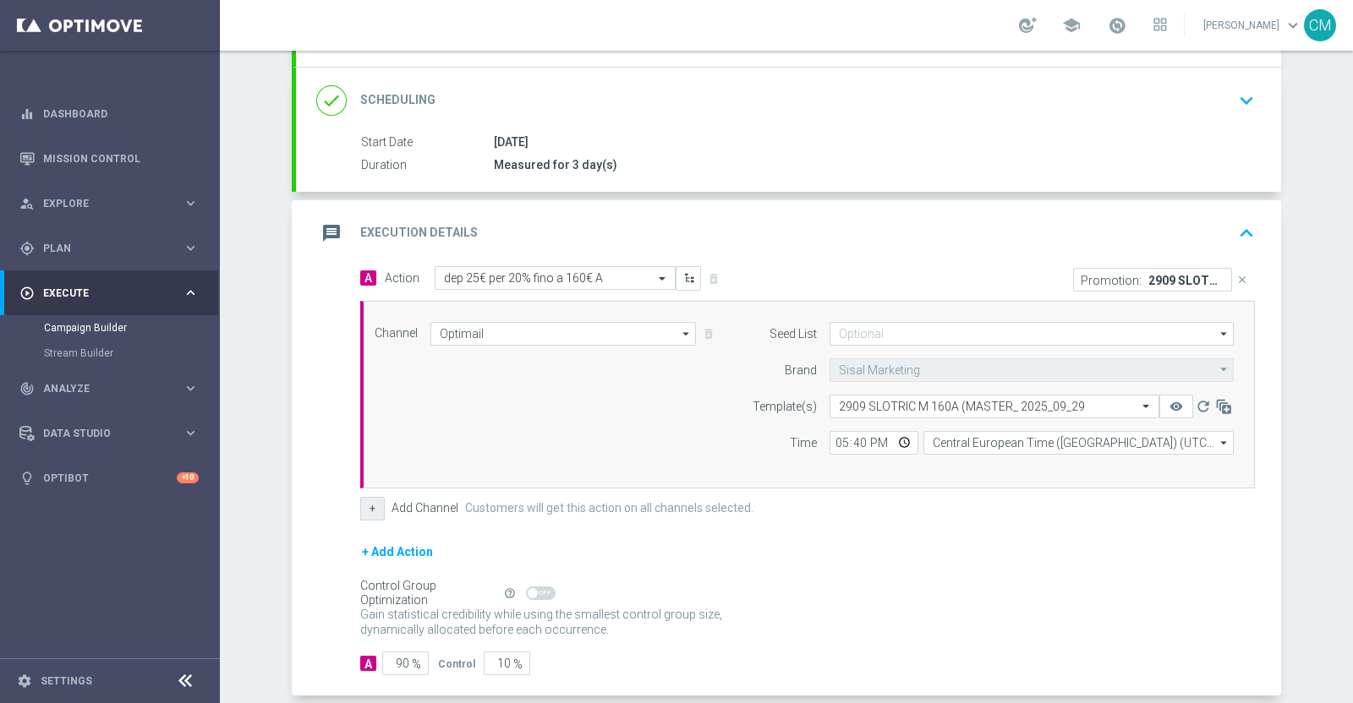
click at [369, 505] on button "+" at bounding box center [372, 509] width 25 height 24
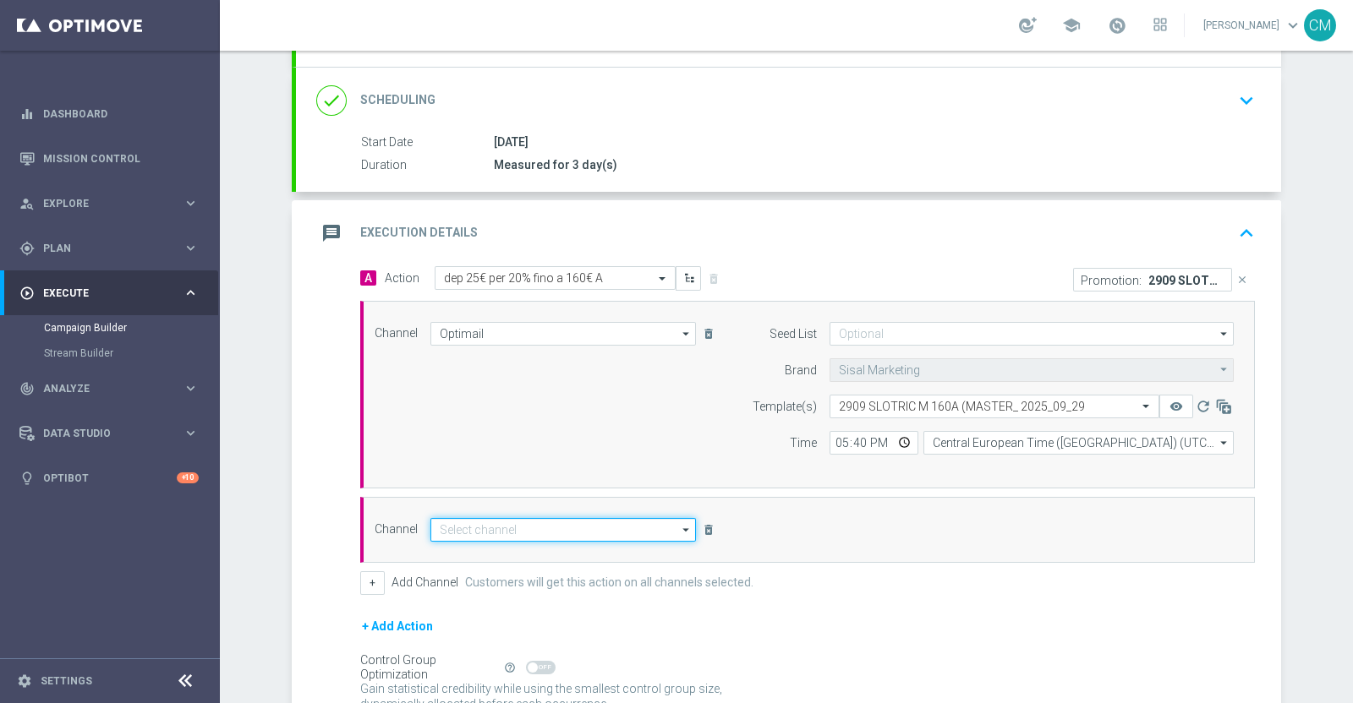
click at [494, 522] on input at bounding box center [562, 530] width 265 height 24
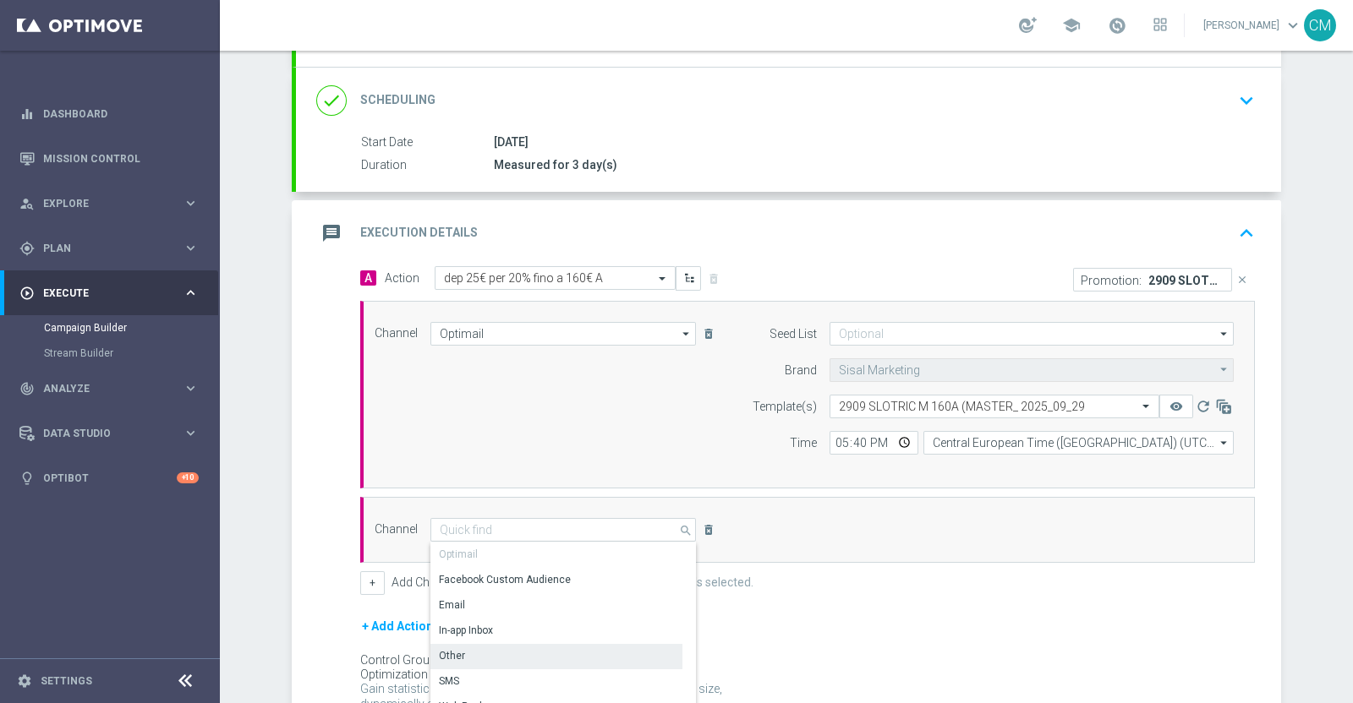
click at [498, 648] on div "Other" at bounding box center [556, 656] width 252 height 24
type input "Other"
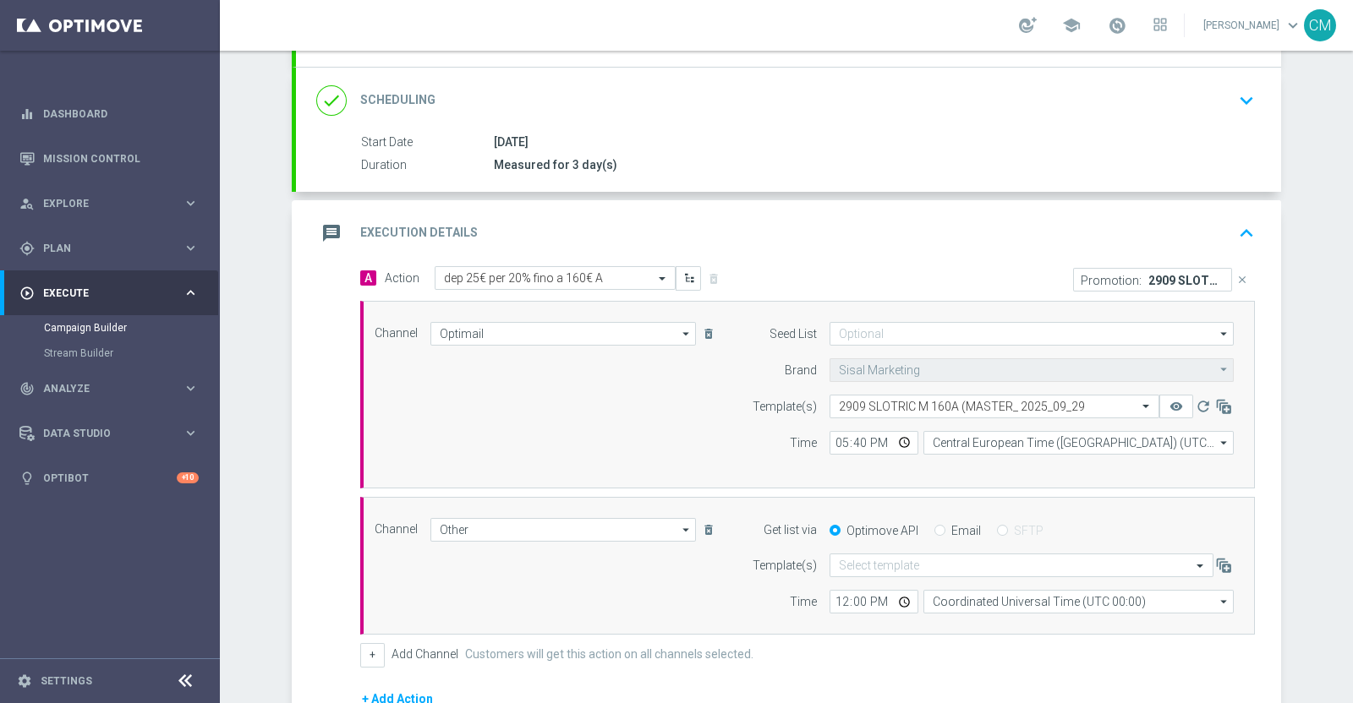
click at [940, 527] on div "Email" at bounding box center [957, 530] width 46 height 15
click at [951, 526] on label "Email" at bounding box center [966, 530] width 30 height 15
click at [945, 527] on input "Email" at bounding box center [939, 532] width 11 height 11
radio input "true"
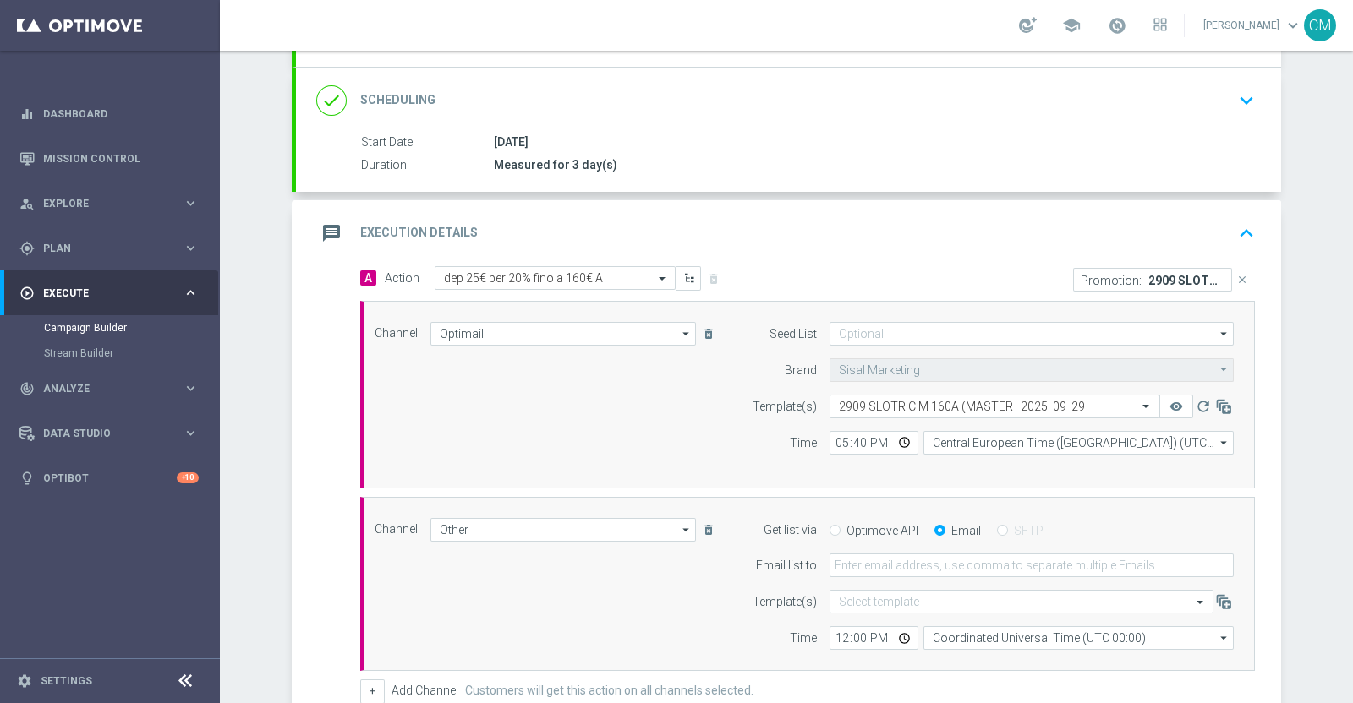
click at [853, 579] on form "Get list via Optimove API Email SFTP Email list to Template(s) Select template …" at bounding box center [988, 584] width 490 height 133
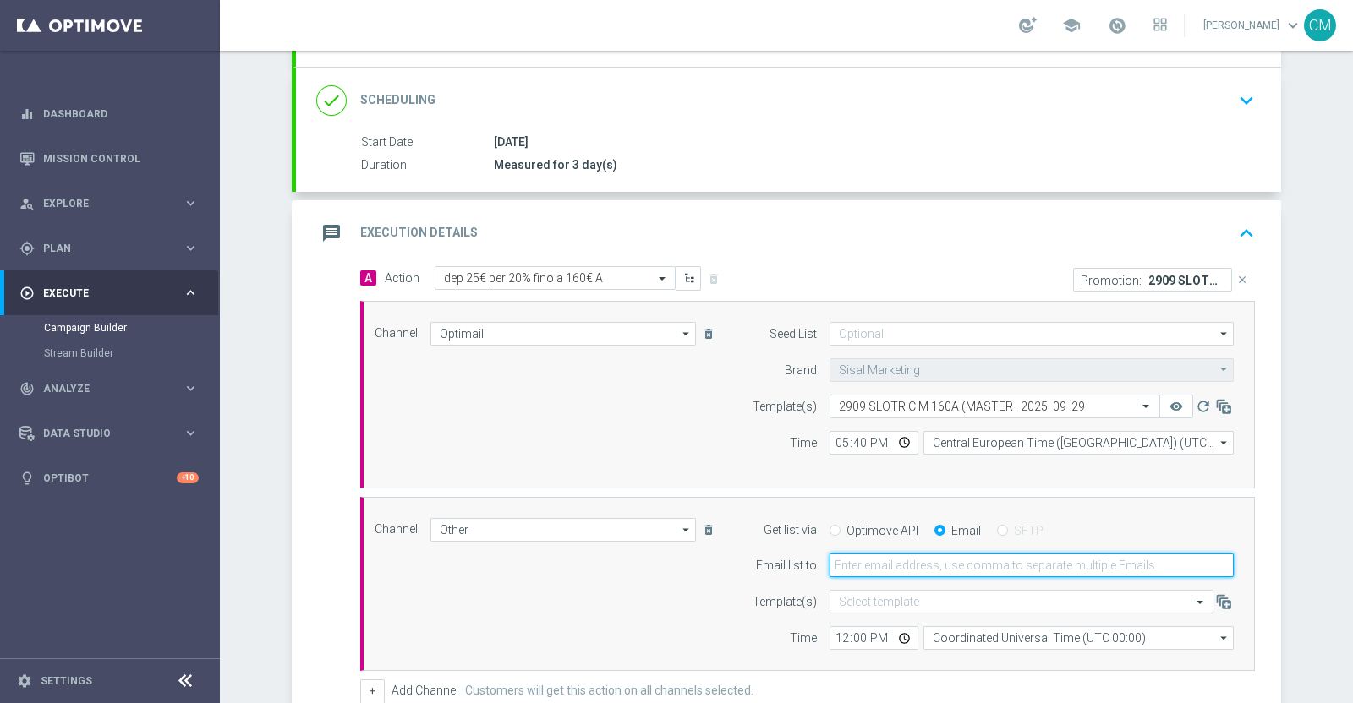
click at [850, 567] on input "email" at bounding box center [1031, 566] width 404 height 24
type input "[PERSON_NAME][EMAIL_ADDRESS][PERSON_NAME][DOMAIN_NAME]"
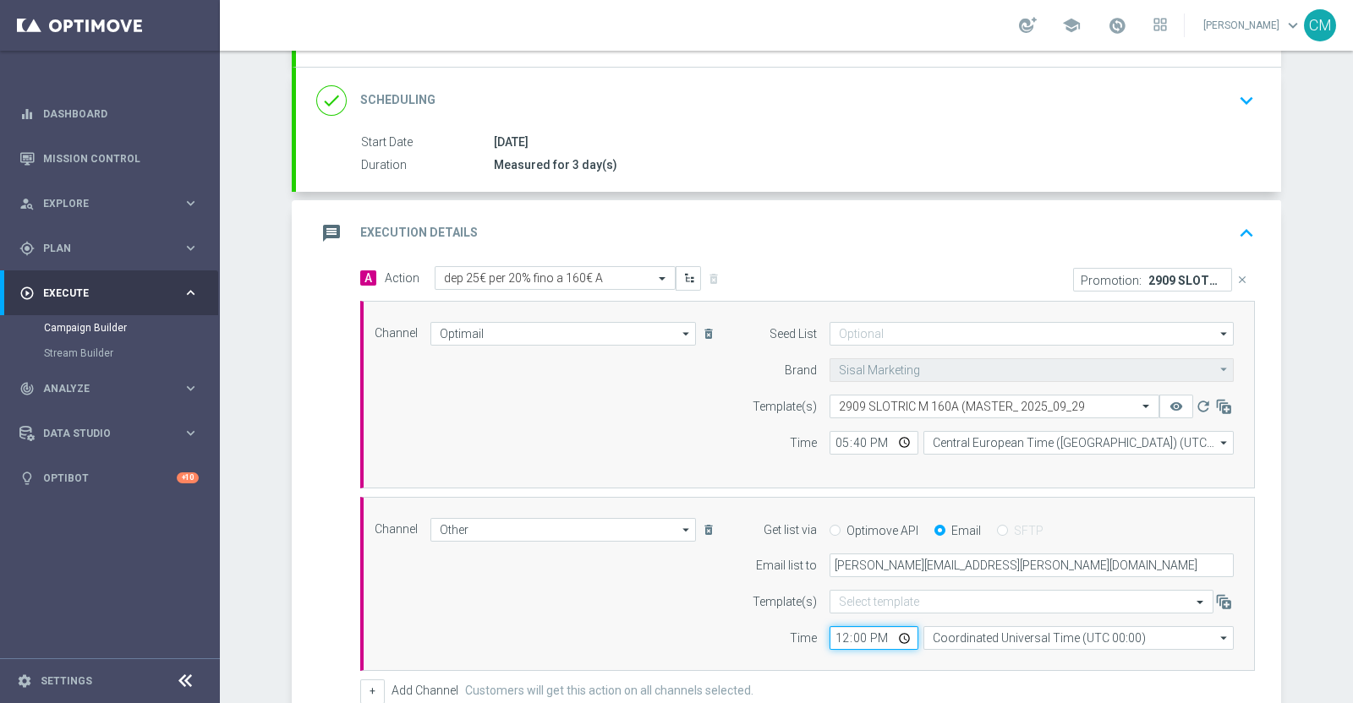
click at [829, 637] on input "12:00" at bounding box center [873, 638] width 89 height 24
type input "17:40"
click at [972, 635] on input "Coordinated Universal Time (UTC 00:00)" at bounding box center [1078, 638] width 310 height 24
click at [974, 672] on div "Central European Time ([GEOGRAPHIC_DATA]) (UTC +02:00)" at bounding box center [1078, 663] width 311 height 25
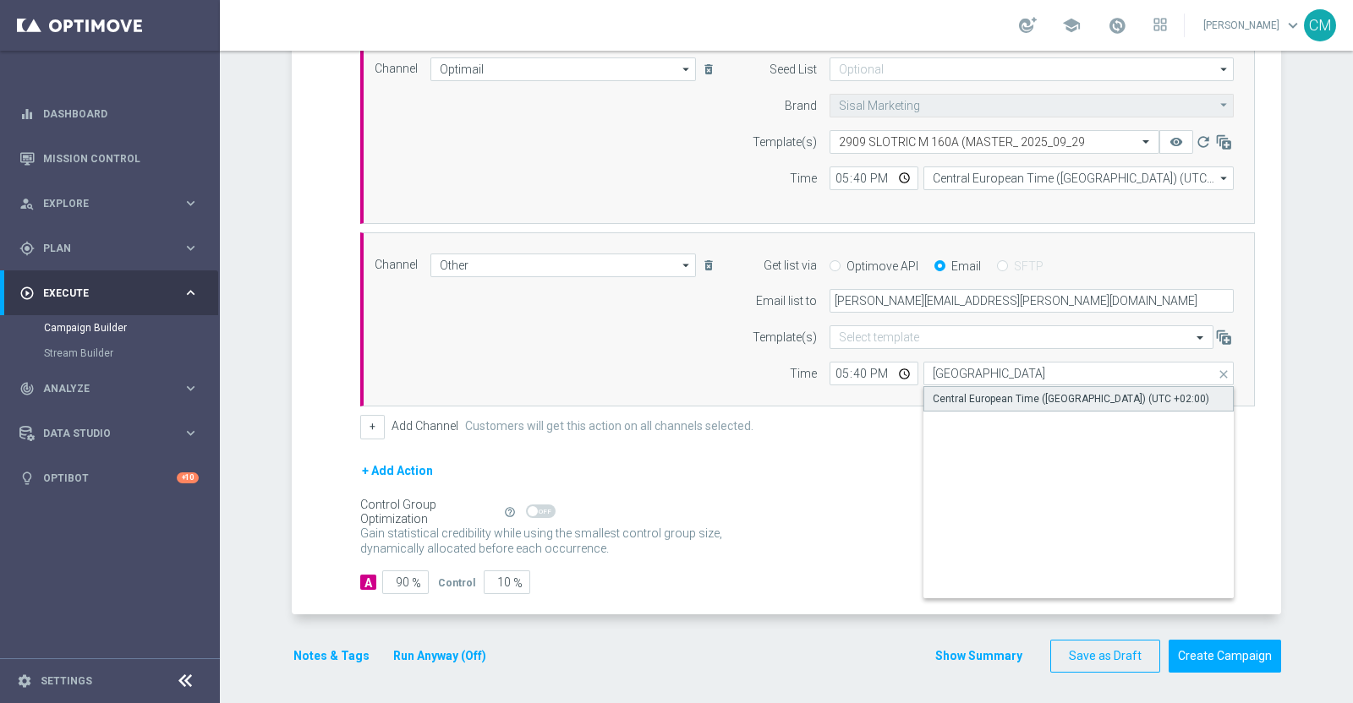
click at [948, 393] on div "Central European Time ([GEOGRAPHIC_DATA]) (UTC +02:00)" at bounding box center [1071, 398] width 276 height 15
type input "Central European Time ([GEOGRAPHIC_DATA]) (UTC +02:00)"
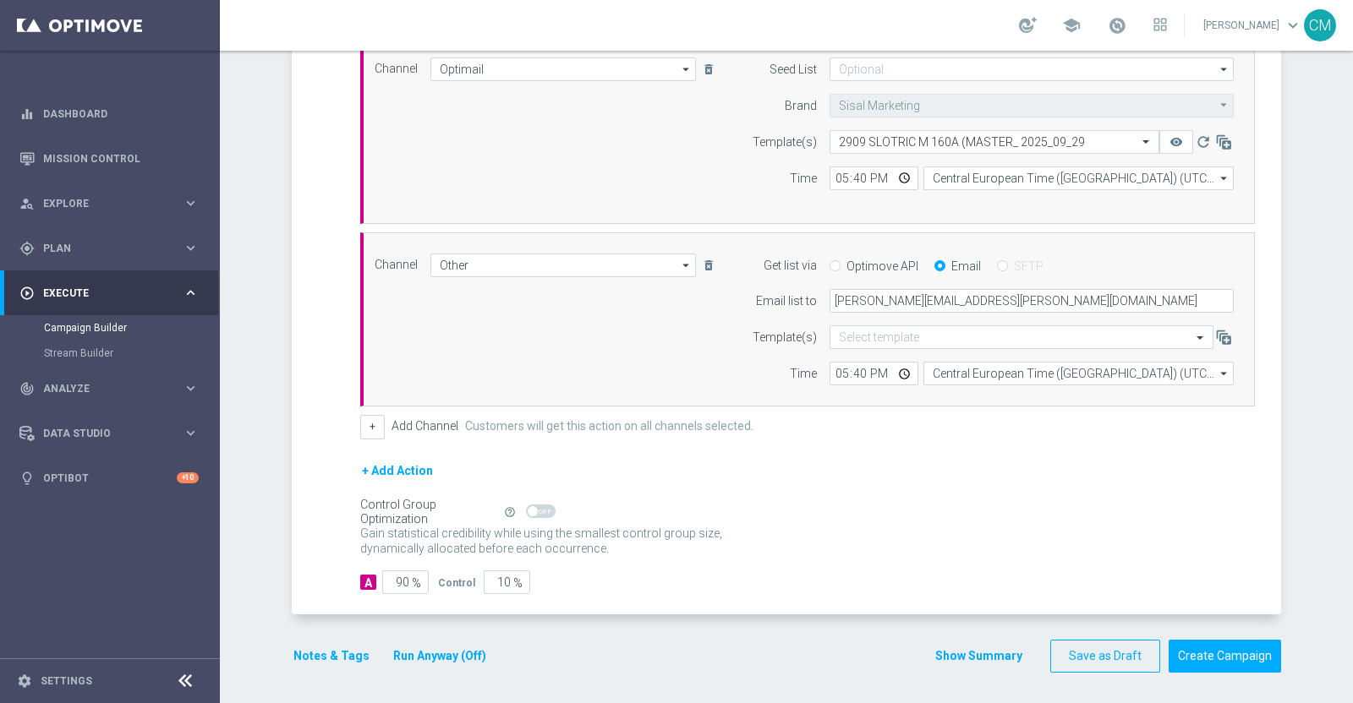
click at [369, 467] on button "+ Add Action" at bounding box center [397, 471] width 74 height 21
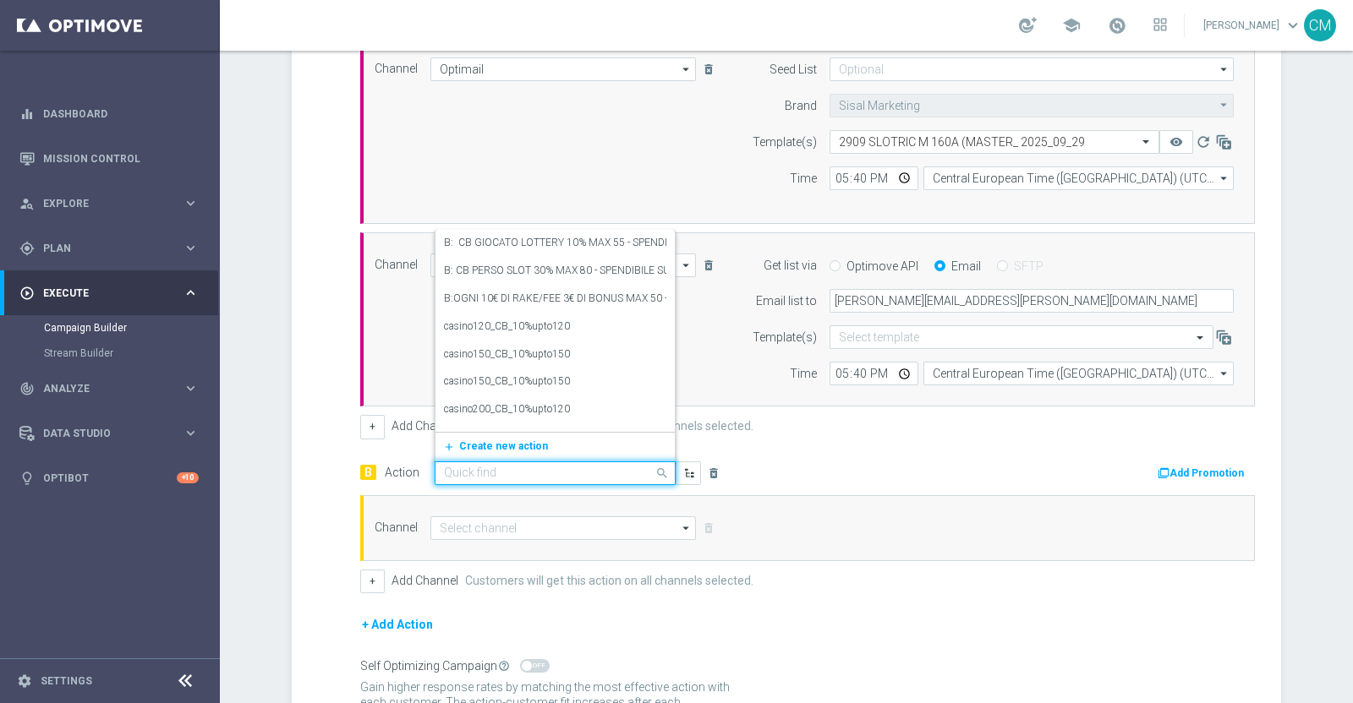
click at [493, 469] on input "text" at bounding box center [538, 474] width 189 height 14
paste input "dep 25€ per 20% fino a 160€"
type input "dep 25€ per 20% fino a 160€"
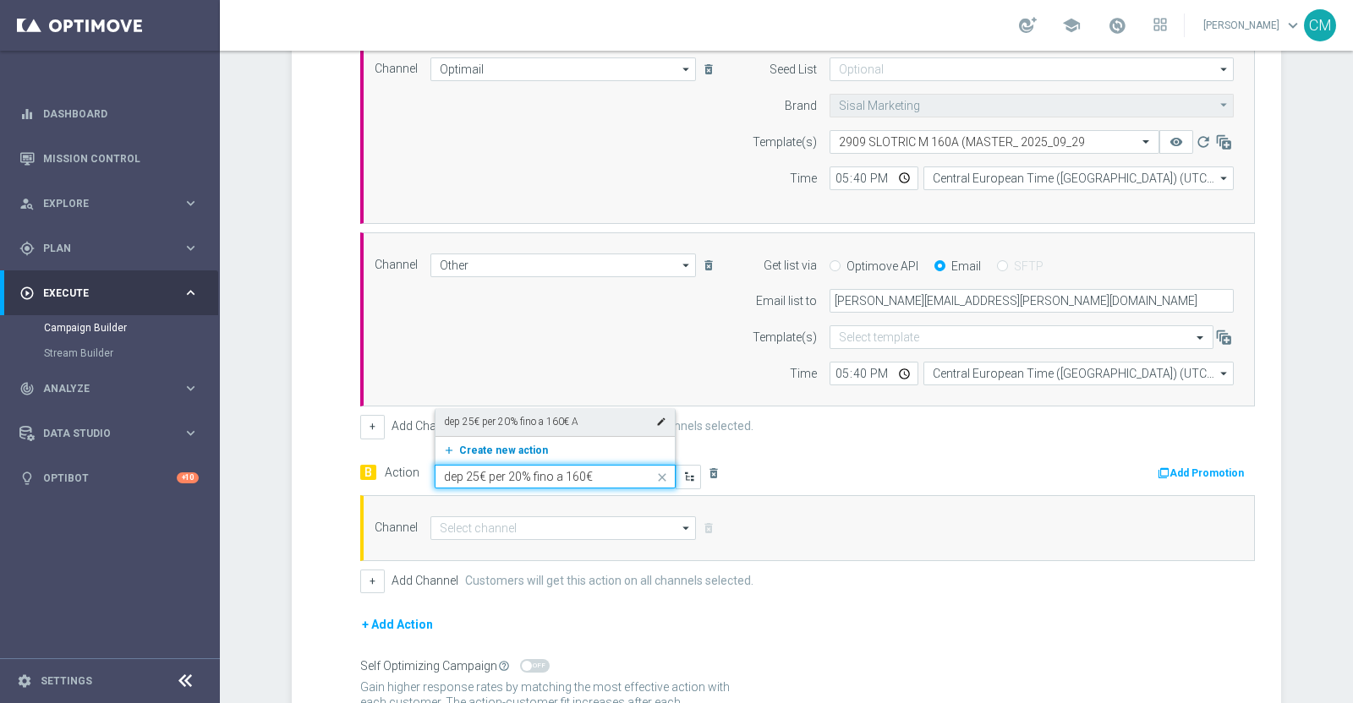
click at [501, 447] on span "Create new action" at bounding box center [503, 451] width 89 height 12
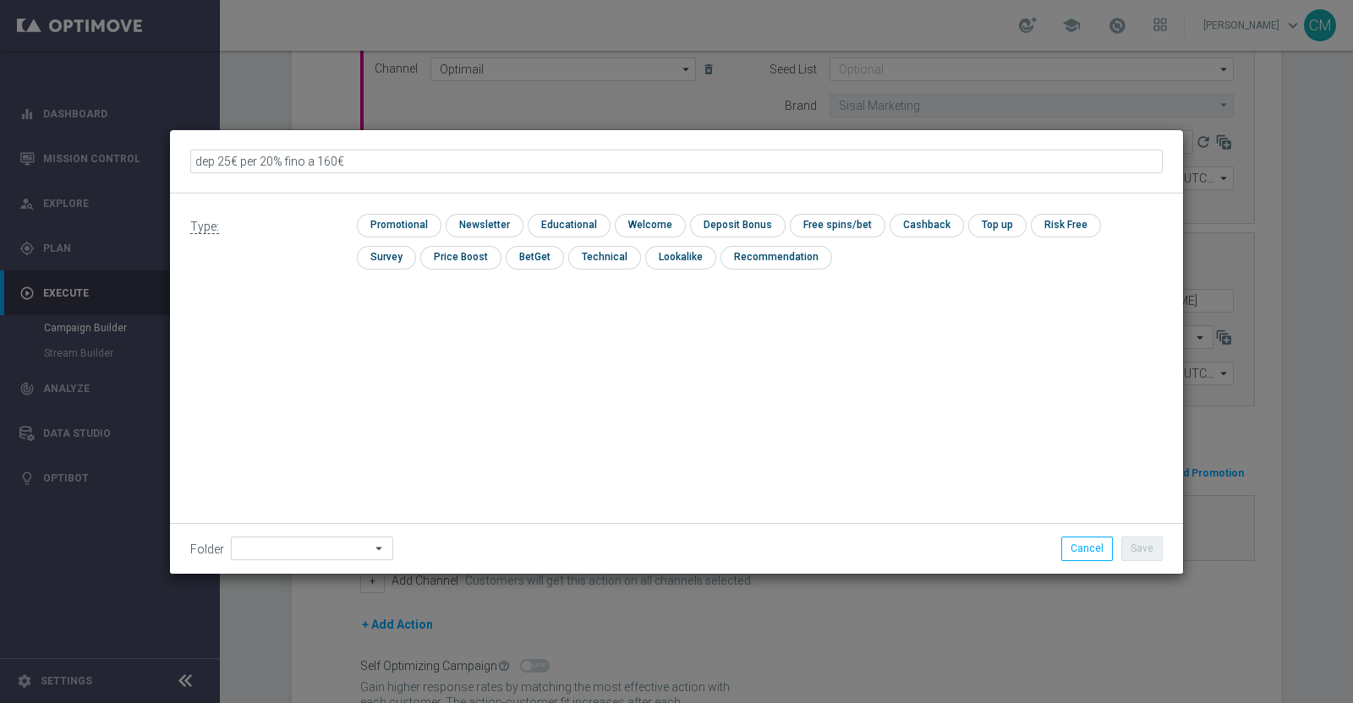
type input "dep 25€ per 20% fino a 160€ B"
click at [403, 222] on input "checkbox" at bounding box center [397, 225] width 80 height 23
checkbox input "true"
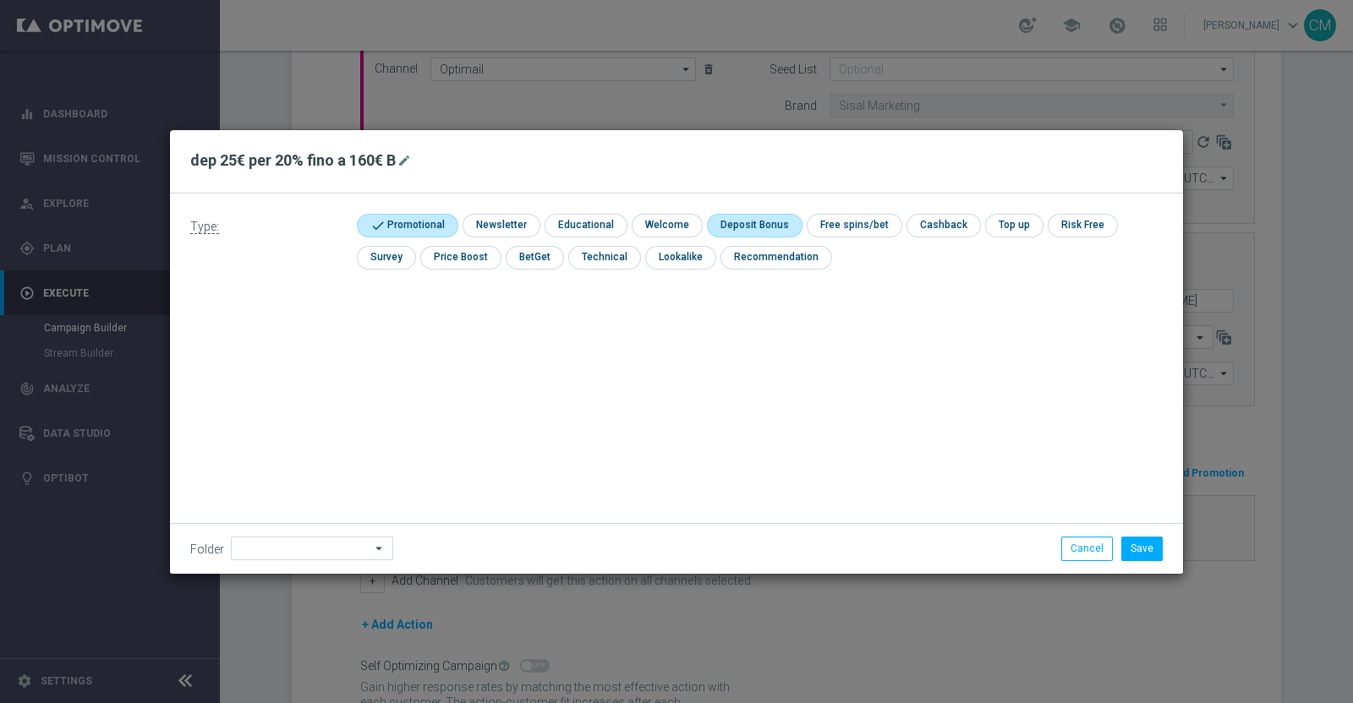
click at [757, 227] on input "checkbox" at bounding box center [752, 225] width 90 height 23
checkbox input "true"
click at [1148, 561] on div "Folder arrow_drop_down Drag here to set row groups Drag here to set column labe…" at bounding box center [676, 548] width 1013 height 50
click at [1146, 554] on button "Save" at bounding box center [1141, 549] width 41 height 24
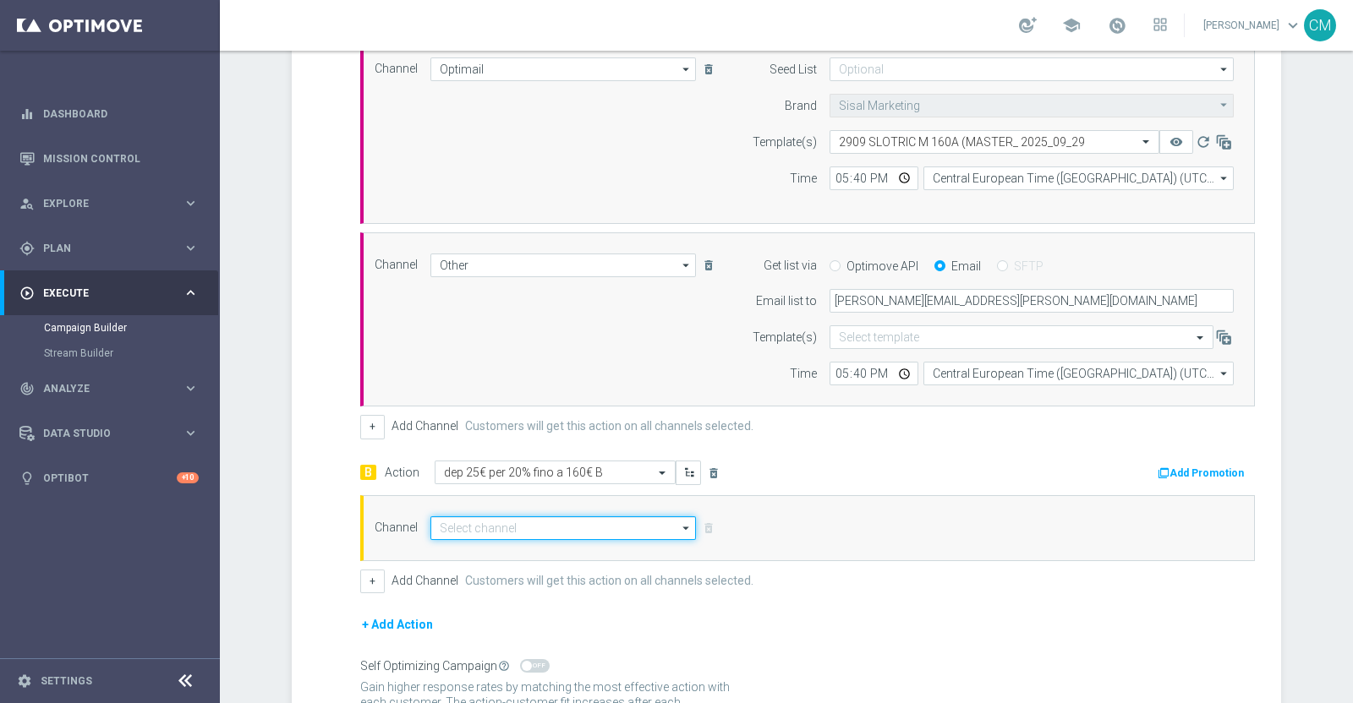
click at [546, 527] on input at bounding box center [562, 529] width 265 height 24
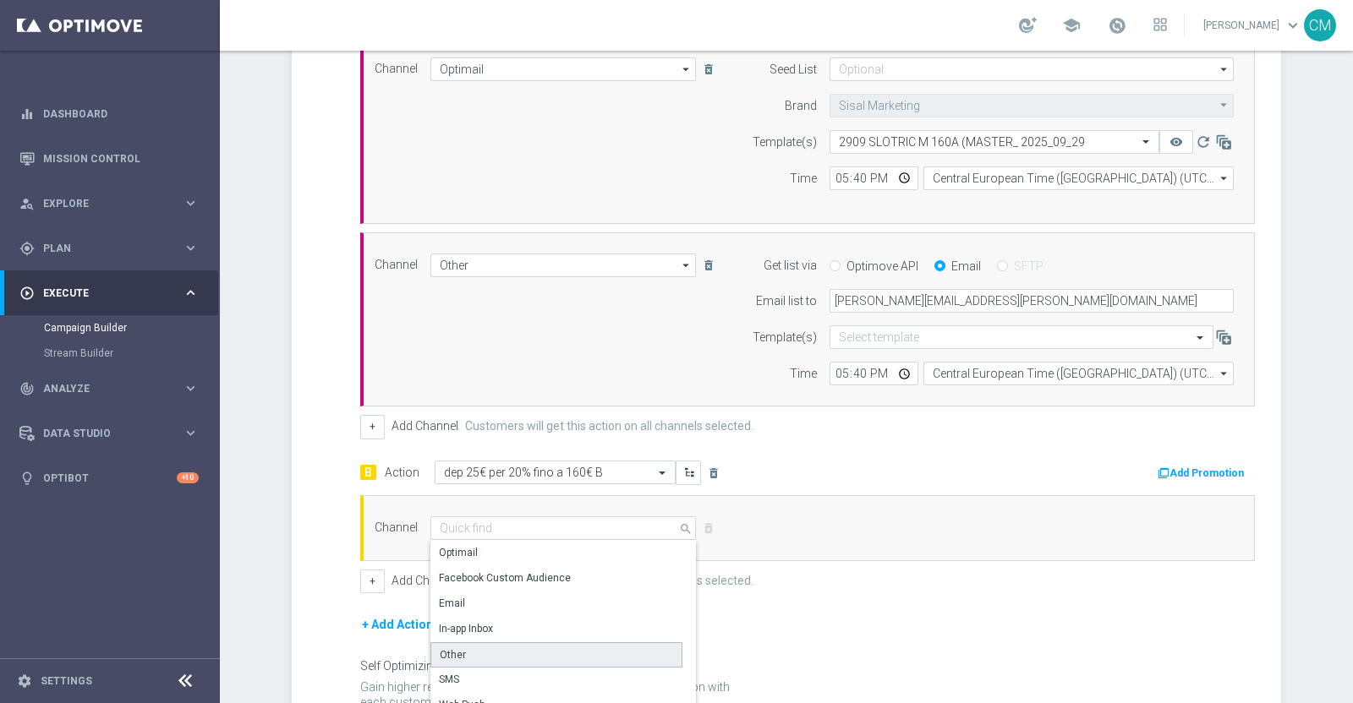
click at [495, 656] on div "Other" at bounding box center [556, 655] width 252 height 25
type input "Other"
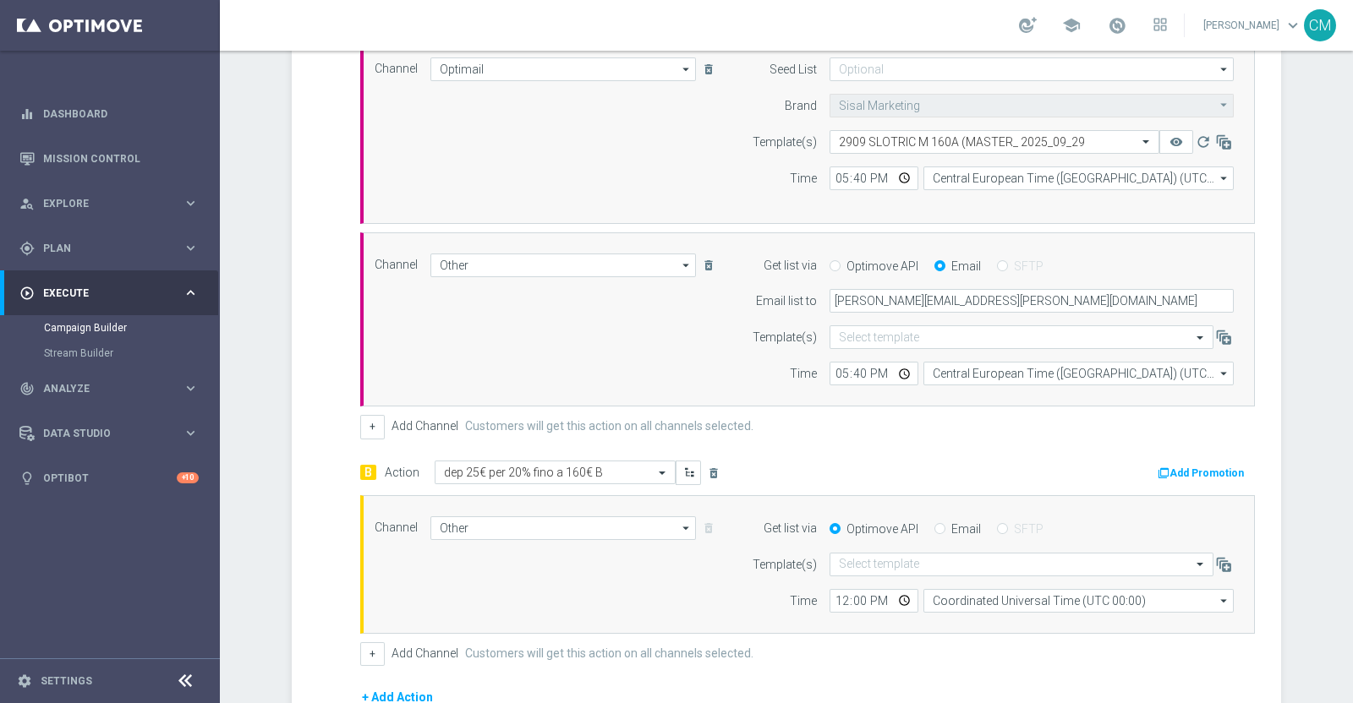
click at [938, 522] on div "Email" at bounding box center [957, 529] width 46 height 15
click at [934, 525] on input "Email" at bounding box center [939, 530] width 11 height 11
radio input "true"
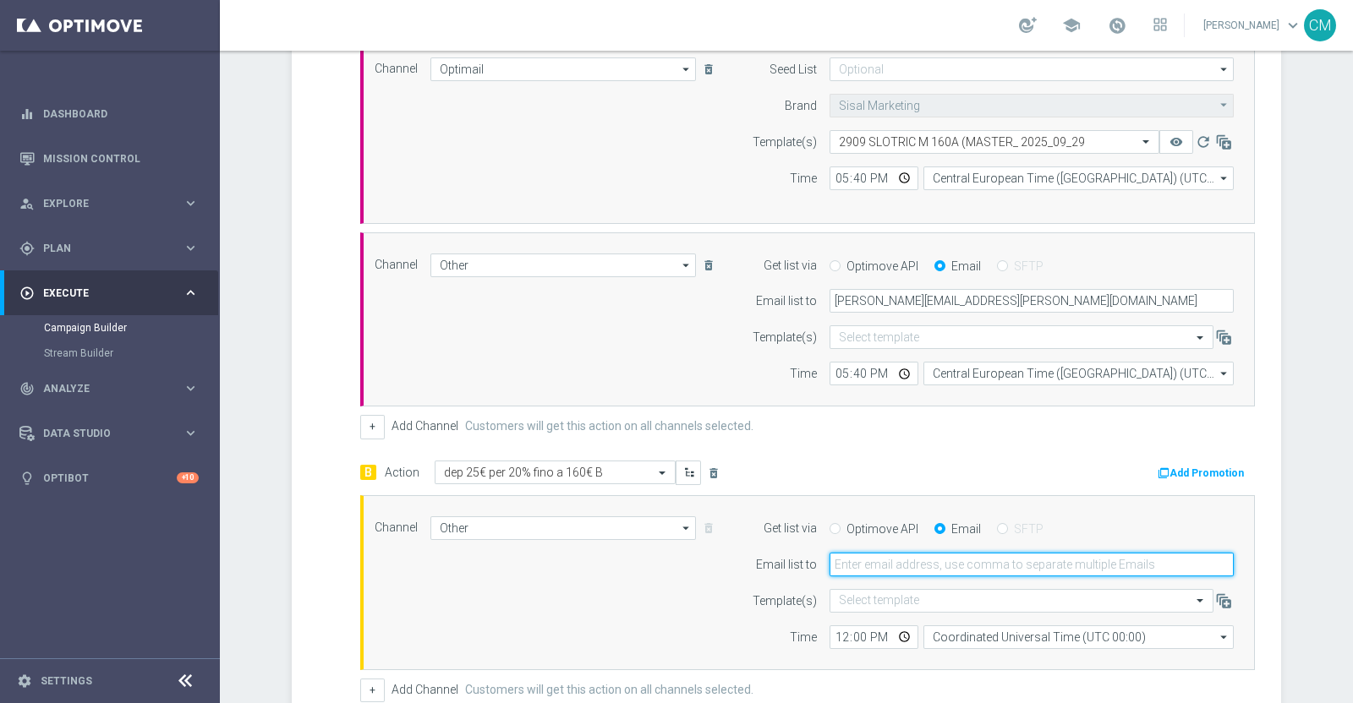
click at [909, 553] on input "email" at bounding box center [1031, 565] width 404 height 24
type input "[PERSON_NAME][EMAIL_ADDRESS][PERSON_NAME][DOMAIN_NAME]"
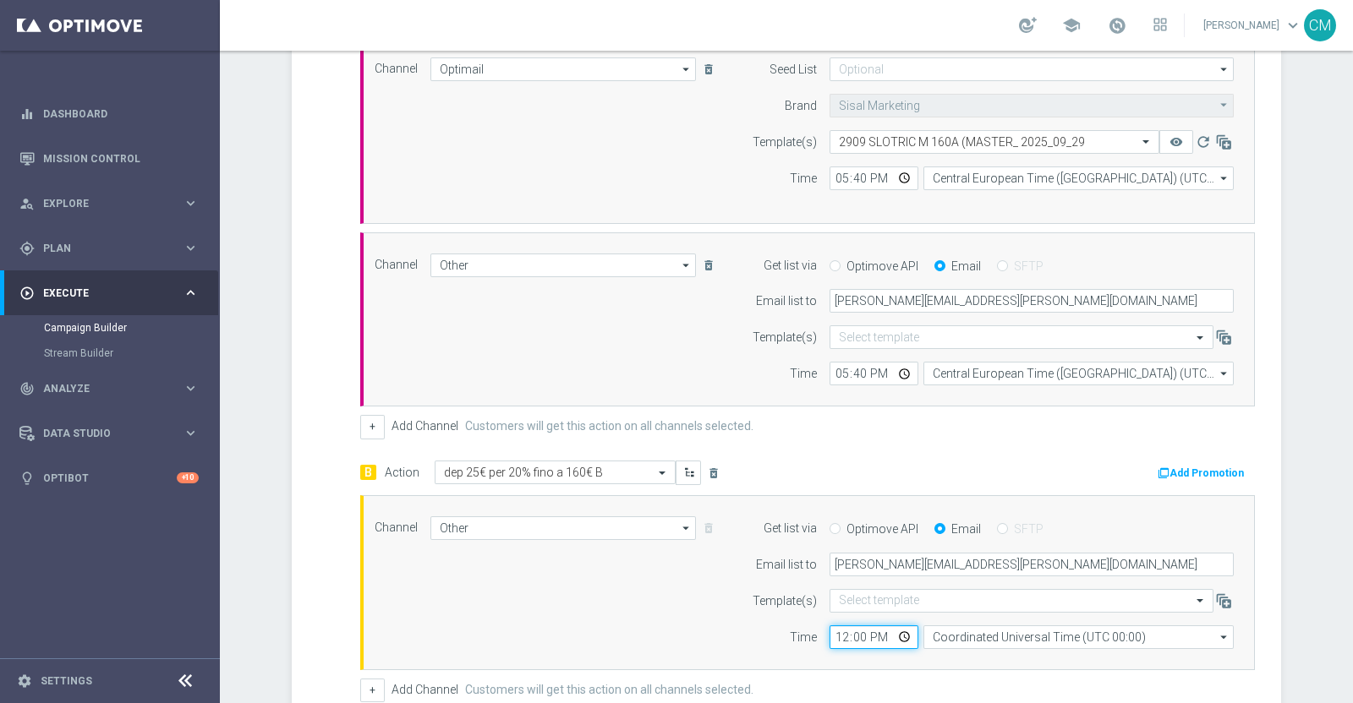
click at [829, 632] on input "12:00" at bounding box center [873, 638] width 89 height 24
type input "17:40"
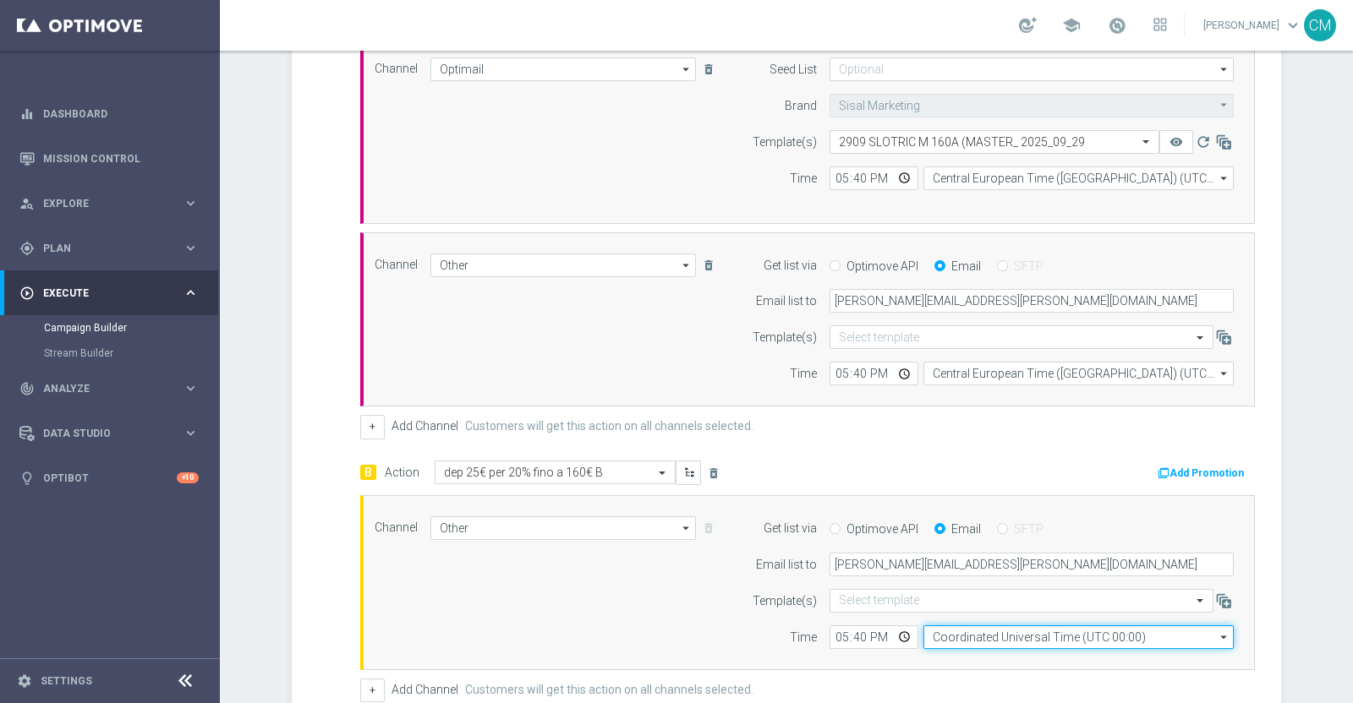
click at [929, 633] on input "Coordinated Universal Time (UTC 00:00)" at bounding box center [1078, 638] width 310 height 24
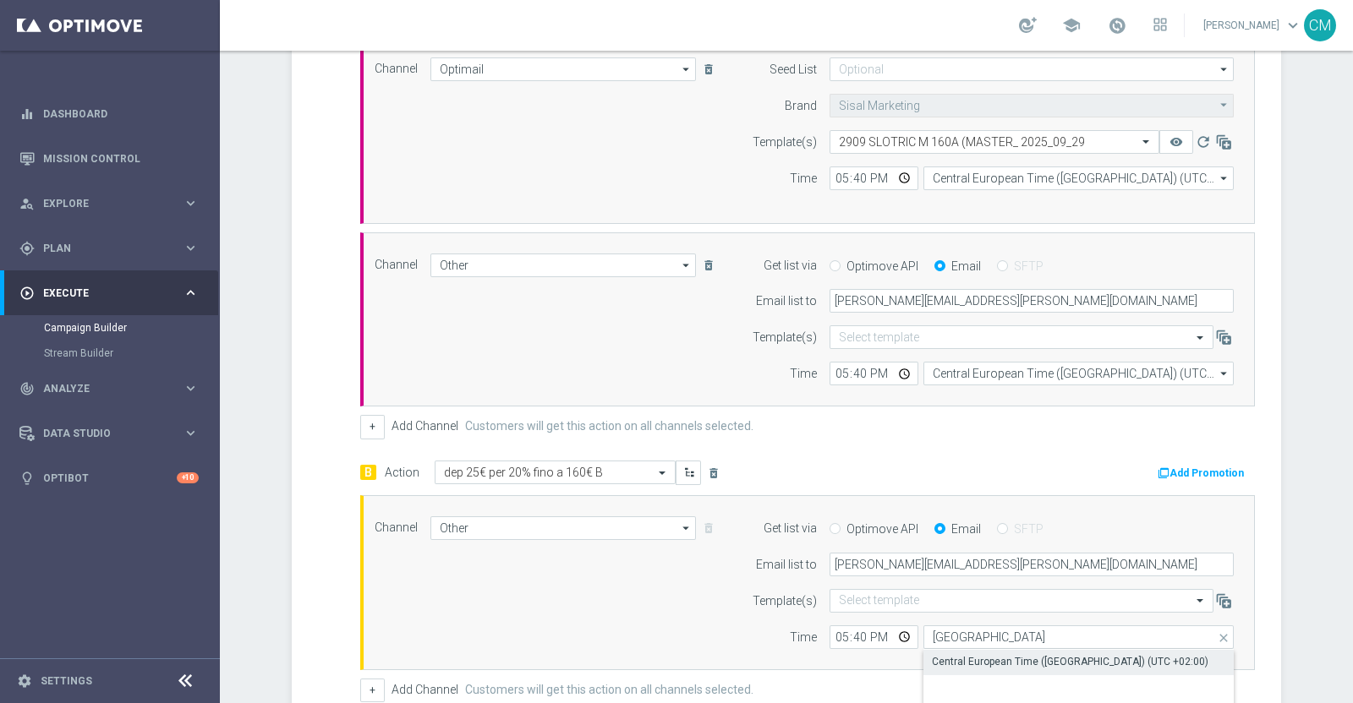
click at [949, 654] on div "Central European Time ([GEOGRAPHIC_DATA]) (UTC +02:00)" at bounding box center [1070, 661] width 276 height 15
type input "Central European Time ([GEOGRAPHIC_DATA]) (UTC +02:00)"
click at [1183, 471] on button "Add Promotion" at bounding box center [1203, 473] width 94 height 19
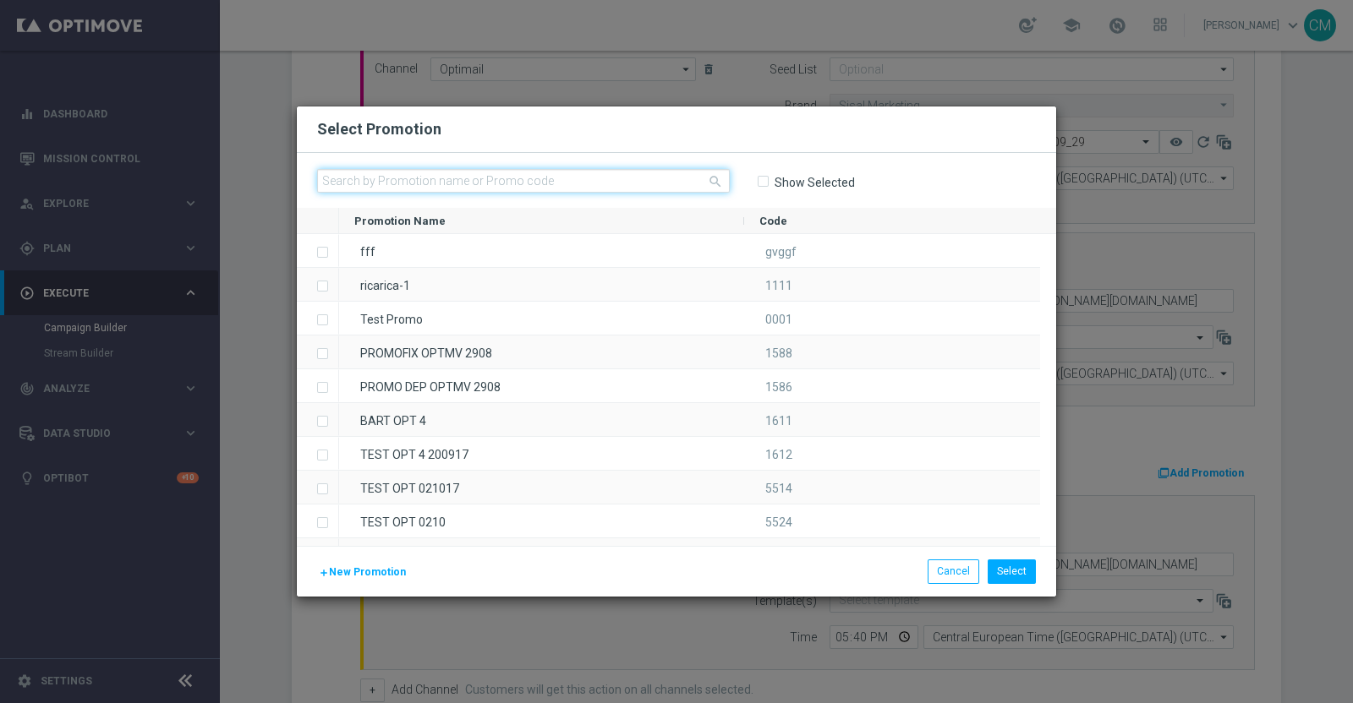
click at [596, 186] on input "text" at bounding box center [523, 181] width 413 height 24
paste input "" 2909 SLOTRIC M 160""
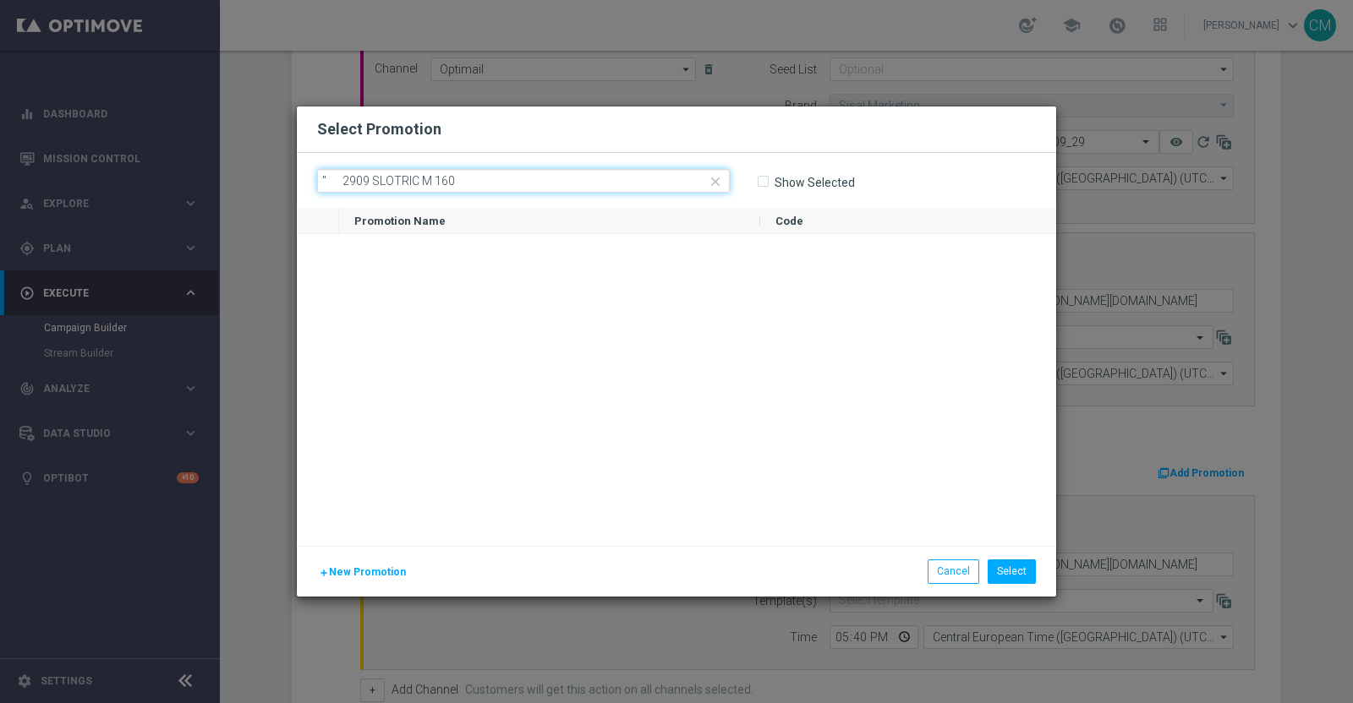
click at [350, 181] on input "" 2909 SLOTRIC M 160" at bounding box center [523, 181] width 413 height 24
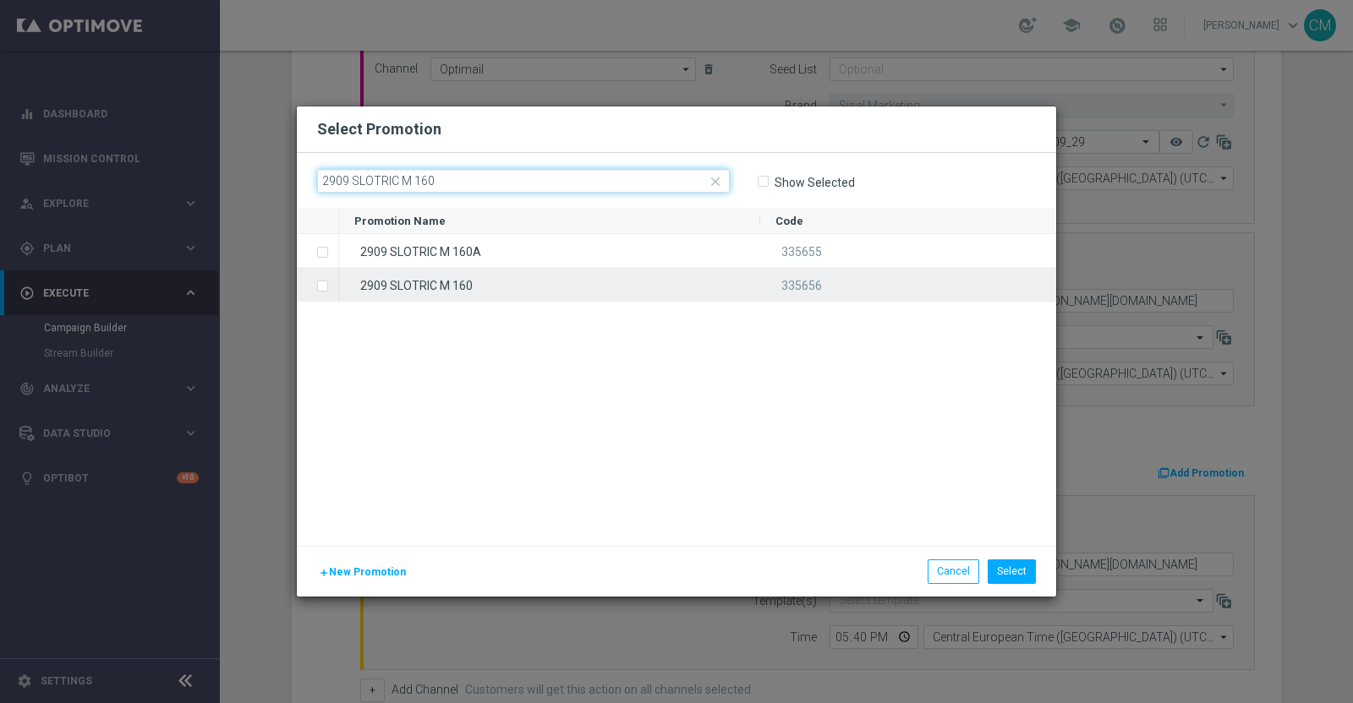
type input "2909 SLOTRIC M 160"
click at [524, 293] on div "2909 SLOTRIC M 160" at bounding box center [549, 284] width 421 height 33
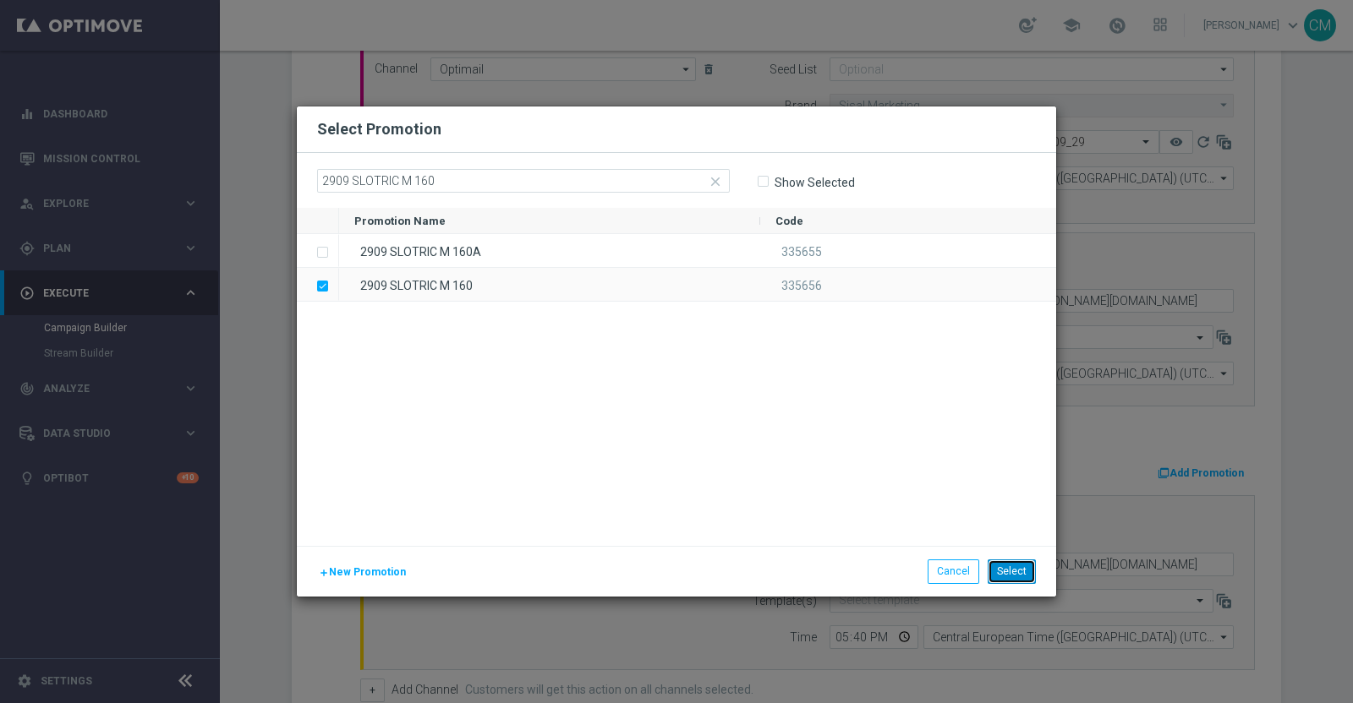
click at [1014, 578] on button "Select" at bounding box center [1011, 572] width 48 height 24
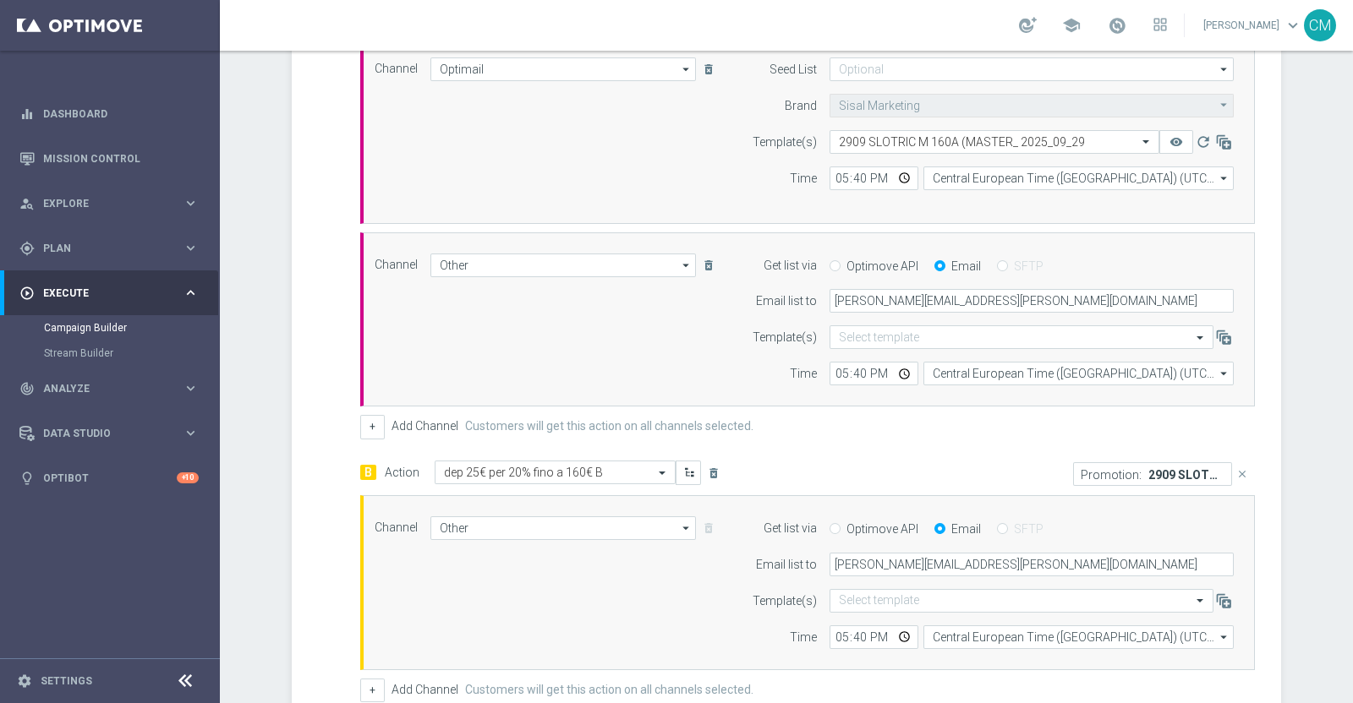
scroll to position [735, 0]
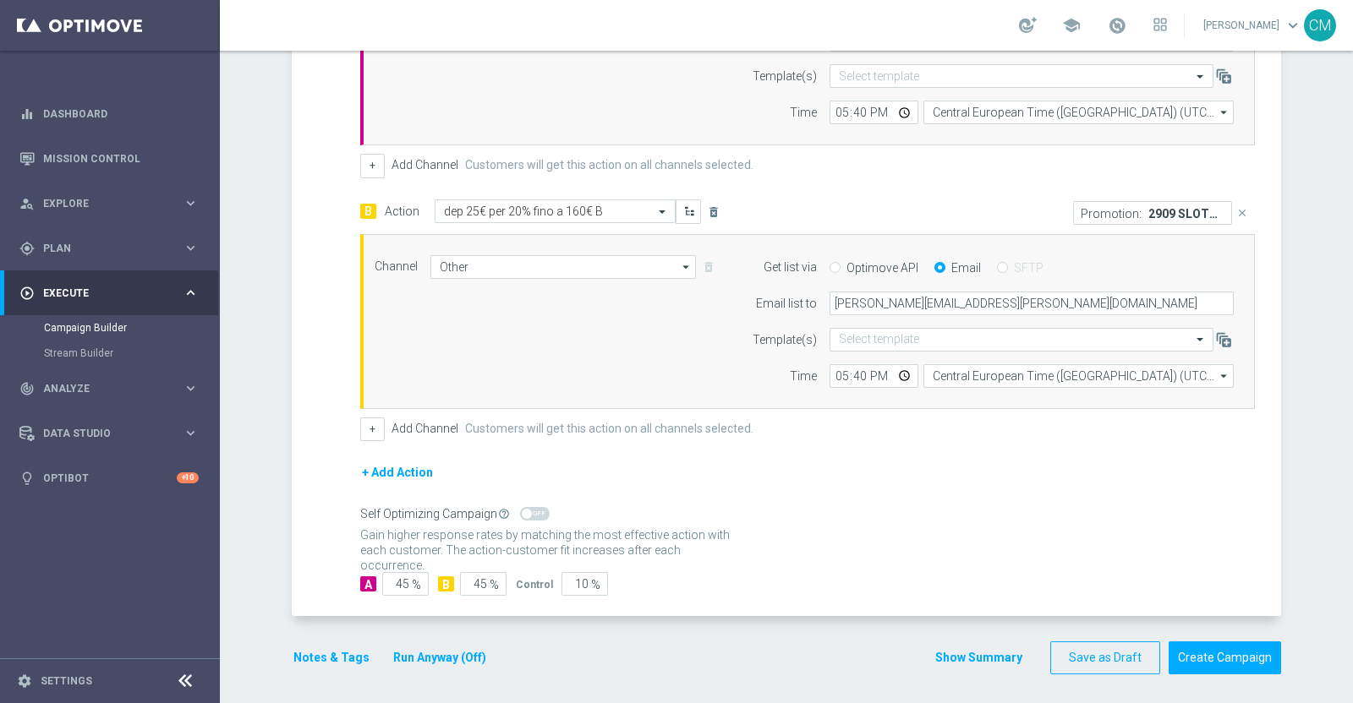
click at [988, 648] on button "Show Summary" at bounding box center [978, 657] width 89 height 19
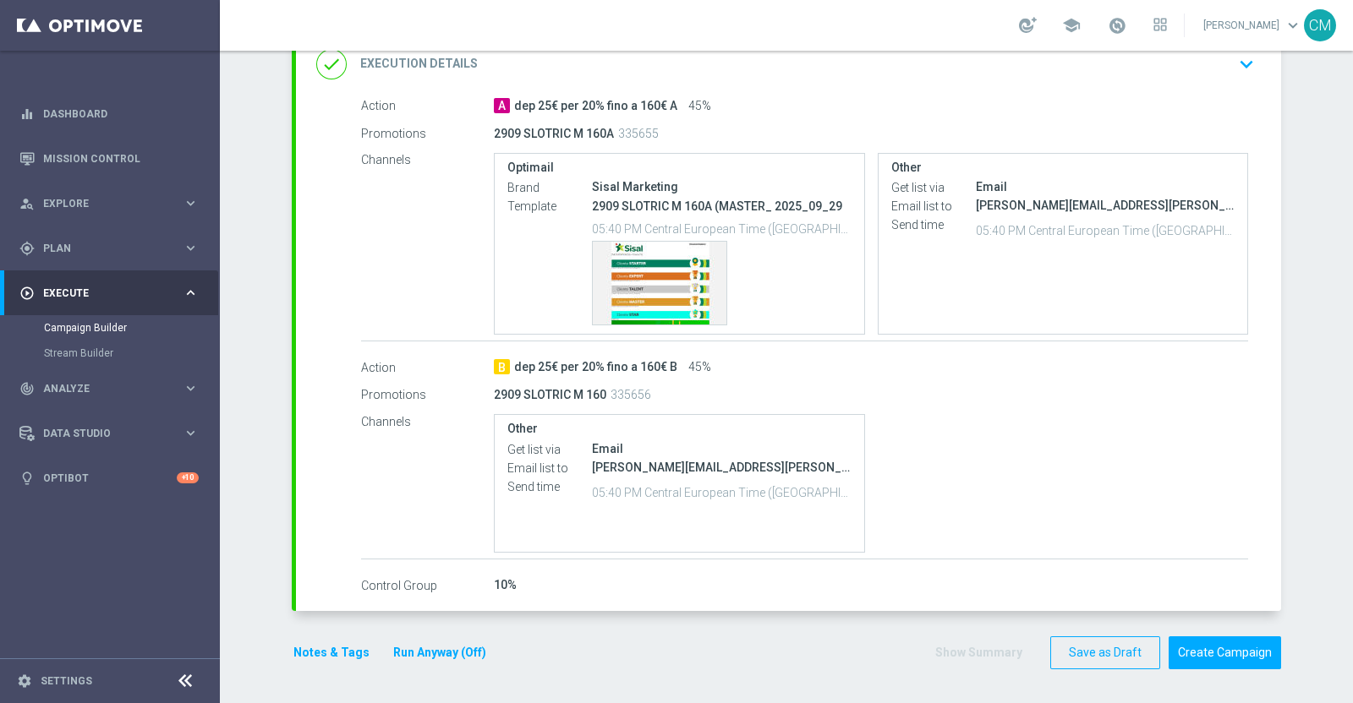
scroll to position [368, 0]
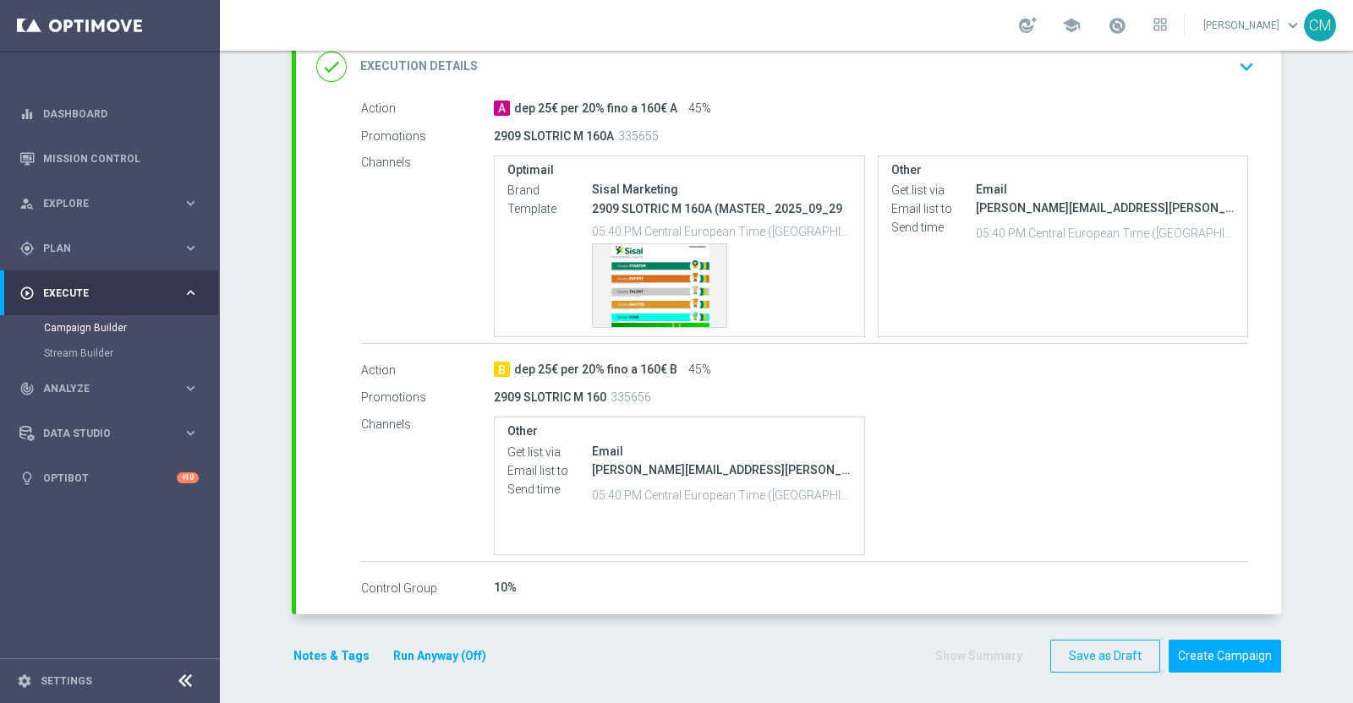
click at [342, 650] on button "Notes & Tags" at bounding box center [331, 656] width 79 height 21
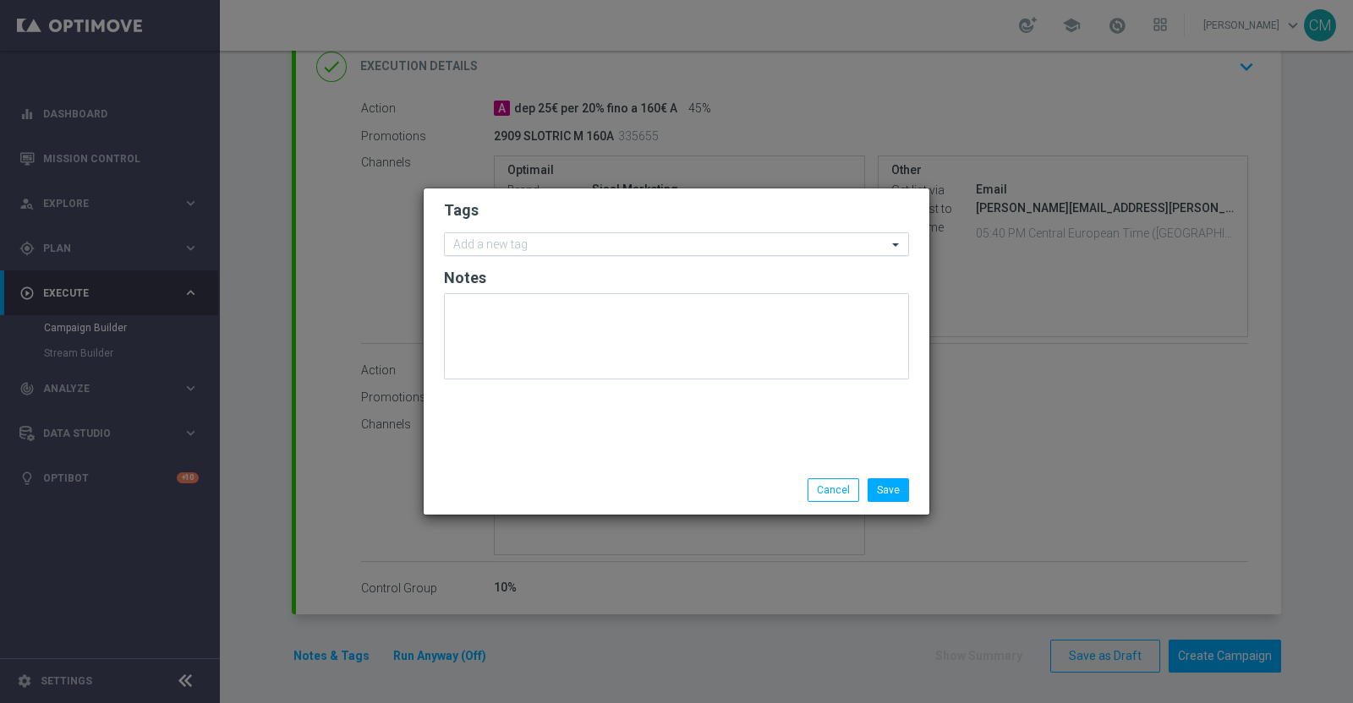
click at [523, 239] on input "text" at bounding box center [670, 245] width 434 height 14
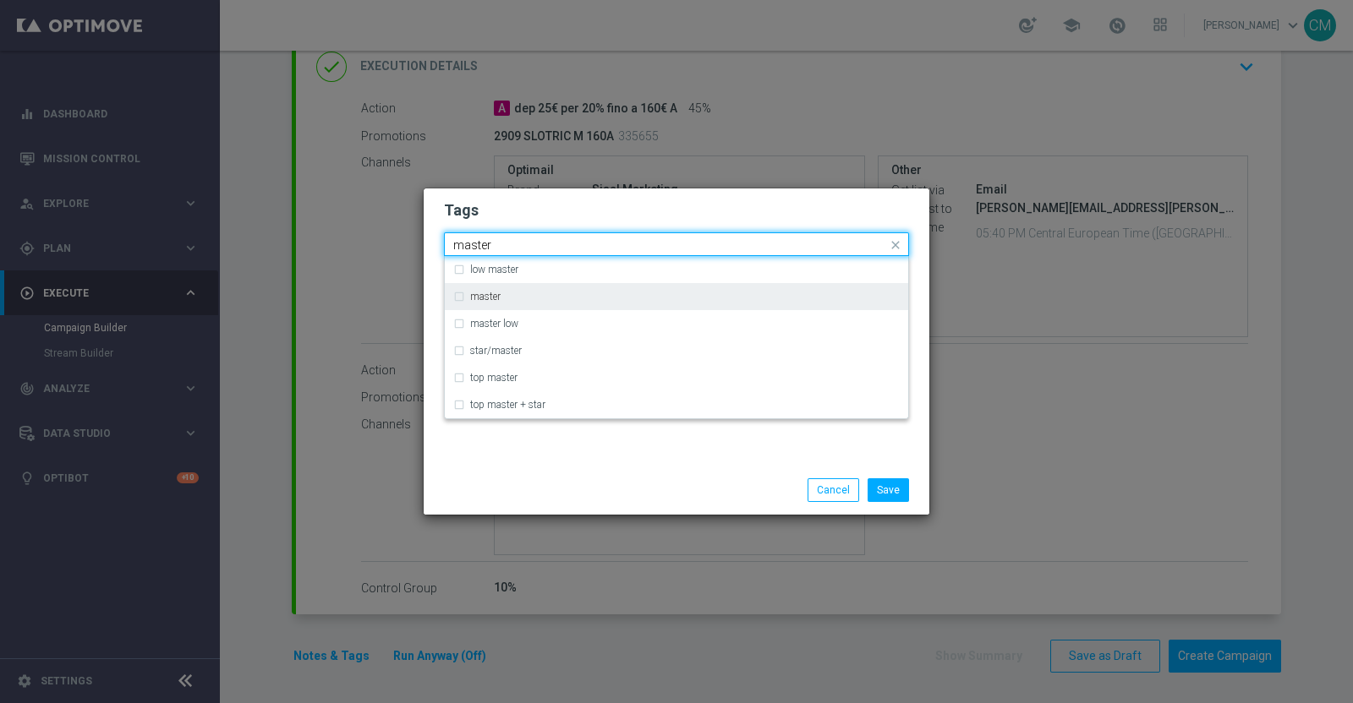
click at [522, 293] on div "master" at bounding box center [684, 297] width 429 height 10
type input "master"
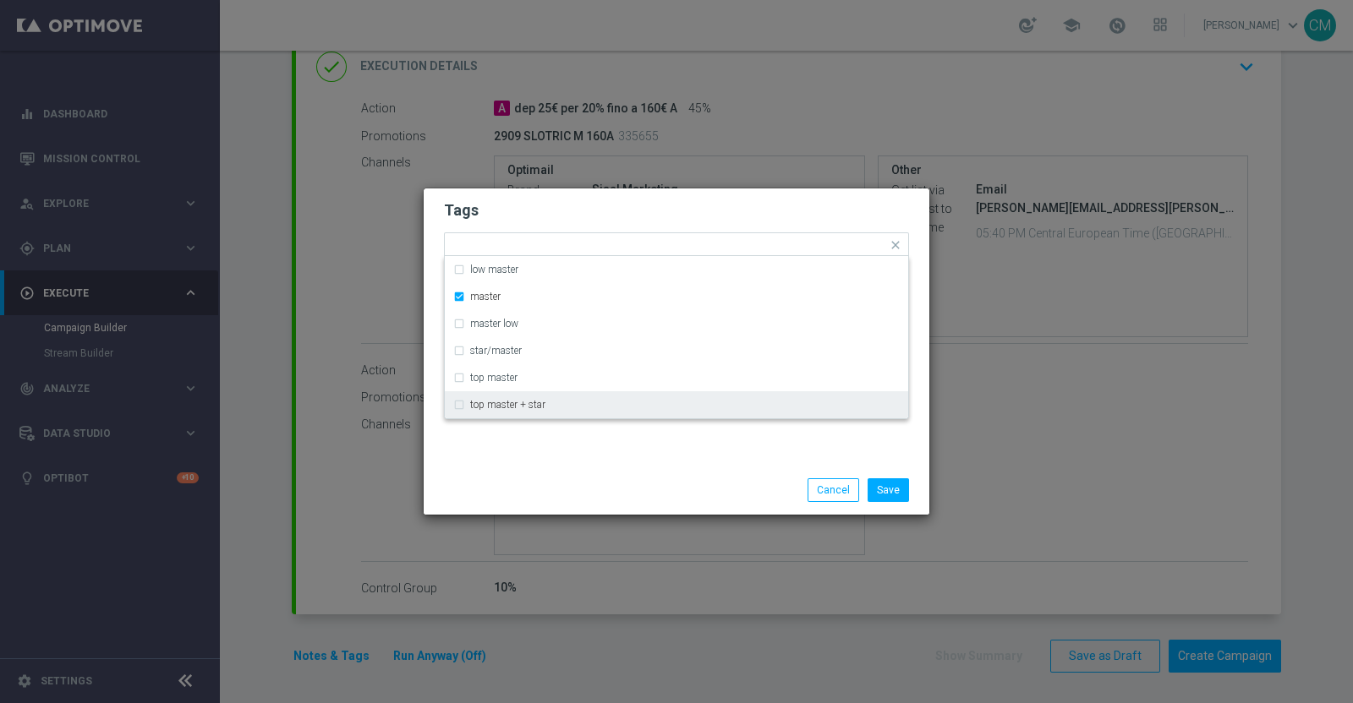
click at [604, 440] on div "Tags Quick find × master low master master master low star/master top master to…" at bounding box center [677, 327] width 506 height 277
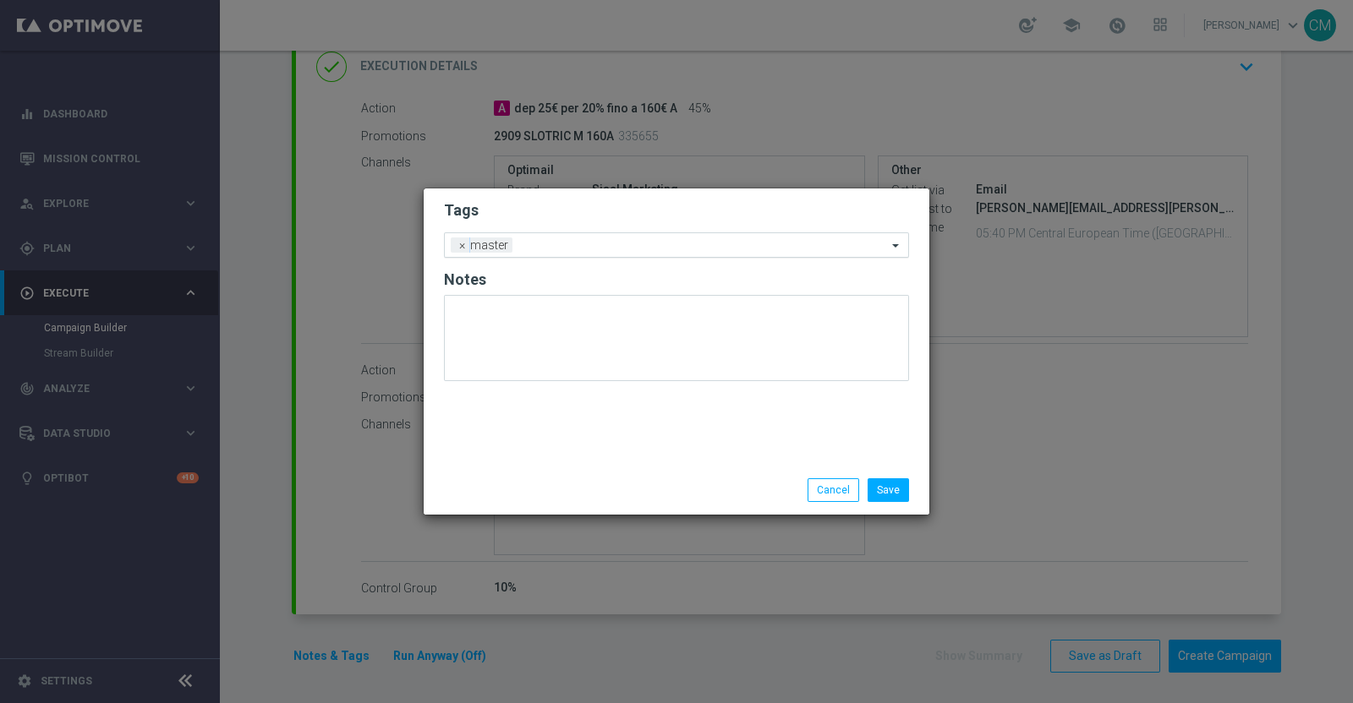
click at [565, 242] on input "text" at bounding box center [703, 246] width 368 height 14
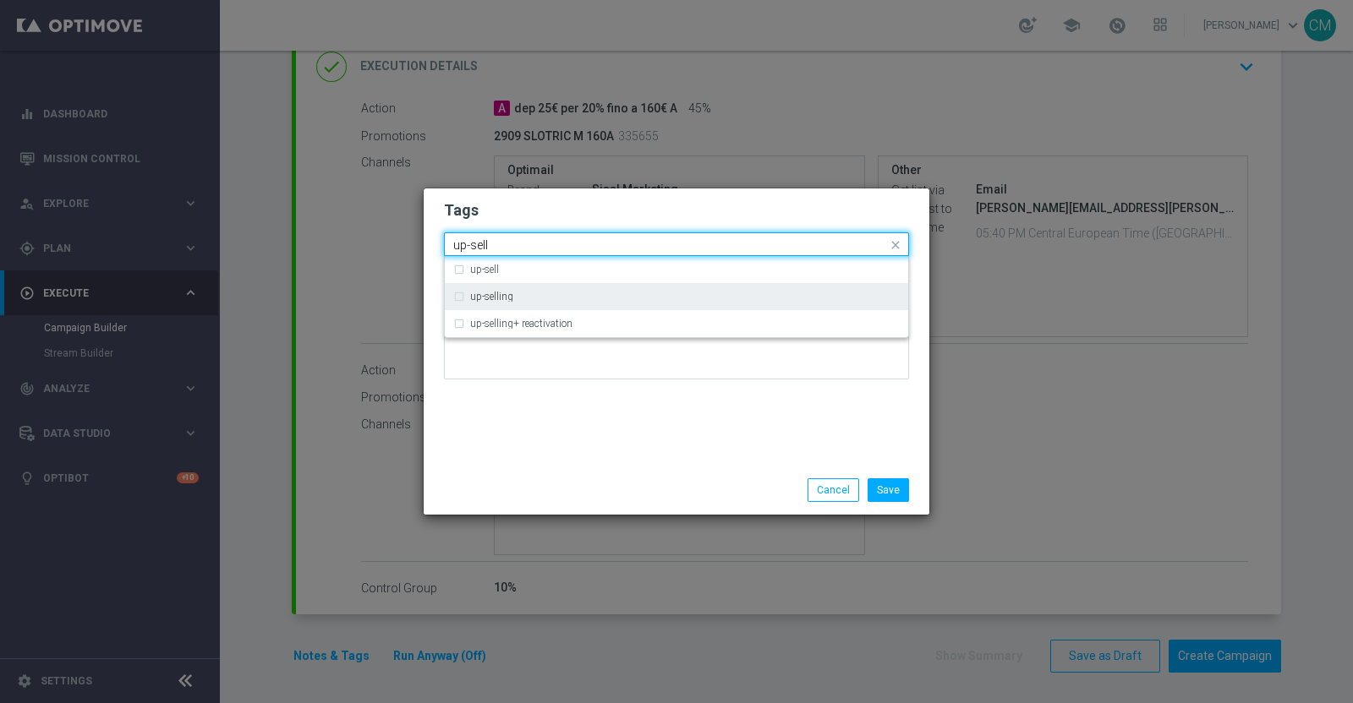
click at [560, 293] on div "up-selling" at bounding box center [684, 297] width 429 height 10
type input "up-sell"
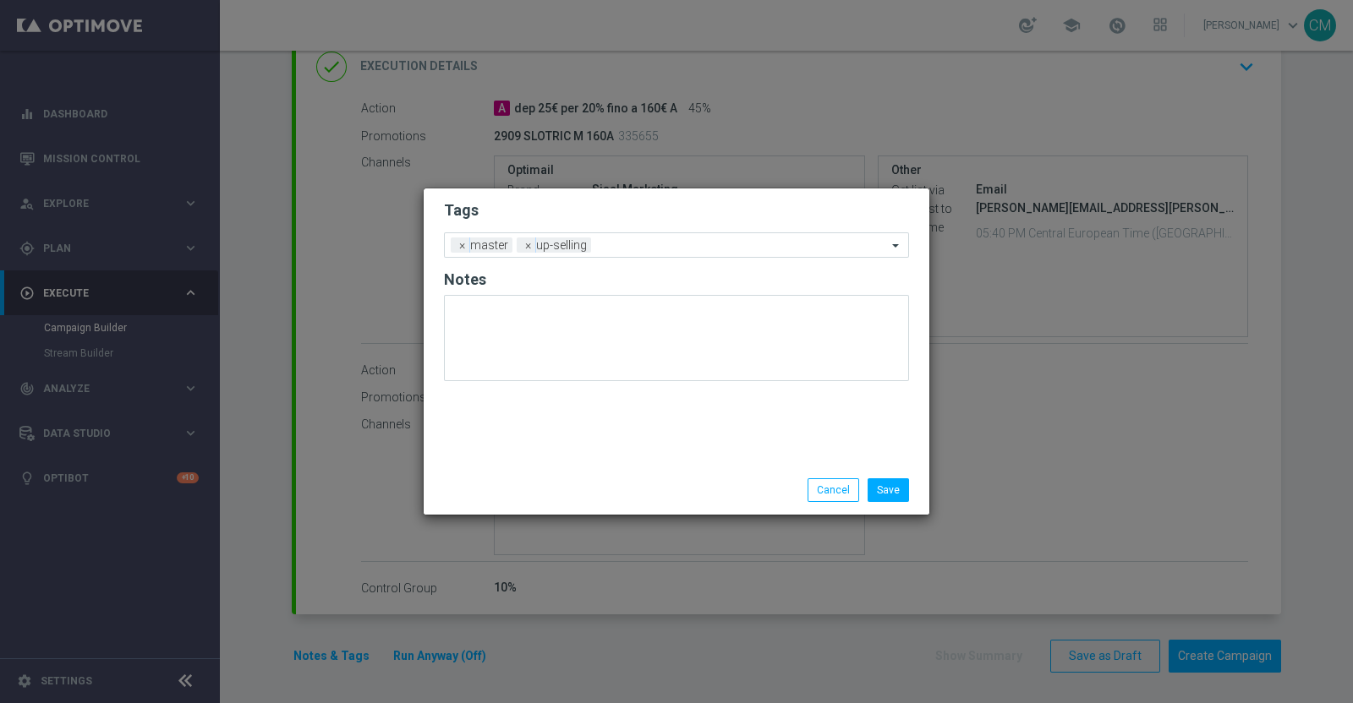
click at [594, 435] on div "Tags Add a new tag × master × up-selling Notes" at bounding box center [677, 327] width 506 height 277
click at [609, 248] on input "text" at bounding box center [742, 246] width 289 height 14
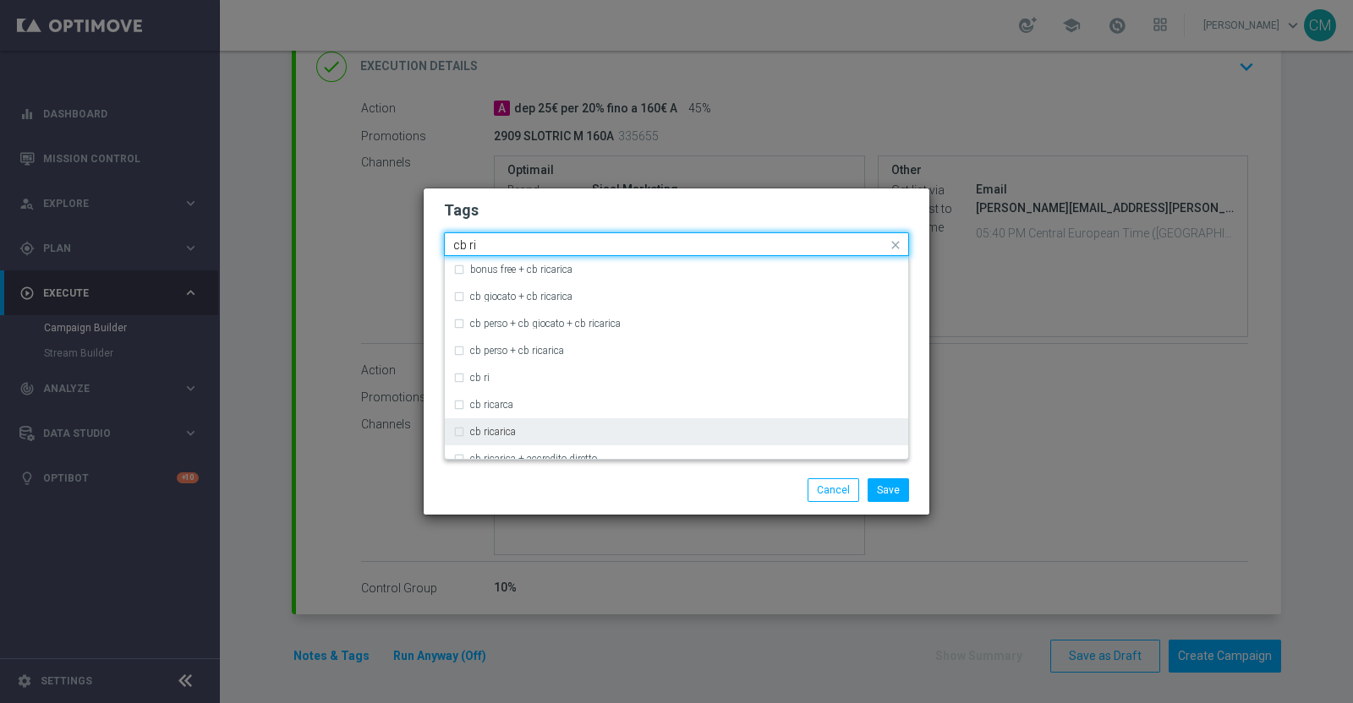
click at [554, 440] on div "cb ricarica" at bounding box center [676, 431] width 446 height 27
type input "cb ri"
click at [554, 440] on div "cb ricarica" at bounding box center [676, 431] width 446 height 27
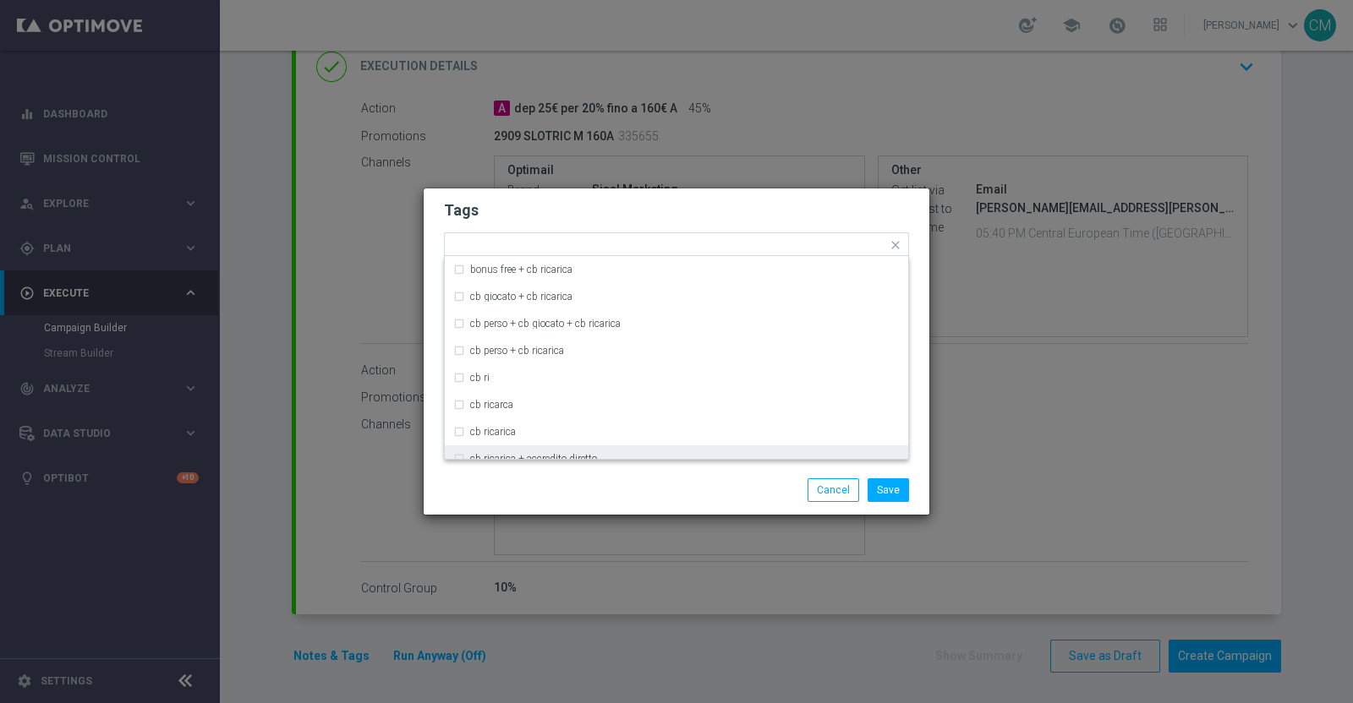
click at [566, 496] on div "Save Cancel" at bounding box center [676, 491] width 490 height 24
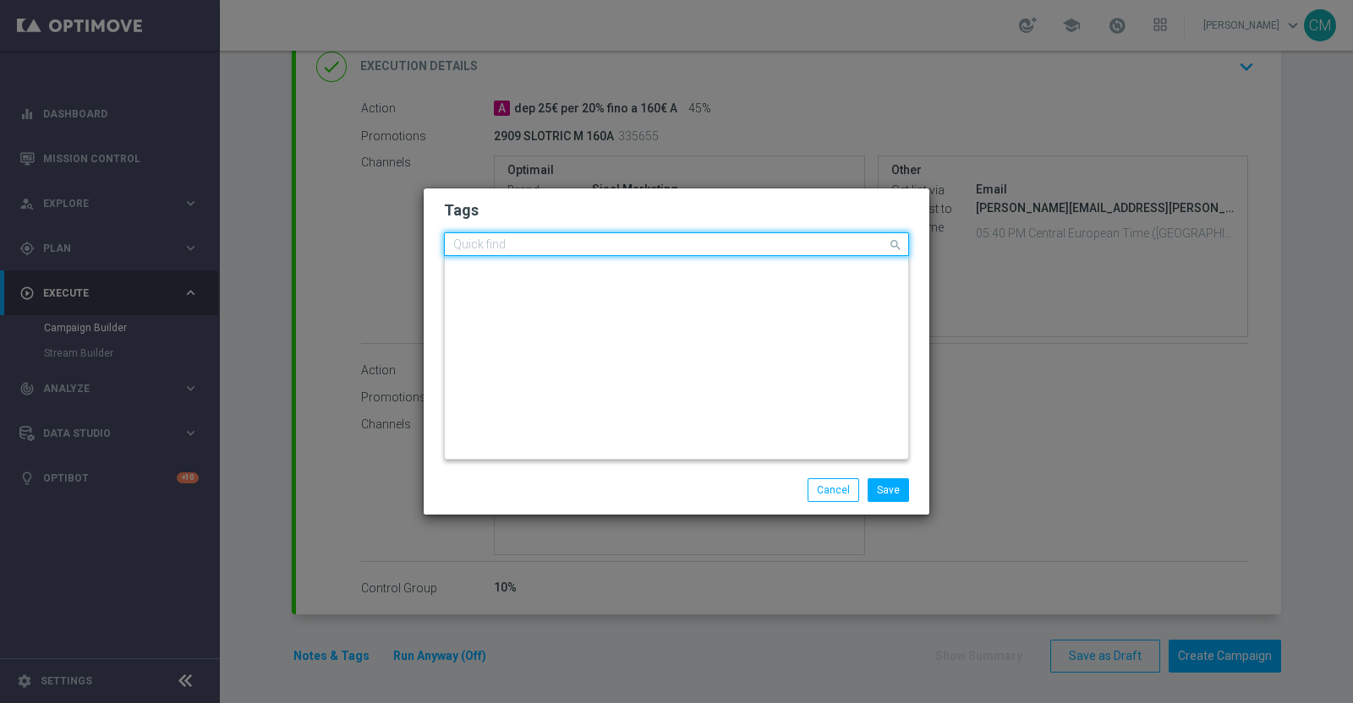
click at [604, 251] on input "text" at bounding box center [670, 245] width 434 height 14
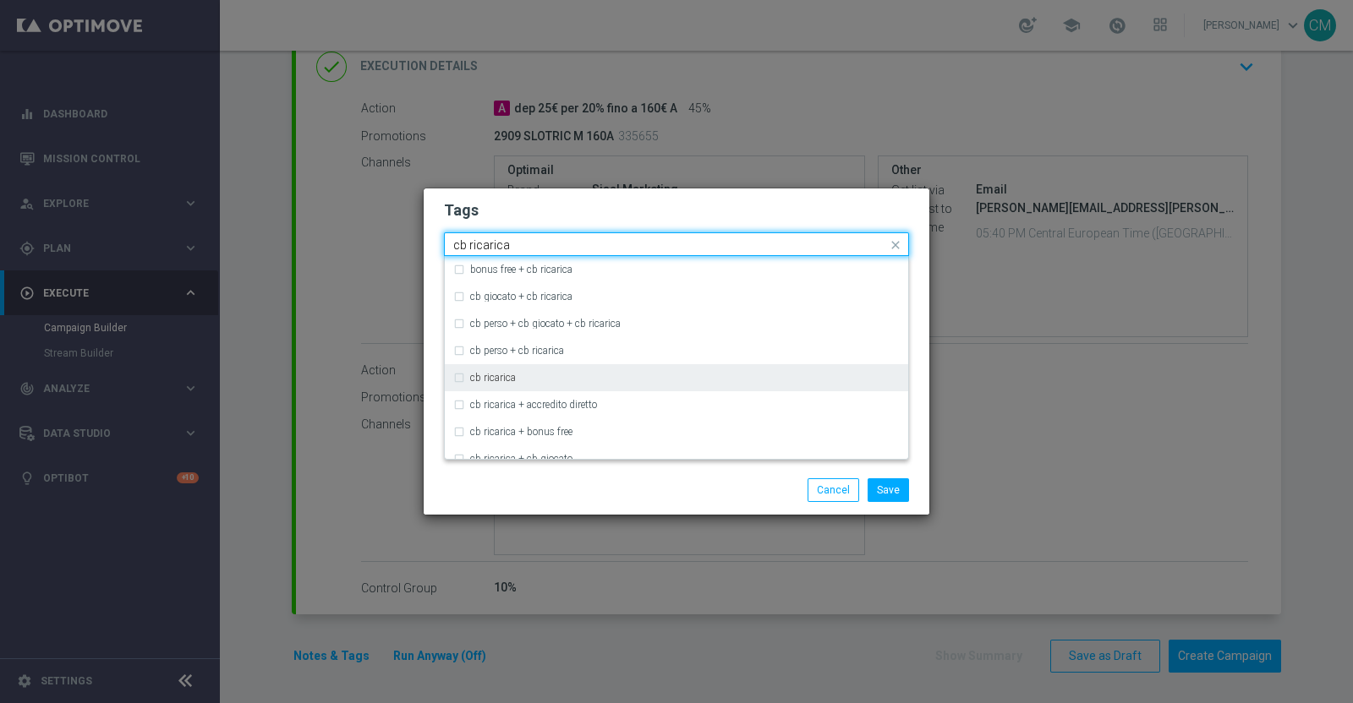
click at [570, 385] on div "cb ricarica" at bounding box center [676, 377] width 446 height 27
type input "cb ricarica"
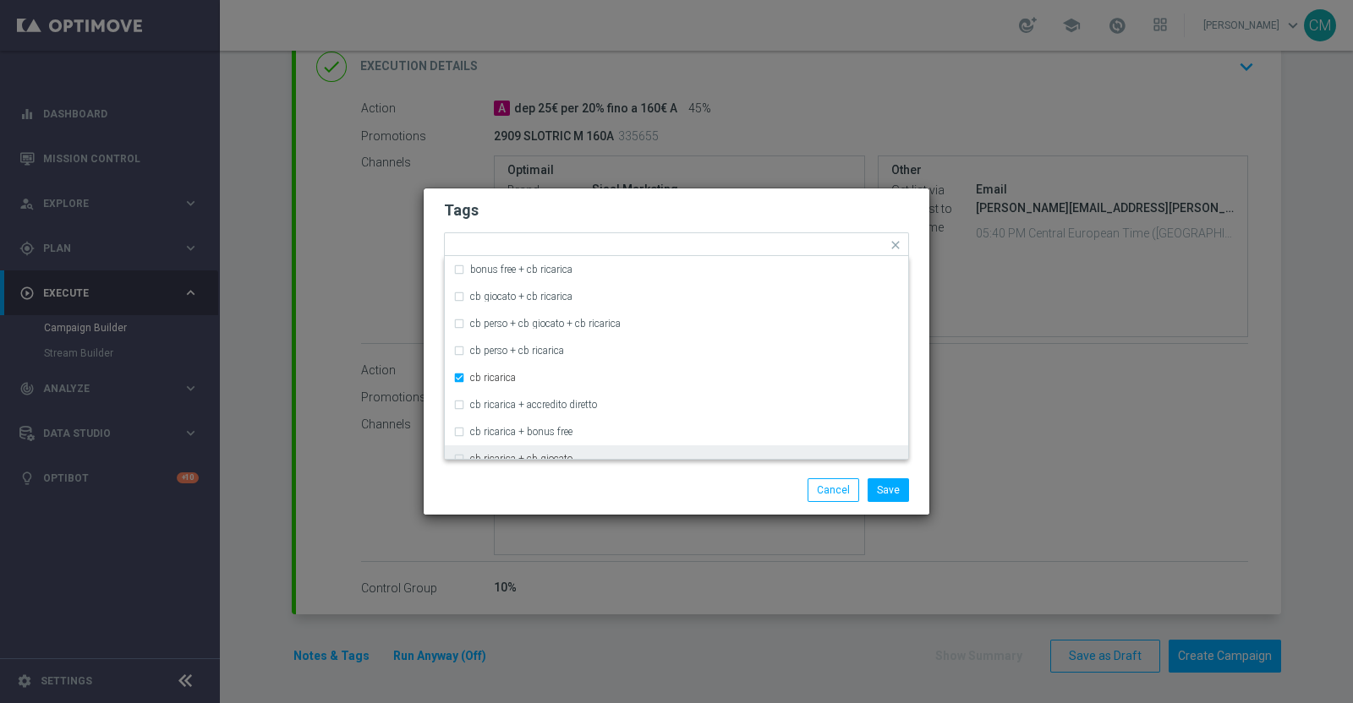
click at [638, 491] on div "Save Cancel" at bounding box center [757, 491] width 327 height 24
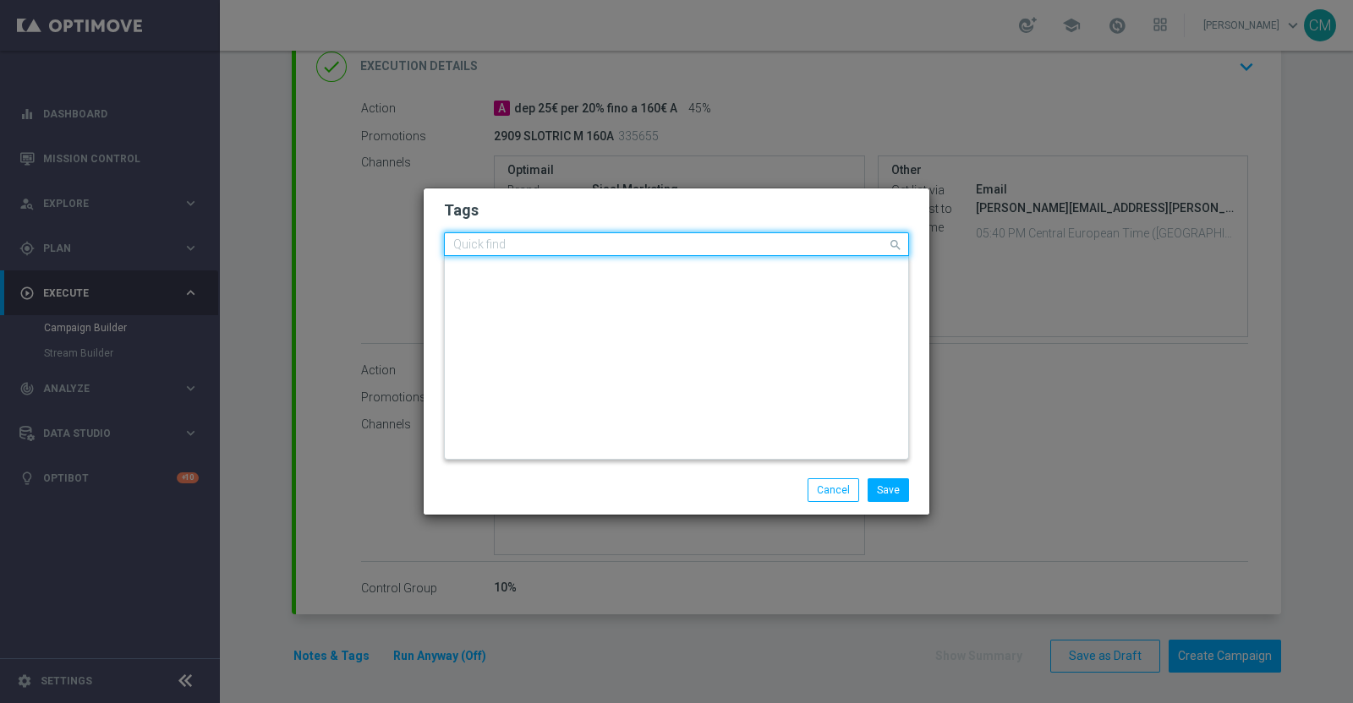
click at [711, 238] on input "text" at bounding box center [670, 245] width 434 height 14
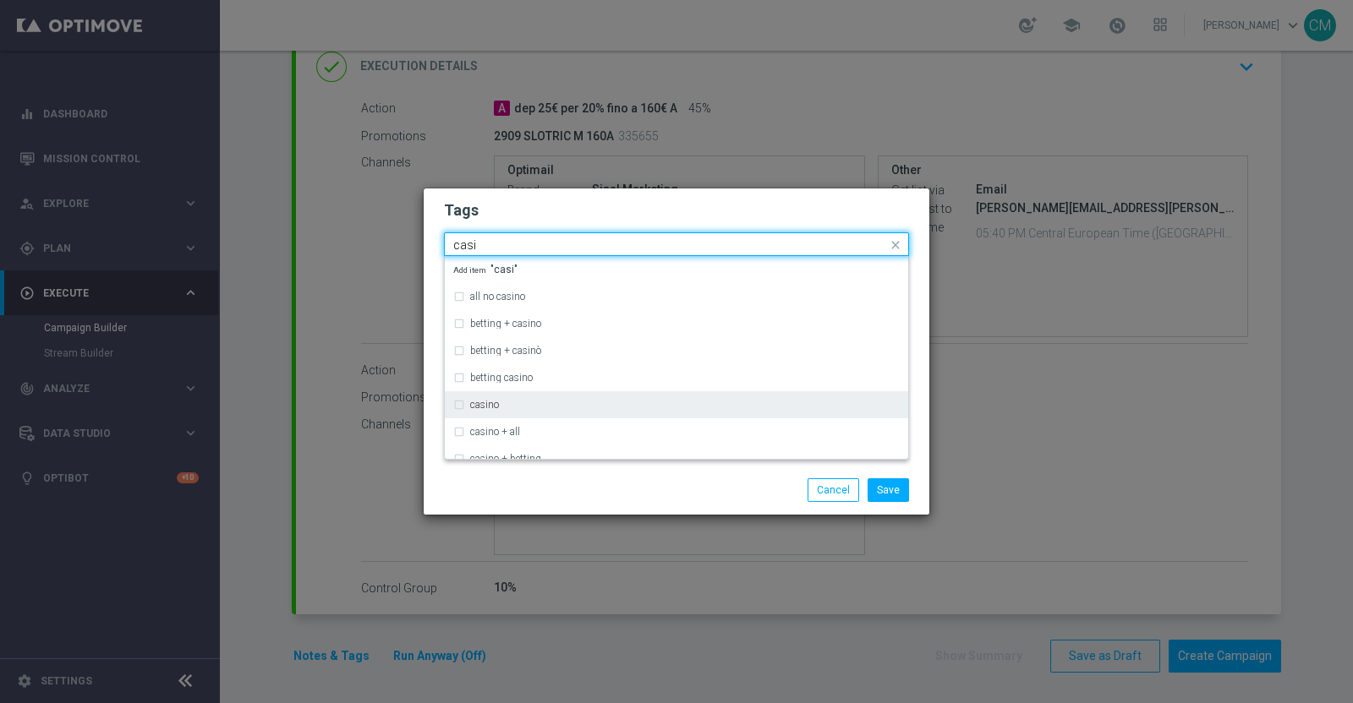
click at [597, 410] on div "casino" at bounding box center [676, 404] width 446 height 27
type input "casi"
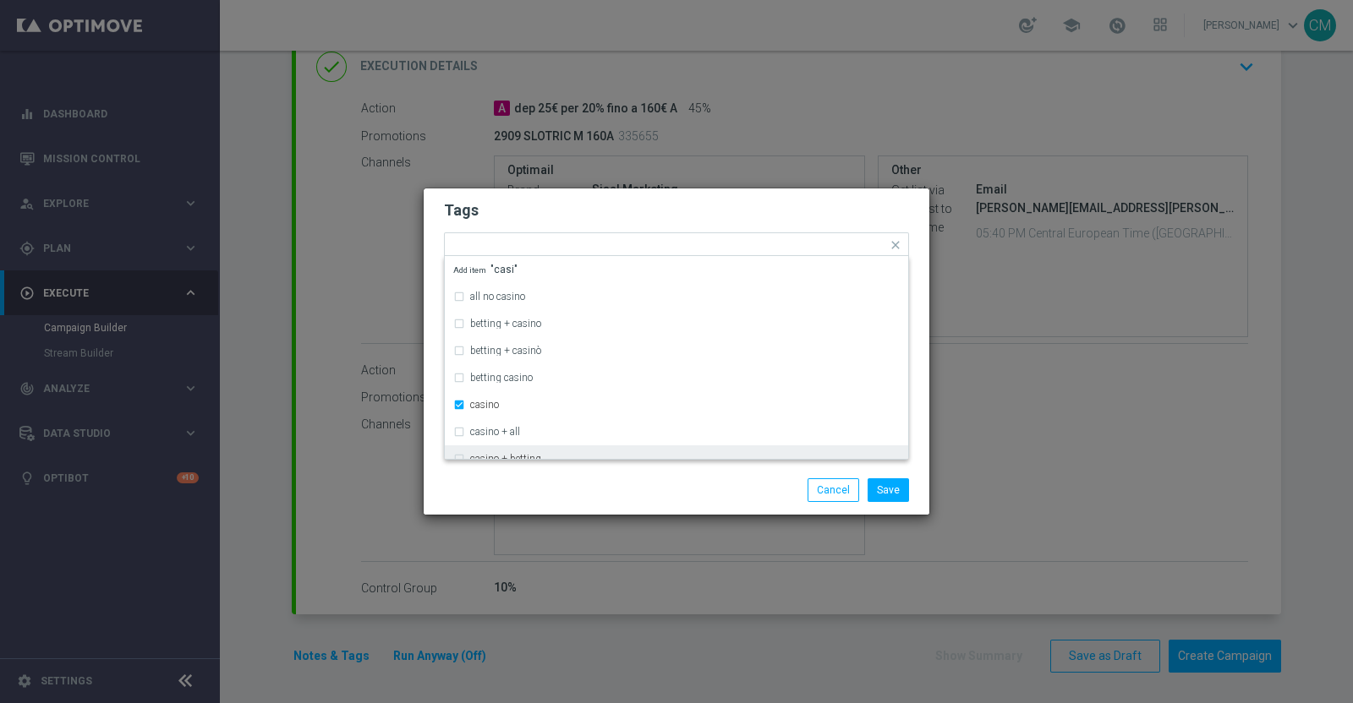
click at [645, 485] on div "Save Cancel" at bounding box center [757, 491] width 327 height 24
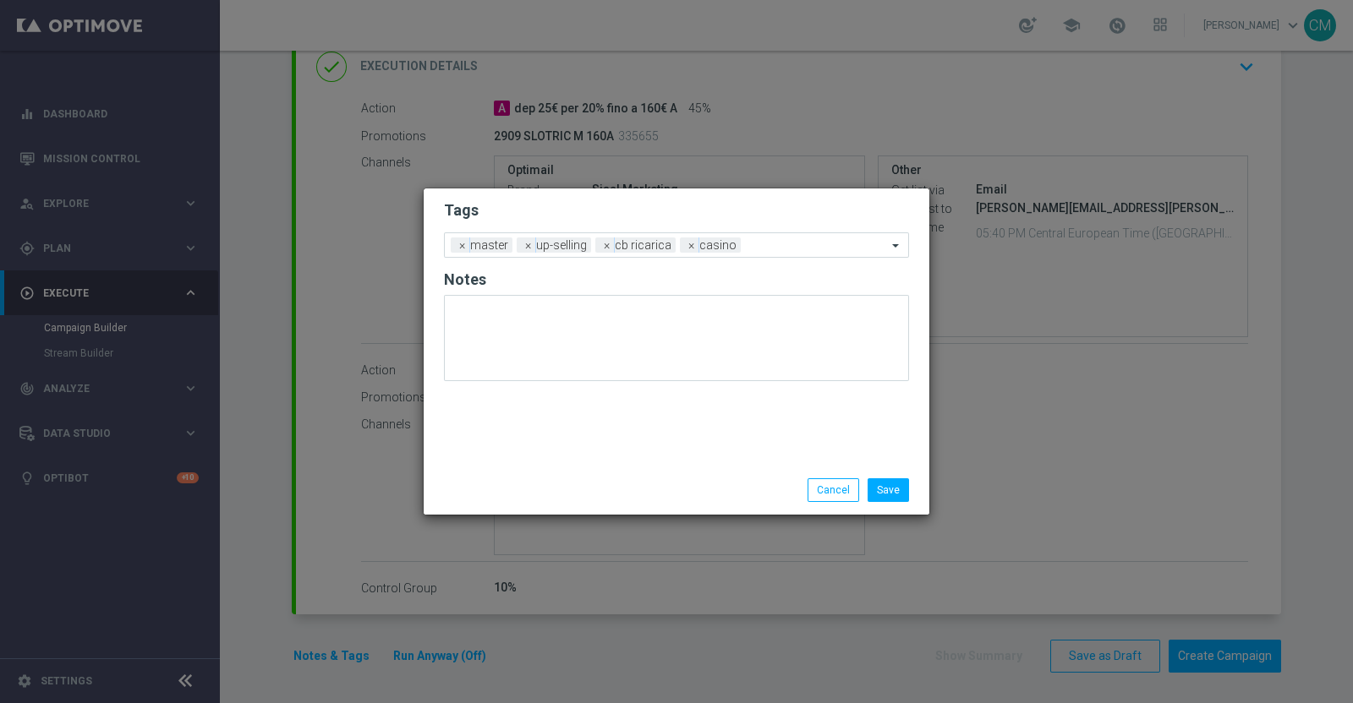
click at [768, 223] on form "Tags Add a new tag × master × up-selling × cb ricarica × casino Notes" at bounding box center [676, 295] width 465 height 198
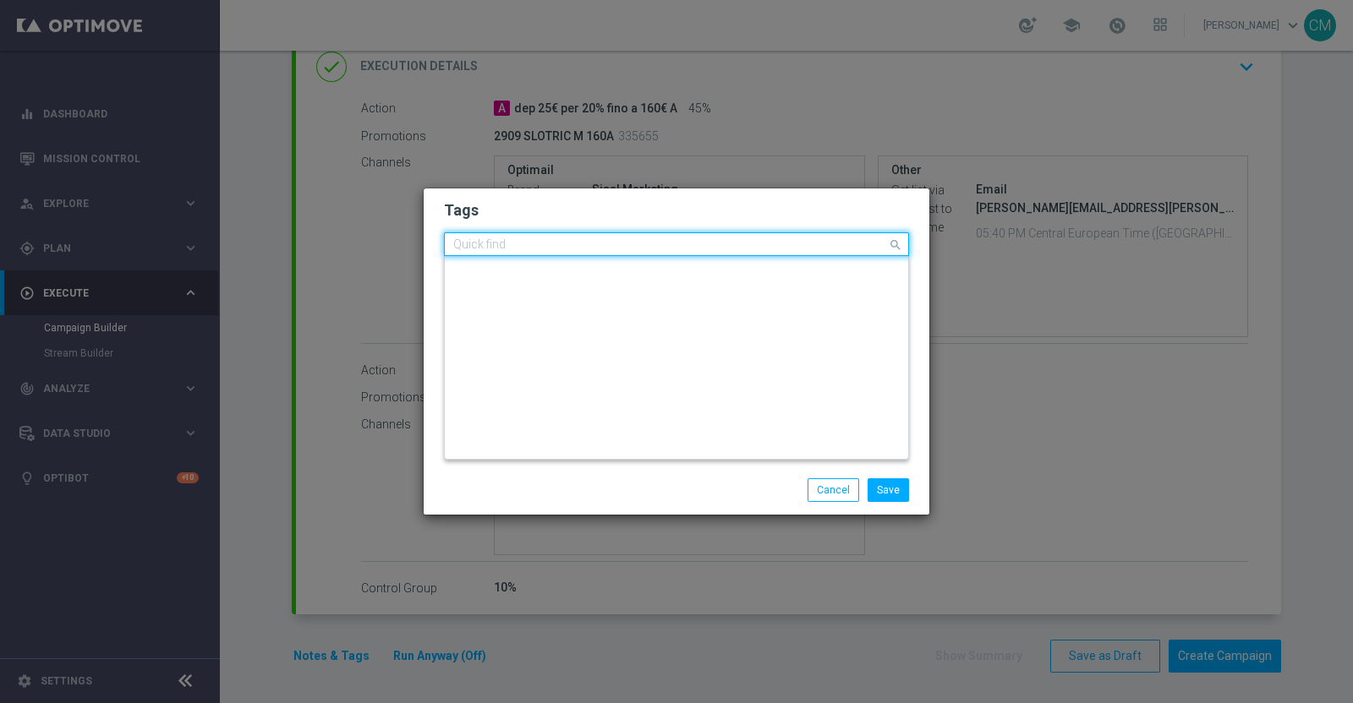
click at [767, 242] on input "text" at bounding box center [670, 245] width 434 height 14
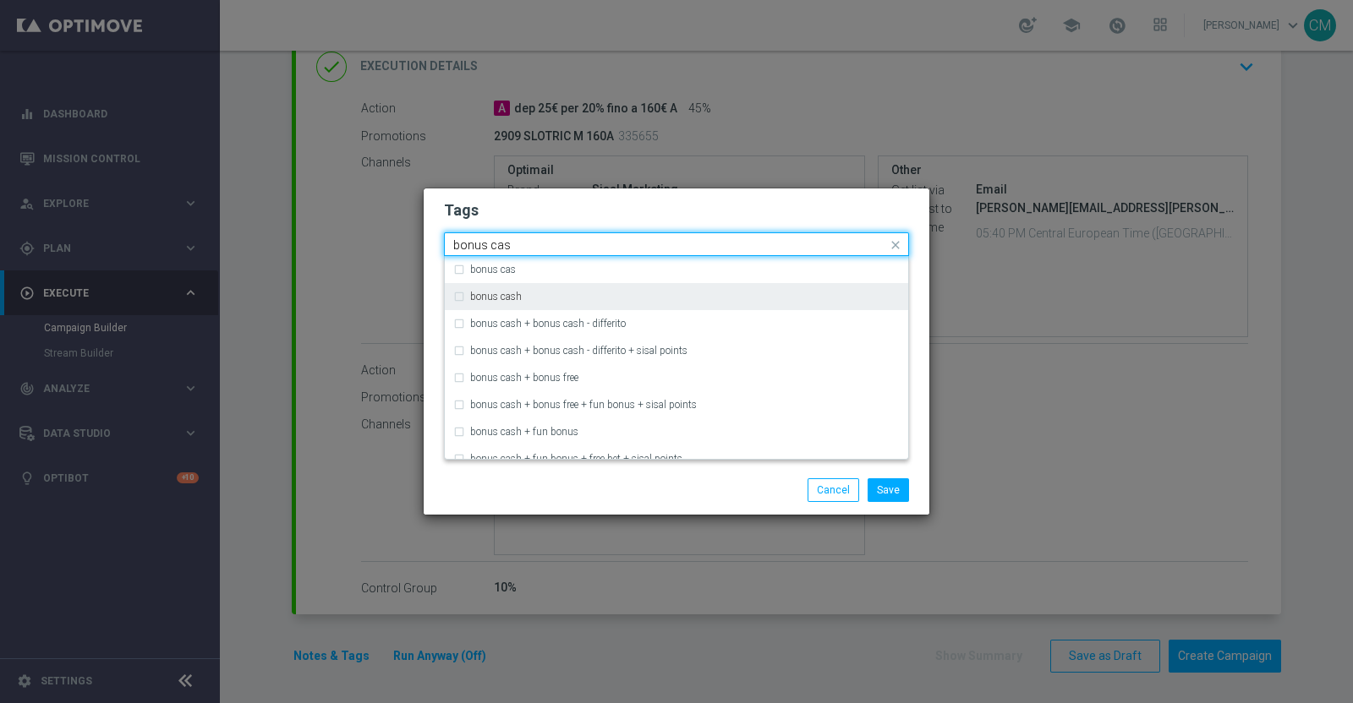
click at [665, 300] on div "bonus cash" at bounding box center [684, 297] width 429 height 10
type input "bonus cas"
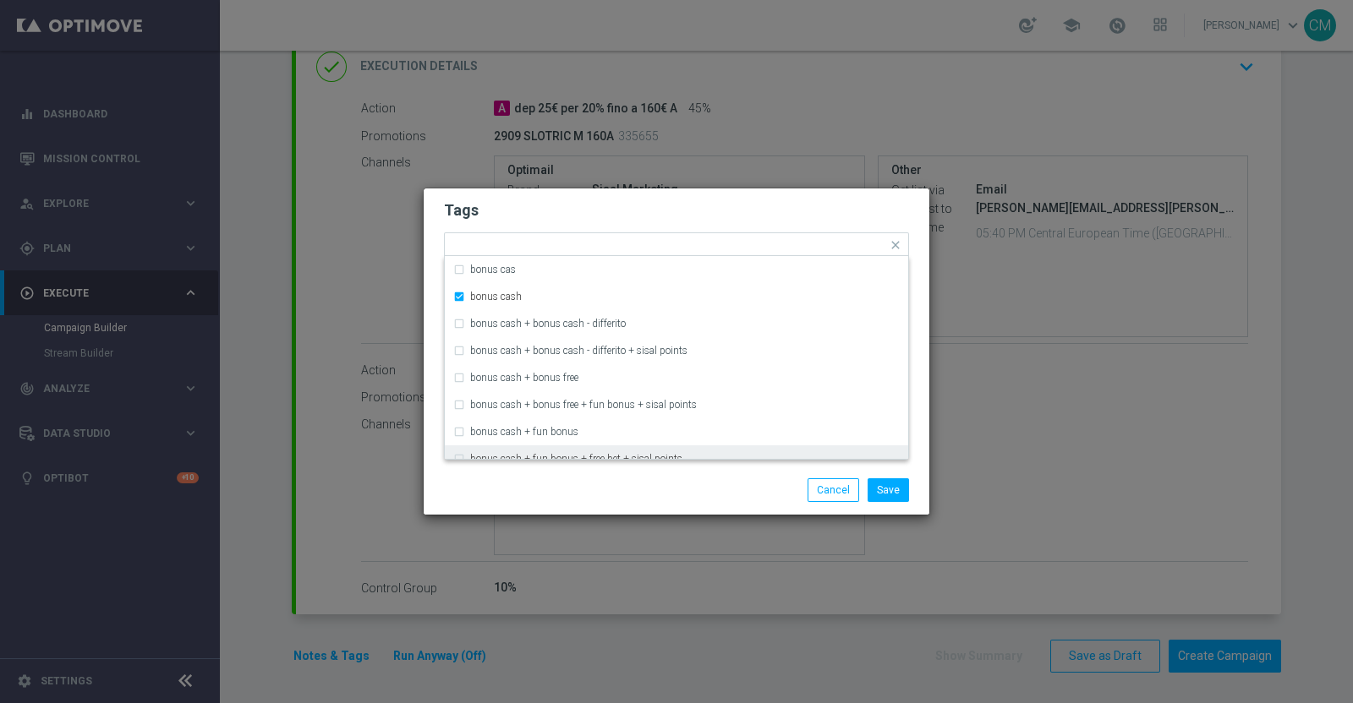
click at [644, 506] on div "Save Cancel" at bounding box center [677, 490] width 506 height 49
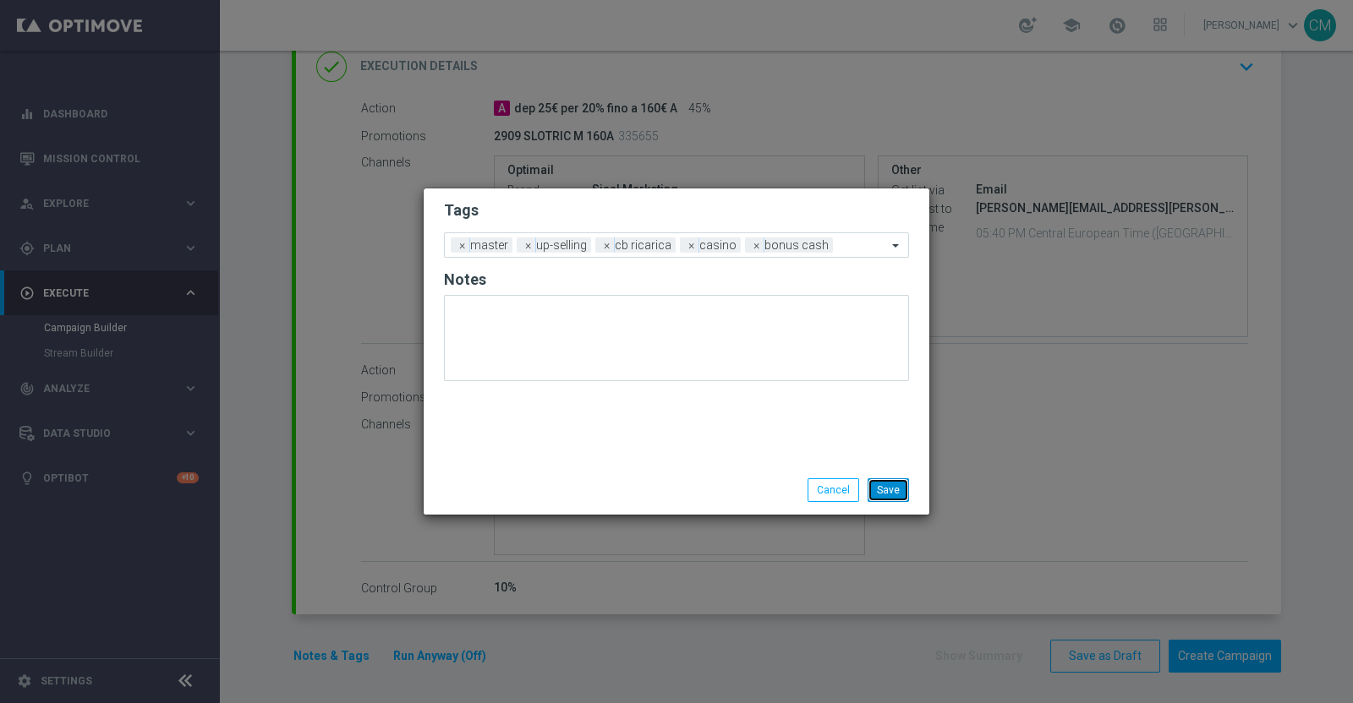
click at [905, 496] on button "Save" at bounding box center [887, 491] width 41 height 24
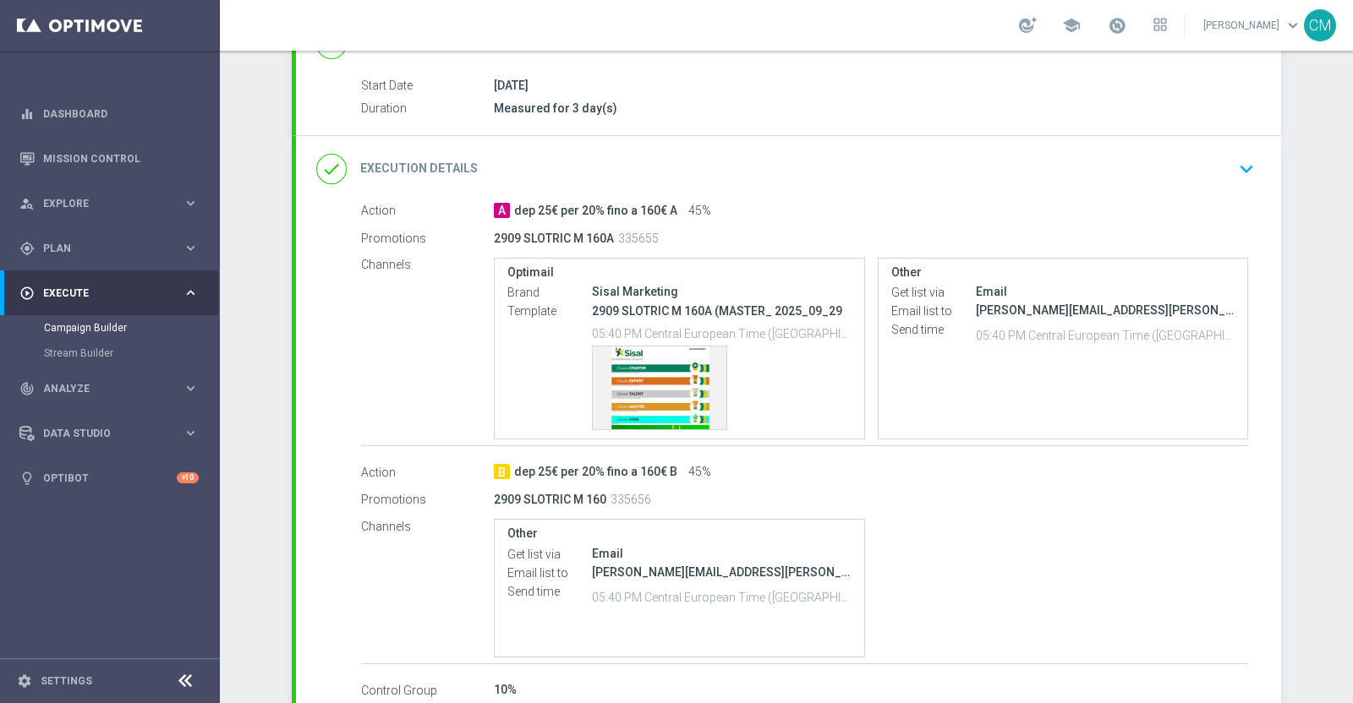
scroll to position [271, 0]
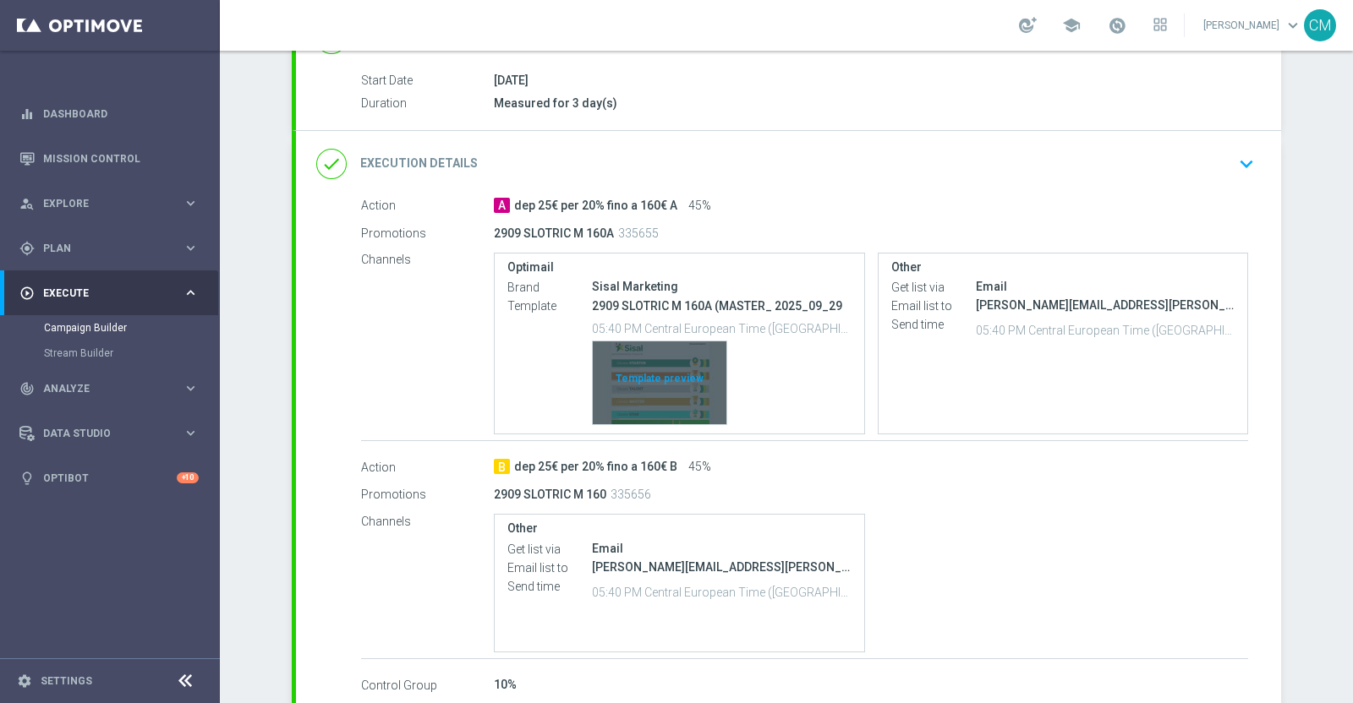
click at [626, 374] on div "Template preview" at bounding box center [660, 383] width 134 height 83
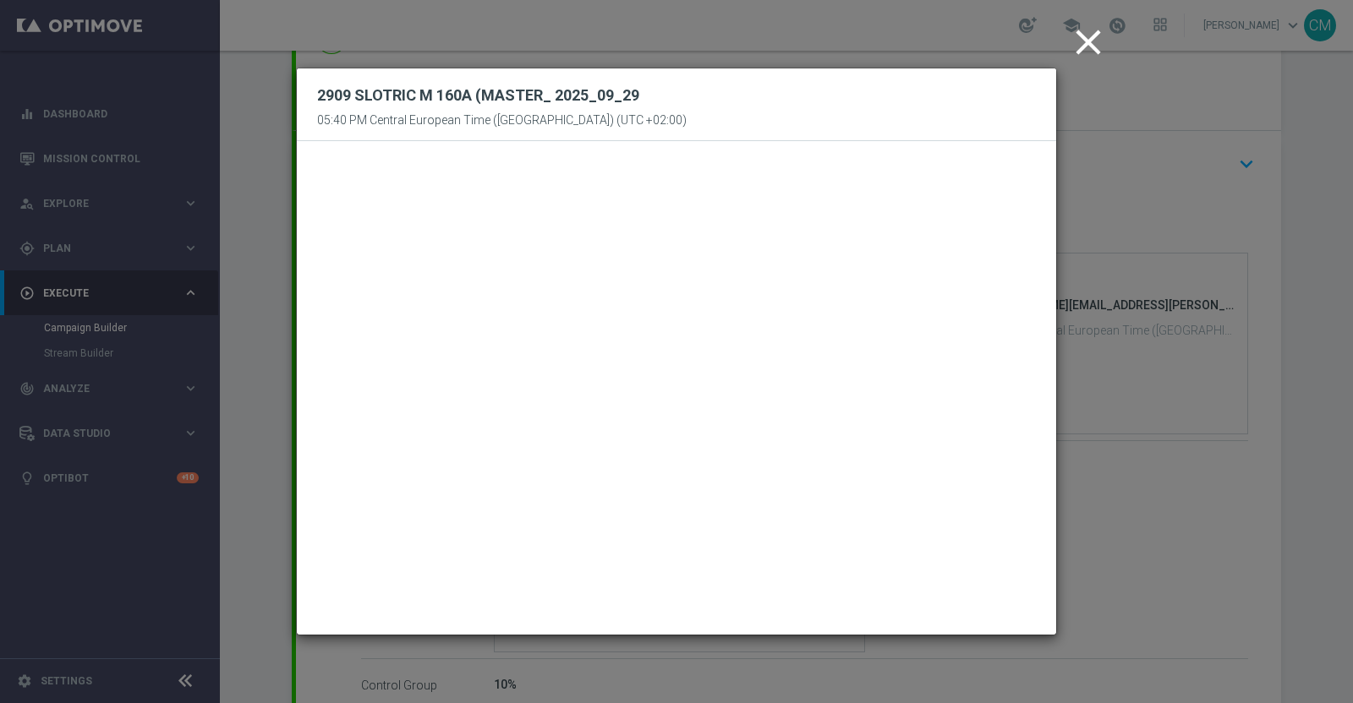
click at [1069, 41] on icon "close" at bounding box center [1088, 42] width 42 height 42
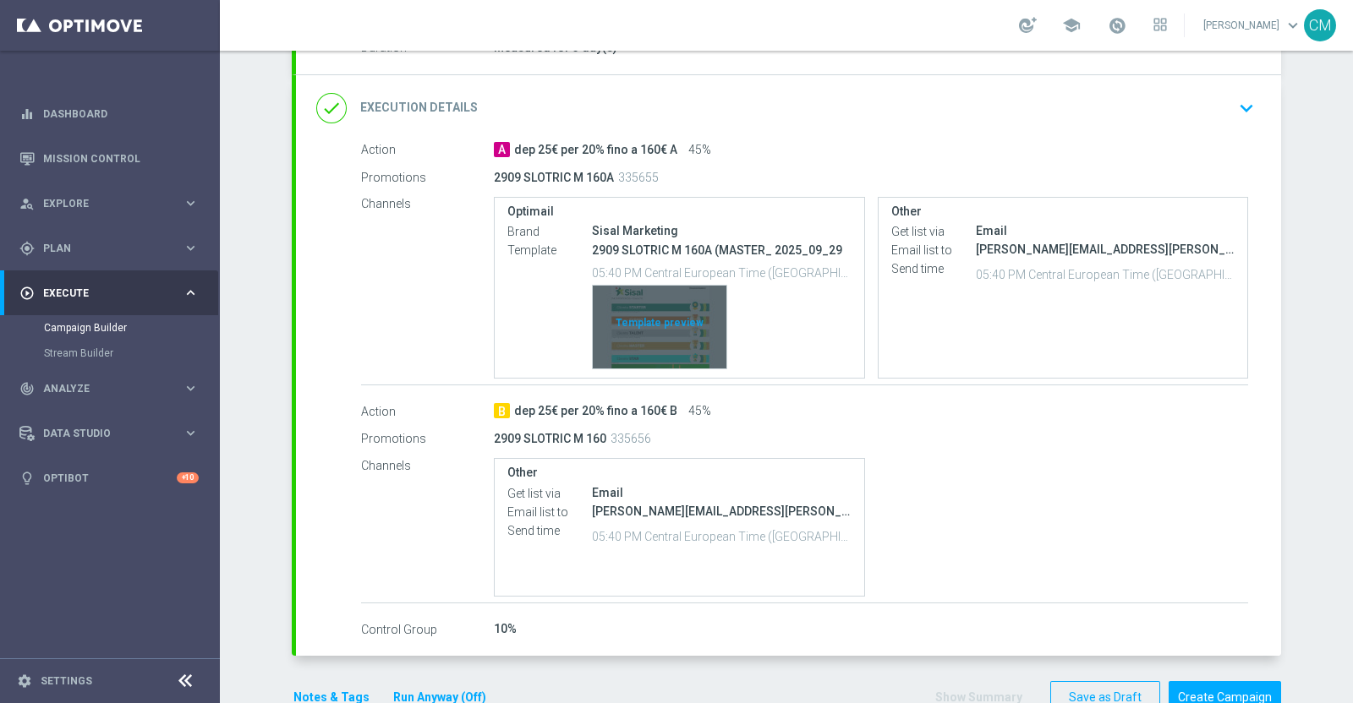
scroll to position [354, 0]
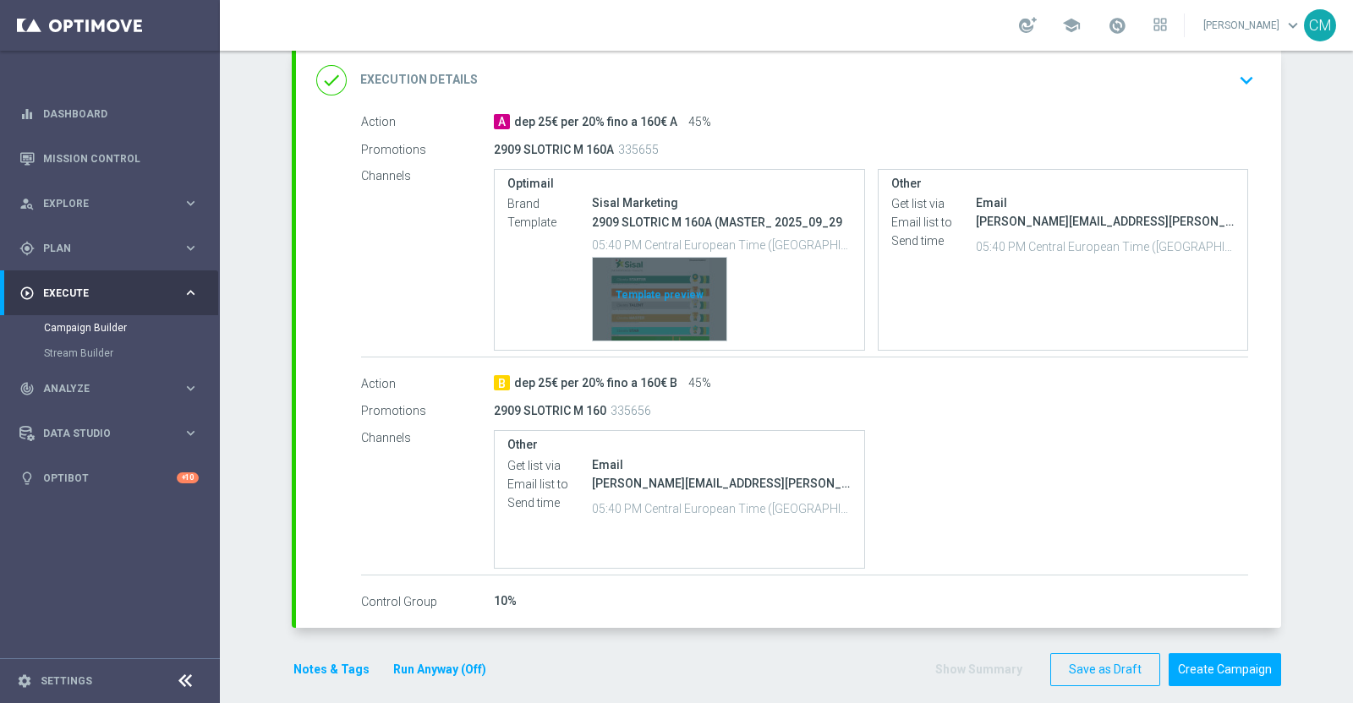
click at [652, 265] on div "Template preview" at bounding box center [660, 299] width 134 height 83
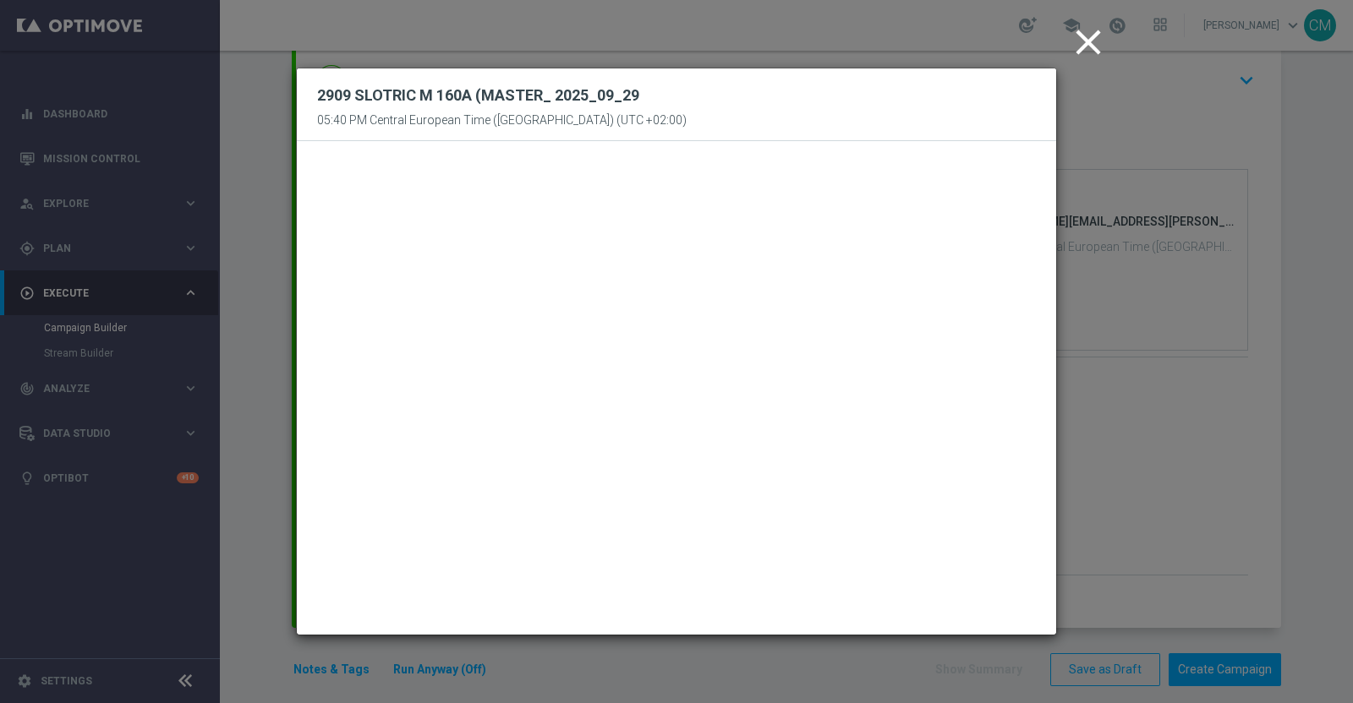
click at [1095, 45] on icon "close" at bounding box center [1088, 42] width 42 height 42
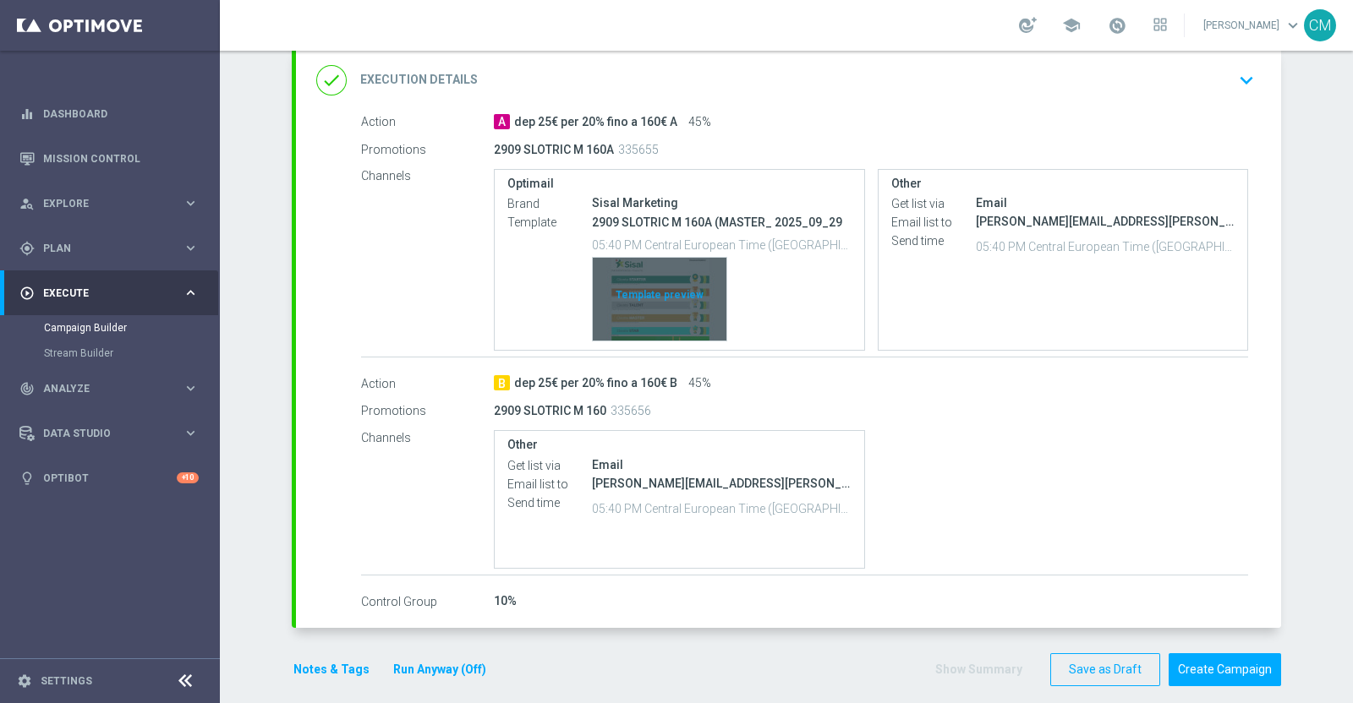
click at [653, 301] on div "Template preview" at bounding box center [660, 299] width 134 height 83
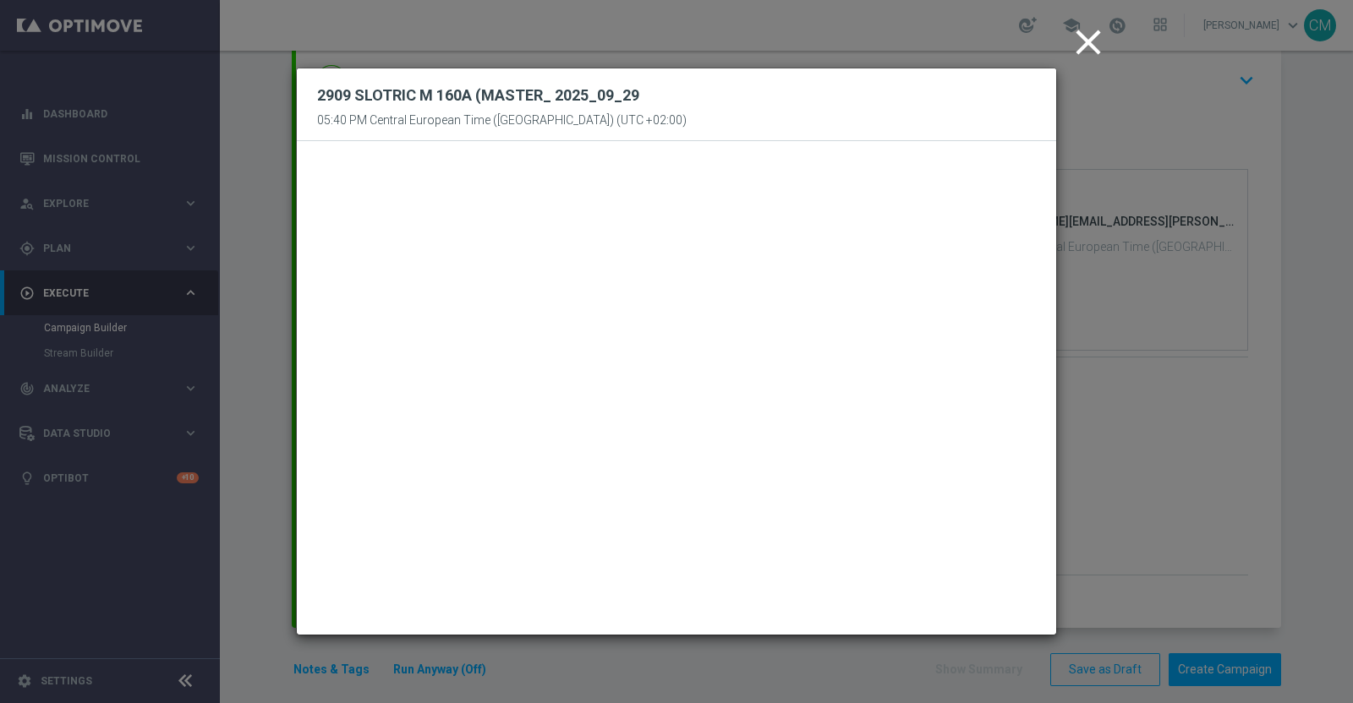
click at [1084, 31] on icon "close" at bounding box center [1088, 42] width 42 height 42
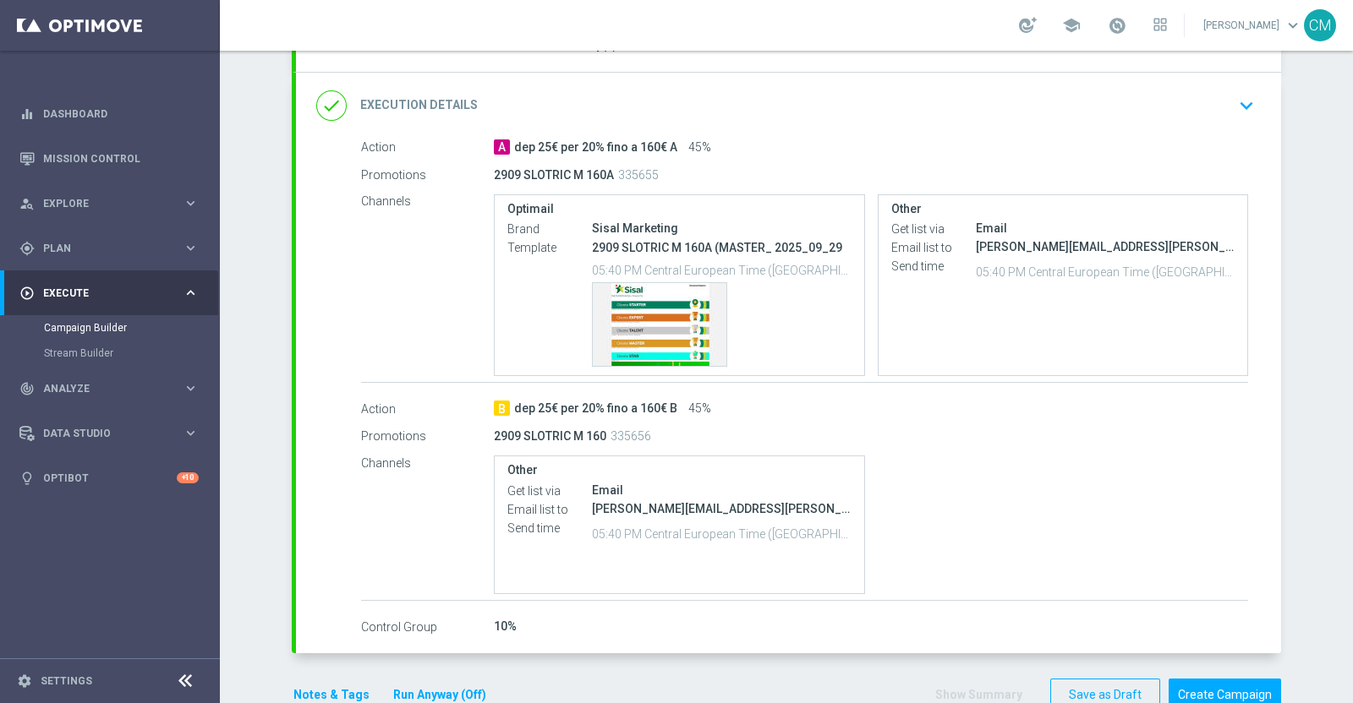
scroll to position [329, 0]
click at [1244, 692] on button "Create Campaign" at bounding box center [1224, 695] width 112 height 33
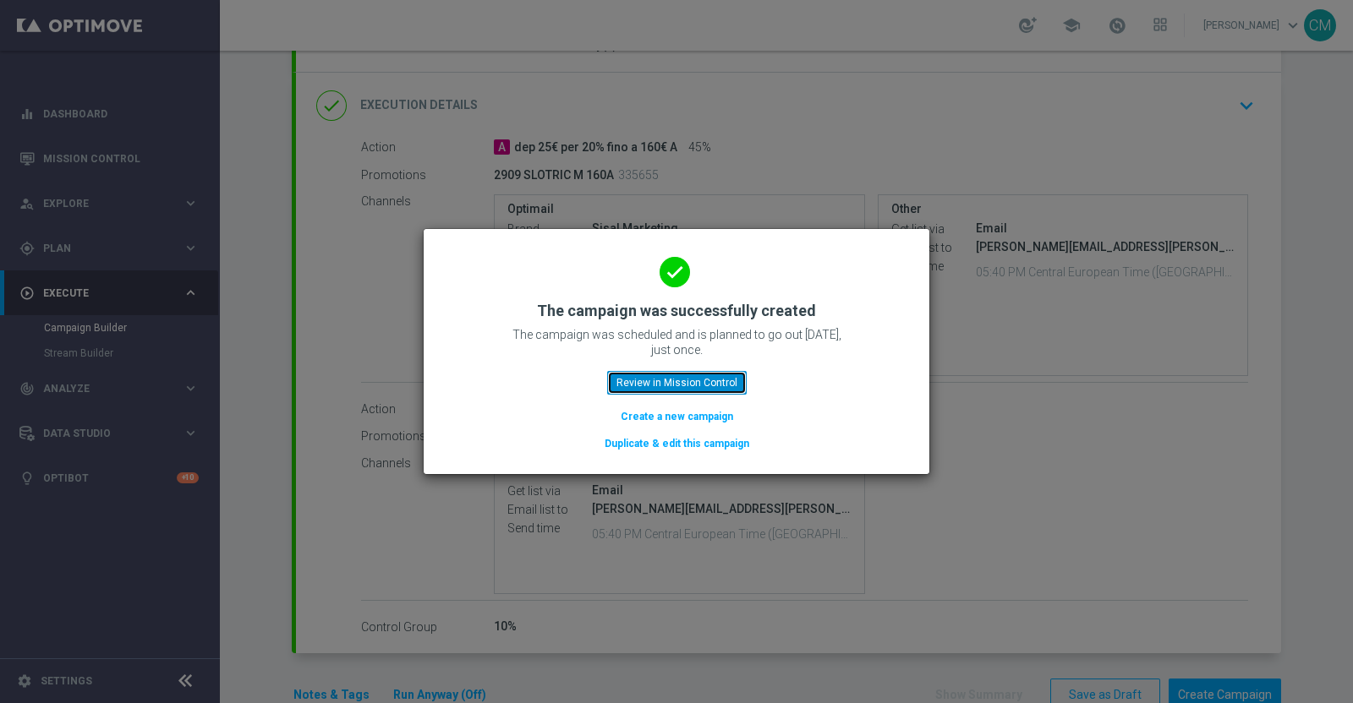
click at [702, 389] on button "Review in Mission Control" at bounding box center [676, 383] width 139 height 24
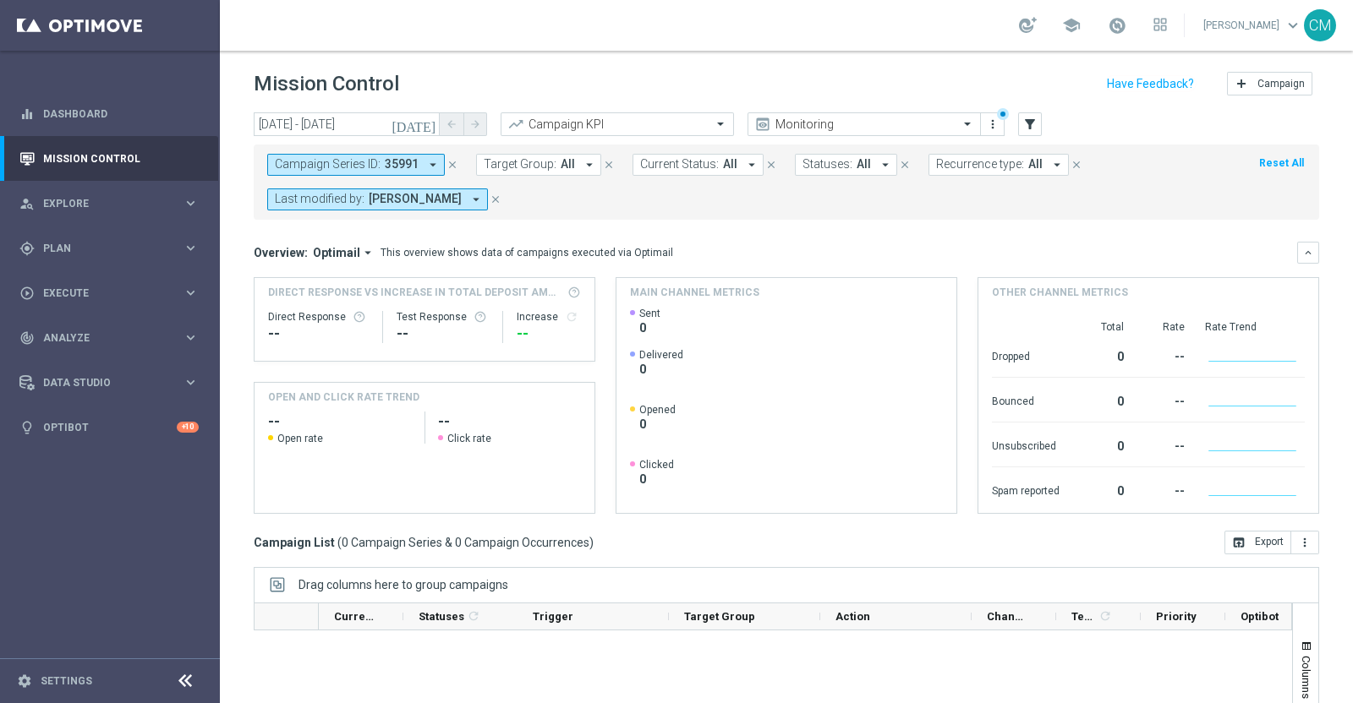
click at [448, 163] on icon "close" at bounding box center [452, 165] width 12 height 12
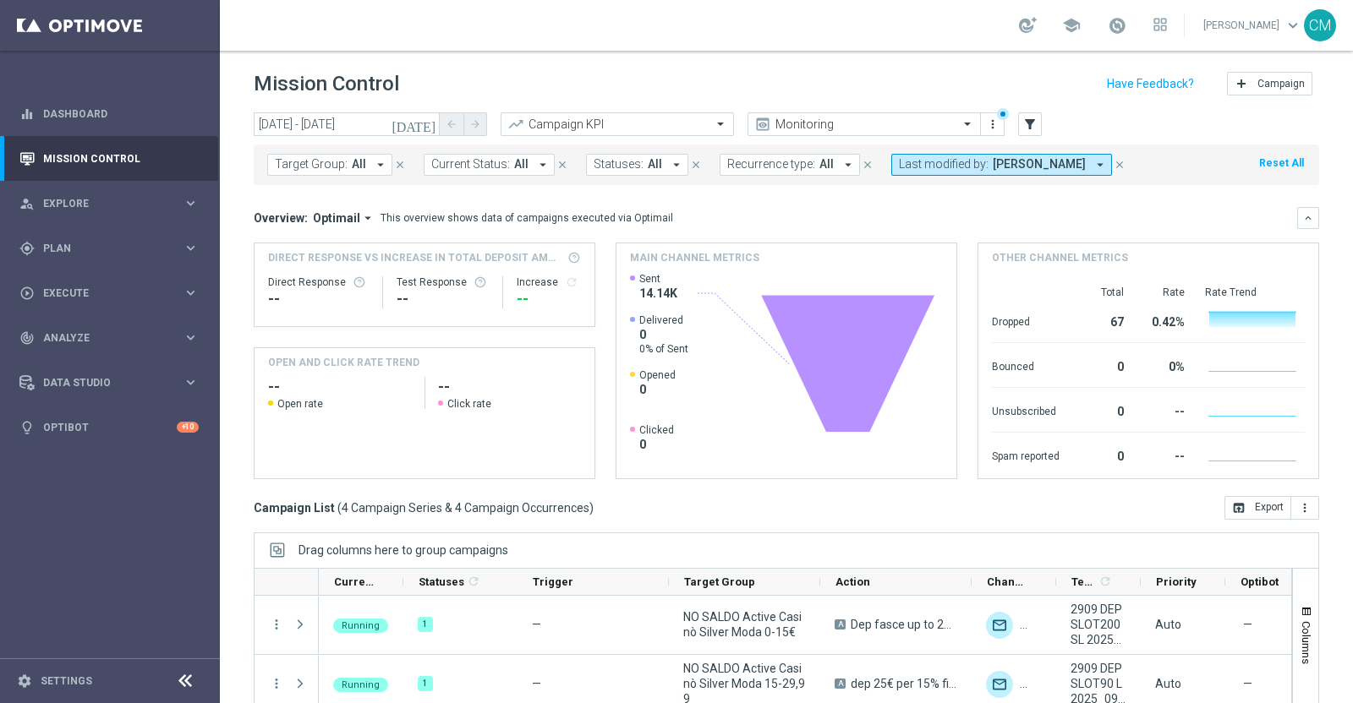
click at [1113, 163] on icon "close" at bounding box center [1119, 165] width 12 height 12
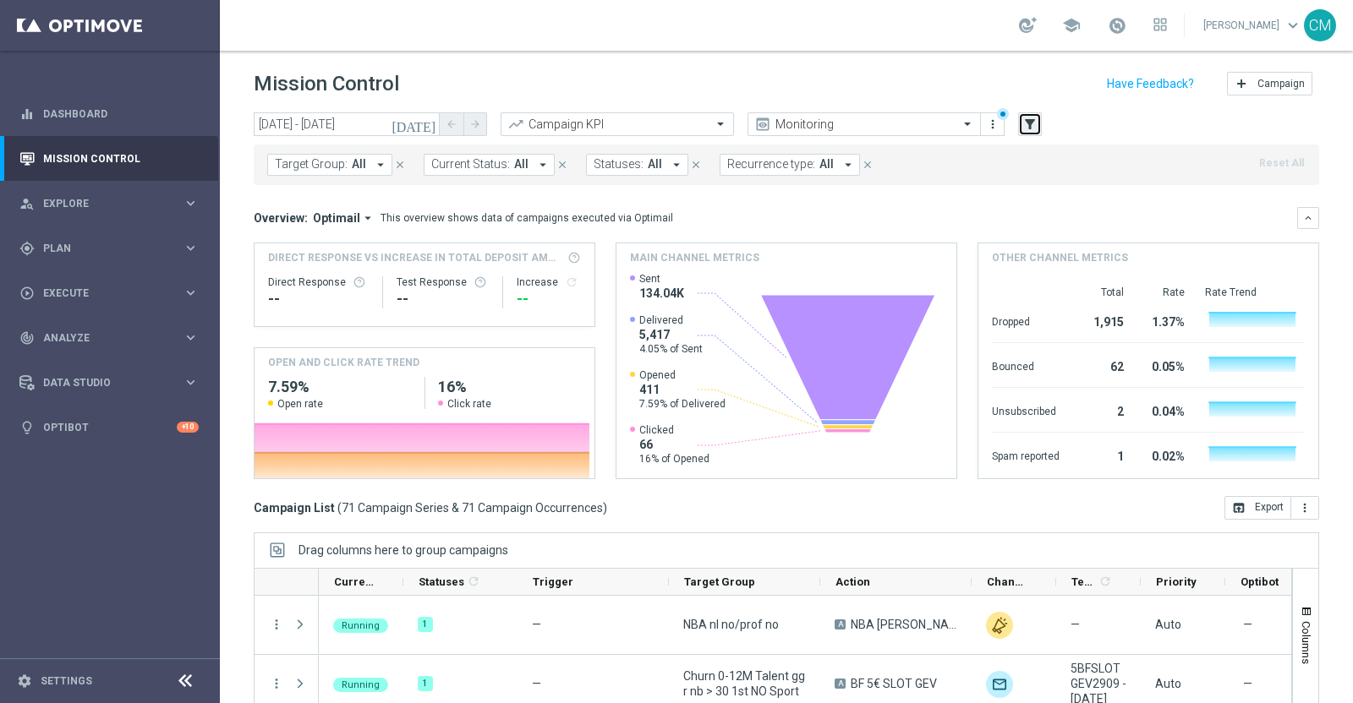
click at [1026, 118] on icon "filter_alt" at bounding box center [1029, 124] width 15 height 15
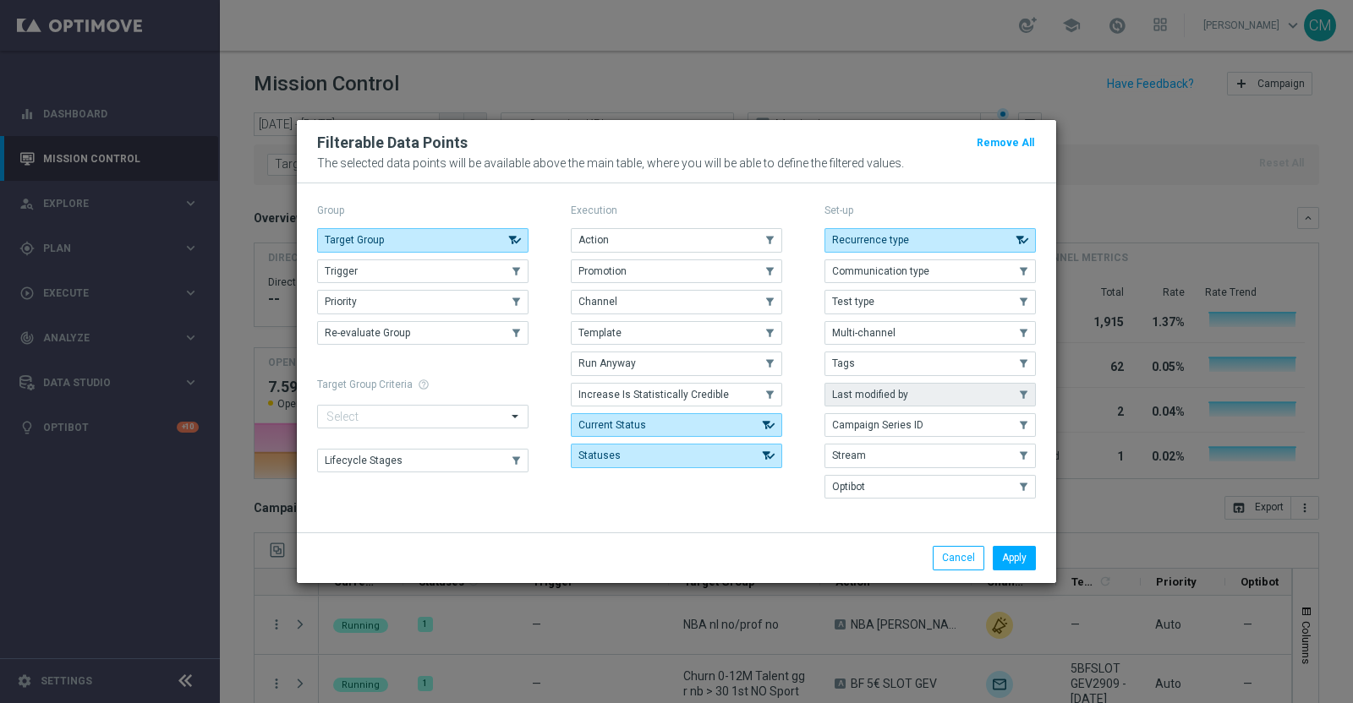
click at [880, 391] on span "Last modified by" at bounding box center [870, 395] width 76 height 12
click at [1015, 546] on button "Apply" at bounding box center [1014, 558] width 43 height 24
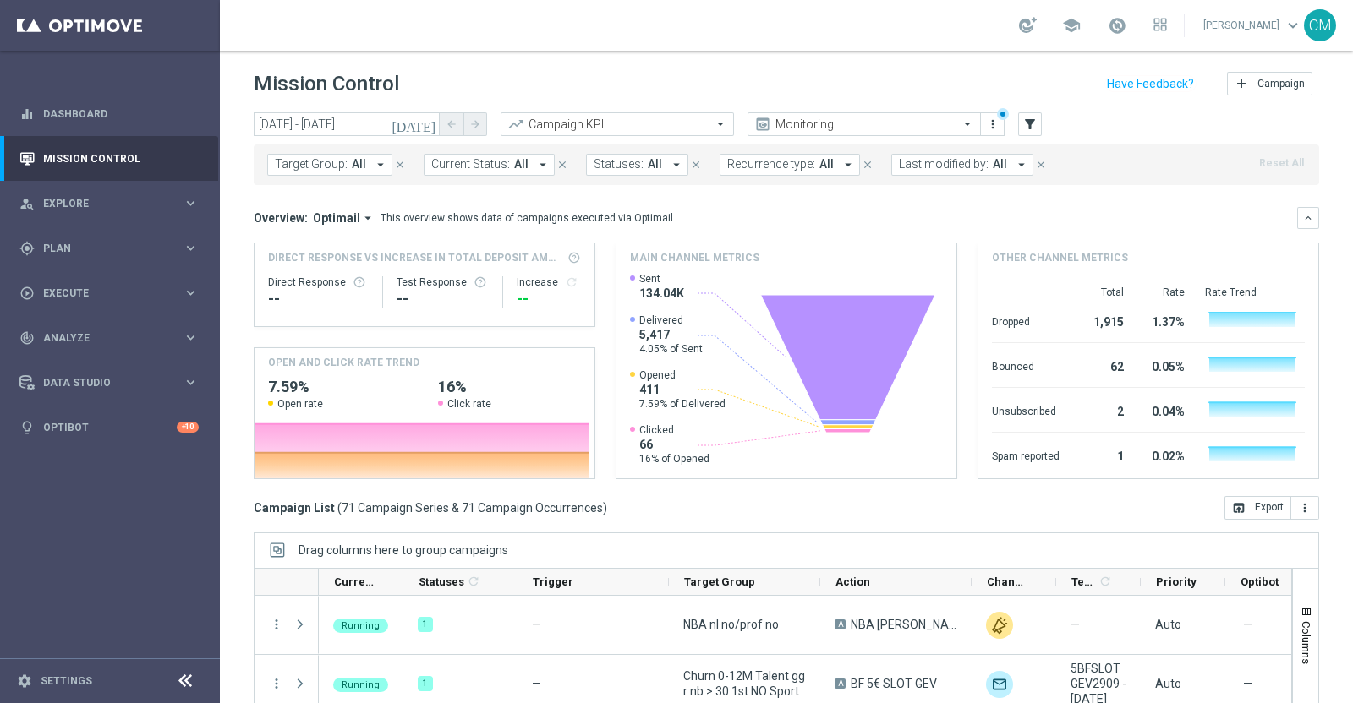
click at [965, 168] on span "Last modified by:" at bounding box center [944, 164] width 90 height 14
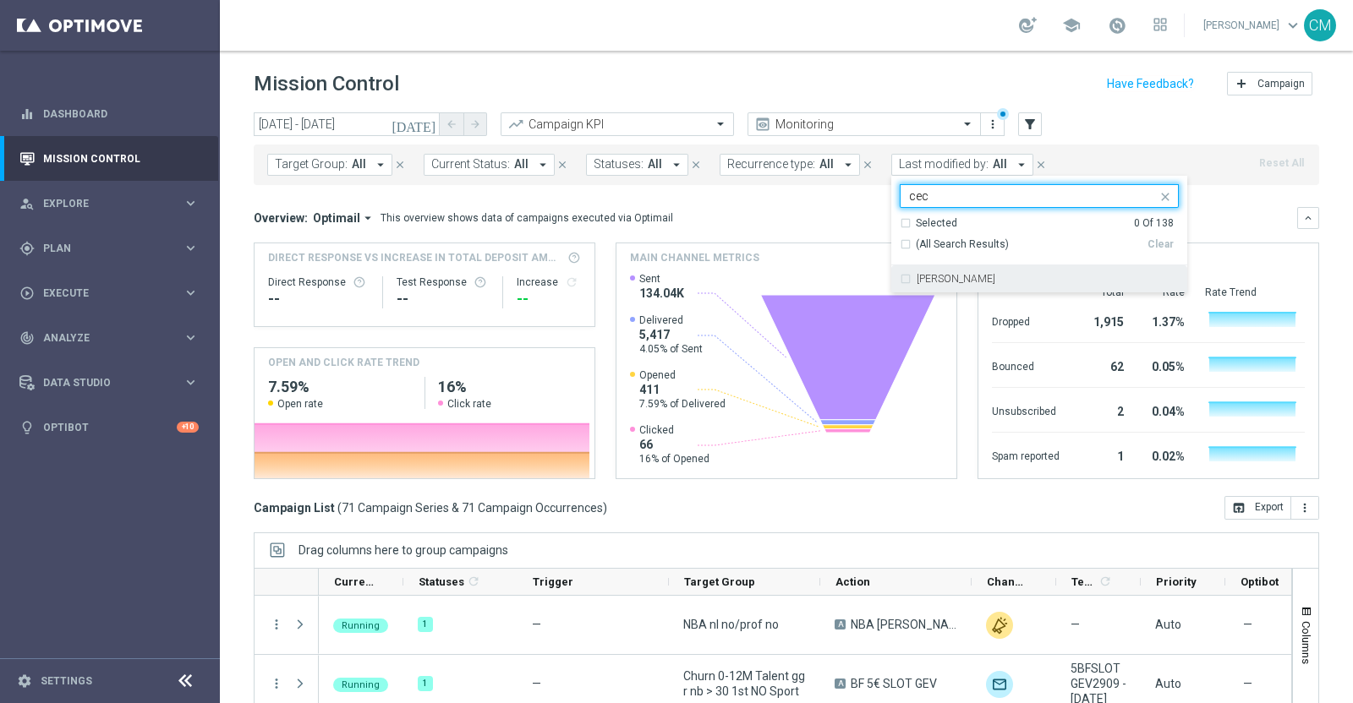
click at [1017, 271] on div "[PERSON_NAME]" at bounding box center [1039, 278] width 279 height 27
type input "cec"
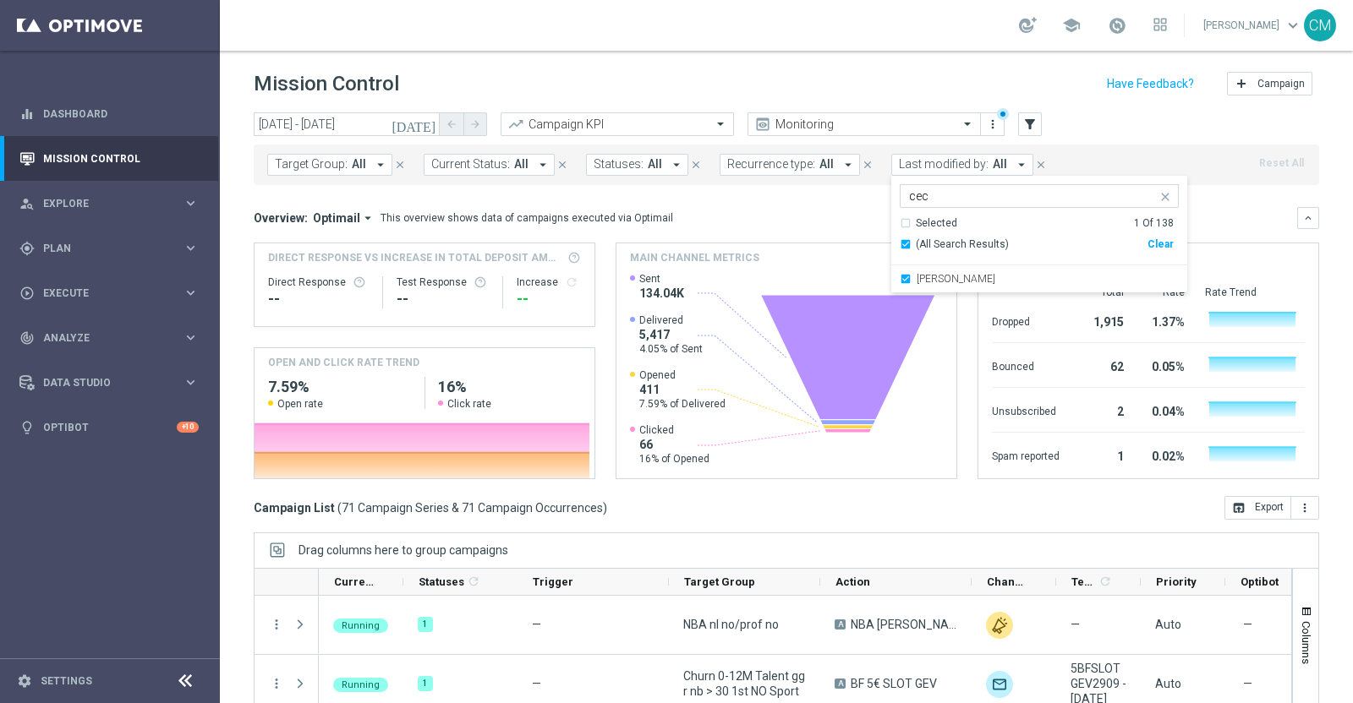
click at [741, 192] on mini-dashboard "Overview: Optimail arrow_drop_down This overview shows data of campaigns execut…" at bounding box center [786, 340] width 1065 height 311
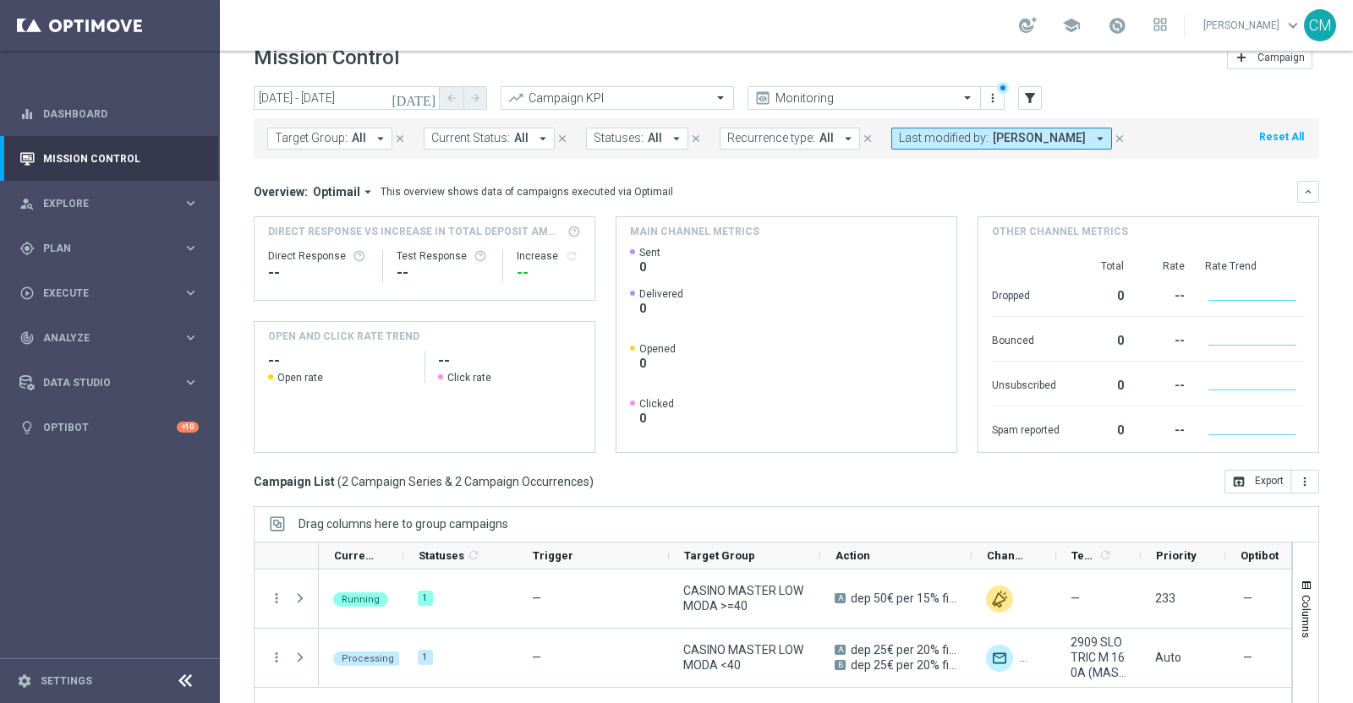
scroll to position [25, 0]
click at [907, 133] on span "Last modified by:" at bounding box center [944, 140] width 90 height 14
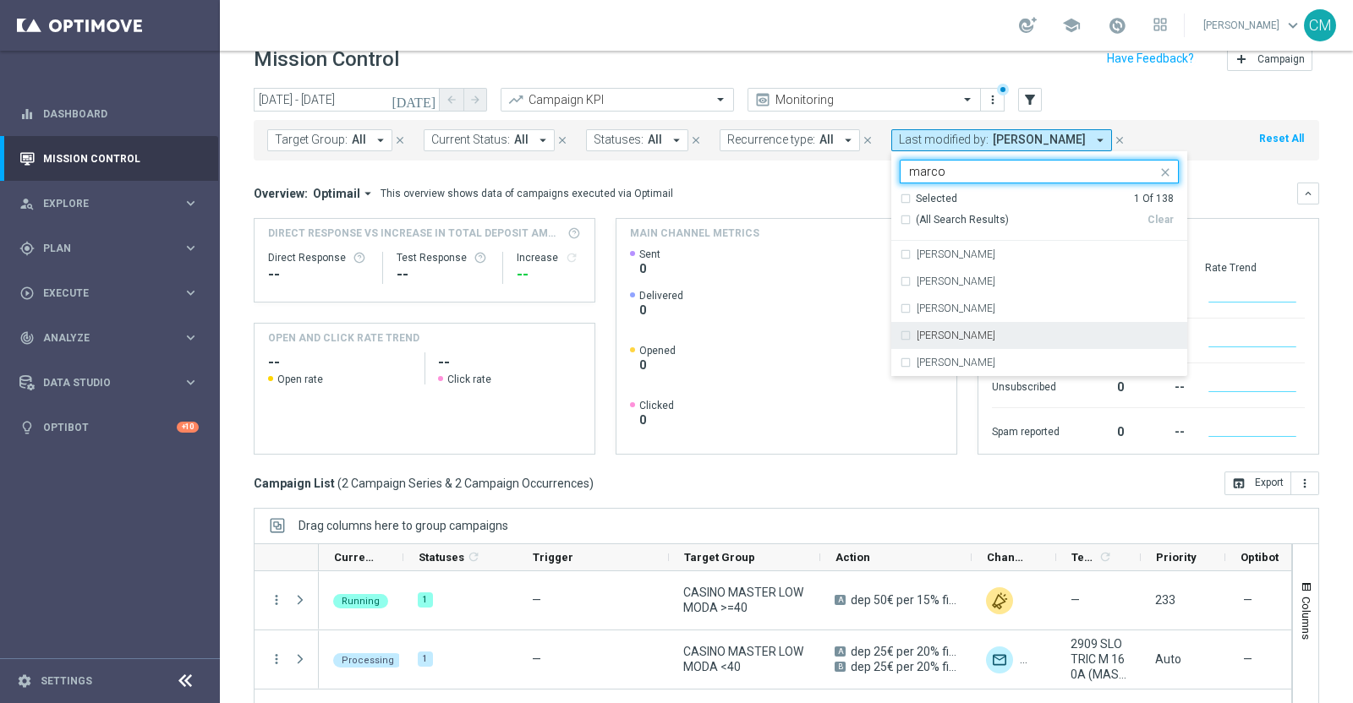
click at [960, 334] on label "marco Maccarrone" at bounding box center [955, 336] width 79 height 10
type input "marco"
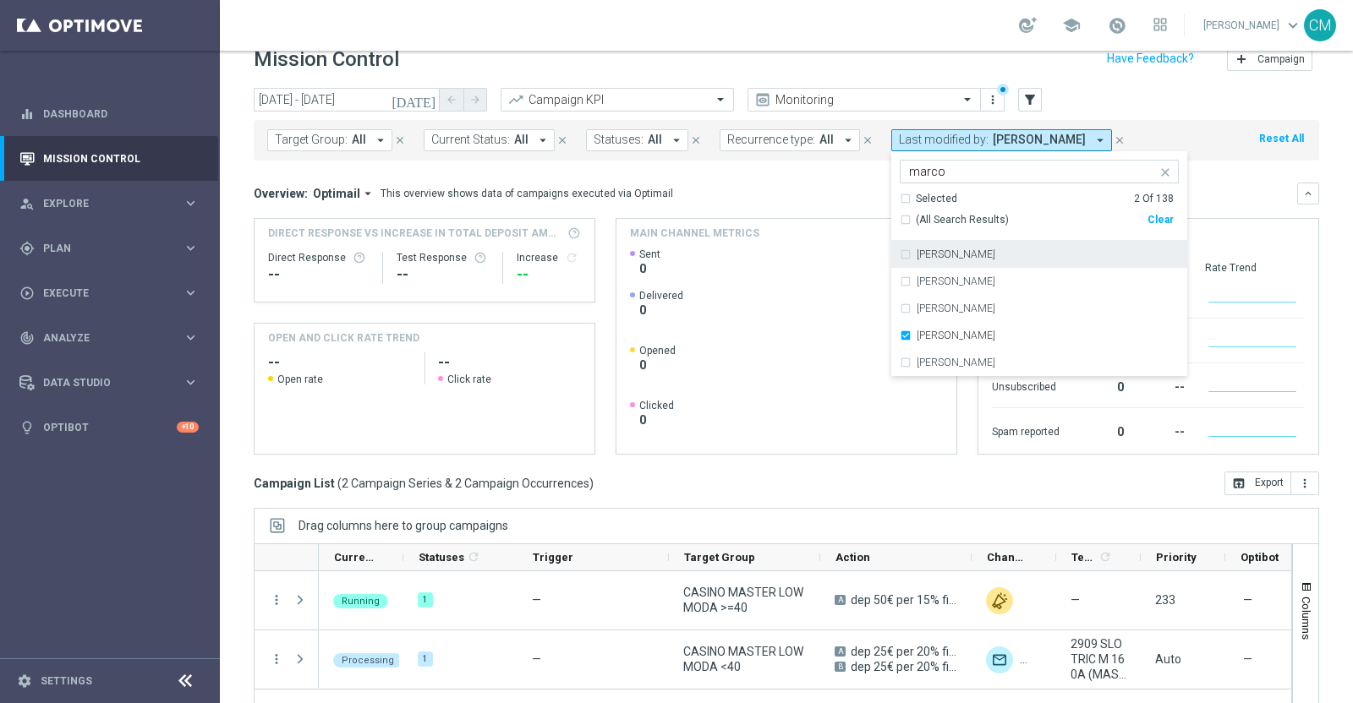
click at [834, 168] on mini-dashboard "Overview: Optimail arrow_drop_down This overview shows data of campaigns execut…" at bounding box center [786, 316] width 1065 height 311
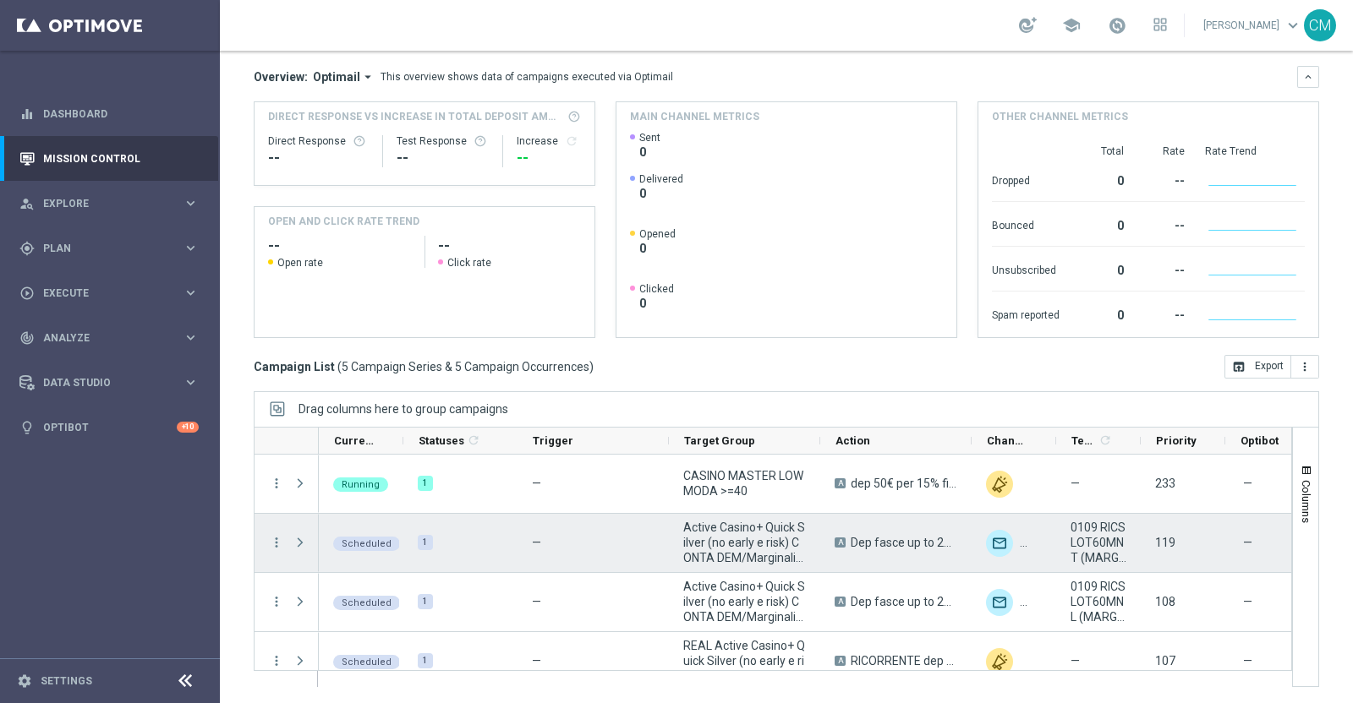
scroll to position [80, 0]
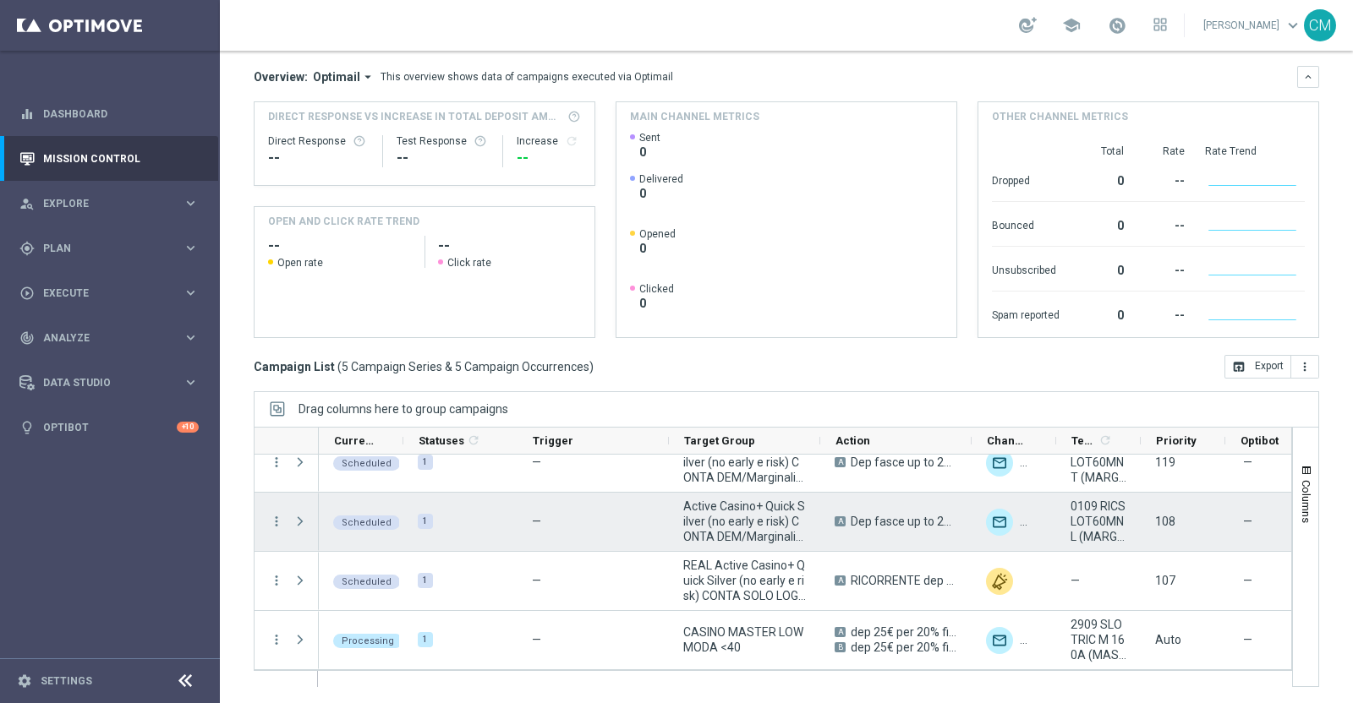
click at [546, 543] on div "—" at bounding box center [592, 522] width 151 height 58
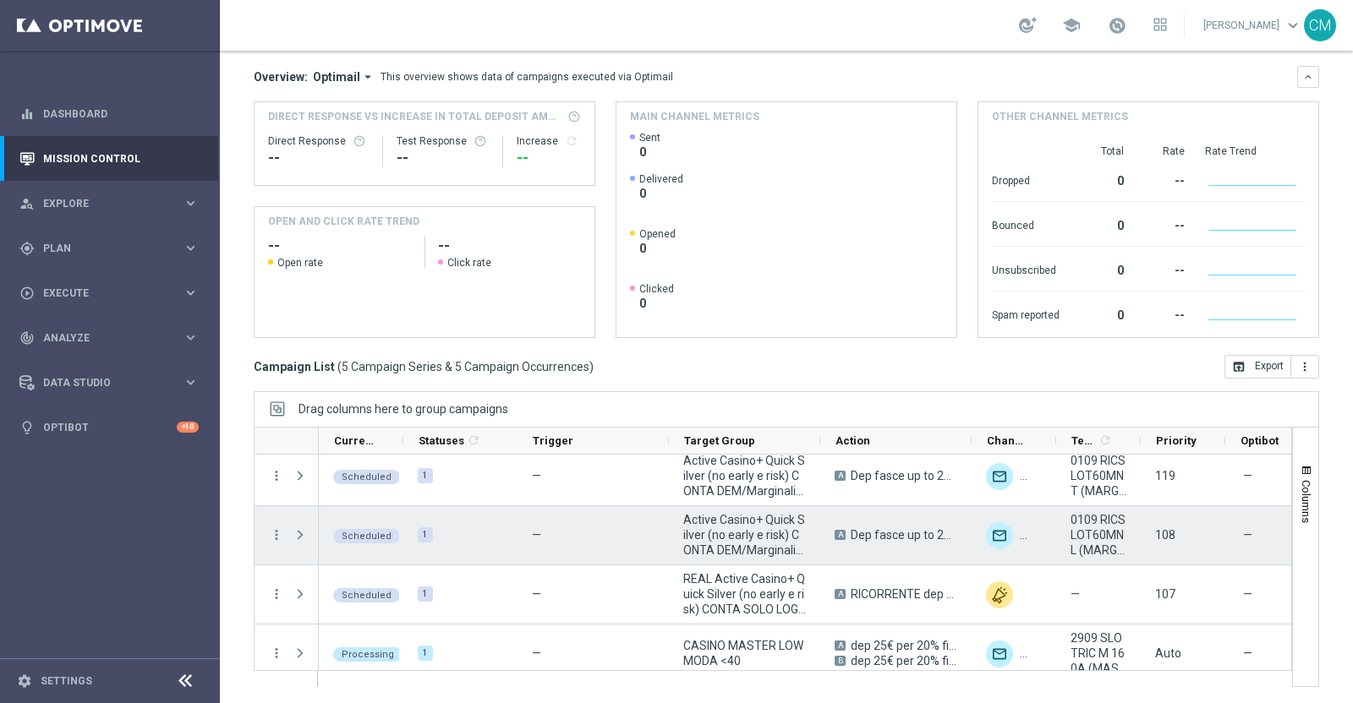
scroll to position [65, 0]
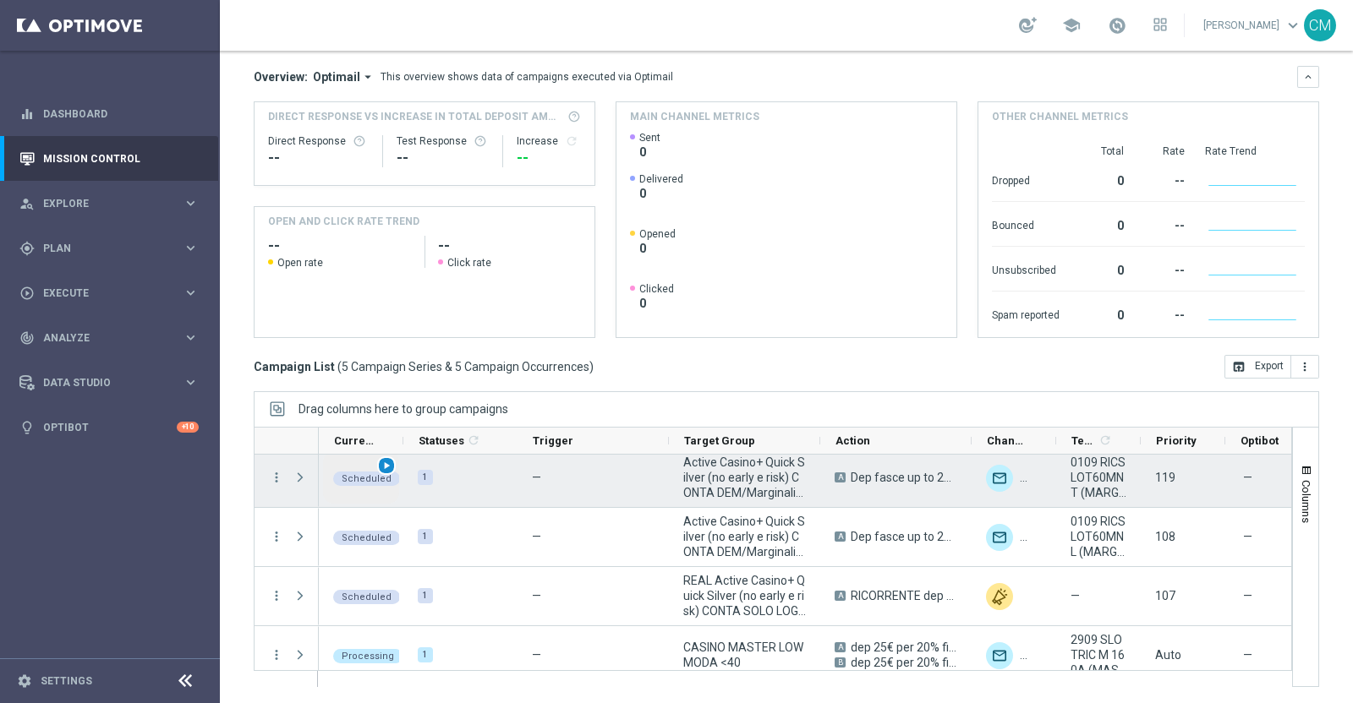
click at [381, 467] on div "Running 1 — CASINO MASTER LOW MODA >=40 A dep 50€ per 15% fino a 180€ unfold_mo…" at bounding box center [1033, 538] width 1429 height 296
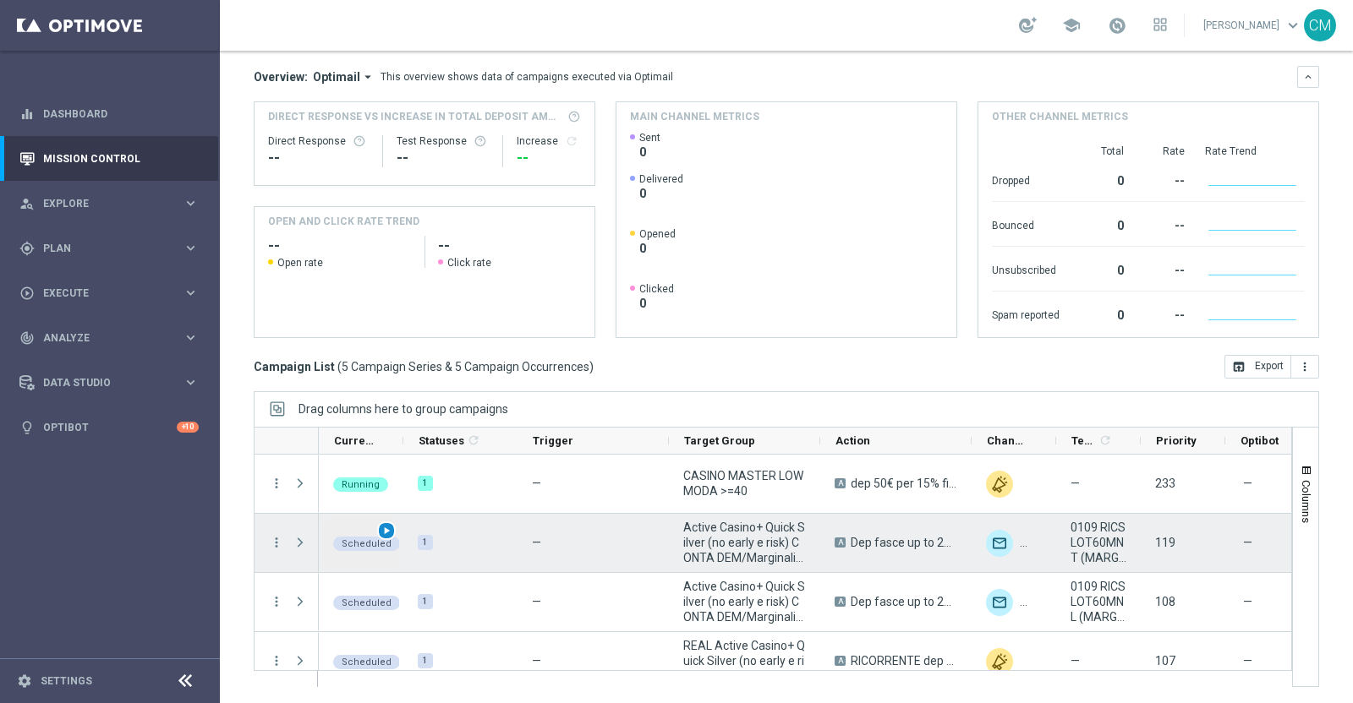
click at [384, 525] on span "play_arrow" at bounding box center [386, 531] width 12 height 12
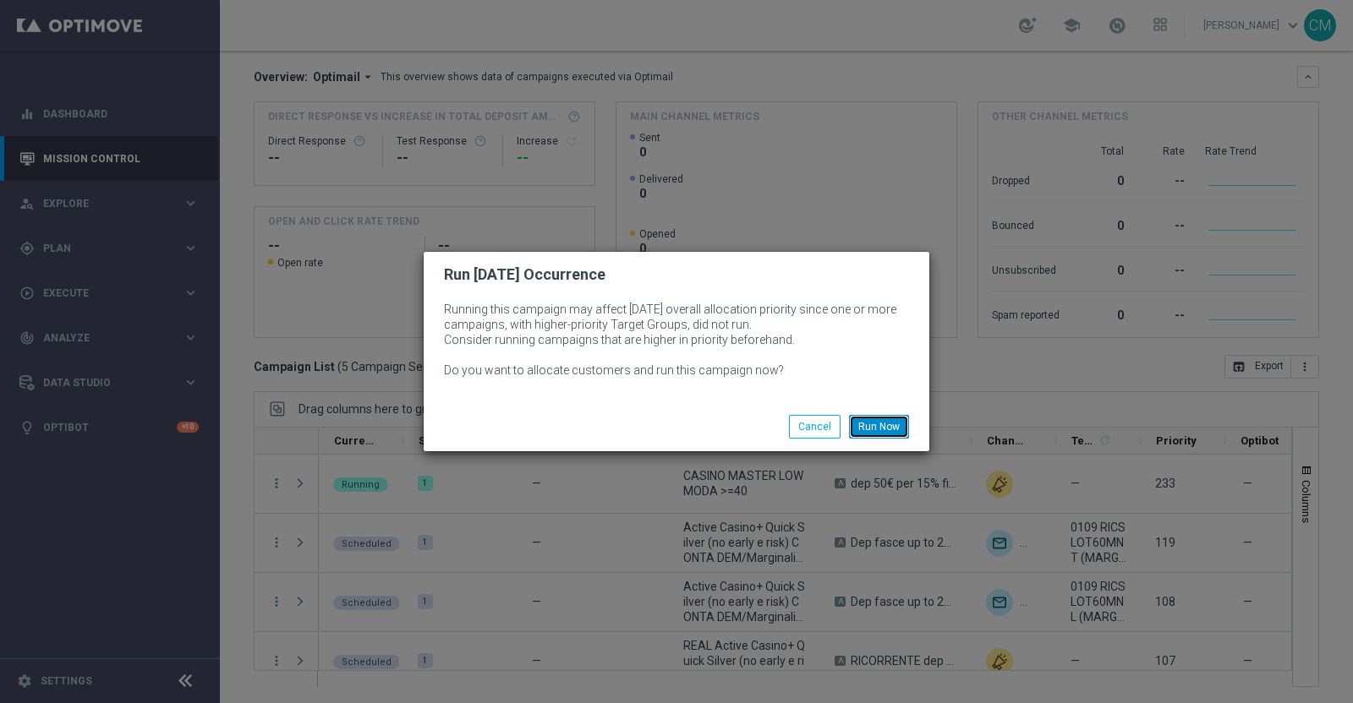
click at [867, 423] on button "Run Now" at bounding box center [879, 427] width 60 height 24
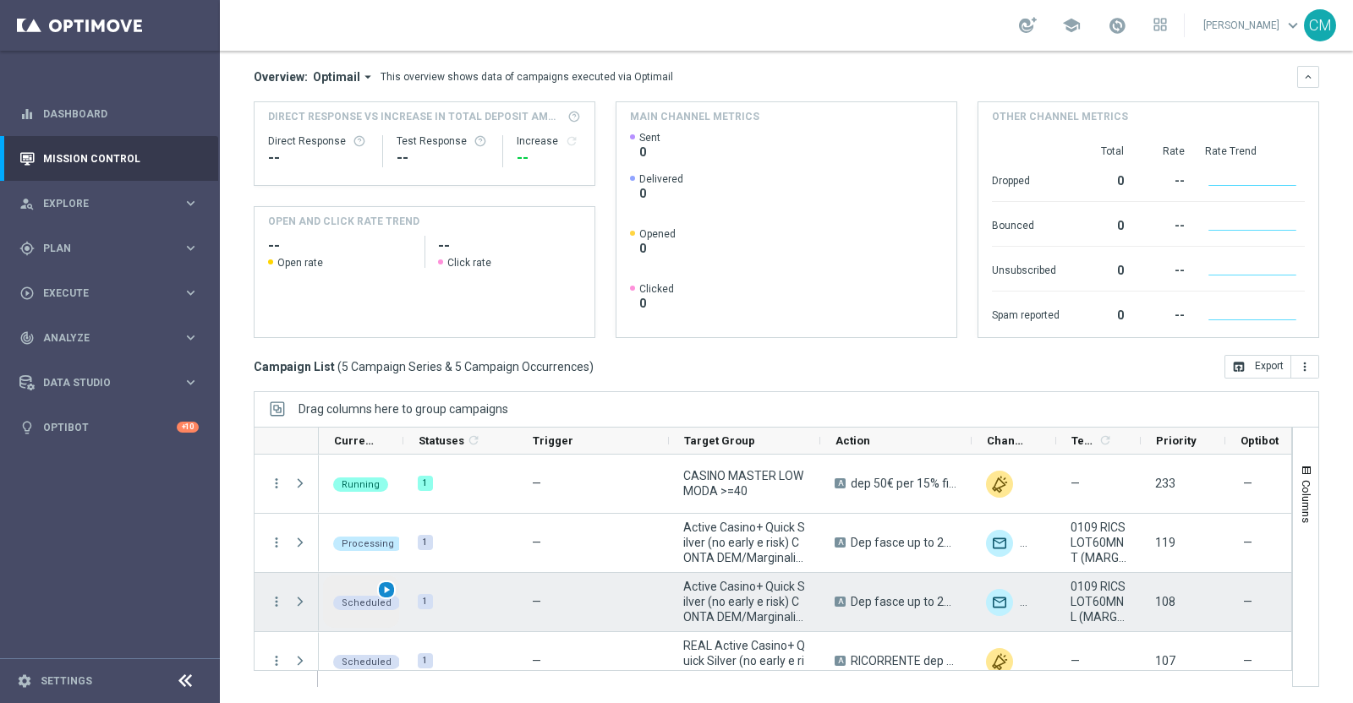
click at [388, 588] on span "play_arrow" at bounding box center [386, 590] width 12 height 12
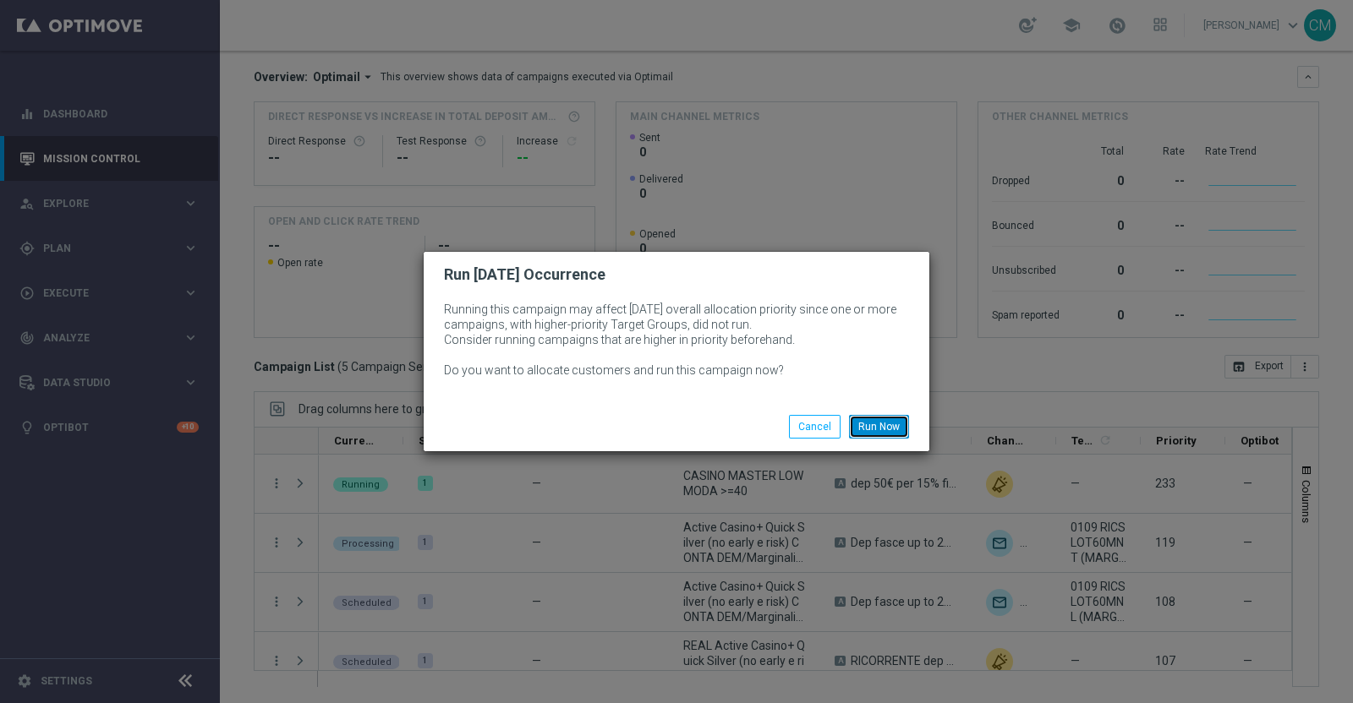
click at [878, 424] on button "Run Now" at bounding box center [879, 427] width 60 height 24
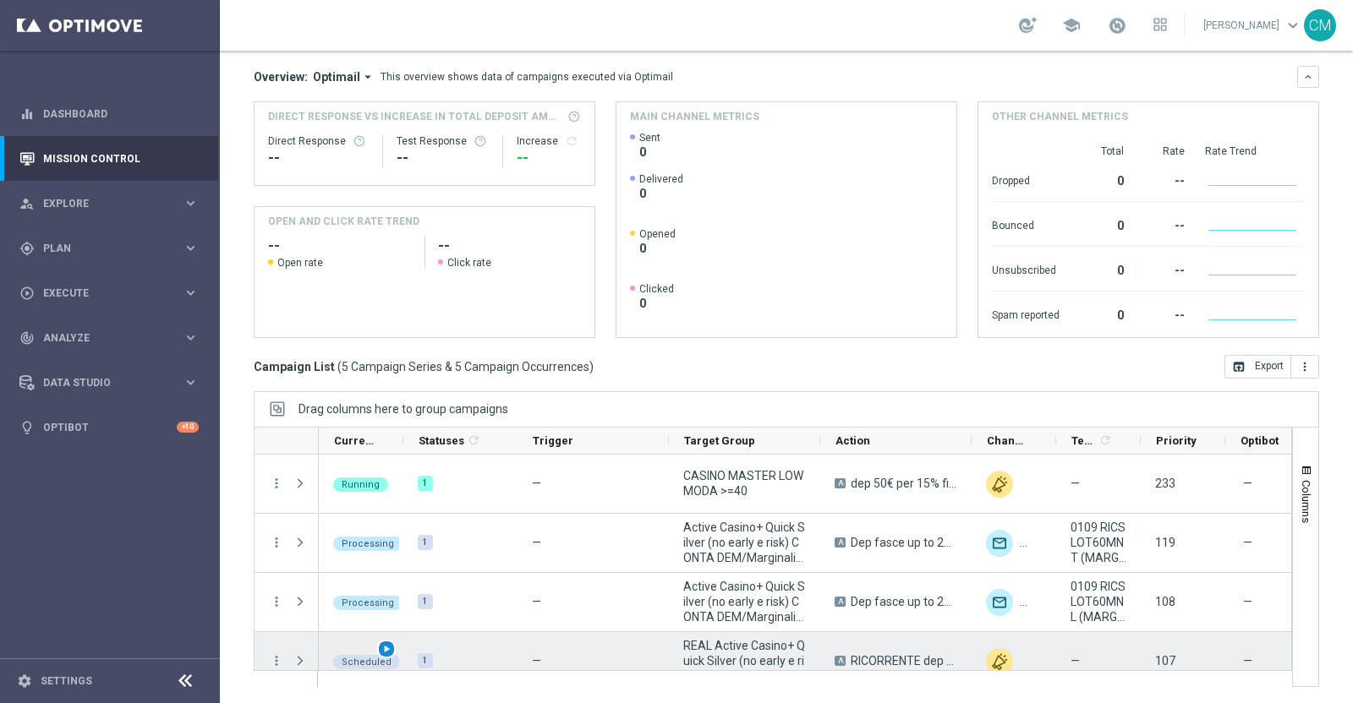
click at [389, 643] on span "play_arrow" at bounding box center [386, 649] width 12 height 12
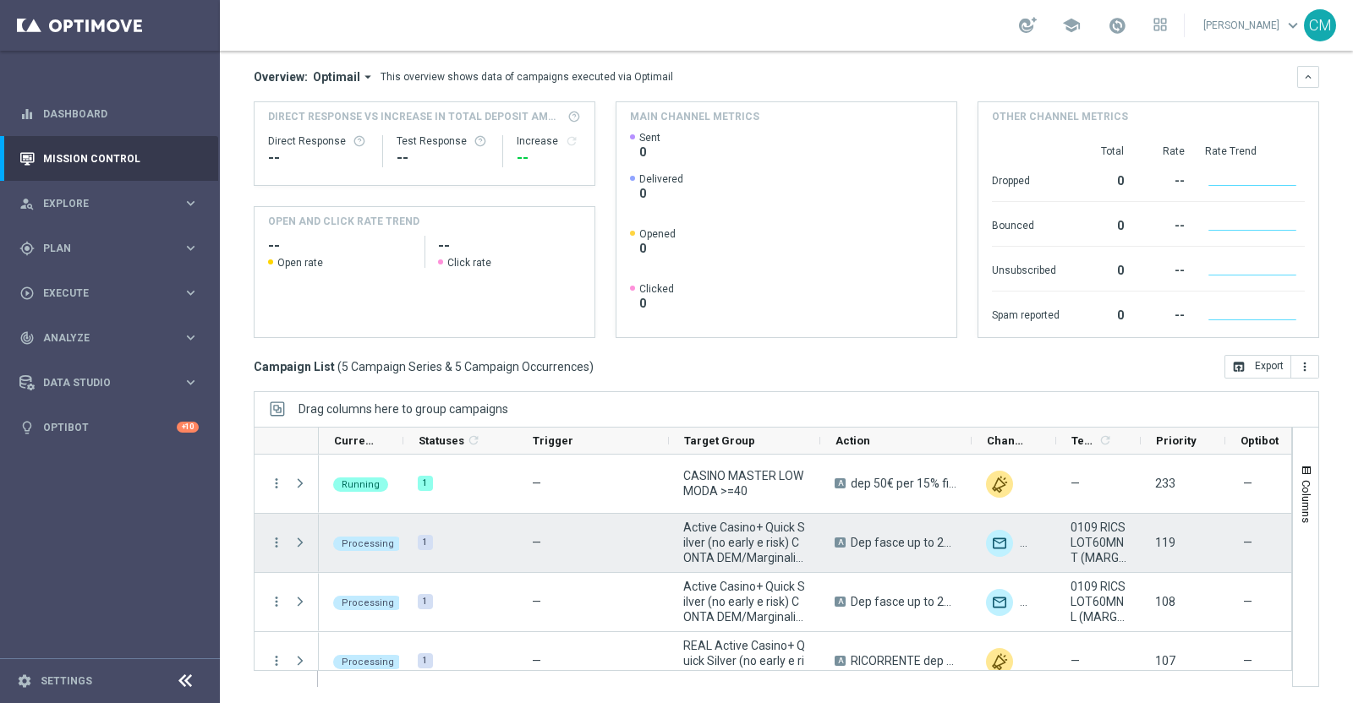
scroll to position [80, 0]
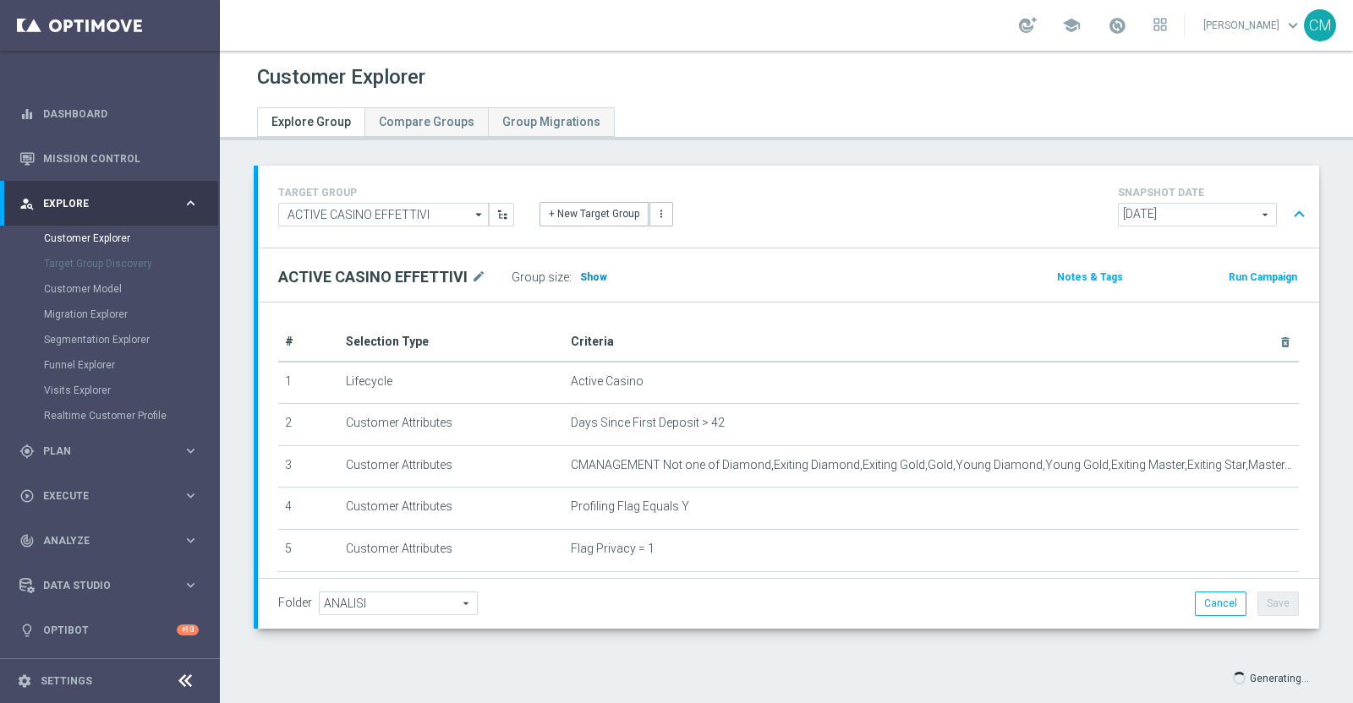
click at [587, 271] on span "Show" at bounding box center [593, 277] width 27 height 12
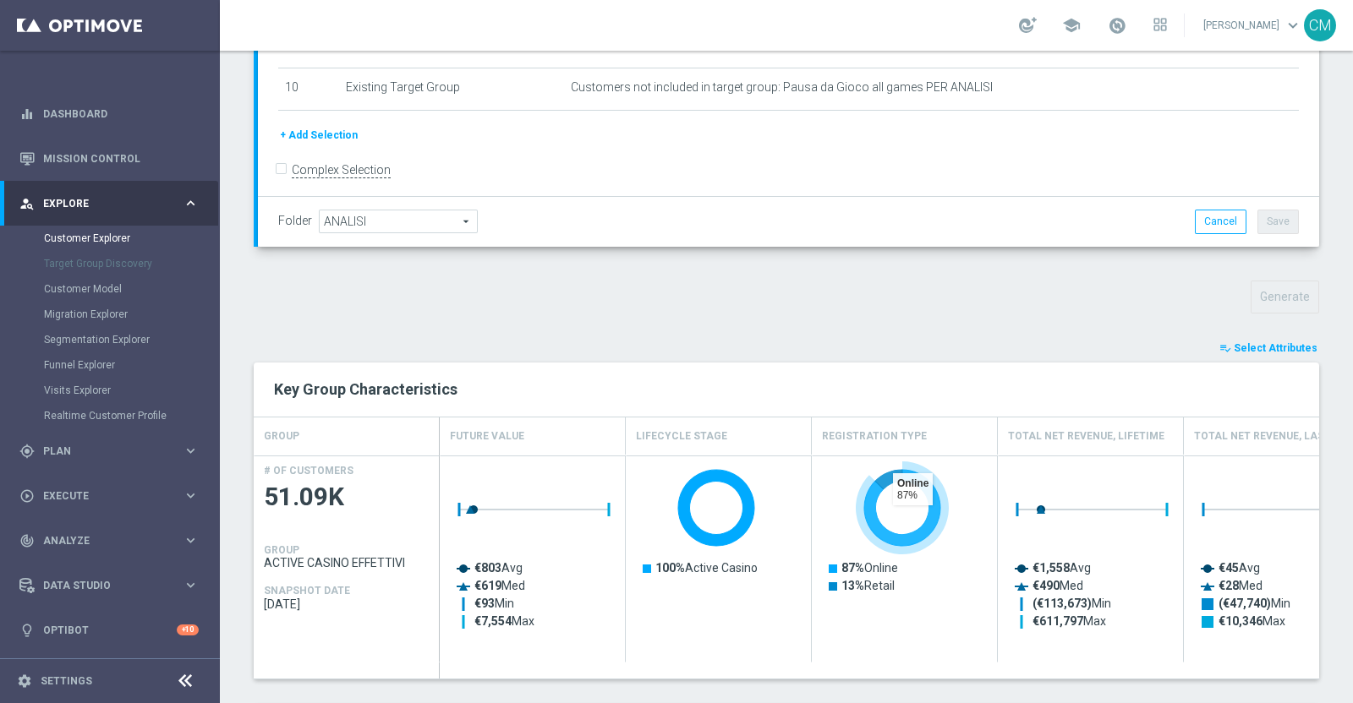
scroll to position [391, 0]
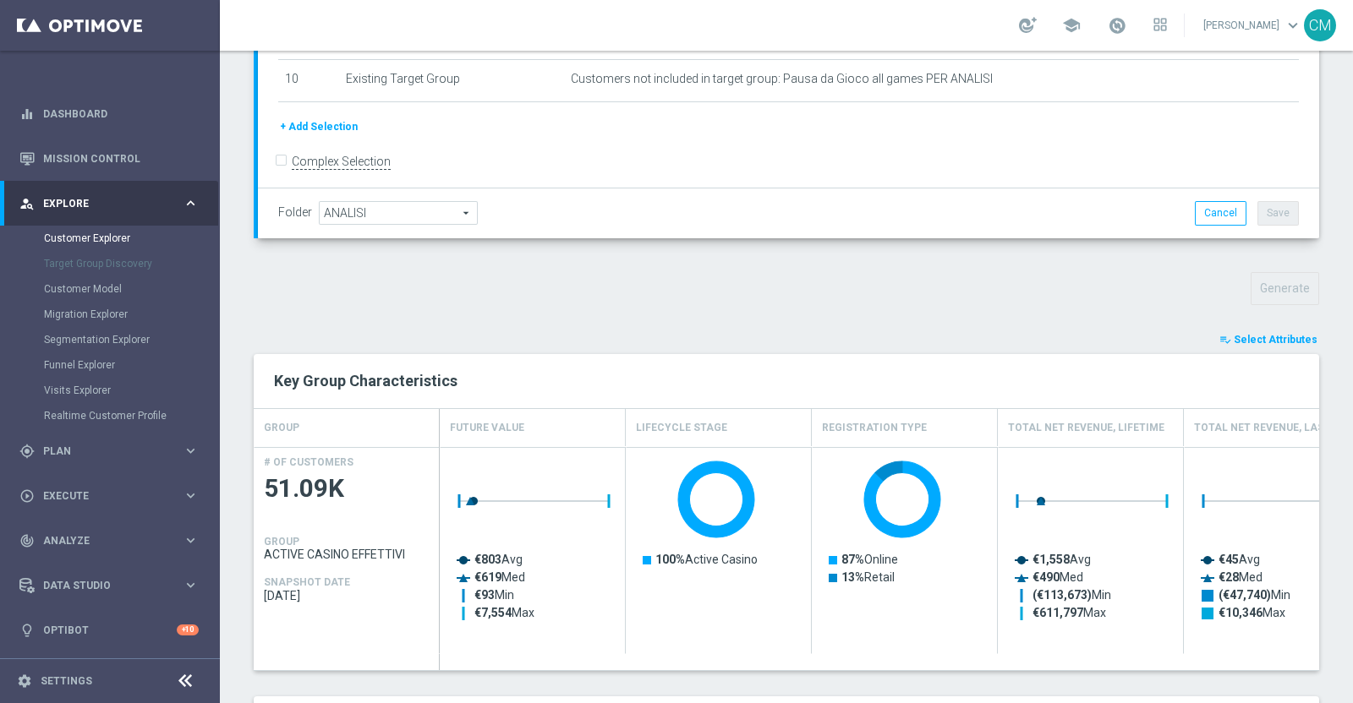
click at [1222, 336] on button "playlist_add_check Select Attributes" at bounding box center [1267, 340] width 101 height 19
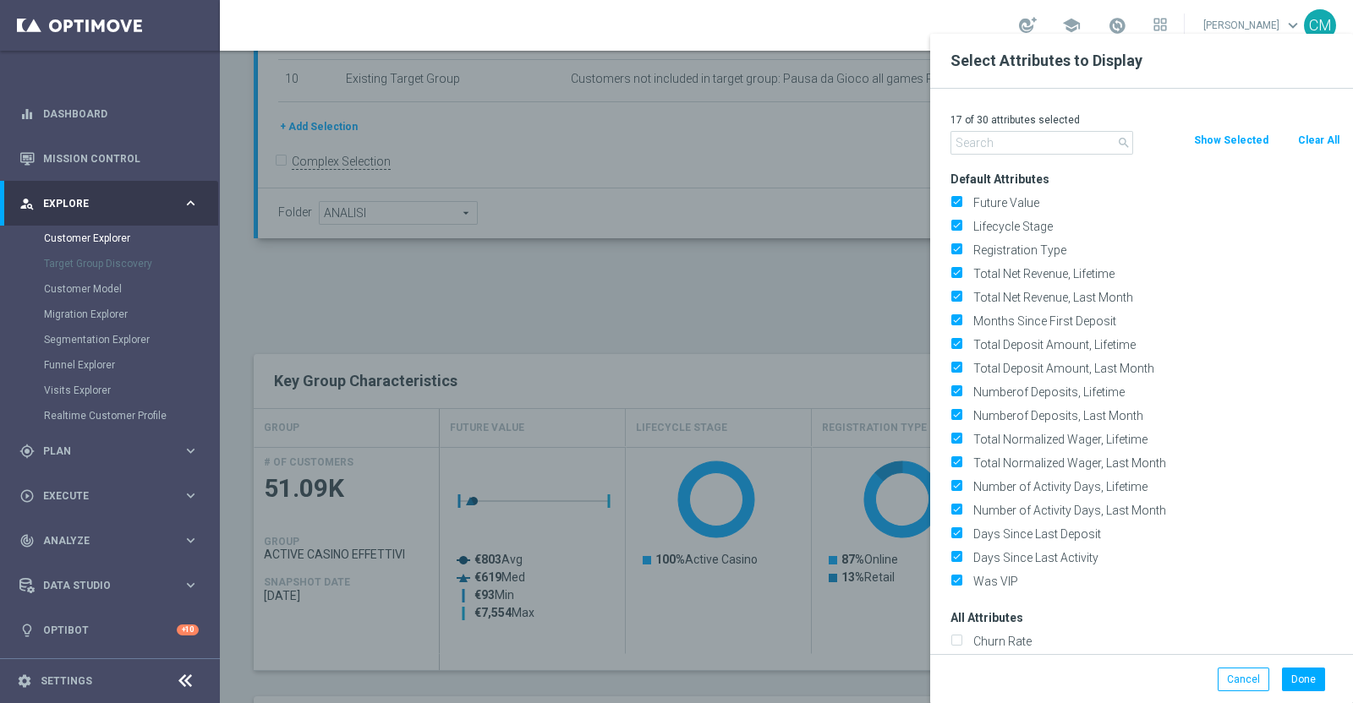
click at [1328, 134] on button "Clear All" at bounding box center [1318, 140] width 45 height 19
checkbox input "false"
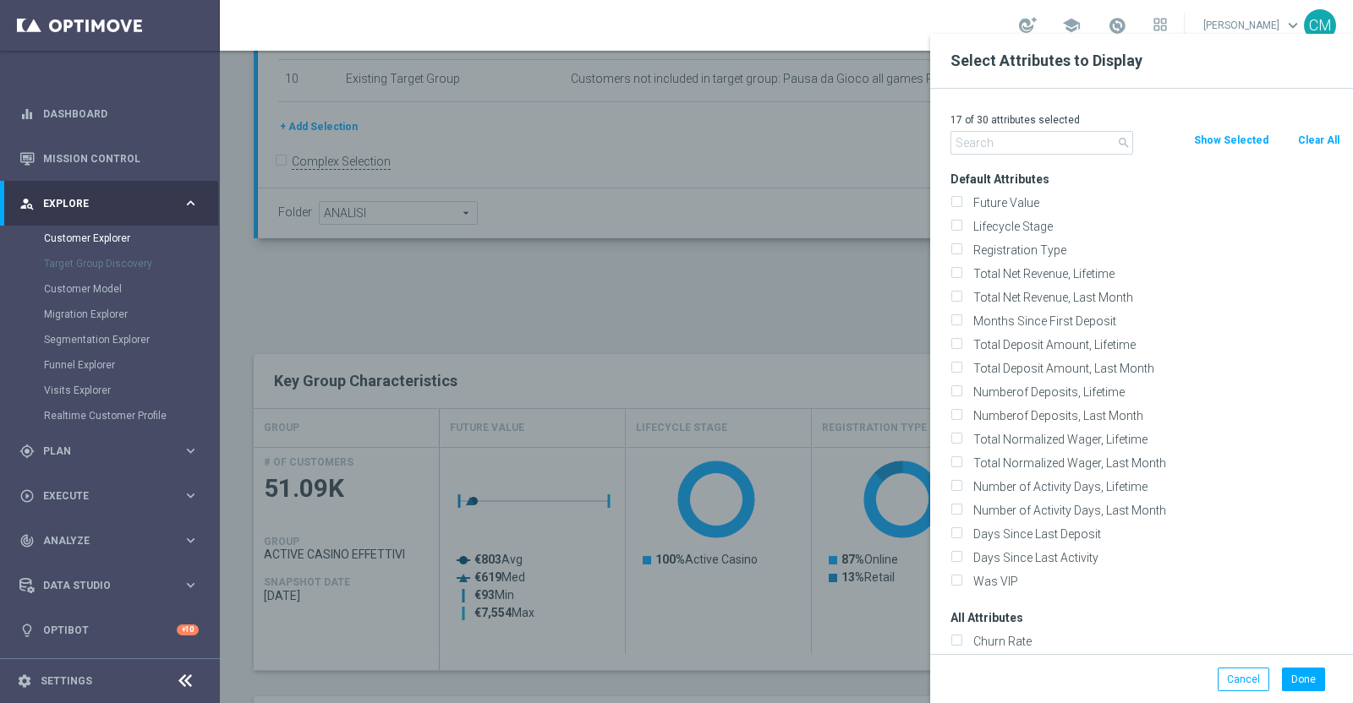
checkbox input "false"
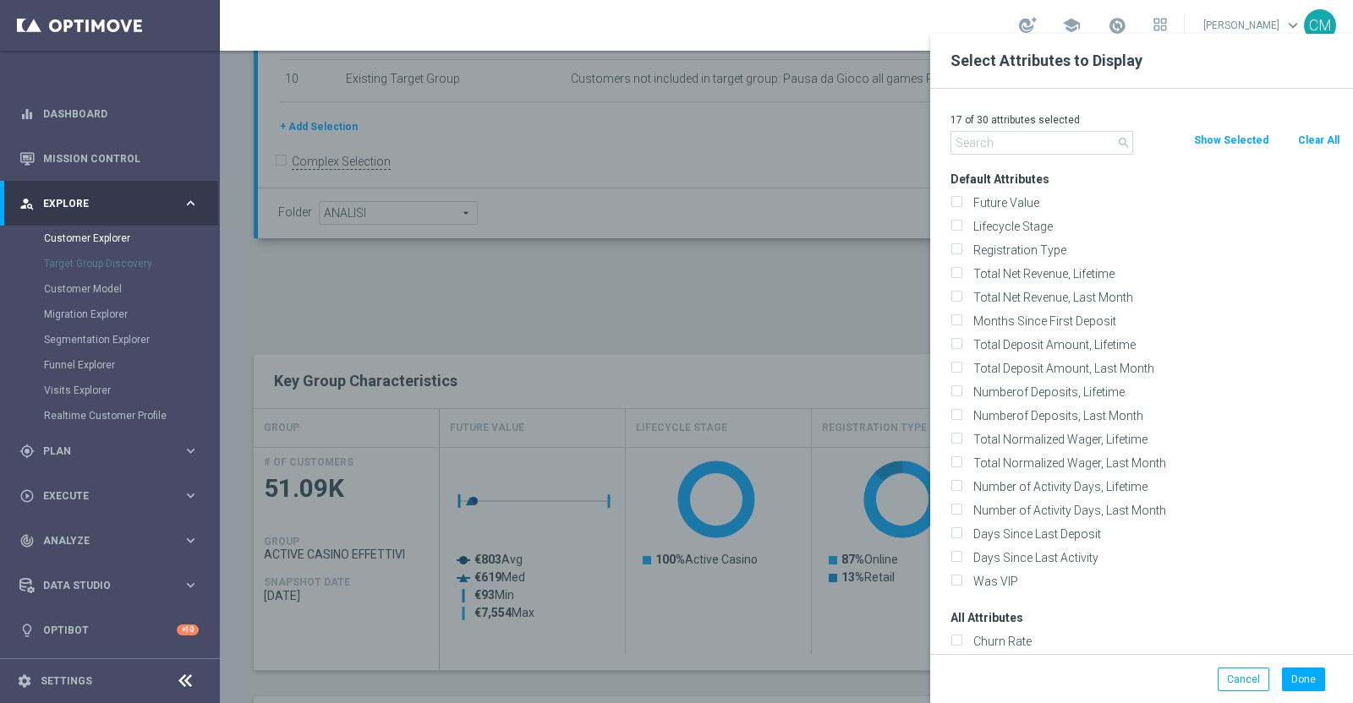
checkbox input "false"
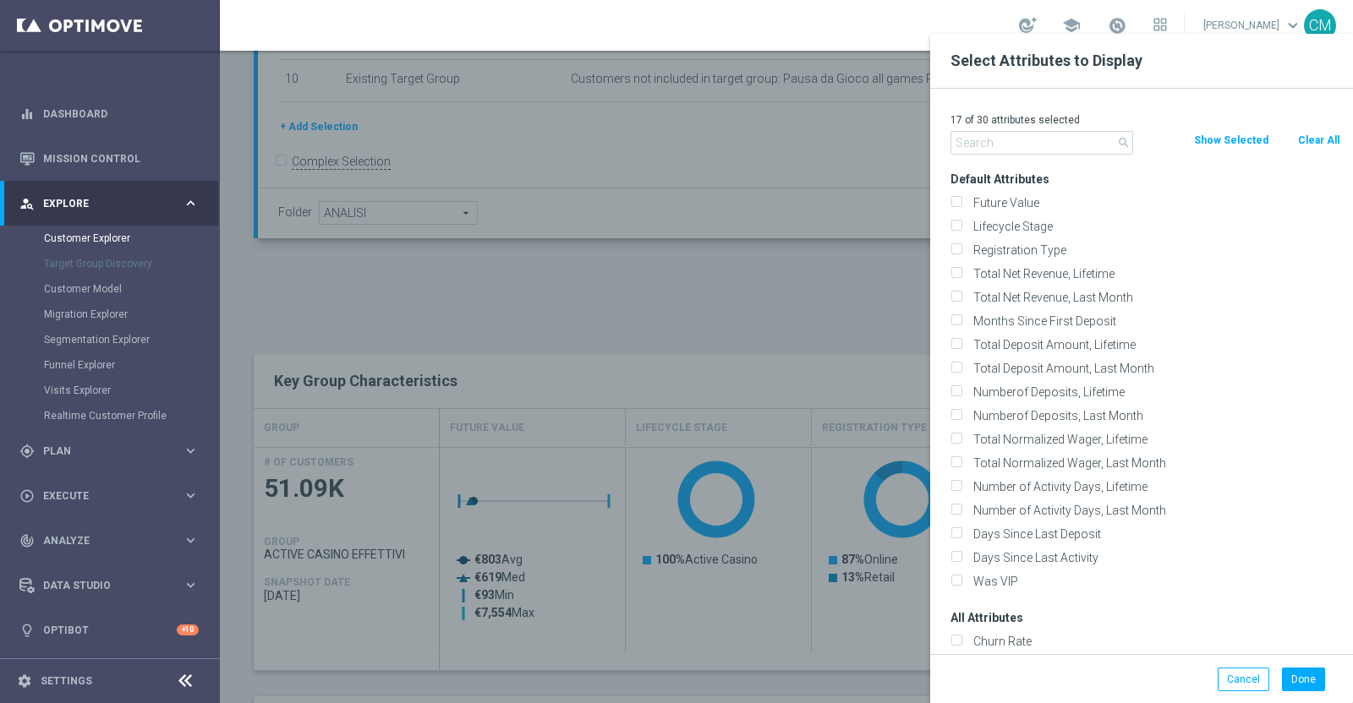
checkbox input "false"
click at [1074, 140] on input "text" at bounding box center [1041, 143] width 183 height 24
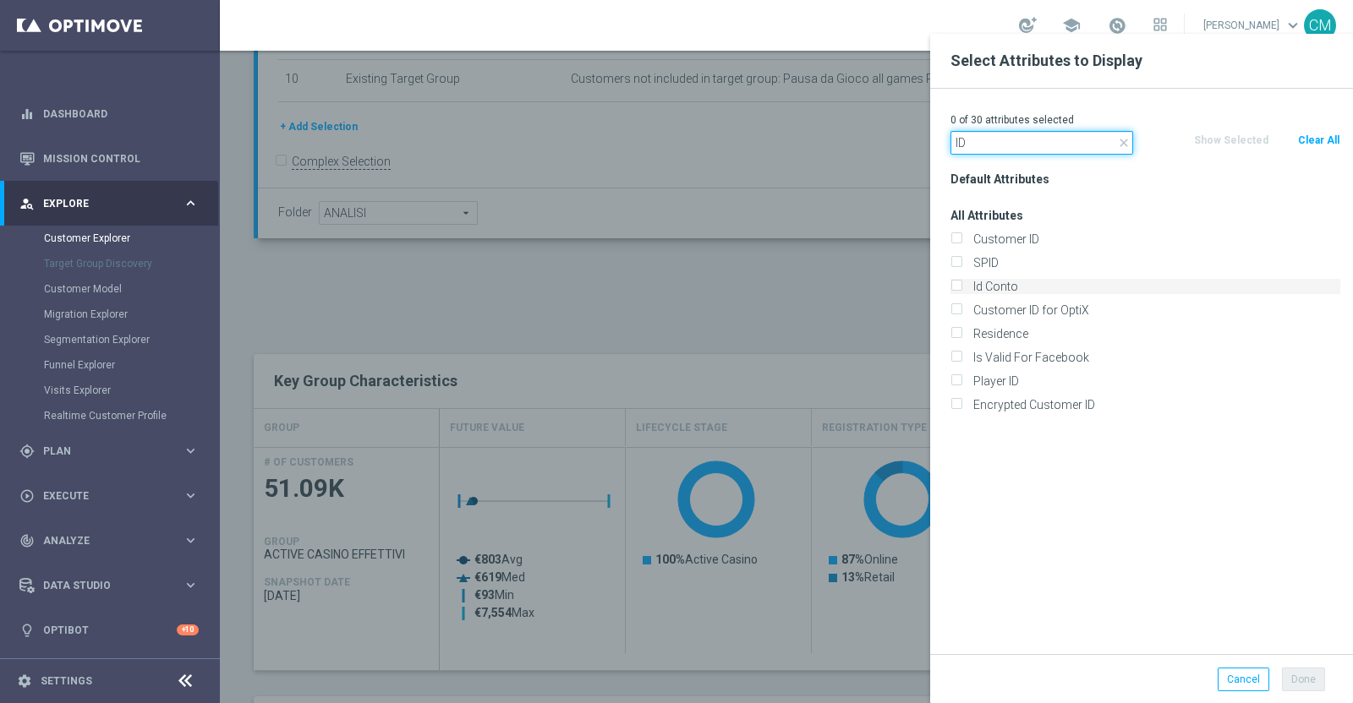
type input "ID"
click at [1004, 289] on label "Id Conto" at bounding box center [1153, 286] width 373 height 15
click at [961, 289] on input "Id Conto" at bounding box center [955, 288] width 11 height 11
checkbox input "true"
click at [1304, 671] on button "Done" at bounding box center [1303, 680] width 43 height 24
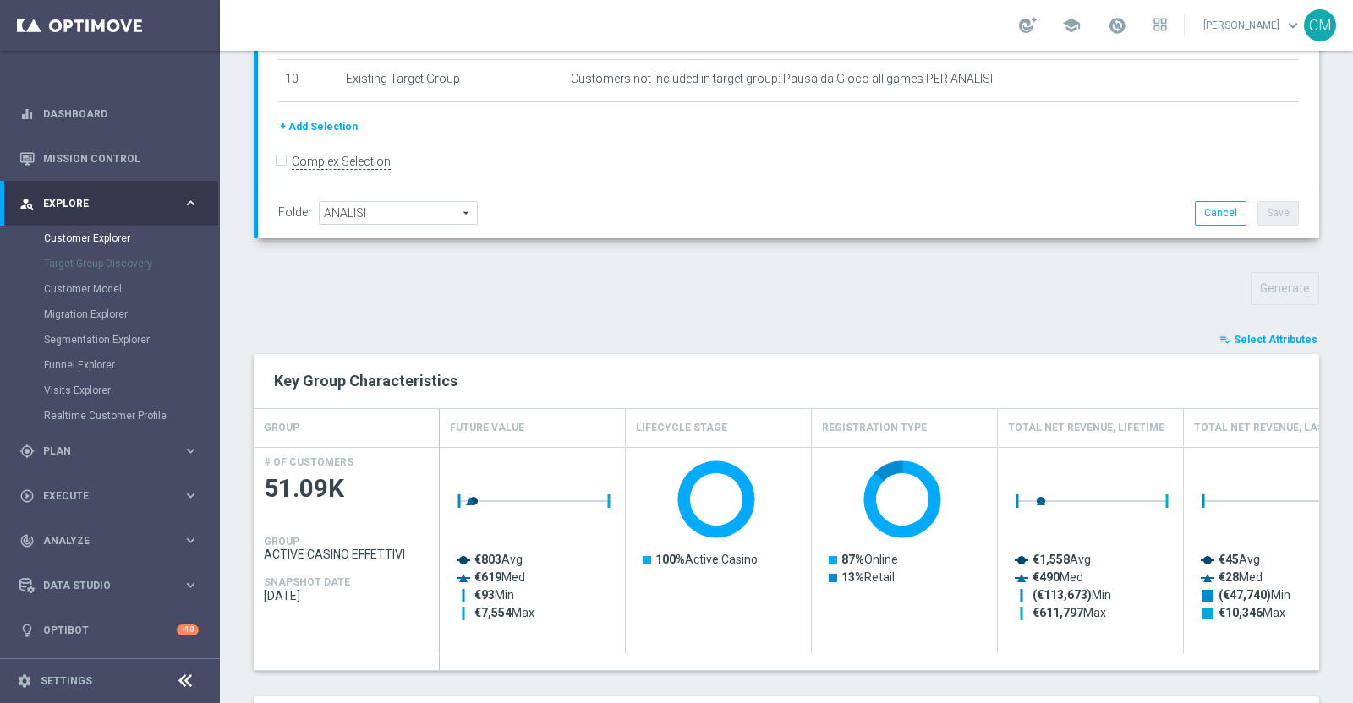
type input "Search"
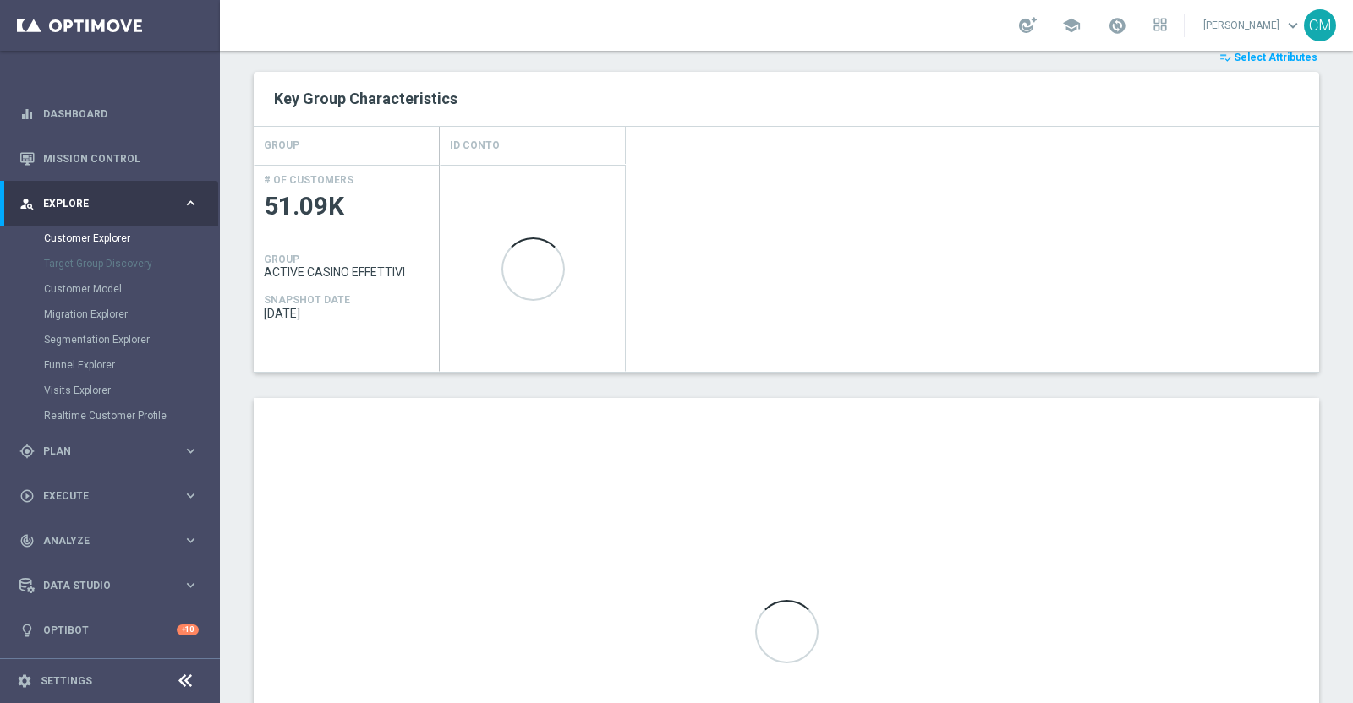
scroll to position [675, 0]
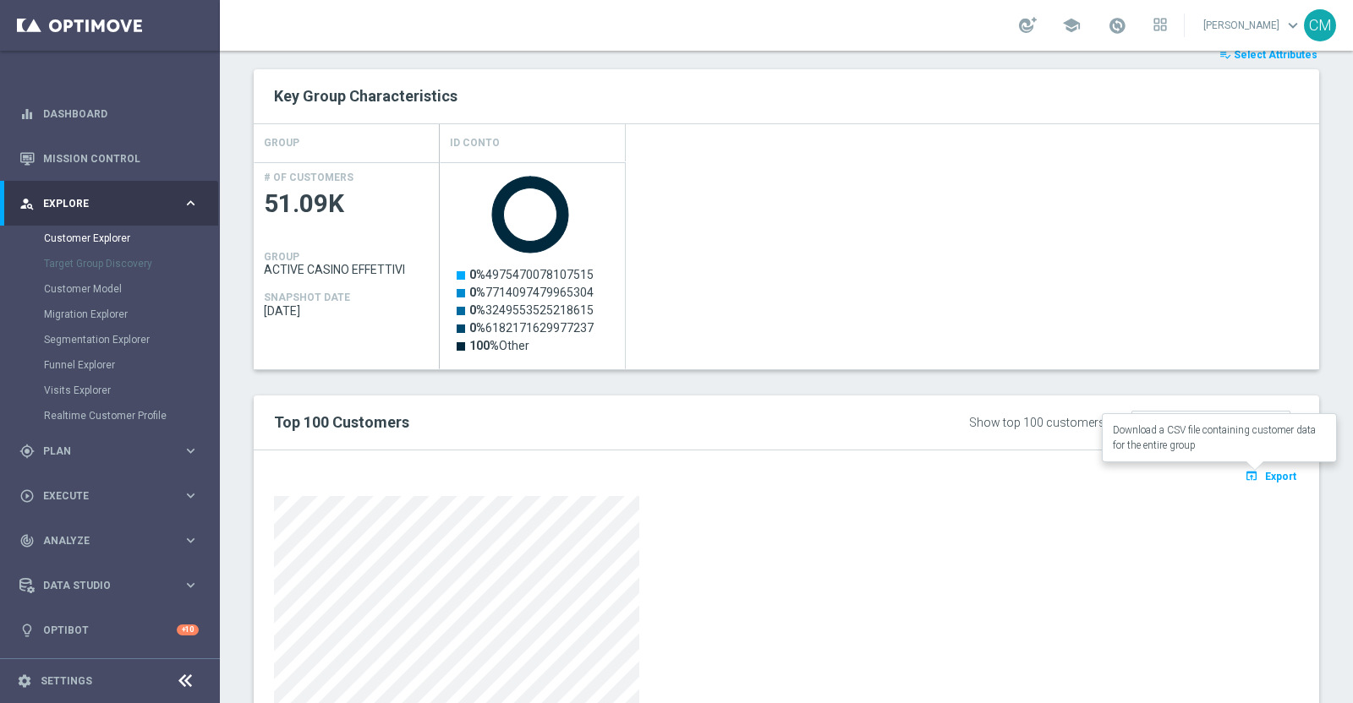
click at [1265, 471] on span "Export" at bounding box center [1280, 477] width 31 height 12
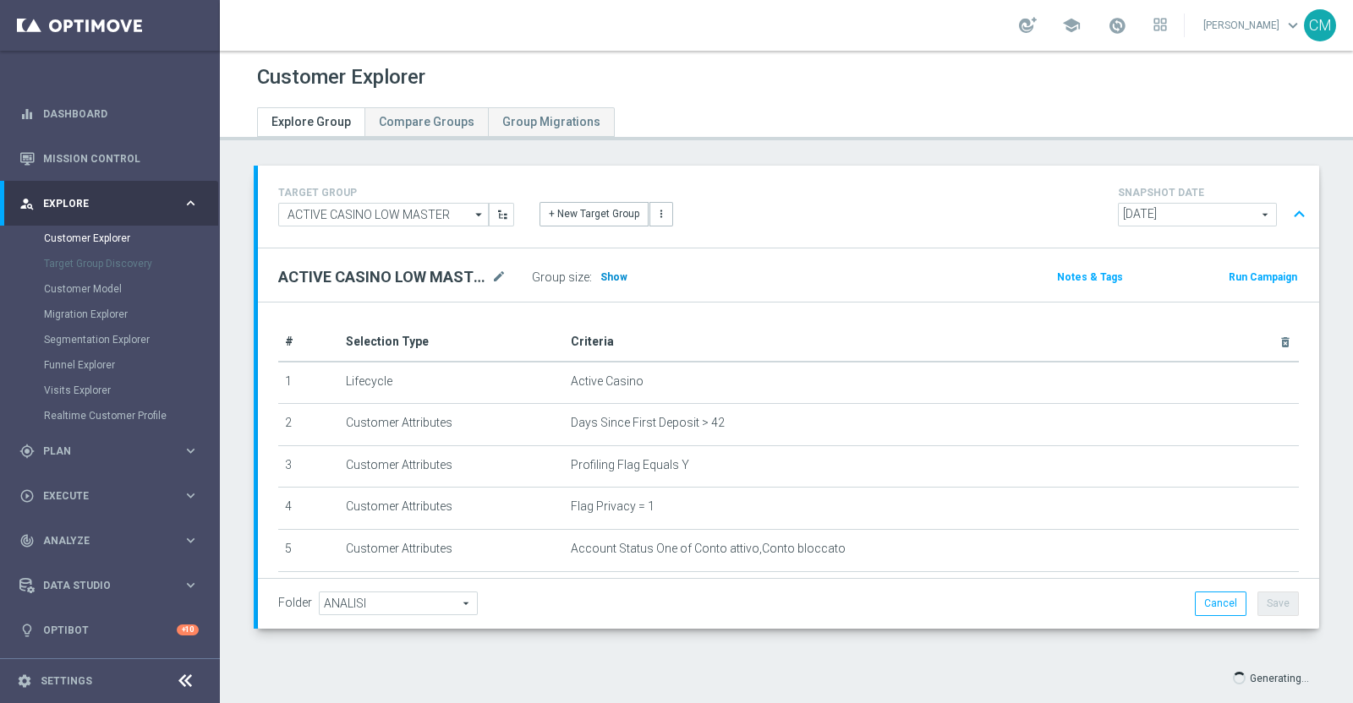
click at [610, 275] on span "Show" at bounding box center [613, 277] width 27 height 12
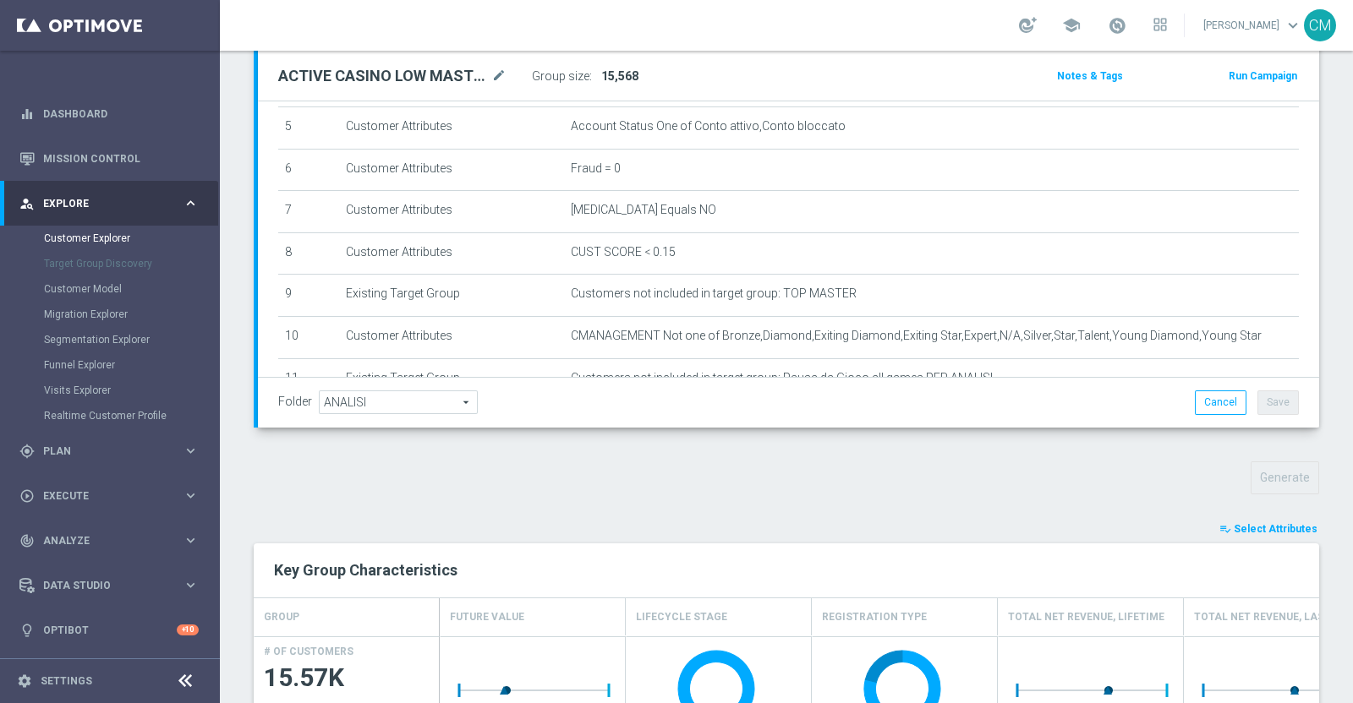
scroll to position [236, 0]
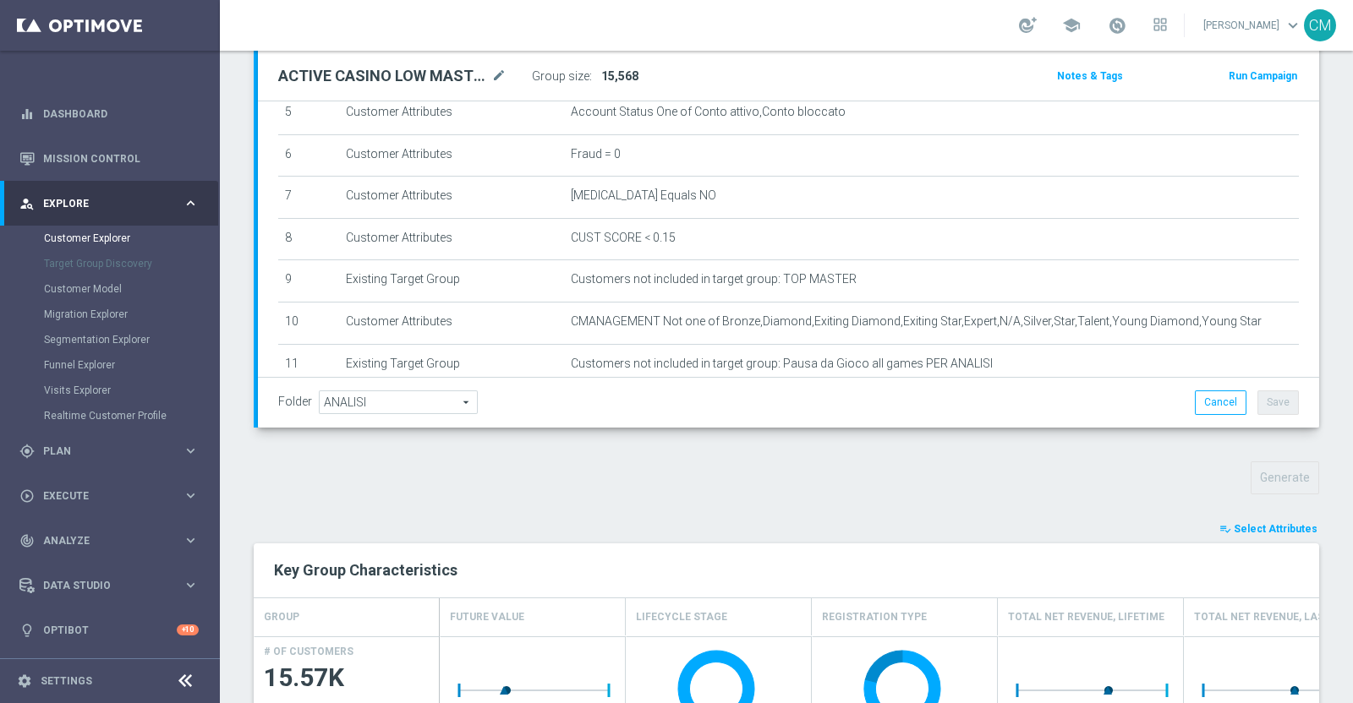
click at [1239, 527] on span "Select Attributes" at bounding box center [1275, 529] width 84 height 12
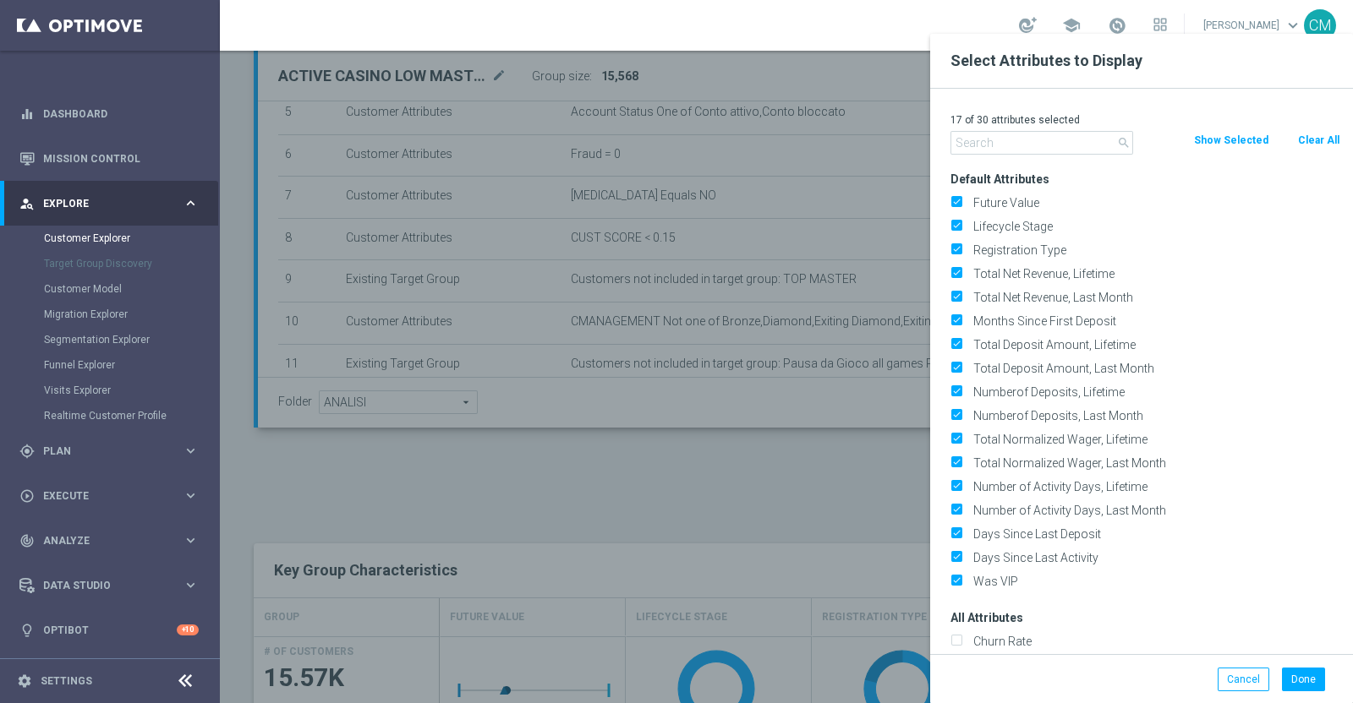
click at [1325, 135] on button "Clear All" at bounding box center [1318, 140] width 45 height 19
checkbox input "false"
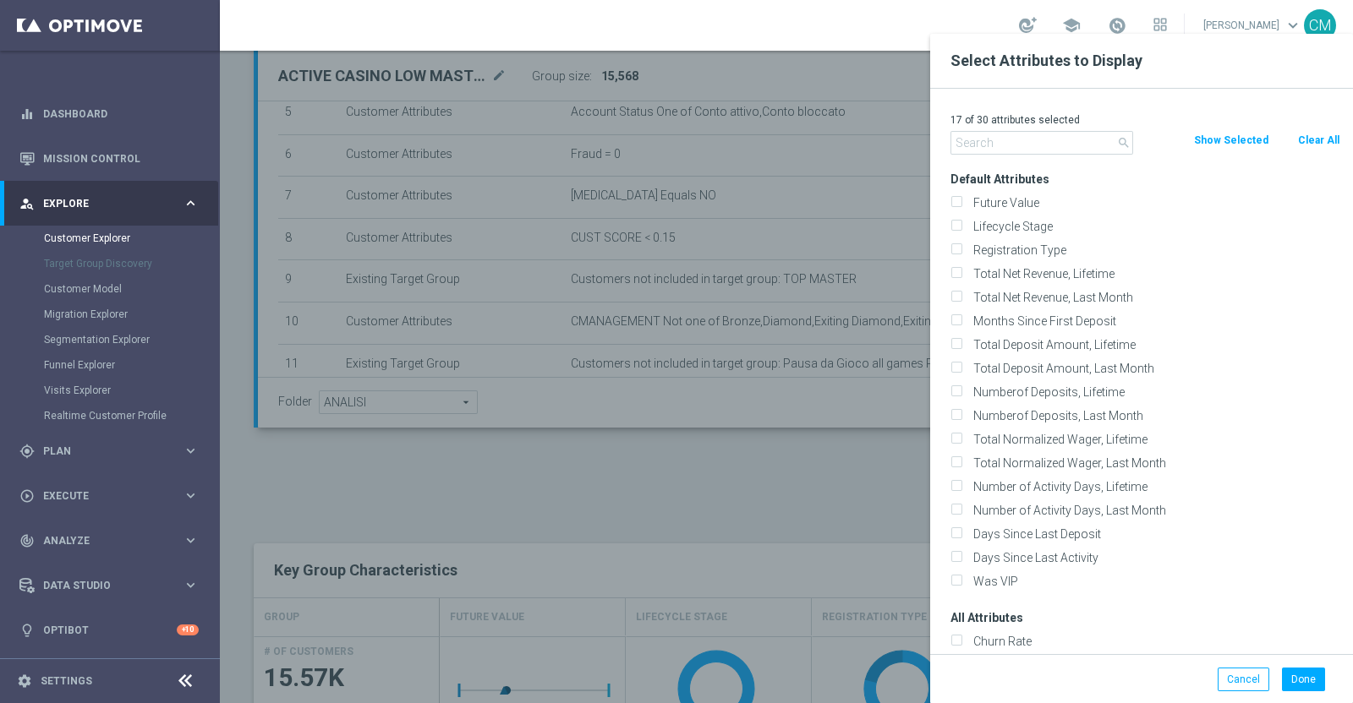
checkbox input "false"
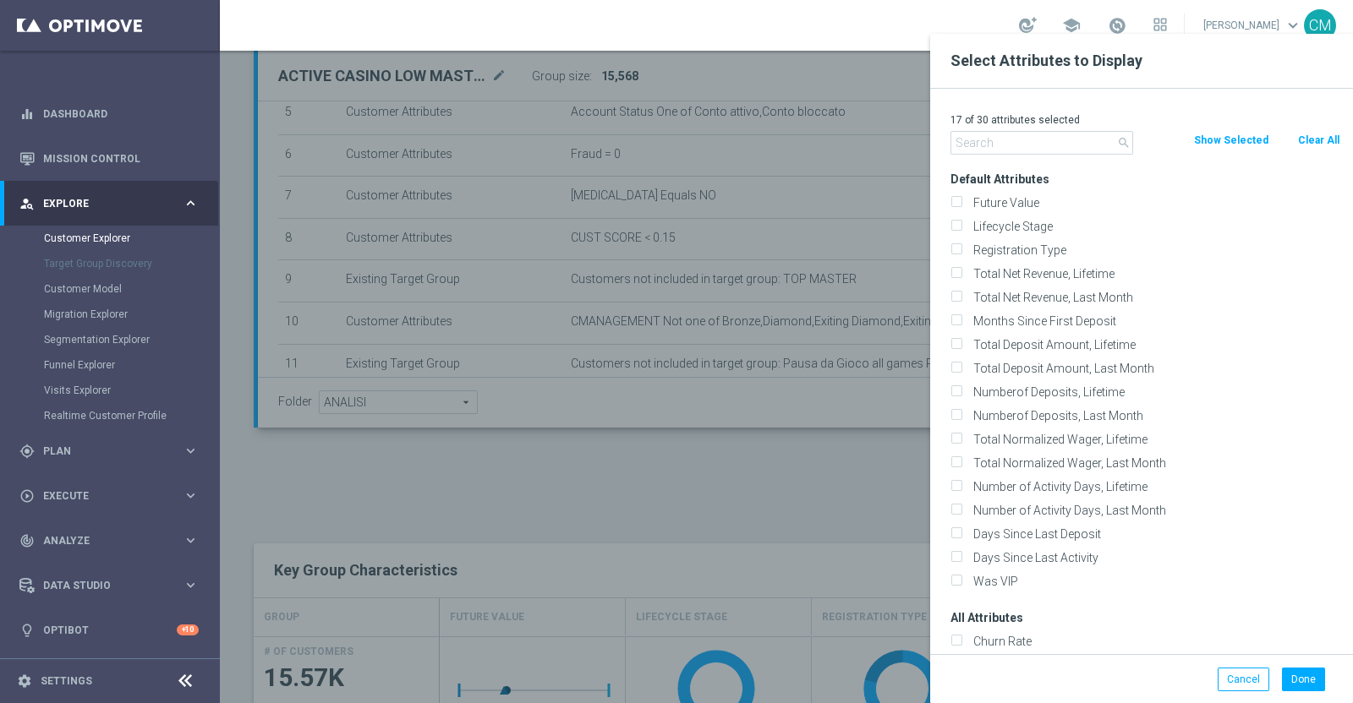
checkbox input "false"
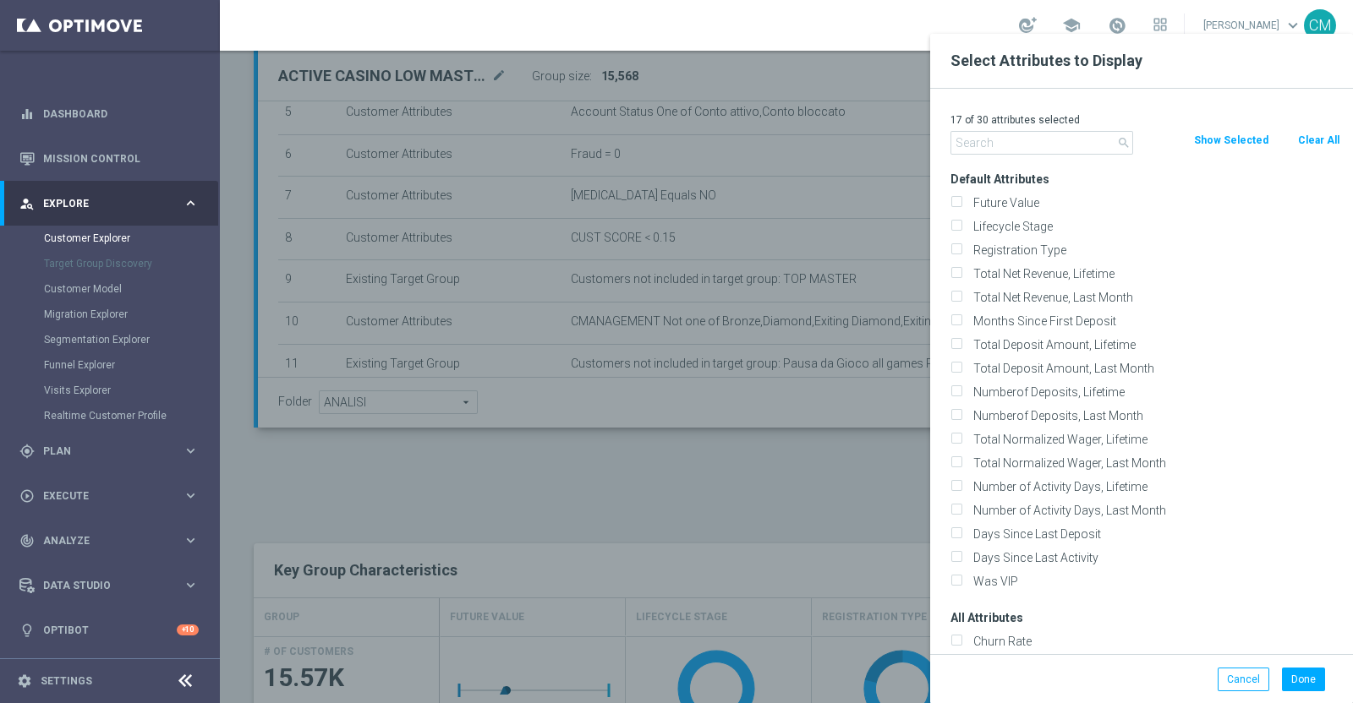
checkbox input "false"
click at [1099, 134] on input "text" at bounding box center [1041, 143] width 183 height 24
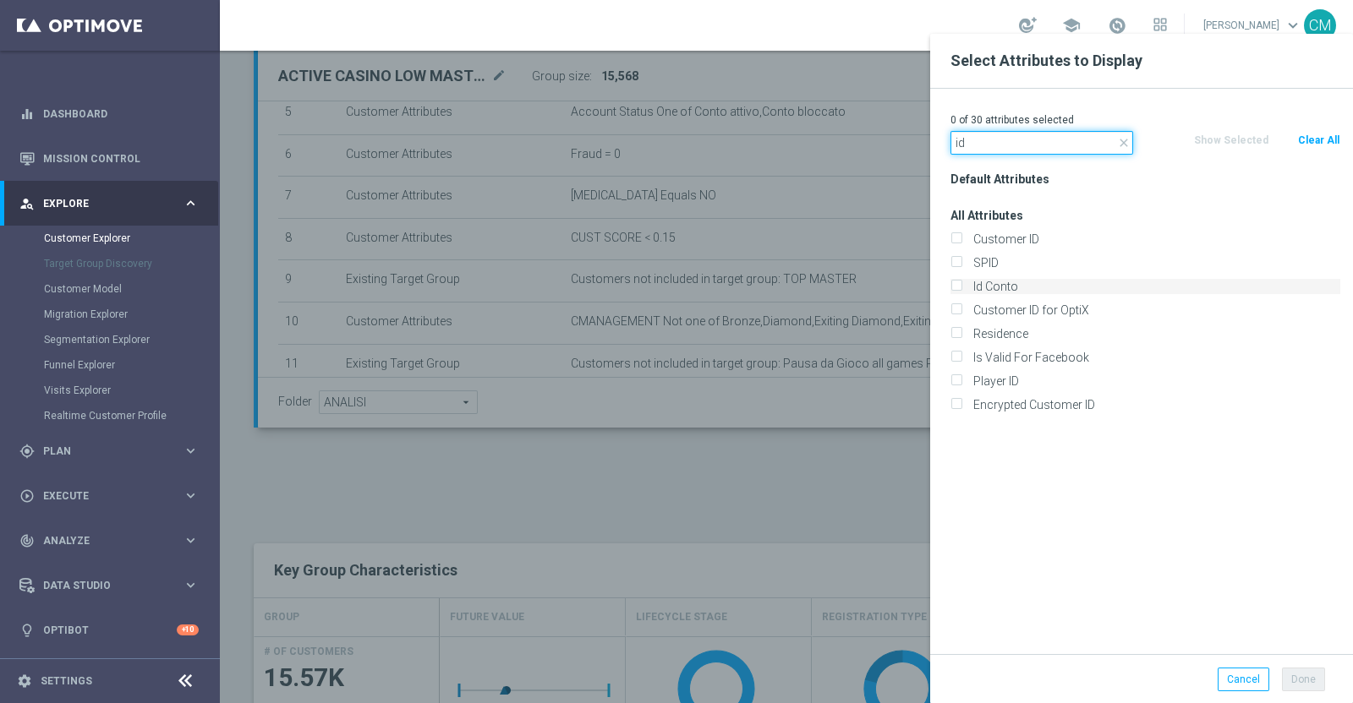
type input "id"
click at [1034, 286] on label "Id Conto" at bounding box center [1153, 286] width 373 height 15
click at [961, 286] on input "Id Conto" at bounding box center [955, 288] width 11 height 11
checkbox input "true"
click at [1310, 681] on button "Done" at bounding box center [1303, 680] width 43 height 24
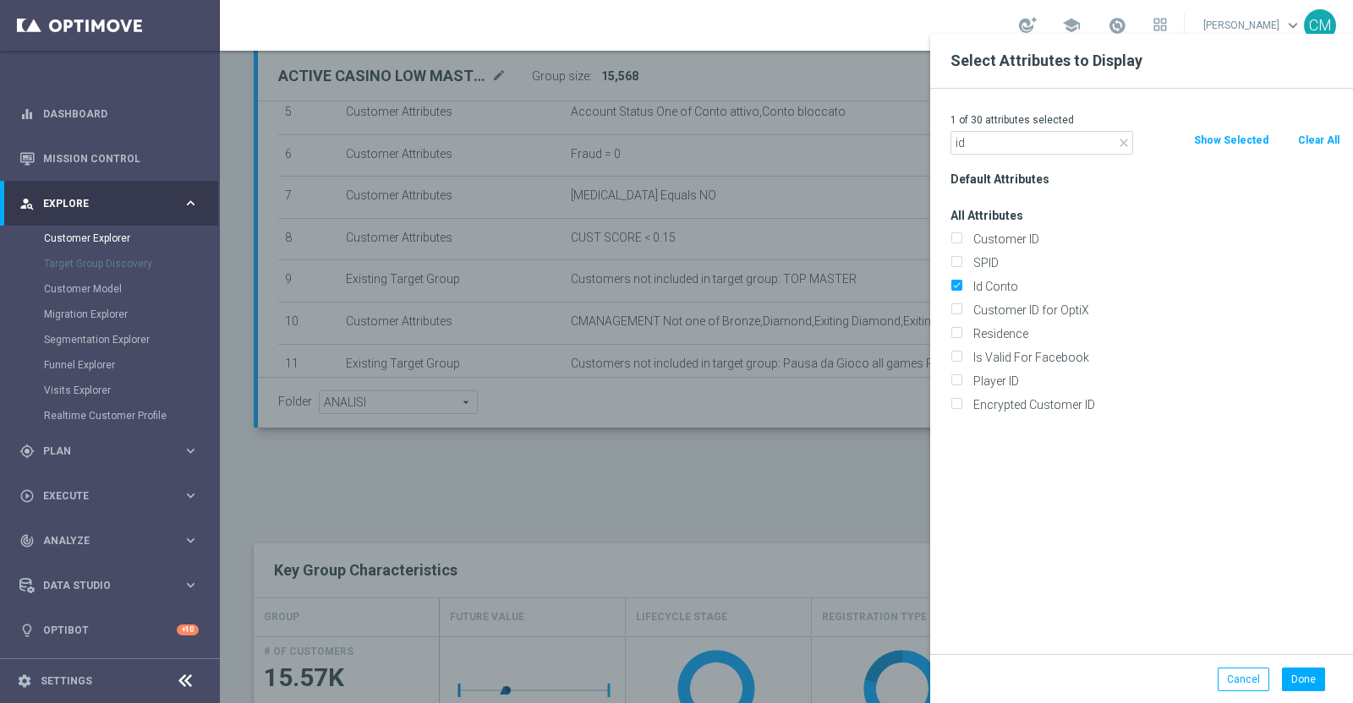
type input "Search"
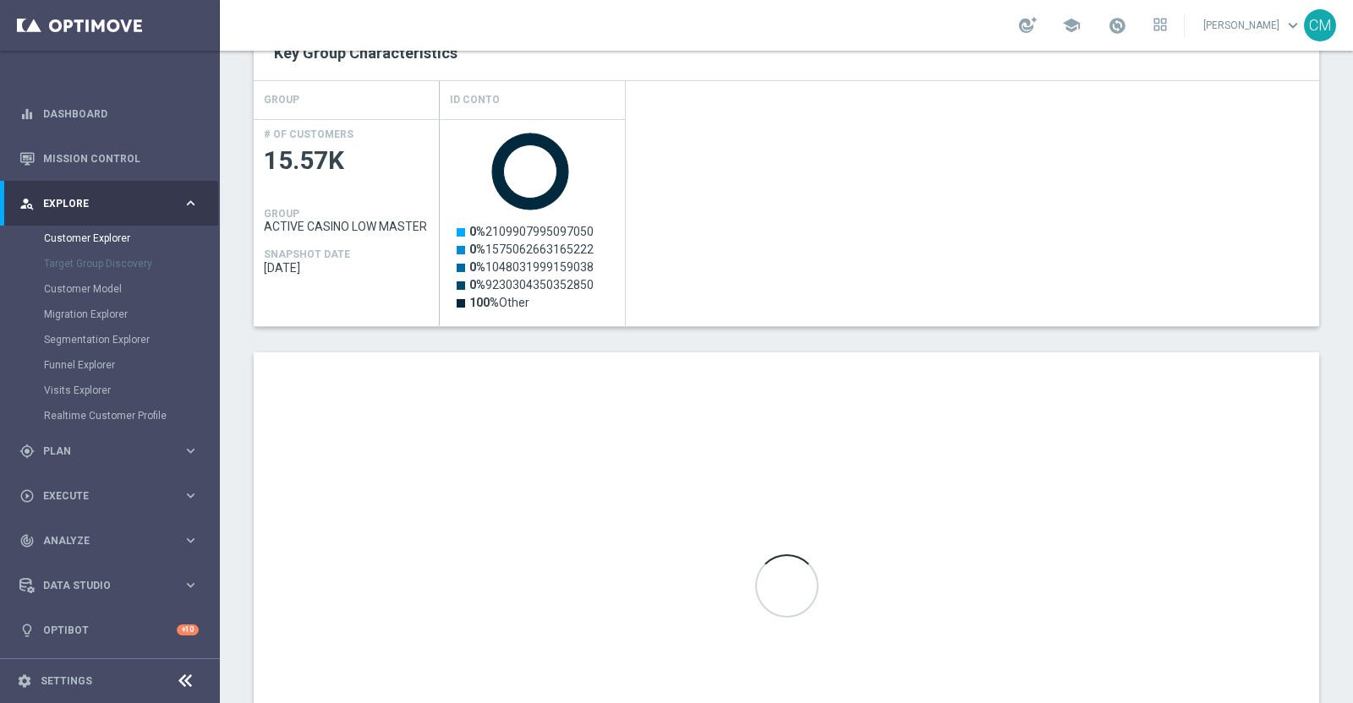
scroll to position [722, 0]
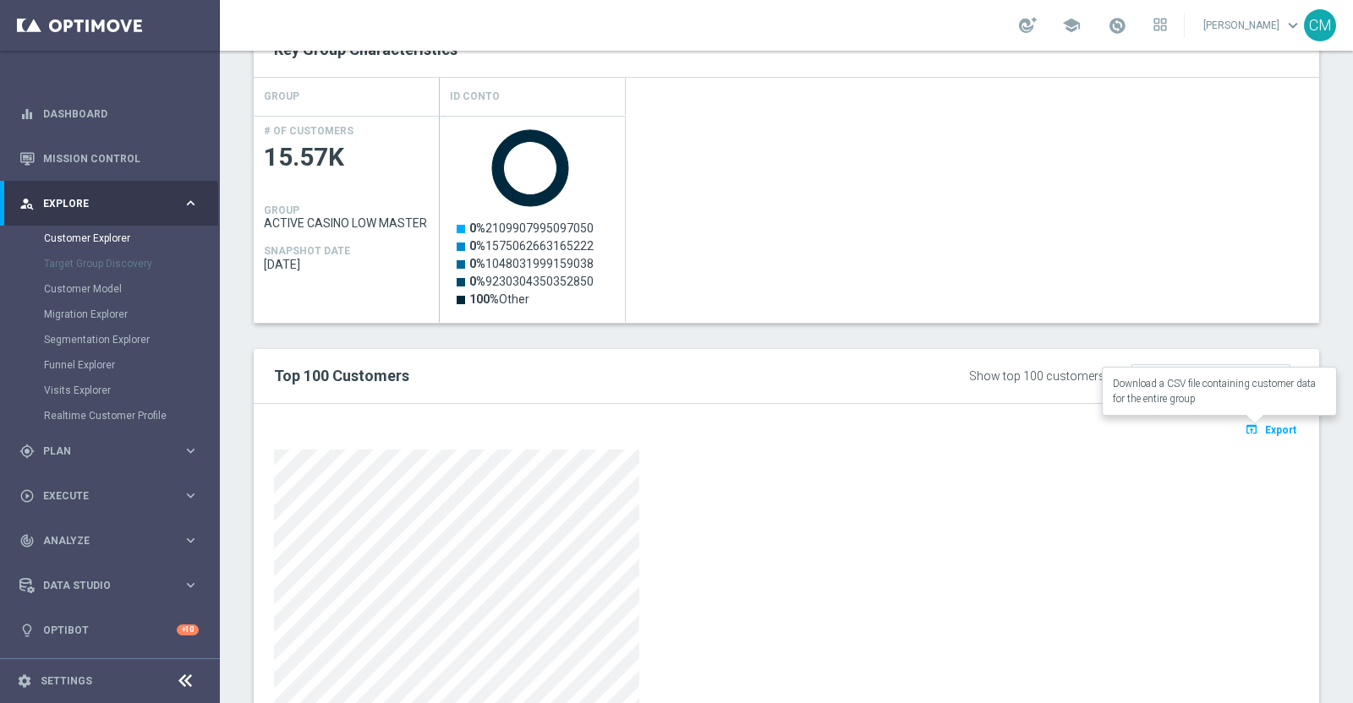
click at [1251, 418] on button "open_in_browser Export" at bounding box center [1270, 429] width 57 height 22
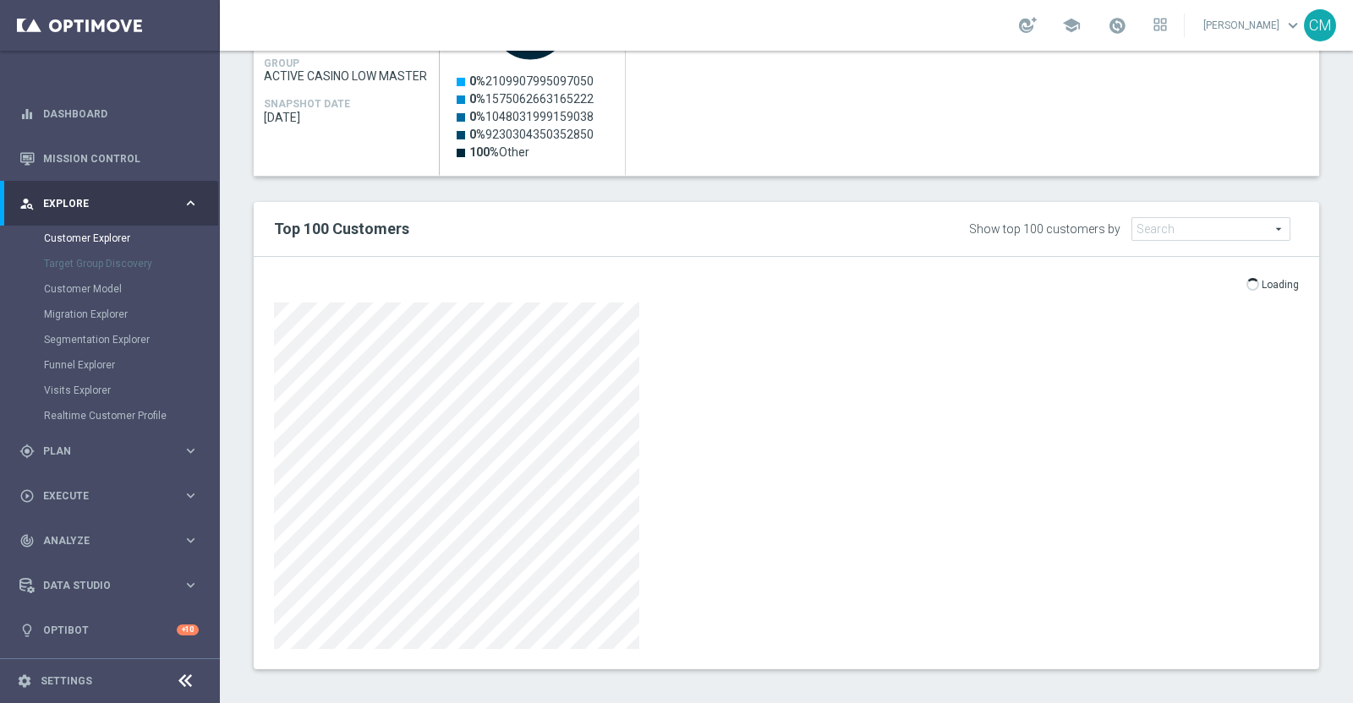
scroll to position [875, 0]
